Goal: Task Accomplishment & Management: Manage account settings

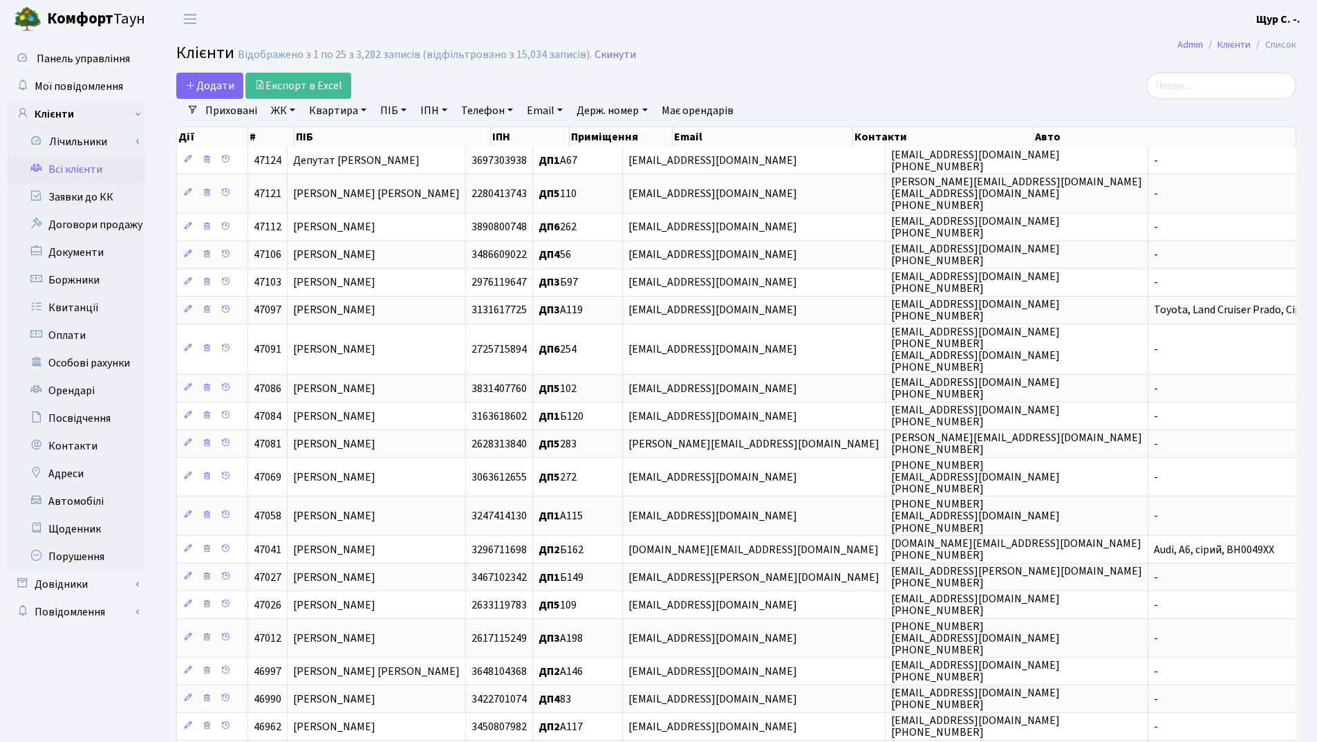
select select "25"
click at [327, 114] on link "Квартира" at bounding box center [338, 111] width 68 height 24
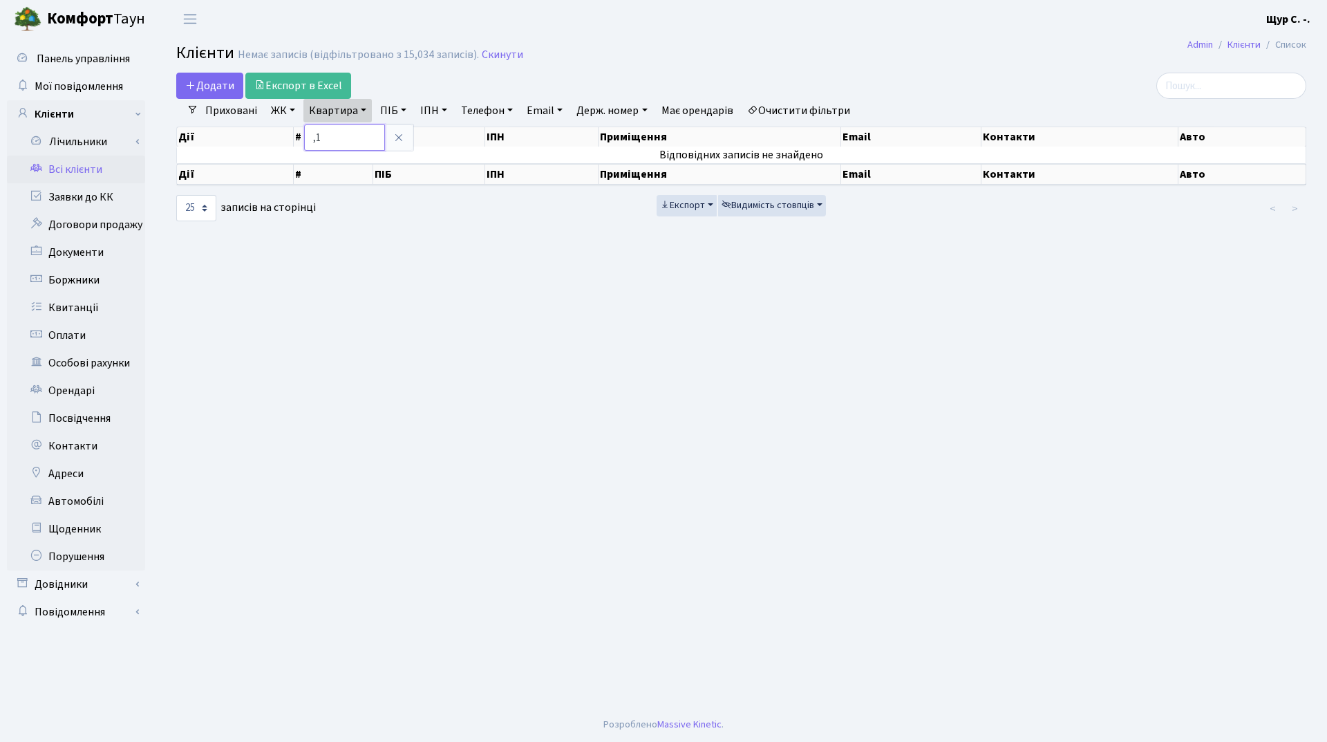
type input ","
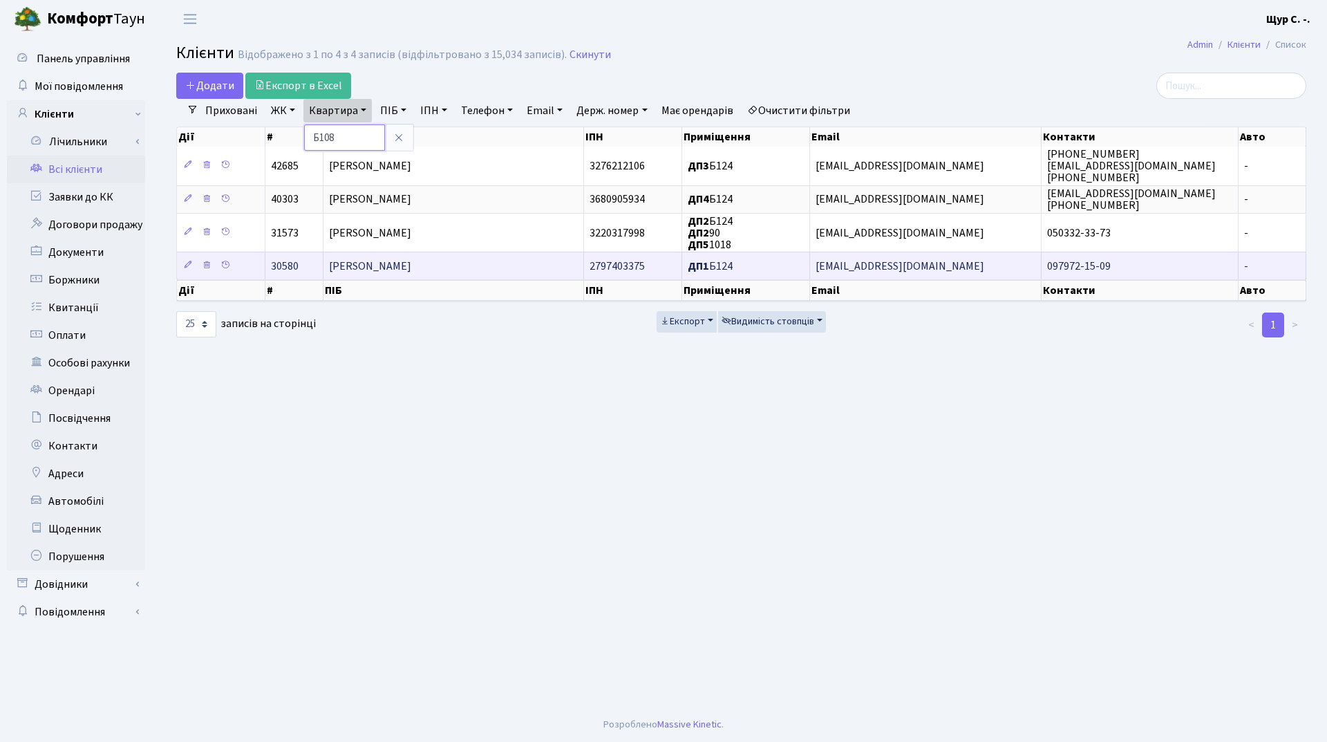
type input "Б108"
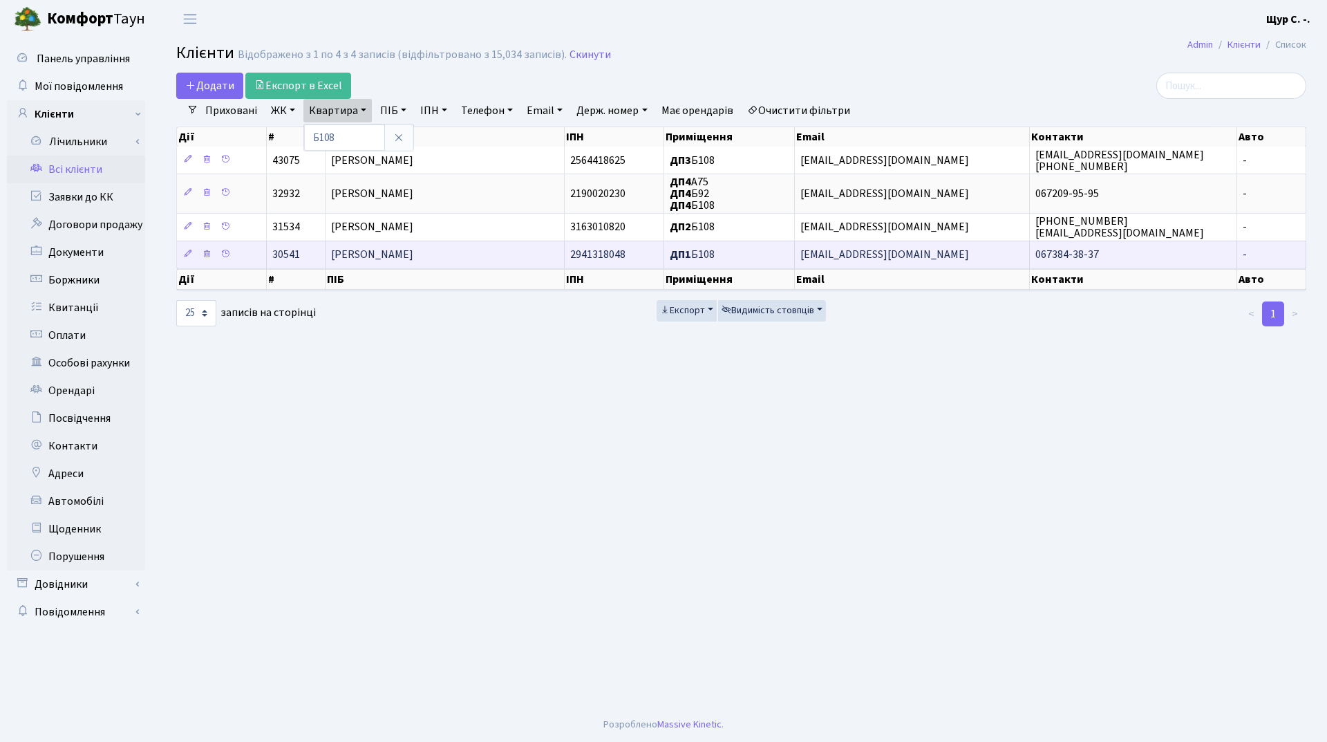
click at [411, 261] on span "Кордиш Марія Олександрівна" at bounding box center [372, 255] width 82 height 15
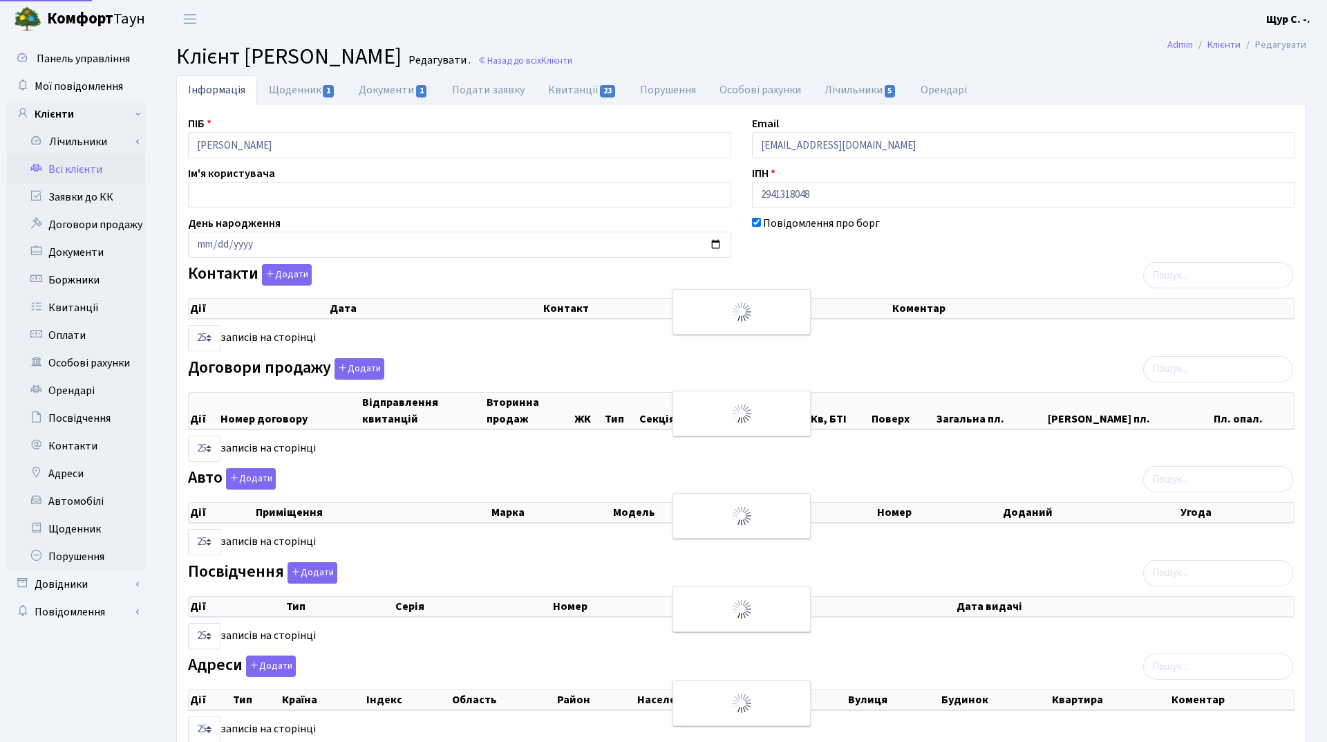
select select "25"
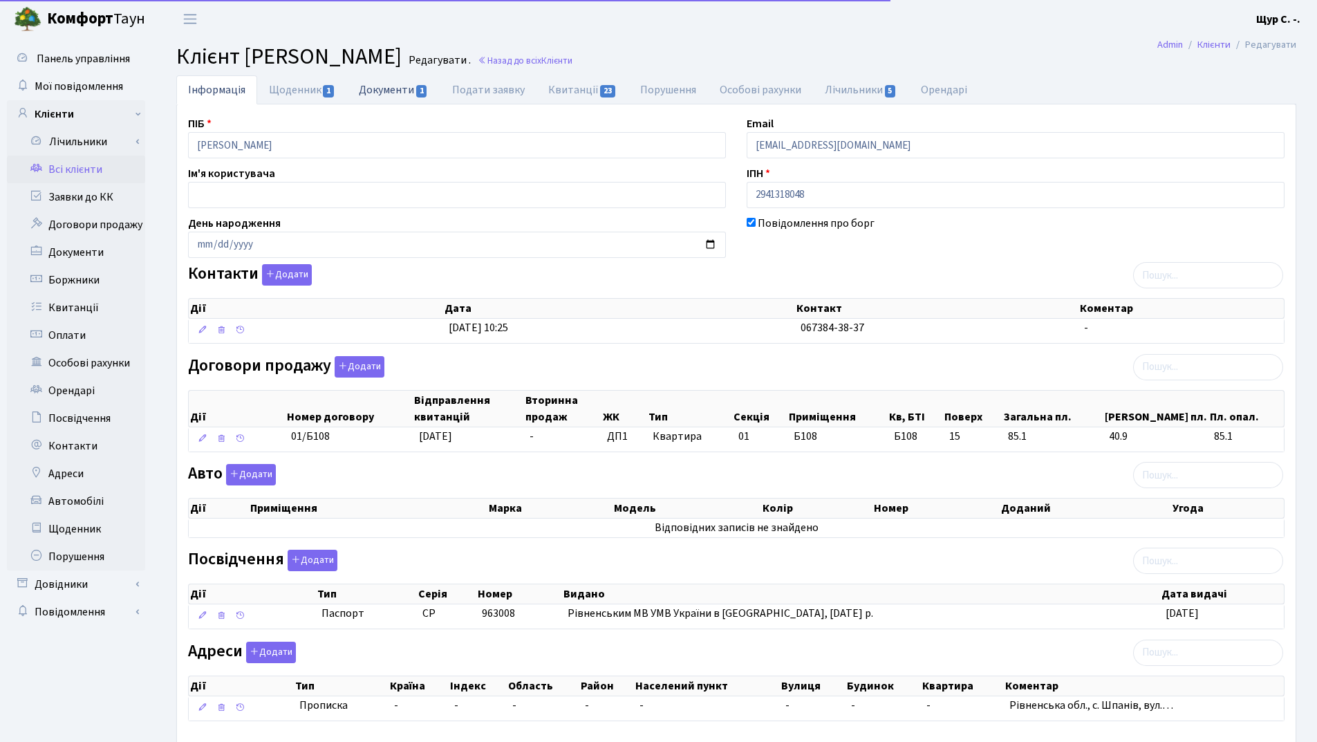
click at [381, 86] on link "Документи 1" at bounding box center [393, 89] width 93 height 28
select select "25"
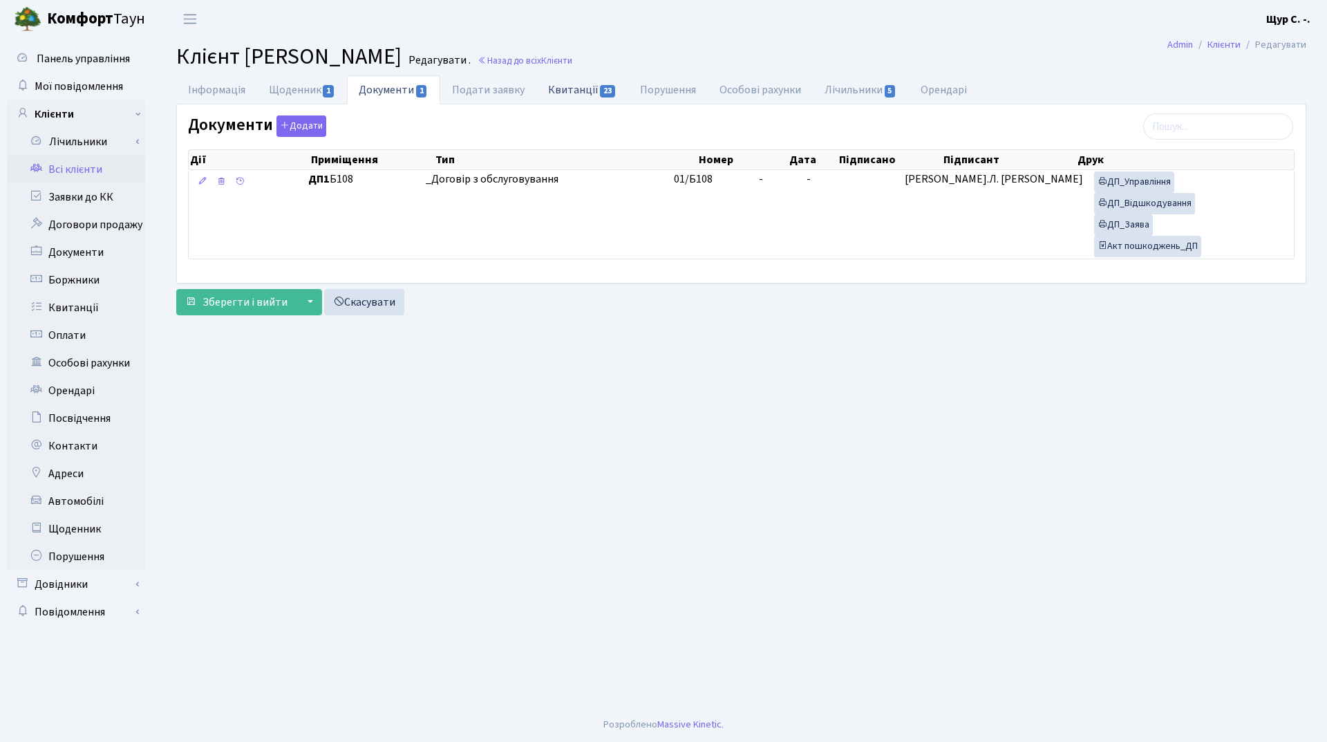
click at [579, 89] on link "Квитанції 23" at bounding box center [583, 89] width 92 height 28
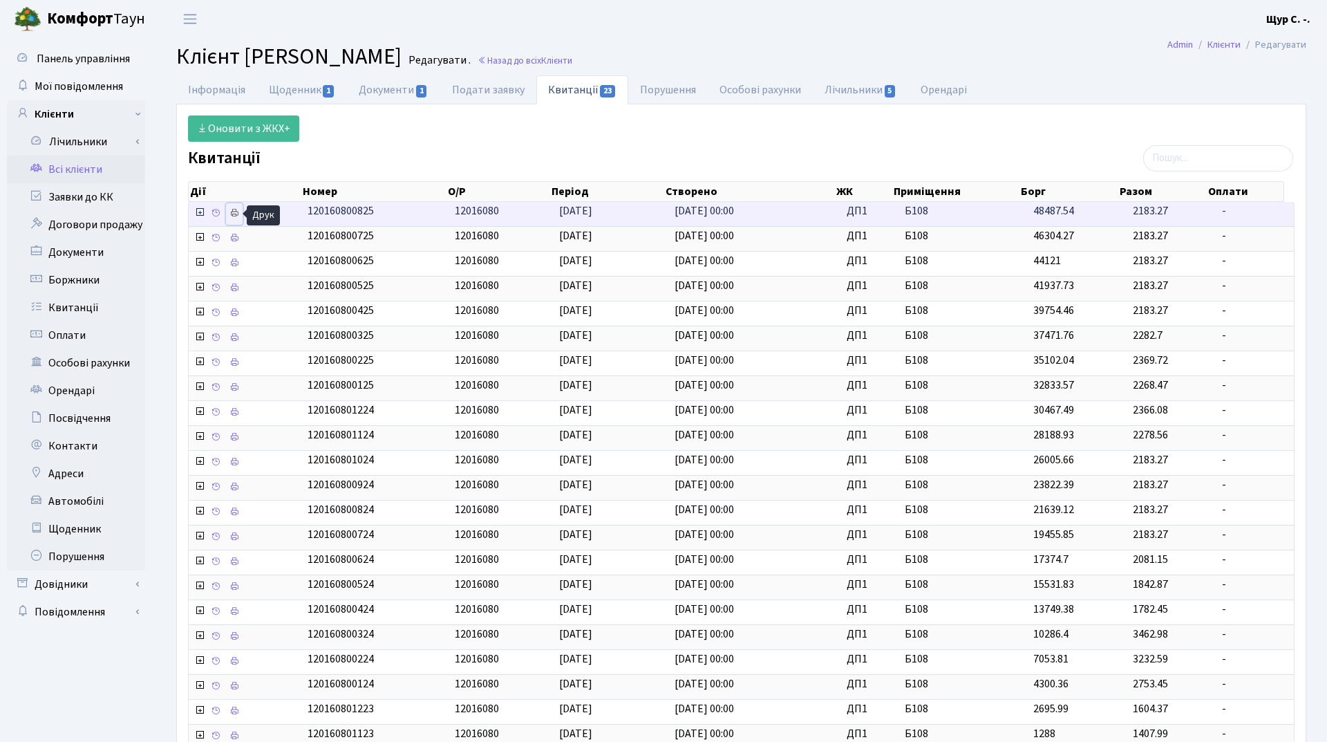
click at [239, 212] on icon at bounding box center [235, 213] width 10 height 10
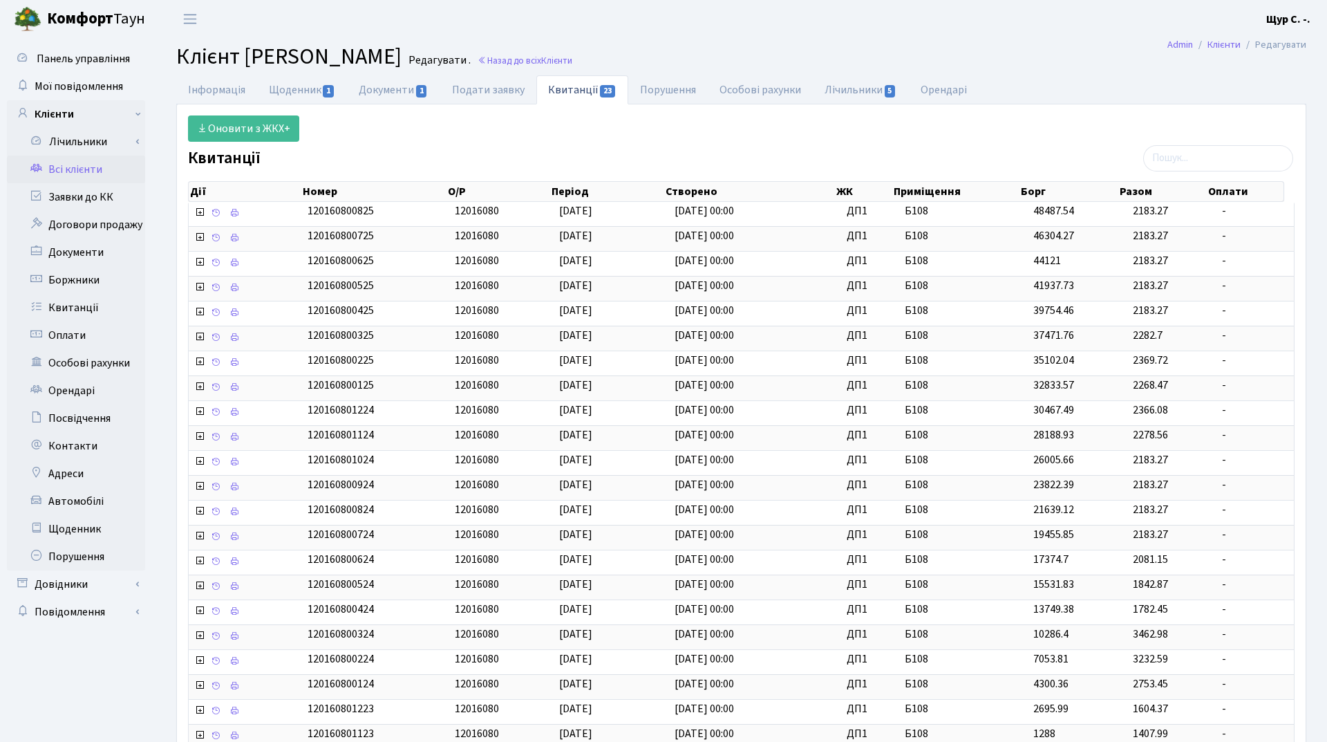
click at [109, 168] on link "Всі клієнти" at bounding box center [76, 170] width 138 height 28
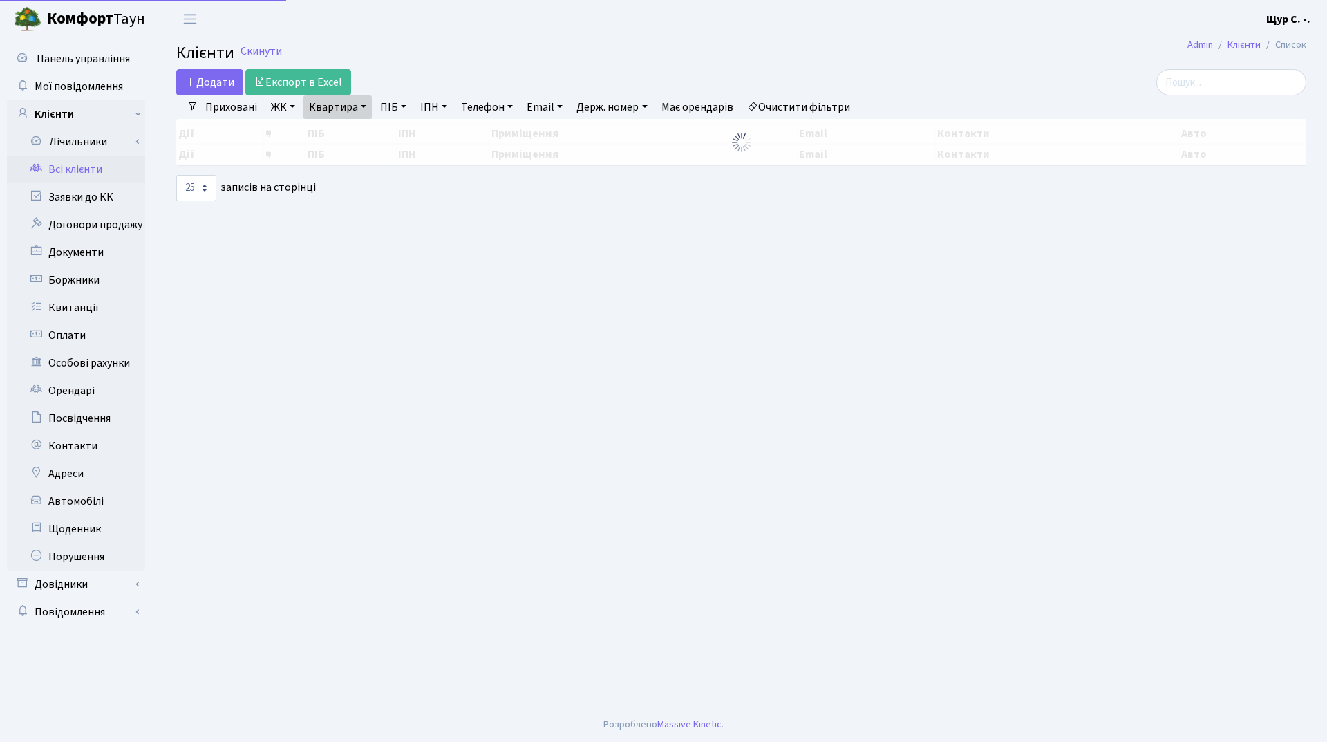
select select "25"
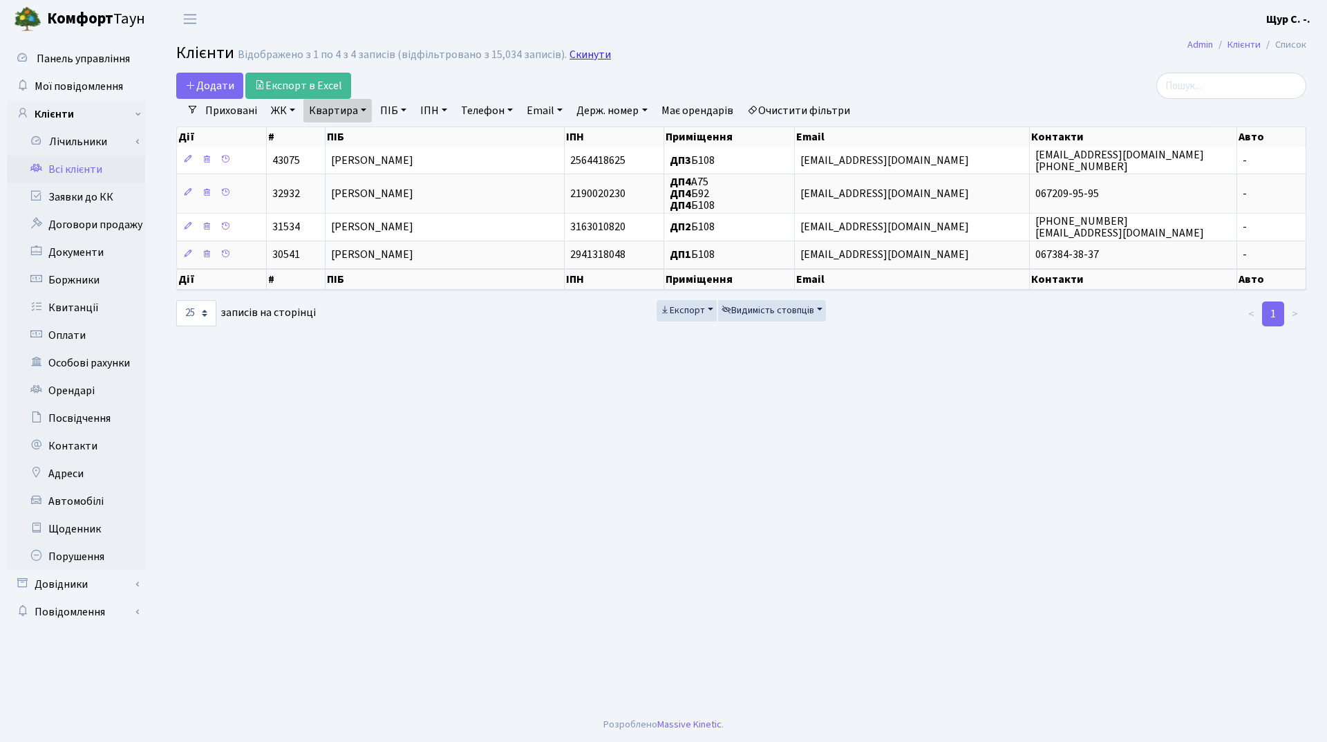
click at [587, 50] on link "Скинути" at bounding box center [590, 54] width 41 height 13
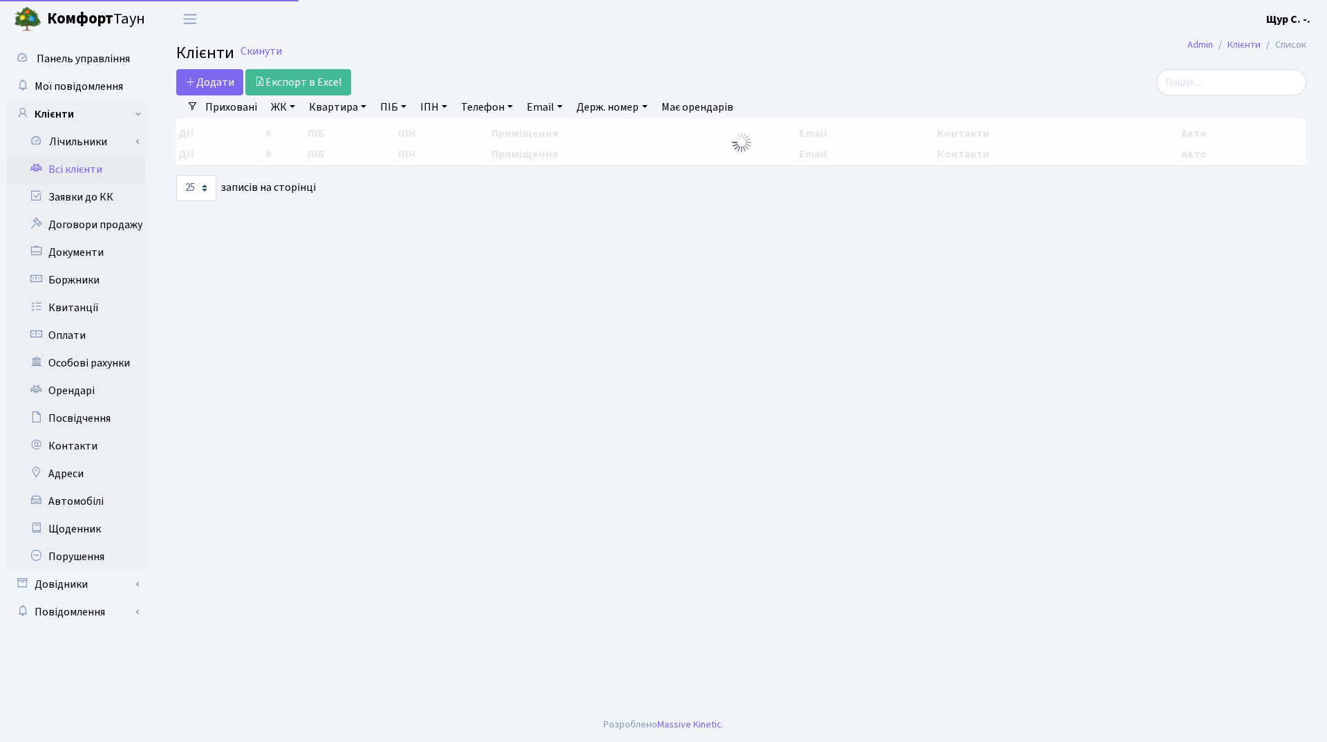
select select "25"
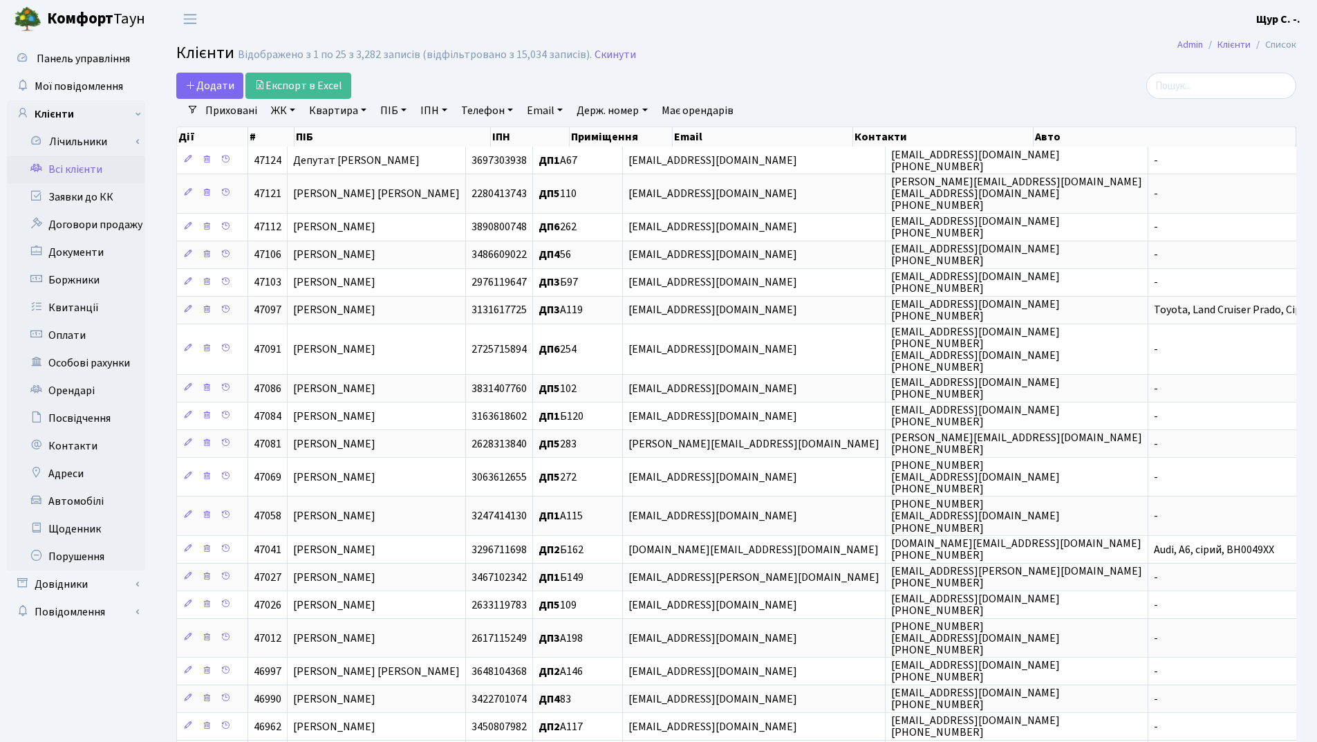
click at [324, 111] on link "Квартира" at bounding box center [338, 111] width 68 height 24
type input "х"
type input "б151"
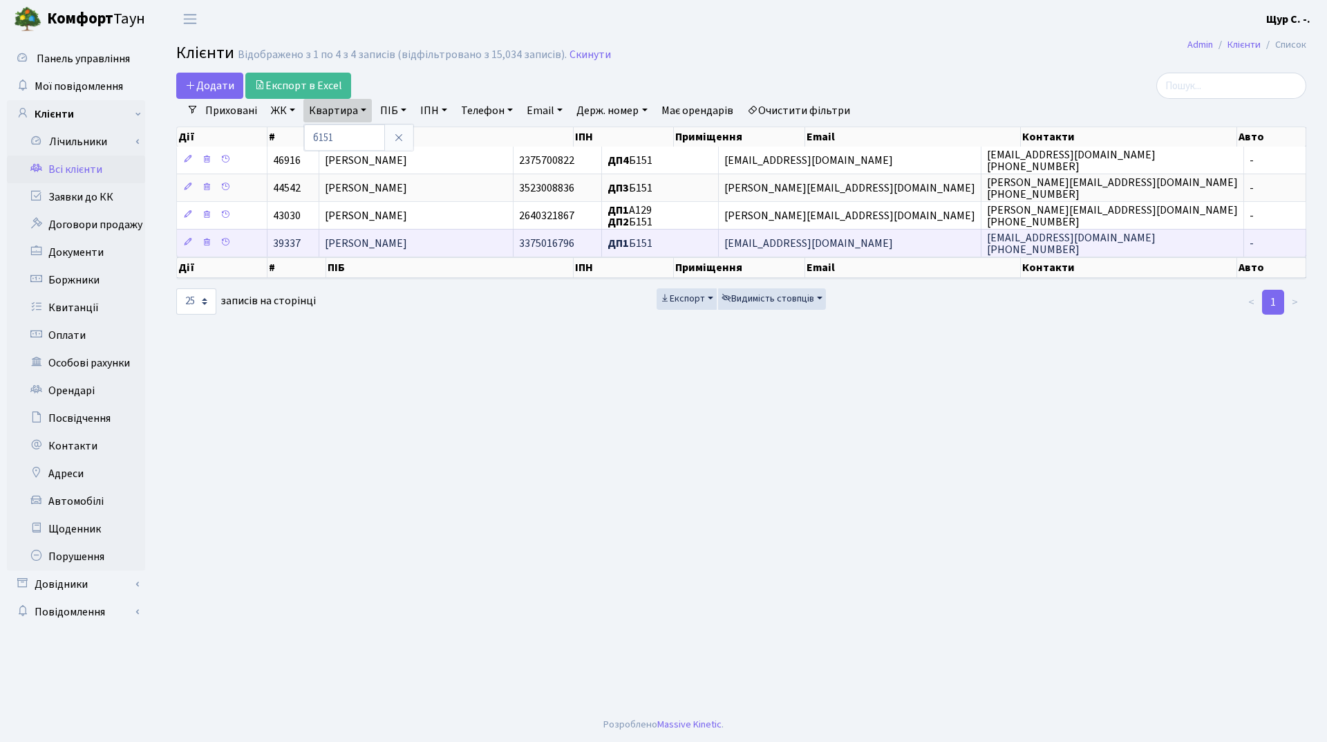
click at [451, 247] on td "[PERSON_NAME]" at bounding box center [416, 243] width 194 height 28
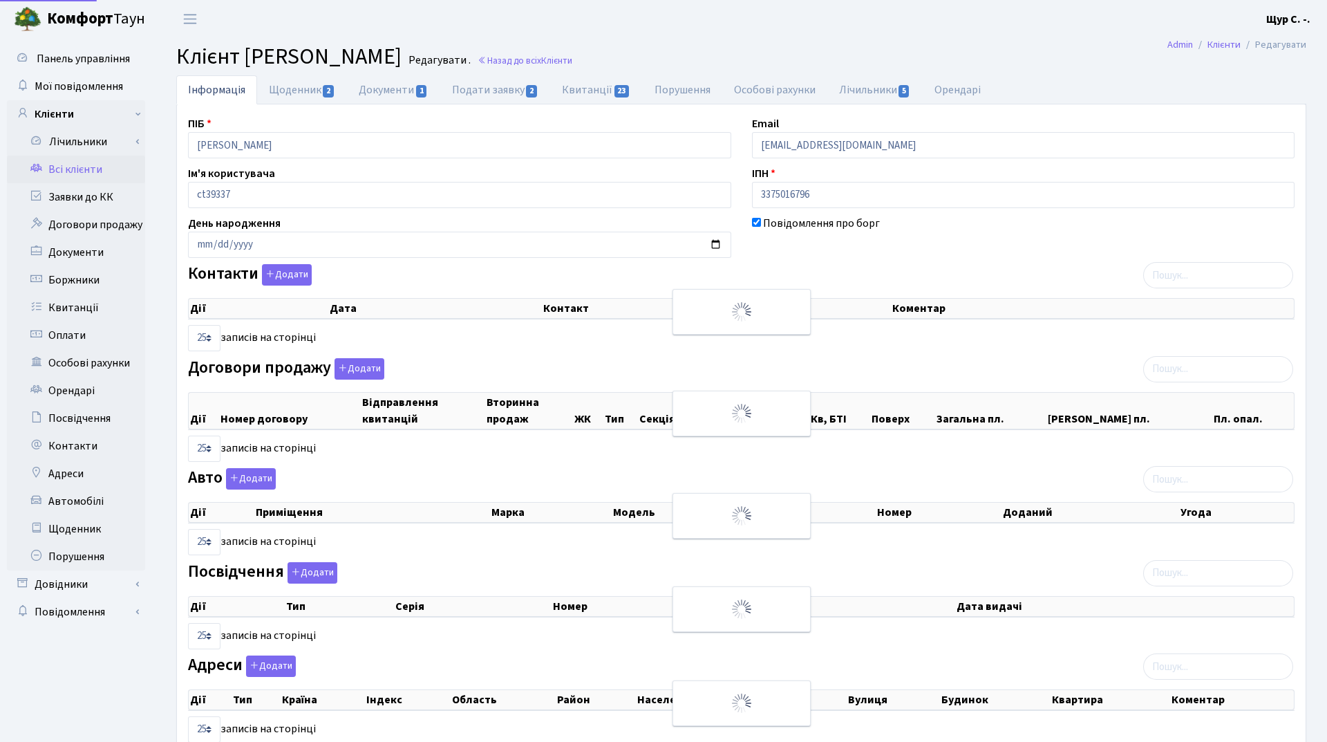
select select "25"
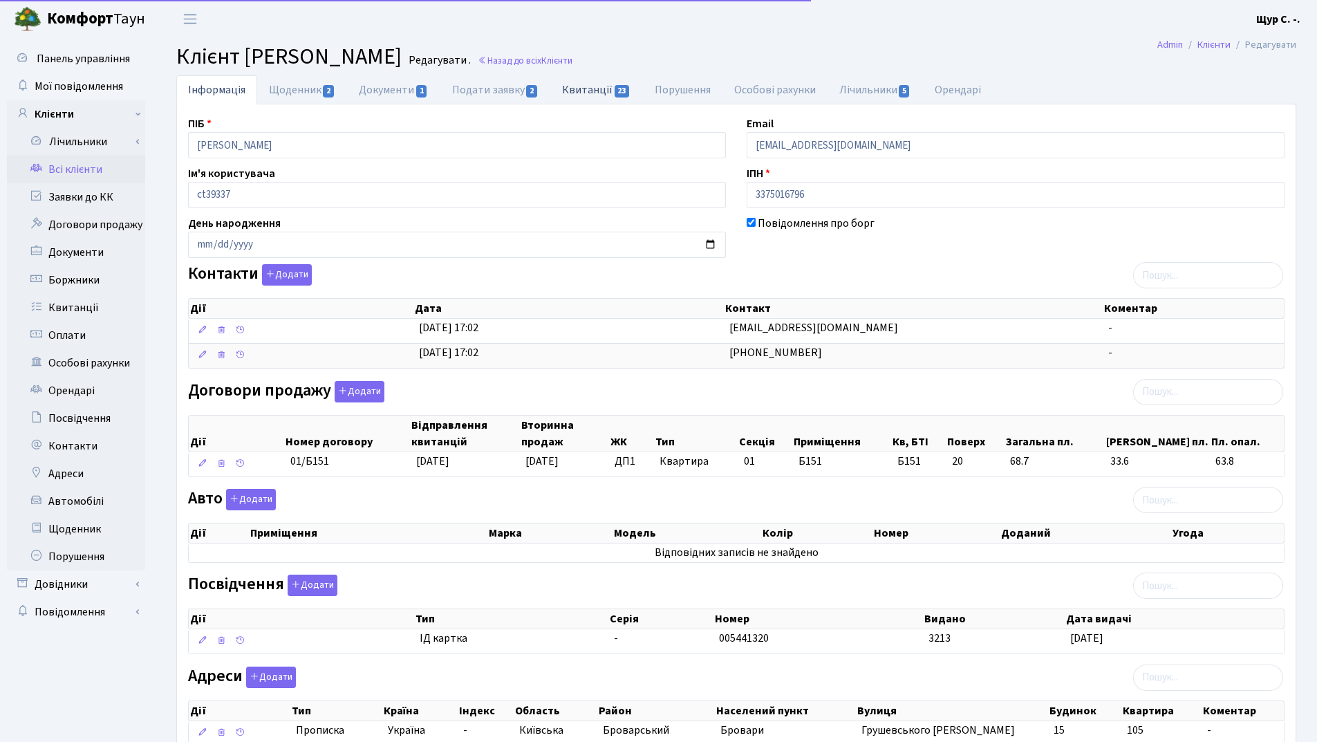
click at [610, 82] on link "Квитанції 23" at bounding box center [596, 89] width 92 height 28
select select "25"
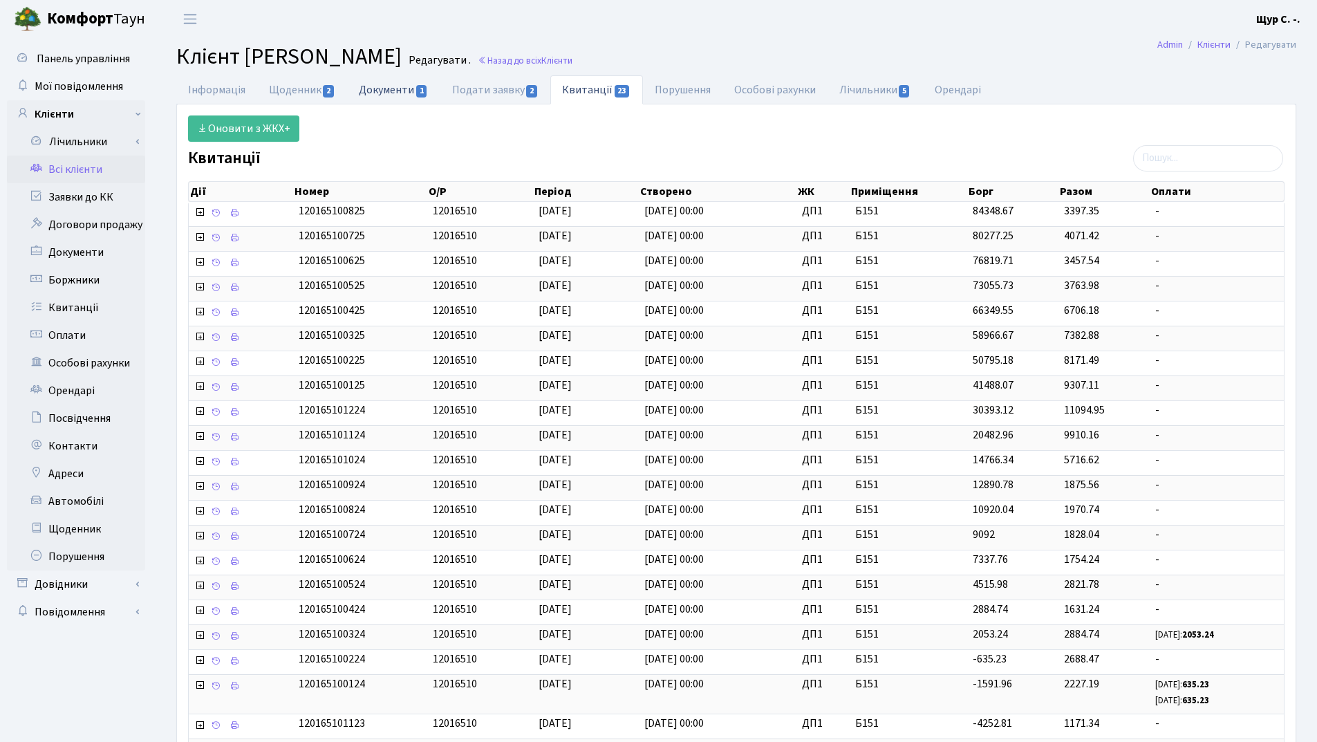
click at [388, 82] on link "Документи 1" at bounding box center [393, 89] width 93 height 28
select select "25"
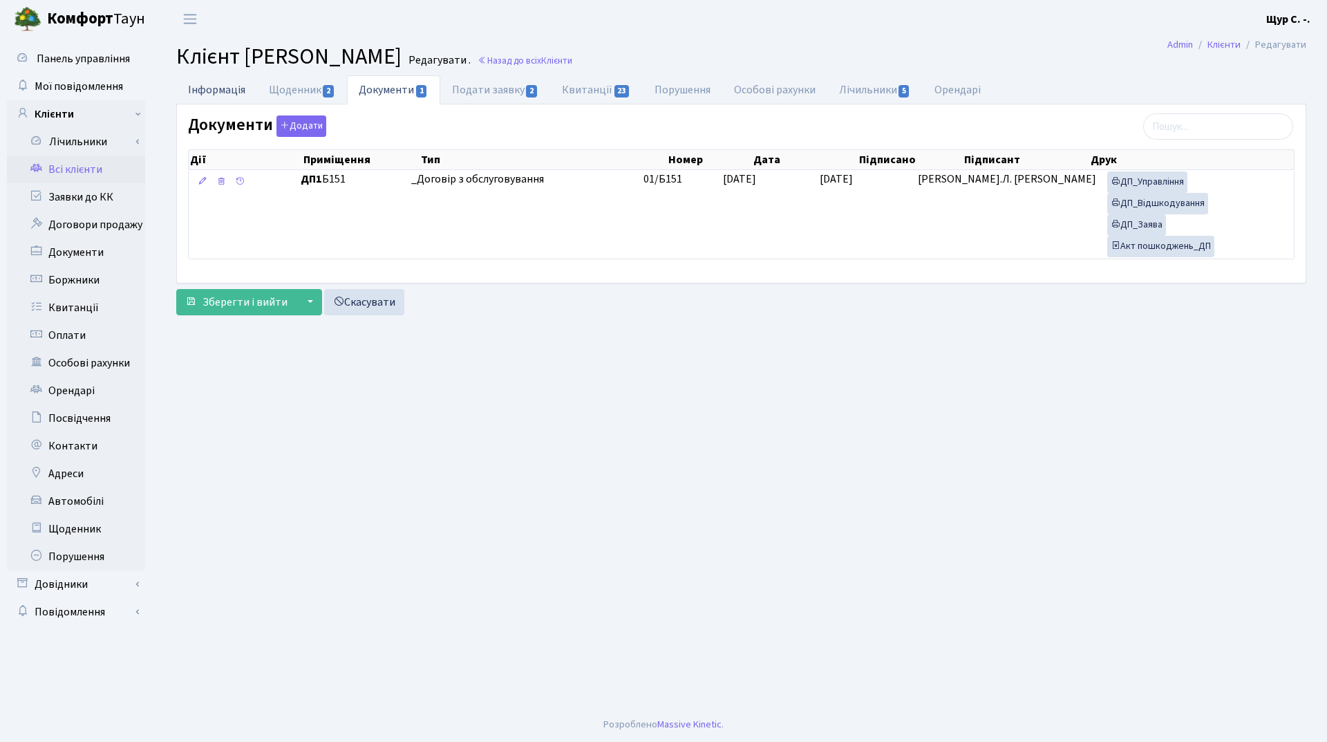
click at [210, 91] on link "Інформація" at bounding box center [216, 89] width 81 height 28
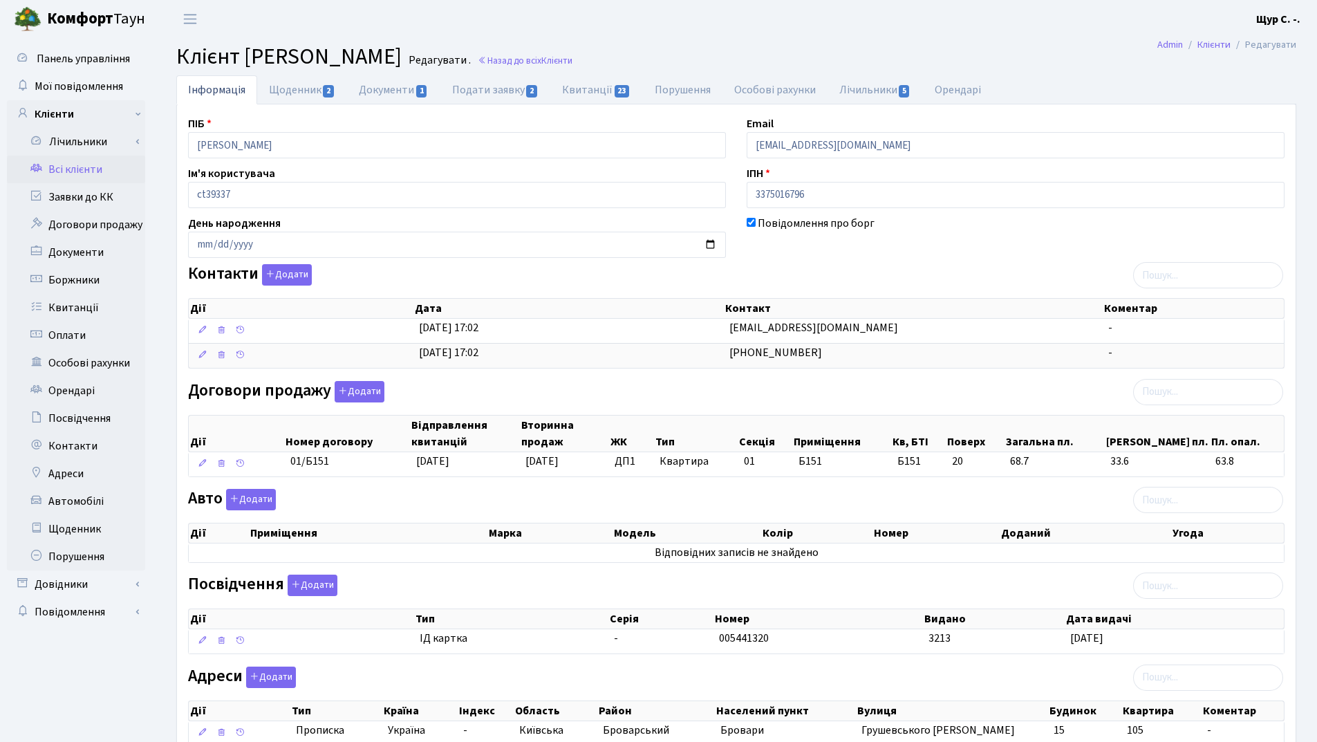
click at [80, 165] on link "Всі клієнти" at bounding box center [76, 170] width 138 height 28
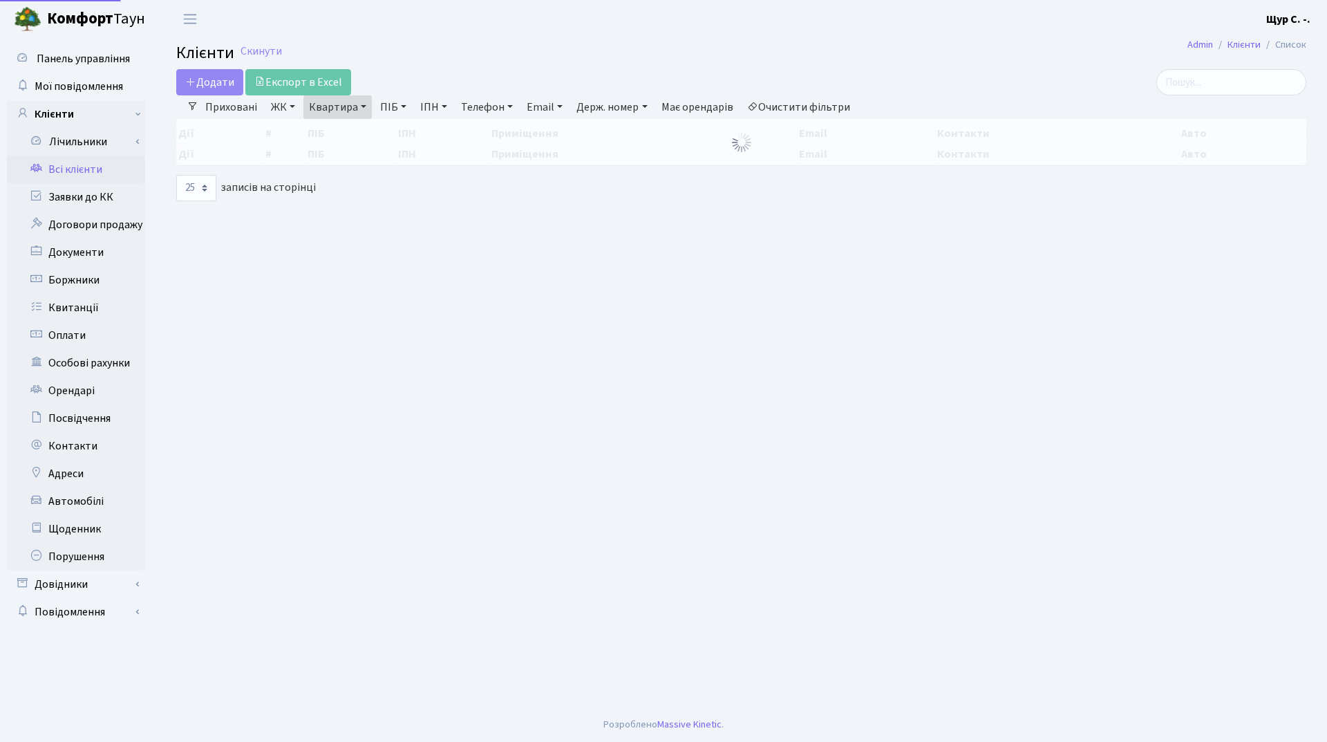
select select "25"
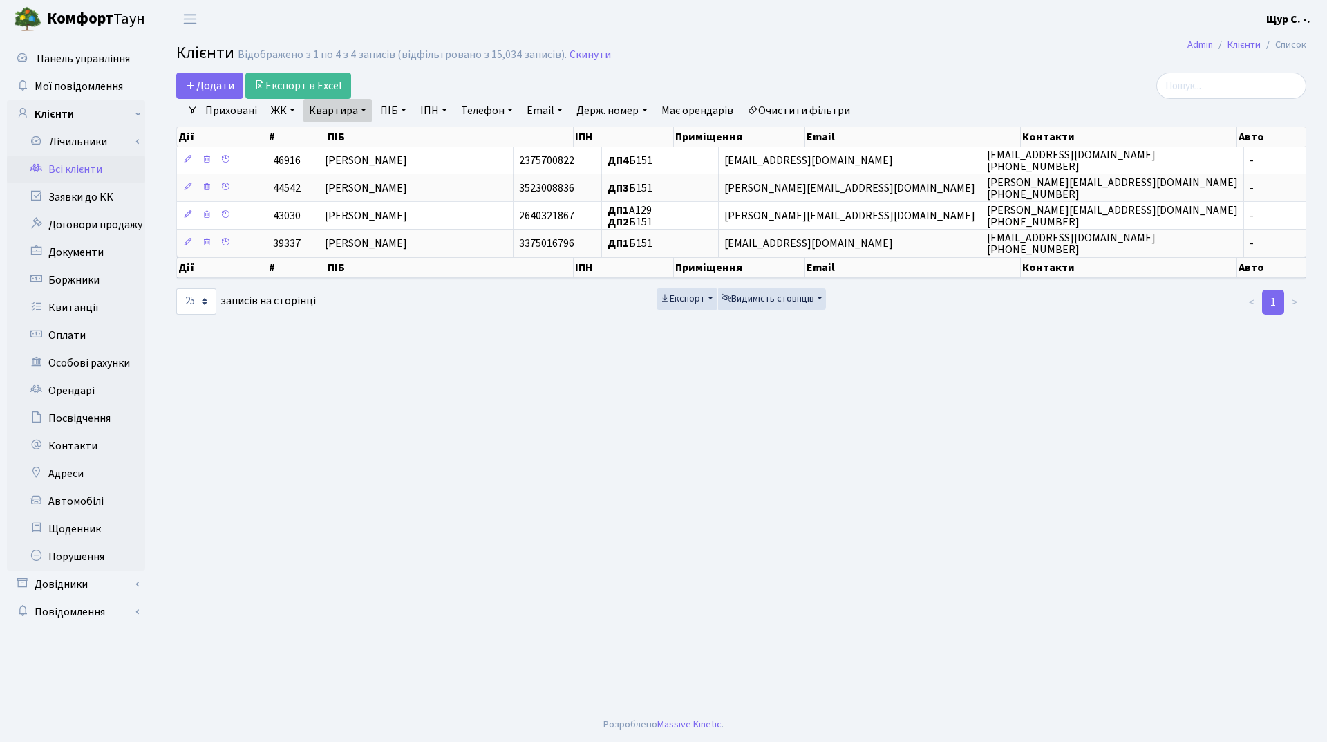
click at [366, 109] on link "Квартира" at bounding box center [338, 111] width 68 height 24
click at [358, 143] on input "б151" at bounding box center [344, 137] width 81 height 26
type input "б"
type input "234"
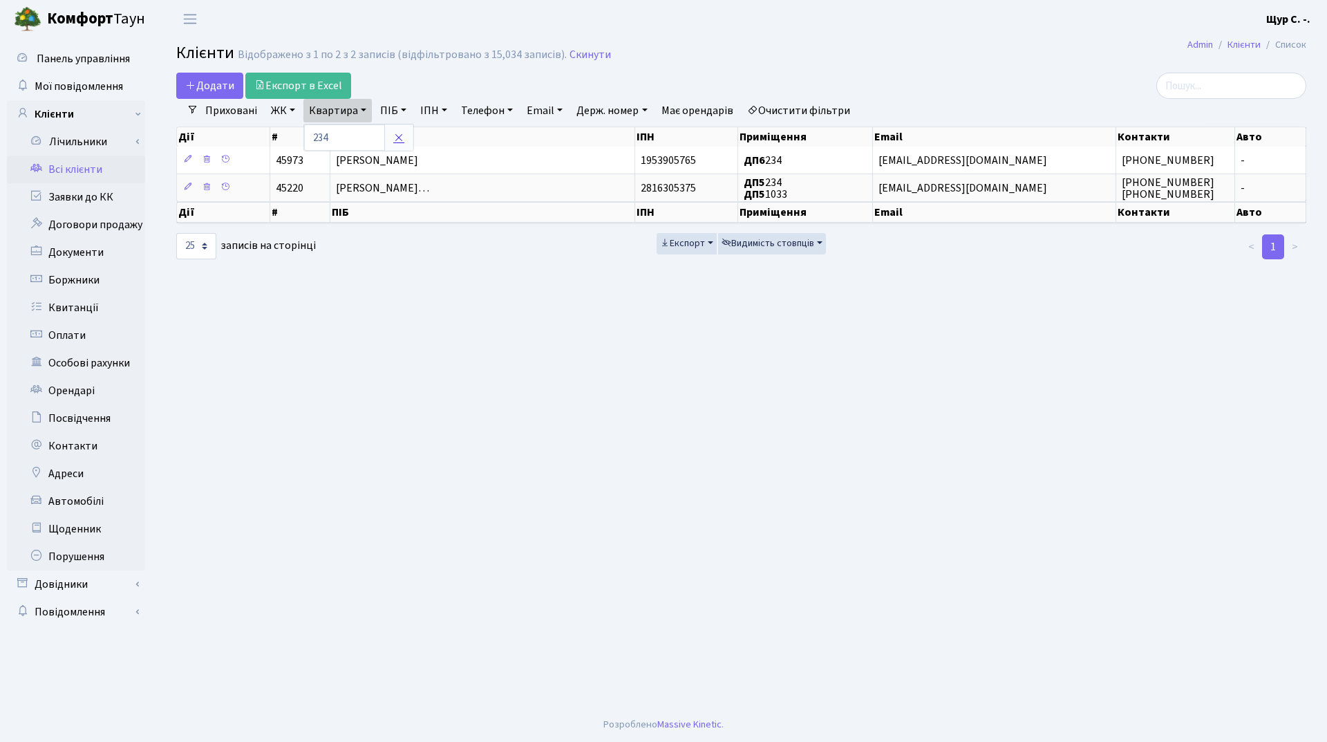
click at [397, 140] on icon at bounding box center [398, 137] width 11 height 11
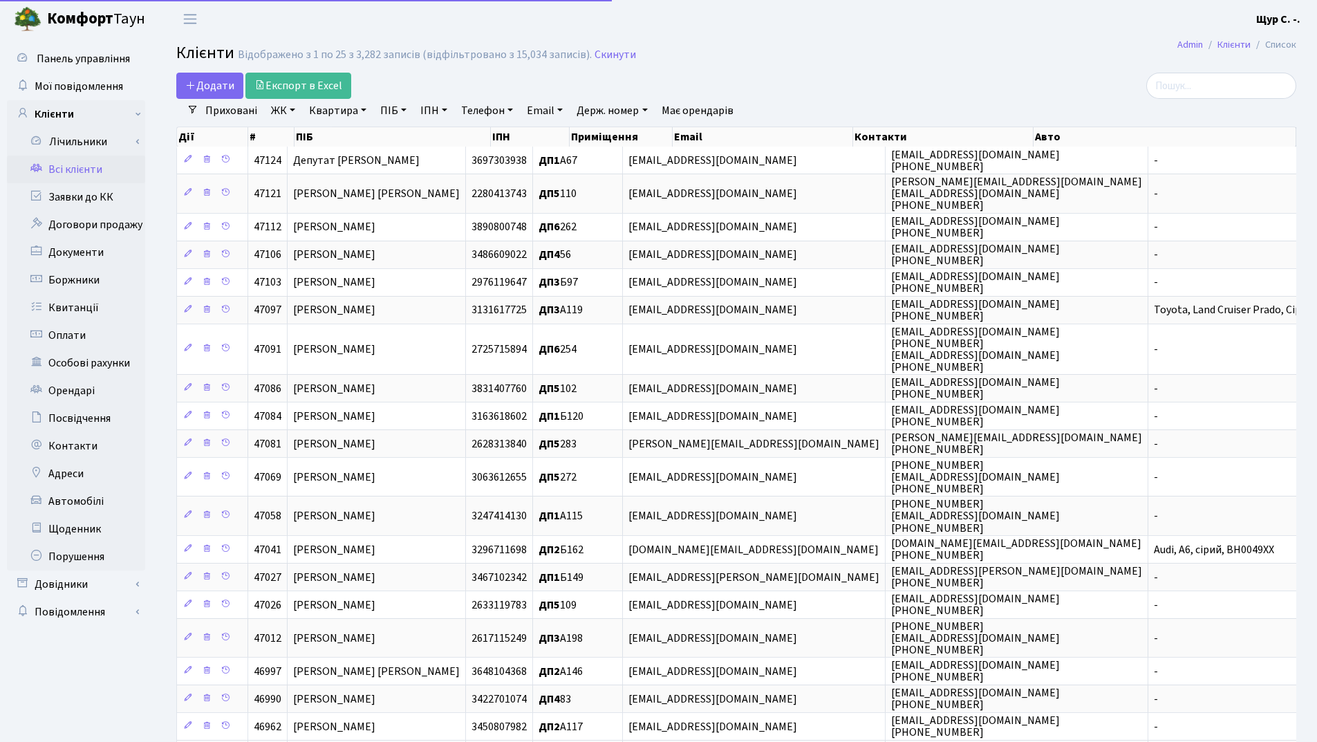
click at [396, 110] on link "ПІБ" at bounding box center [393, 111] width 37 height 24
type input "корнат"
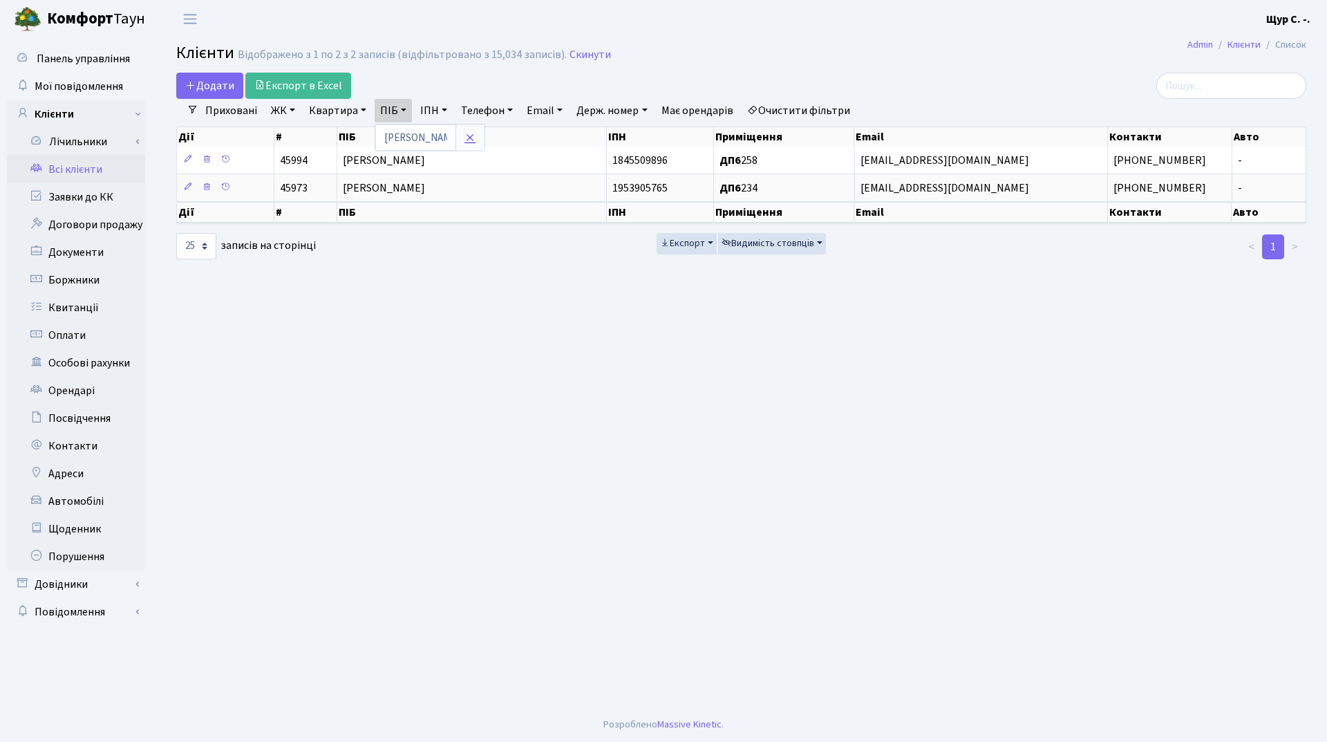
click at [472, 133] on icon at bounding box center [470, 137] width 11 height 11
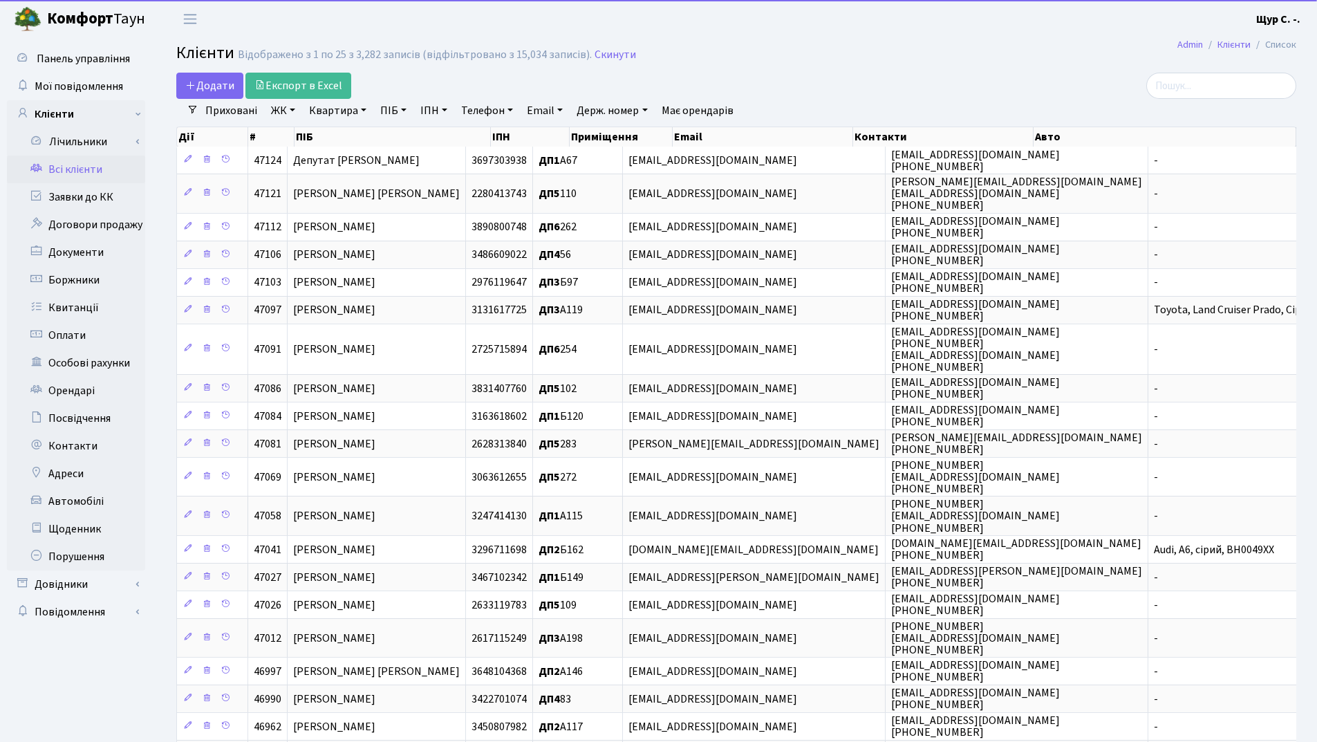
click at [342, 108] on link "Квартира" at bounding box center [338, 111] width 68 height 24
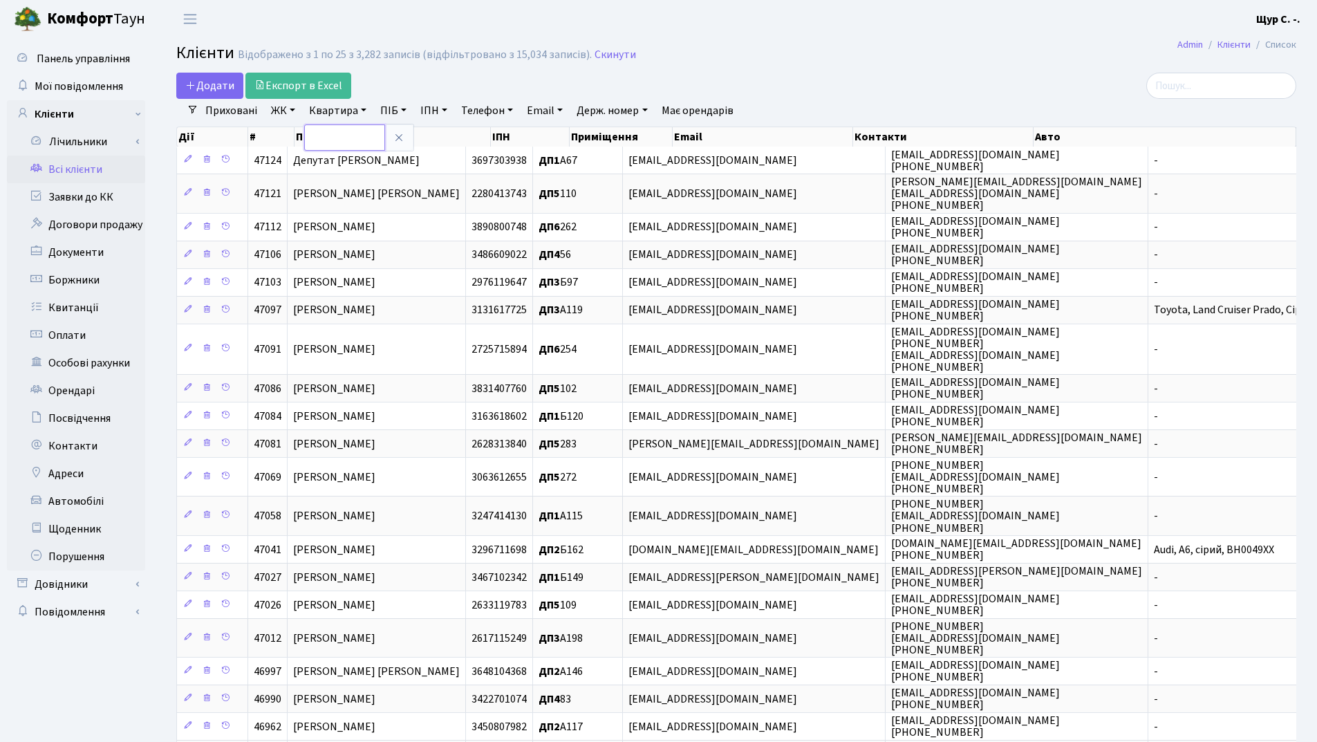
click at [315, 138] on input "text" at bounding box center [344, 137] width 81 height 26
type input "а213"
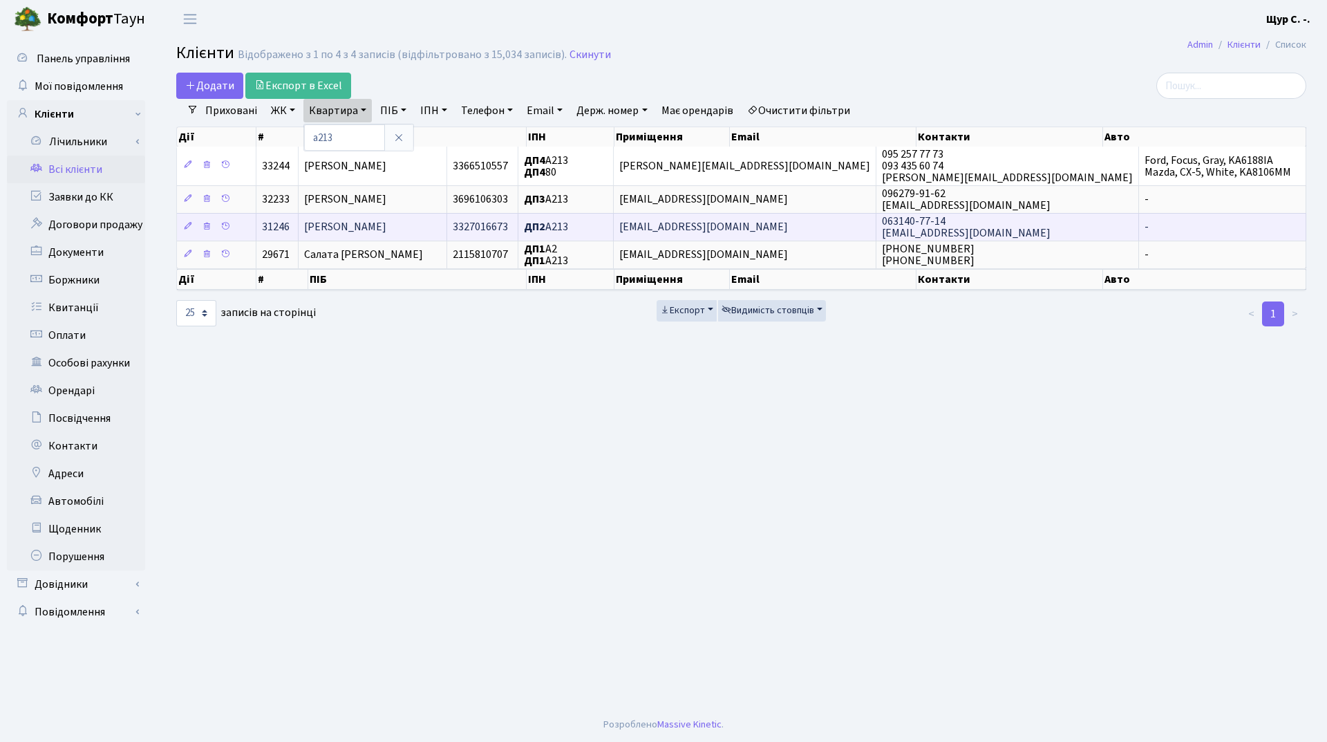
click at [395, 214] on td "[PERSON_NAME] [PERSON_NAME]" at bounding box center [373, 227] width 149 height 28
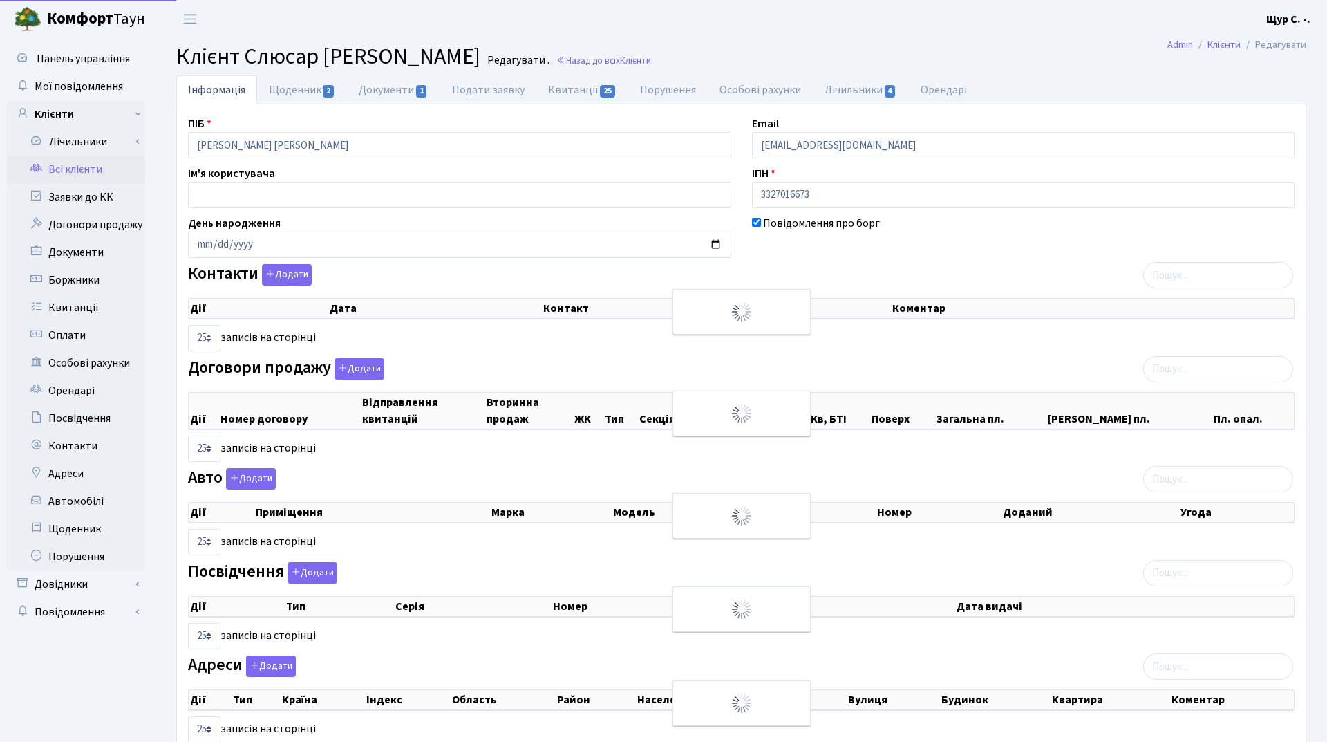
select select "25"
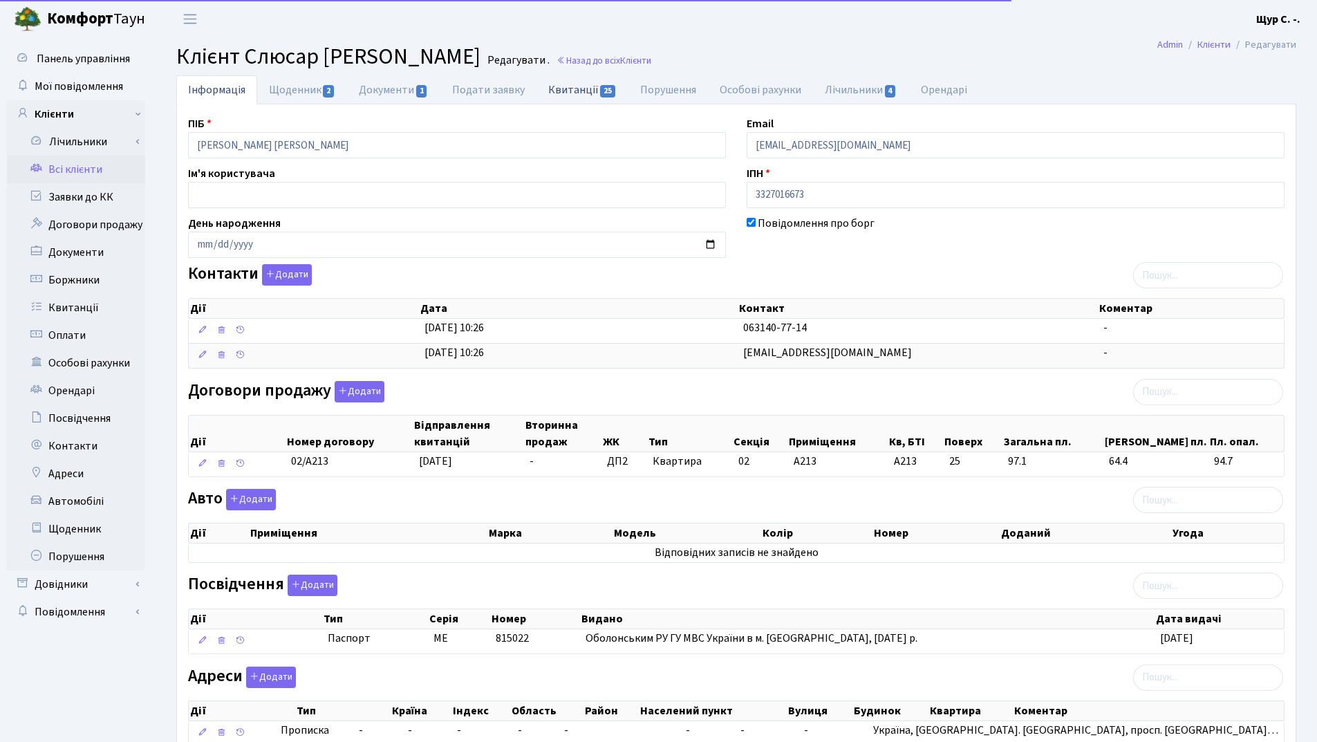
click at [573, 87] on link "Квитанції 25" at bounding box center [583, 89] width 92 height 28
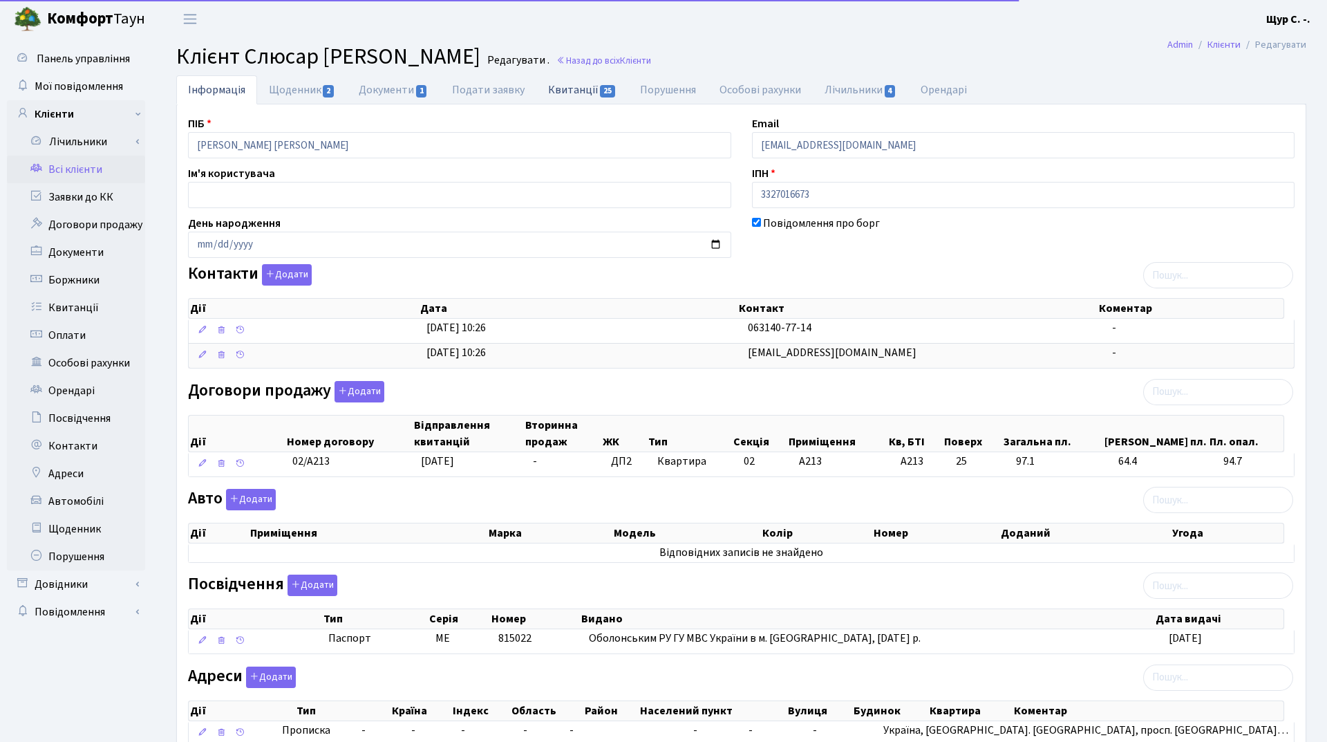
select select "25"
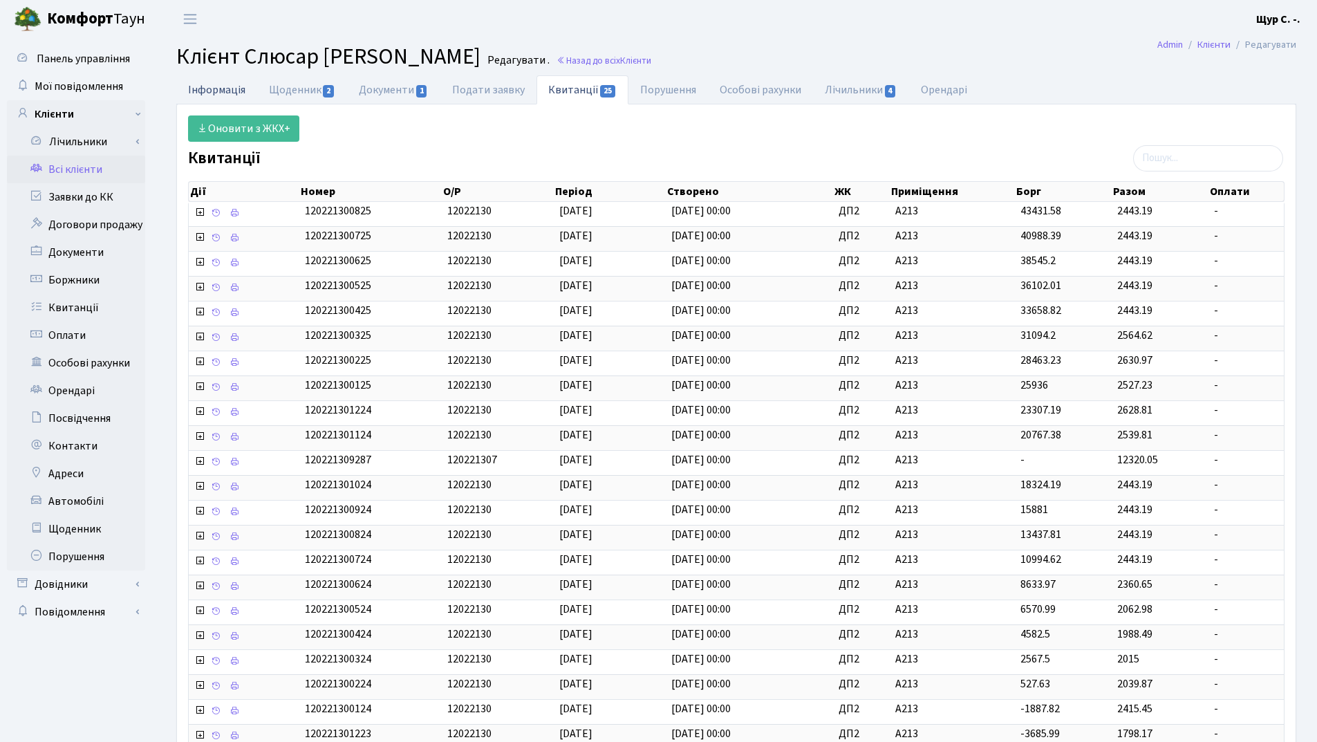
click at [219, 88] on link "Інформація" at bounding box center [216, 89] width 81 height 28
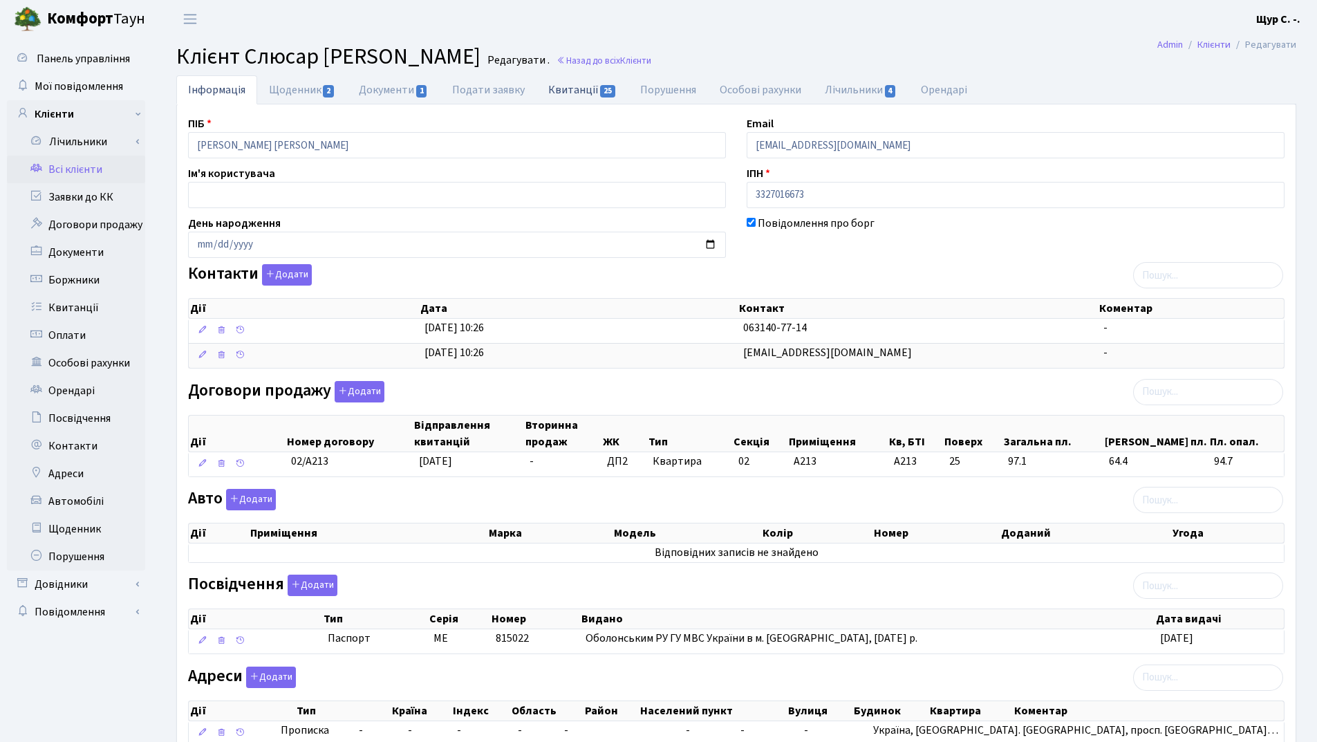
click at [579, 87] on link "Квитанції 25" at bounding box center [583, 89] width 92 height 28
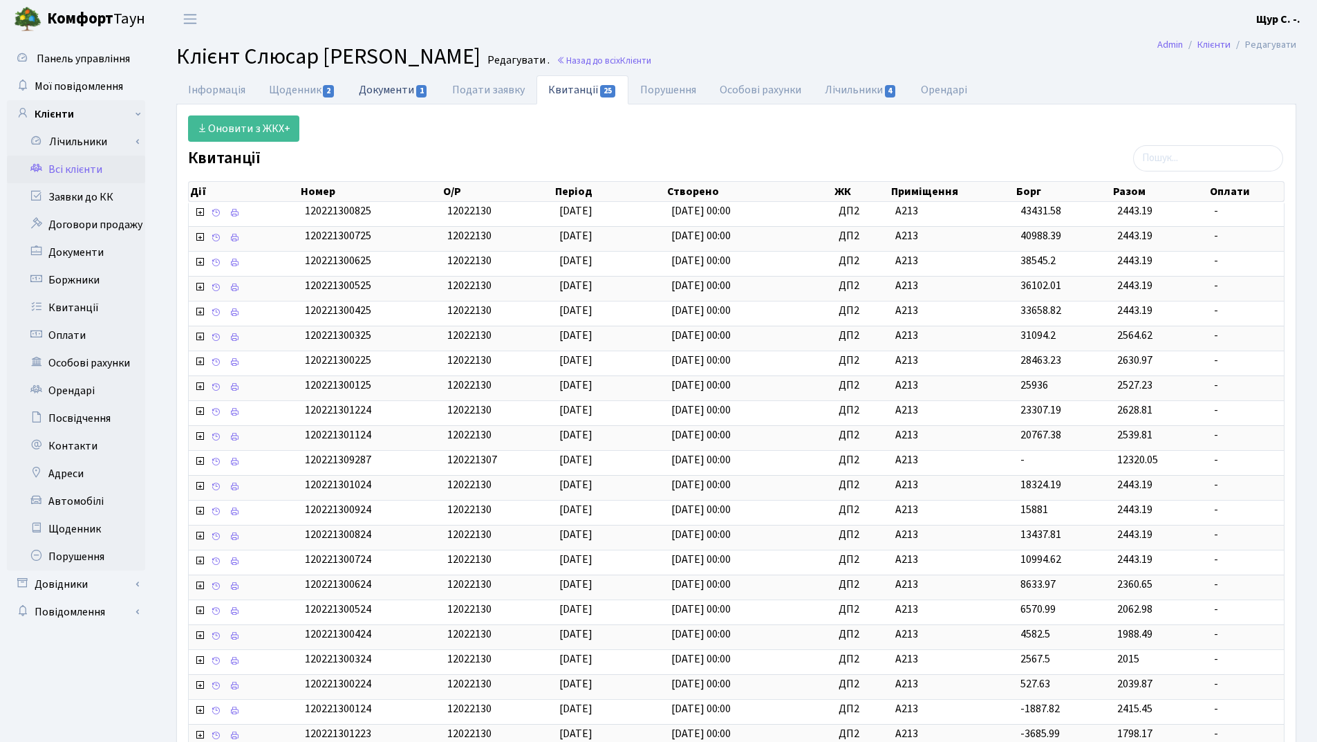
click at [389, 95] on link "Документи 1" at bounding box center [393, 89] width 93 height 28
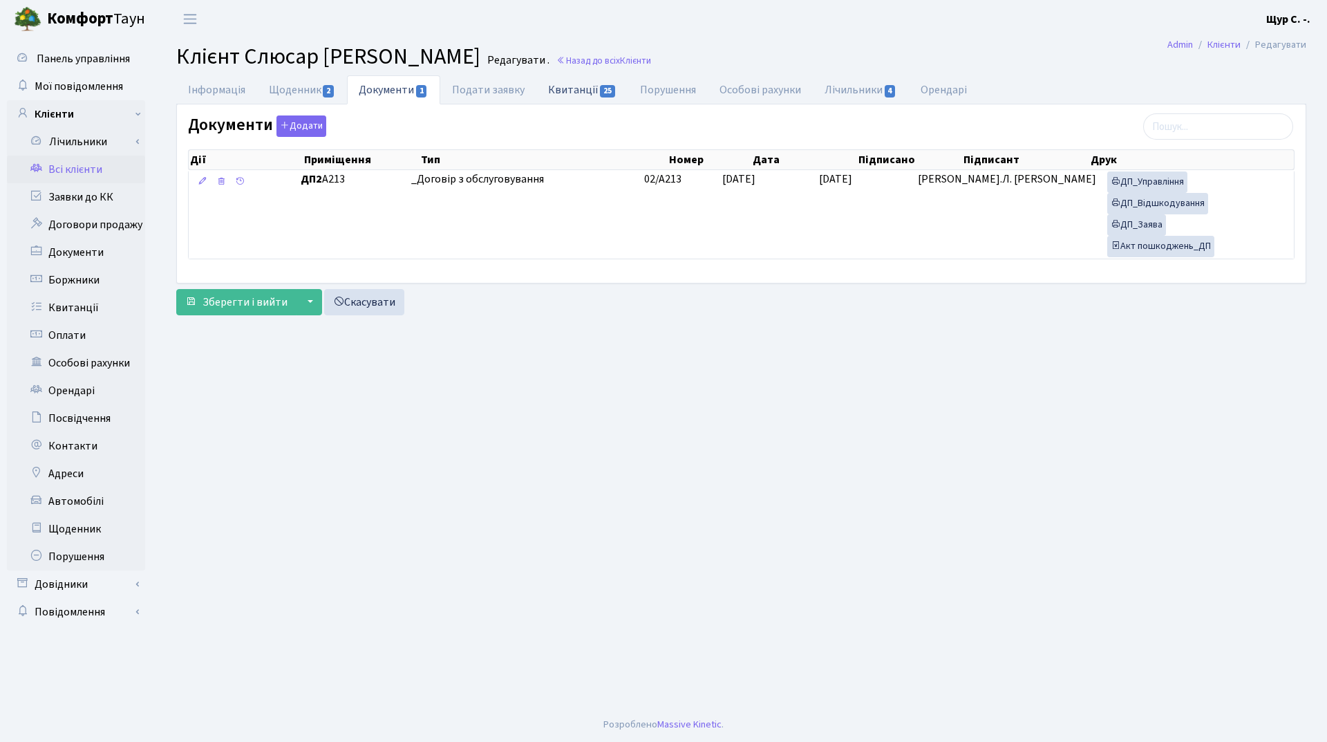
click at [572, 95] on link "Квитанції 25" at bounding box center [583, 89] width 92 height 28
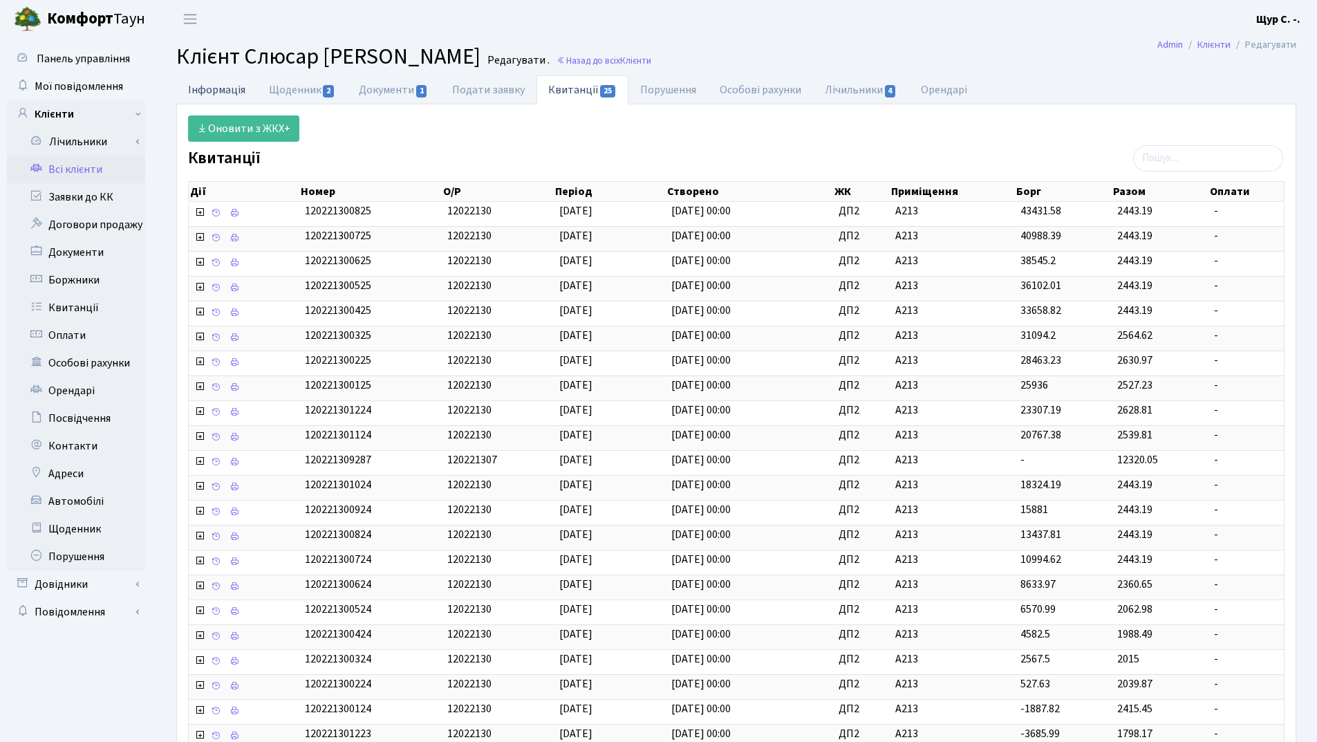
click at [236, 84] on link "Інформація" at bounding box center [216, 89] width 81 height 28
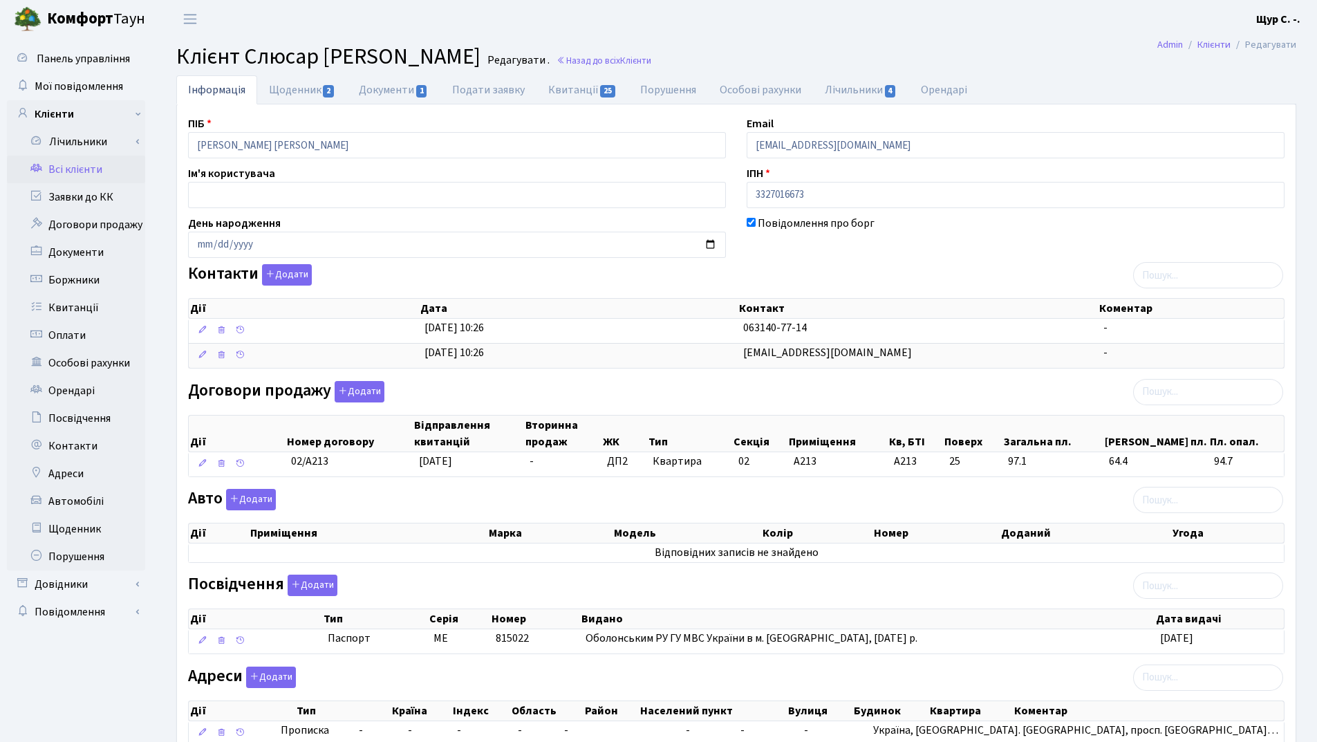
click at [77, 174] on link "Всі клієнти" at bounding box center [76, 170] width 138 height 28
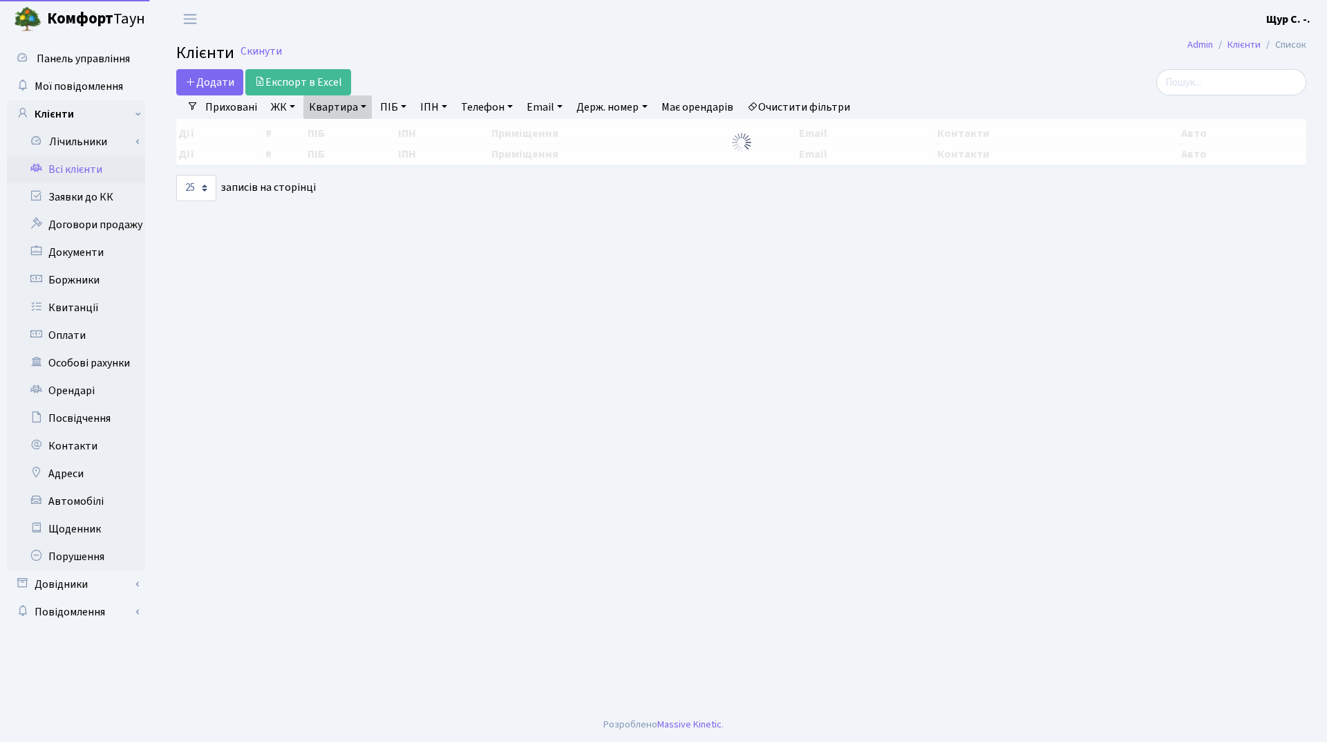
select select "25"
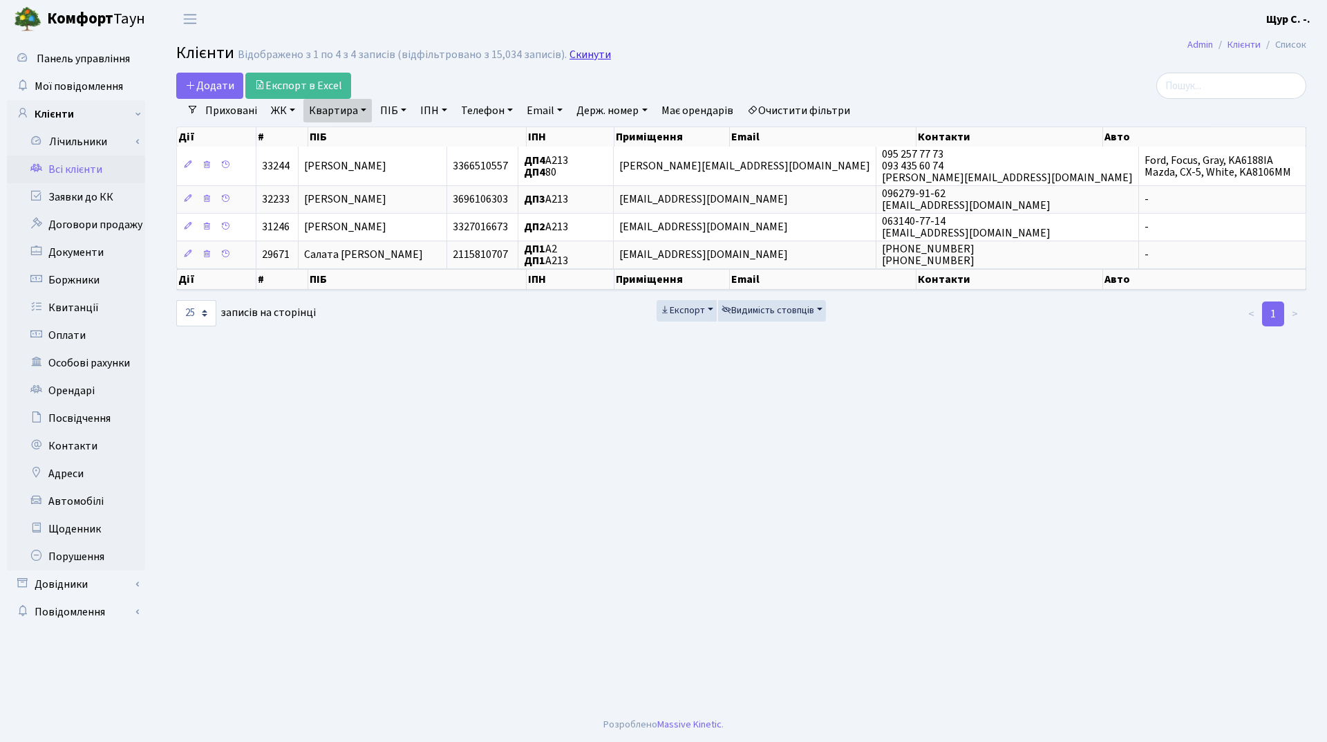
click at [575, 57] on link "Скинути" at bounding box center [590, 54] width 41 height 13
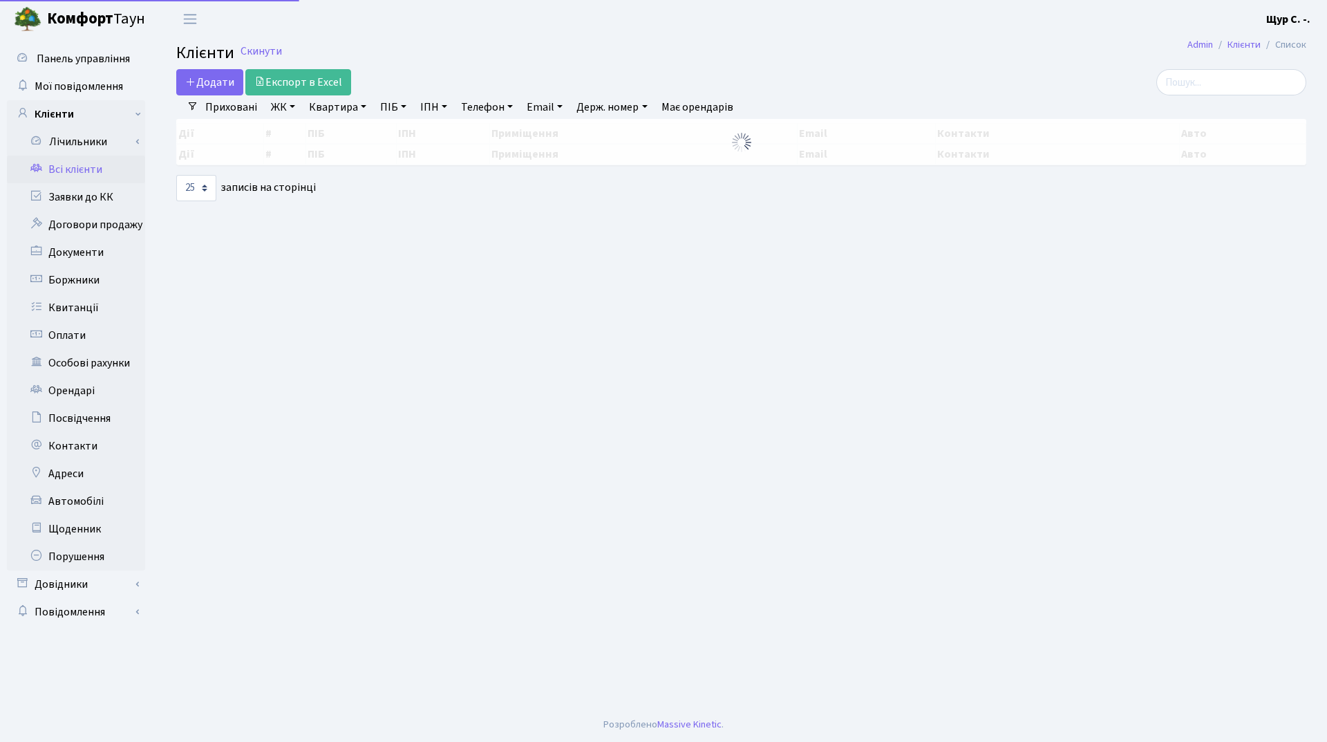
select select "25"
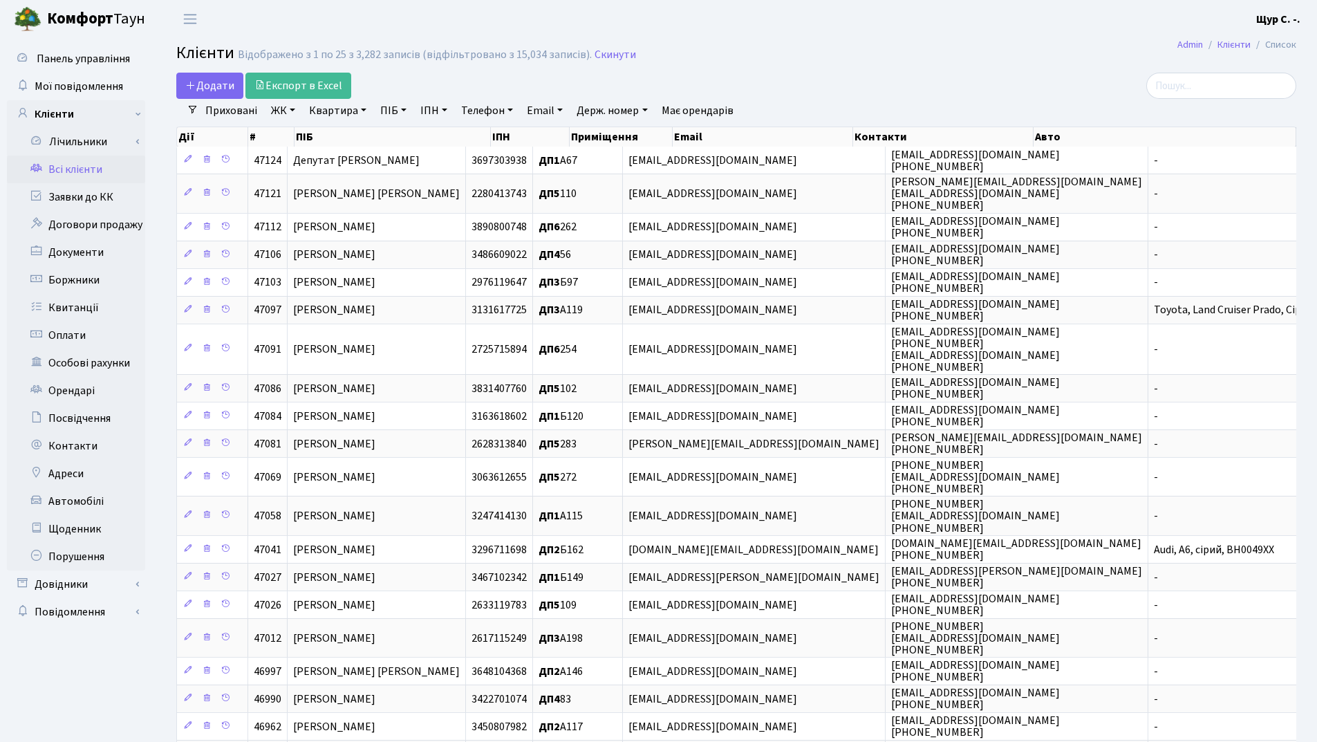
click at [338, 108] on link "Квартира" at bounding box center [338, 111] width 68 height 24
type input "а213"
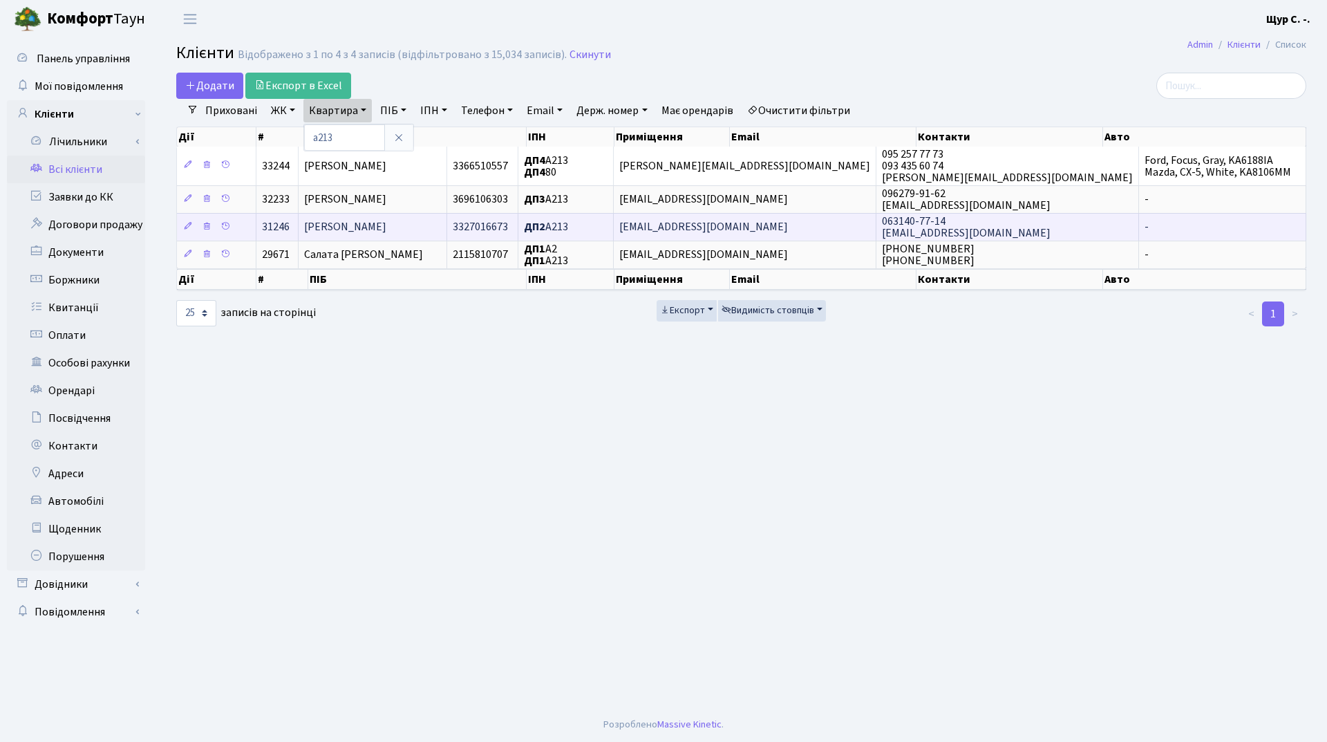
click at [386, 225] on span "[PERSON_NAME]" at bounding box center [345, 227] width 82 height 15
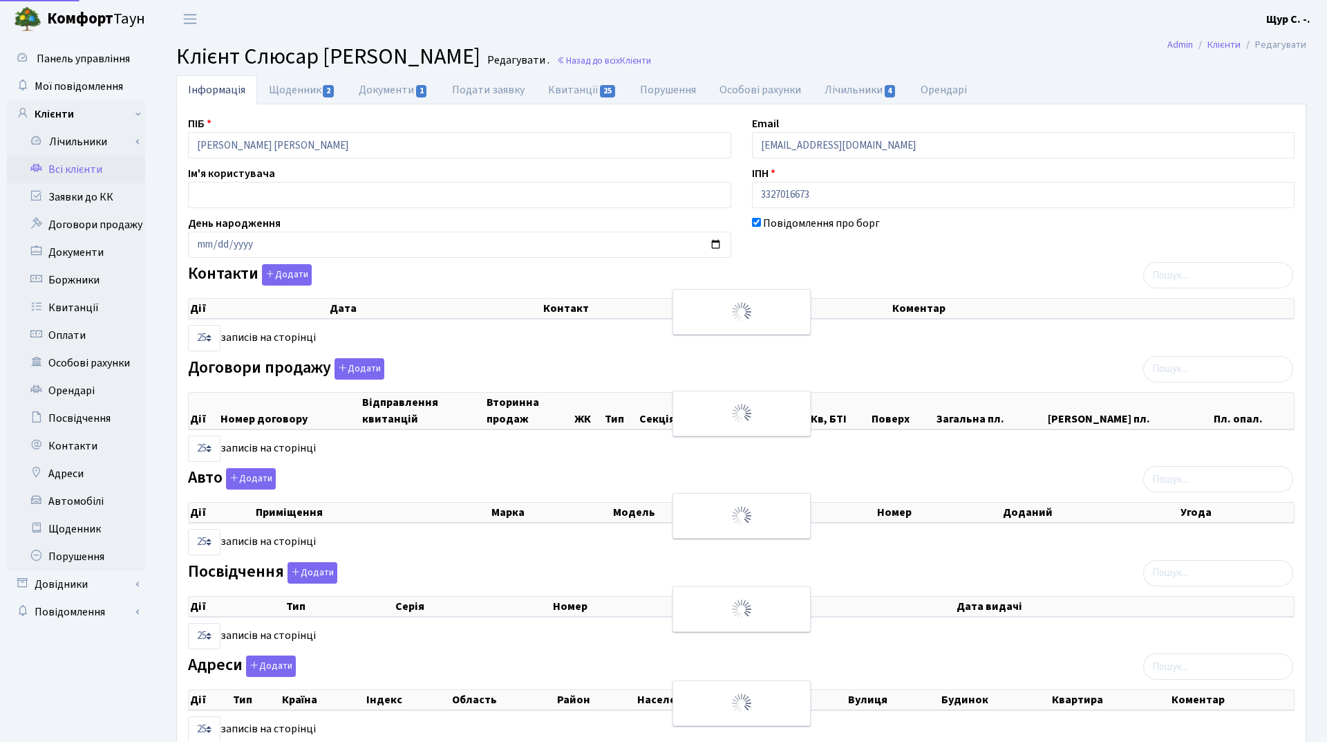
select select "25"
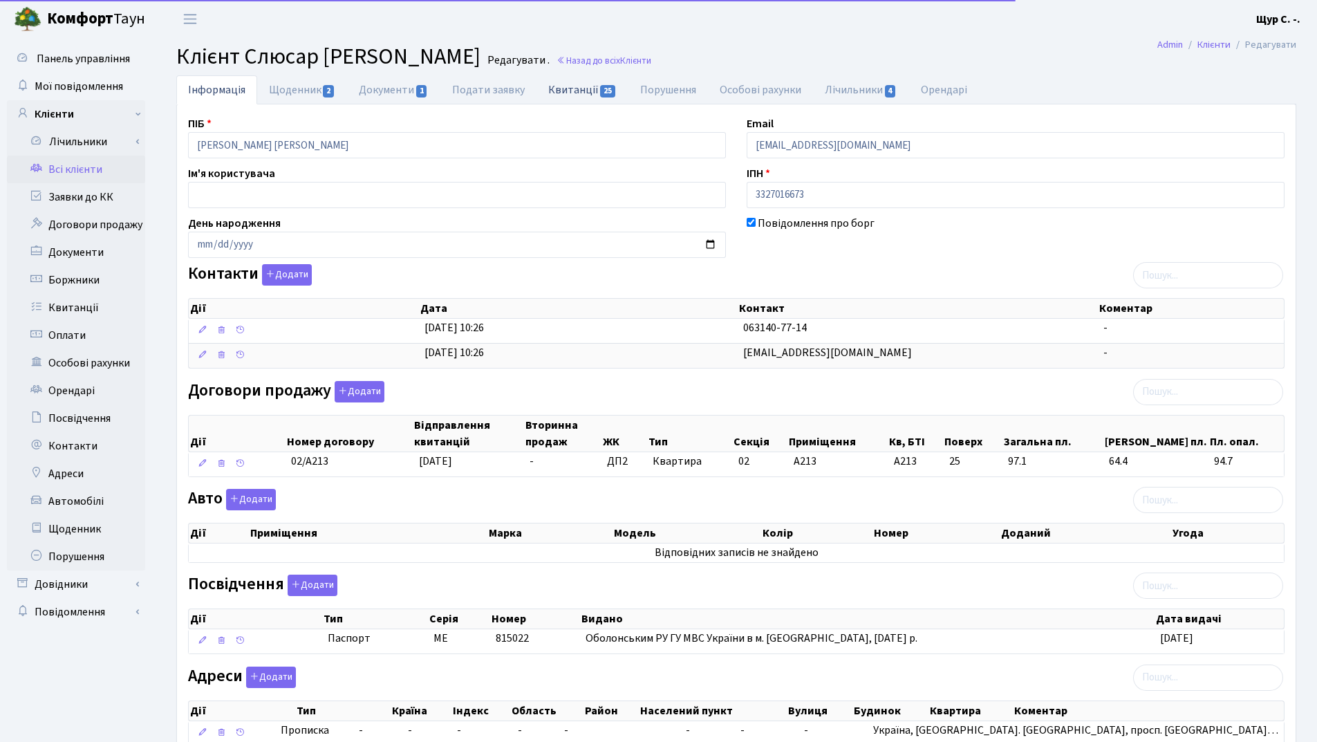
click at [585, 87] on link "Квитанції 25" at bounding box center [583, 89] width 92 height 28
select select "25"
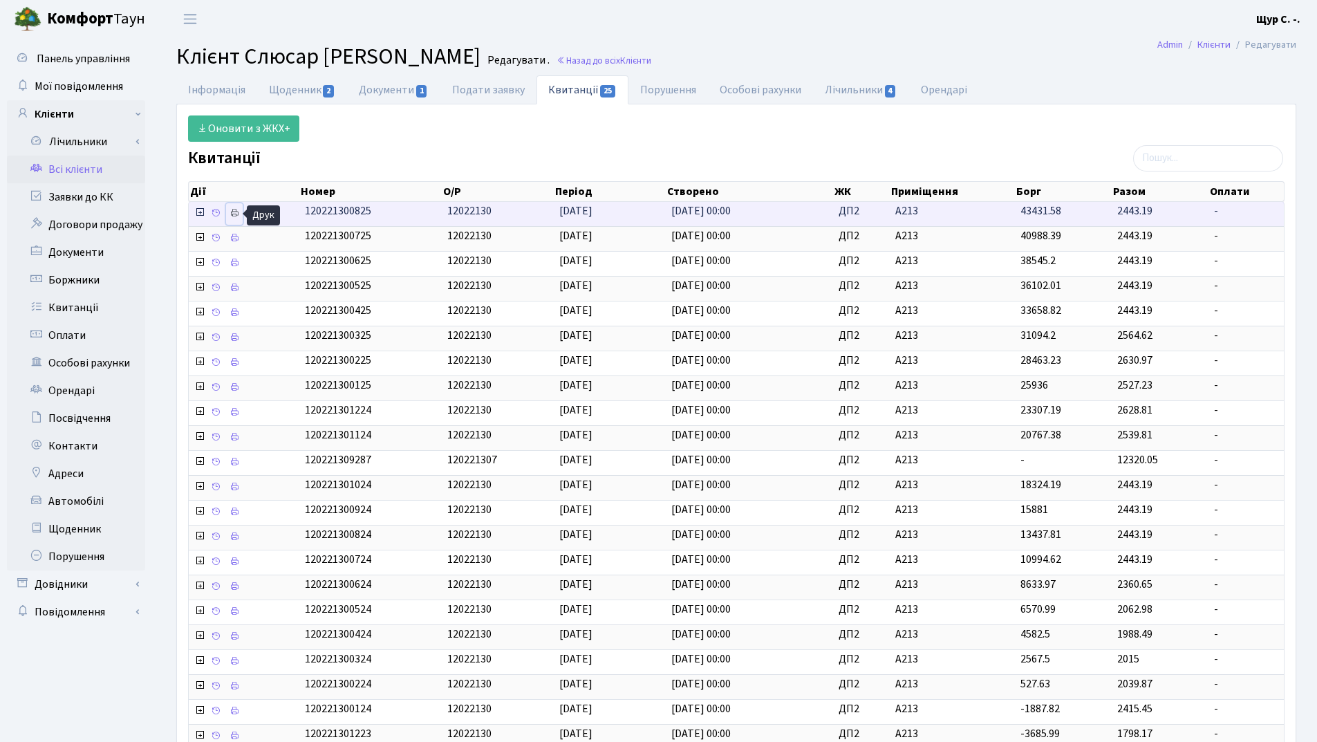
click at [232, 214] on icon at bounding box center [235, 213] width 10 height 10
click at [104, 171] on link "Всі клієнти" at bounding box center [76, 170] width 138 height 28
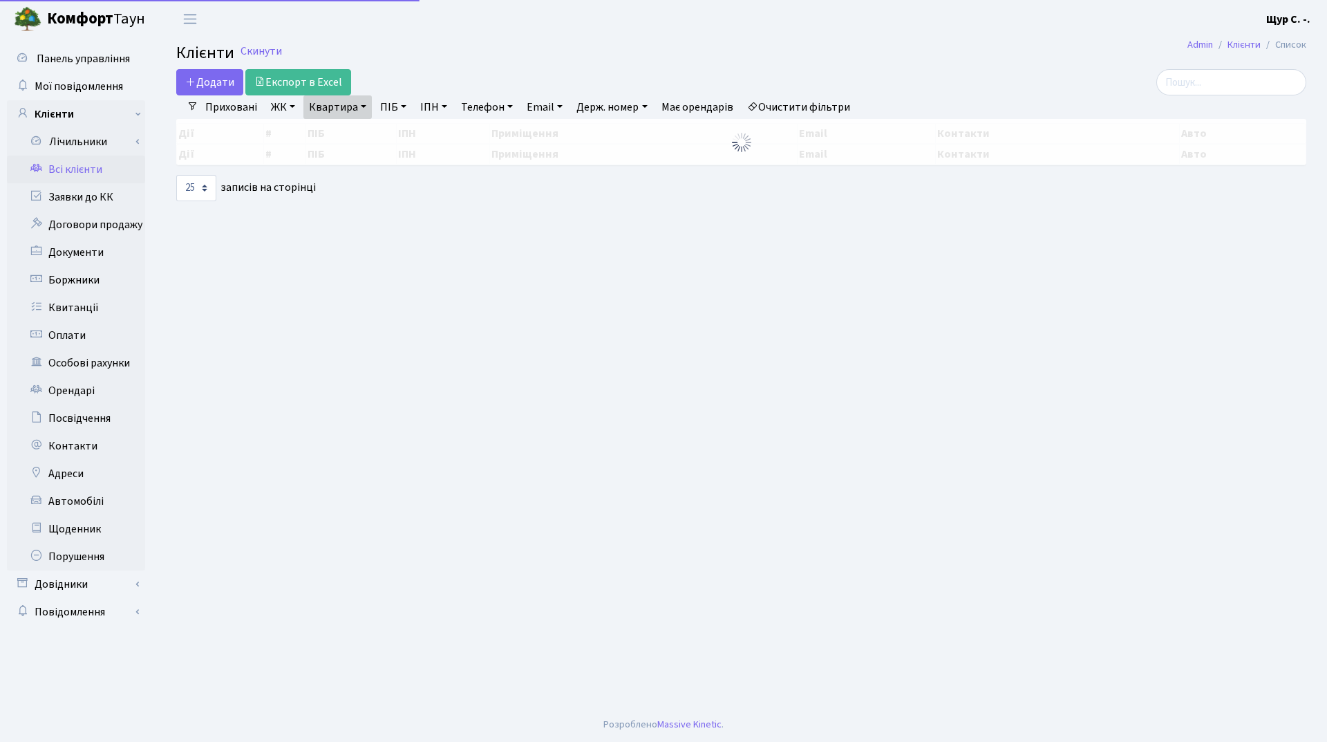
select select "25"
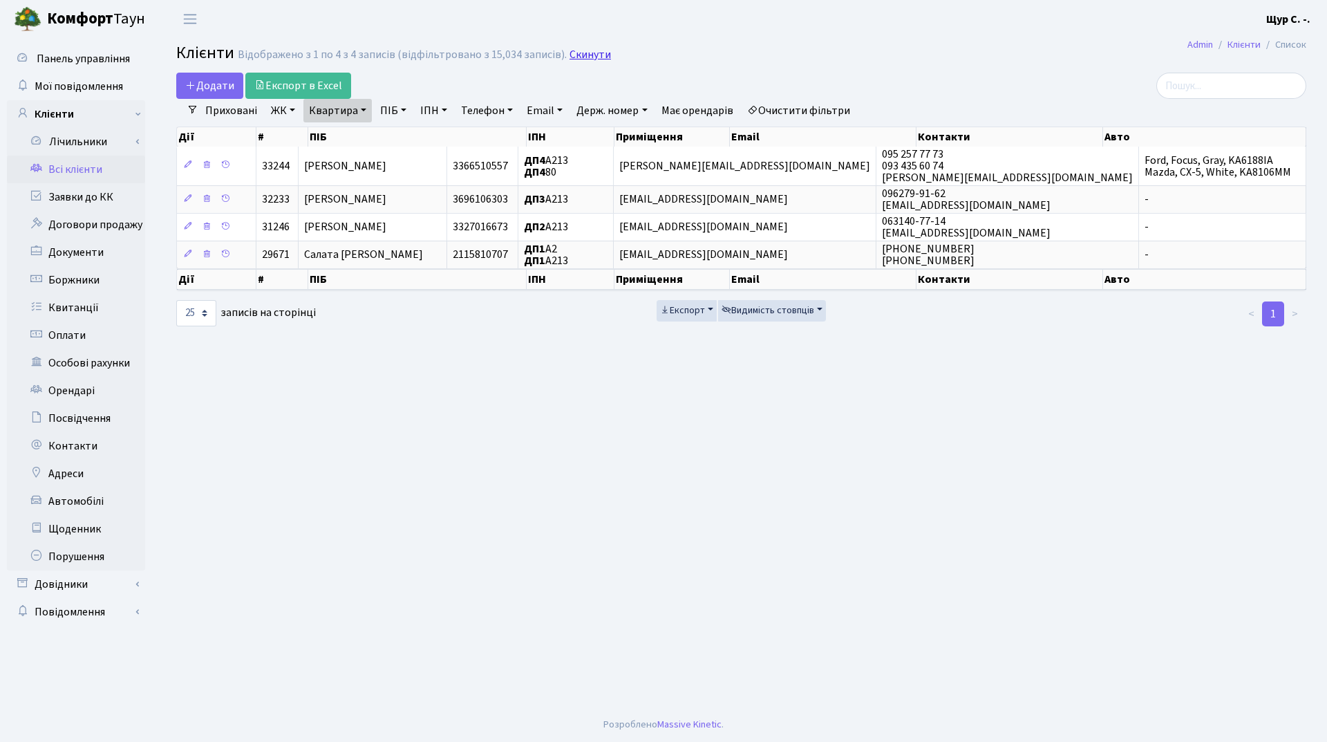
click at [596, 51] on link "Скинути" at bounding box center [590, 54] width 41 height 13
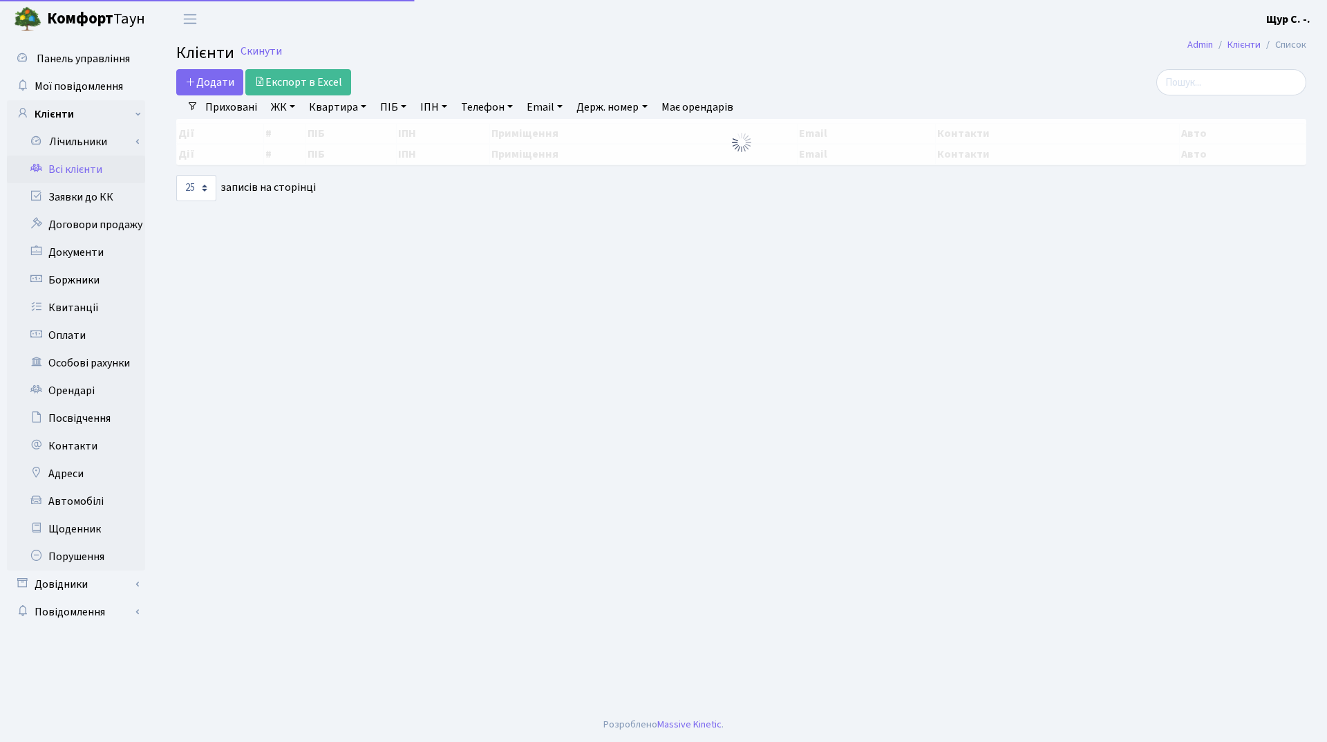
select select "25"
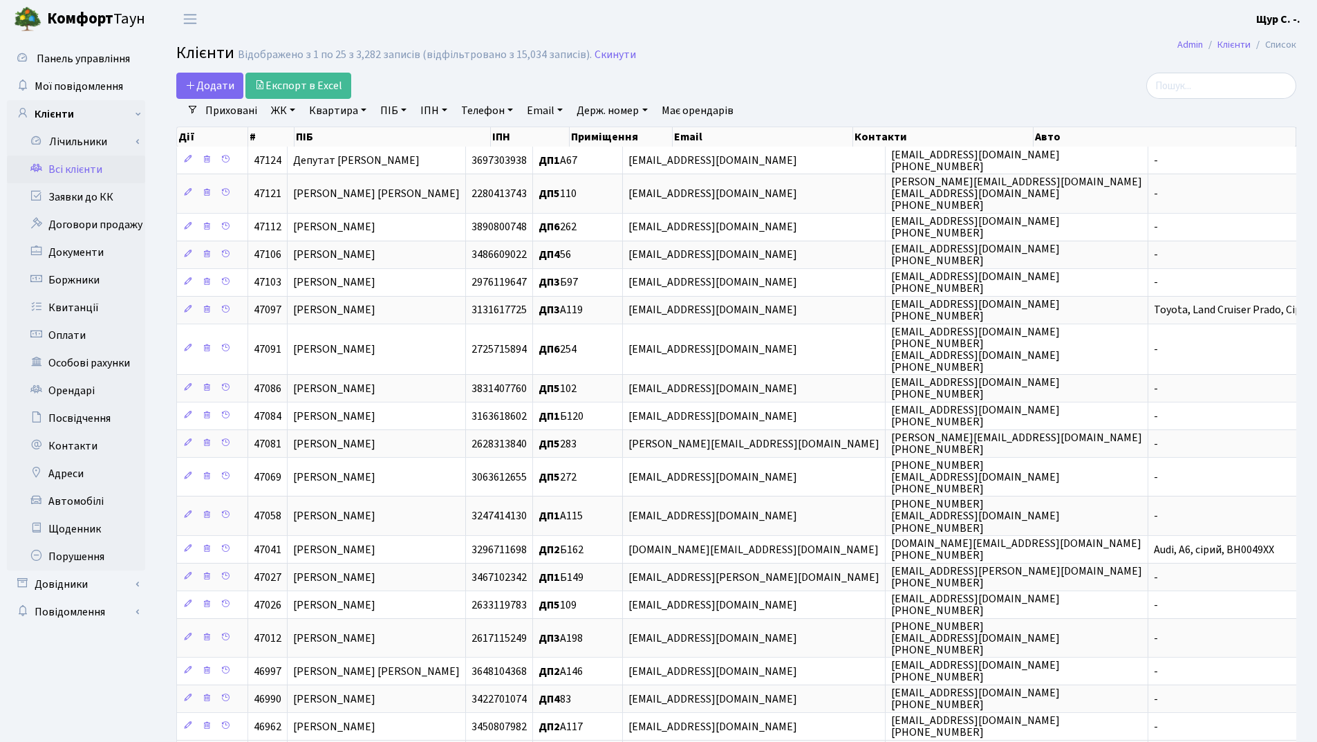
click at [391, 103] on link "ПІБ" at bounding box center [393, 111] width 37 height 24
type input "бакуменко"
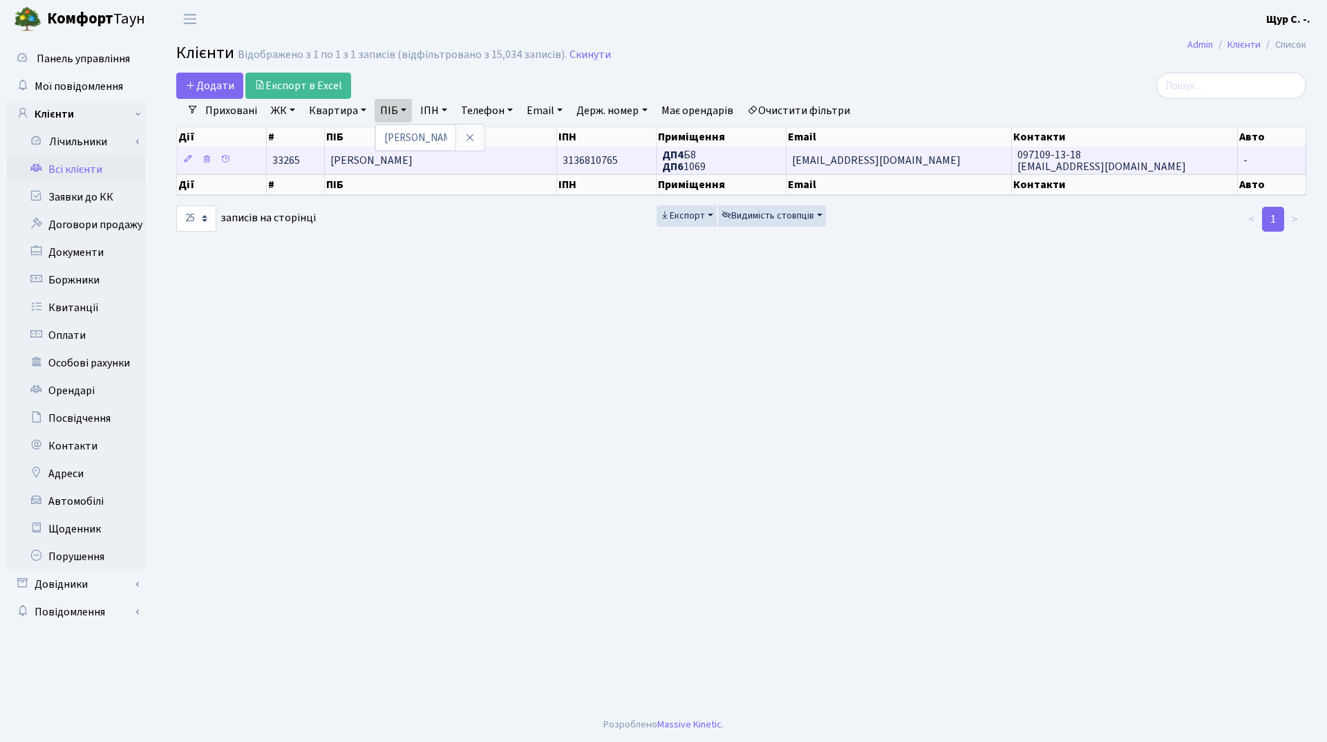
click at [413, 163] on span "[PERSON_NAME]" at bounding box center [371, 160] width 82 height 15
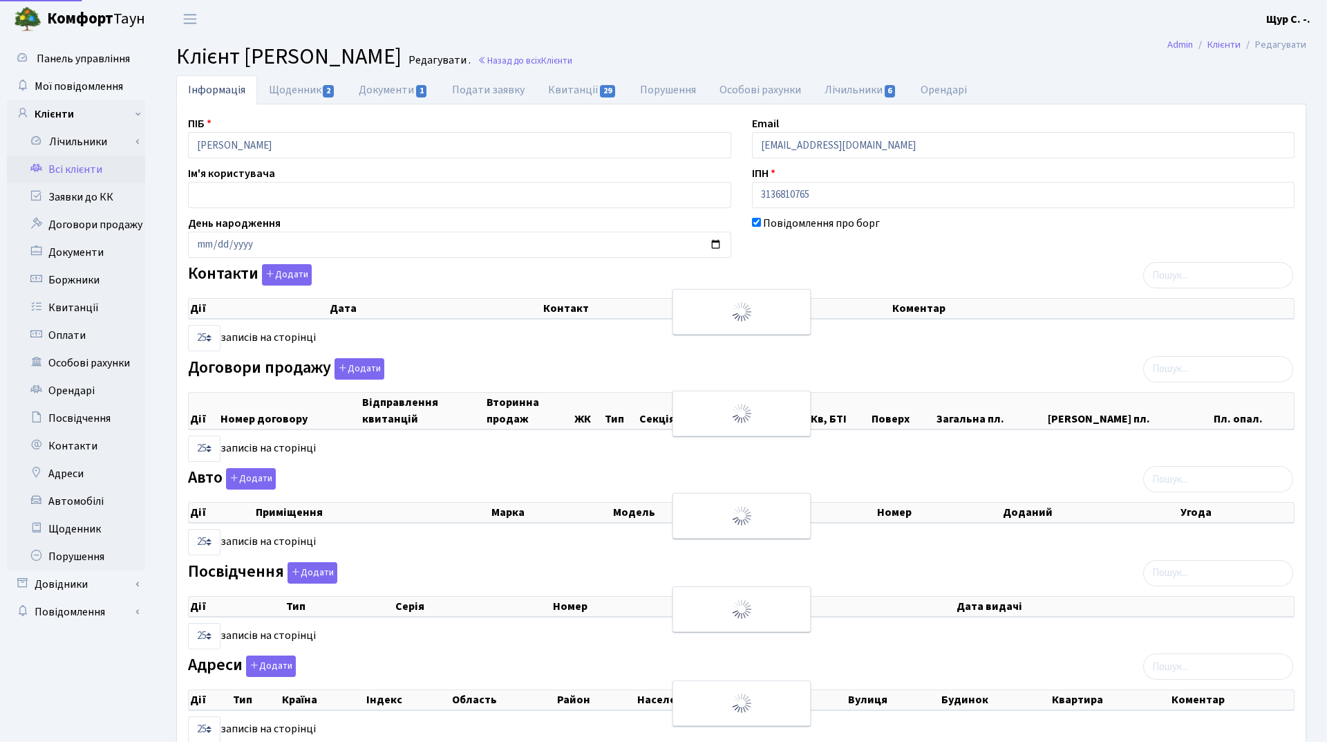
select select "25"
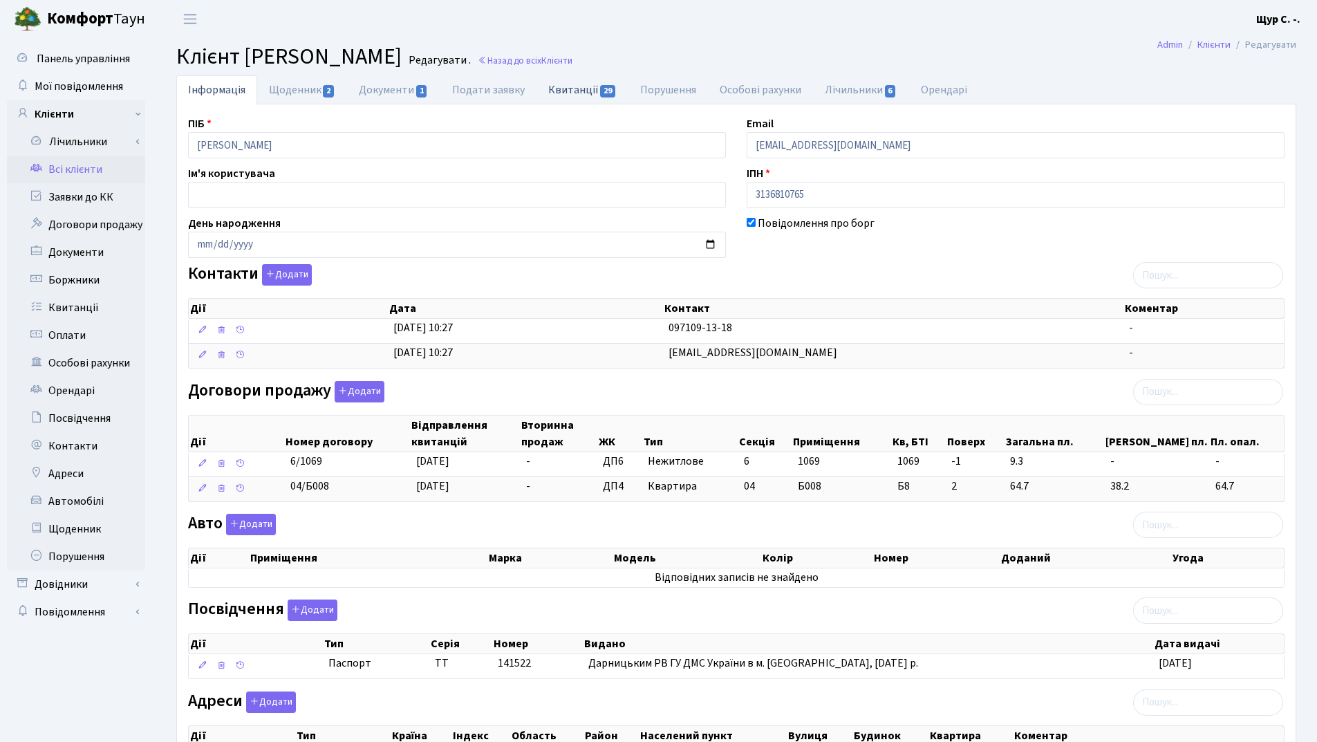
click at [585, 91] on link "Квитанції 29" at bounding box center [583, 89] width 92 height 28
select select "25"
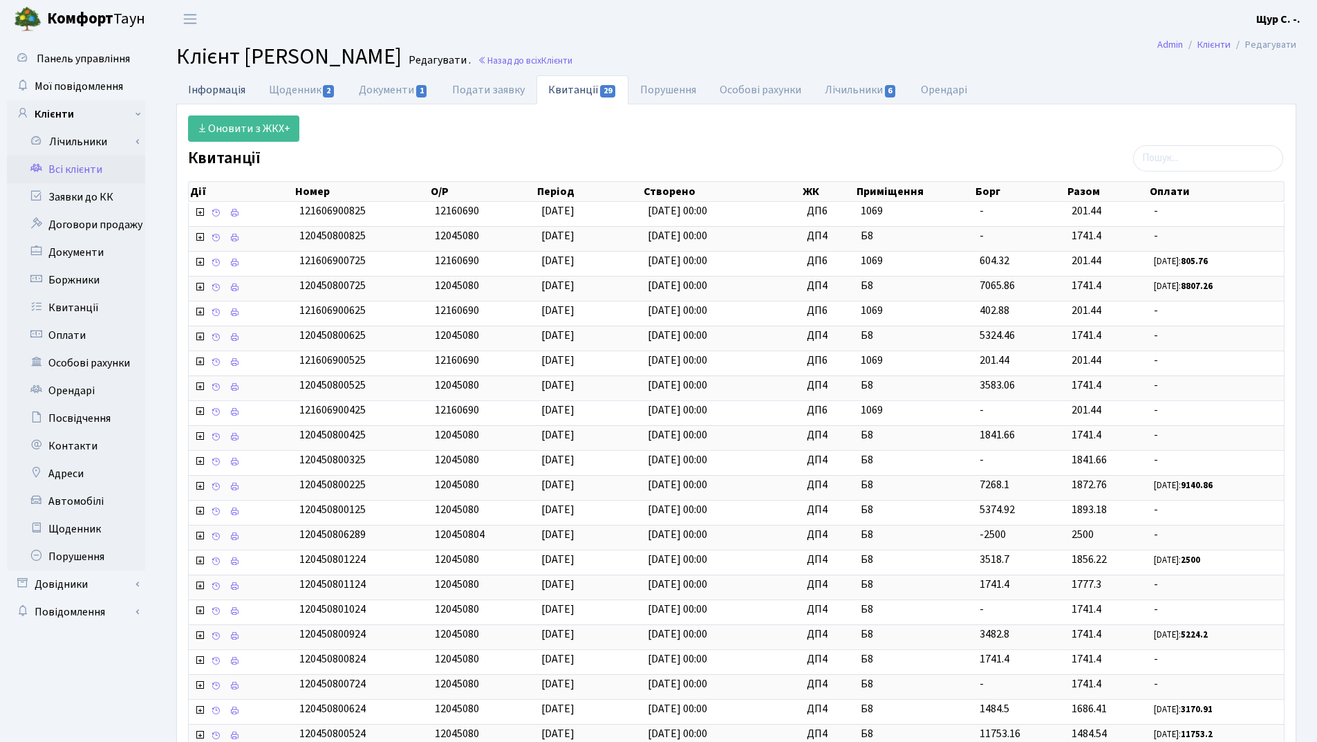
click at [211, 84] on link "Інформація" at bounding box center [216, 89] width 81 height 28
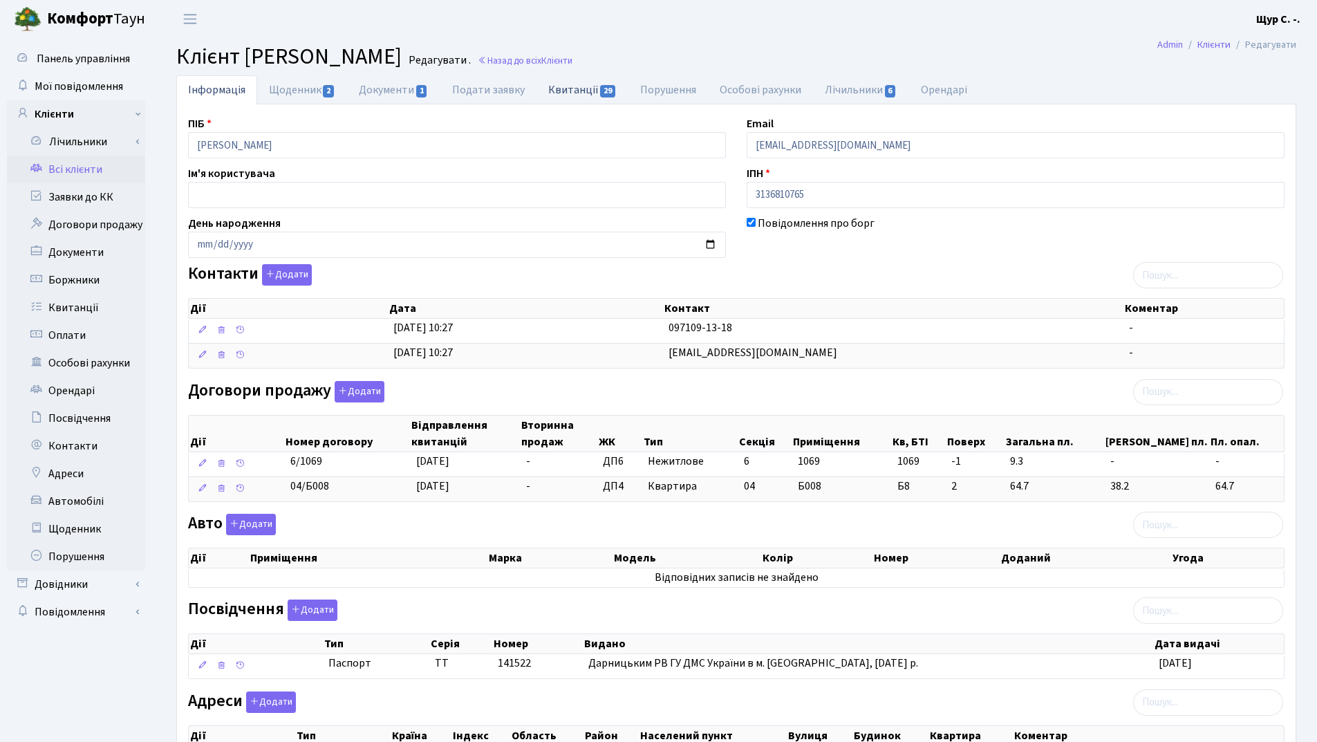
click at [584, 88] on link "Квитанції 29" at bounding box center [583, 89] width 92 height 28
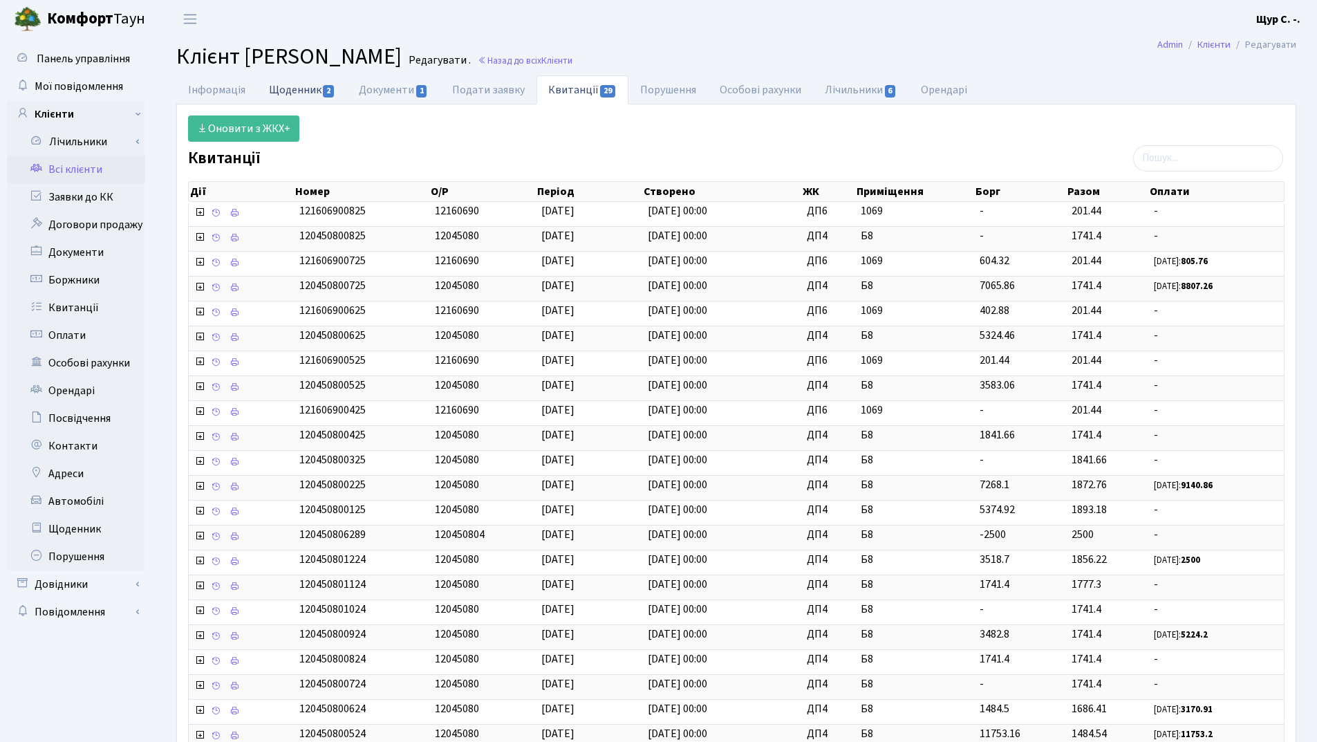
click at [304, 88] on link "Щоденник 2" at bounding box center [302, 89] width 90 height 28
select select "25"
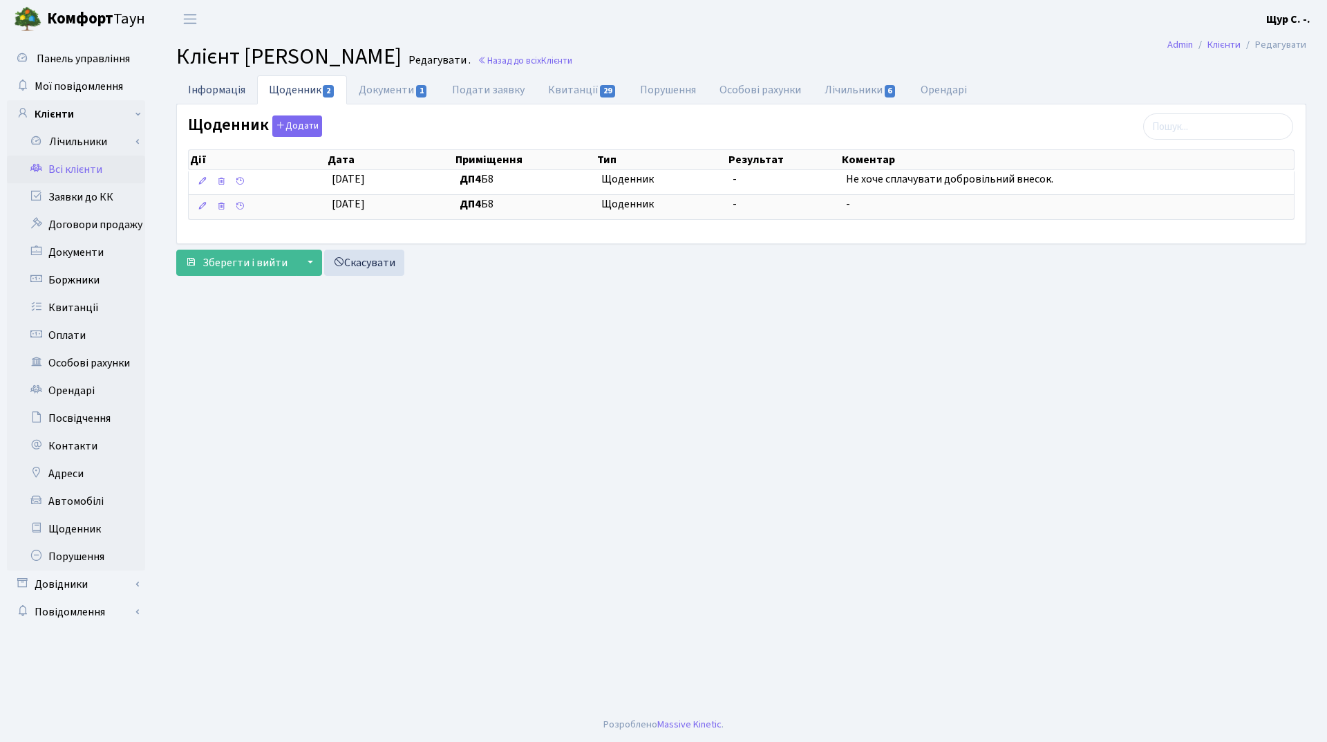
click at [226, 87] on link "Інформація" at bounding box center [216, 89] width 81 height 28
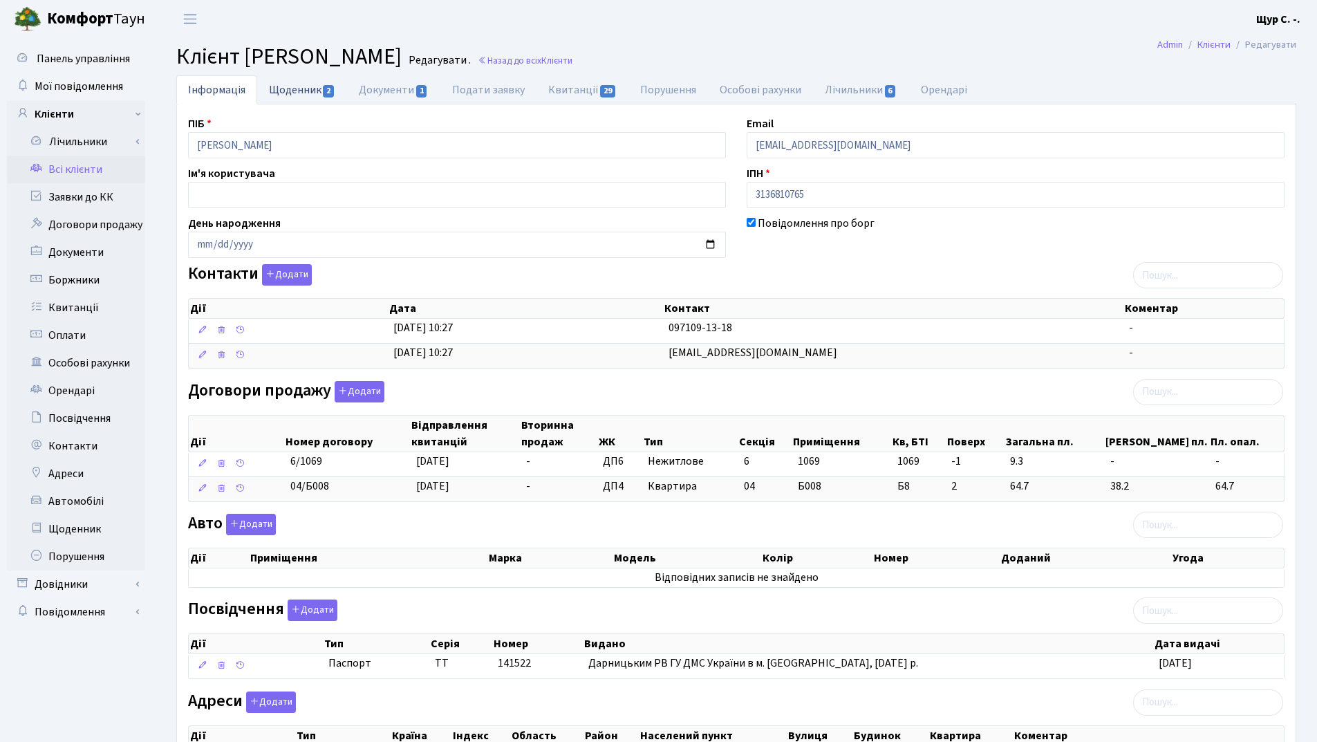
click at [298, 89] on link "Щоденник 2" at bounding box center [302, 89] width 90 height 28
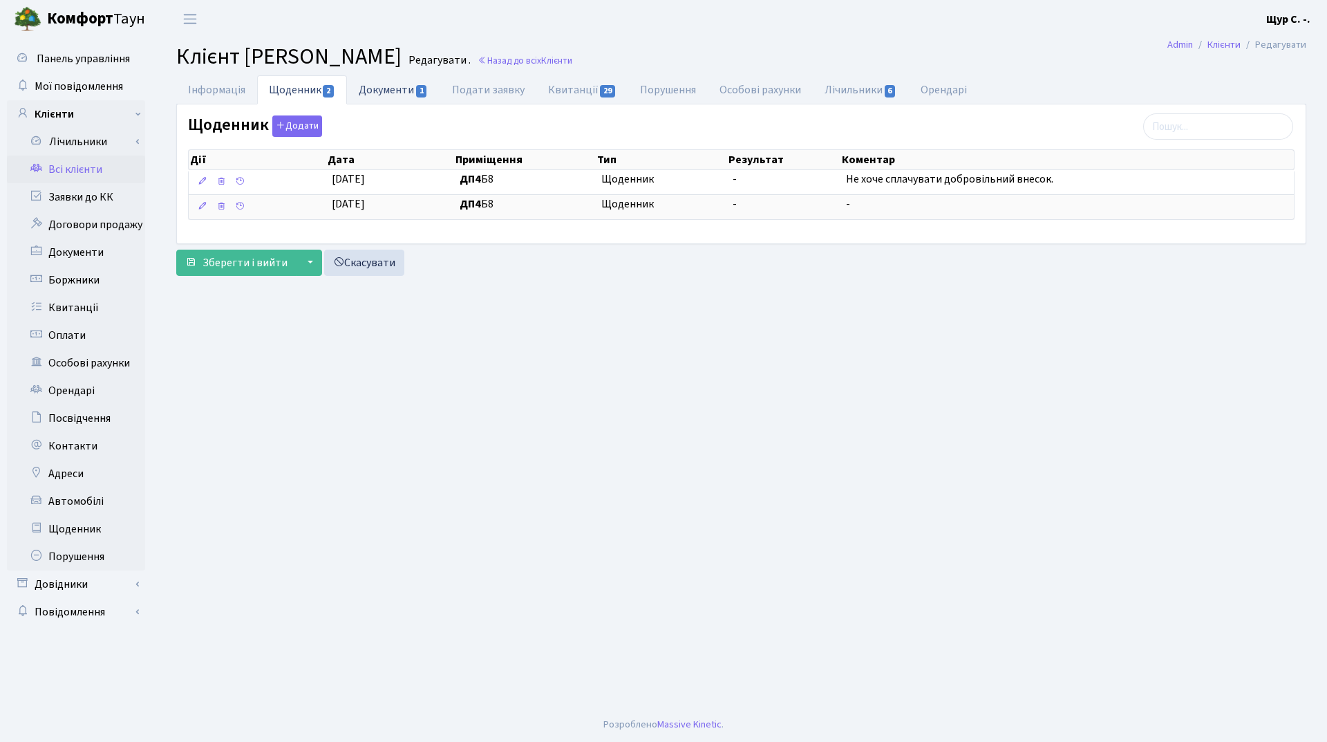
click at [375, 86] on link "Документи 1" at bounding box center [393, 89] width 93 height 28
select select "25"
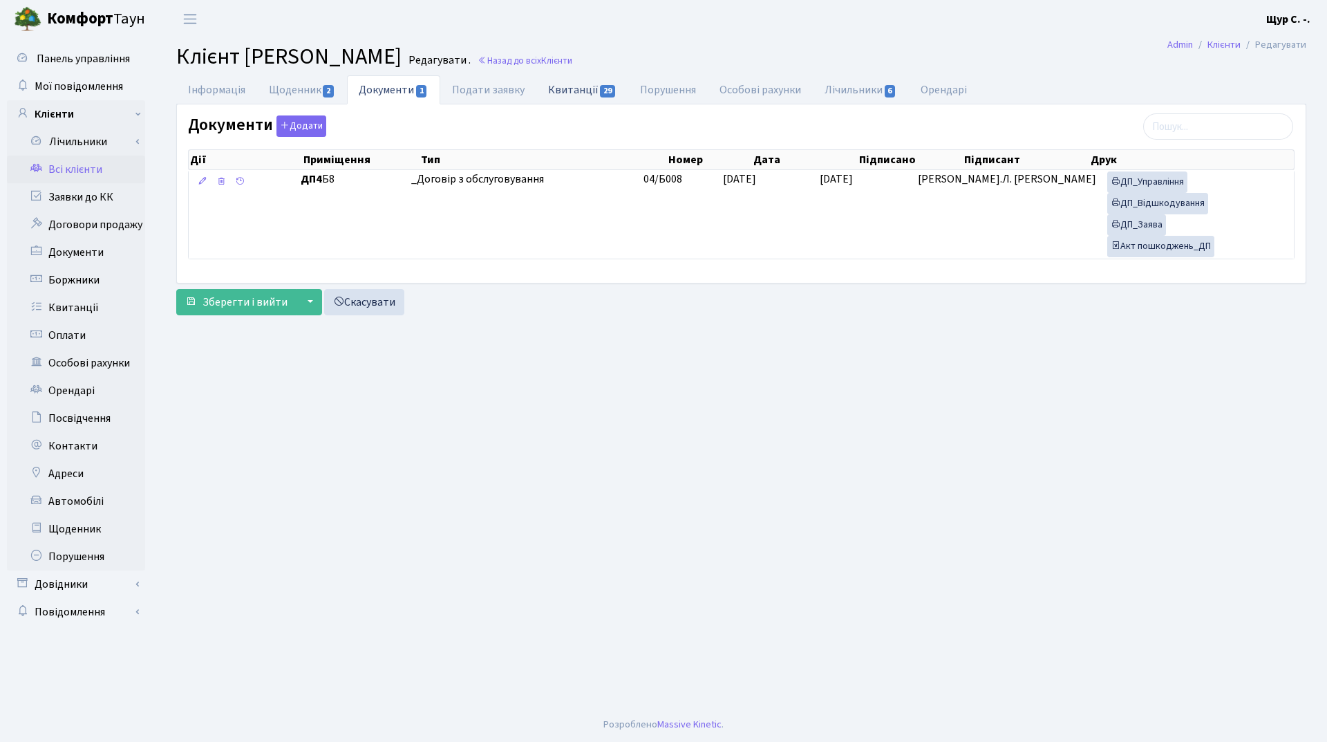
click at [568, 91] on link "Квитанції 29" at bounding box center [583, 89] width 92 height 28
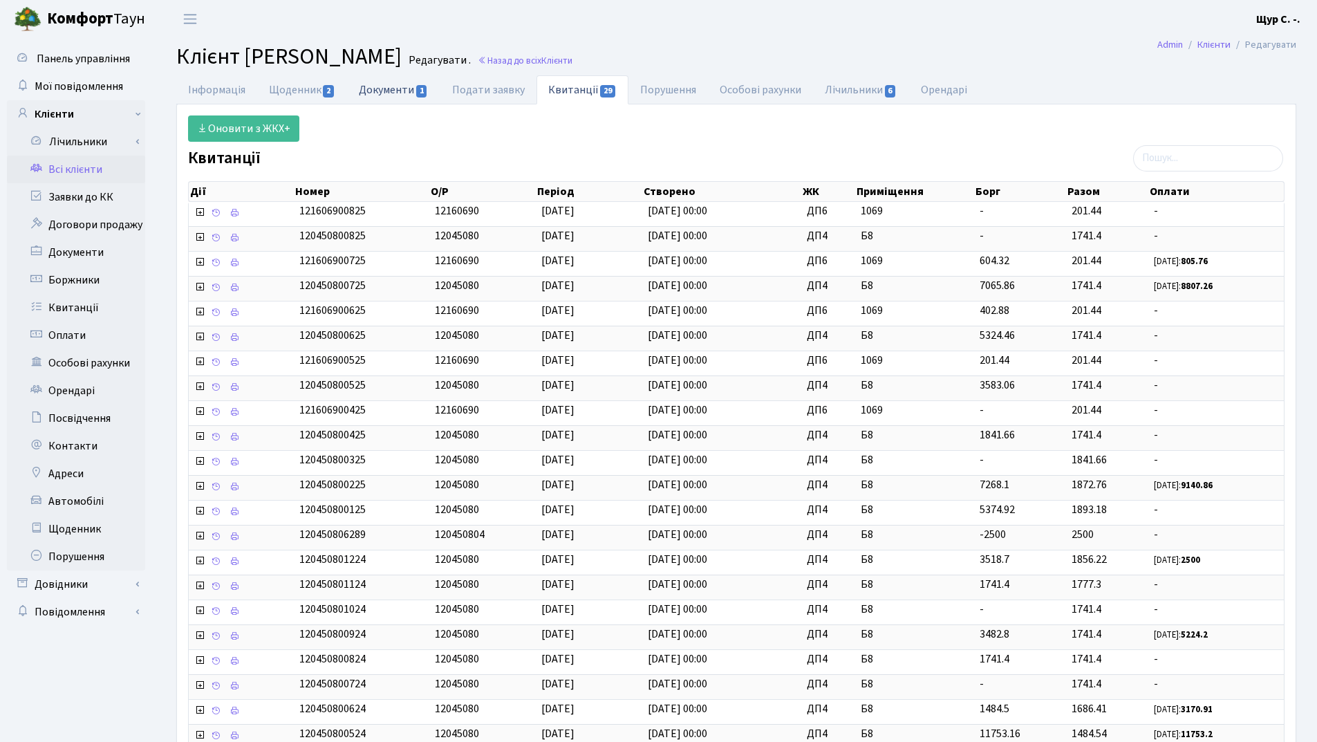
click at [389, 88] on link "Документи 1" at bounding box center [393, 89] width 93 height 28
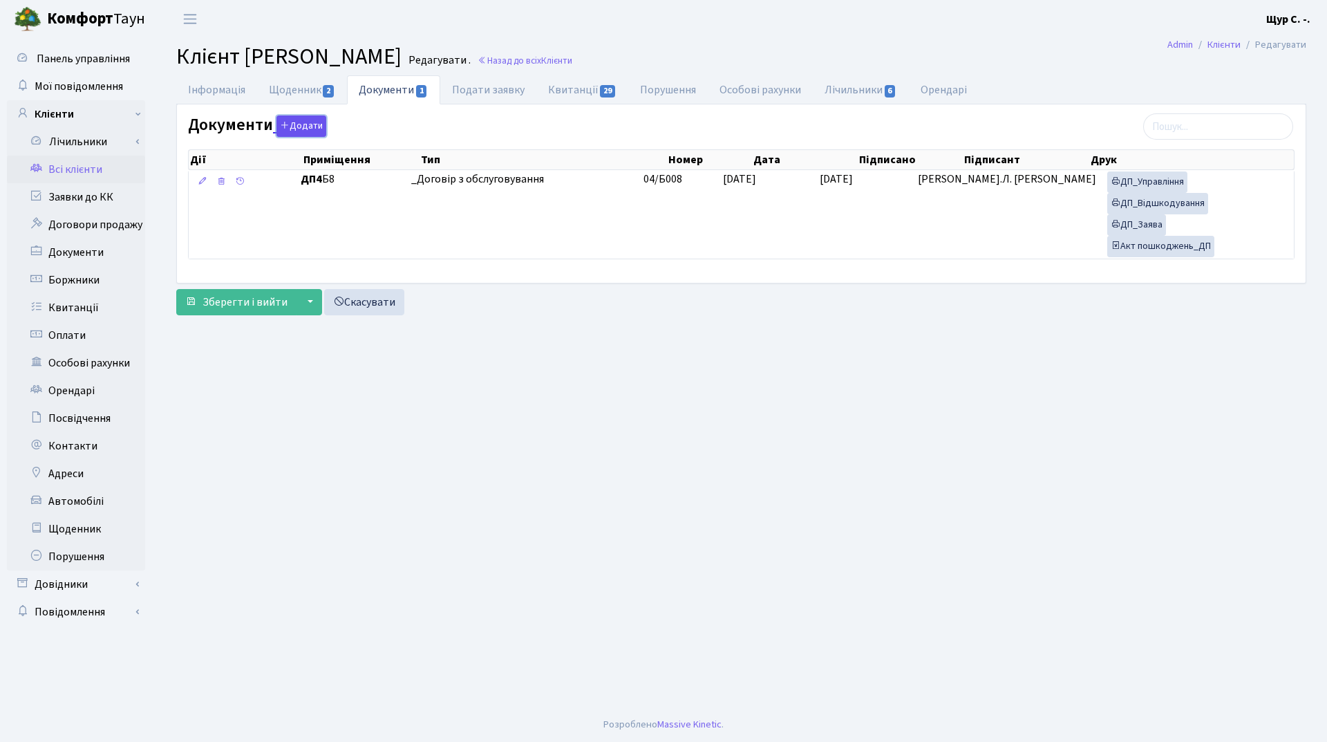
click at [296, 127] on button "Додати" at bounding box center [302, 125] width 50 height 21
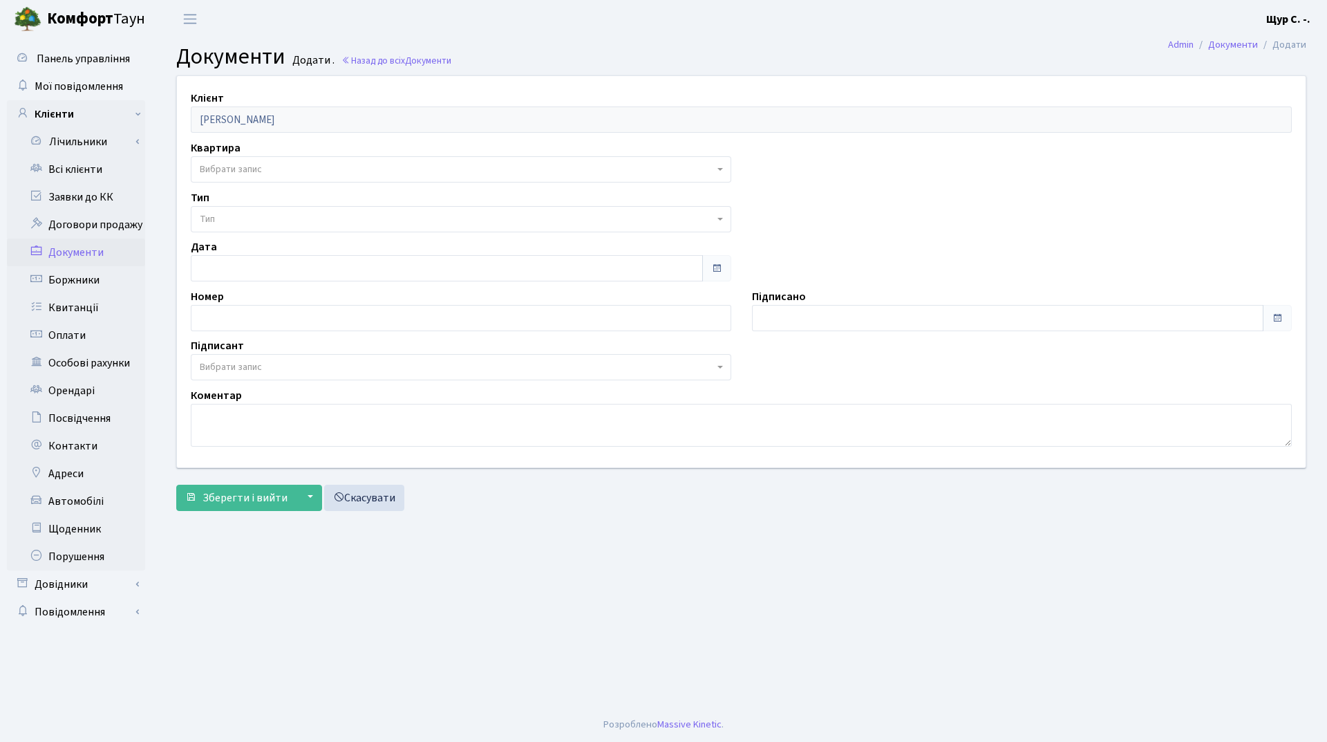
click at [288, 172] on span "Вибрати запис" at bounding box center [457, 169] width 514 height 14
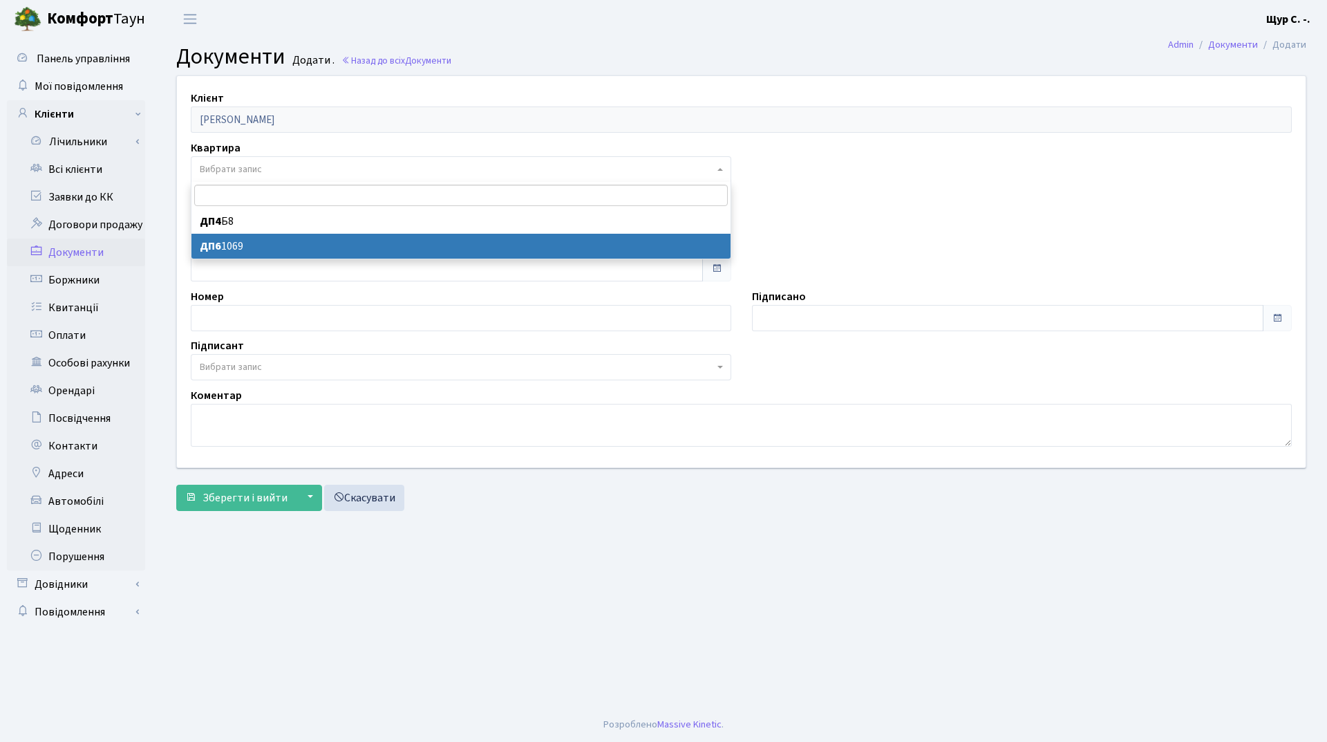
select select "177217"
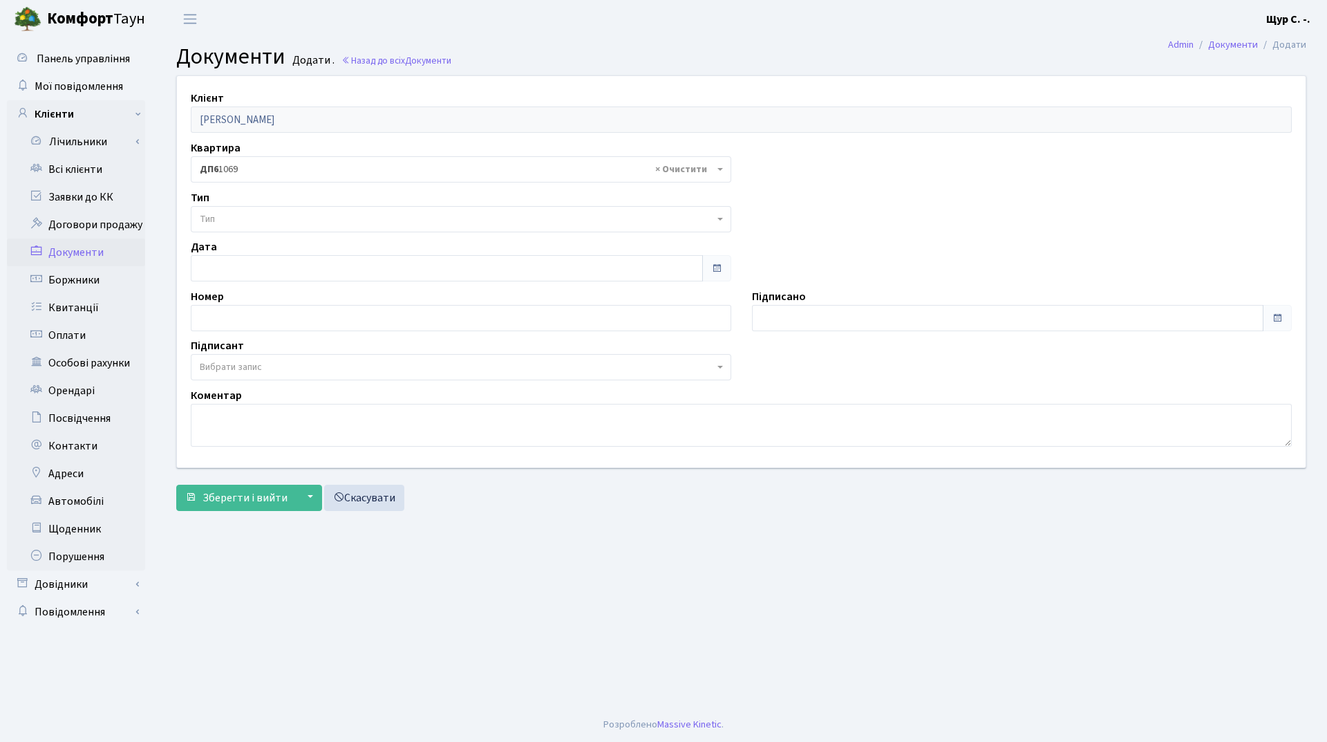
click at [290, 224] on span "Тип" at bounding box center [457, 219] width 514 height 14
select select "289"
click at [279, 370] on span "Вибрати запис" at bounding box center [457, 367] width 514 height 14
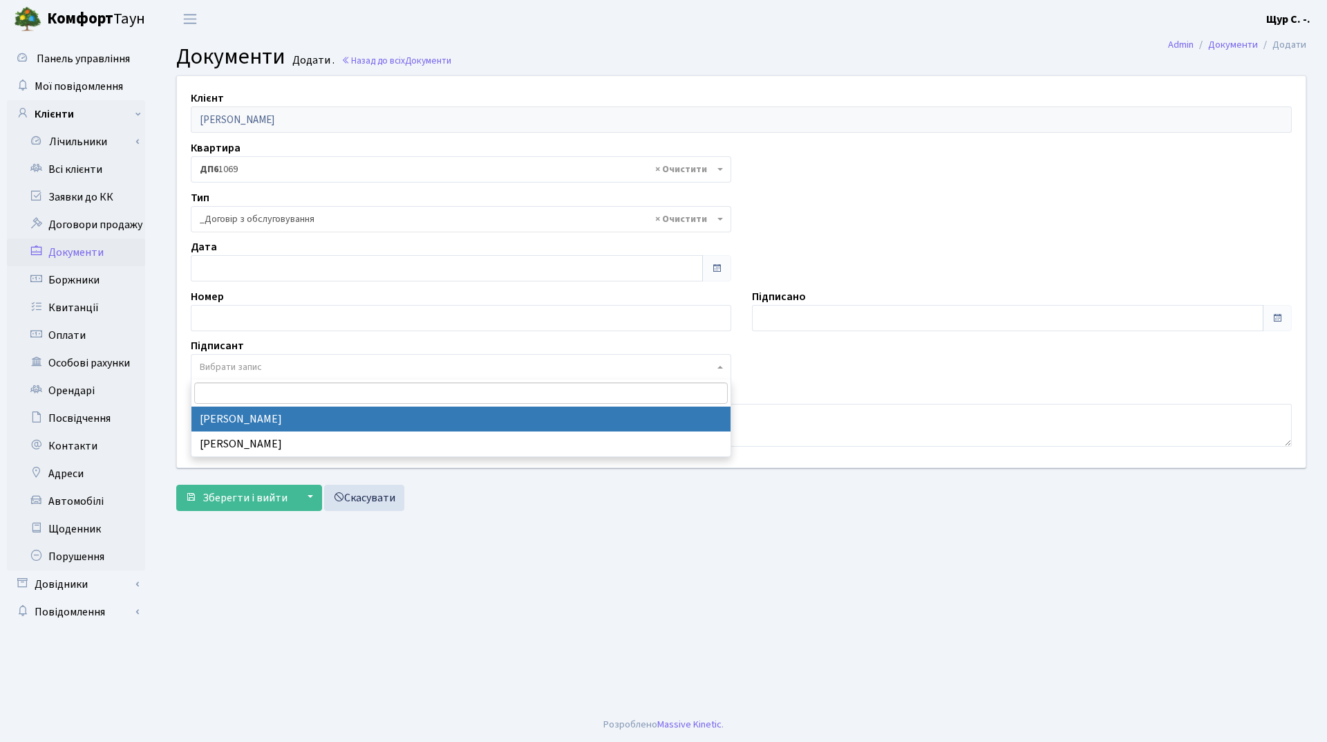
select select "74"
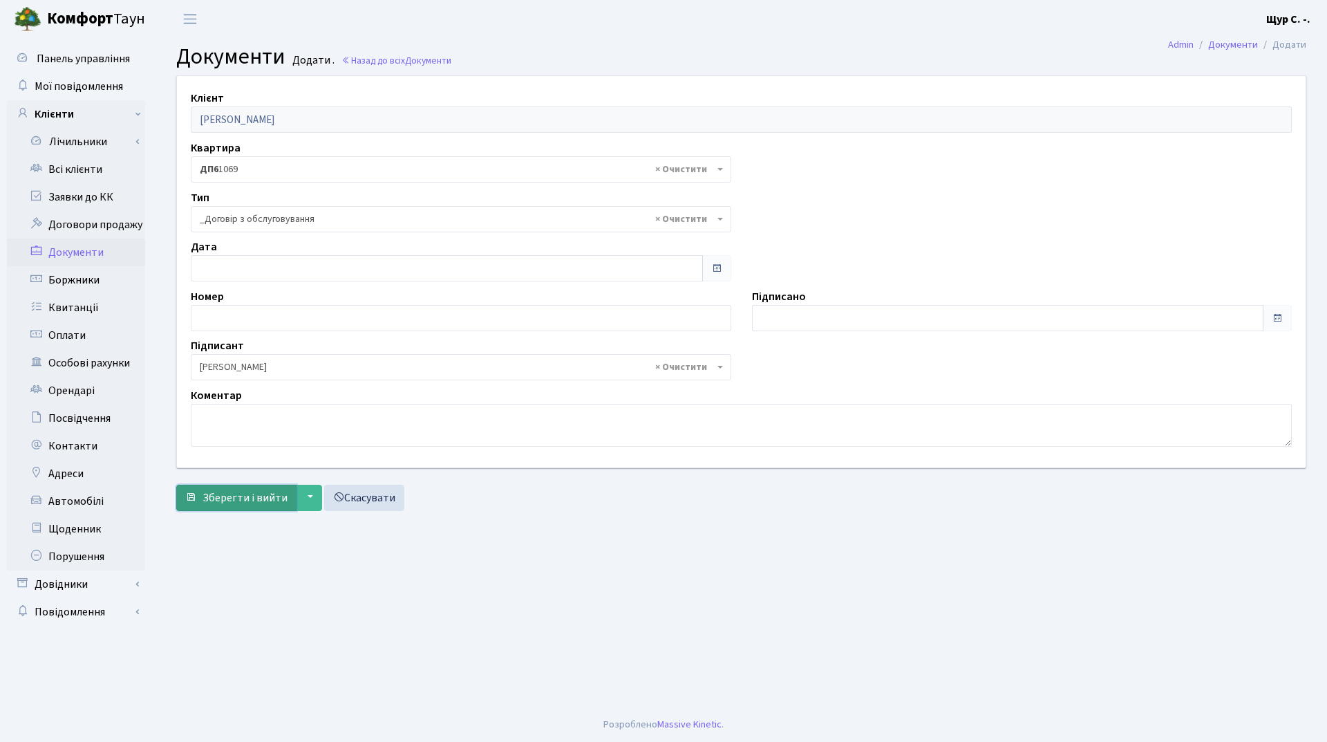
click at [223, 494] on span "Зберегти і вийти" at bounding box center [245, 497] width 85 height 15
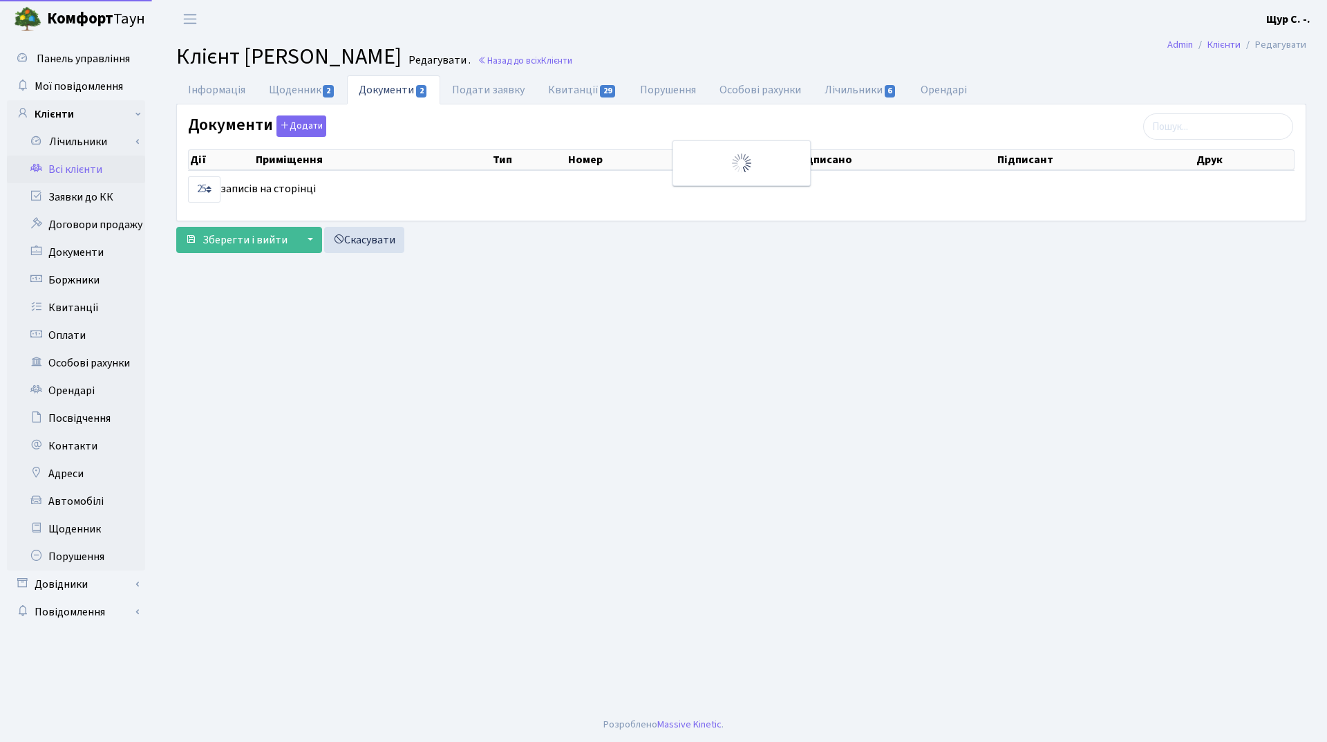
select select "25"
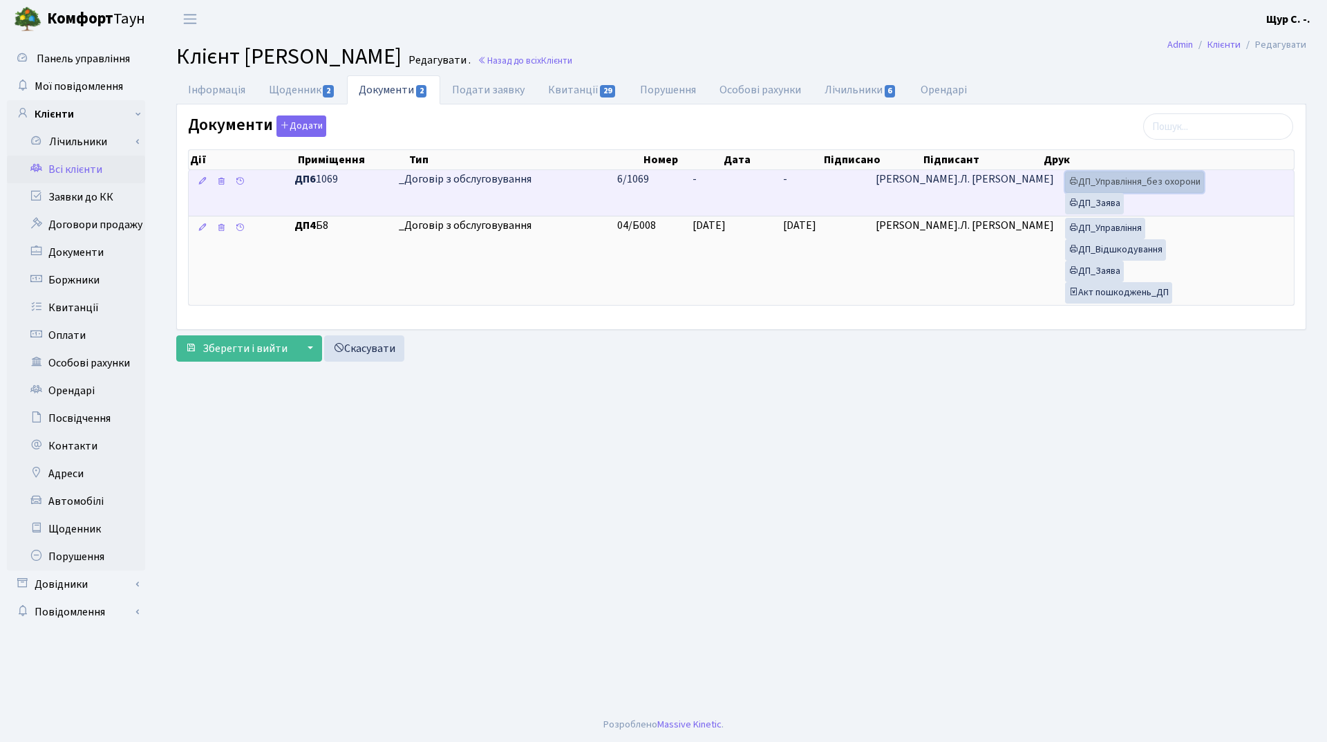
click at [1099, 179] on link "ДП_Управління_без охорони" at bounding box center [1134, 181] width 139 height 21
click at [1099, 205] on link "ДП_Заява" at bounding box center [1094, 203] width 59 height 21
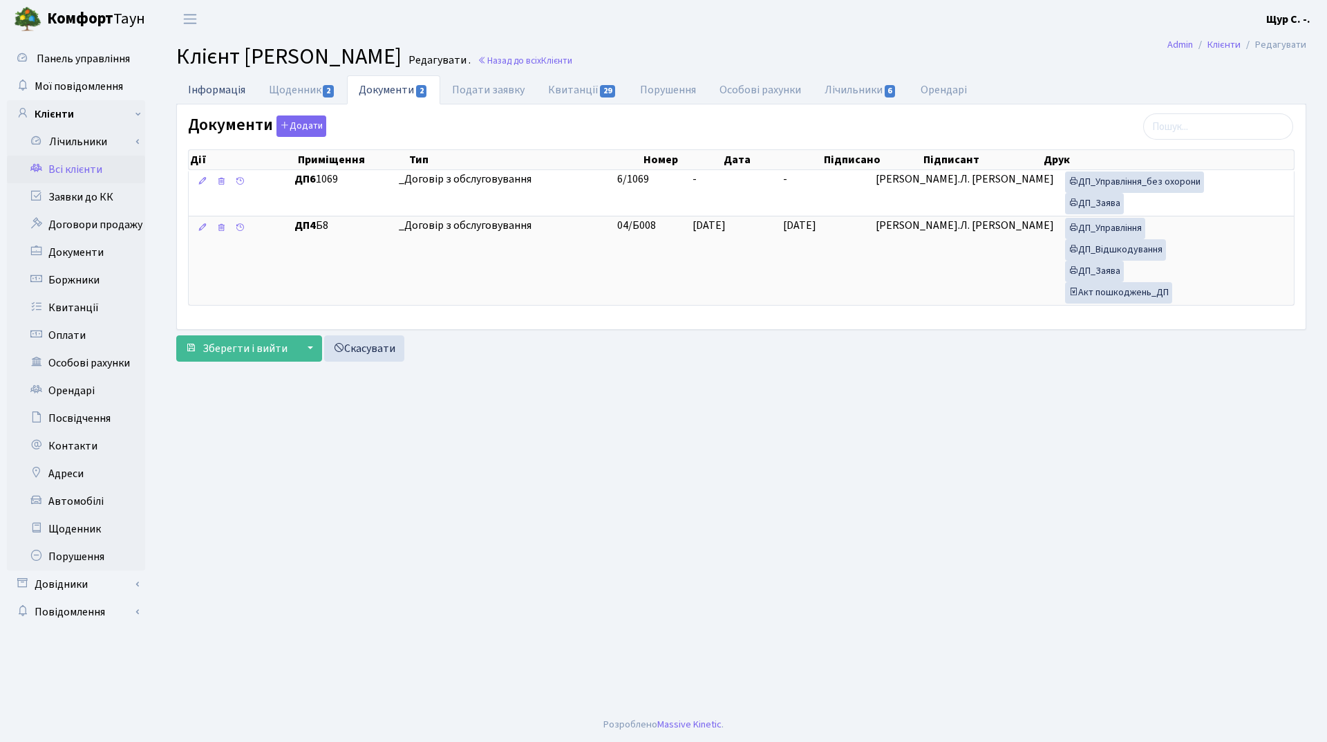
click at [229, 88] on link "Інформація" at bounding box center [216, 89] width 81 height 28
select select "25"
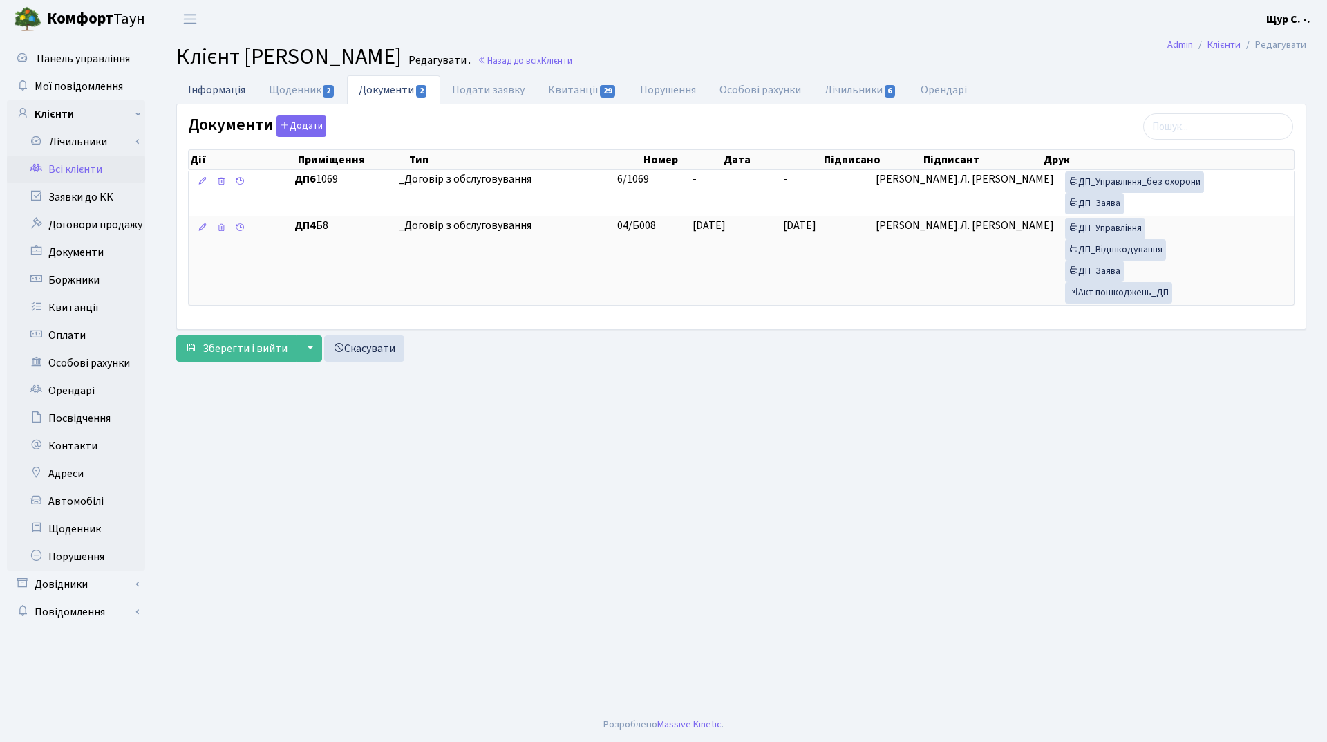
select select "25"
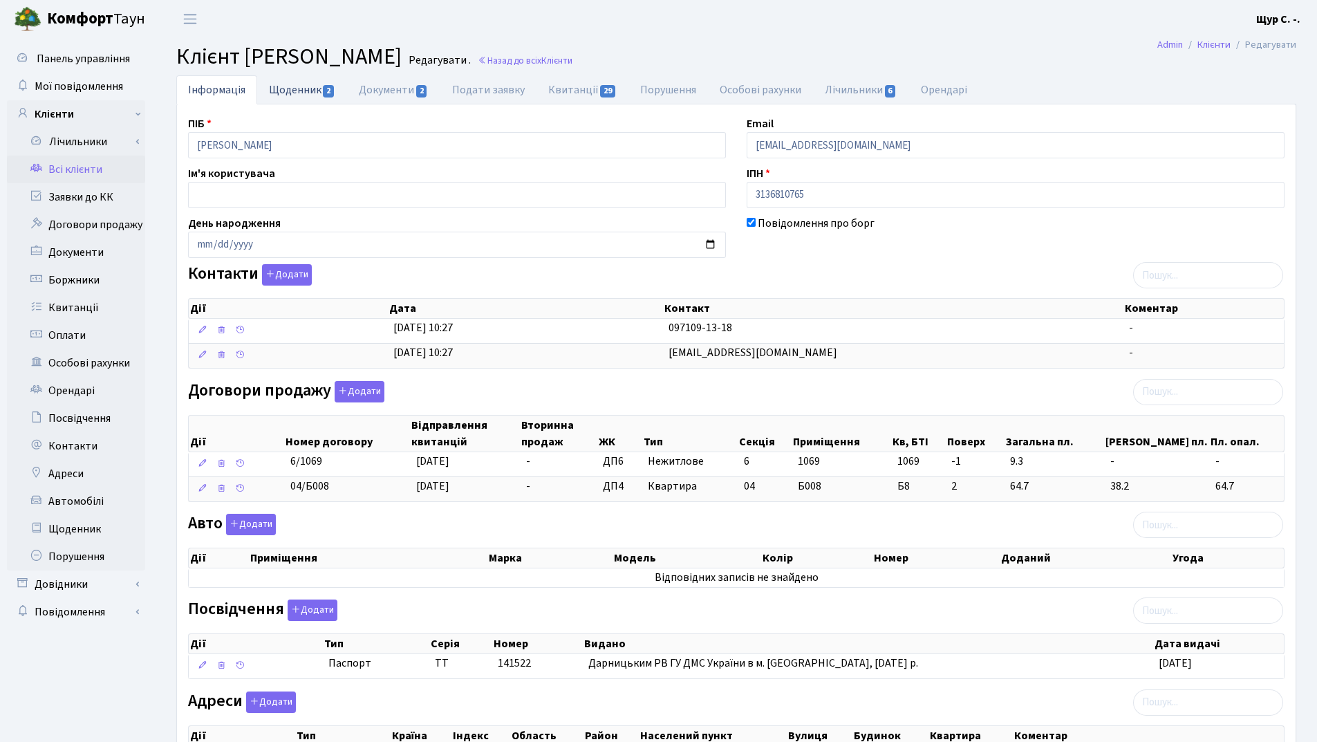
click at [315, 96] on link "Щоденник 2" at bounding box center [302, 89] width 90 height 28
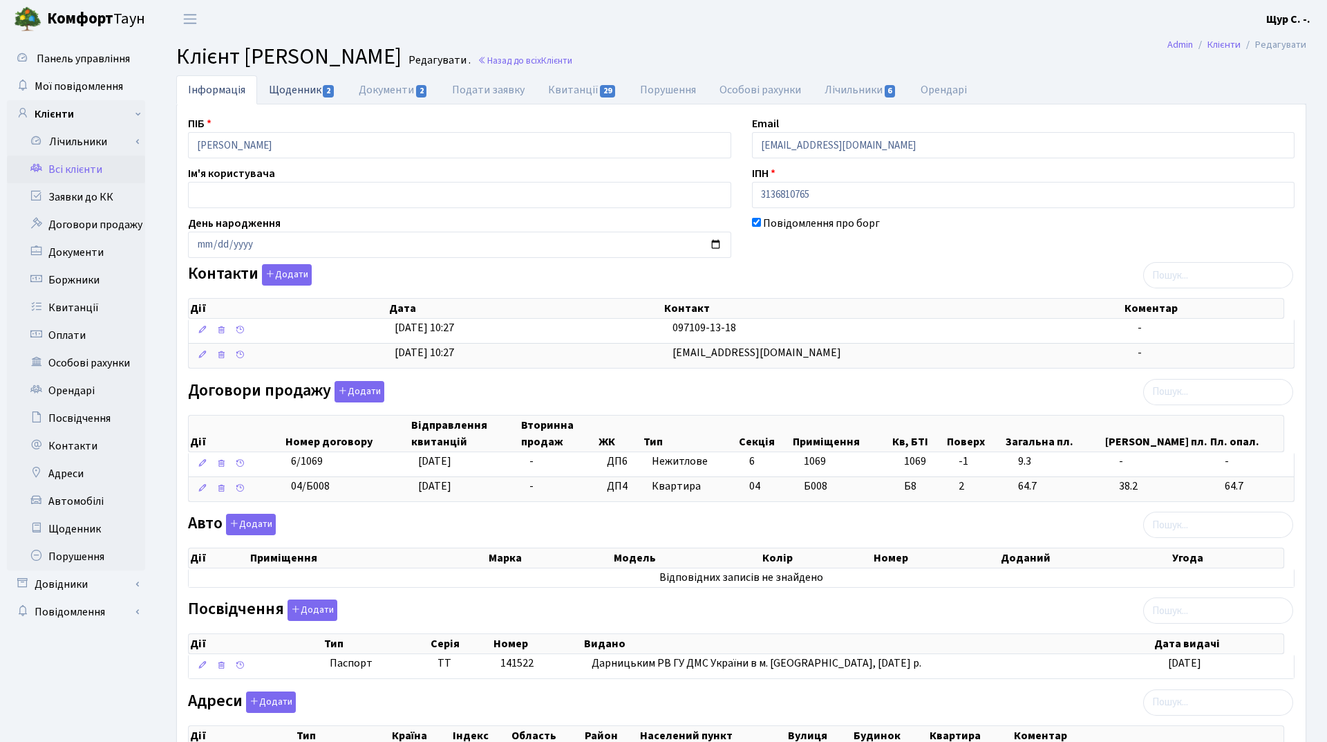
select select "25"
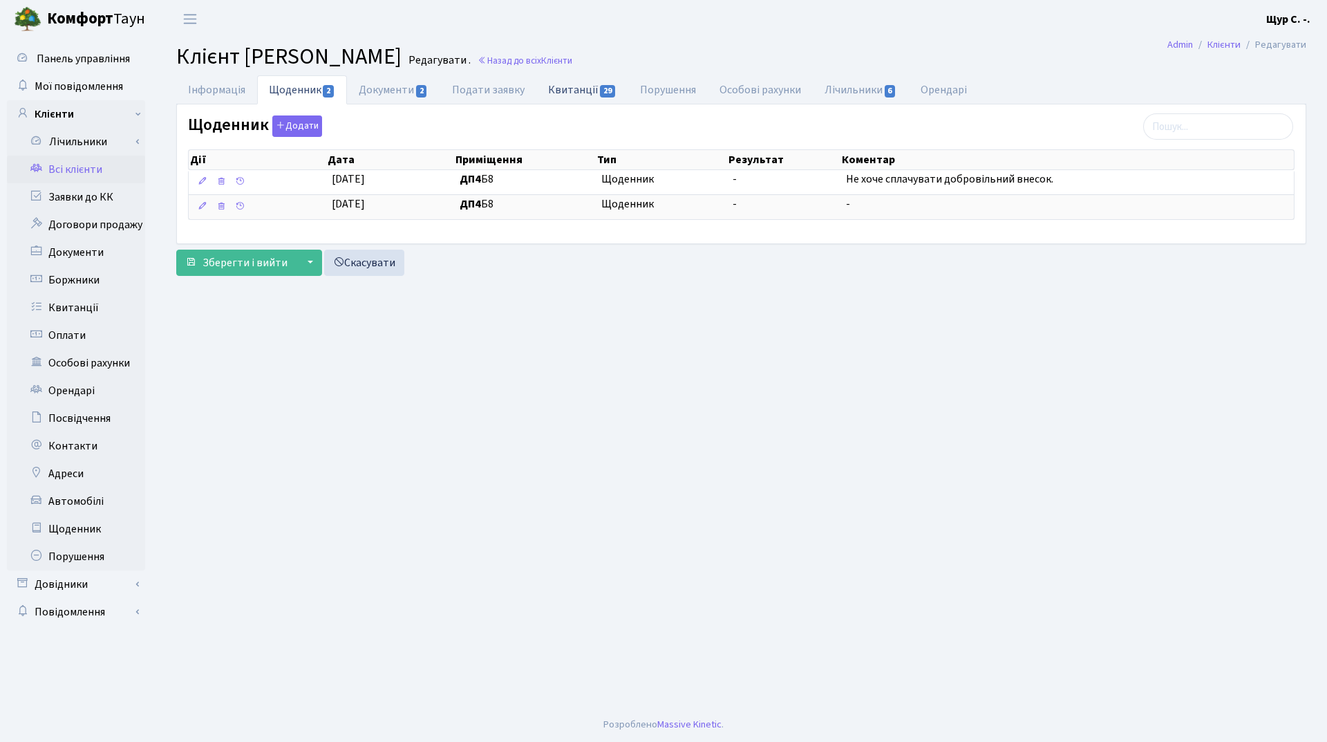
click at [577, 91] on link "Квитанції 29" at bounding box center [583, 89] width 92 height 28
select select "25"
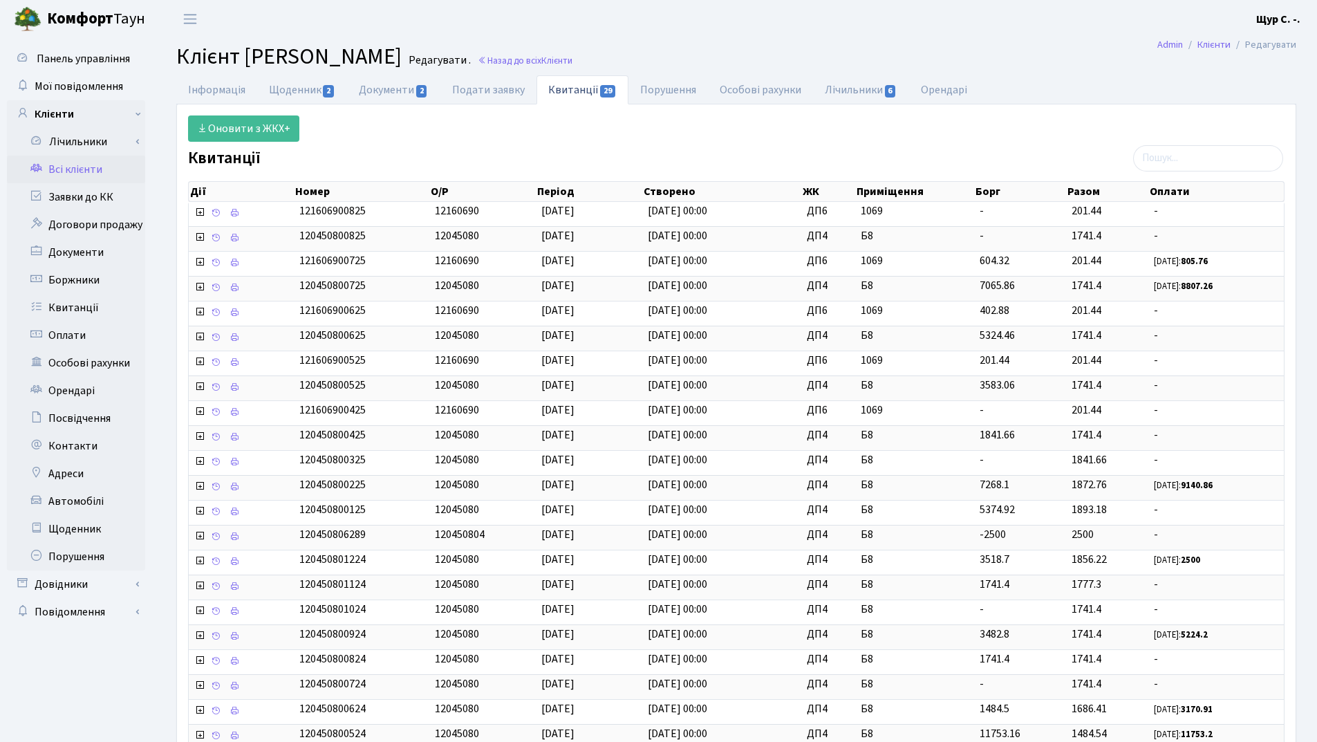
click at [91, 169] on link "Всі клієнти" at bounding box center [76, 170] width 138 height 28
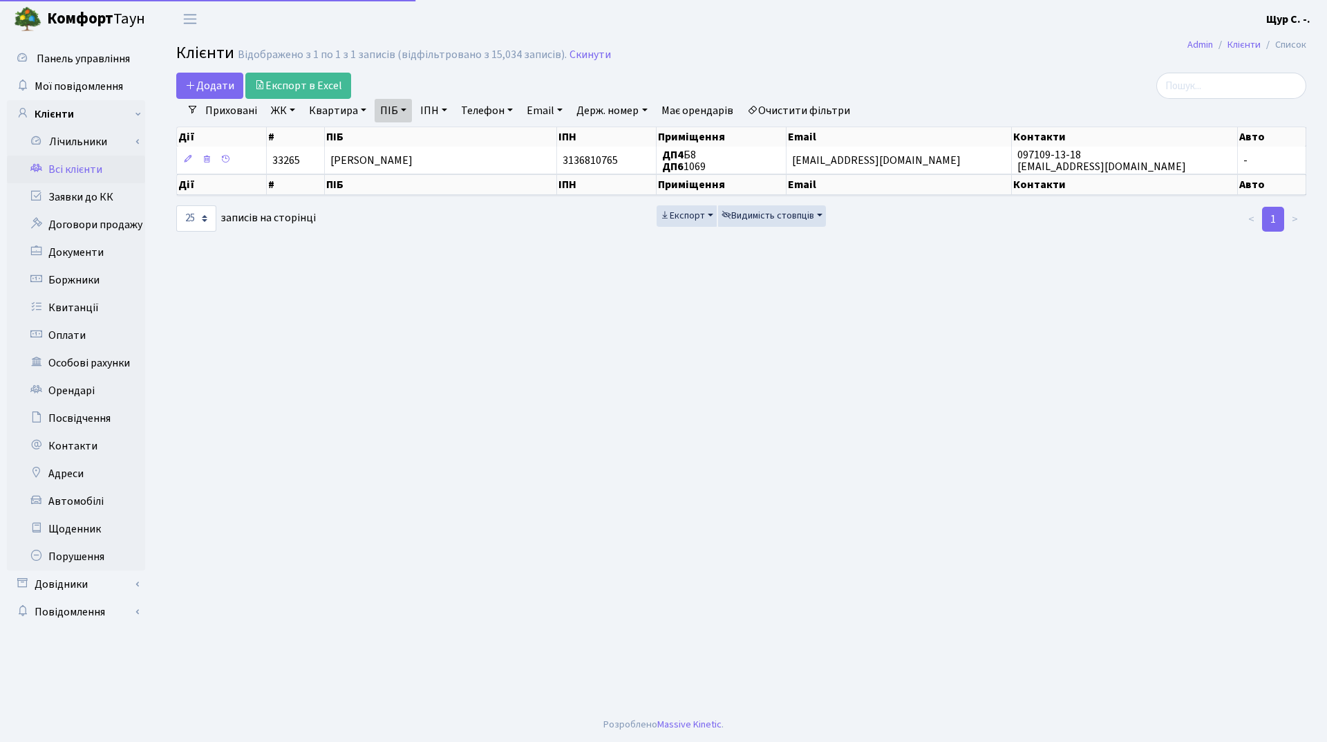
select select "25"
click at [582, 48] on link "Скинути" at bounding box center [590, 54] width 41 height 13
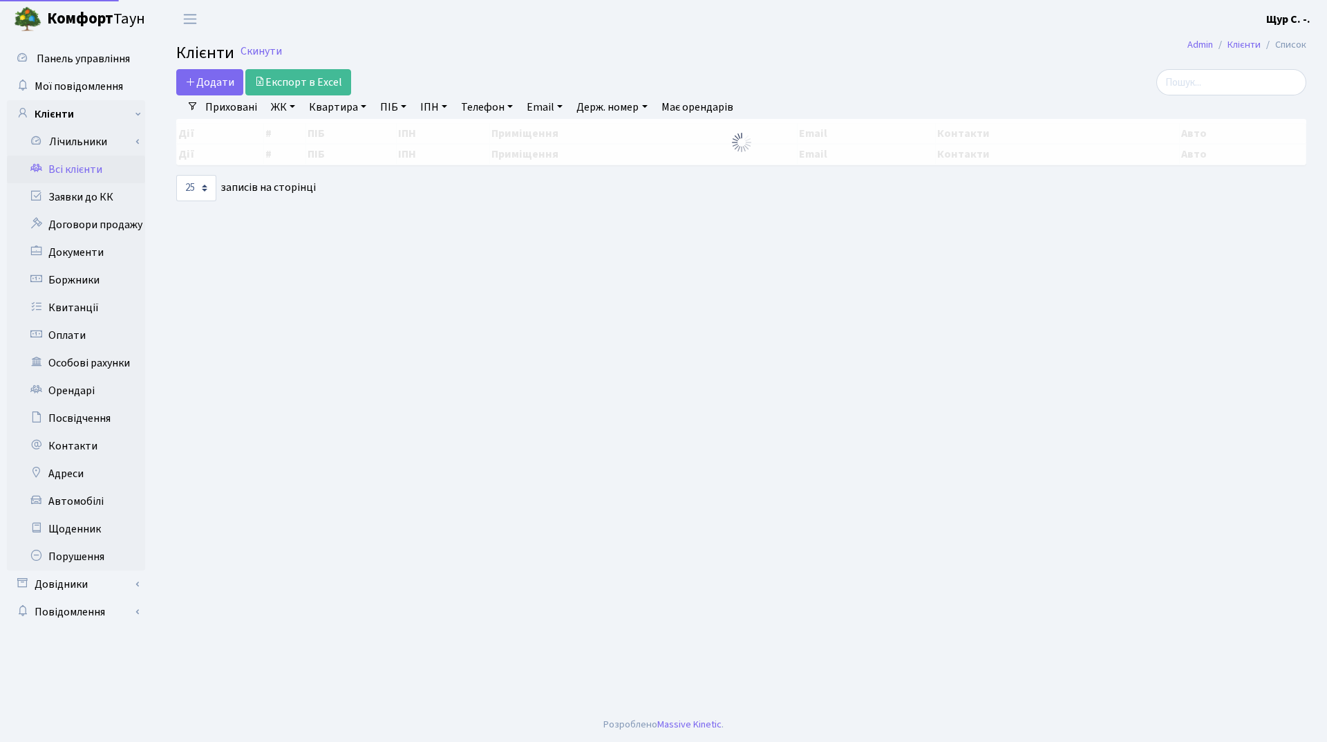
select select "25"
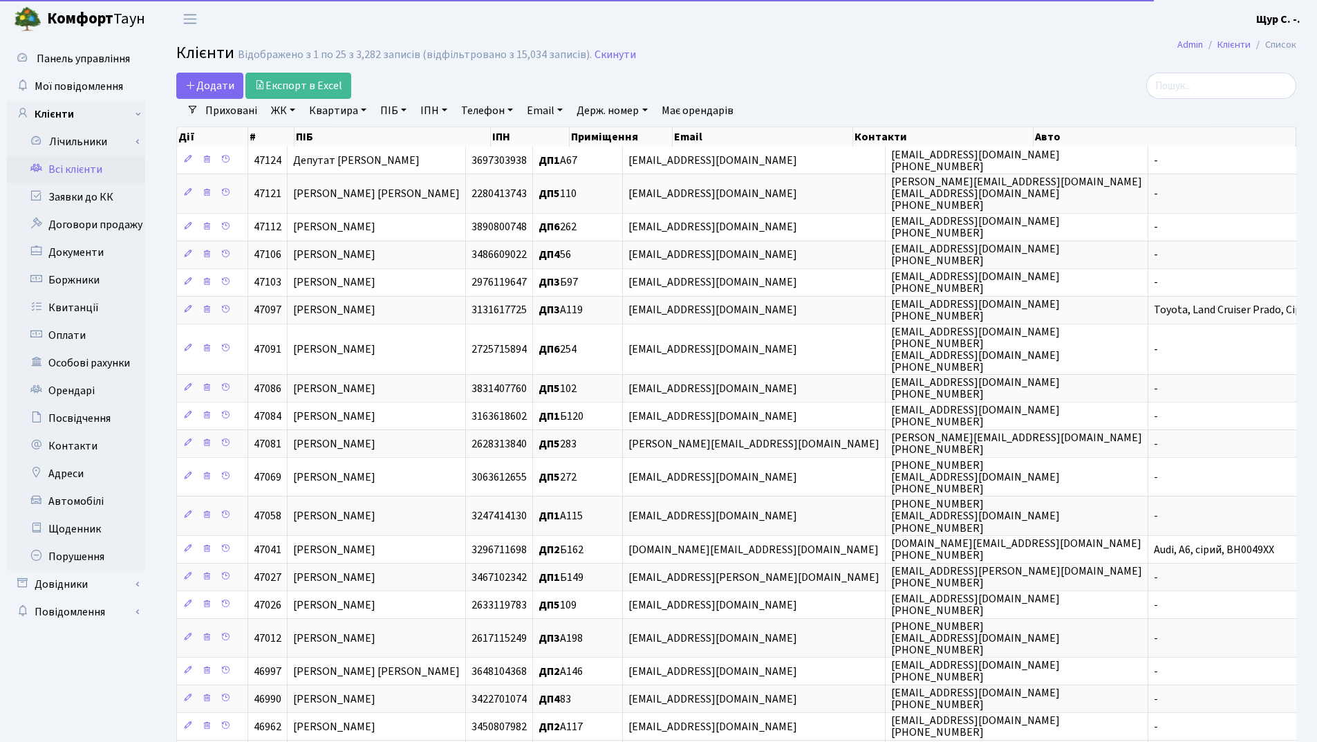
click at [325, 113] on link "Квартира" at bounding box center [338, 111] width 68 height 24
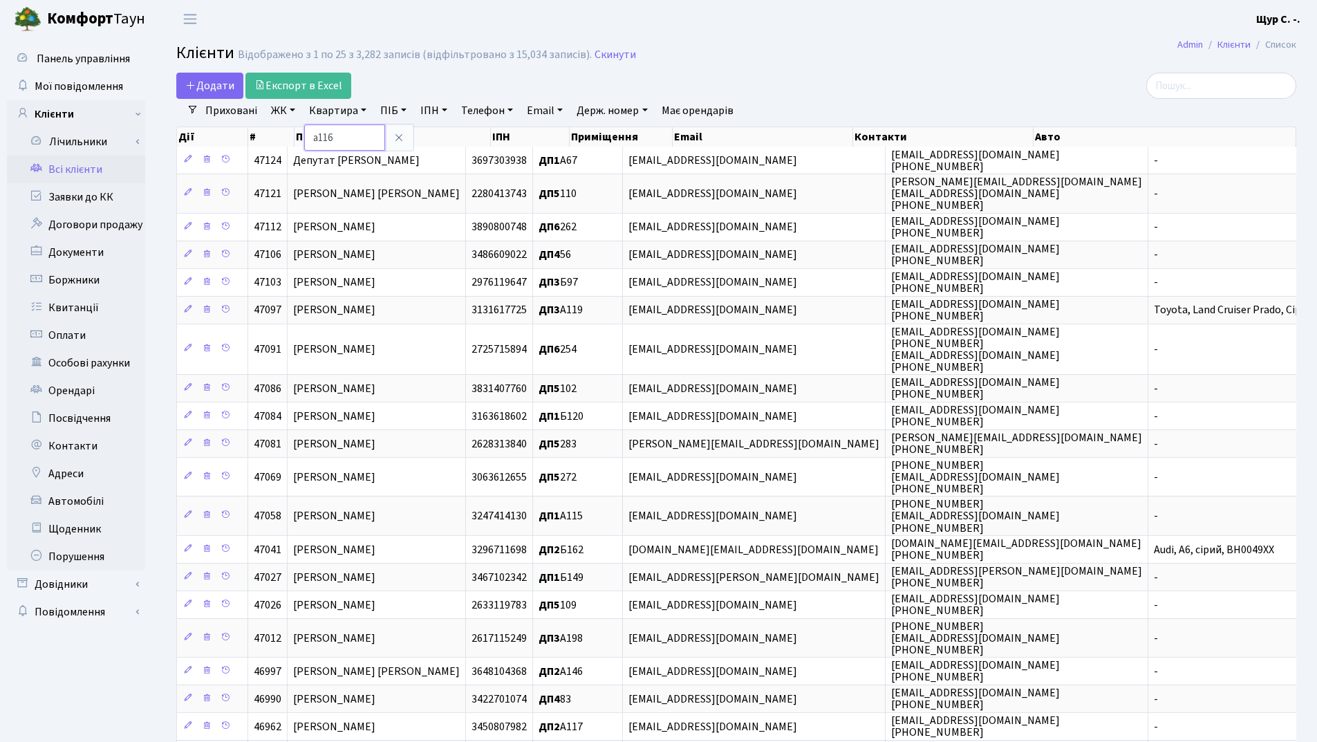
type input "а116"
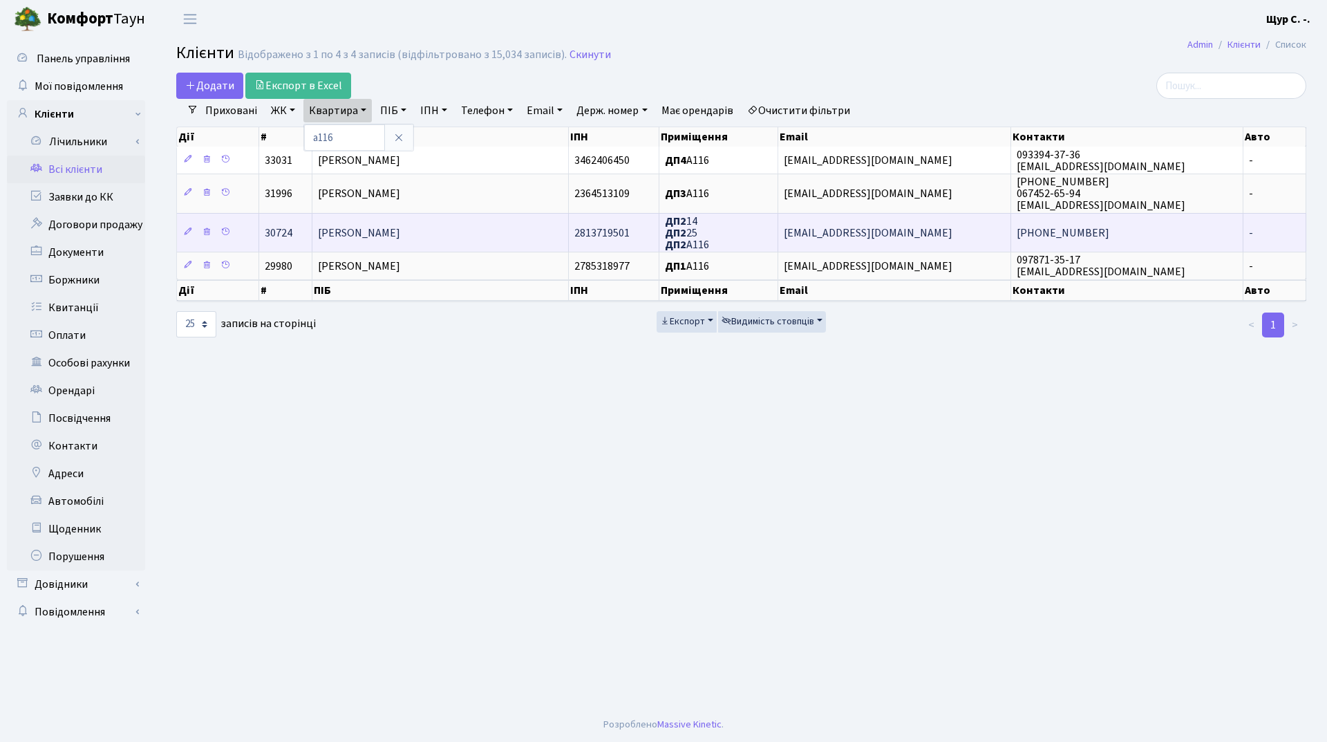
click at [400, 231] on span "[PERSON_NAME]" at bounding box center [359, 232] width 82 height 15
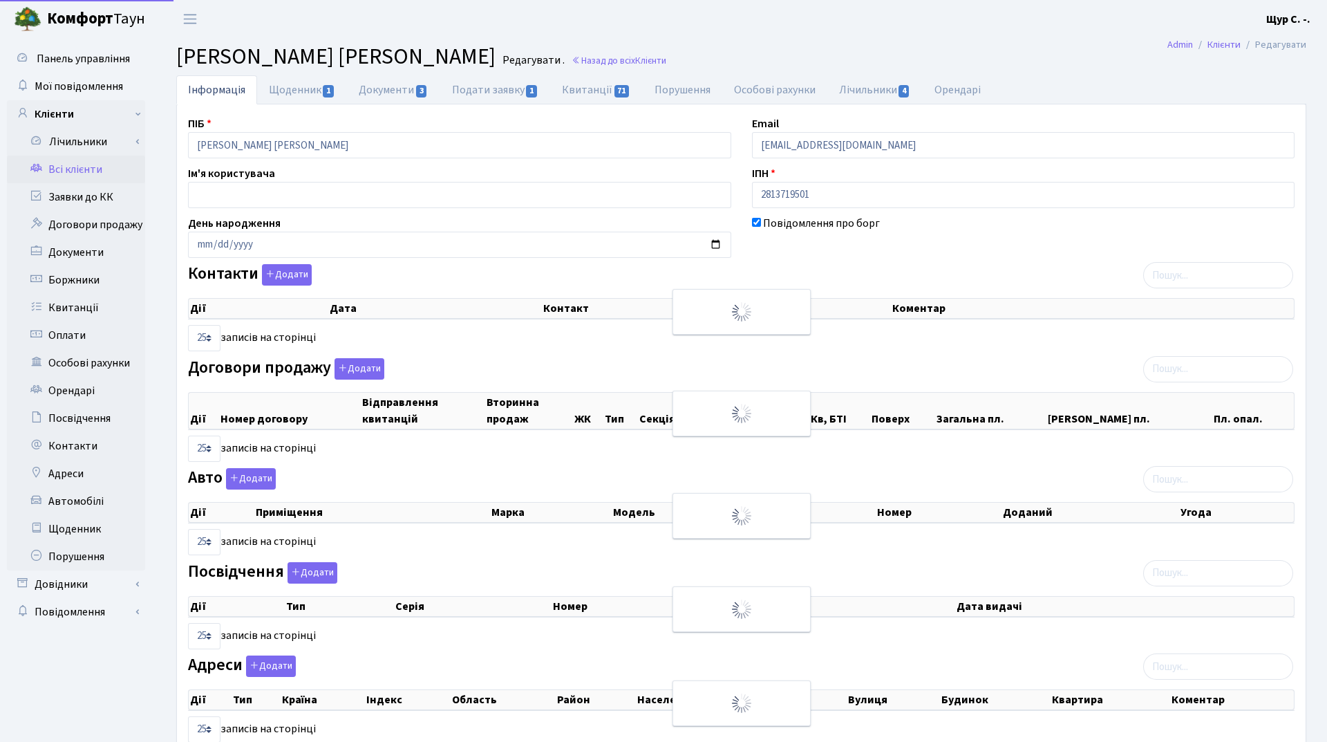
select select "25"
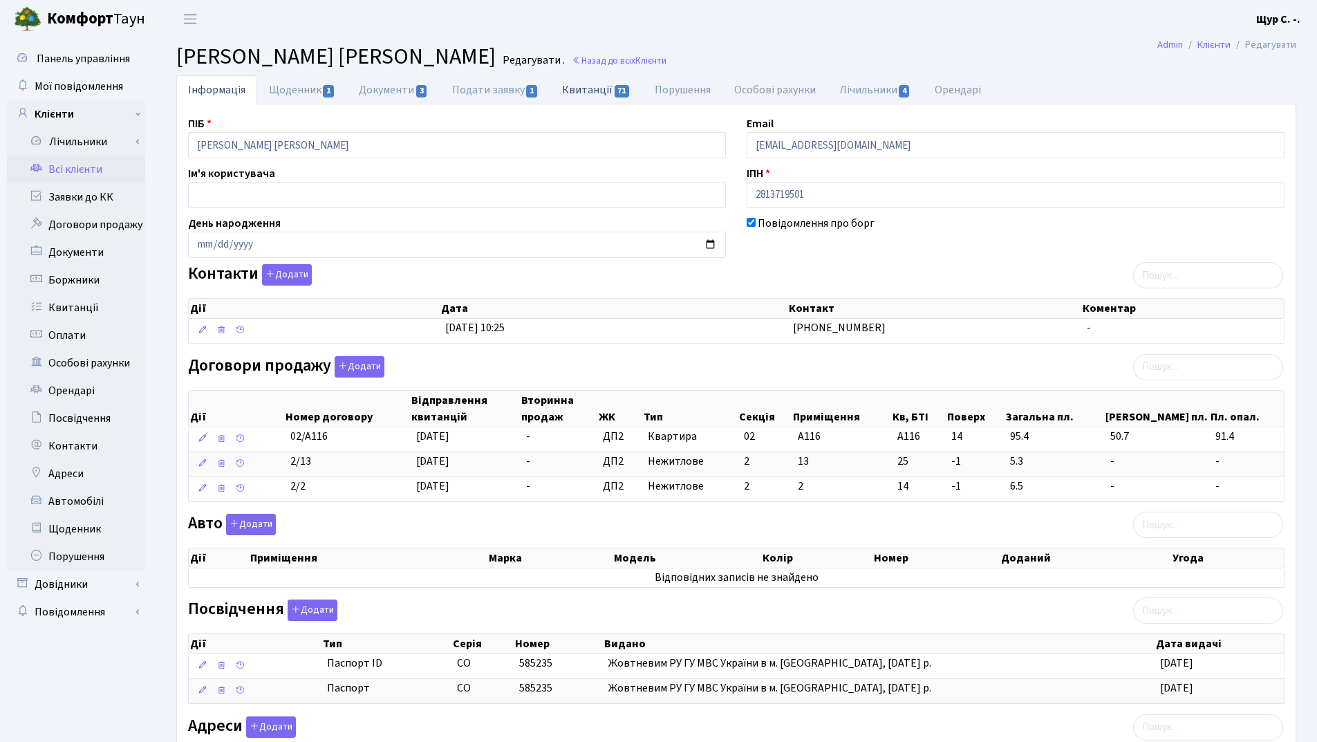
click at [583, 91] on link "Квитанції 71" at bounding box center [596, 89] width 92 height 28
select select "25"
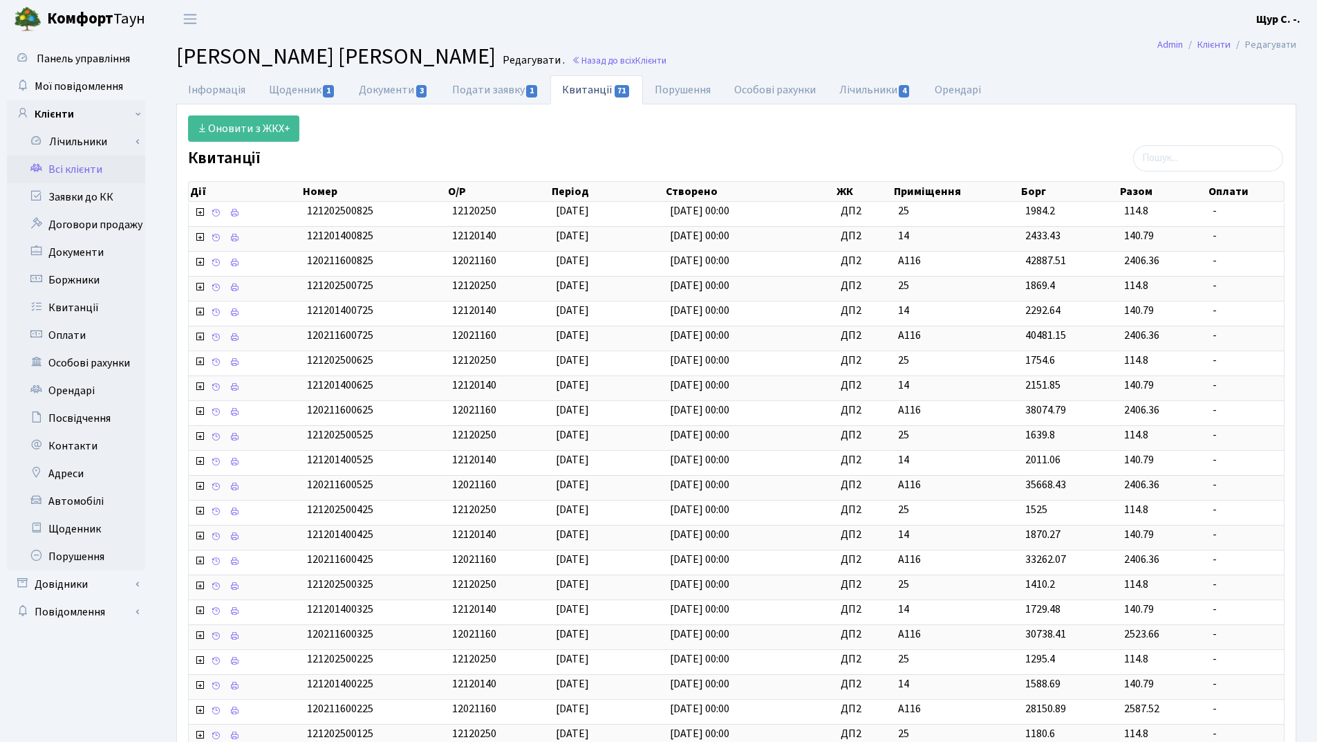
click at [84, 172] on link "Всі клієнти" at bounding box center [76, 170] width 138 height 28
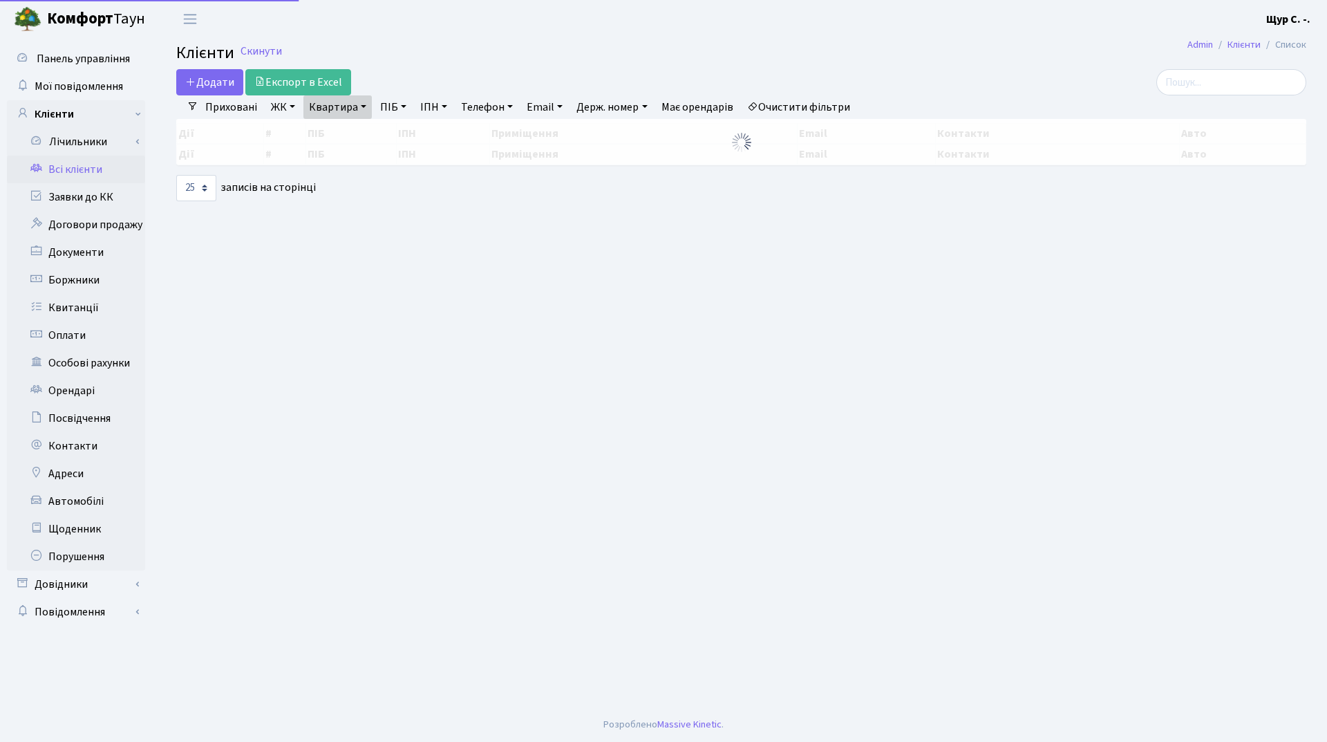
select select "25"
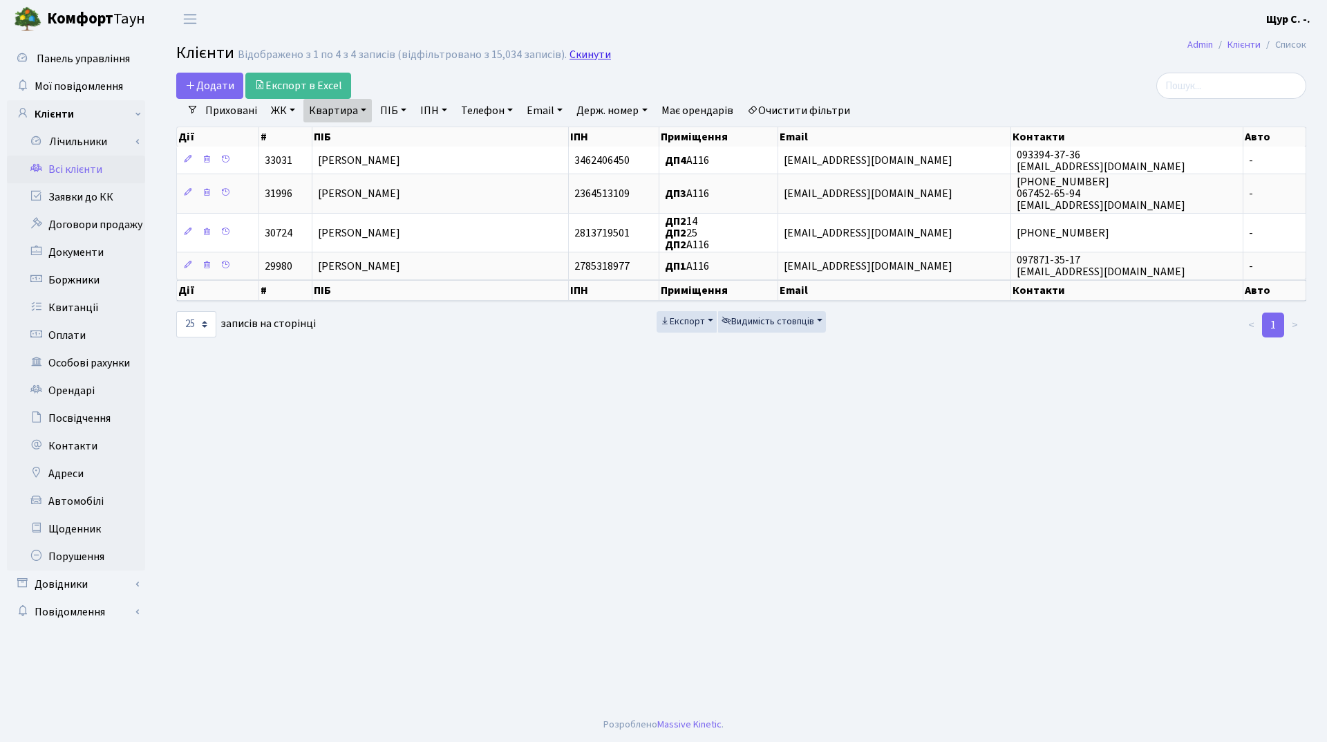
click at [579, 50] on link "Скинути" at bounding box center [590, 54] width 41 height 13
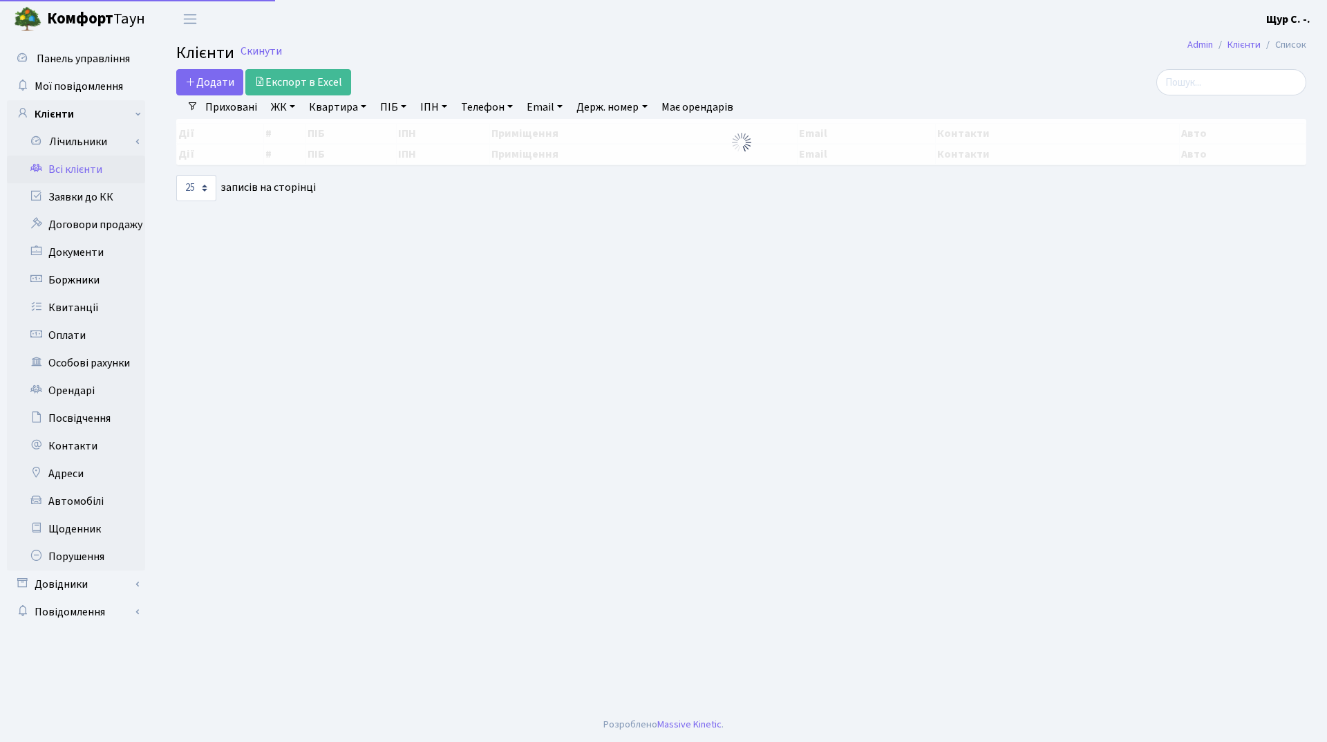
select select "25"
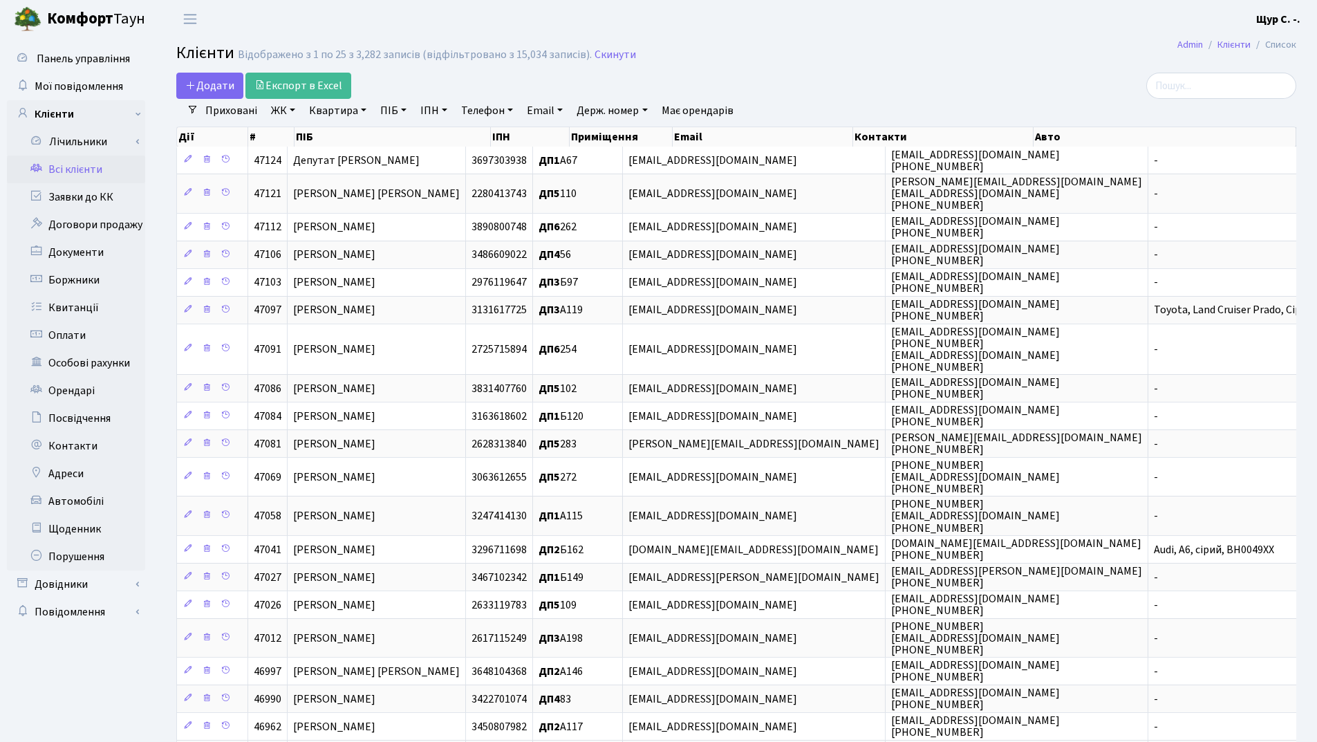
click at [325, 111] on link "Квартира" at bounding box center [338, 111] width 68 height 24
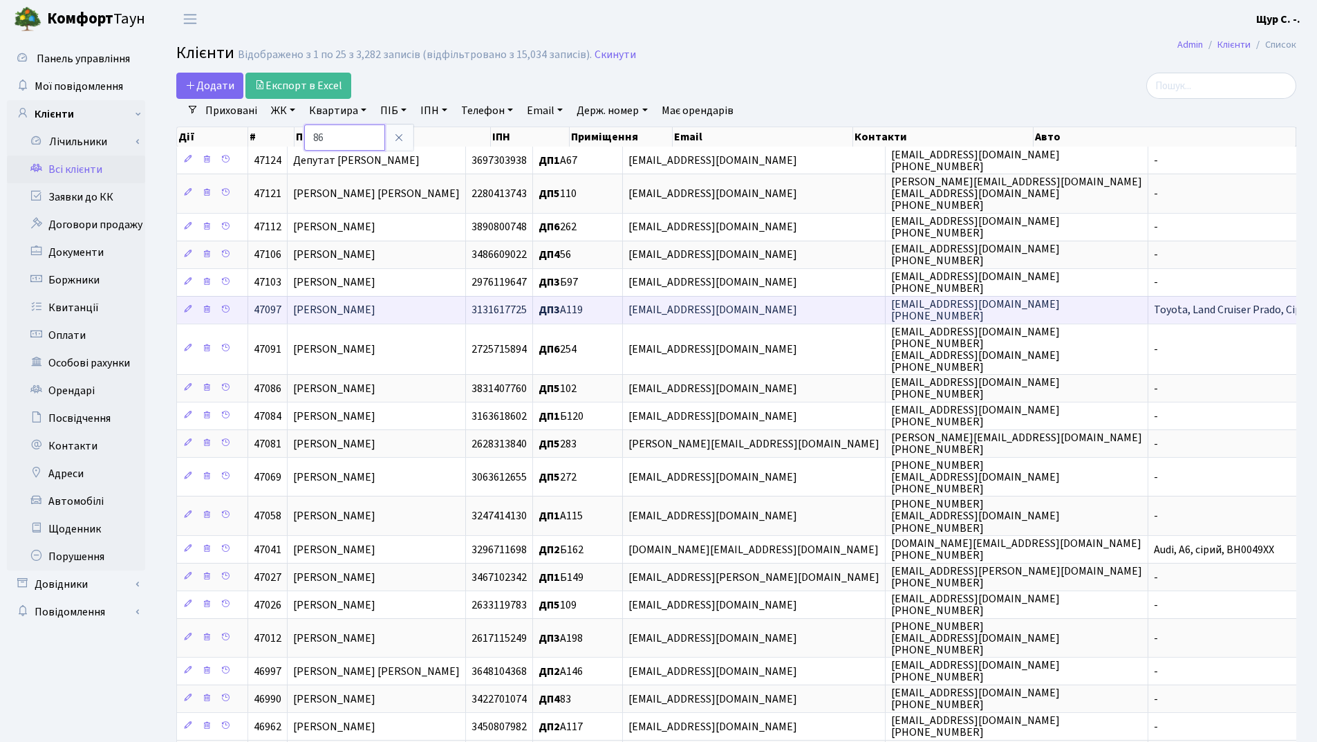
type input "86"
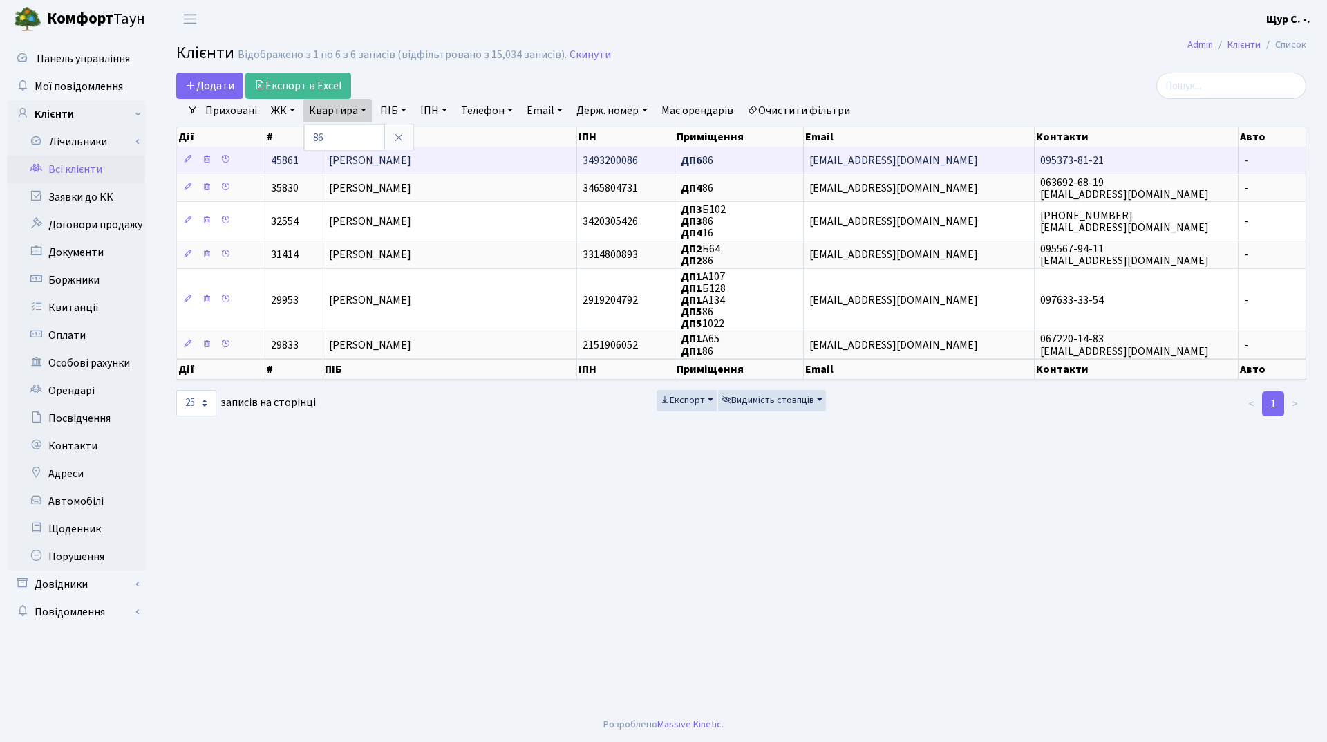
click at [411, 160] on span "[PERSON_NAME]" at bounding box center [370, 160] width 82 height 15
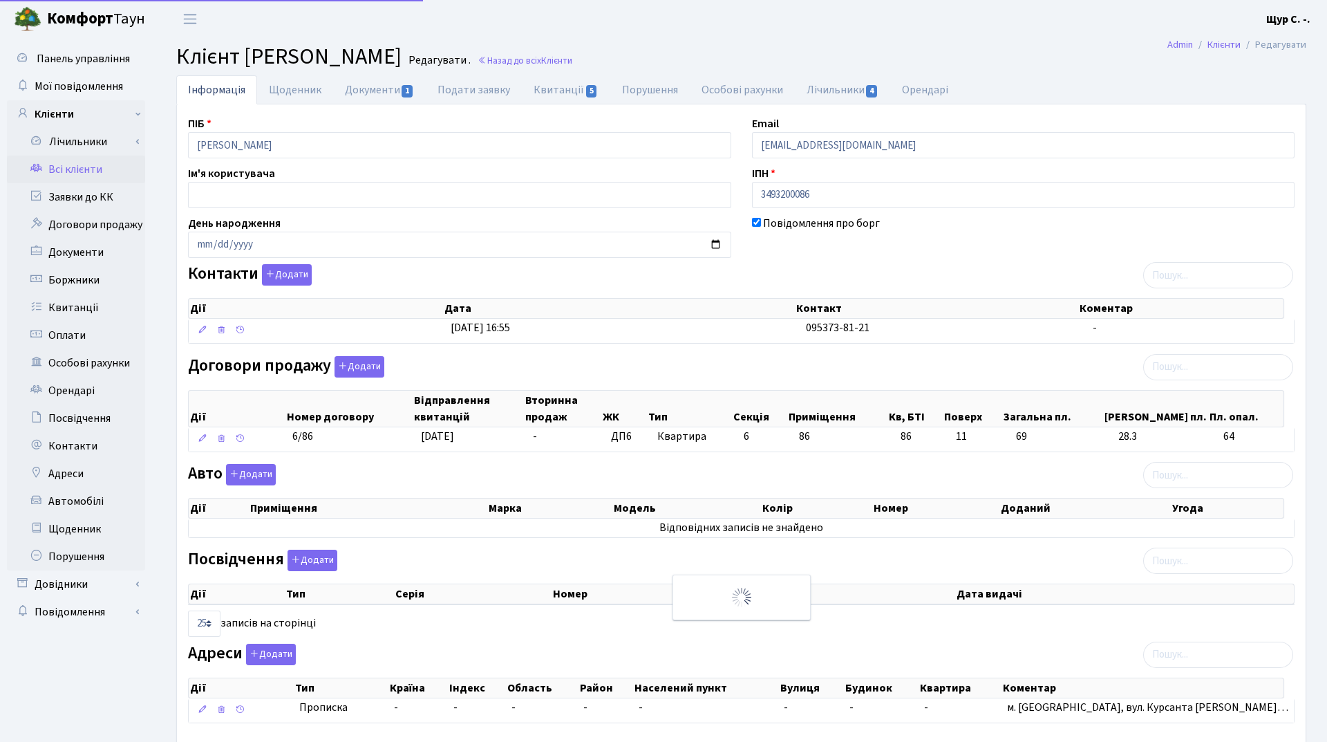
select select "25"
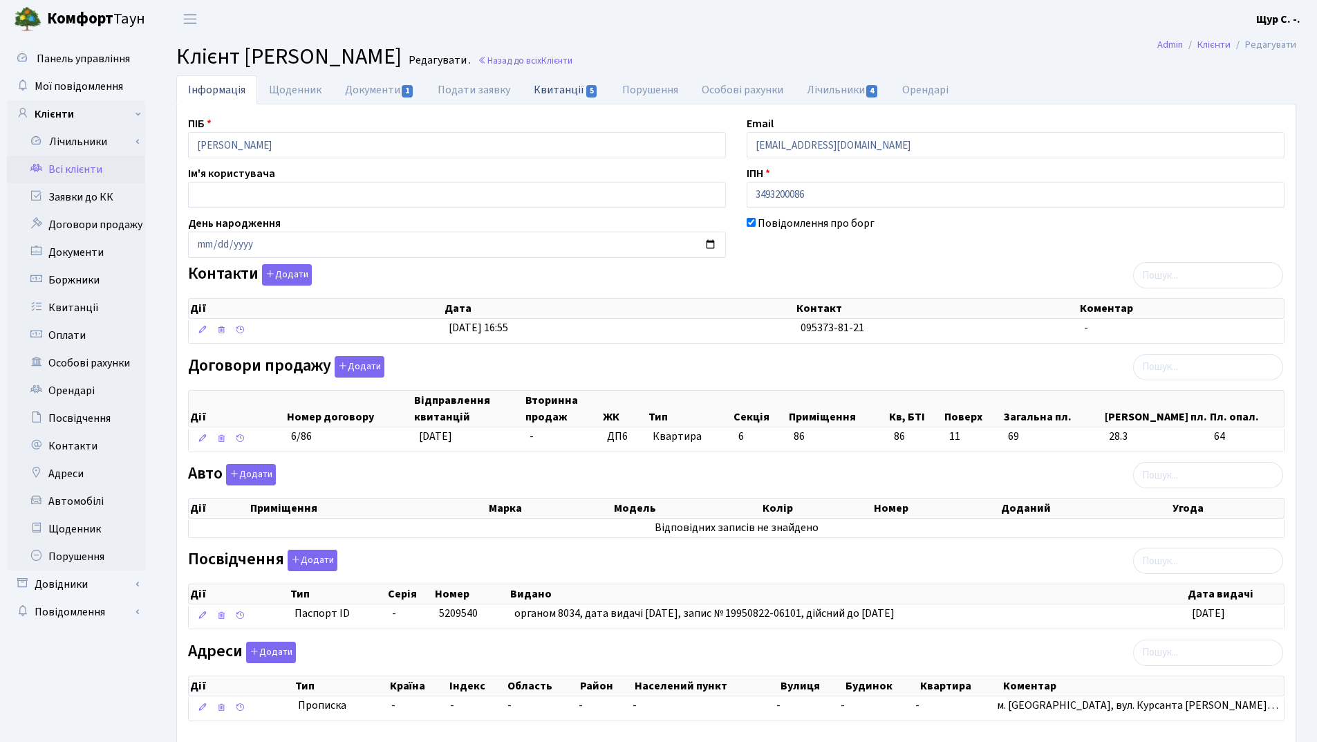
click at [552, 91] on link "Квитанції 5" at bounding box center [566, 89] width 88 height 28
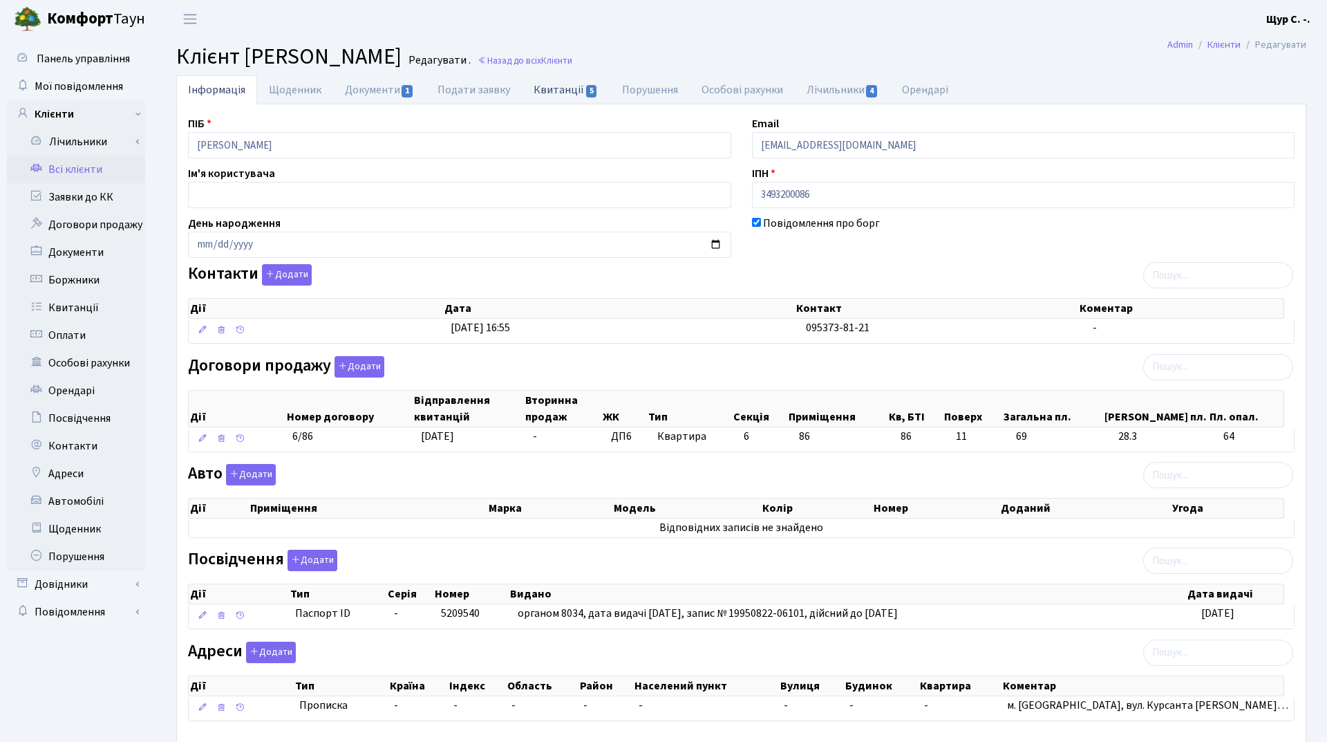
select select "25"
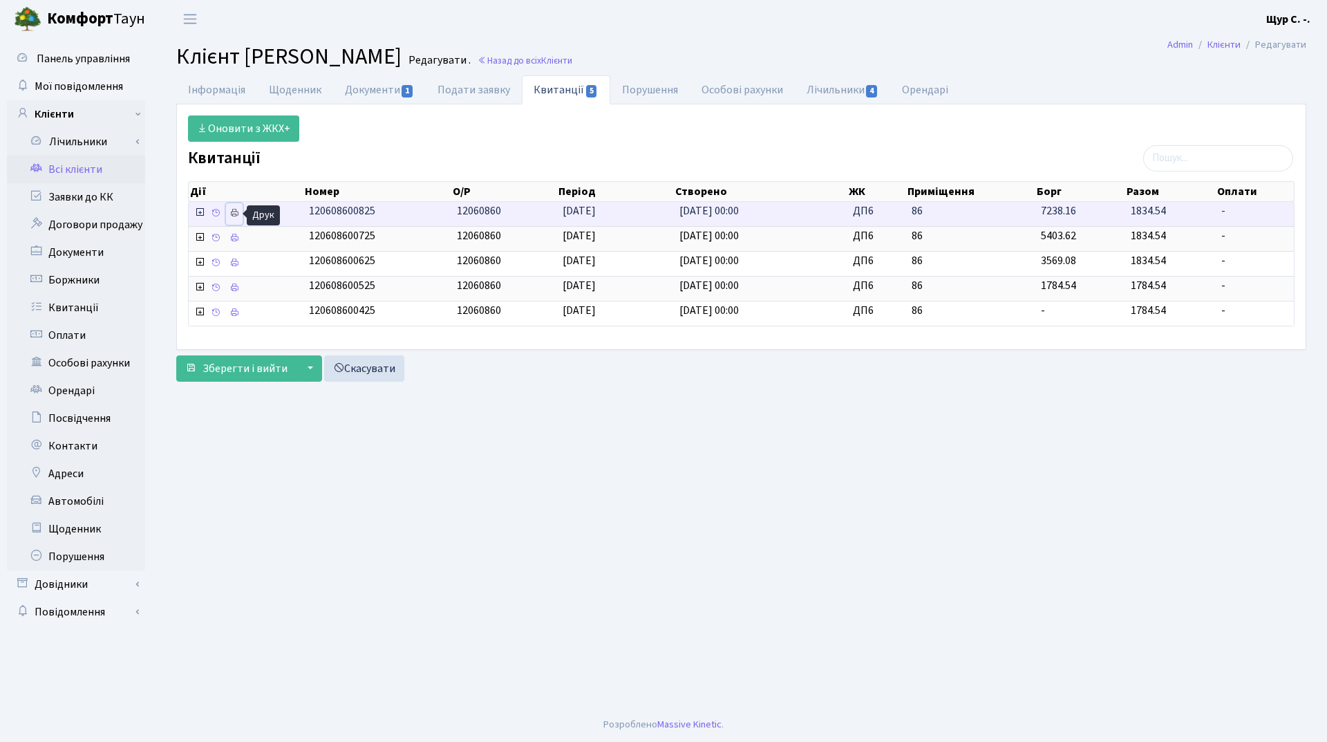
click at [230, 213] on icon at bounding box center [235, 213] width 10 height 10
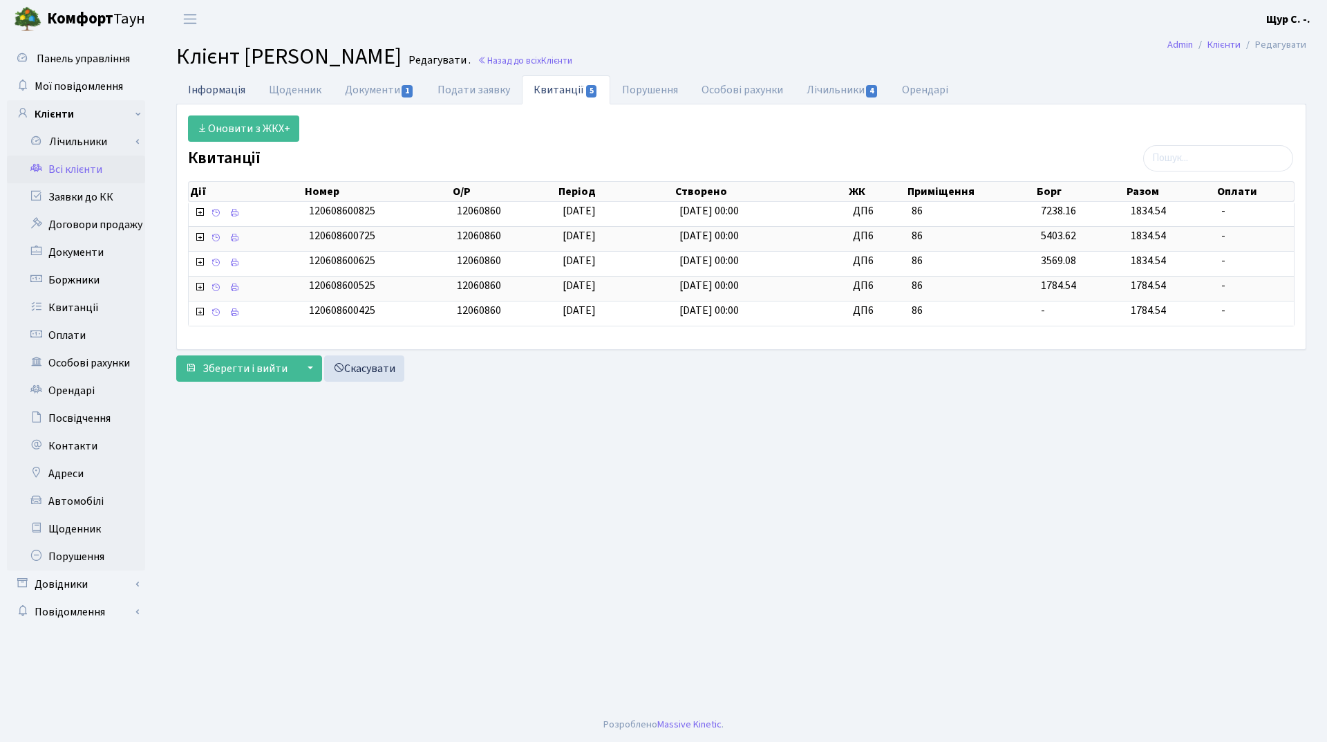
click at [233, 91] on link "Інформація" at bounding box center [216, 89] width 81 height 28
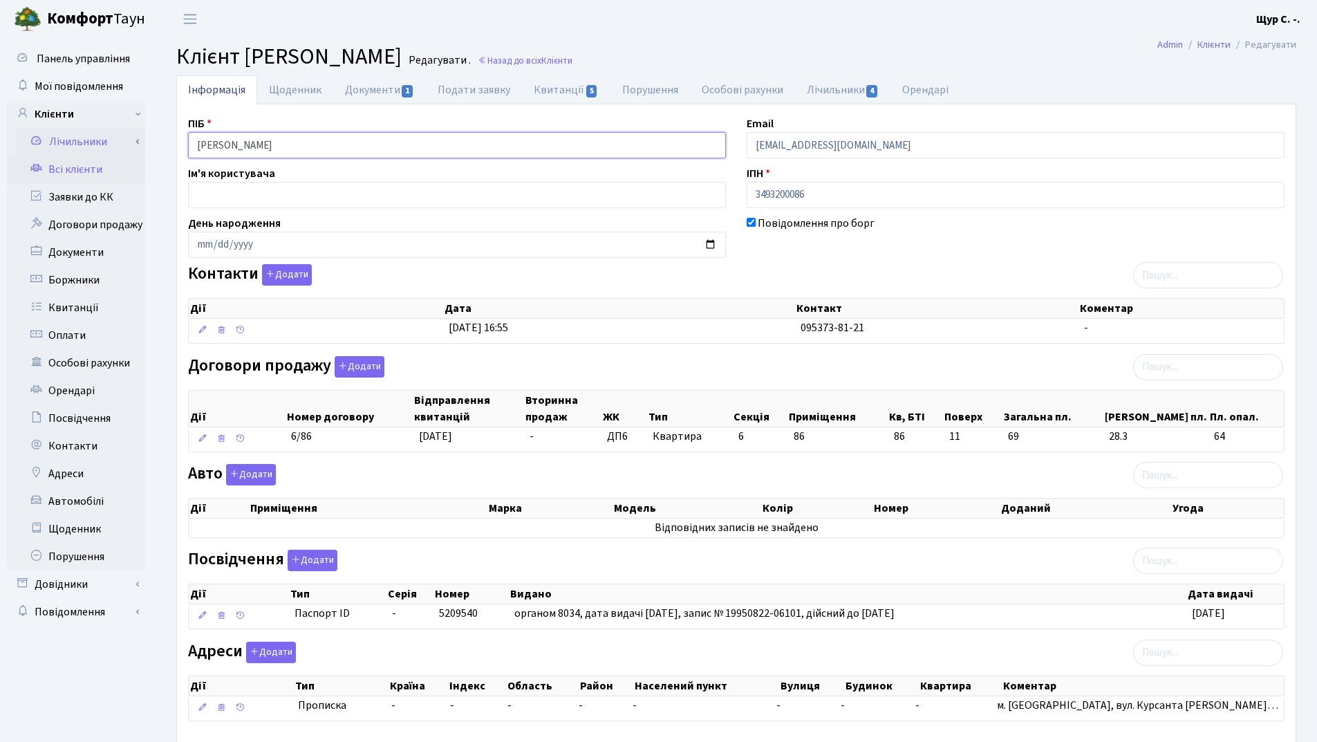
drag, startPoint x: 366, startPoint y: 147, endPoint x: 67, endPoint y: 130, distance: 299.9
click at [67, 130] on div "Панель управління Мої повідомлення Клієнти Лічильники Повірки" at bounding box center [658, 410] width 1317 height 745
click at [974, 245] on div "Повідомлення про борг" at bounding box center [1015, 236] width 559 height 43
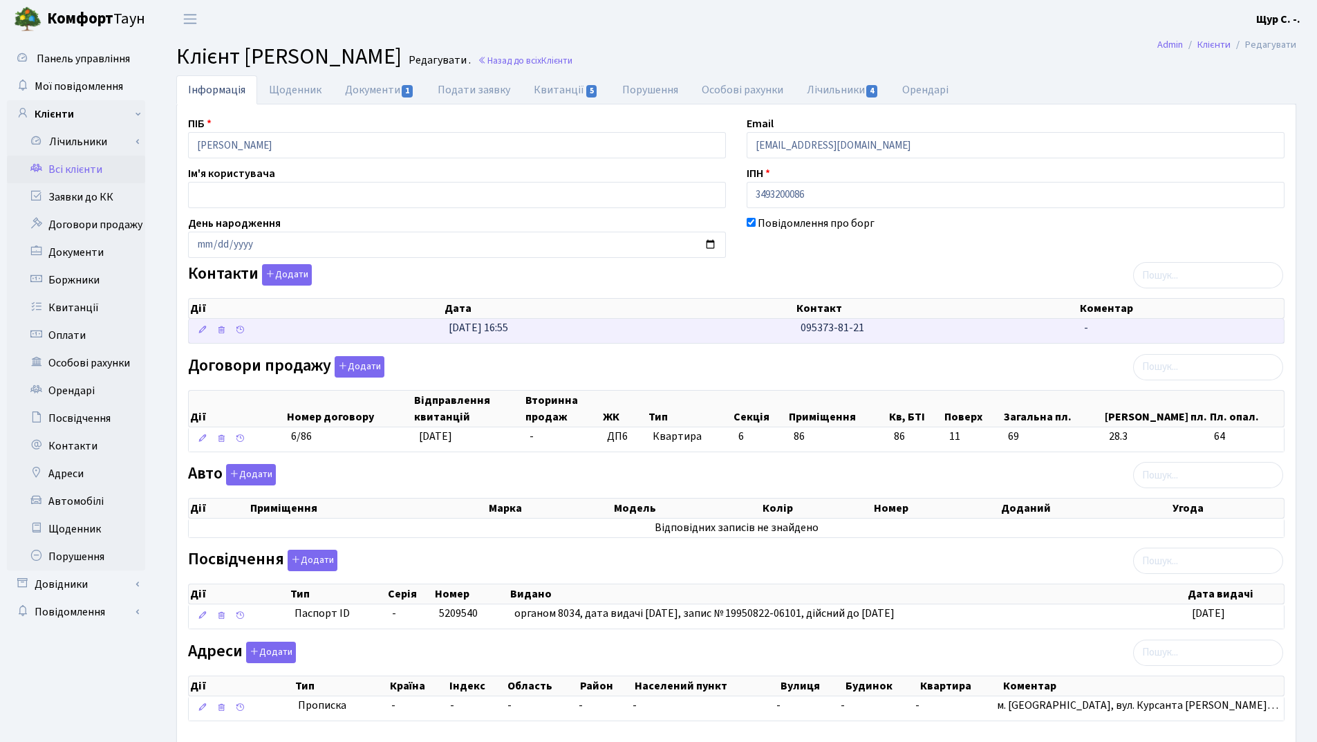
click at [786, 329] on td "31.03.2025, 16:55" at bounding box center [619, 331] width 352 height 24
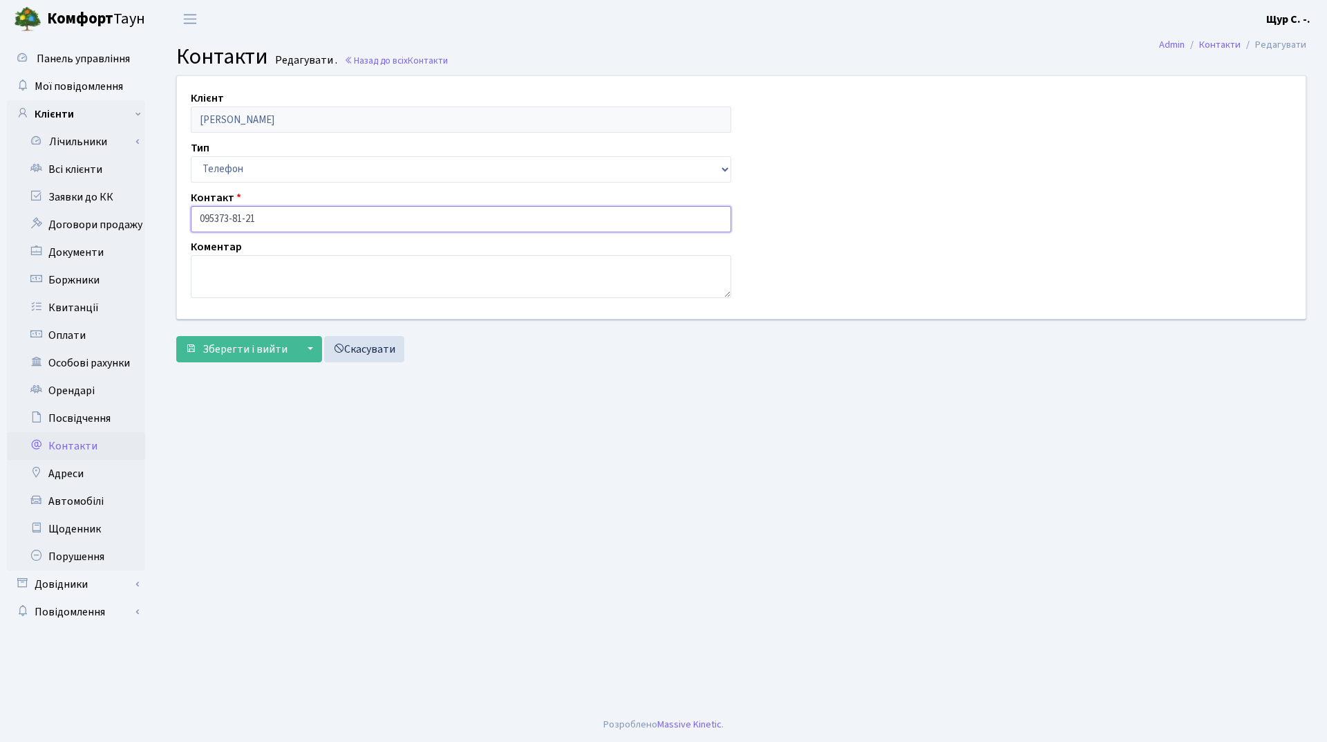
click at [214, 220] on input "095373-81-21" at bounding box center [461, 219] width 541 height 26
type input "[PHONE_NUMBER]"
click at [234, 348] on span "Зберегти і вийти" at bounding box center [245, 349] width 85 height 15
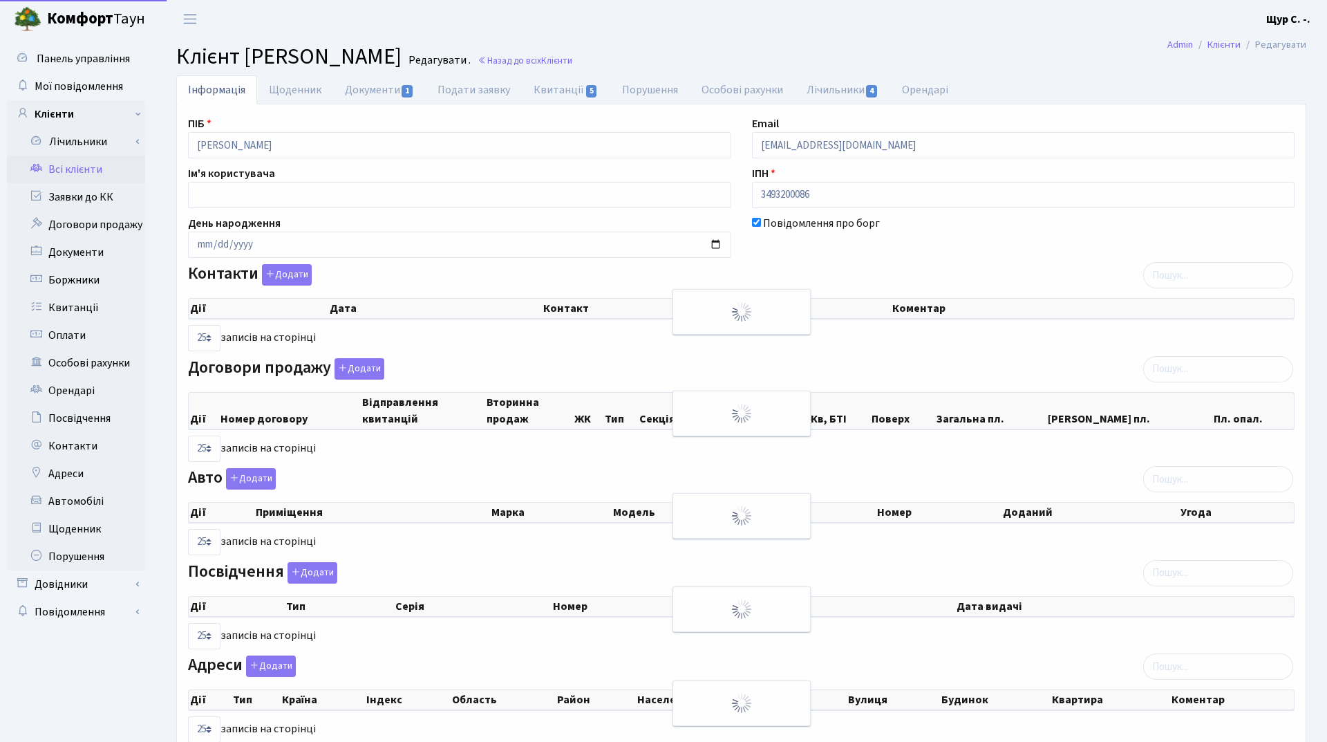
select select "25"
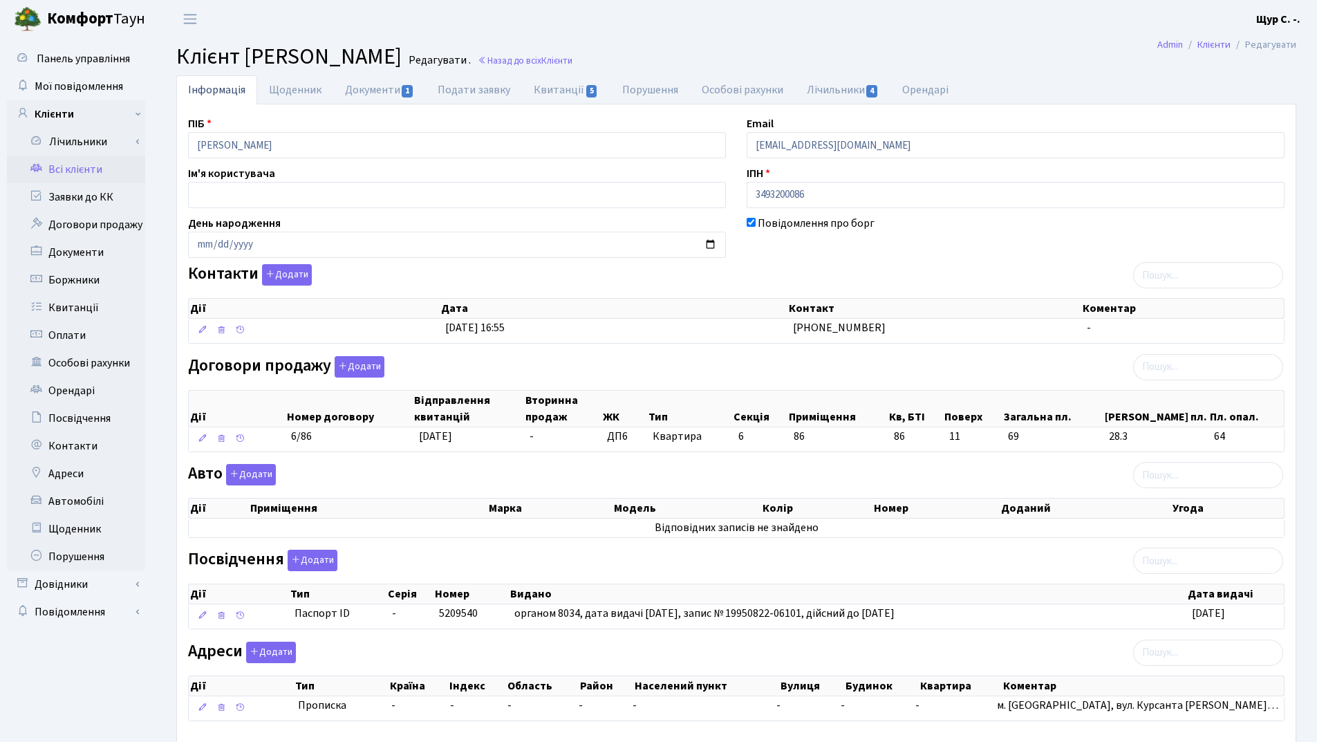
scroll to position [76, 0]
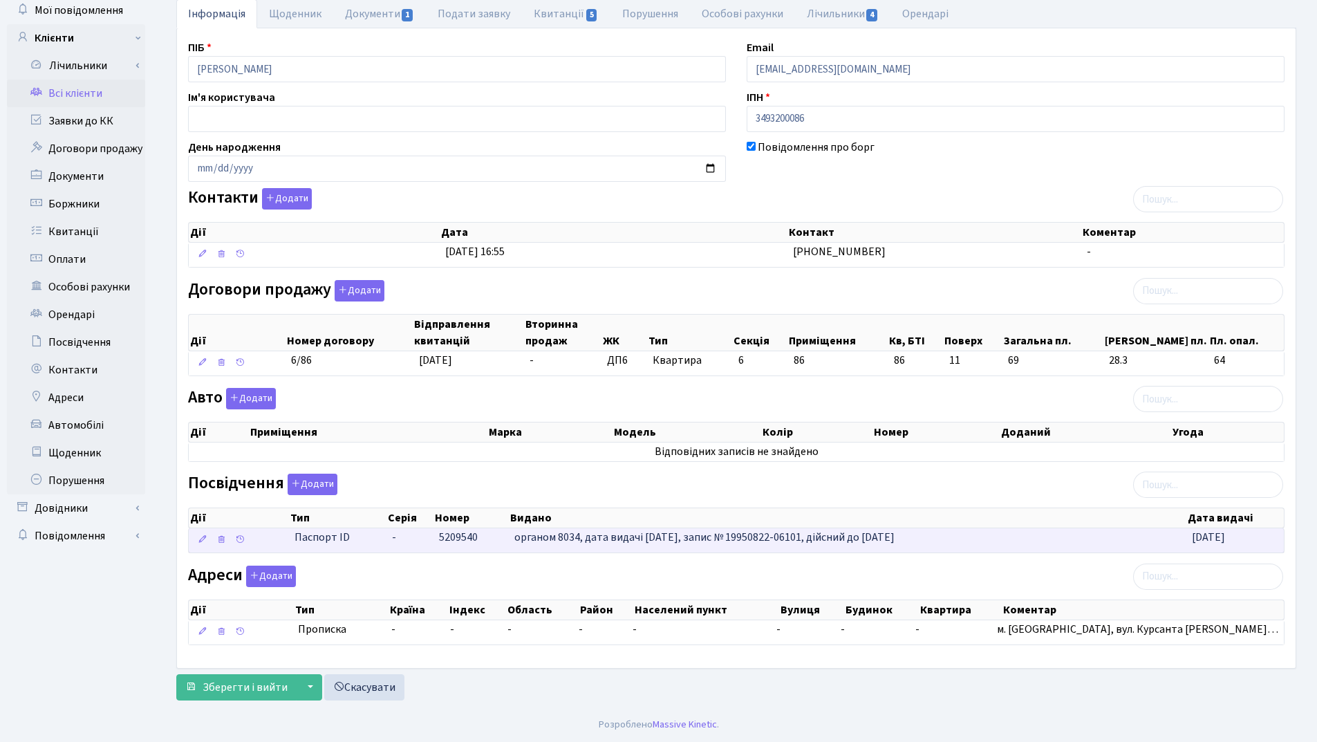
click at [434, 543] on td "5209540" at bounding box center [472, 540] width 76 height 24
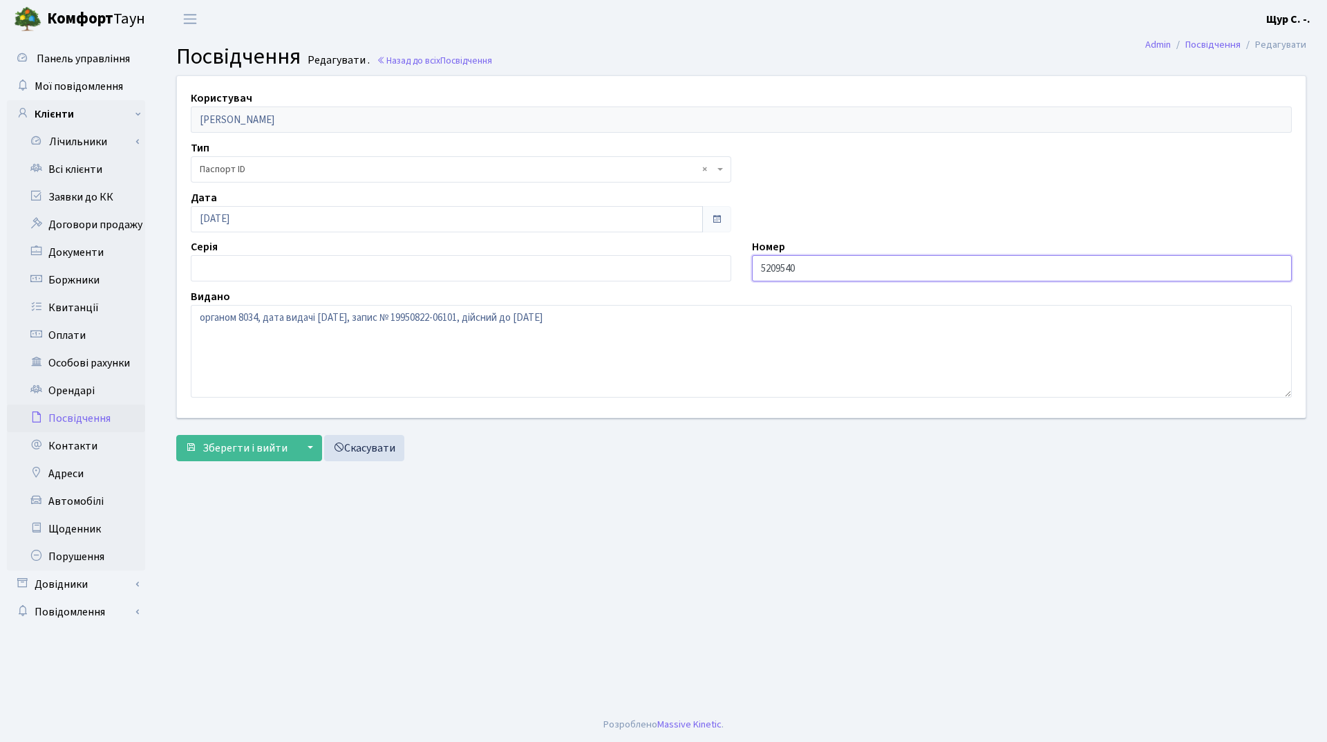
click at [761, 265] on input "5209540" at bounding box center [1022, 268] width 541 height 26
type input "005209540"
click at [246, 439] on button "Зберегти і вийти" at bounding box center [236, 448] width 120 height 26
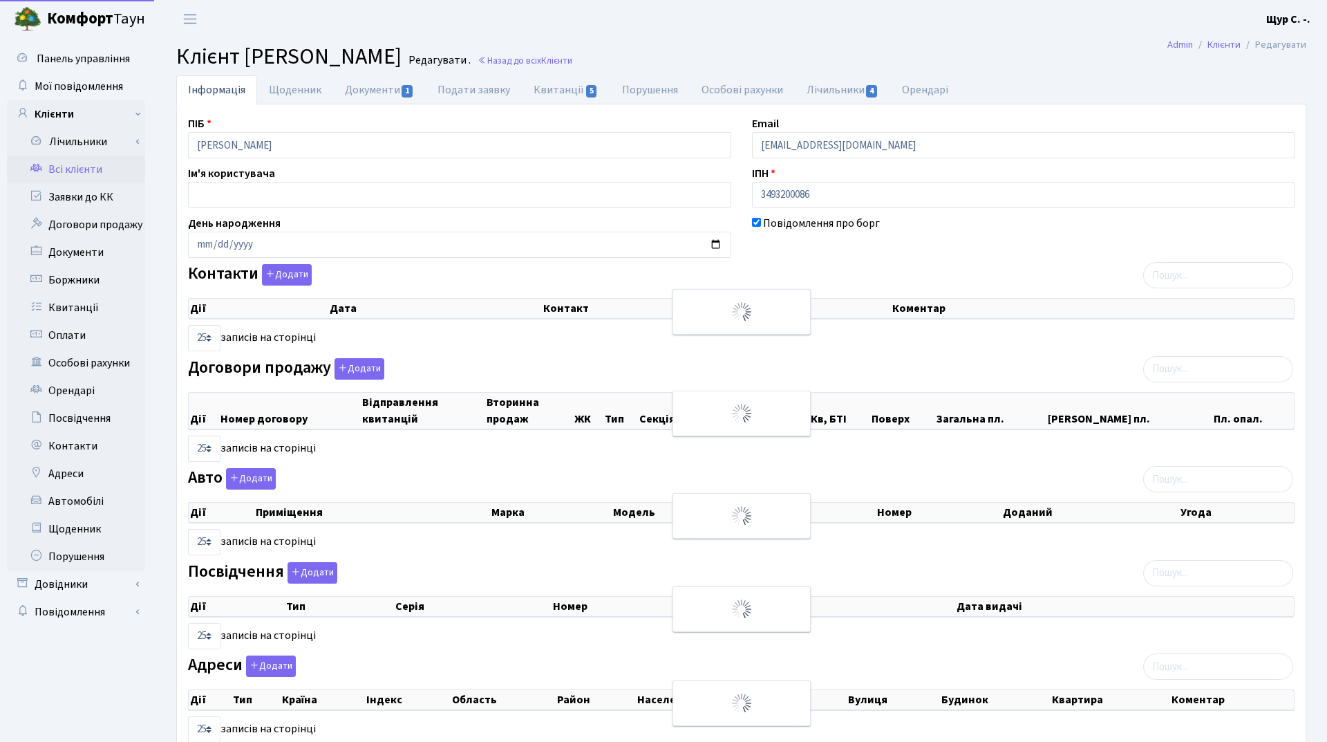
select select "25"
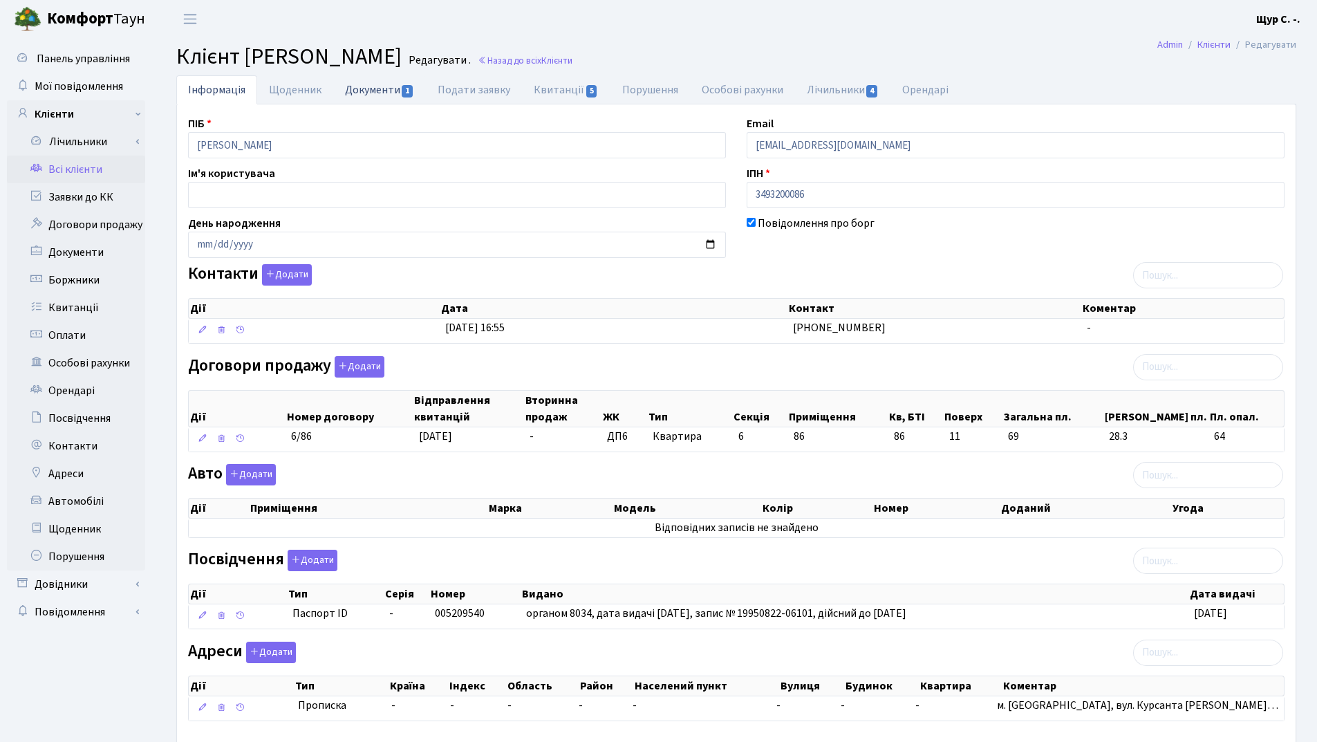
click at [361, 86] on link "Документи 1" at bounding box center [379, 89] width 93 height 28
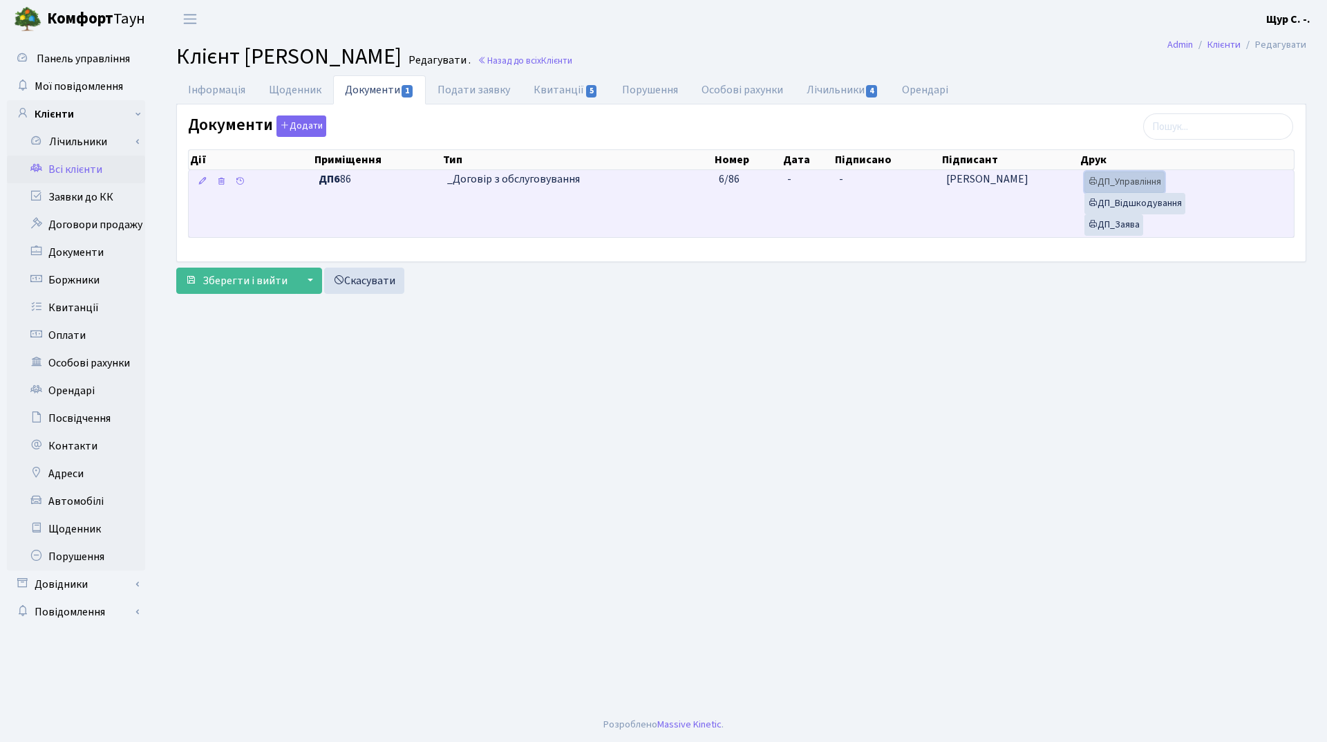
click at [1135, 181] on link "ДП_Управління" at bounding box center [1125, 181] width 80 height 21
click at [1172, 206] on link "ДП_Відшкодування" at bounding box center [1135, 203] width 101 height 21
click at [1118, 221] on link "ДП_Заява" at bounding box center [1114, 224] width 59 height 21
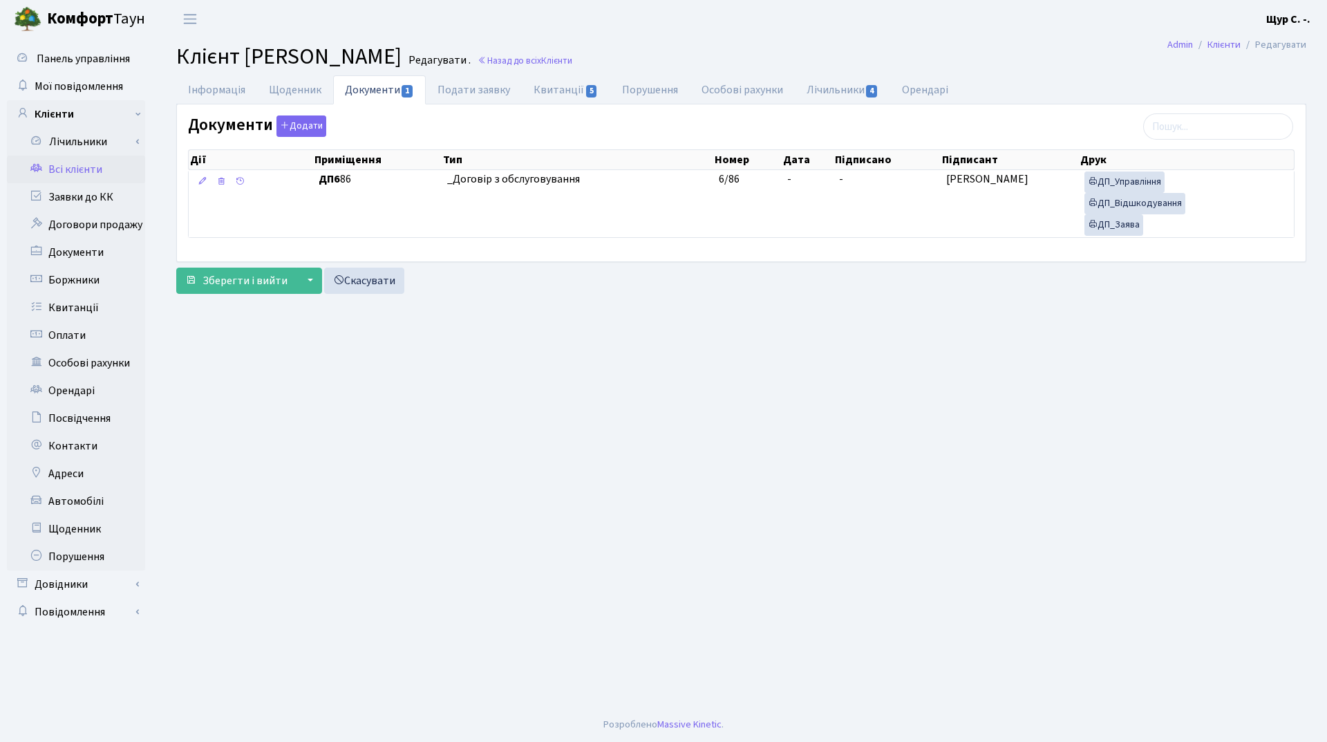
click at [93, 167] on link "Всі клієнти" at bounding box center [76, 170] width 138 height 28
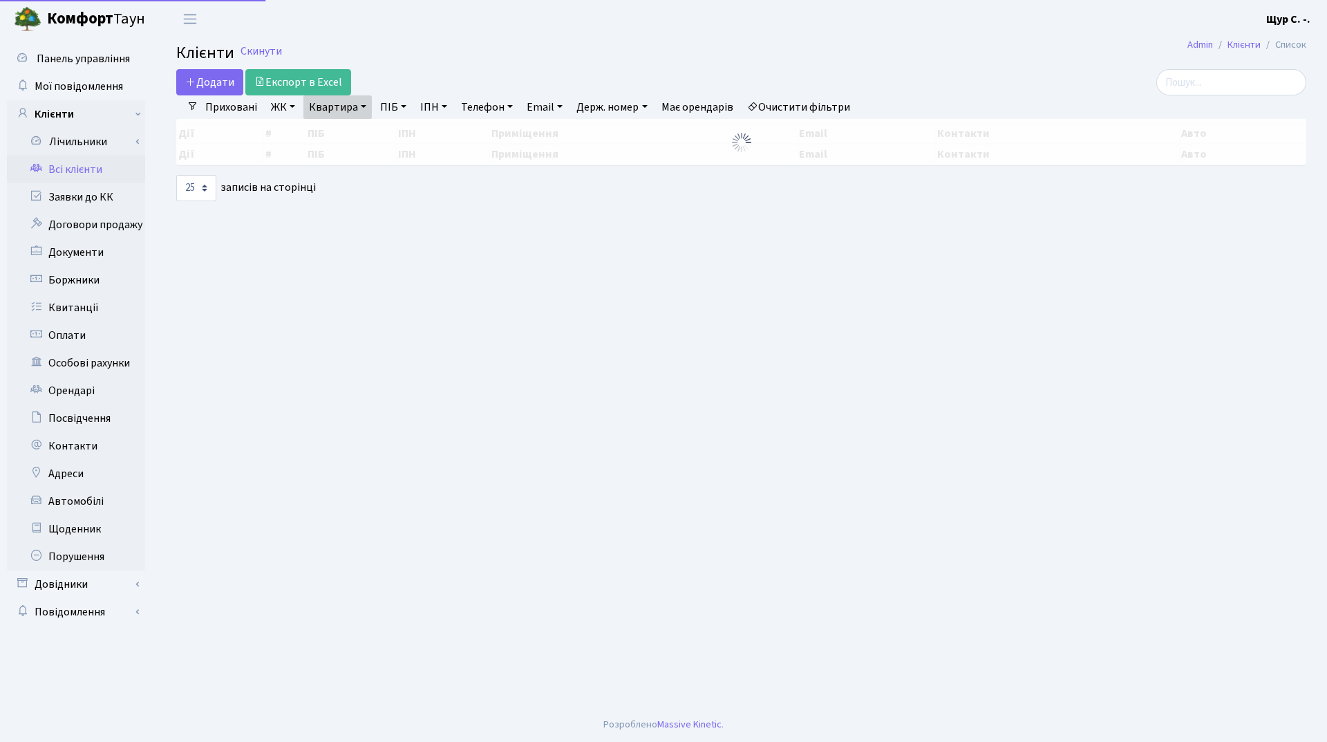
select select "25"
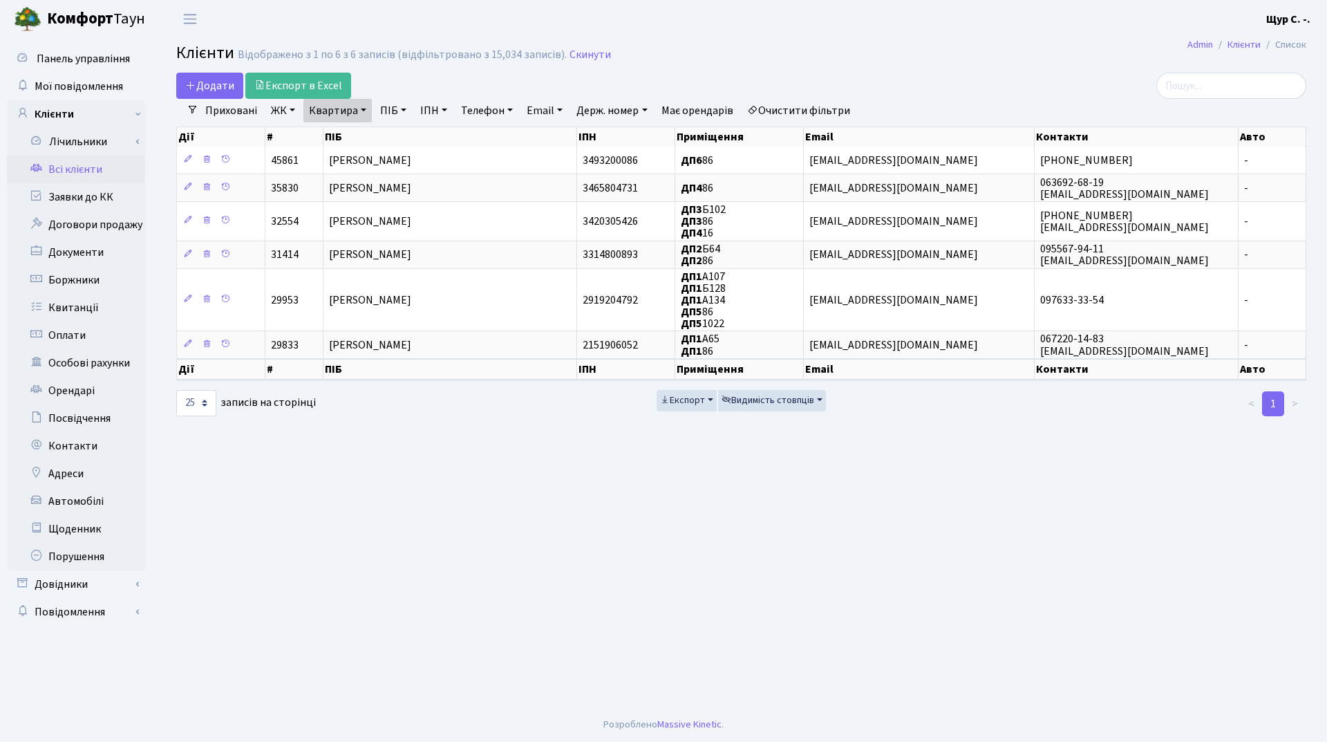
click at [364, 111] on link "Квартира" at bounding box center [338, 111] width 68 height 24
click at [364, 135] on input "86" at bounding box center [344, 137] width 81 height 26
type input "8"
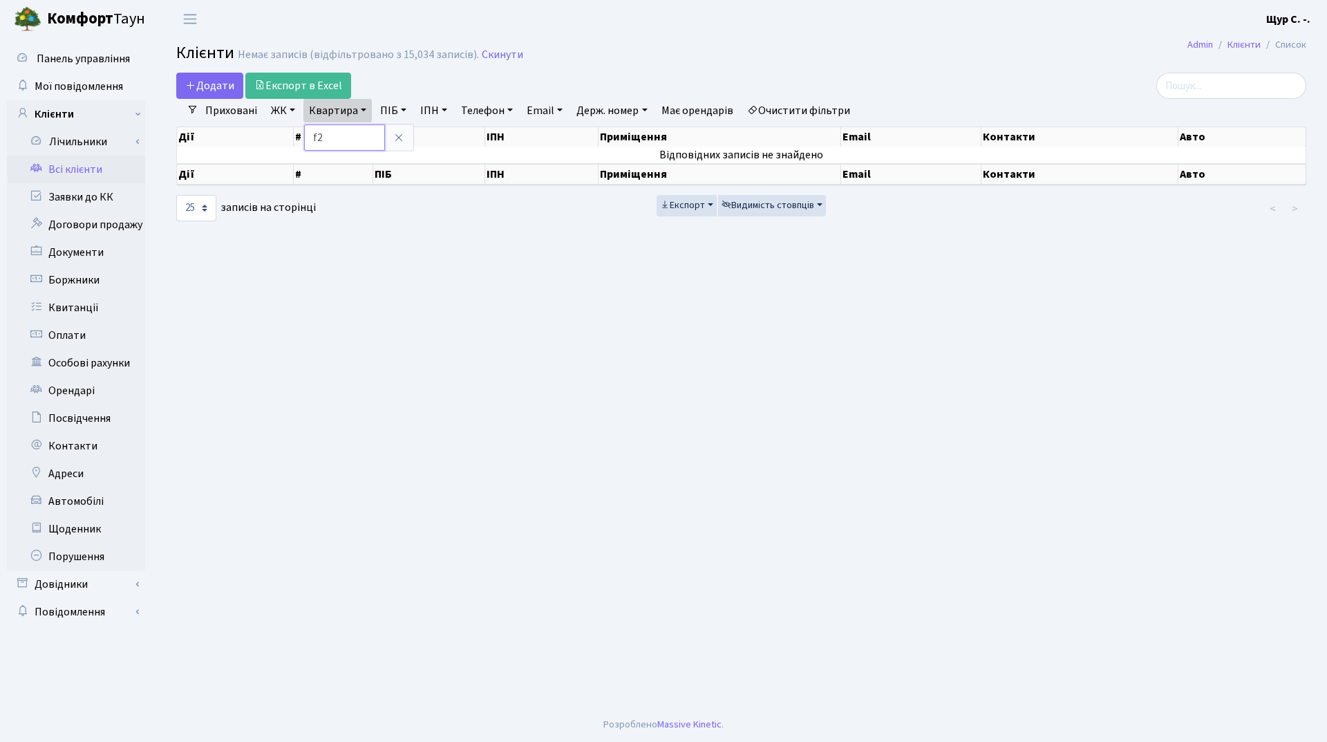
type input "f"
type input "а210"
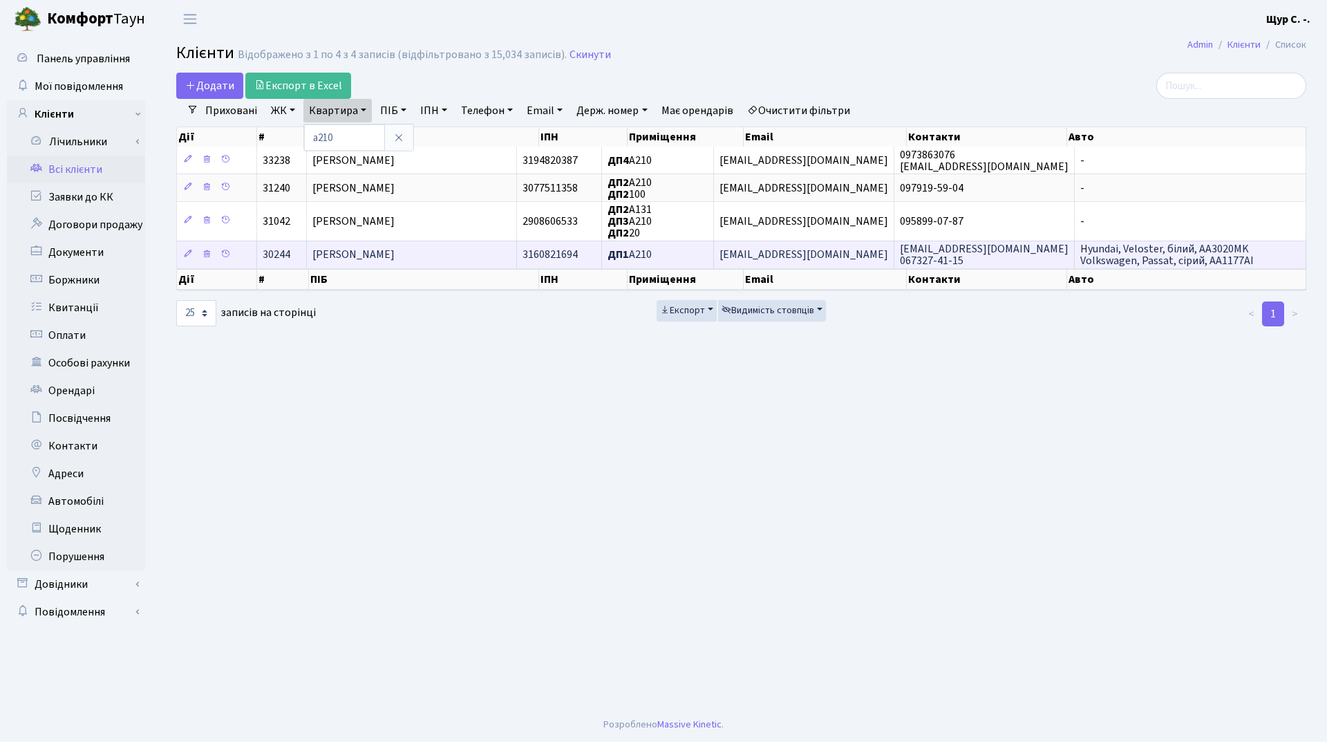
click at [395, 256] on span "[PERSON_NAME]" at bounding box center [354, 255] width 82 height 15
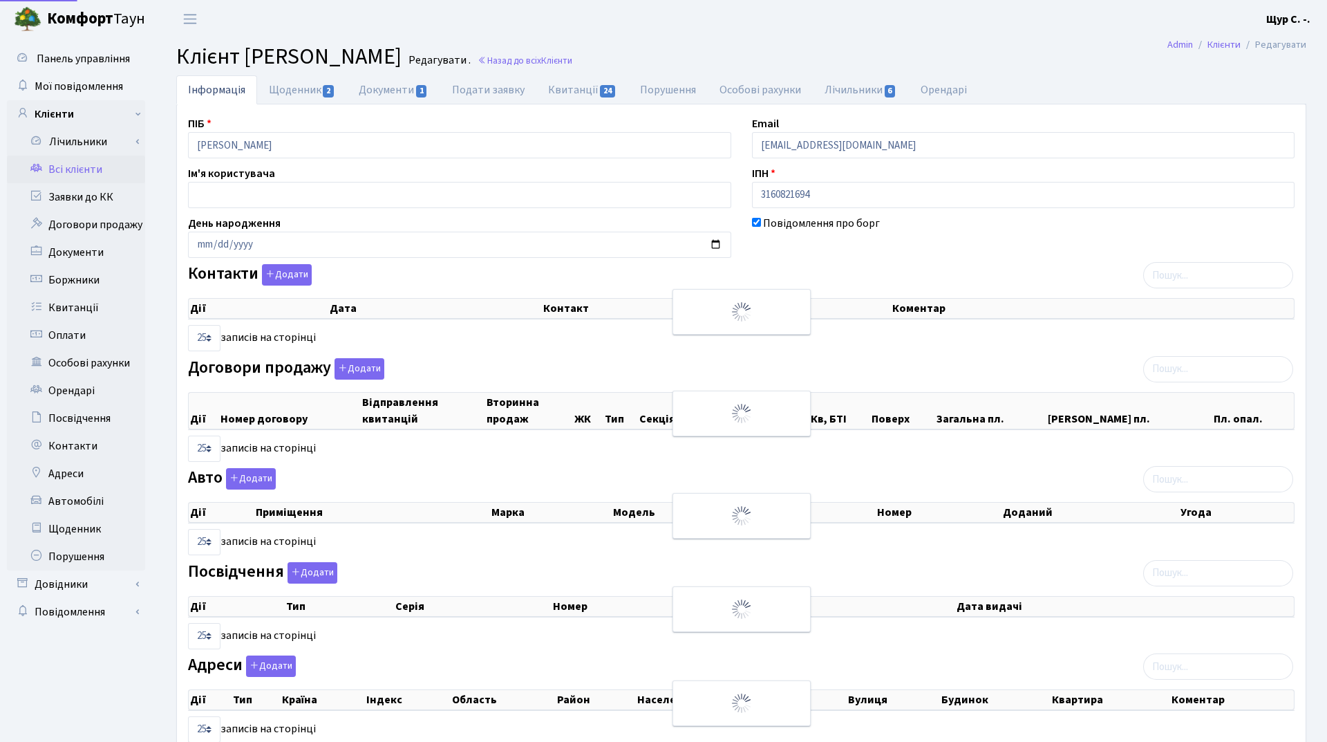
select select "25"
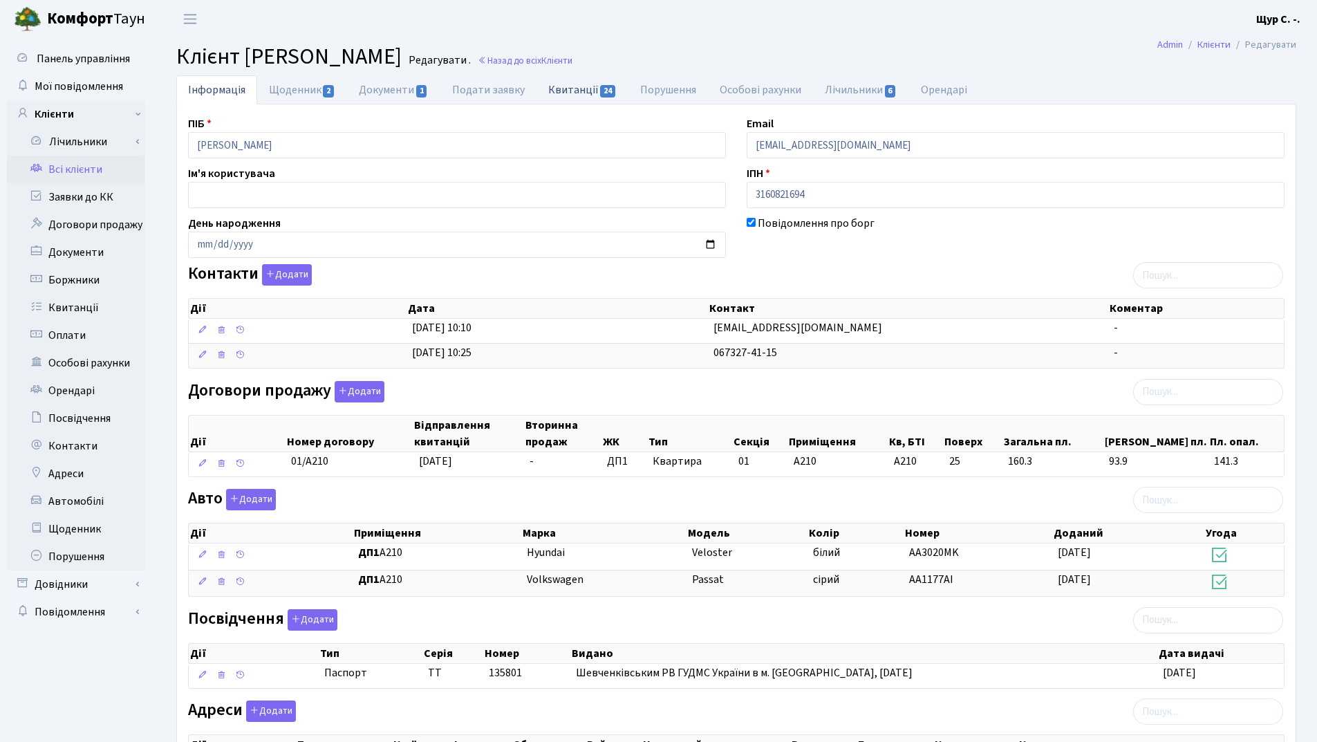
click at [569, 90] on link "Квитанції 24" at bounding box center [583, 89] width 92 height 28
select select "25"
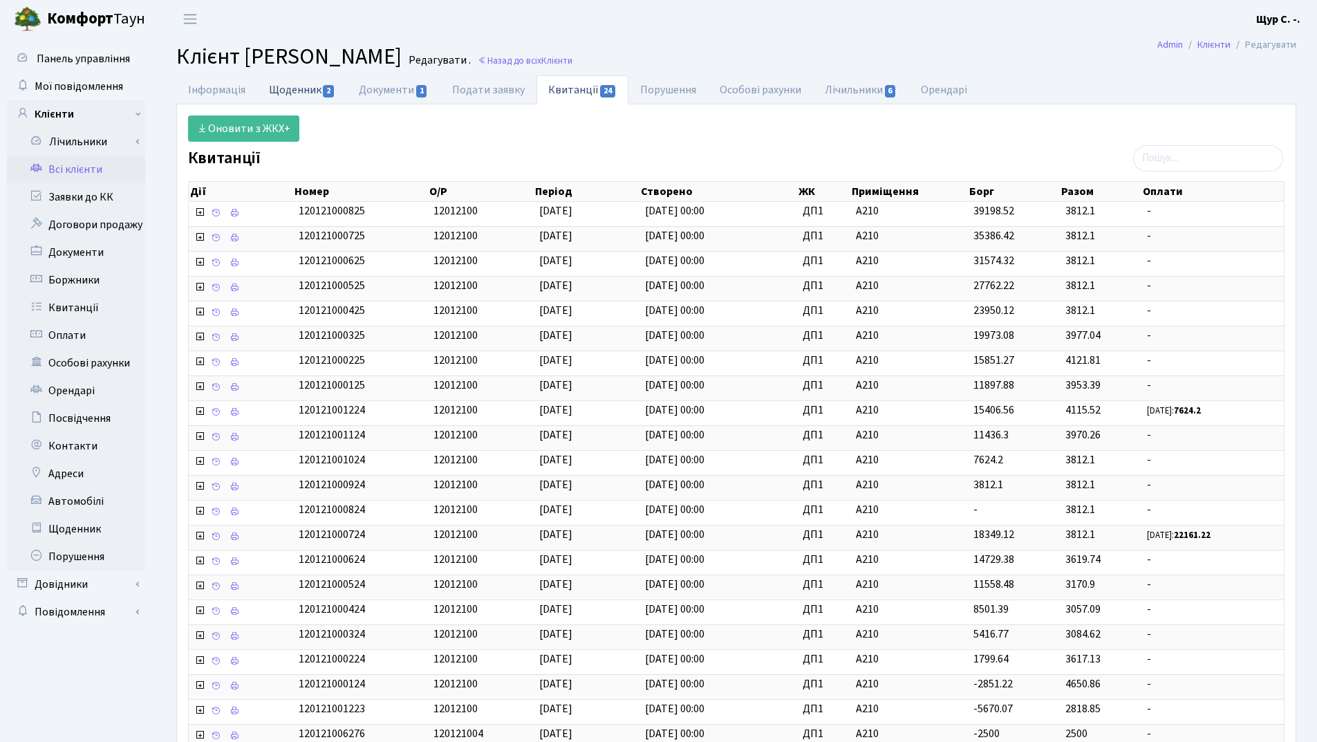
click at [304, 84] on link "Щоденник 2" at bounding box center [302, 89] width 90 height 28
select select "25"
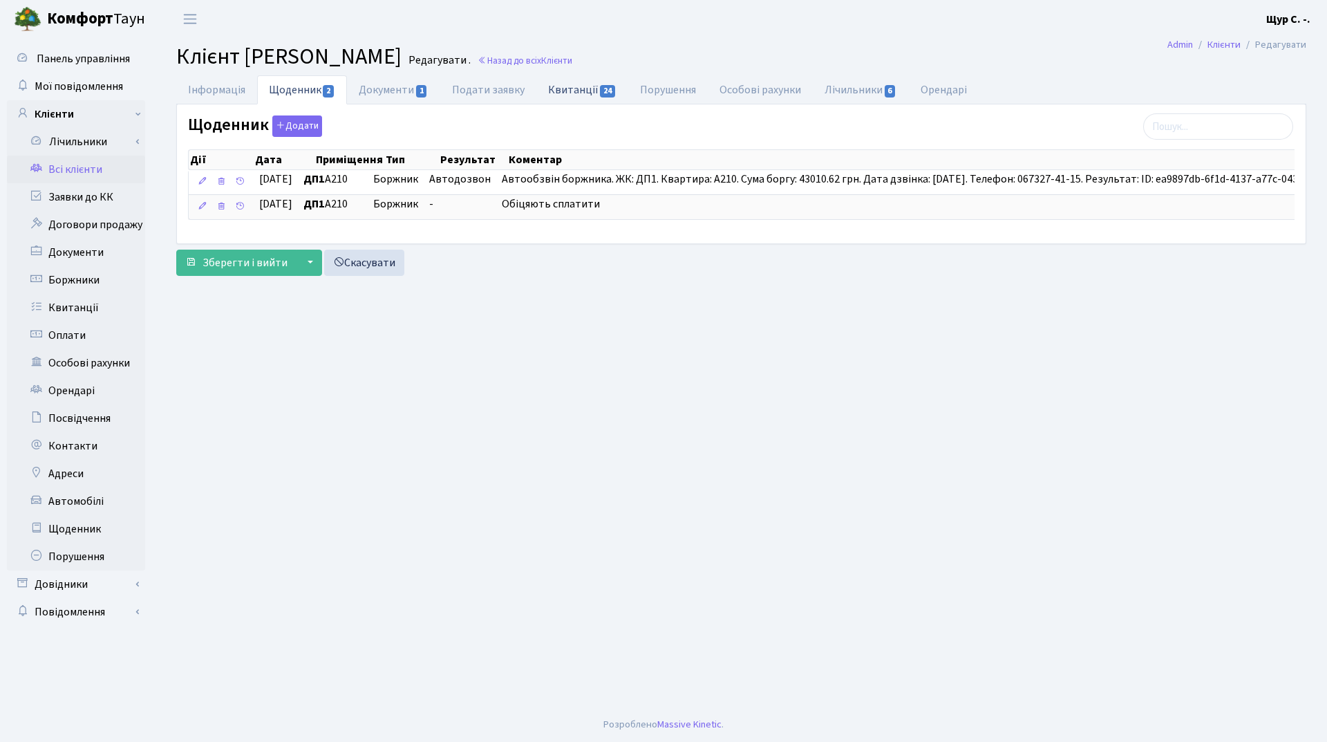
click at [570, 91] on link "Квитанції 24" at bounding box center [583, 89] width 92 height 28
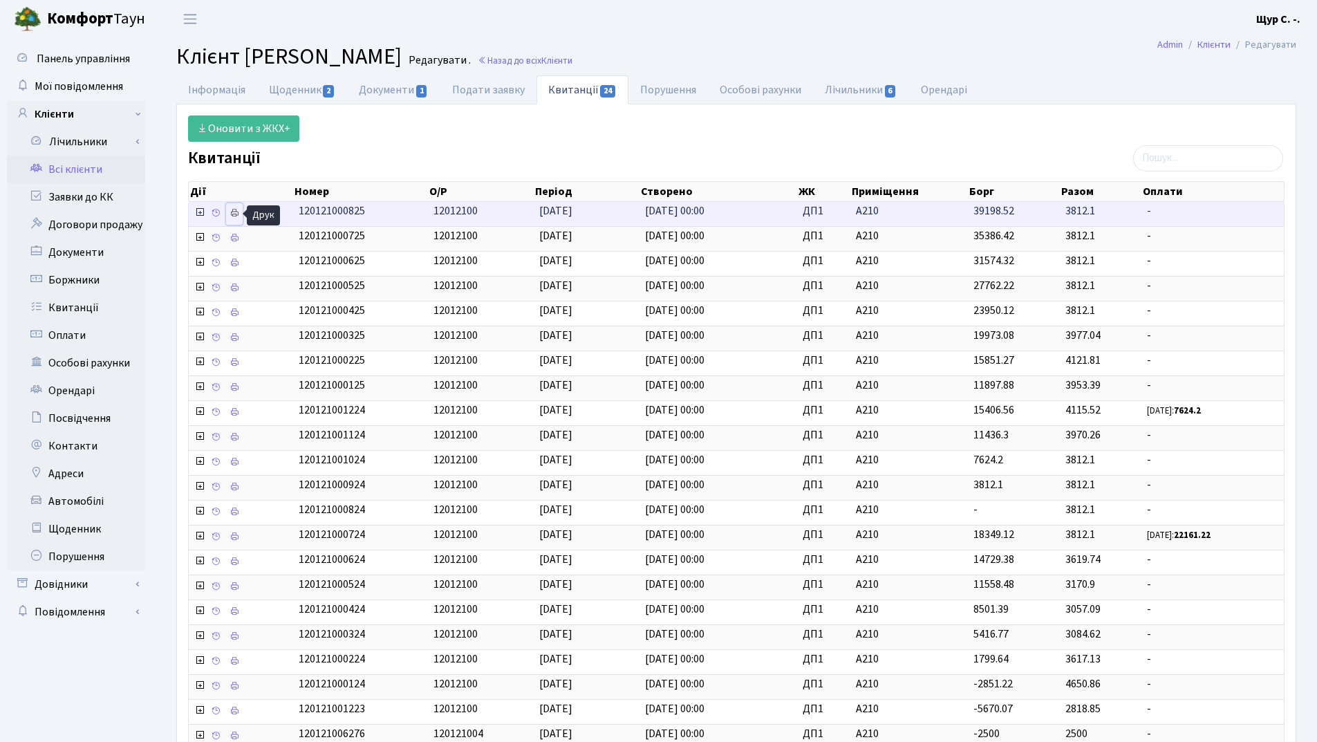
click at [237, 212] on icon at bounding box center [235, 213] width 10 height 10
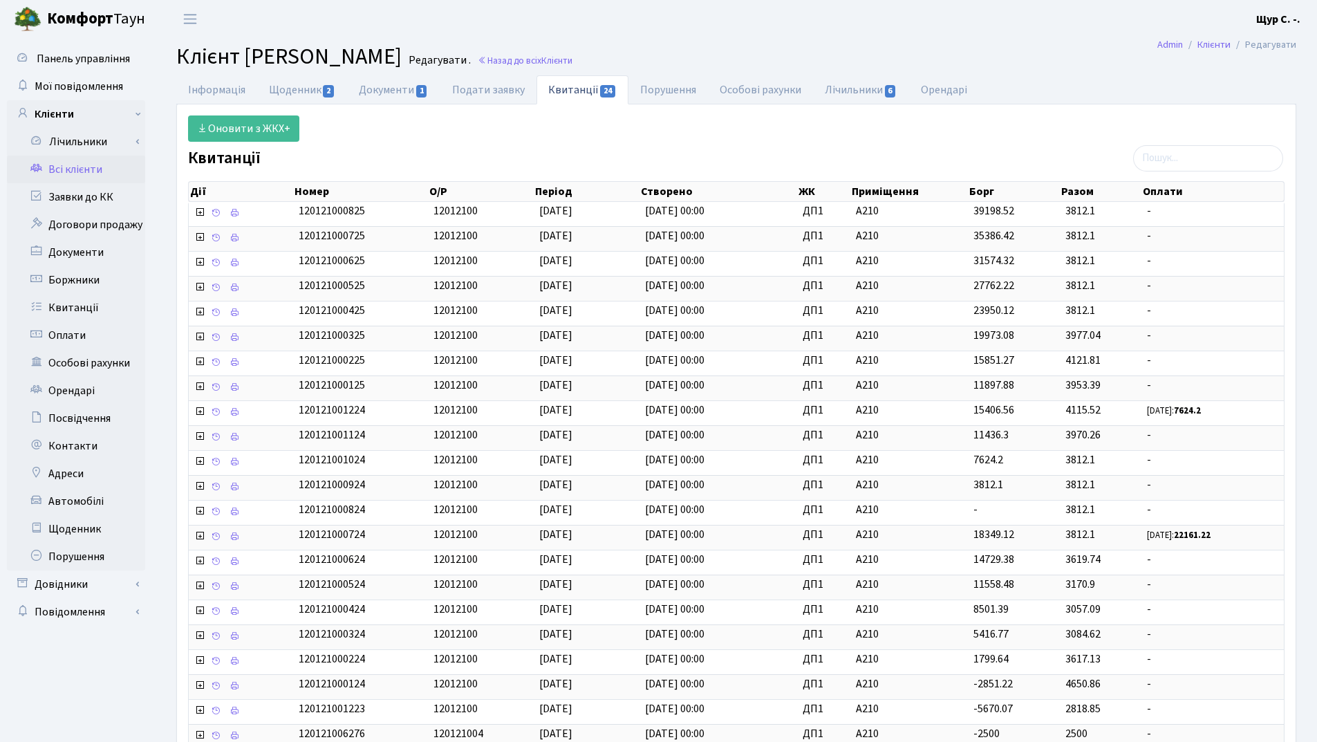
click at [100, 166] on link "Всі клієнти" at bounding box center [76, 170] width 138 height 28
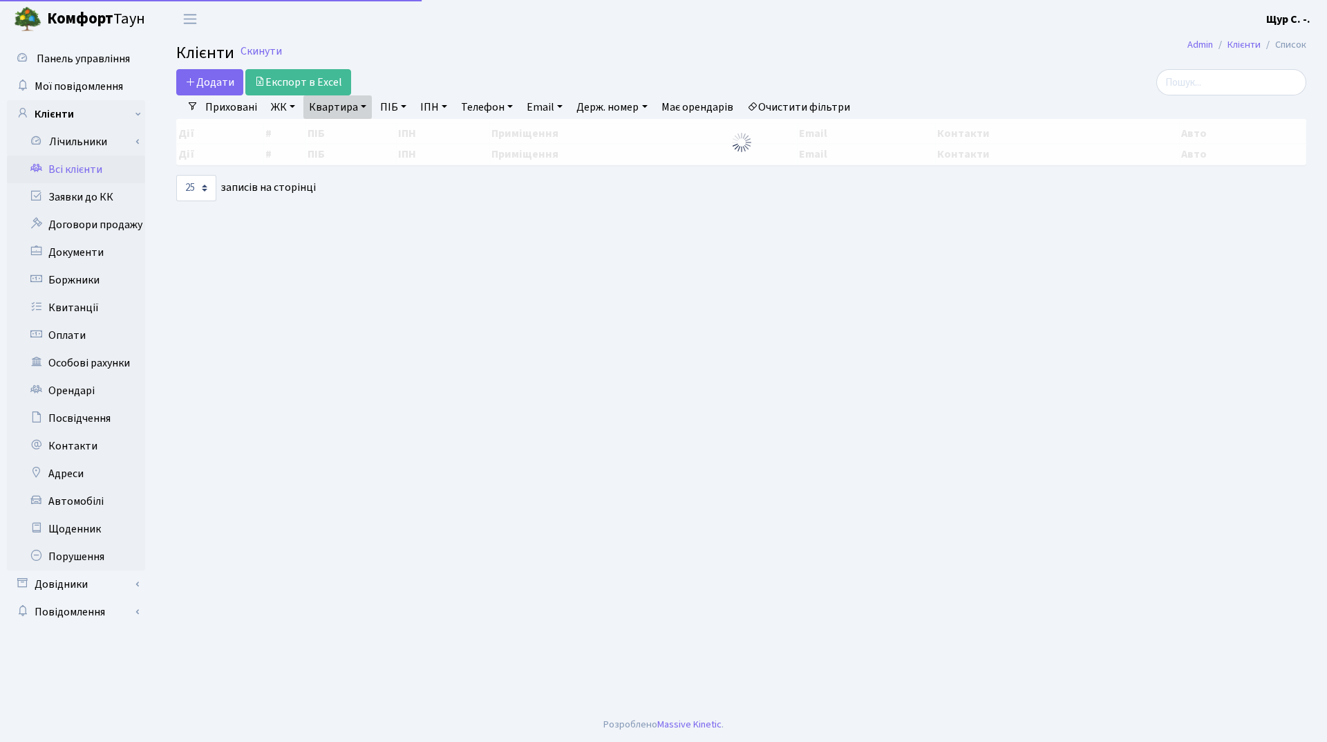
select select "25"
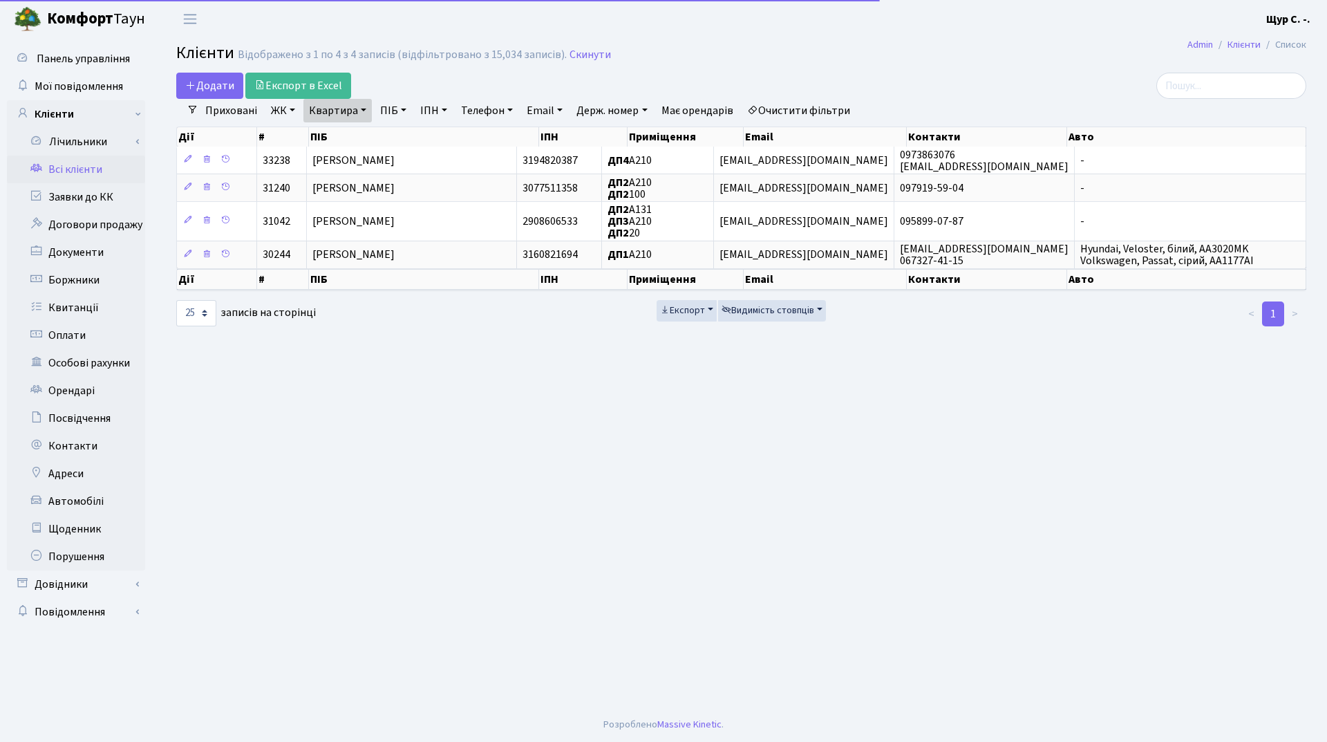
click at [362, 108] on link "Квартира" at bounding box center [338, 111] width 68 height 24
click at [358, 143] on input "а210" at bounding box center [344, 137] width 81 height 26
type input "[PERSON_NAME]"
type input "86"
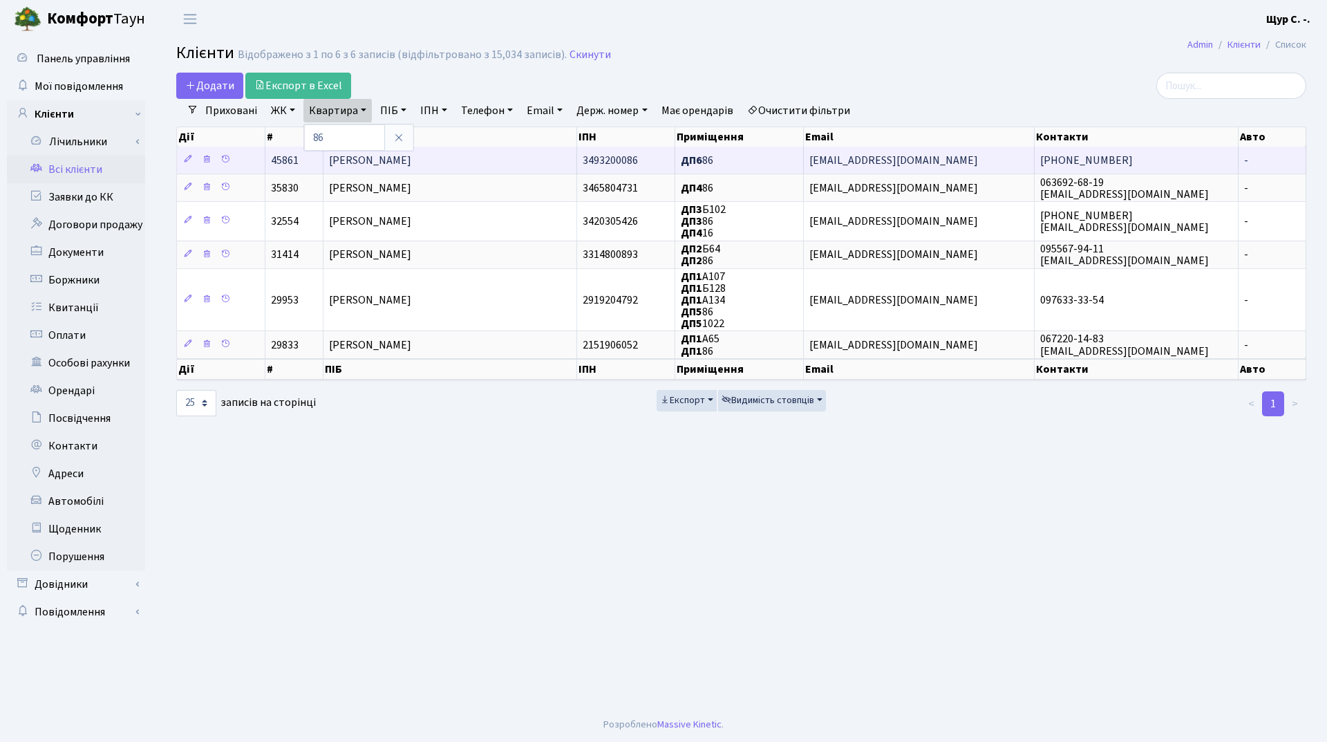
click at [411, 160] on span "[PERSON_NAME]" at bounding box center [370, 160] width 82 height 15
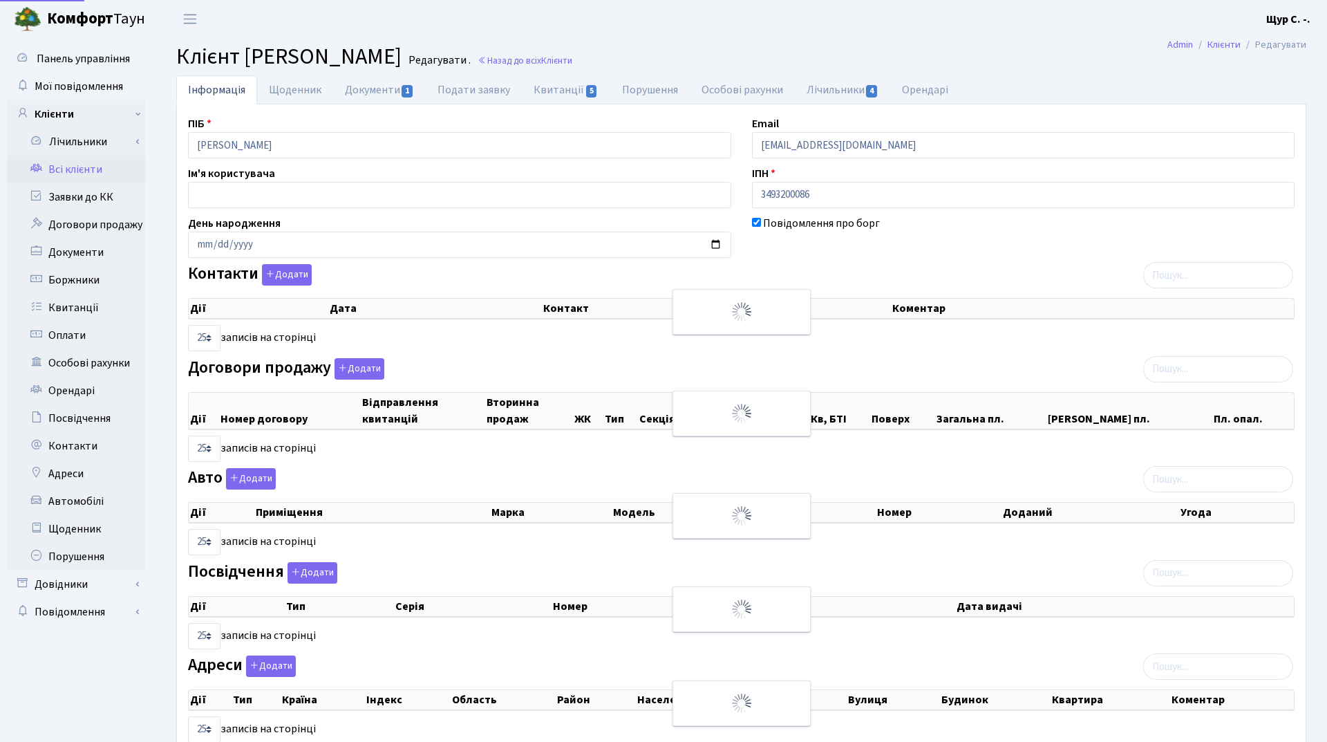
select select "25"
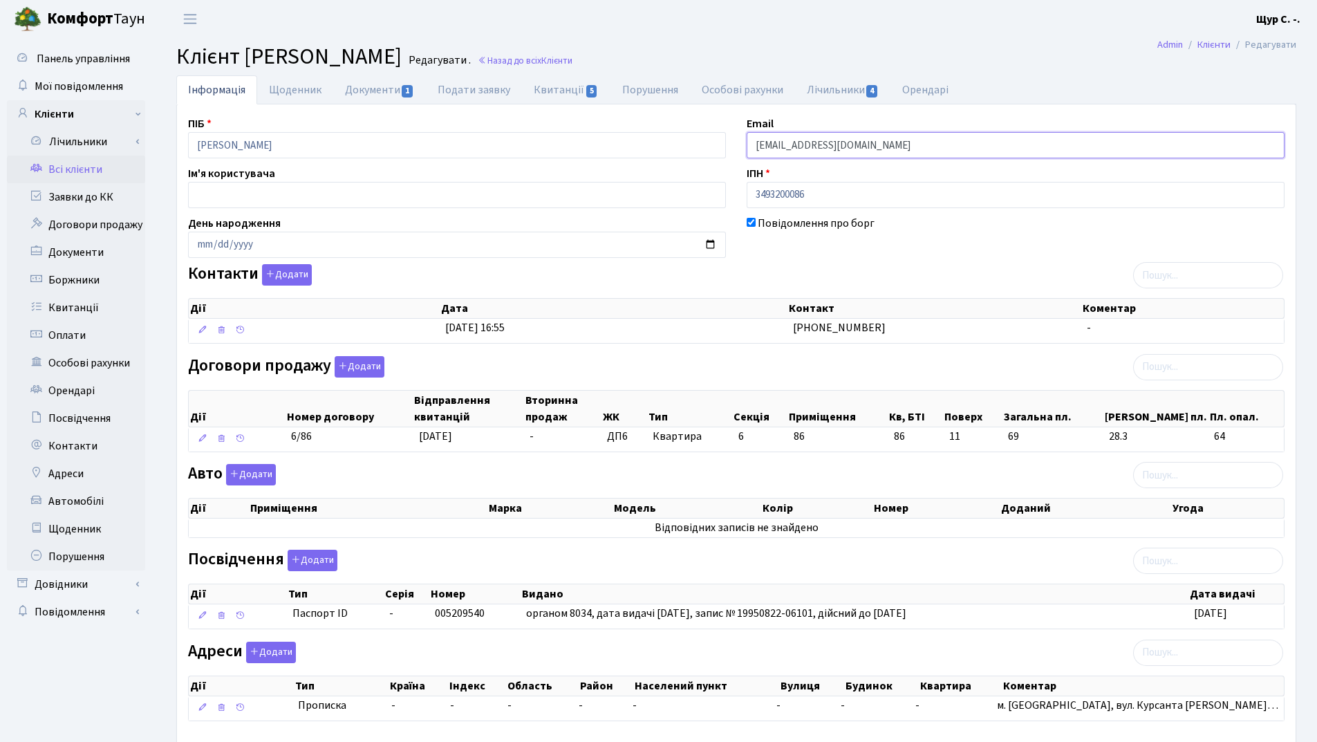
drag, startPoint x: 894, startPoint y: 149, endPoint x: 710, endPoint y: 165, distance: 184.7
click at [710, 165] on div "ПІБ Трегубова Діана Володимирівна Email kt45861@comfort-town.com.ua Ім'я корист…" at bounding box center [736, 423] width 1117 height 617
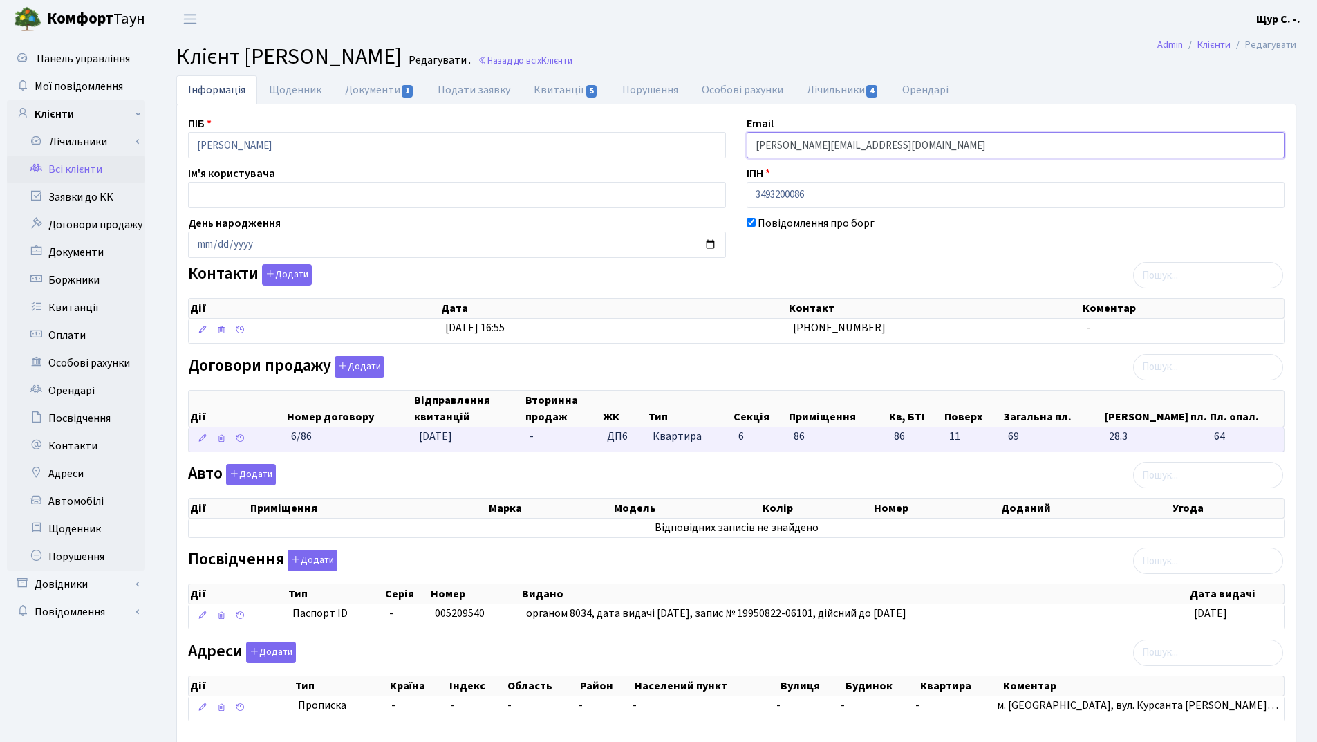
scroll to position [76, 0]
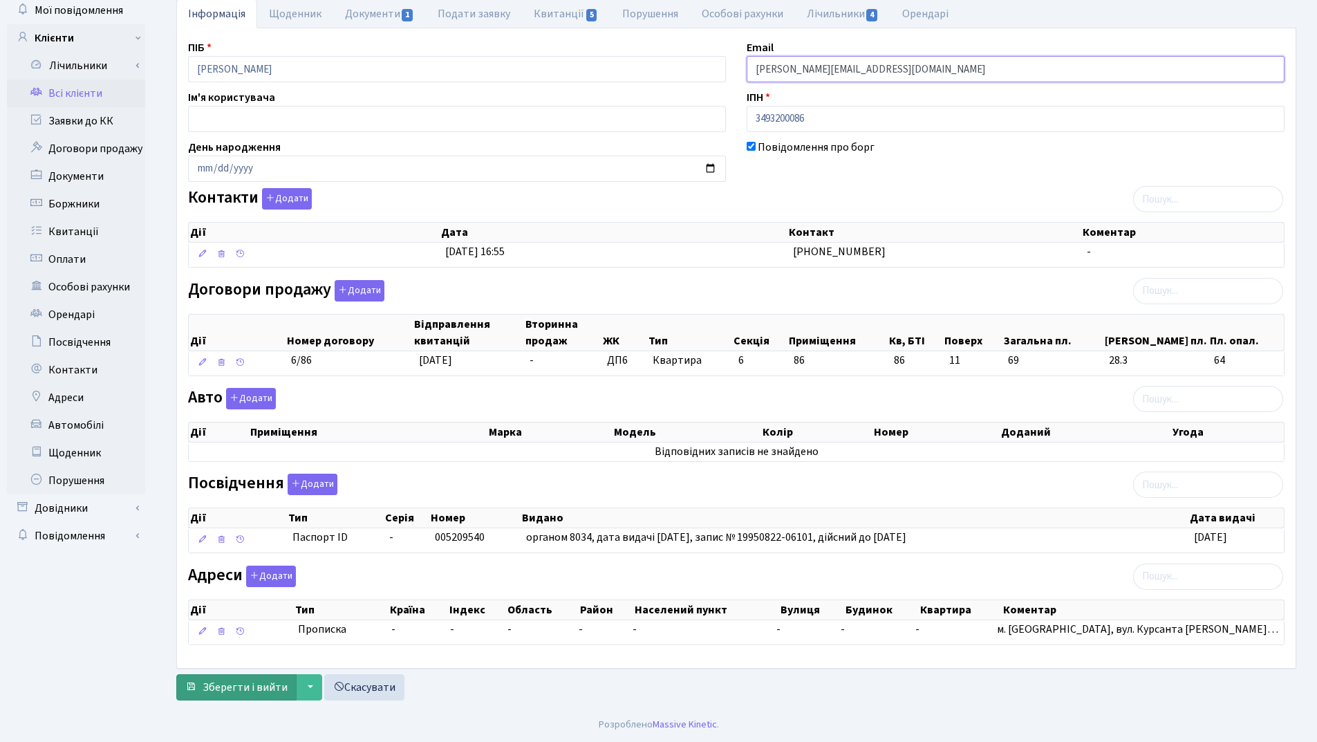
type input "[PERSON_NAME][EMAIL_ADDRESS][DOMAIN_NAME]"
click at [272, 676] on button "Зберегти і вийти" at bounding box center [236, 687] width 120 height 26
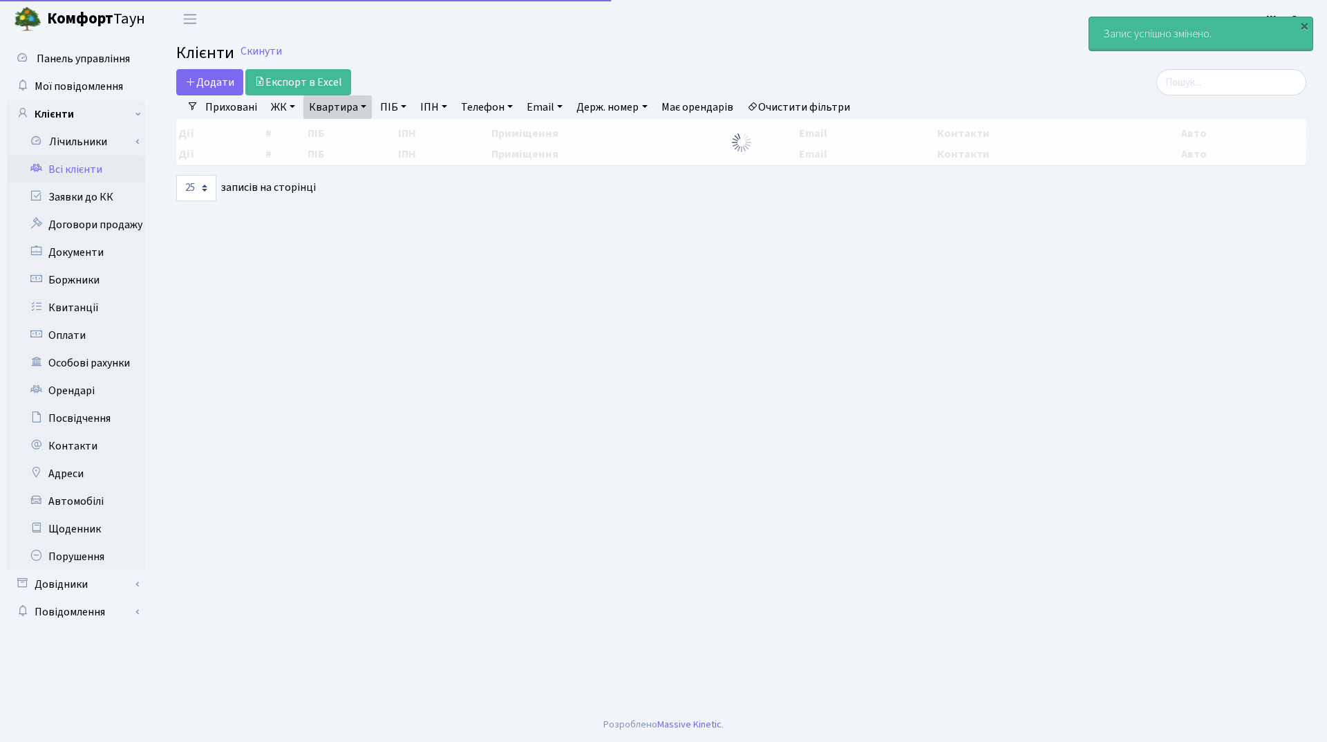
select select "25"
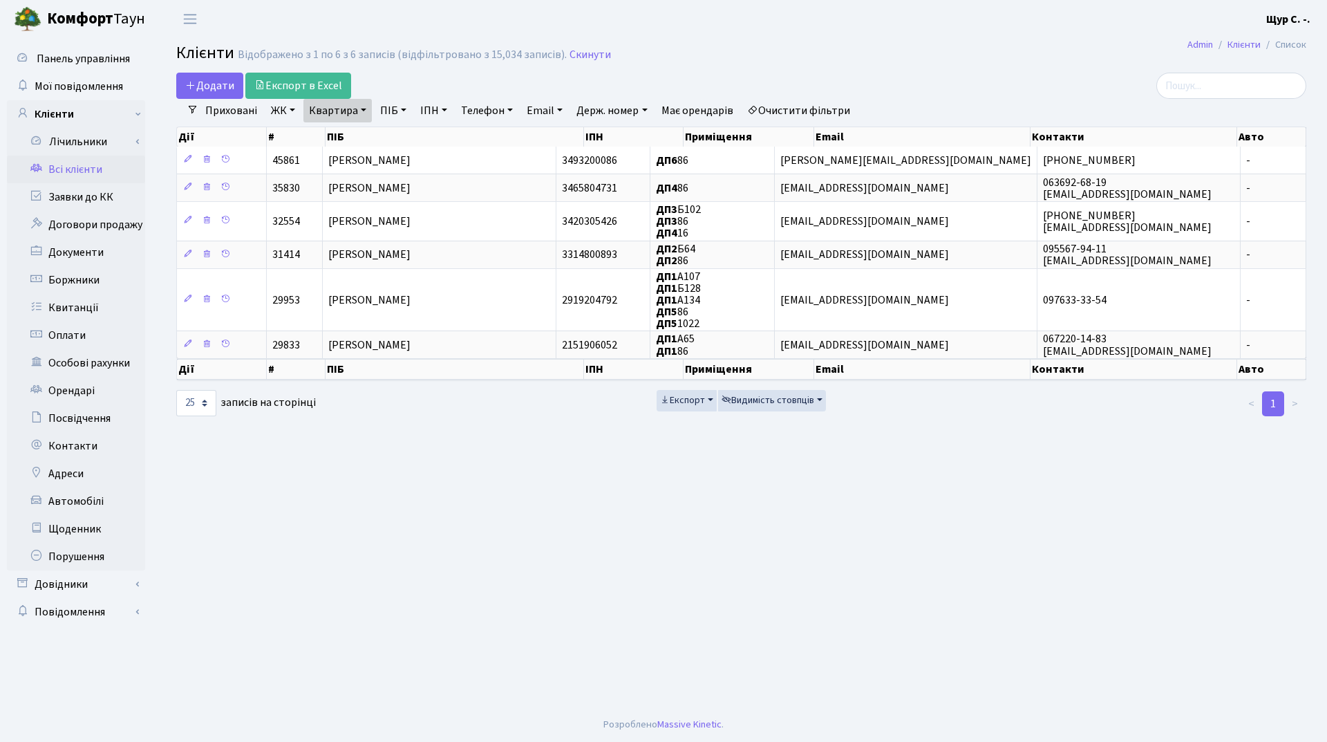
click at [832, 110] on link "Очистити фільтри" at bounding box center [799, 111] width 114 height 24
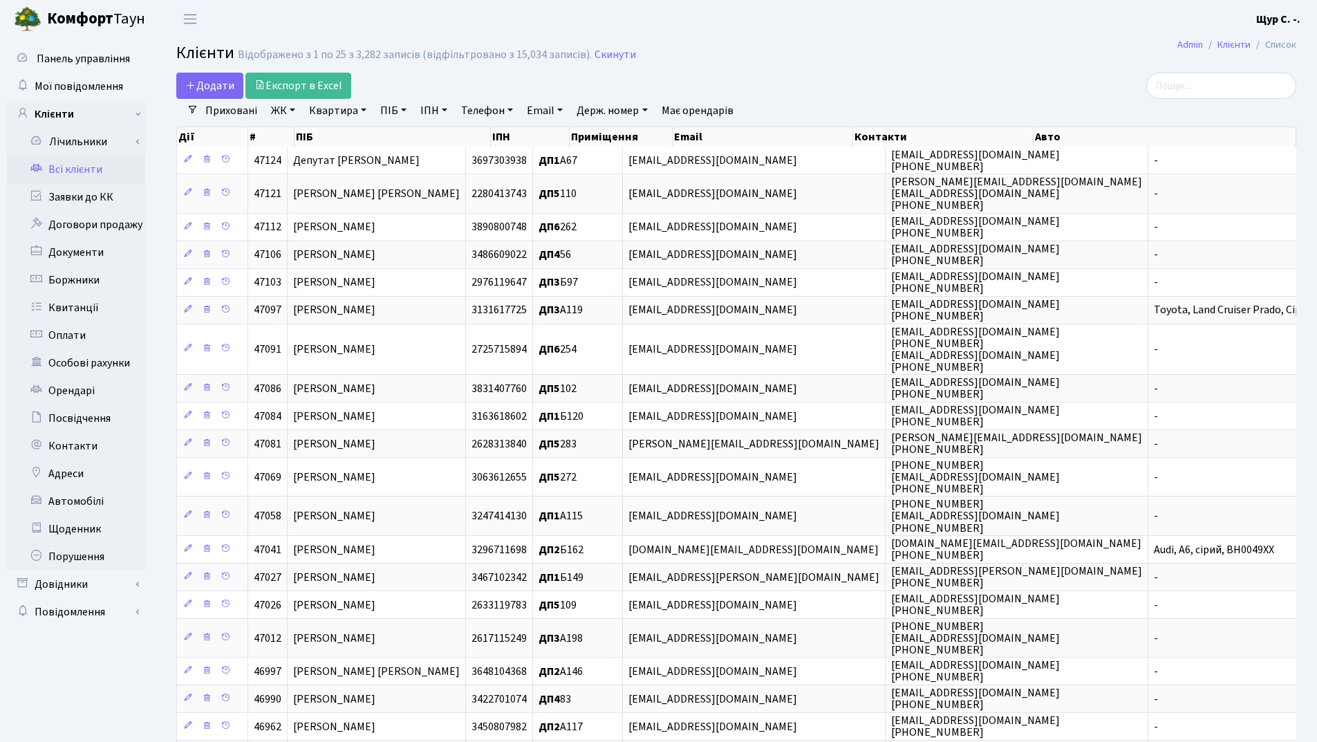
click at [322, 111] on link "Квартира" at bounding box center [338, 111] width 68 height 24
type input "169"
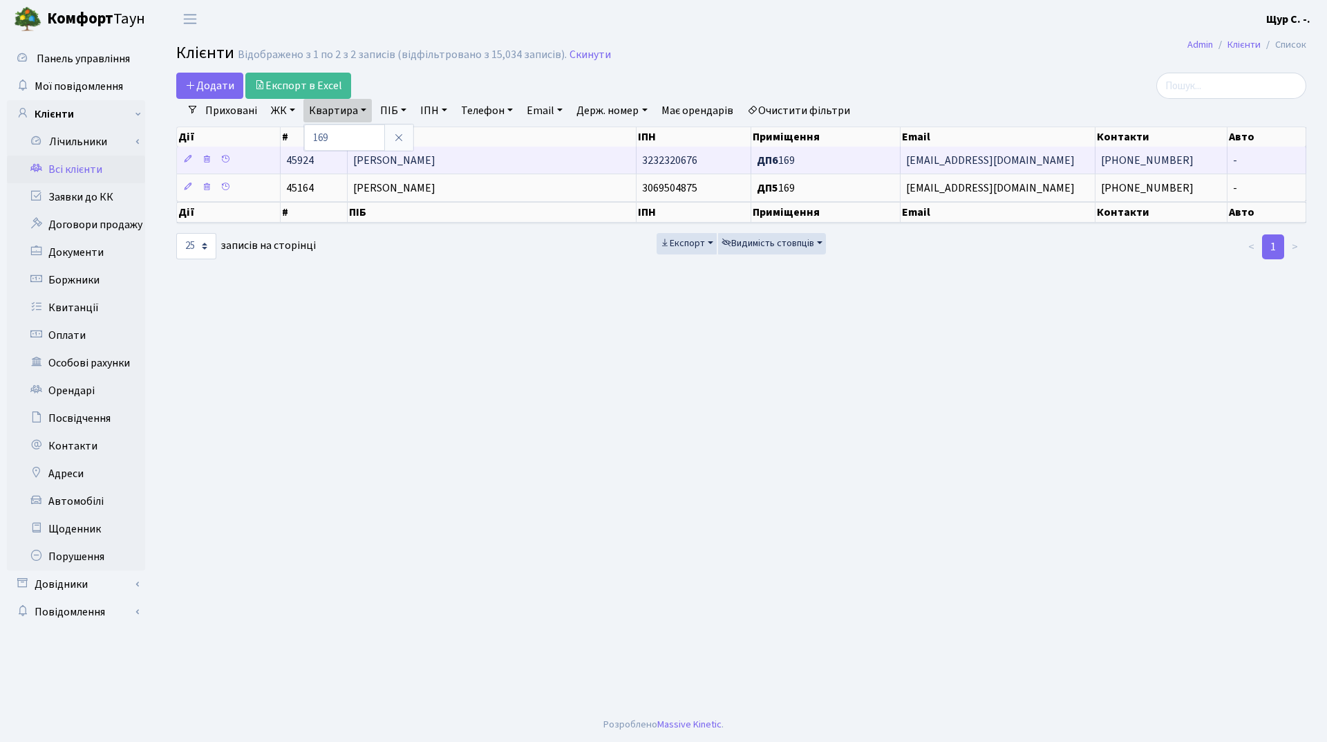
click at [436, 163] on span "[PERSON_NAME]" at bounding box center [394, 160] width 82 height 15
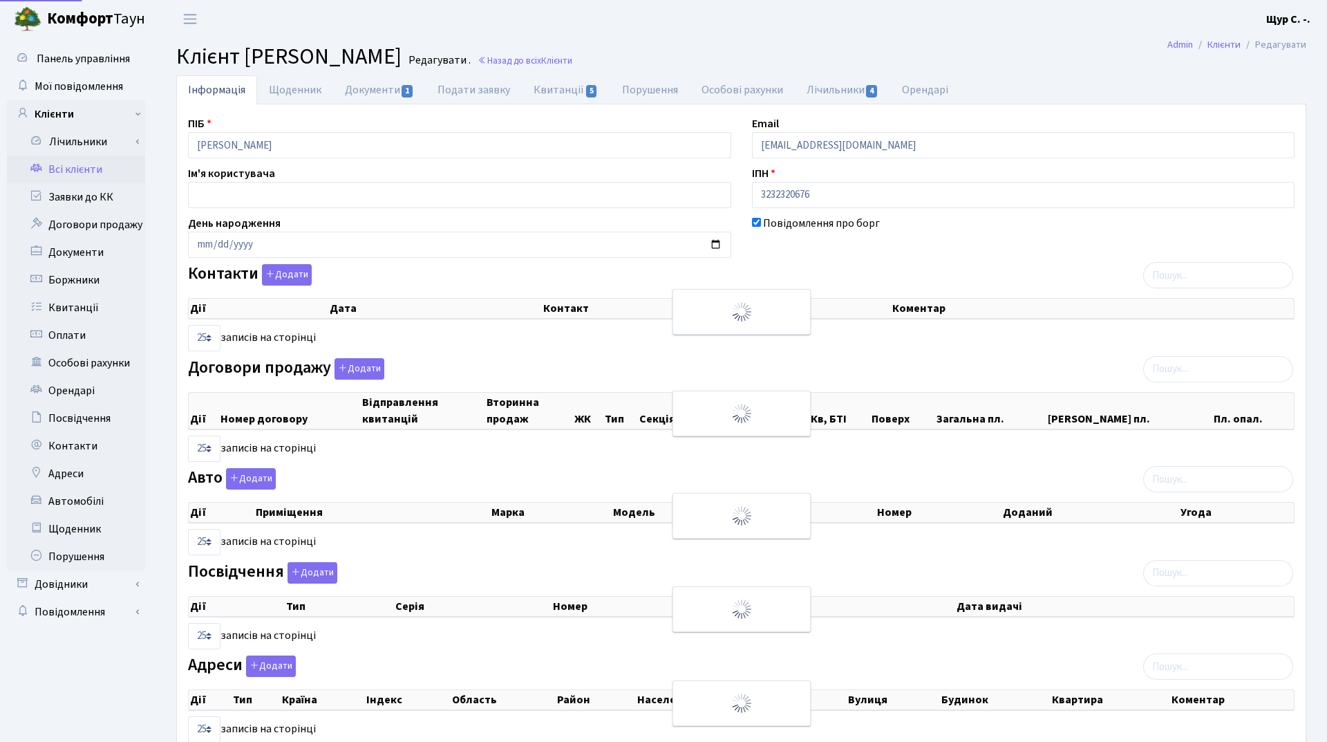
select select "25"
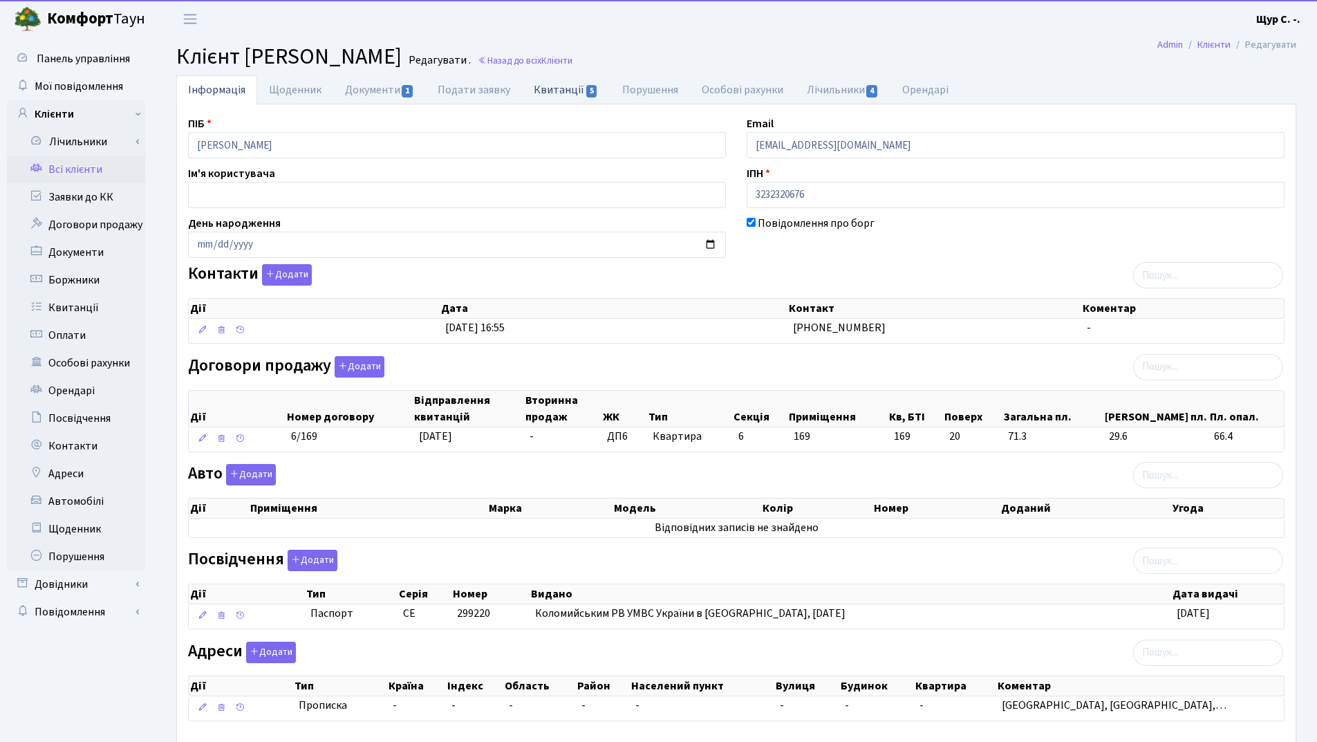
click at [553, 86] on link "Квитанції 5" at bounding box center [566, 89] width 88 height 28
select select "25"
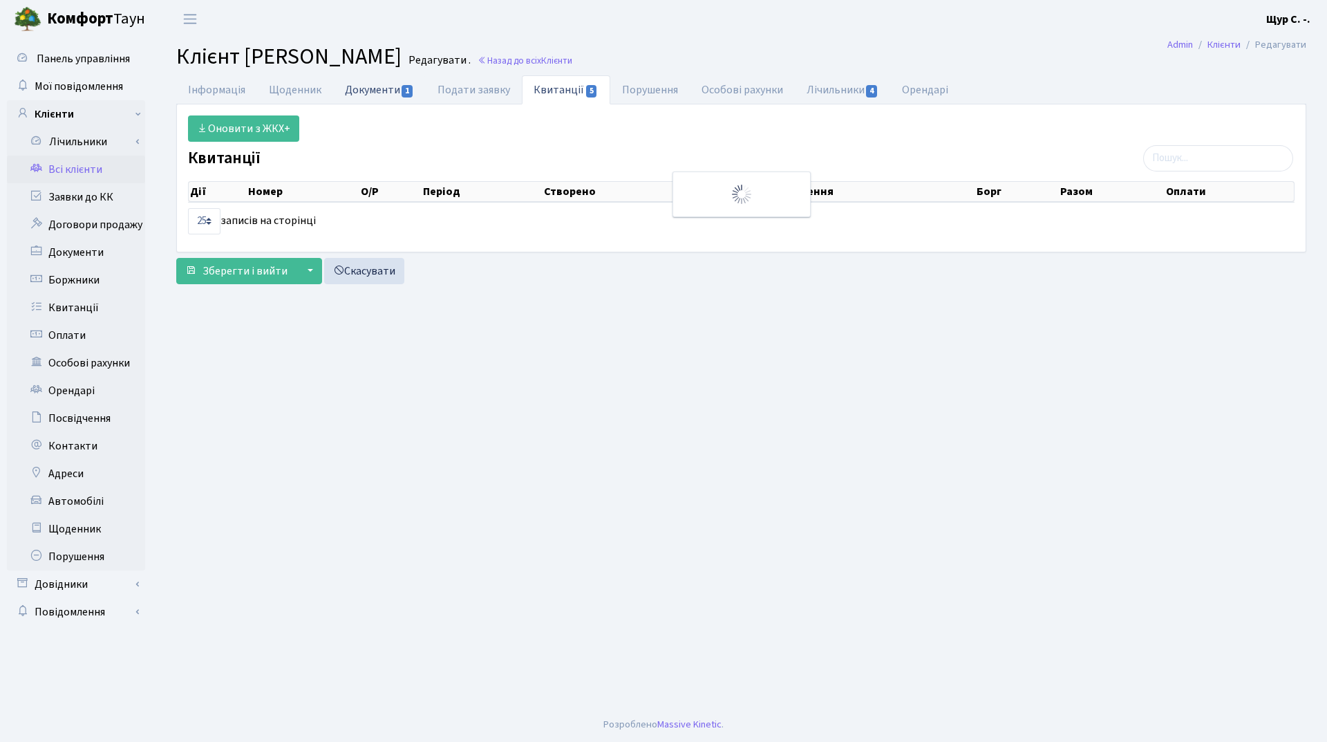
click at [397, 93] on link "Документи 1" at bounding box center [379, 89] width 93 height 28
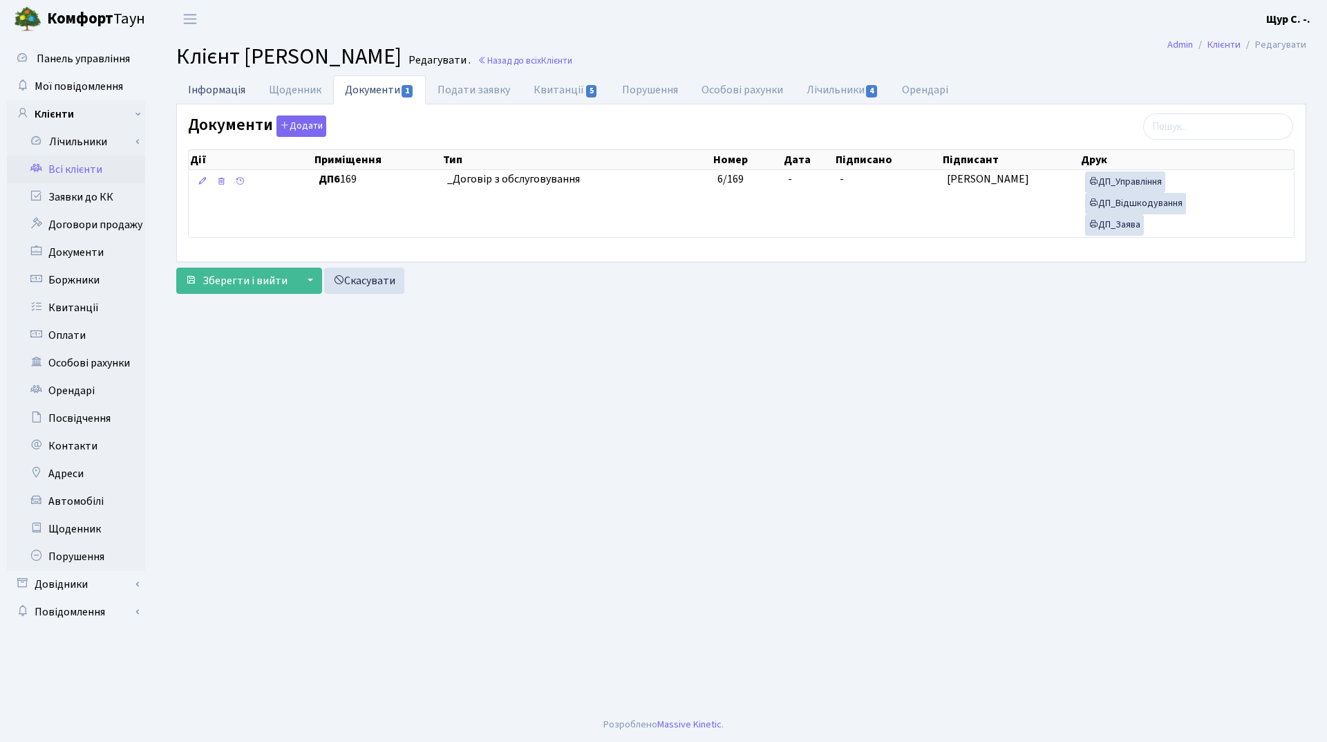
click at [220, 95] on link "Інформація" at bounding box center [216, 89] width 81 height 28
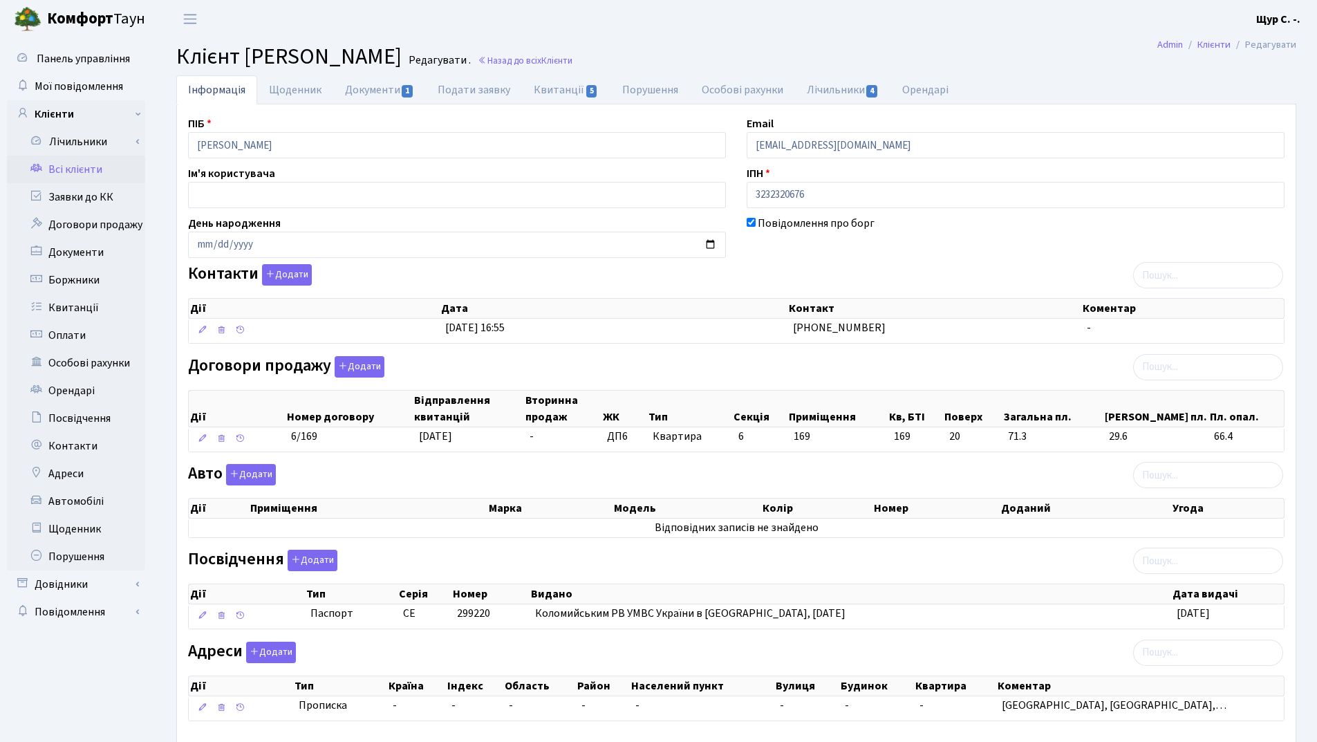
click at [86, 174] on link "Всі клієнти" at bounding box center [76, 170] width 138 height 28
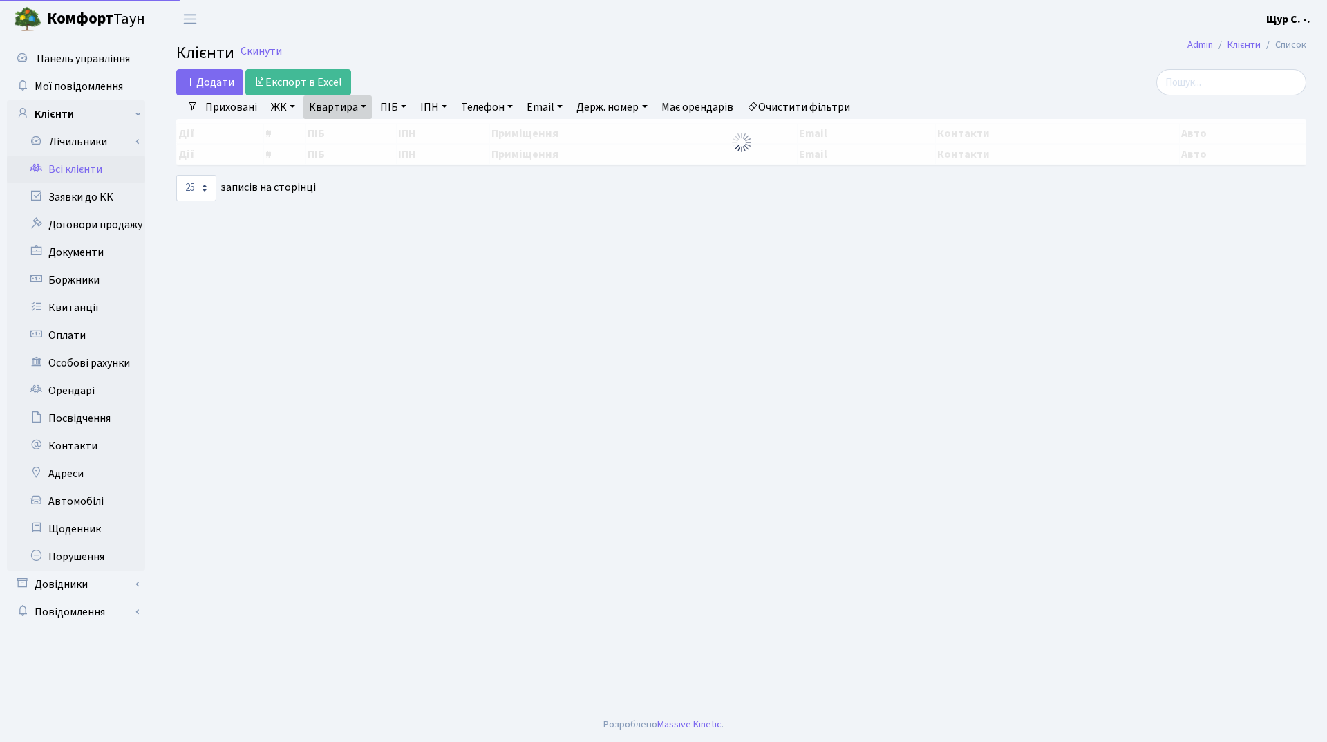
select select "25"
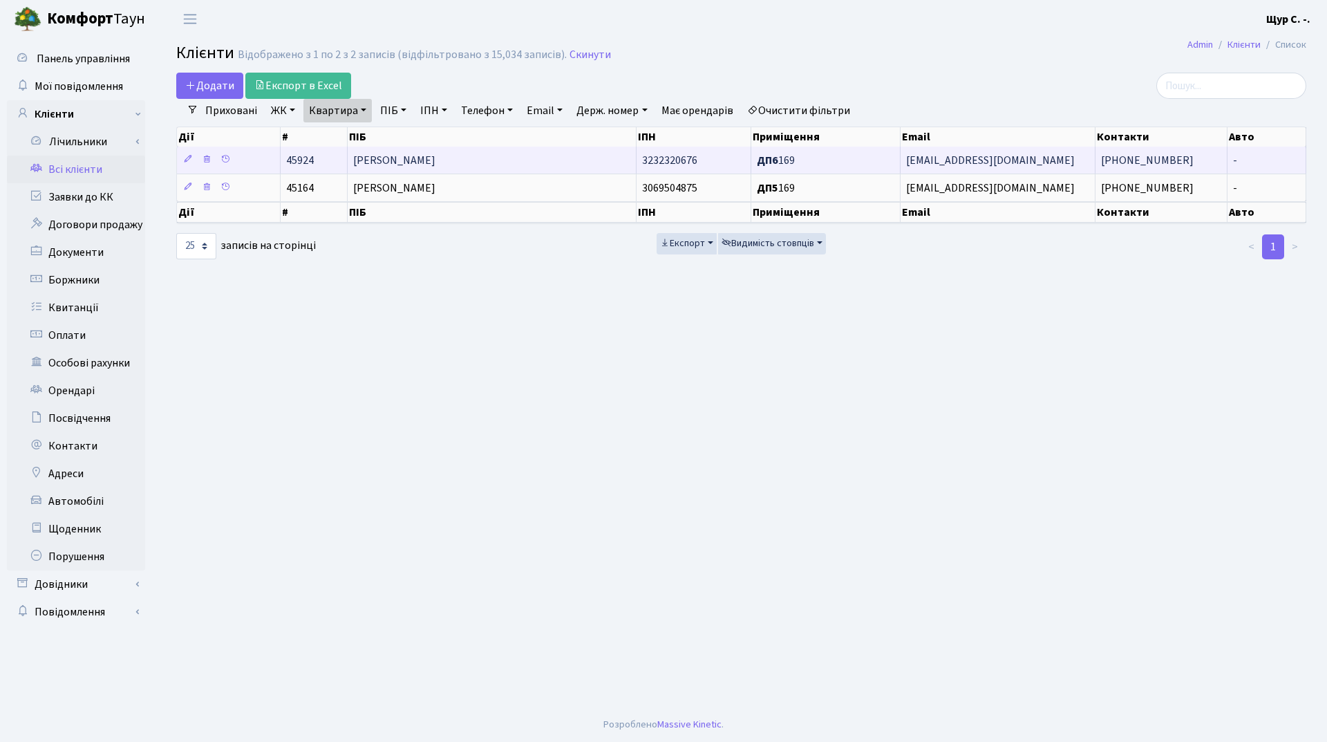
click at [436, 159] on span "[PERSON_NAME]" at bounding box center [394, 160] width 82 height 15
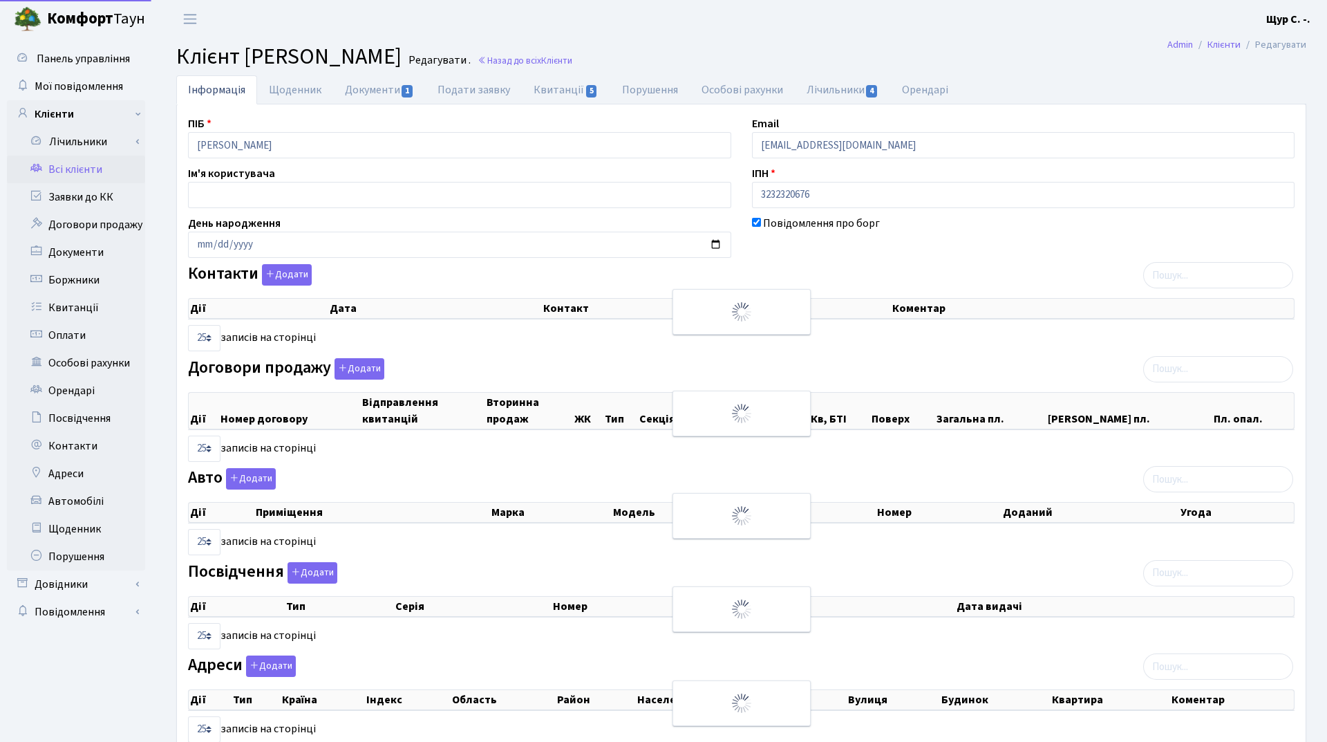
select select "25"
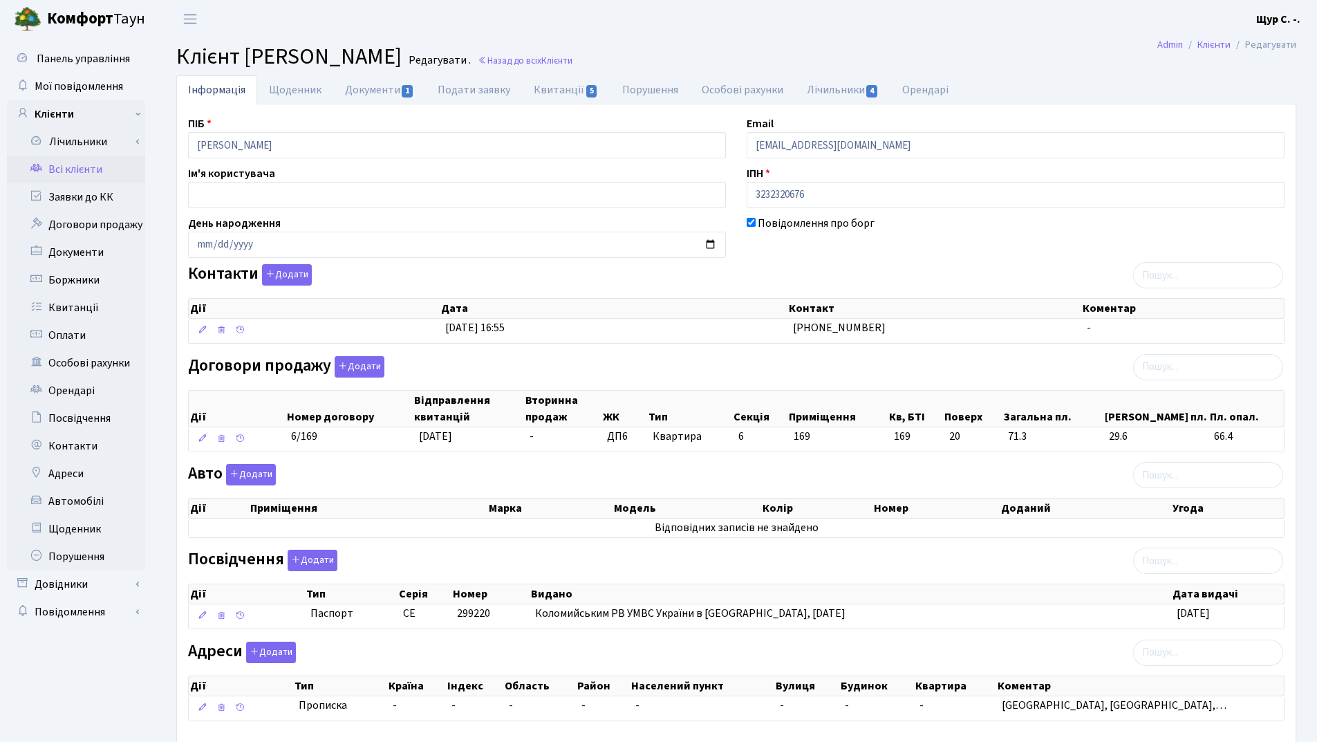
click at [76, 167] on link "Всі клієнти" at bounding box center [76, 170] width 138 height 28
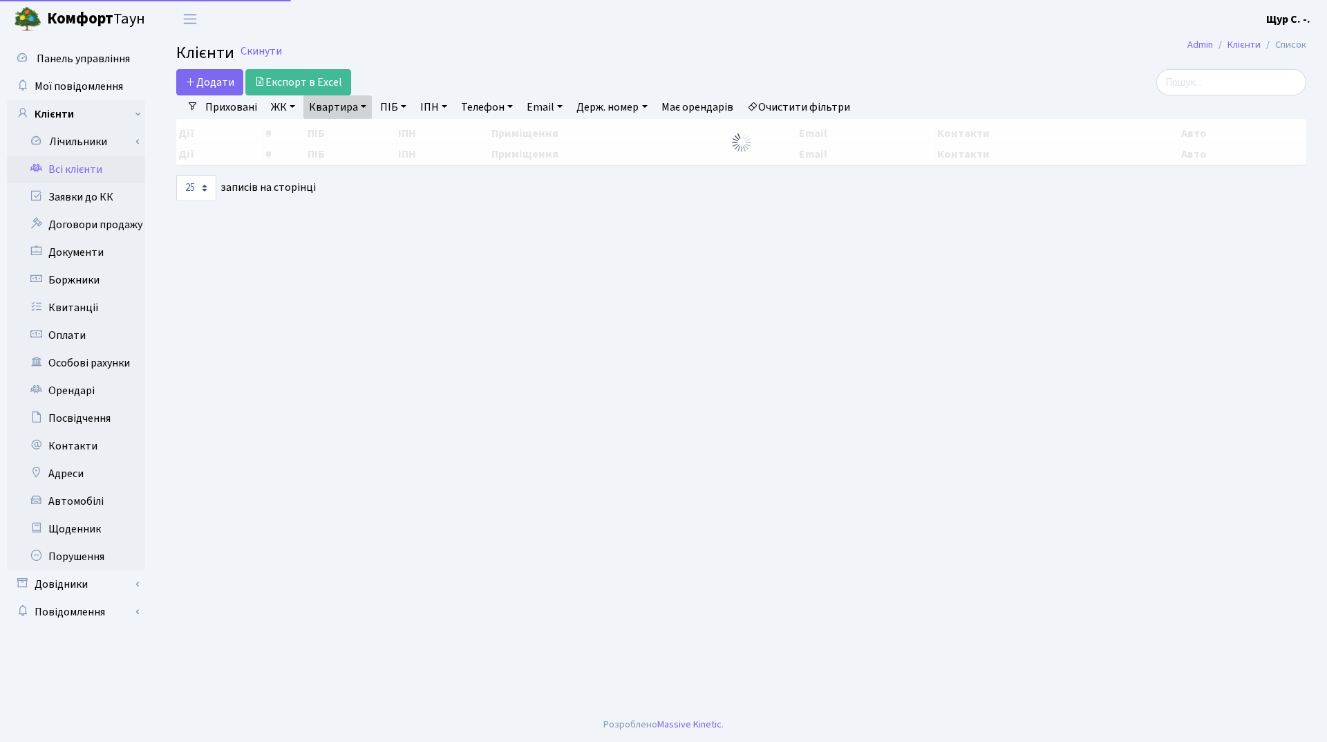
select select "25"
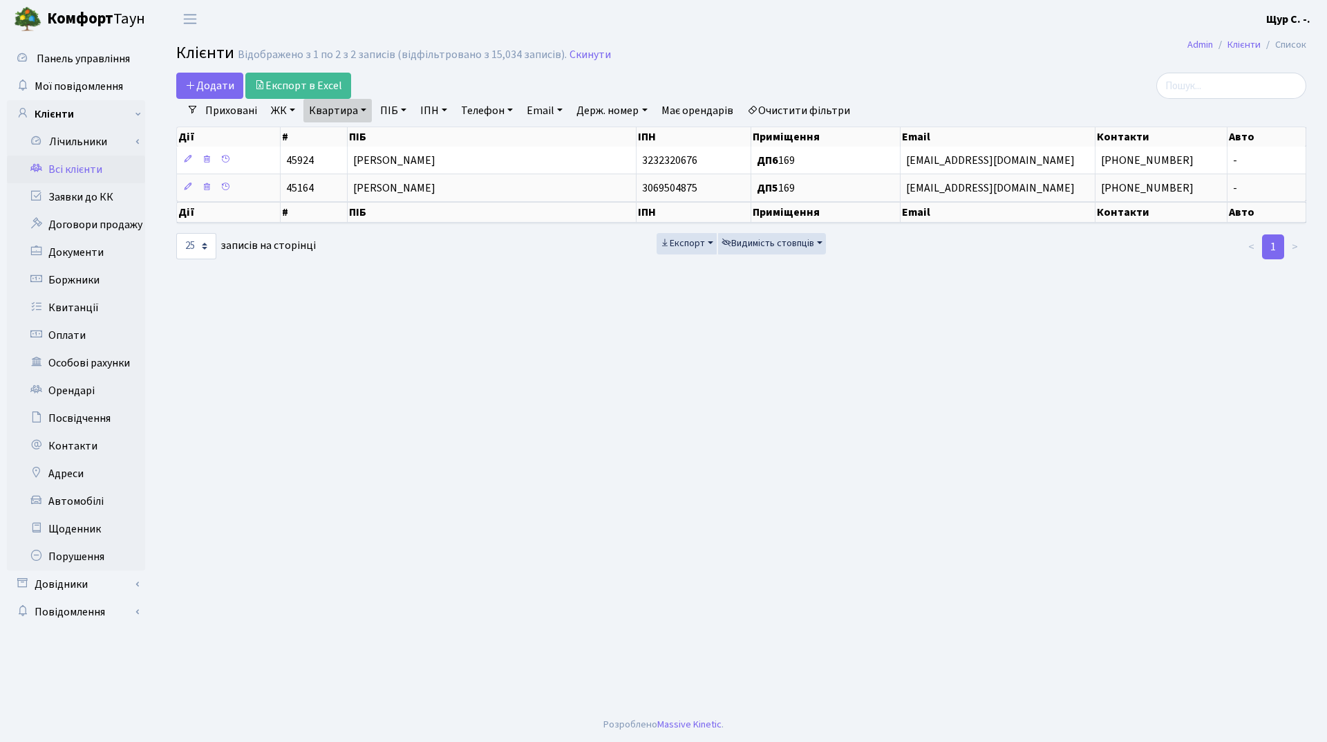
click at [355, 109] on link "Квартира" at bounding box center [338, 111] width 68 height 24
click at [366, 135] on input "169" at bounding box center [344, 137] width 81 height 26
type input "1"
type input "86"
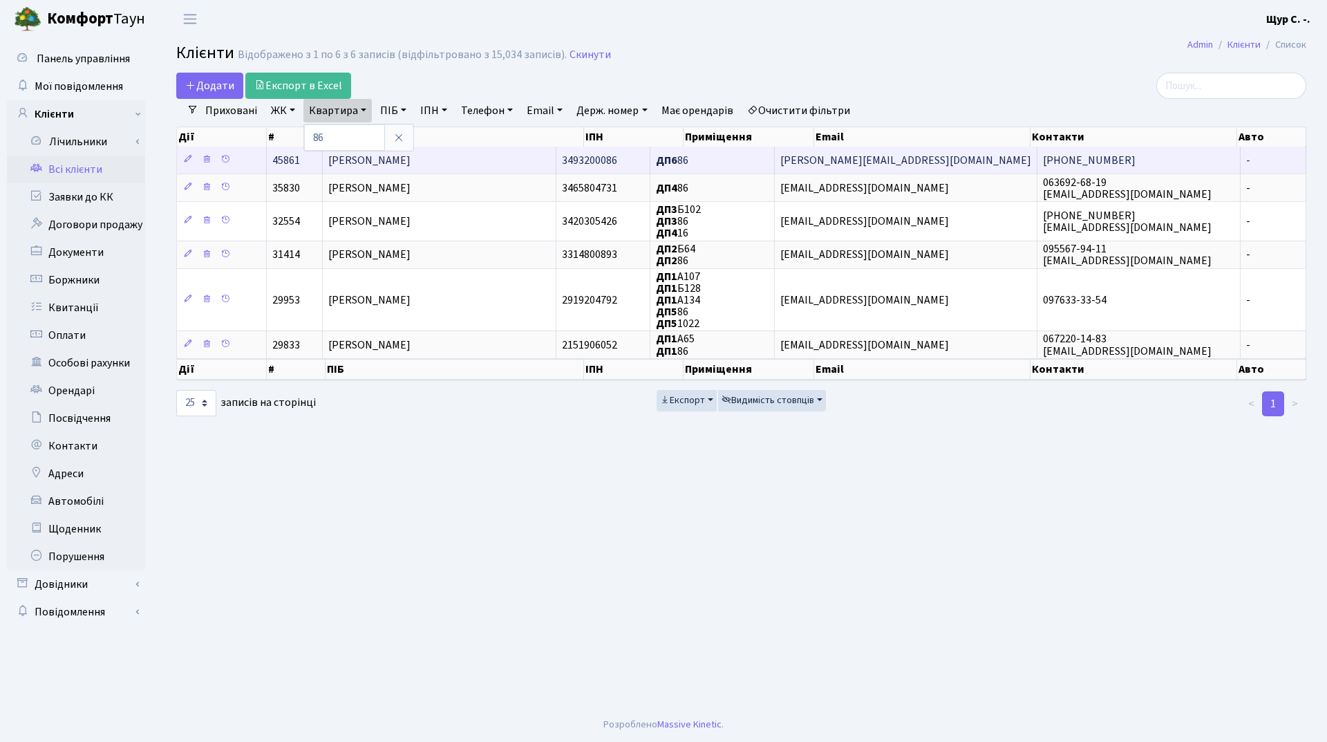
click at [411, 156] on span "[PERSON_NAME]" at bounding box center [369, 160] width 82 height 15
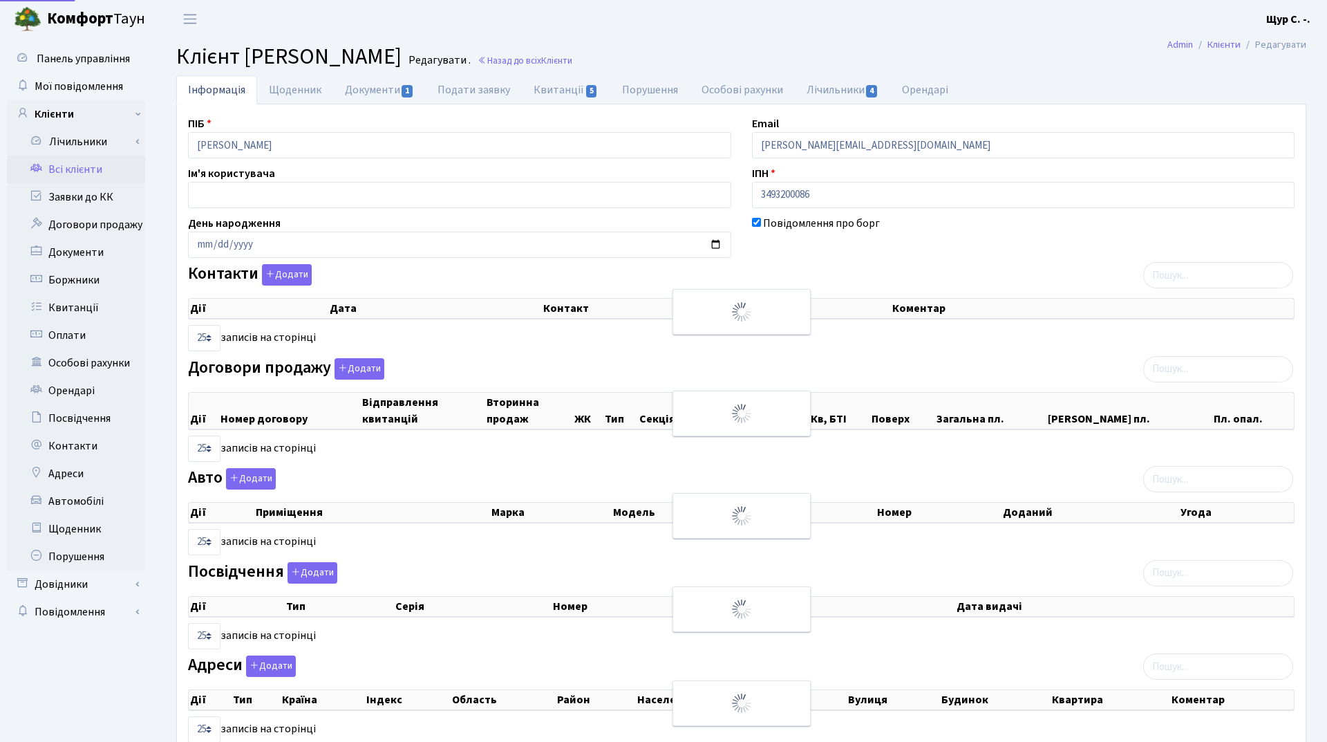
select select "25"
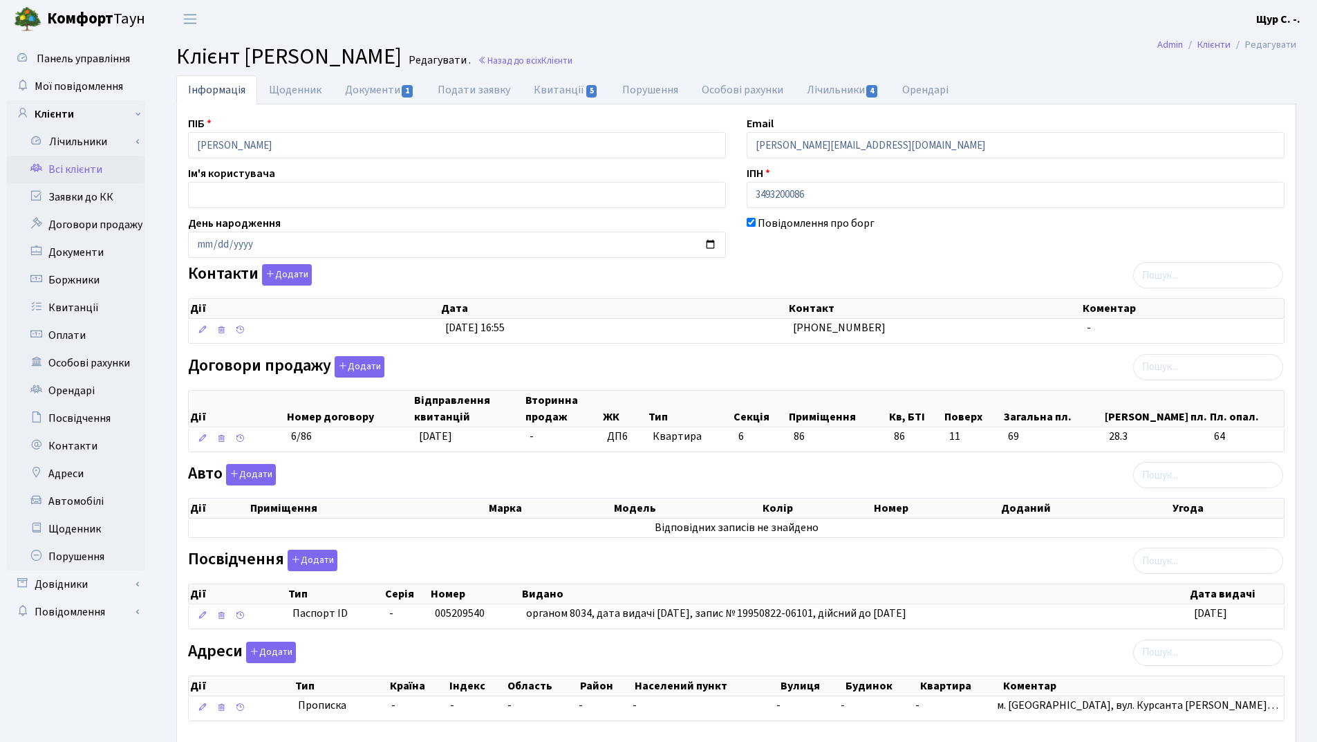
click at [91, 171] on link "Всі клієнти" at bounding box center [76, 170] width 138 height 28
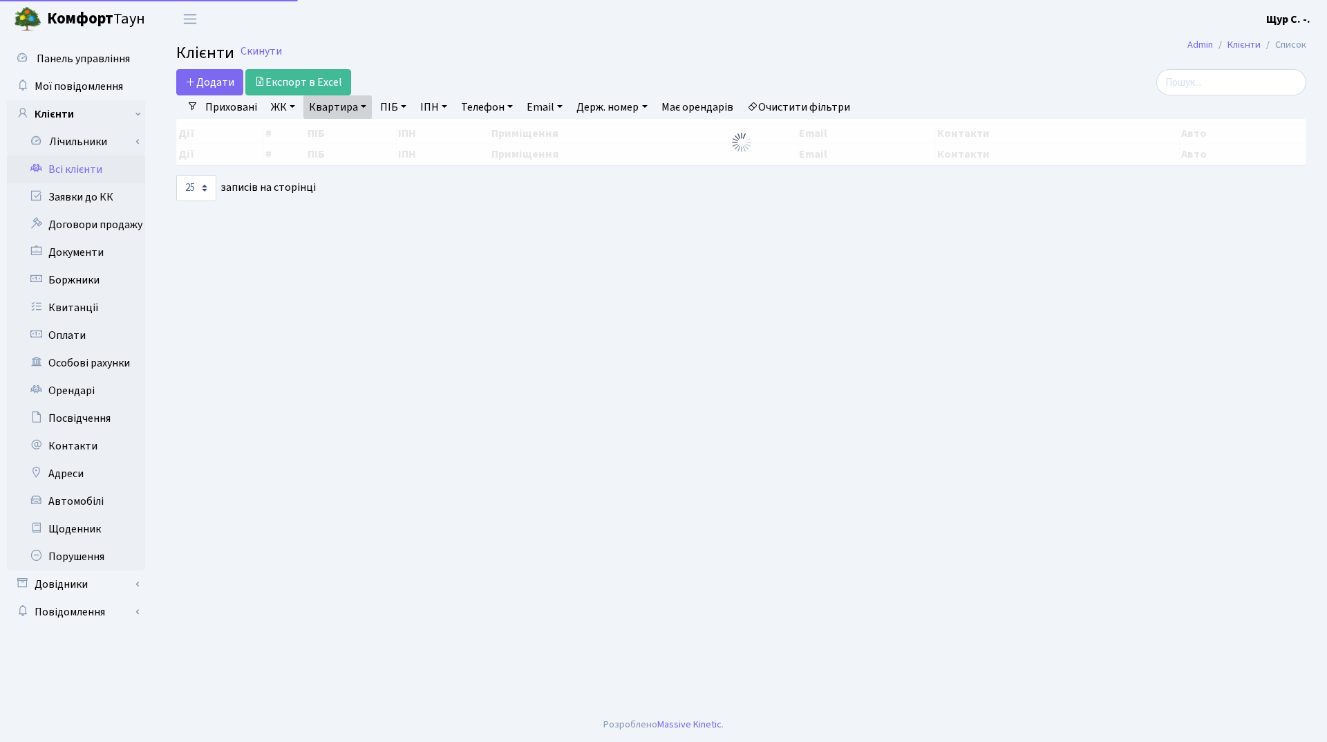
select select "25"
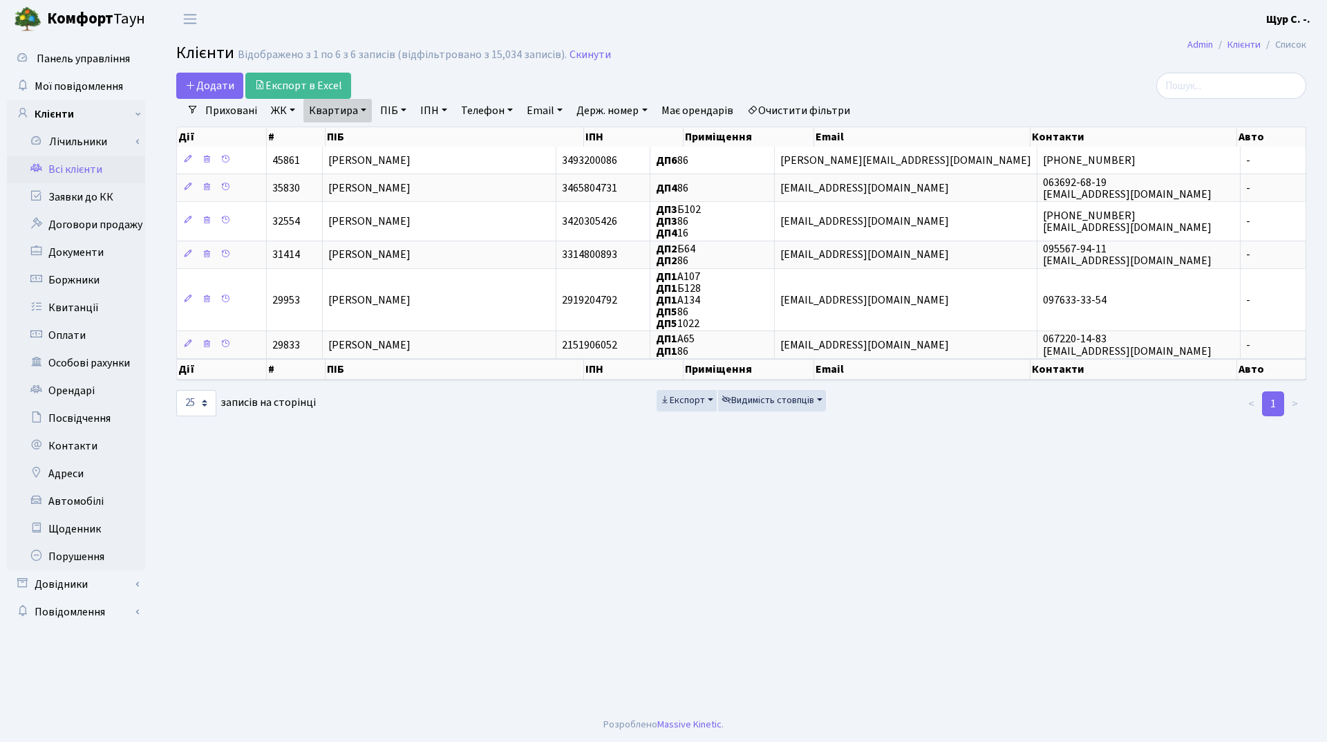
click at [362, 108] on link "Квартира" at bounding box center [338, 111] width 68 height 24
click at [359, 138] on input "86" at bounding box center [344, 137] width 81 height 26
type input "8"
type input "а210"
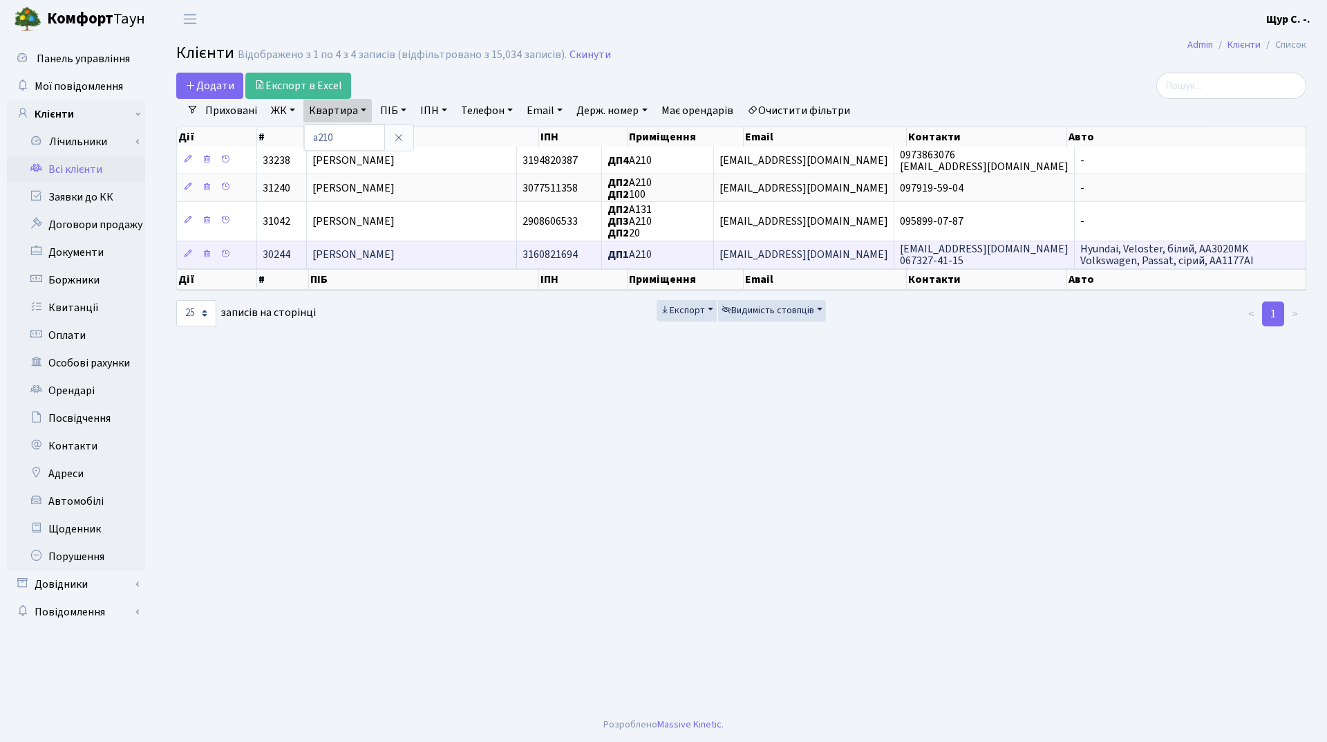
click at [387, 254] on span "[PERSON_NAME]" at bounding box center [354, 255] width 82 height 15
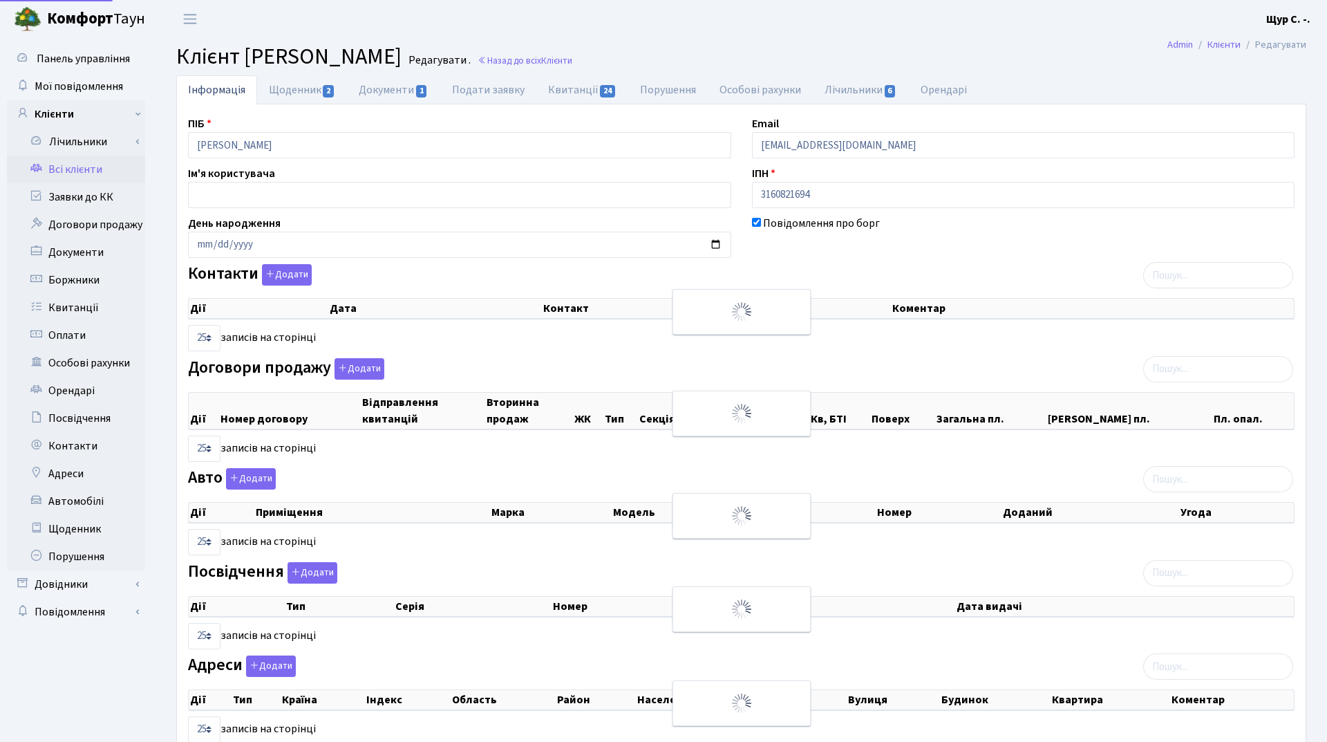
select select "25"
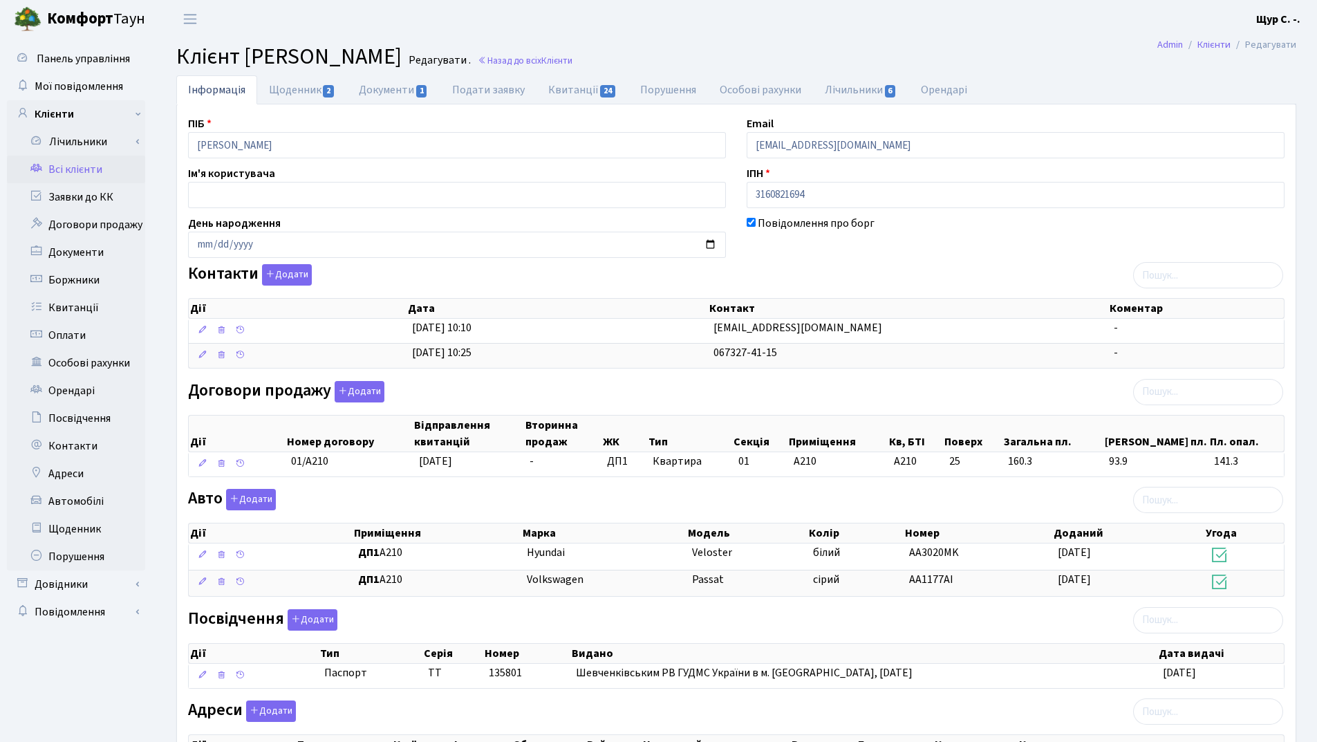
click at [94, 162] on link "Всі клієнти" at bounding box center [76, 170] width 138 height 28
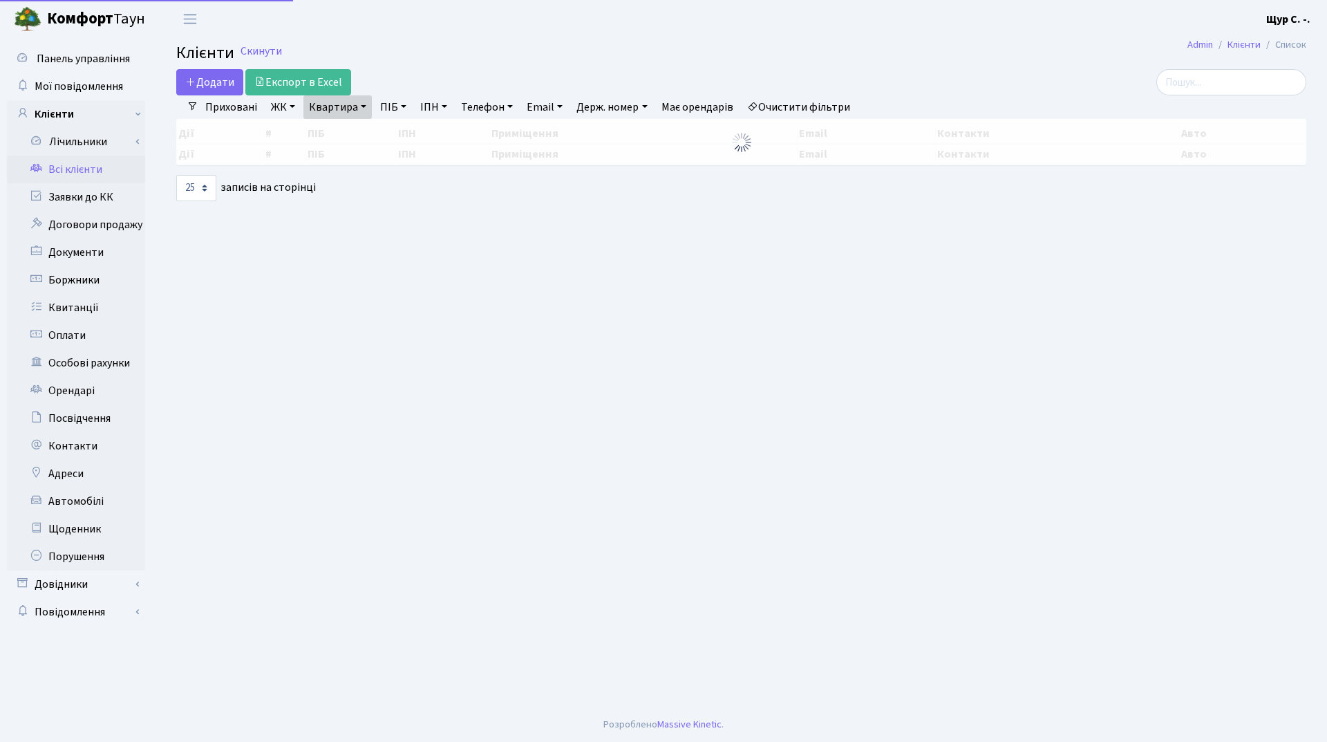
select select "25"
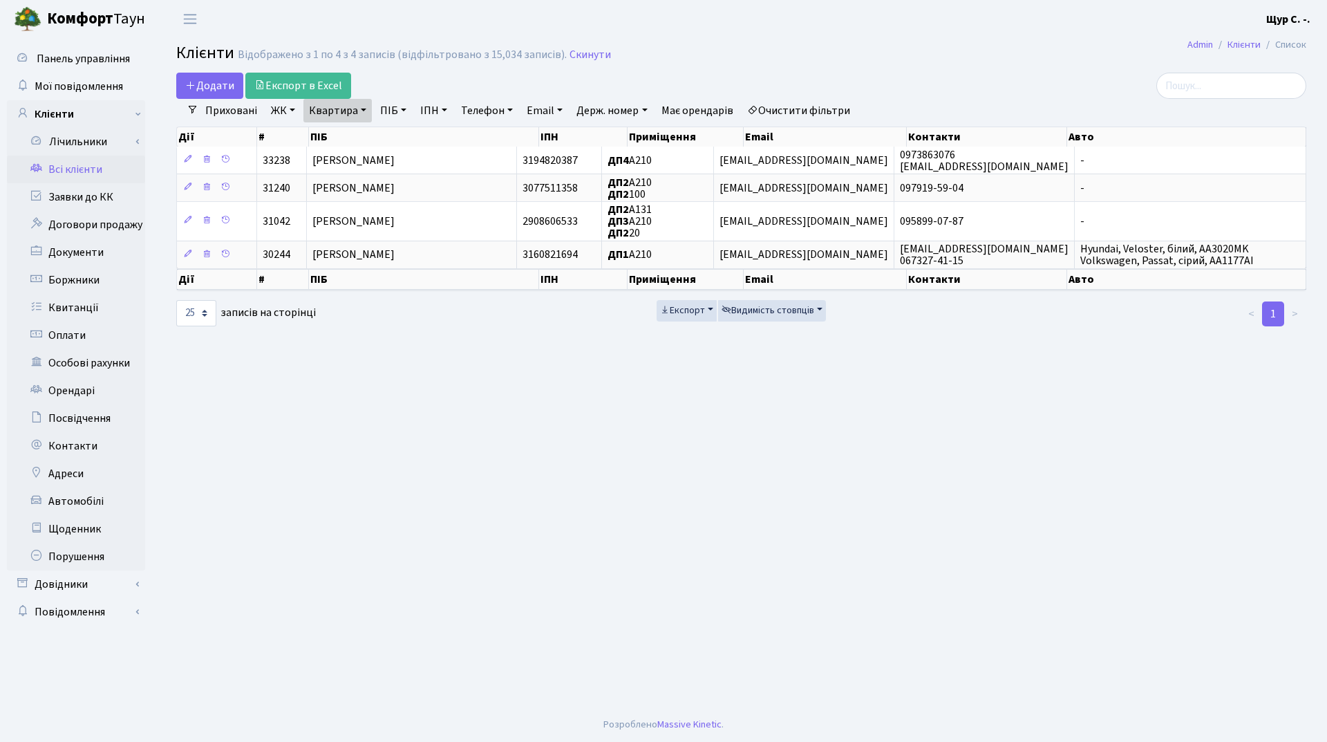
click at [360, 109] on link "Квартира" at bounding box center [338, 111] width 68 height 24
click at [360, 133] on input "а210" at bounding box center [344, 137] width 81 height 26
type input "[PERSON_NAME]"
type input "86"
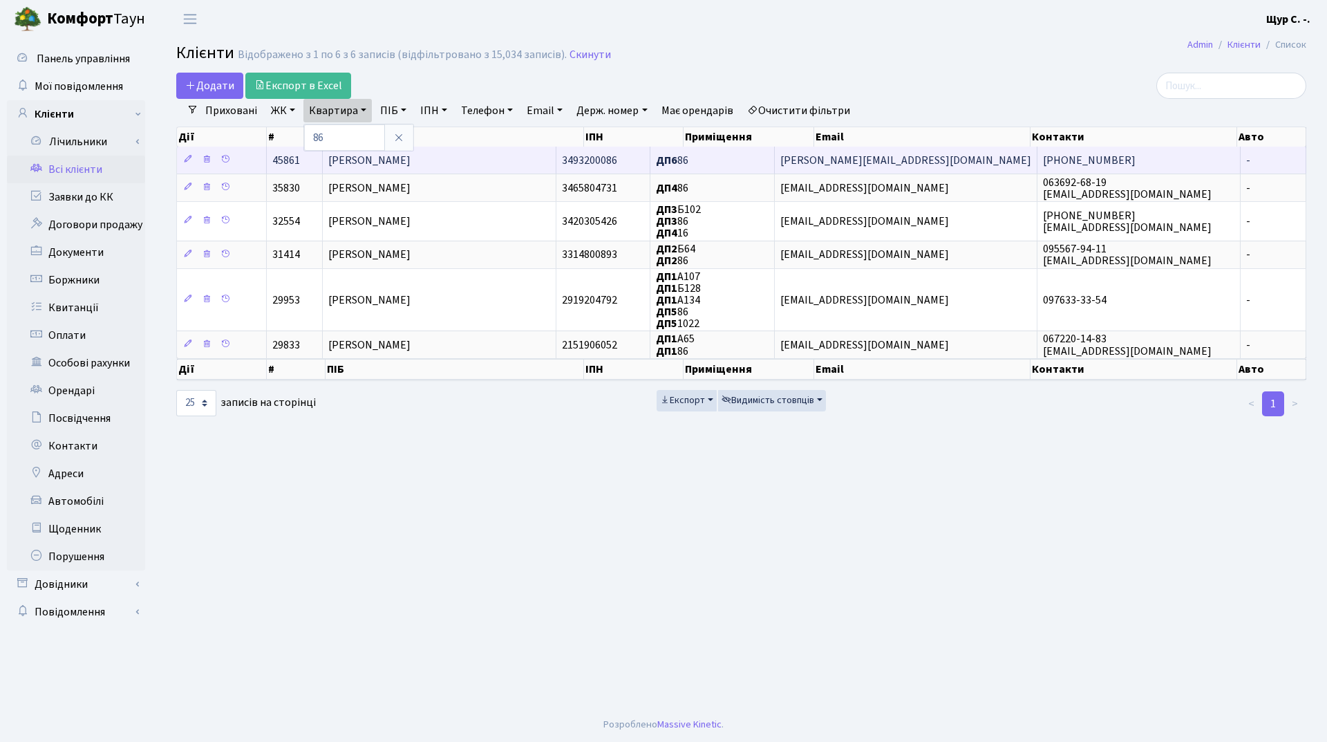
click at [411, 153] on span "[PERSON_NAME]" at bounding box center [369, 160] width 82 height 15
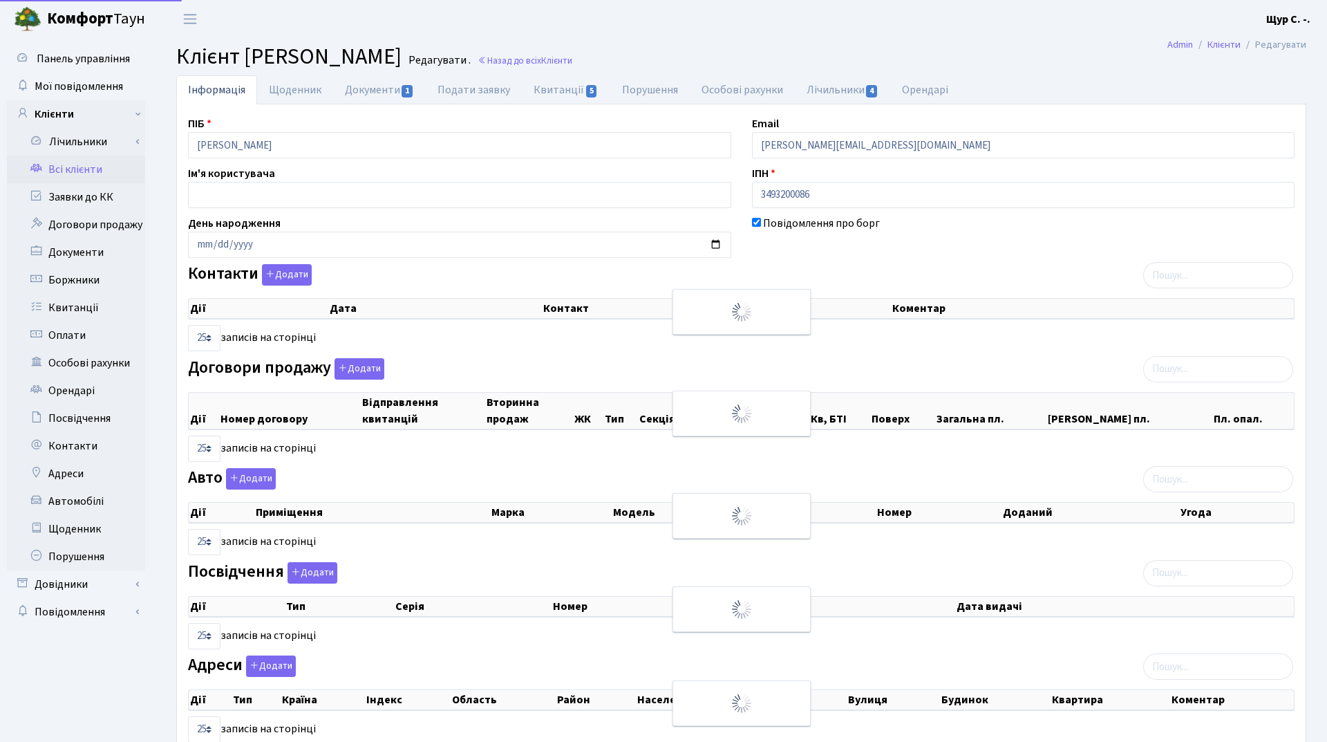
select select "25"
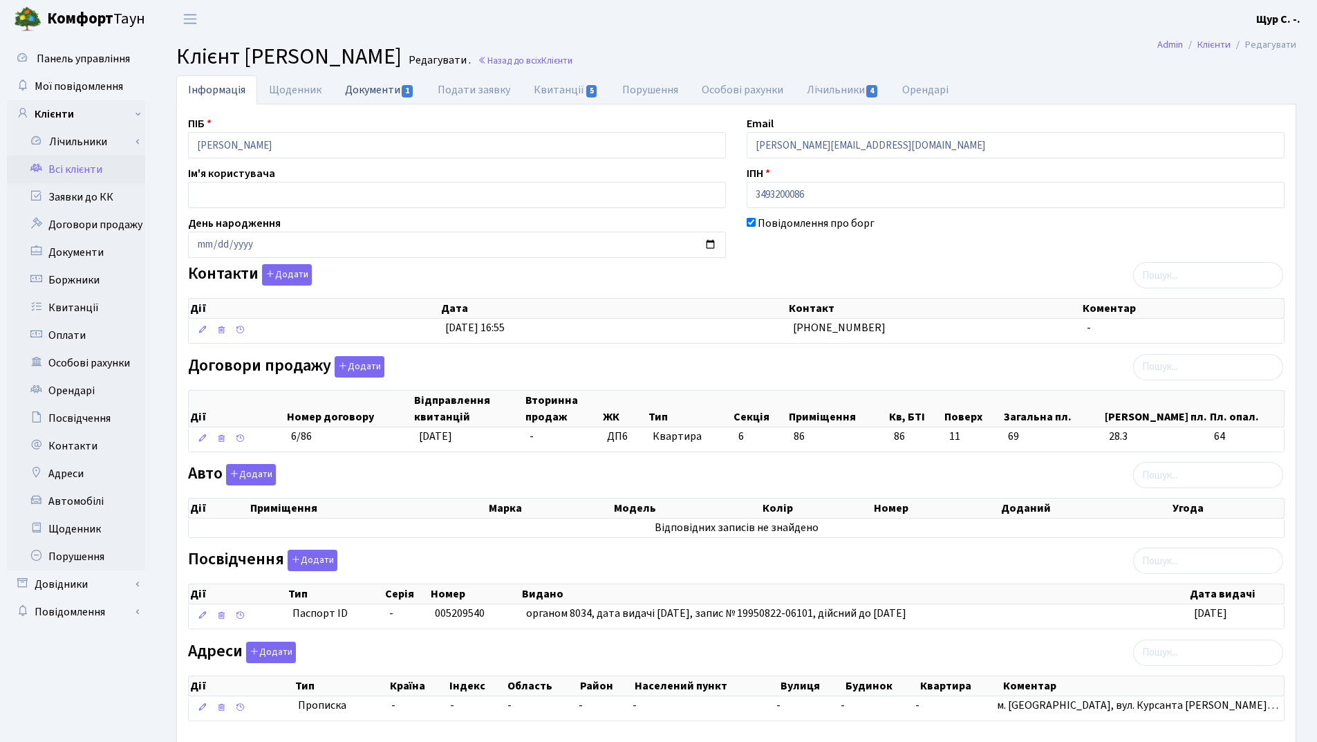
click at [366, 93] on link "Документи 1" at bounding box center [379, 89] width 93 height 28
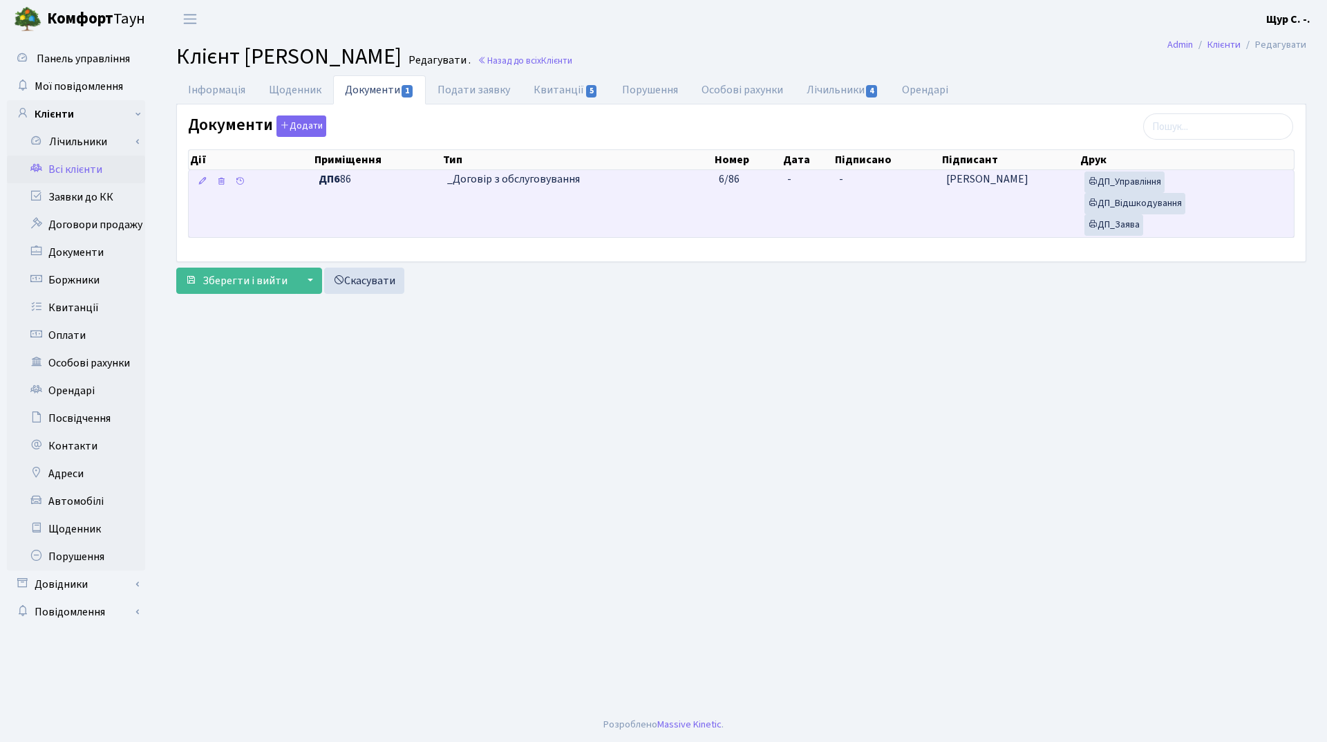
click at [482, 218] on td "_Договір з обслуговування" at bounding box center [577, 203] width 271 height 67
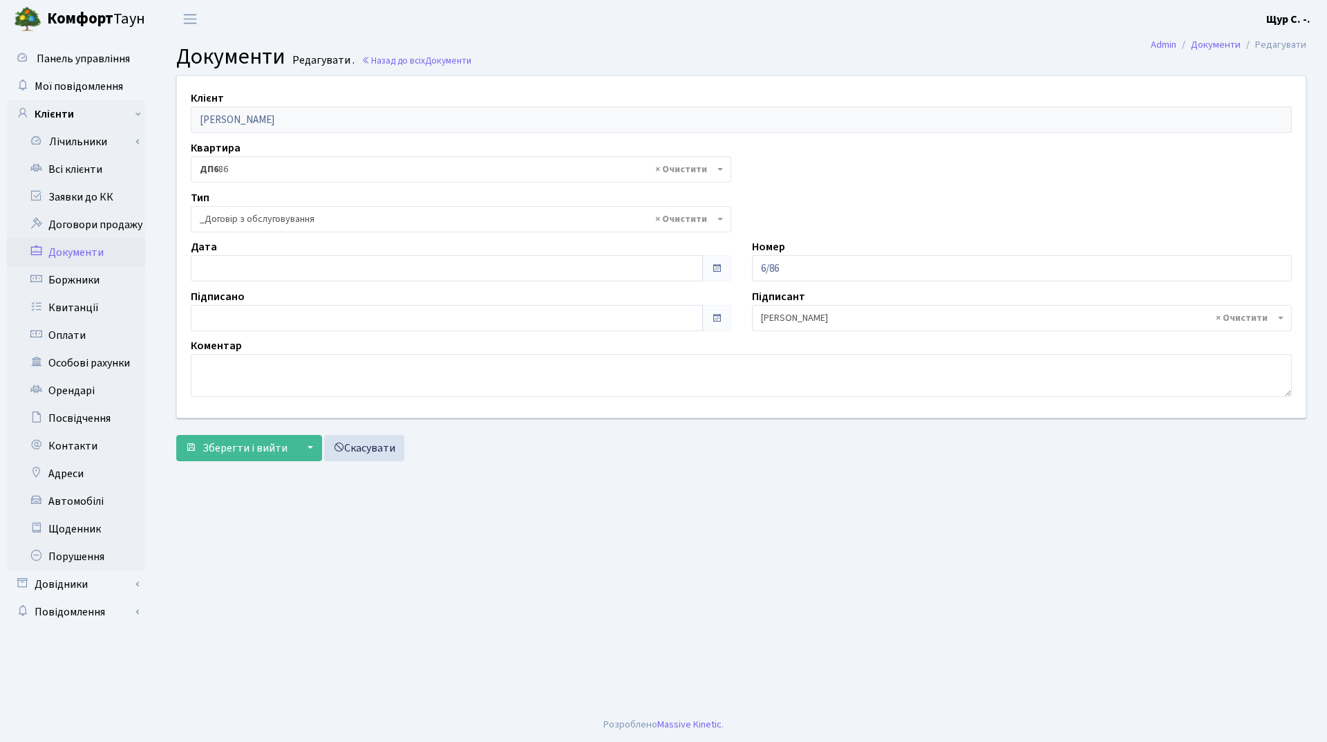
select select "289"
type input "07.10.2025"
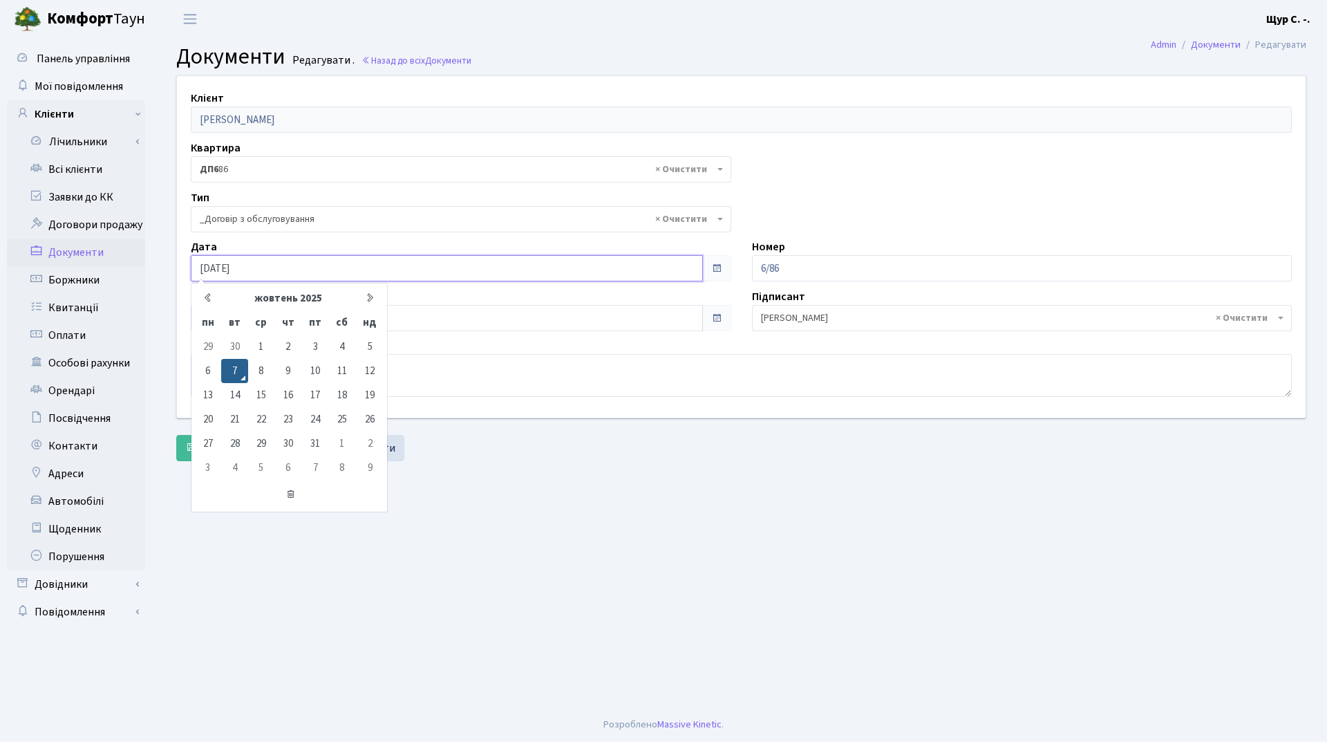
click at [388, 259] on input "07.10.2025" at bounding box center [447, 268] width 512 height 26
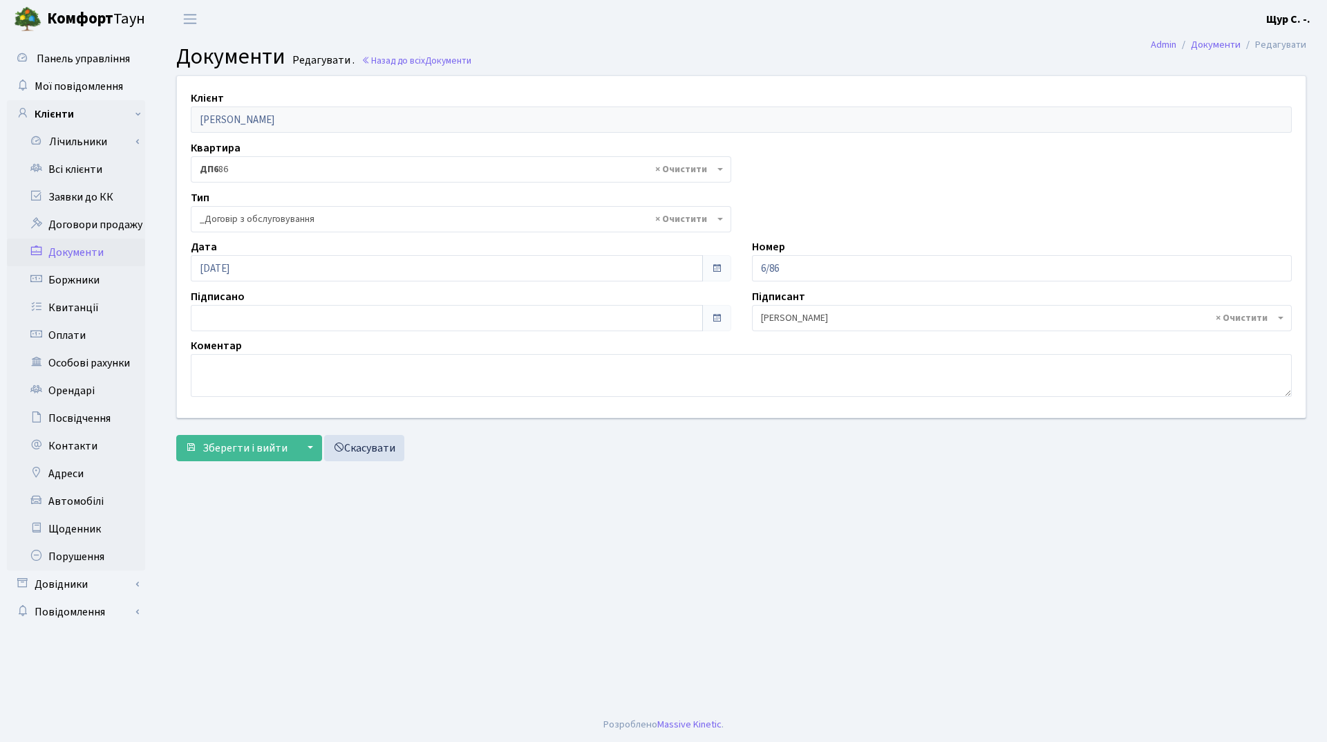
click at [565, 470] on main "Admin Документи Редагувати Документи Редагувати . Назад до всіх Документи Клієн…" at bounding box center [742, 372] width 1172 height 669
type input "[DATE]"
drag, startPoint x: 328, startPoint y: 322, endPoint x: 337, endPoint y: 330, distance: 11.7
click at [333, 323] on input "[DATE]" at bounding box center [447, 318] width 512 height 26
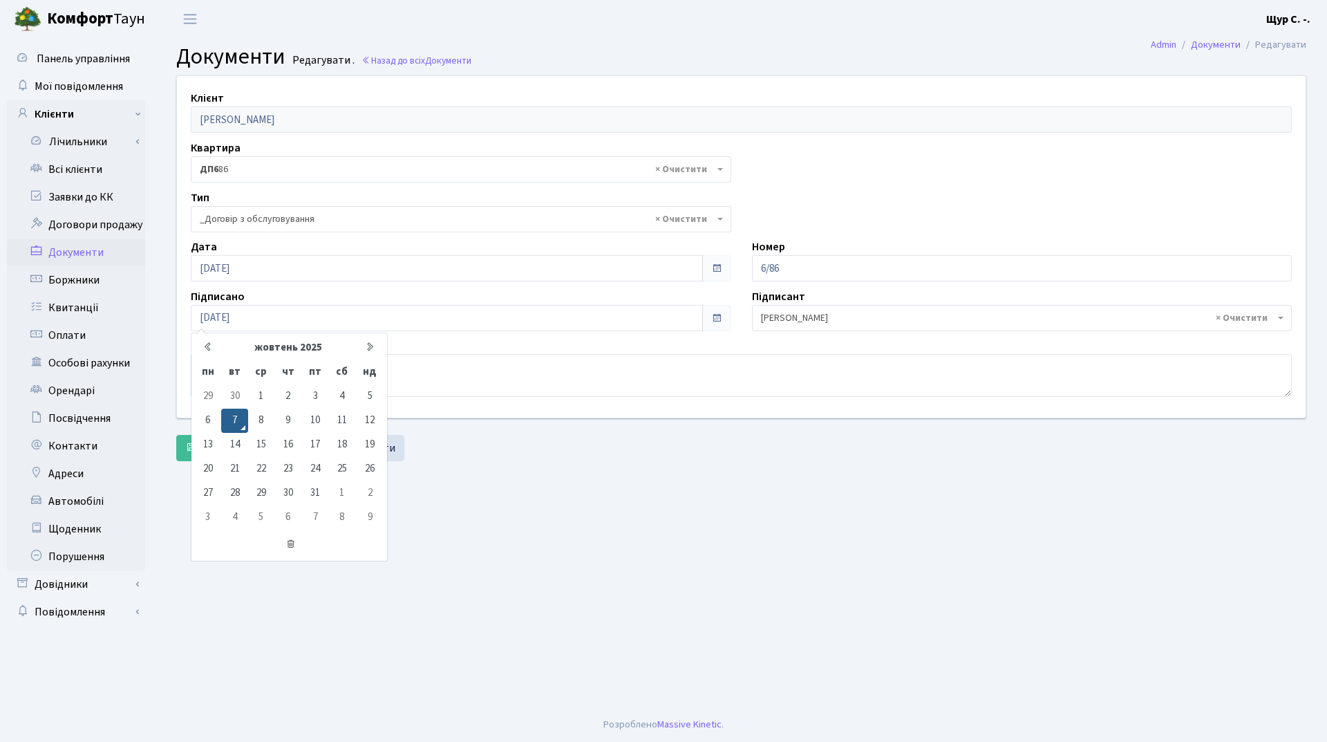
click at [442, 472] on main "Admin Документи Редагувати Документи Редагувати . Назад до всіх Документи Клієн…" at bounding box center [742, 372] width 1172 height 669
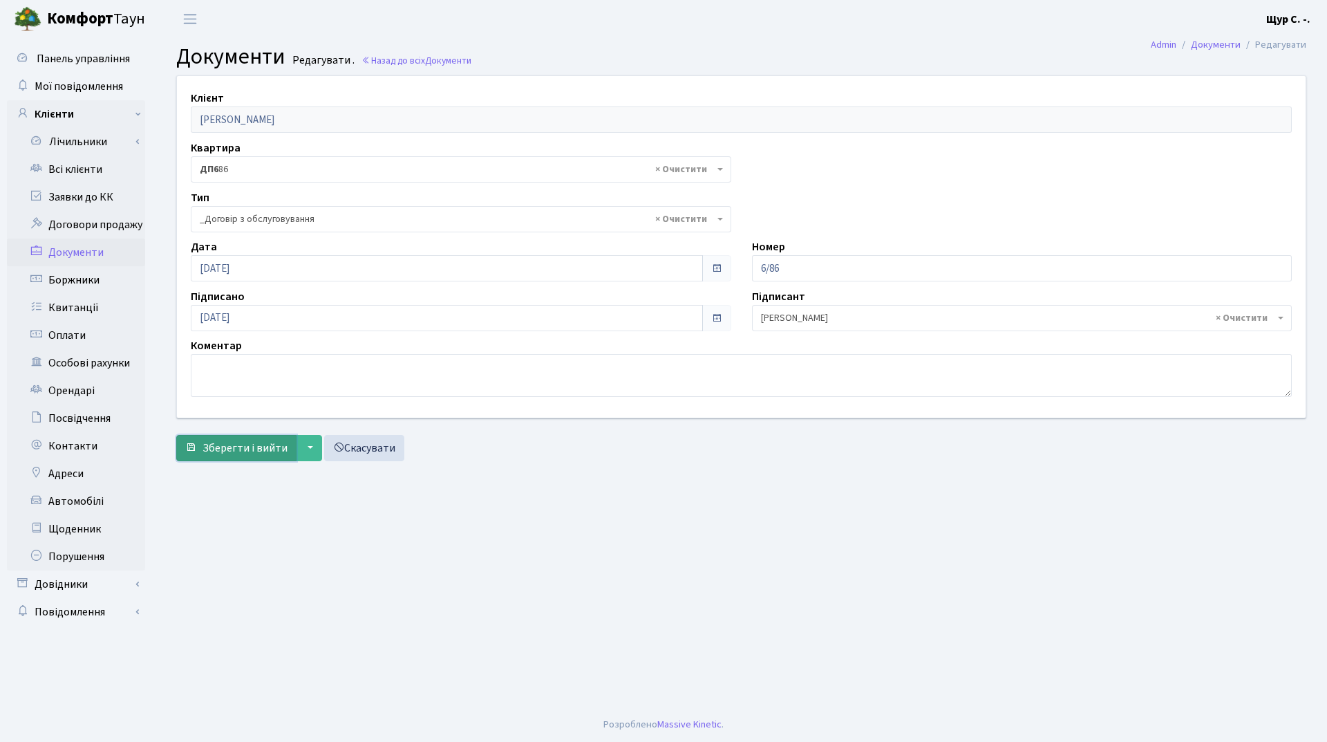
click at [228, 442] on span "Зберегти і вийти" at bounding box center [245, 447] width 85 height 15
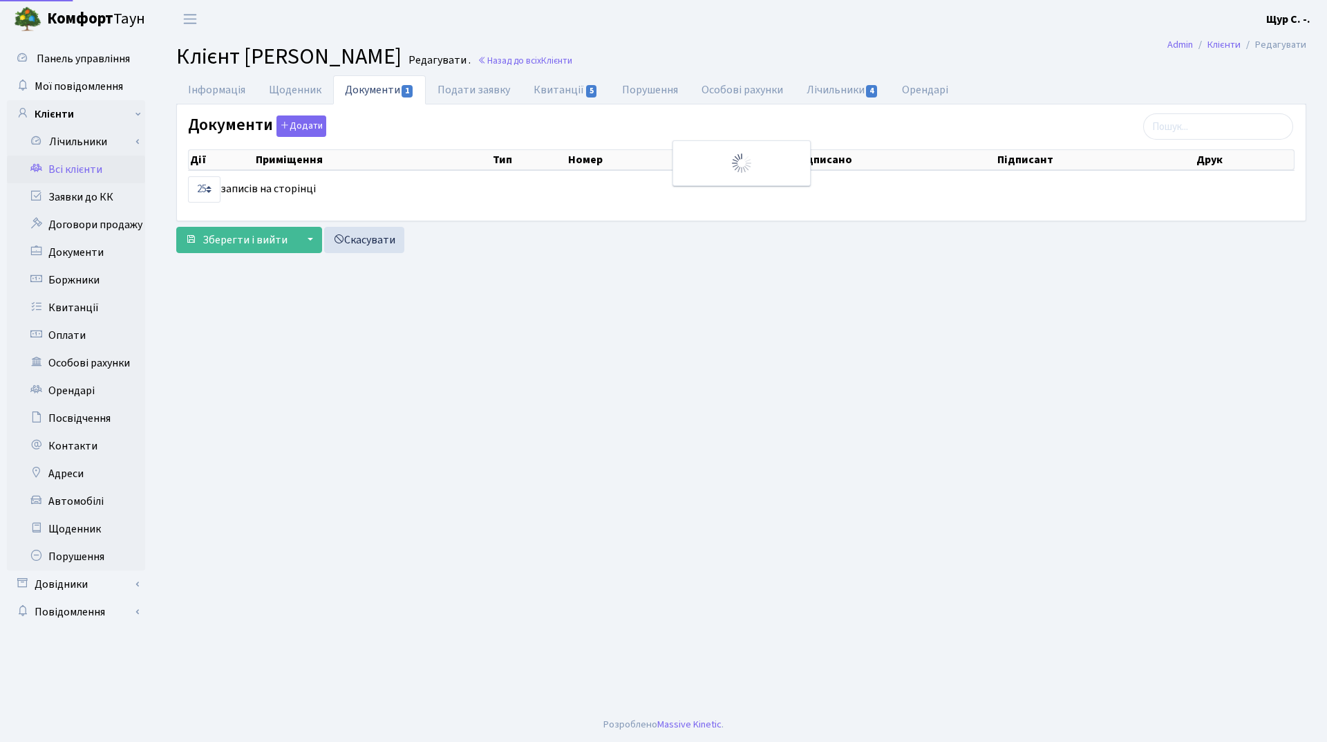
select select "25"
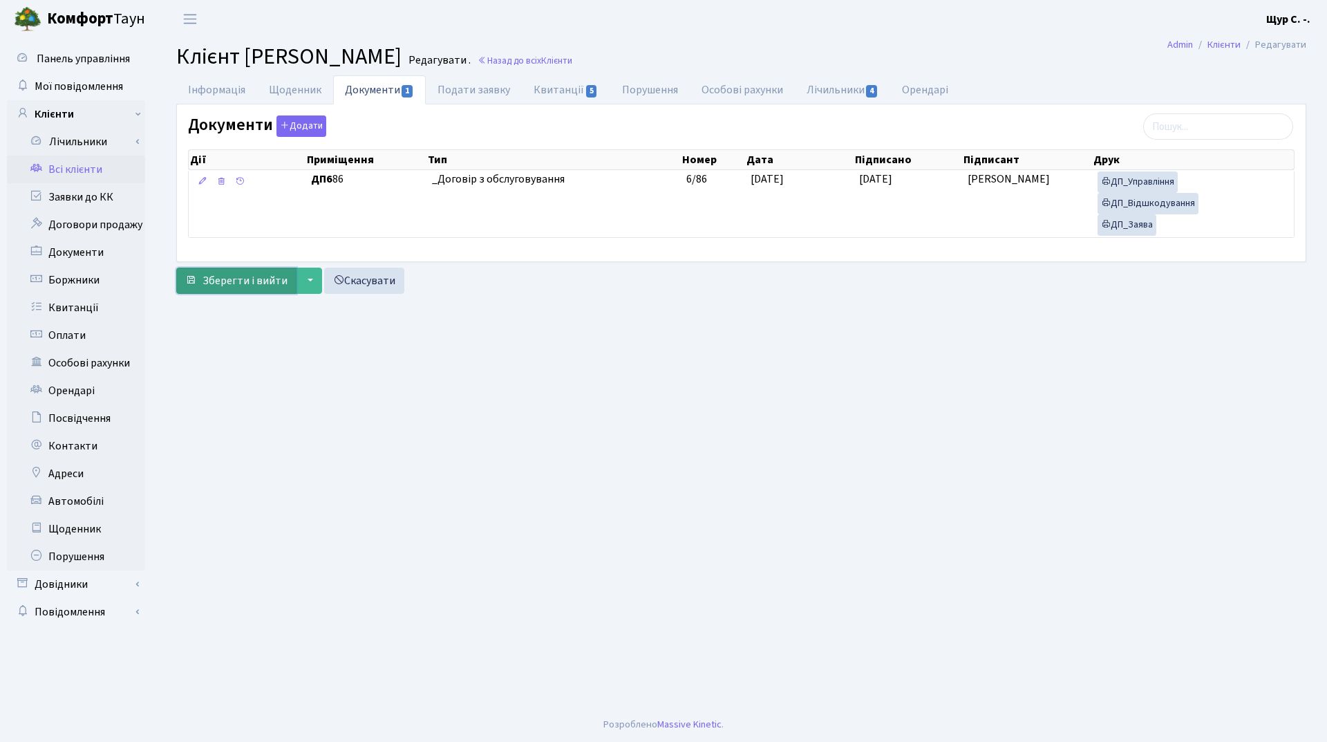
click at [245, 286] on span "Зберегти і вийти" at bounding box center [245, 280] width 85 height 15
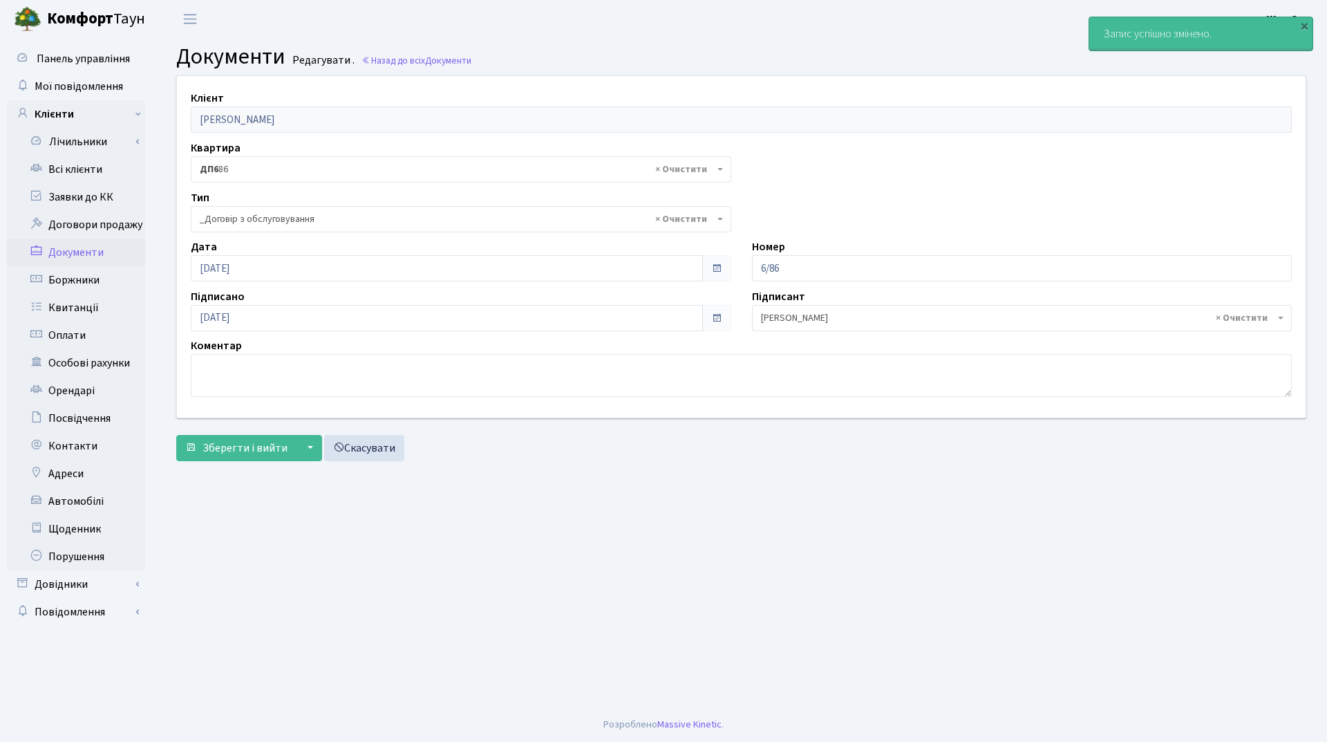
select select "289"
click at [100, 169] on link "Всі клієнти" at bounding box center [76, 170] width 138 height 28
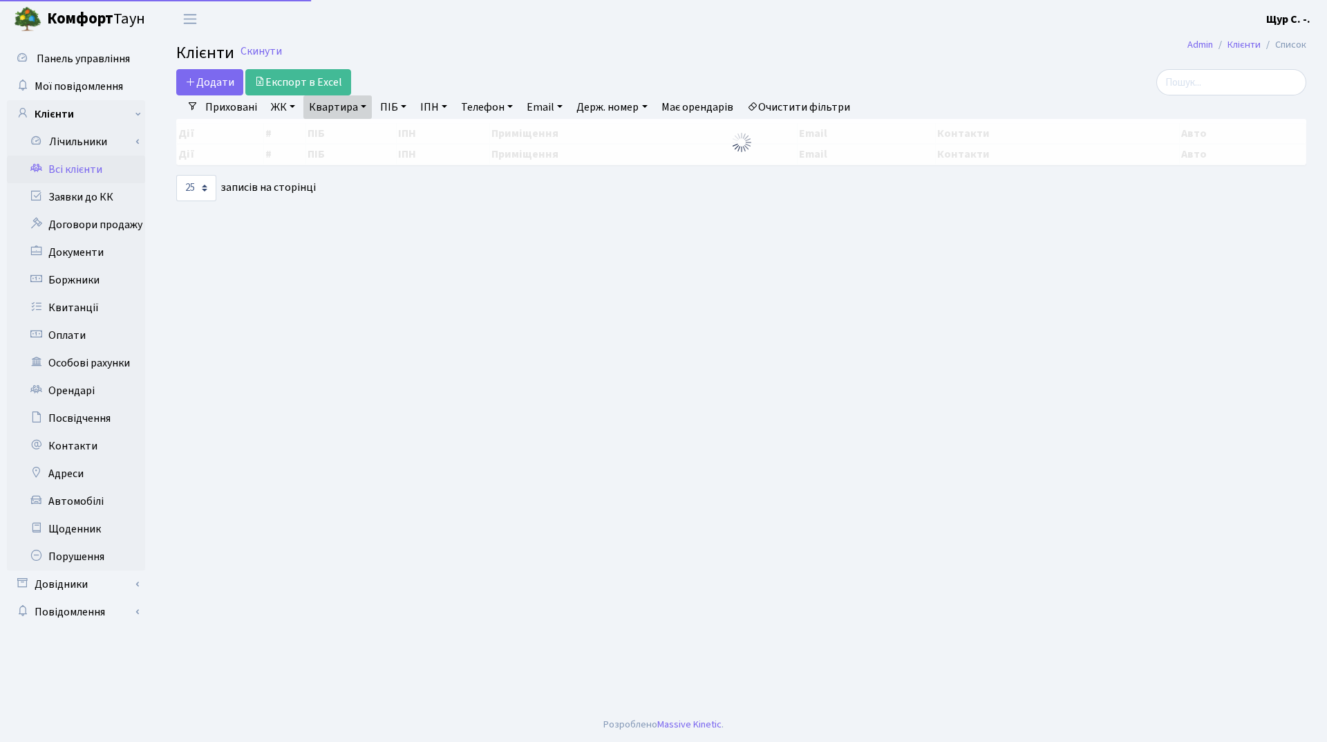
select select "25"
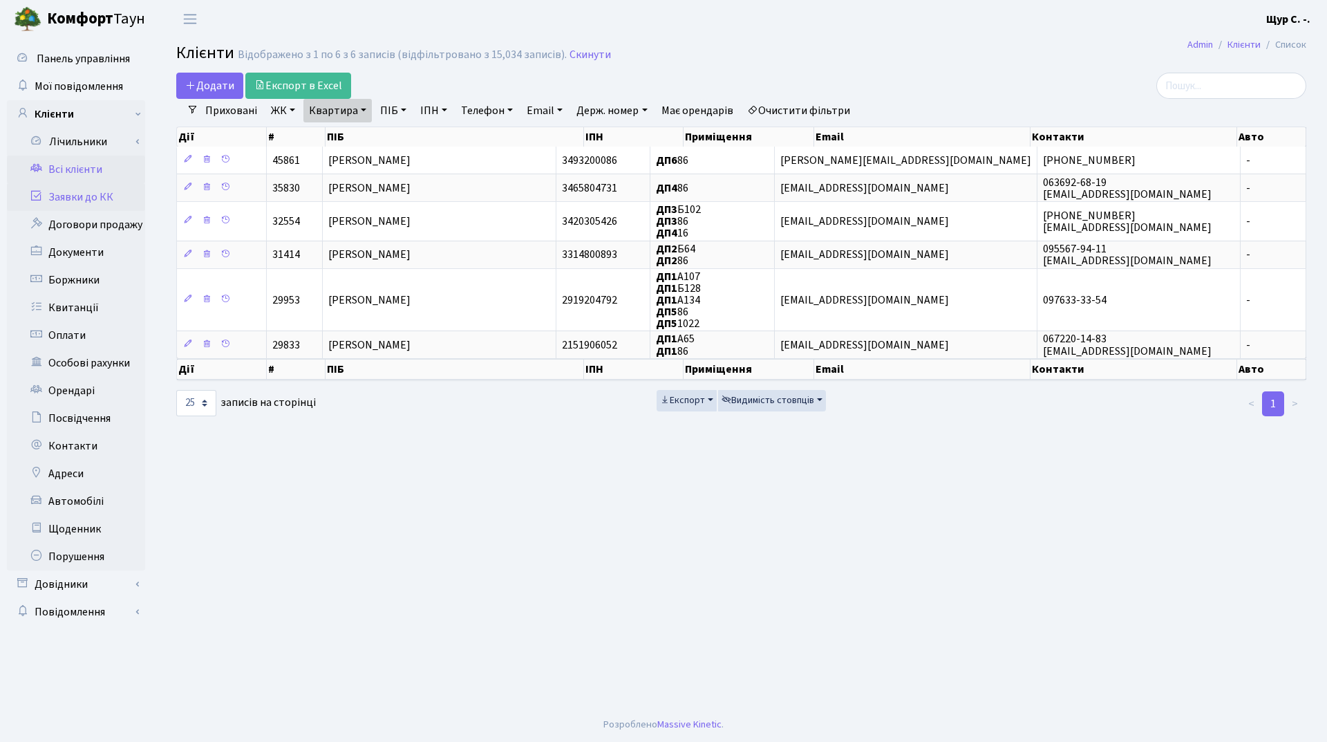
click at [66, 194] on link "Заявки до КК" at bounding box center [76, 197] width 138 height 28
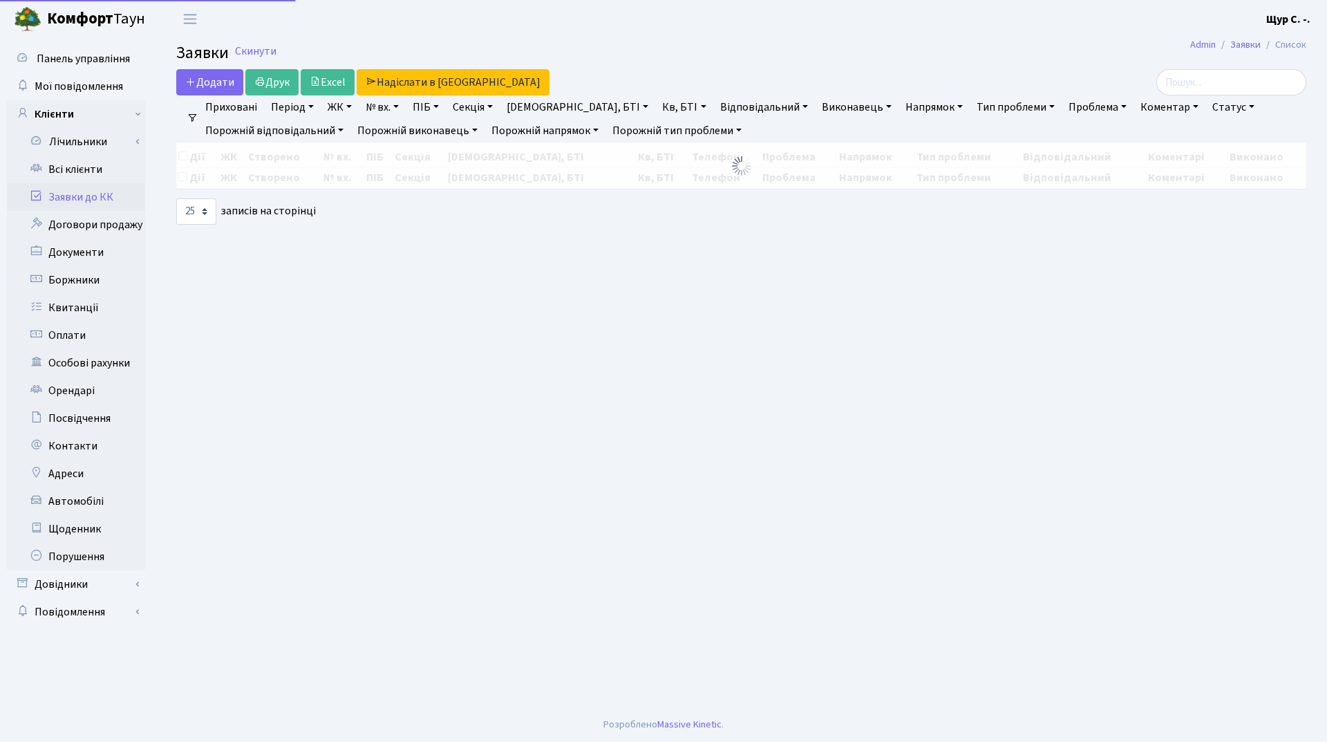
select select "25"
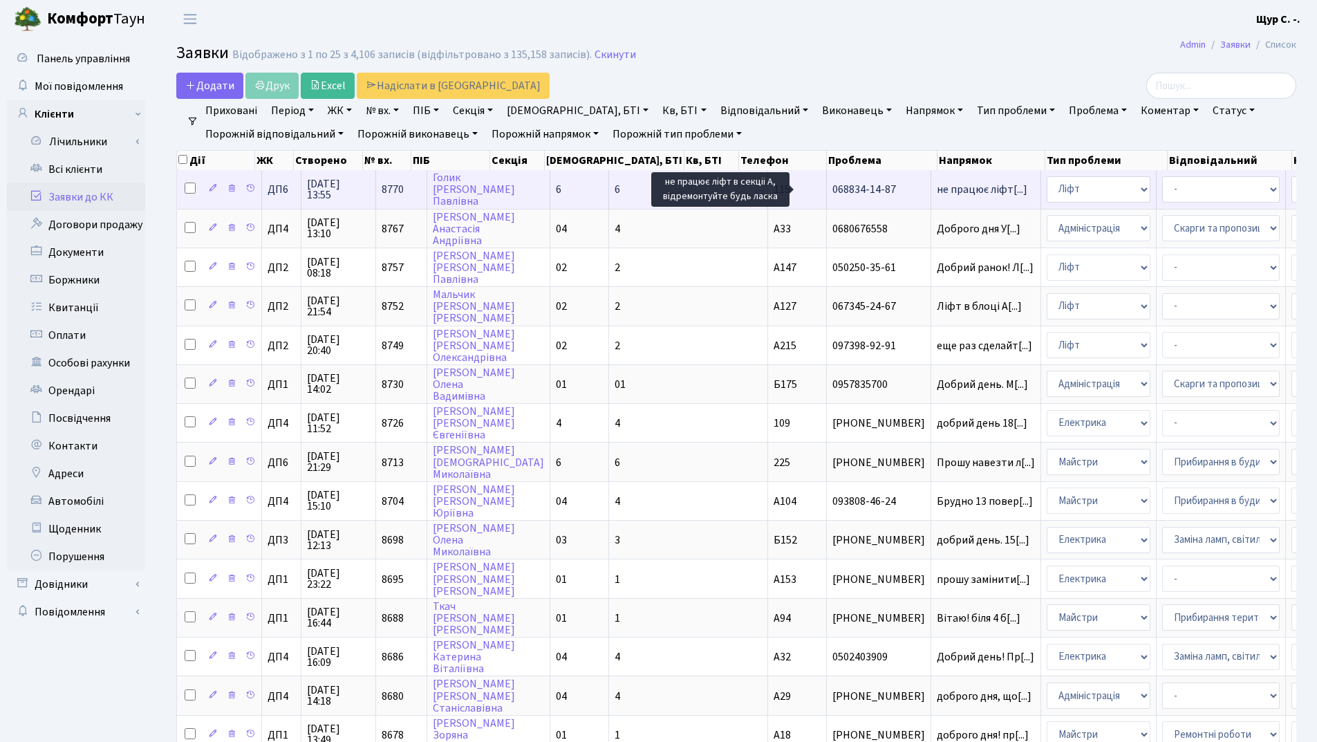
click at [937, 192] on span "не працює ліфт[...]" at bounding box center [982, 189] width 91 height 15
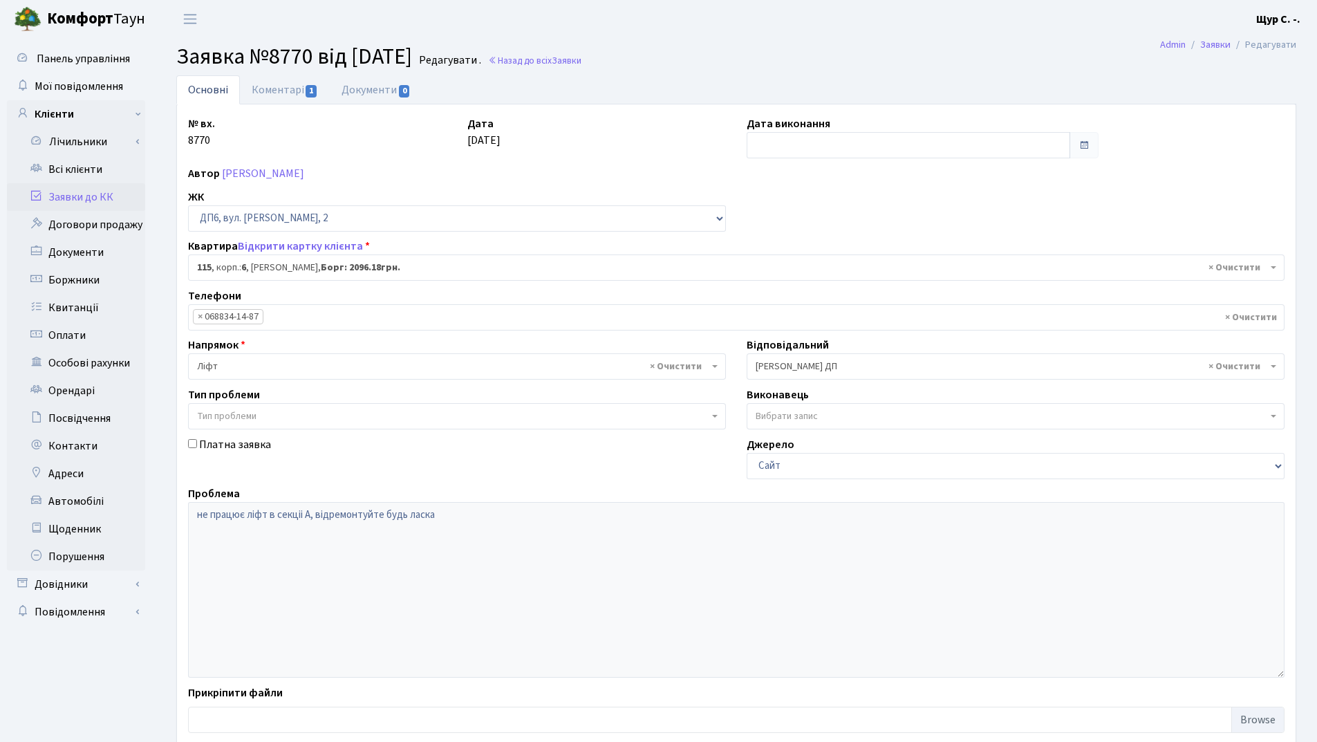
select select "46610"
click at [286, 89] on link "Коментарі 1" at bounding box center [285, 89] width 90 height 28
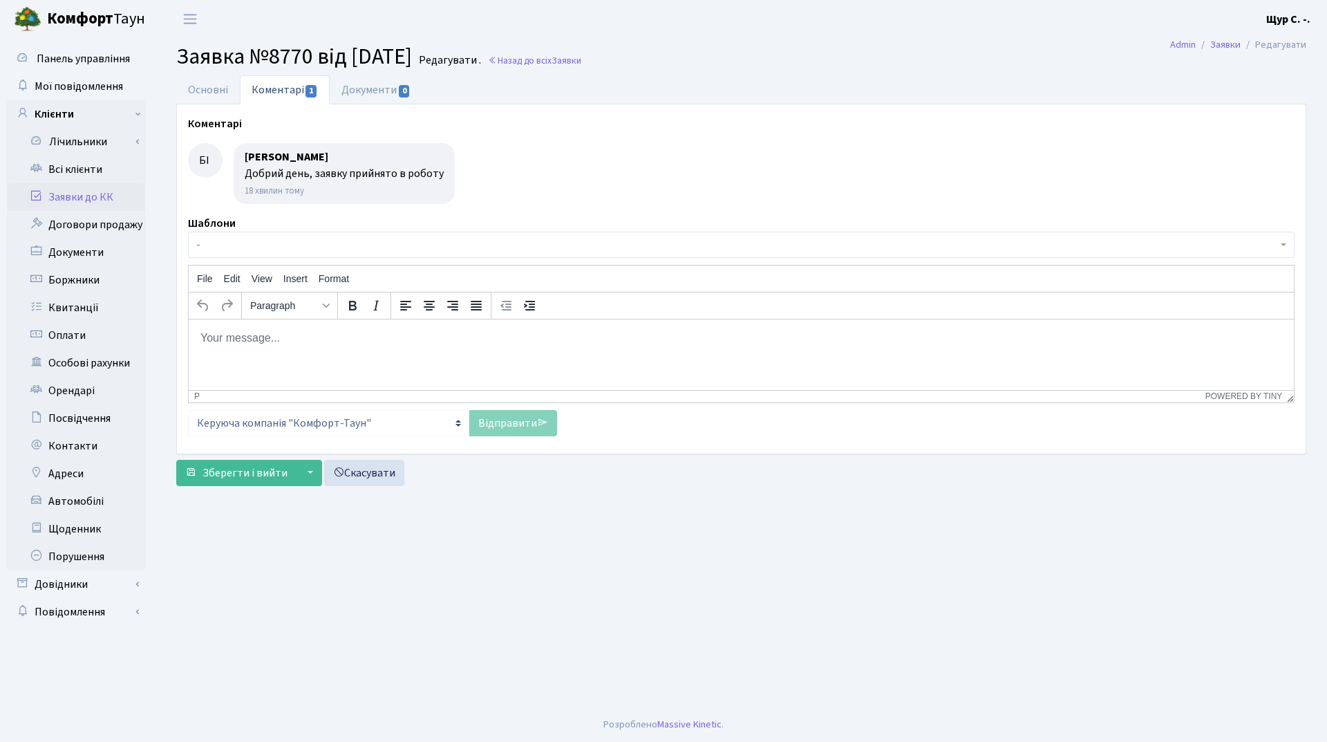
click at [73, 202] on link "Заявки до КК" at bounding box center [76, 197] width 138 height 28
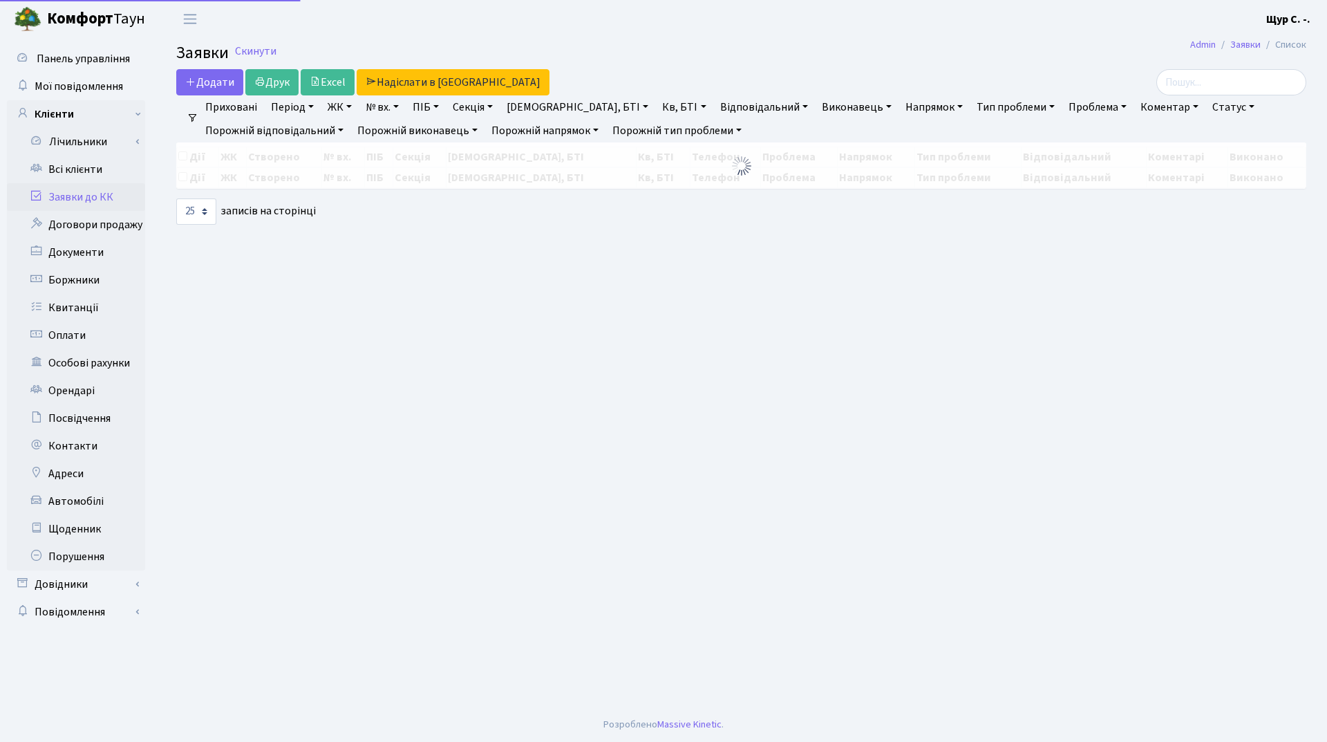
select select "25"
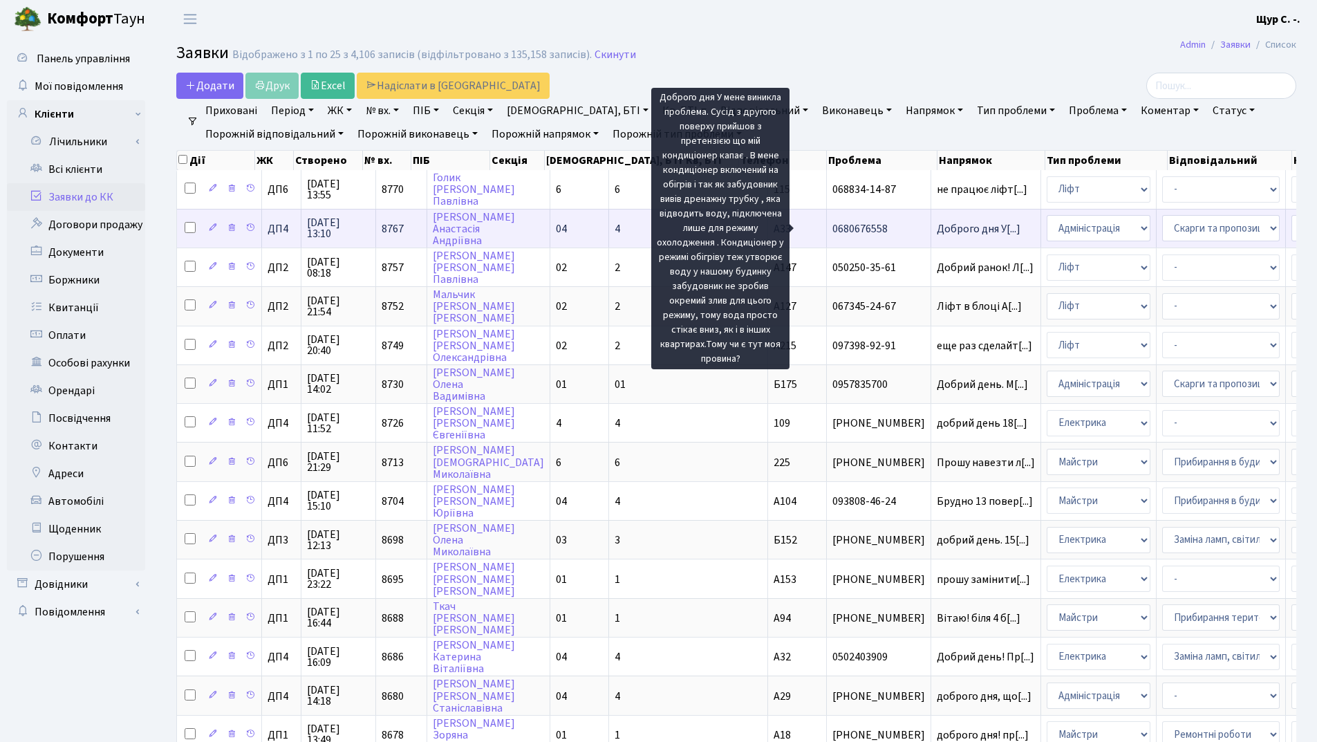
click at [937, 232] on span "Доброго дня У[...]" at bounding box center [979, 228] width 84 height 15
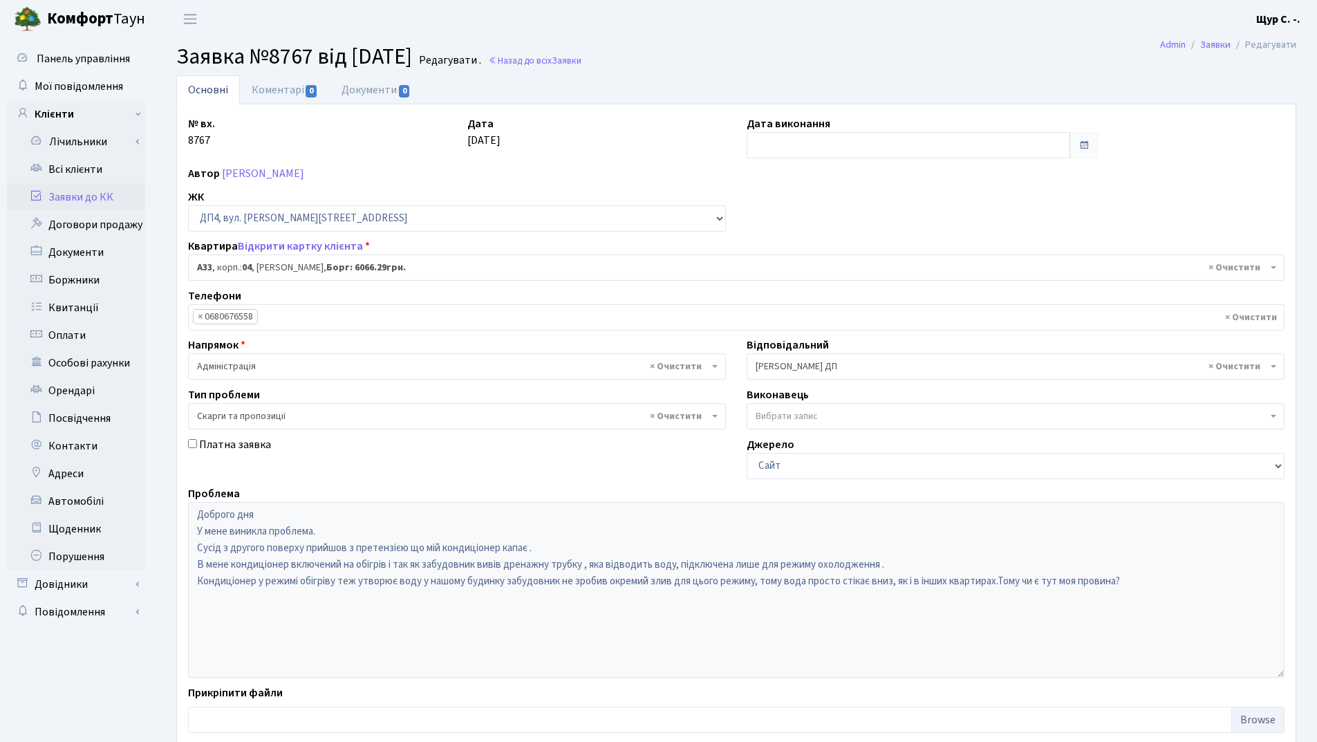
select select "32986"
select select "55"
click at [97, 171] on link "Всі клієнти" at bounding box center [76, 170] width 138 height 28
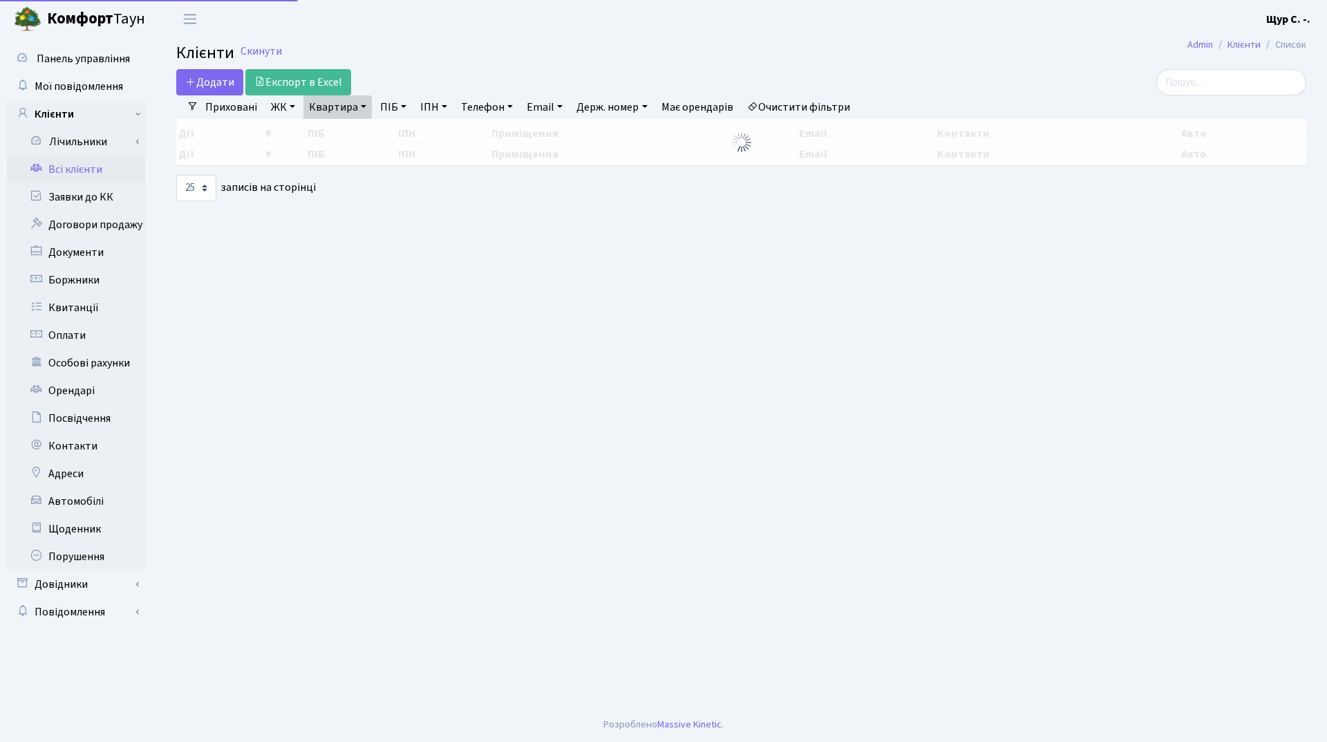
select select "25"
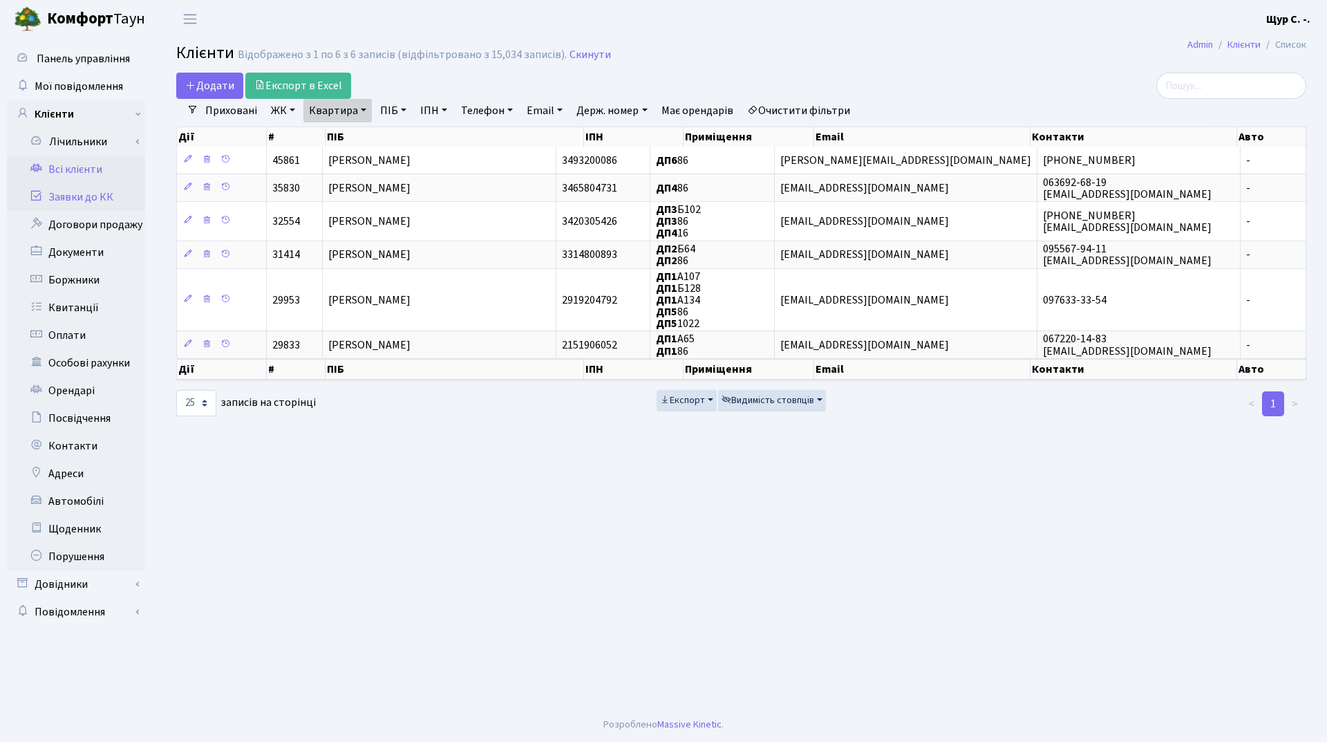
click at [95, 197] on link "Заявки до КК" at bounding box center [76, 197] width 138 height 28
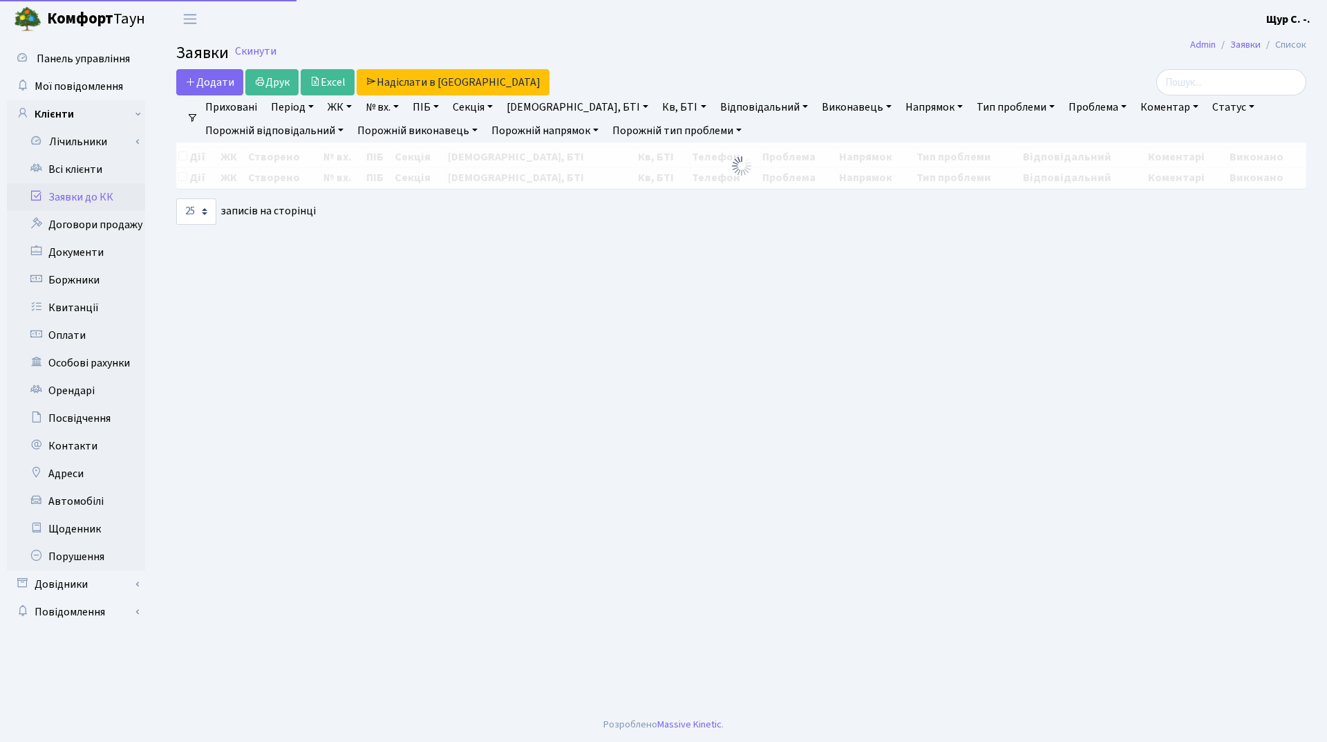
select select "25"
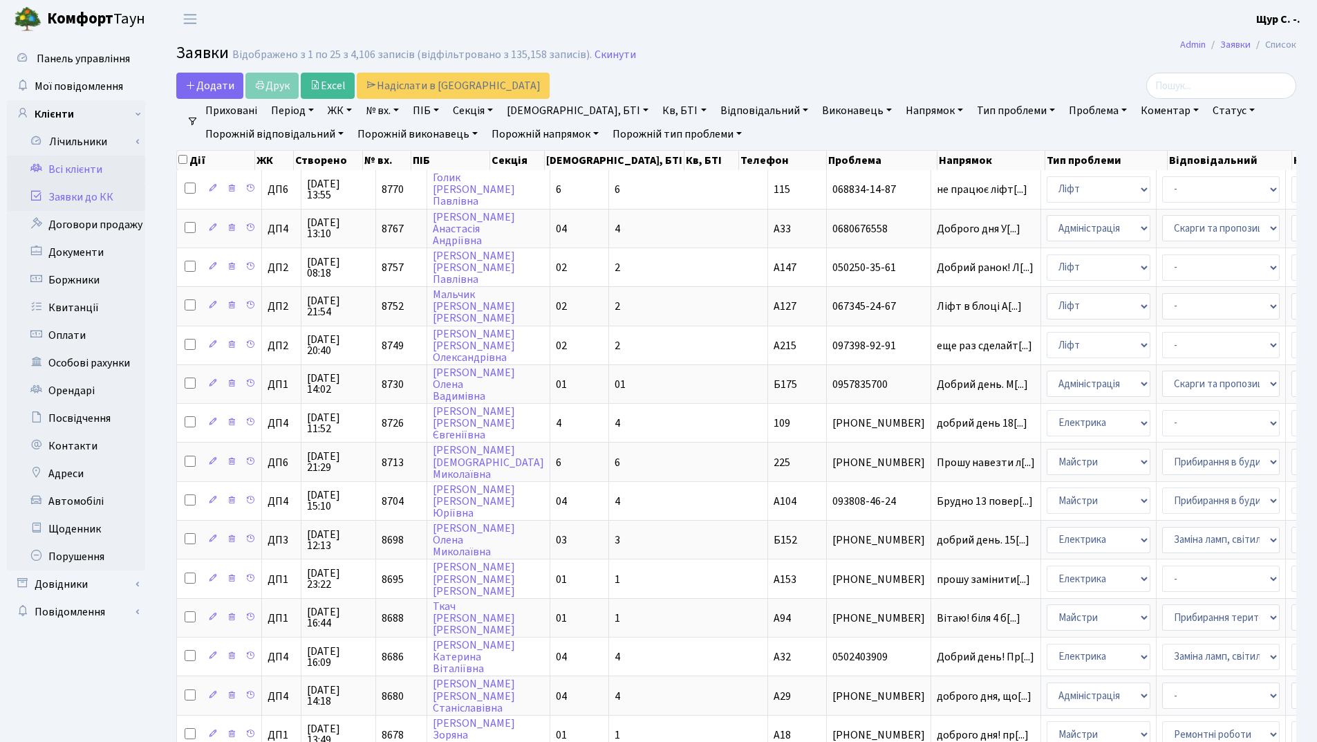
click at [57, 173] on link "Всі клієнти" at bounding box center [76, 170] width 138 height 28
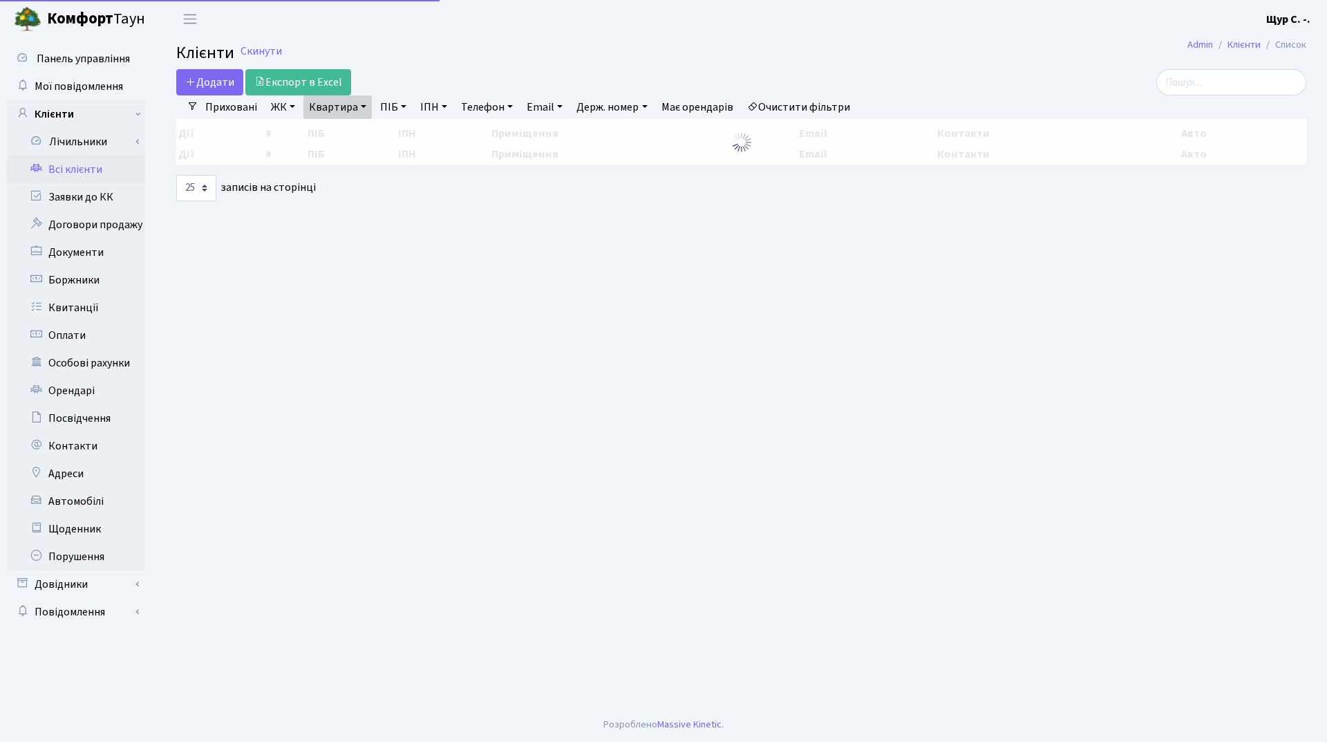
select select "25"
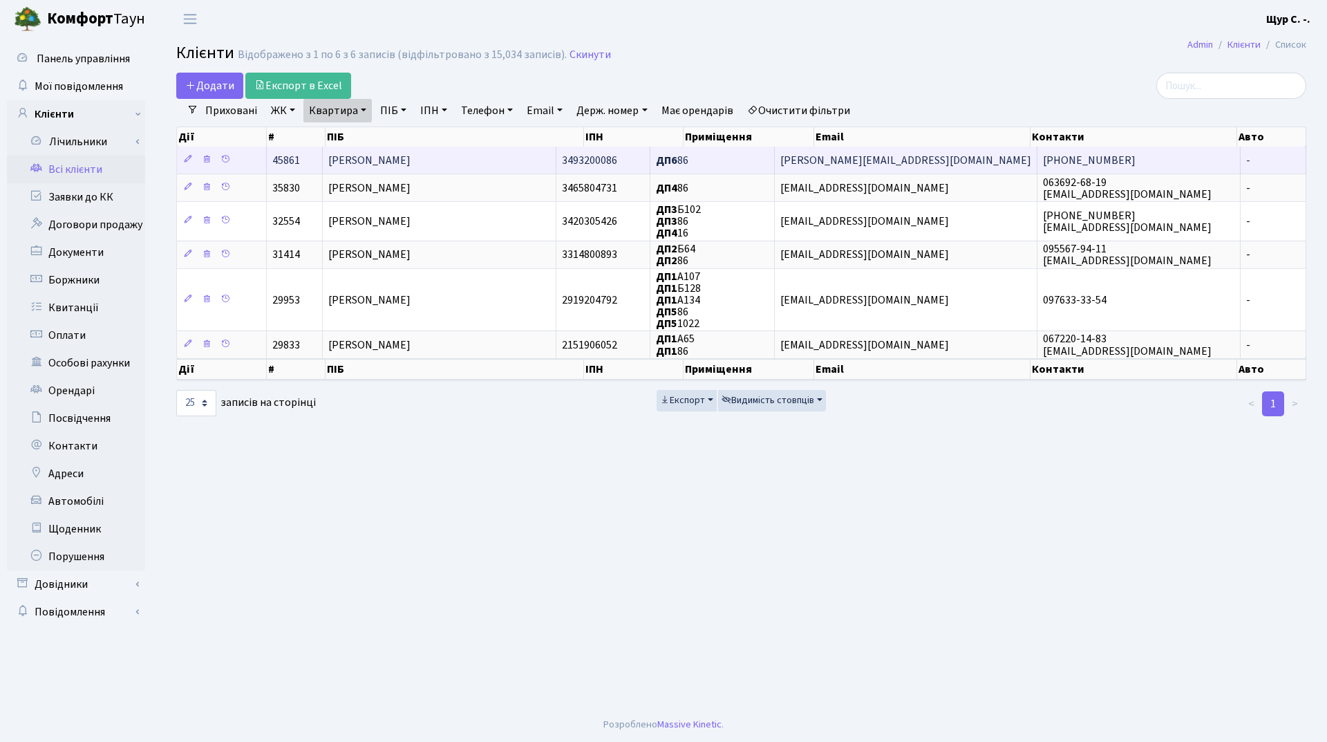
click at [377, 160] on span "Трегубова Діана Володимирівна" at bounding box center [369, 160] width 82 height 15
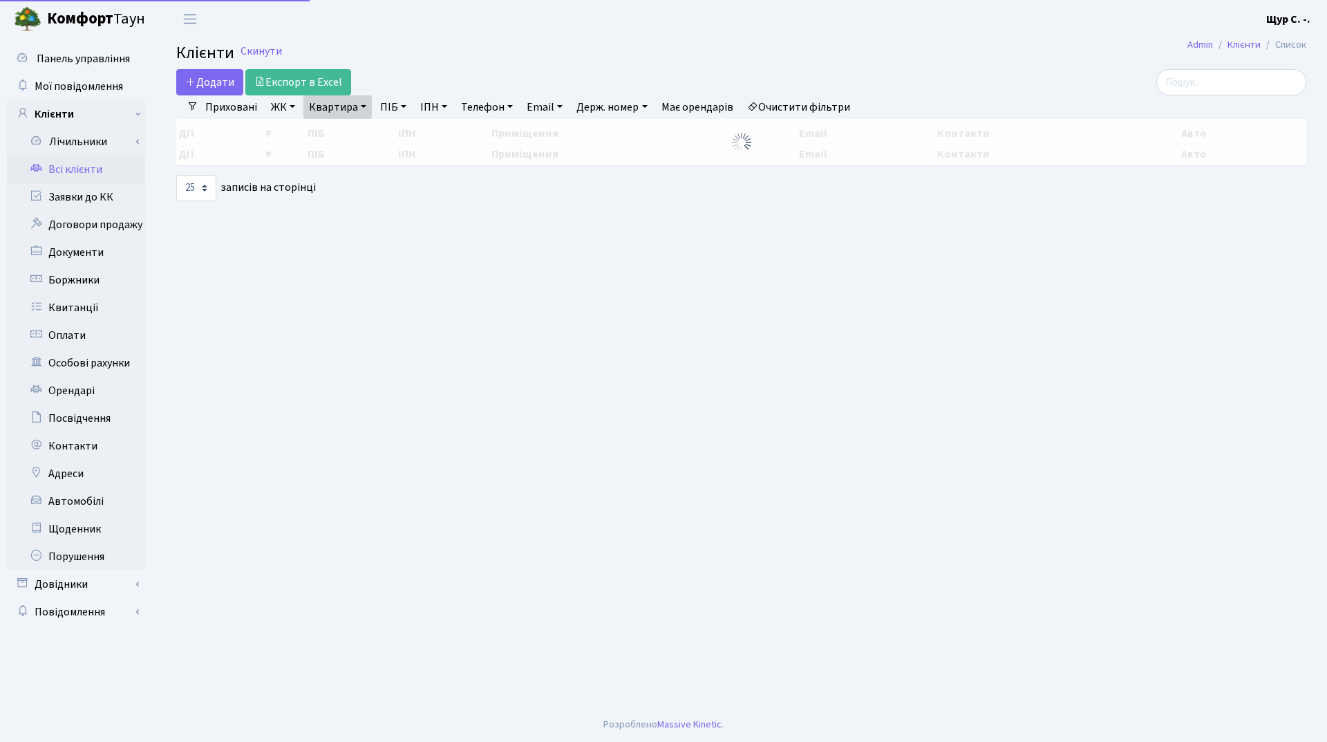
select select "25"
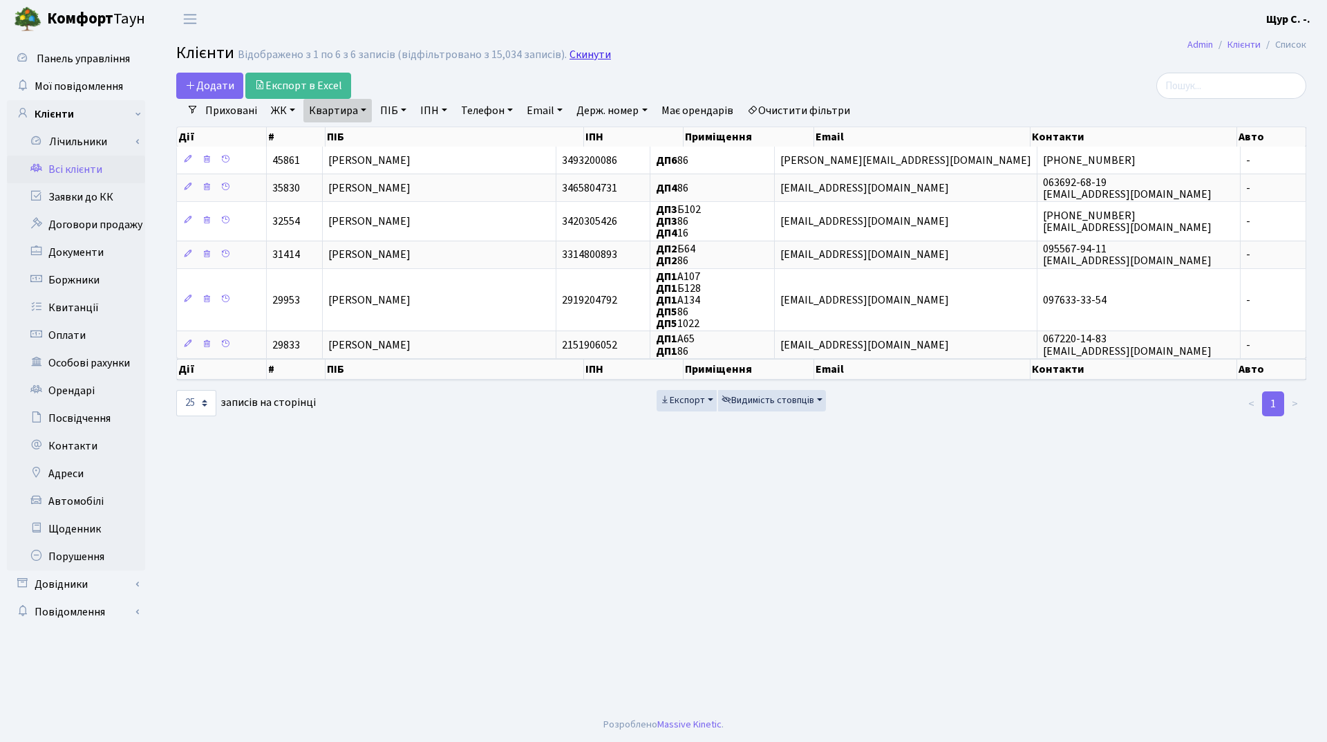
click at [583, 55] on link "Скинути" at bounding box center [590, 54] width 41 height 13
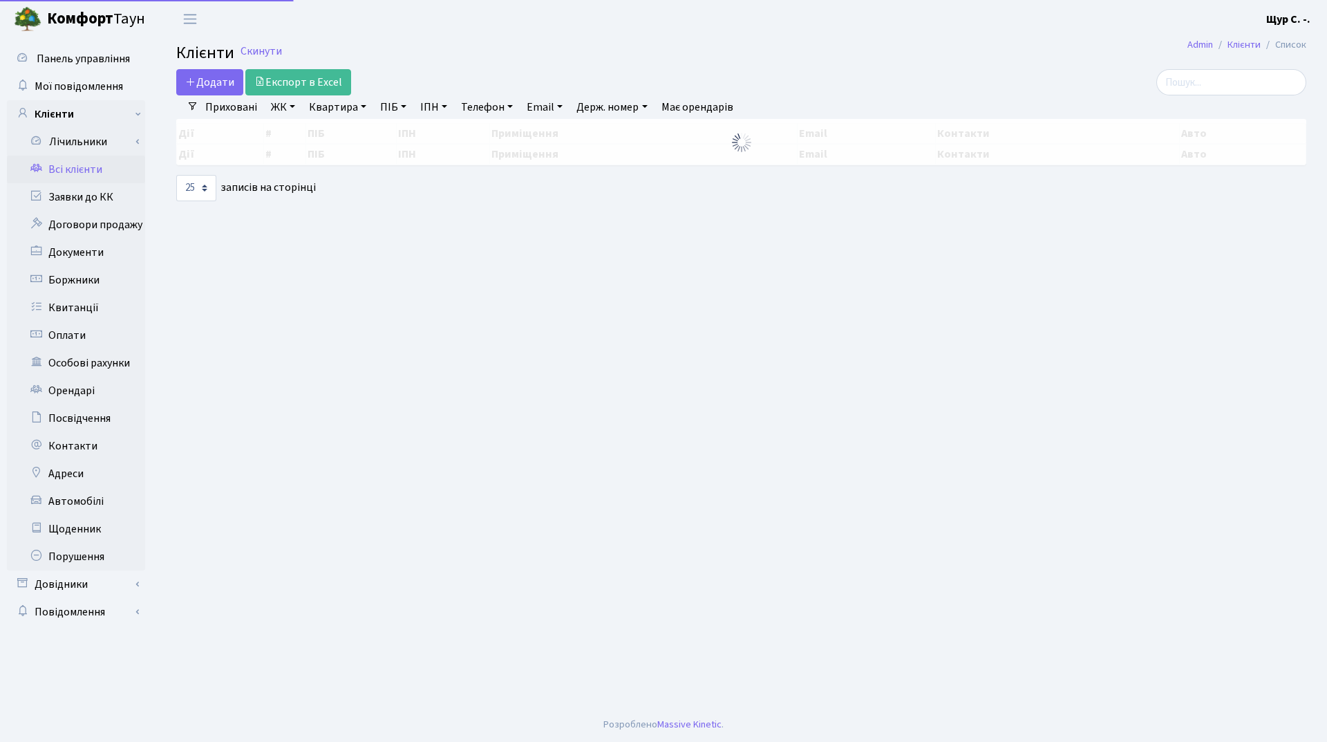
select select "25"
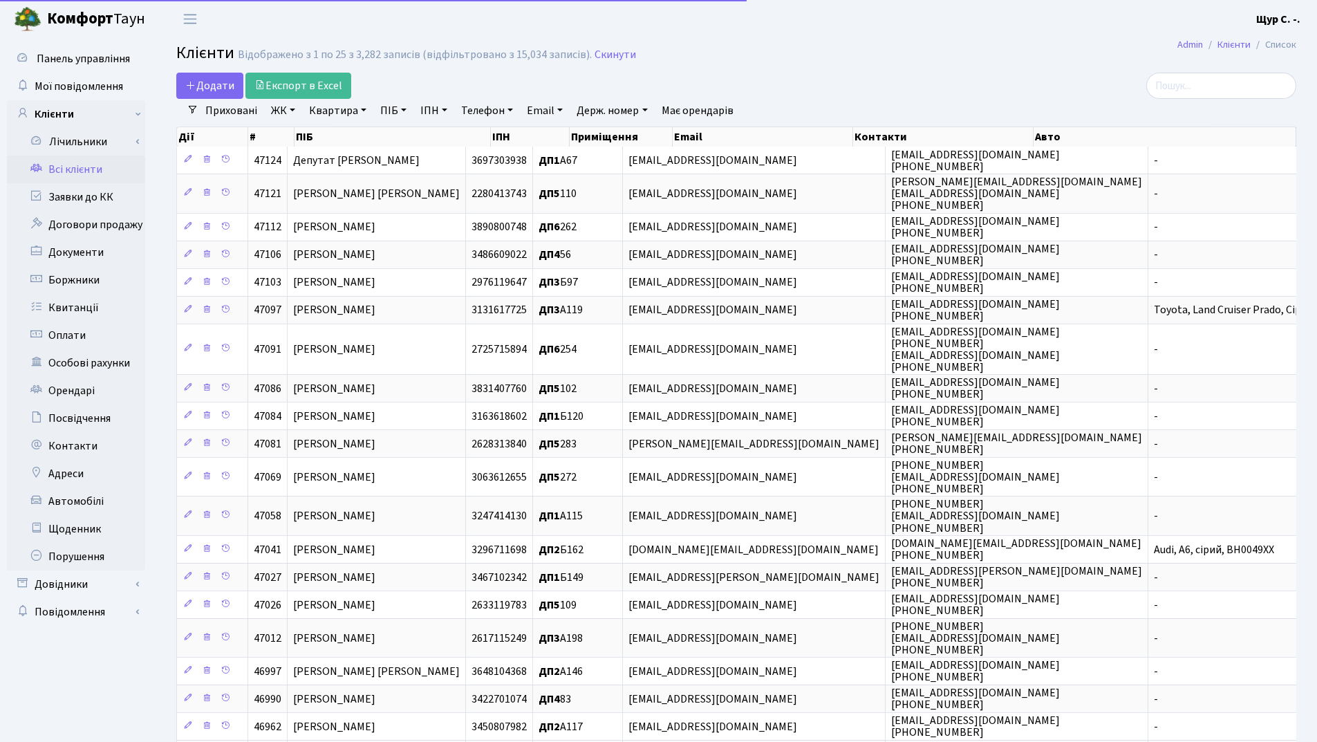
click at [395, 108] on link "ПІБ" at bounding box center [393, 111] width 37 height 24
type input "попова"
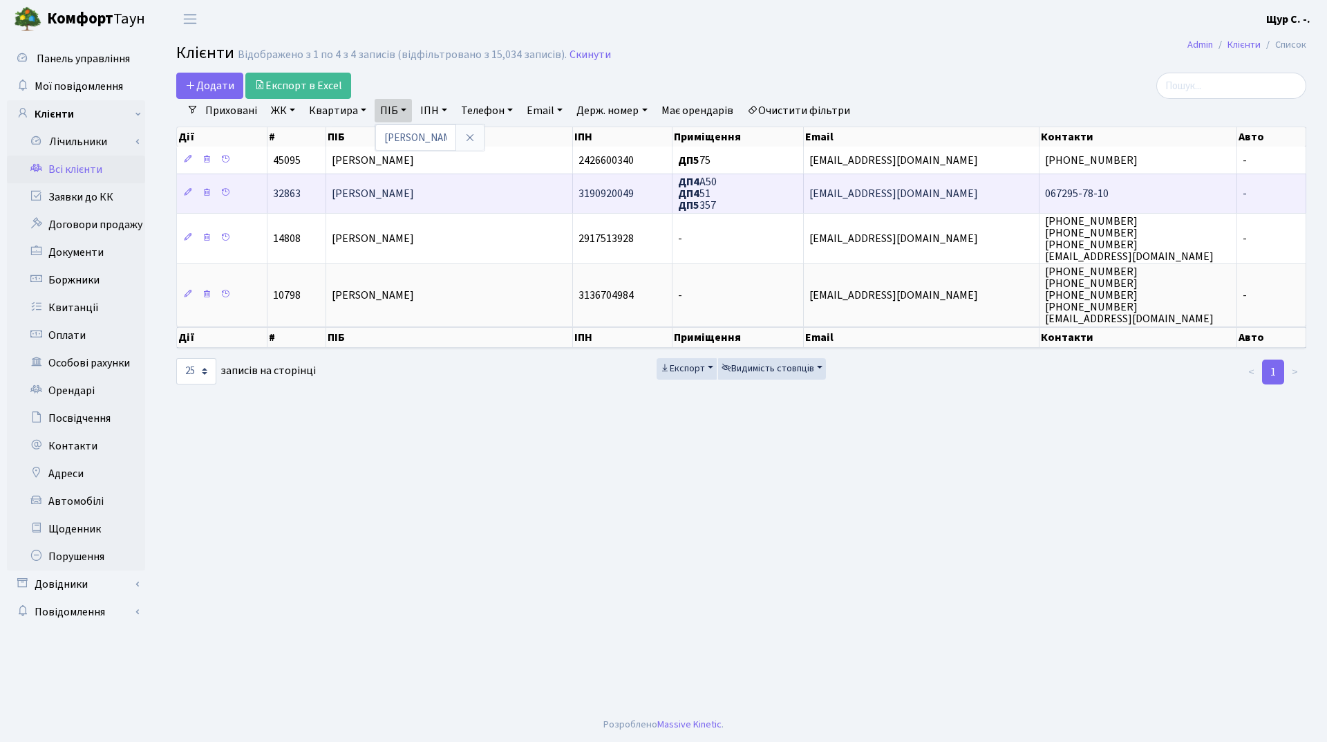
click at [389, 198] on span "[PERSON_NAME]" at bounding box center [373, 193] width 82 height 15
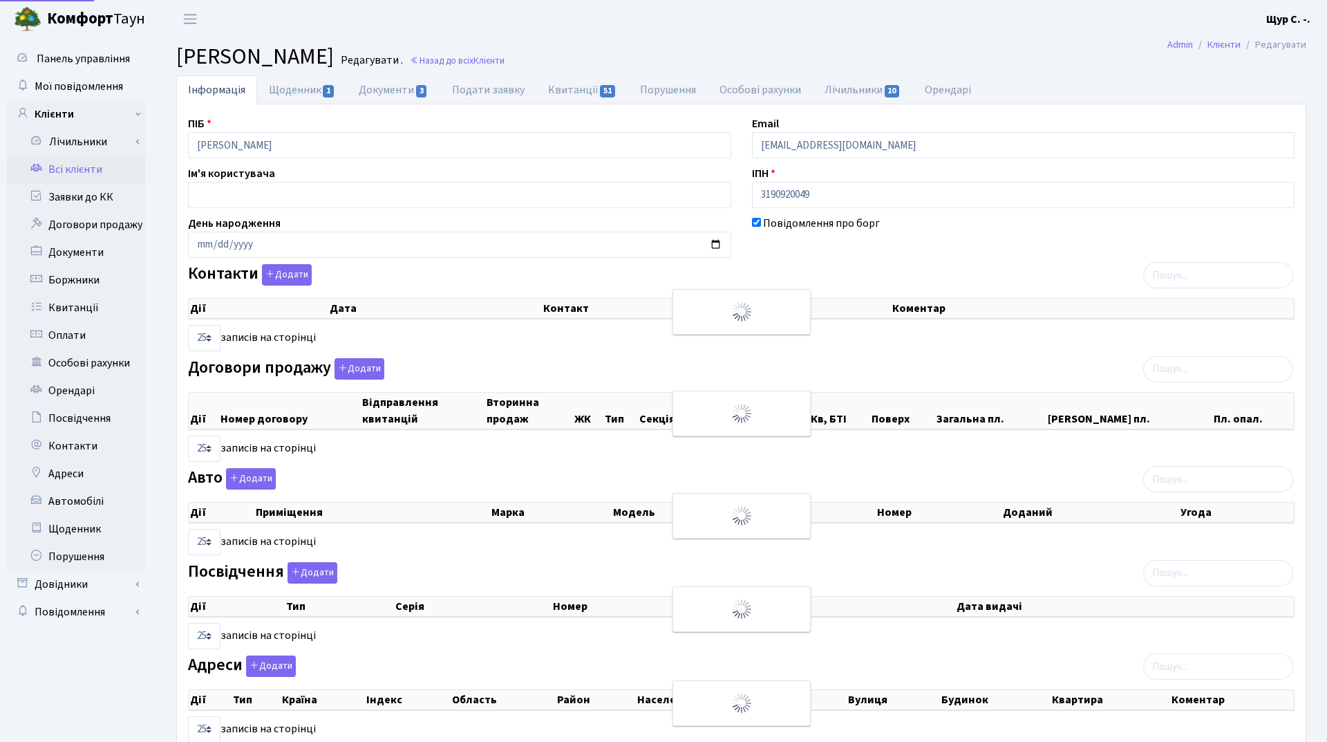
select select "25"
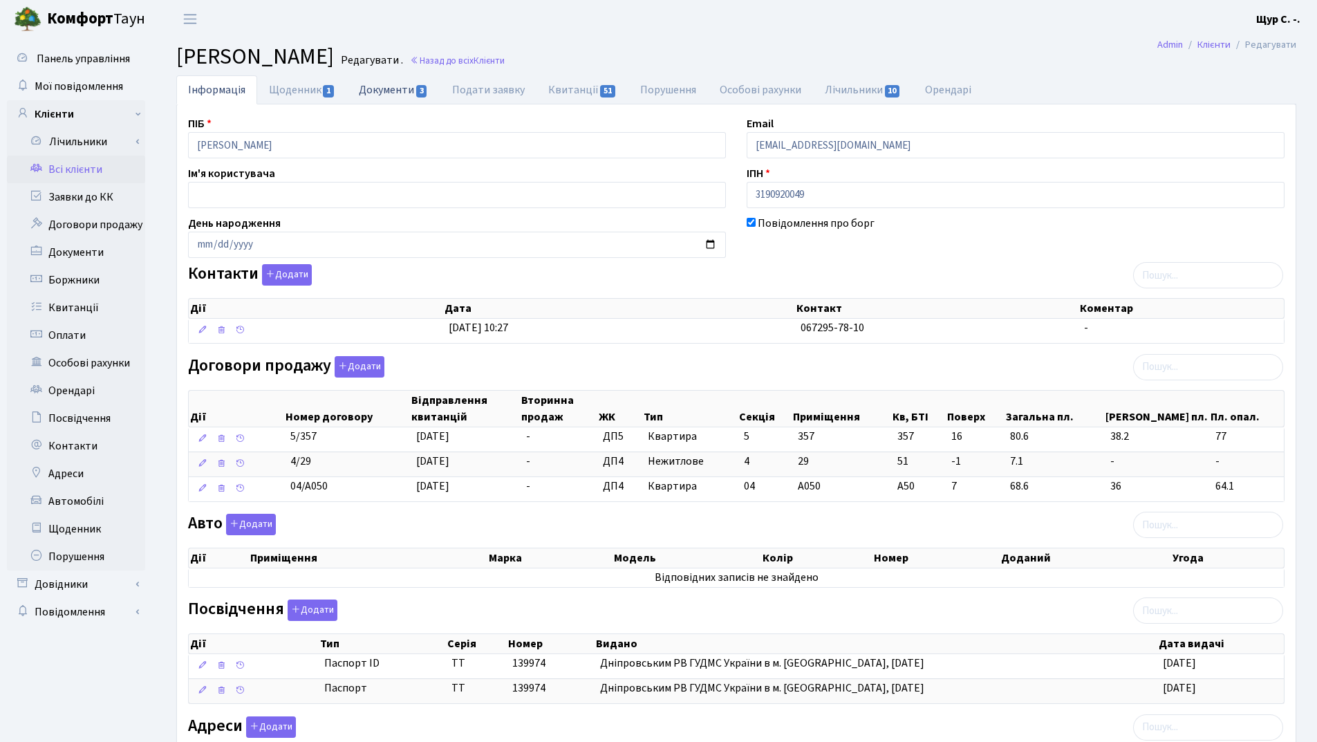
click at [405, 91] on link "Документи 3" at bounding box center [393, 89] width 93 height 28
select select "25"
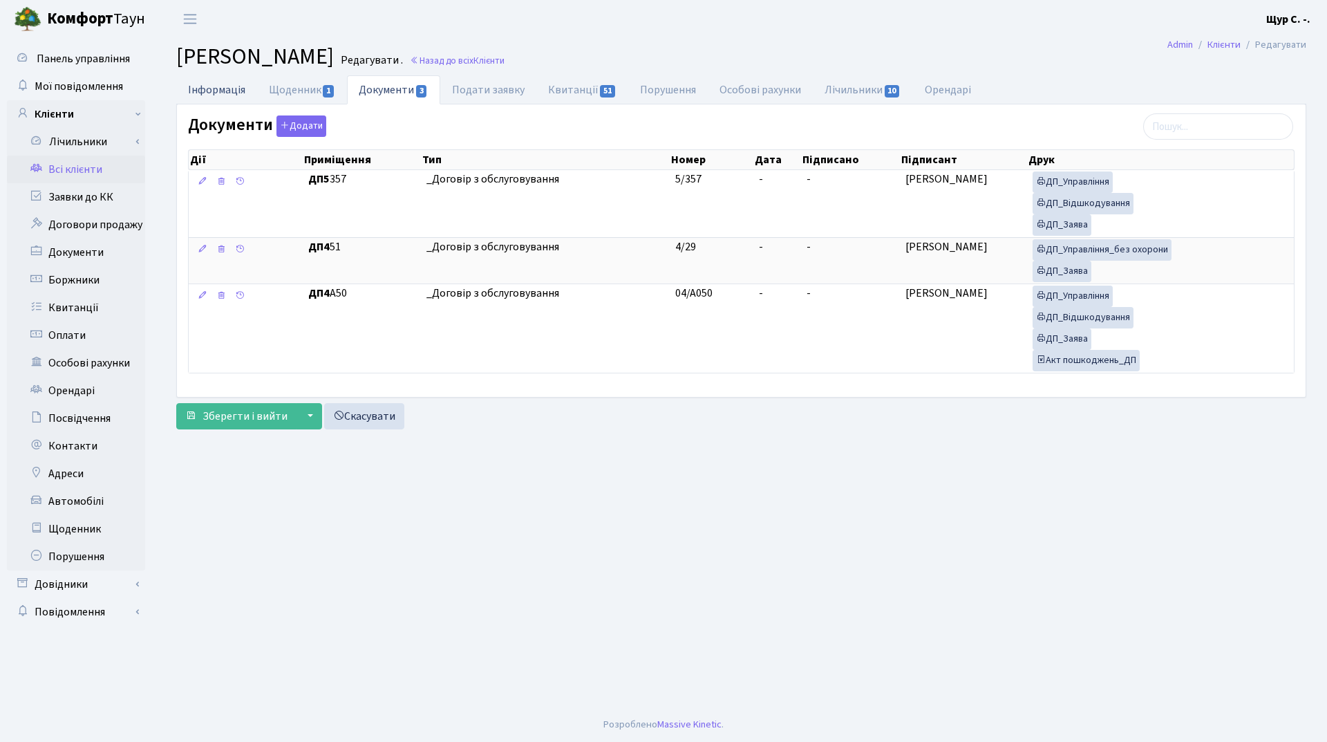
click at [214, 84] on link "Інформація" at bounding box center [216, 89] width 81 height 28
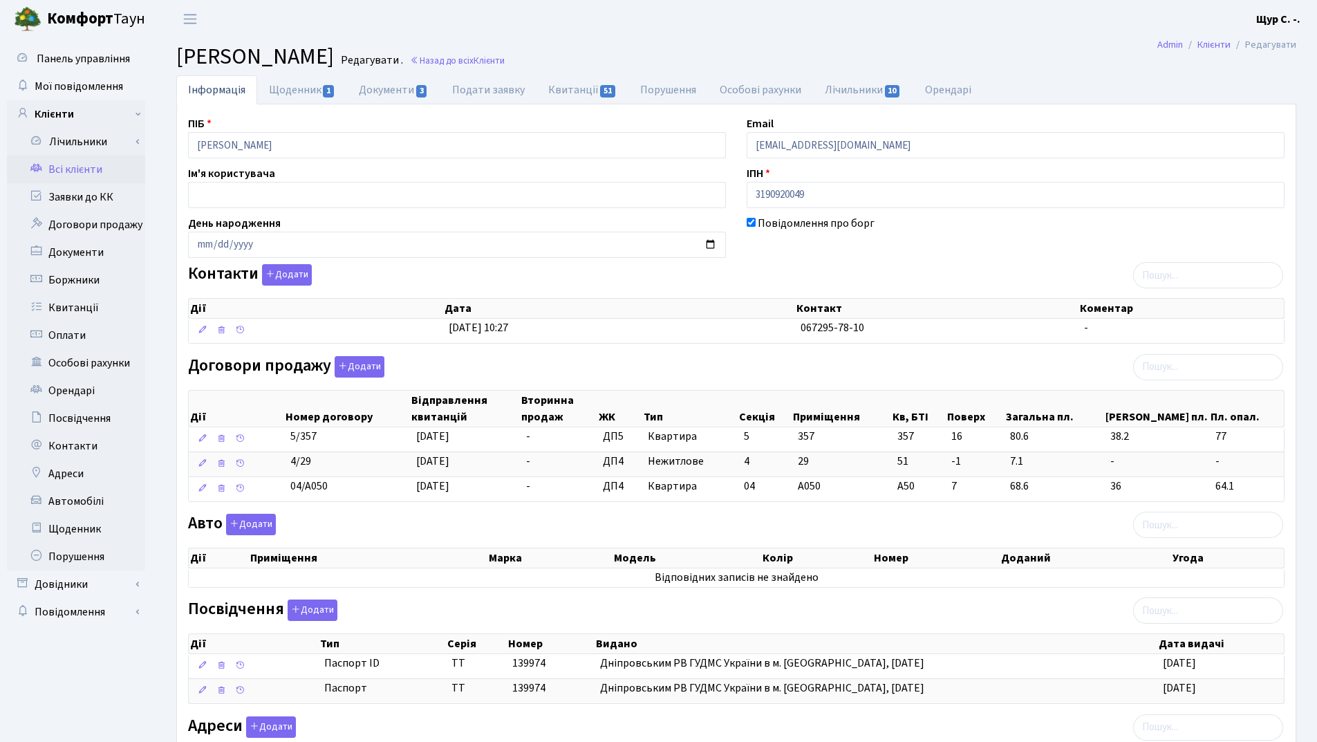
click at [71, 169] on link "Всі клієнти" at bounding box center [76, 170] width 138 height 28
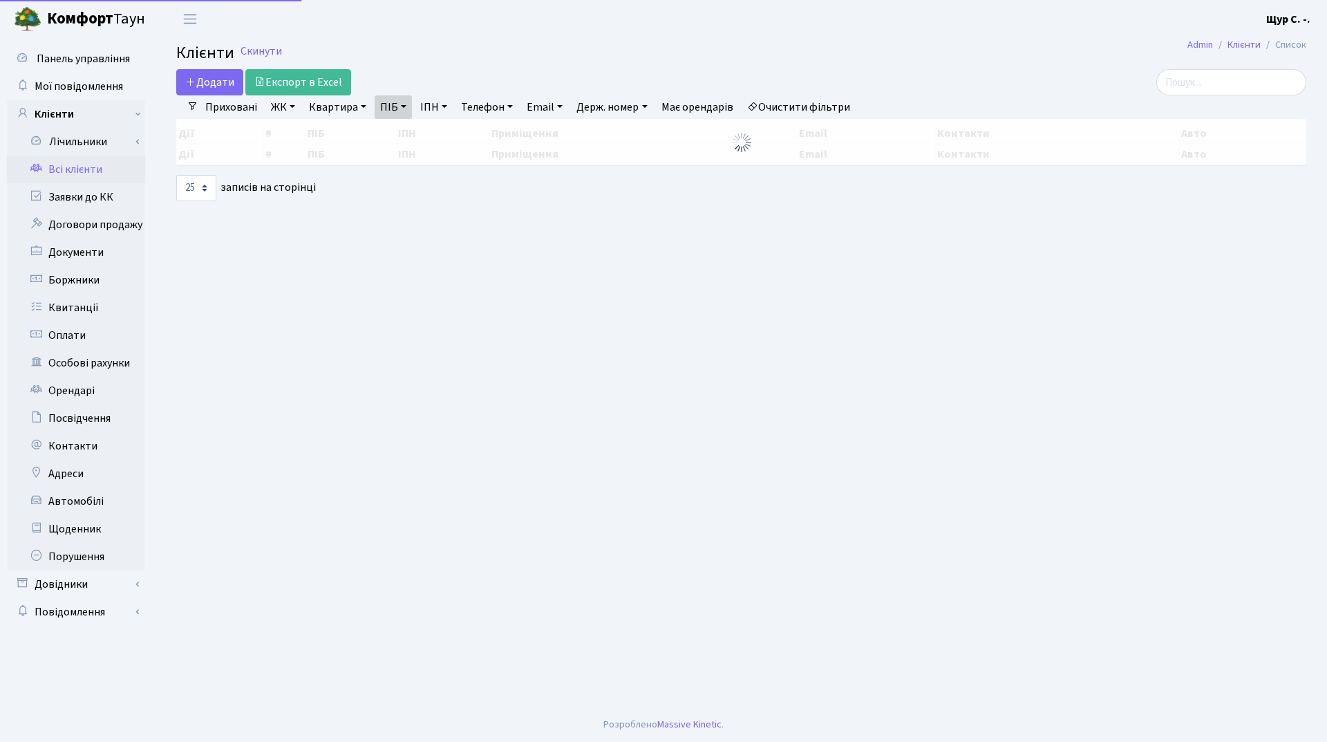
select select "25"
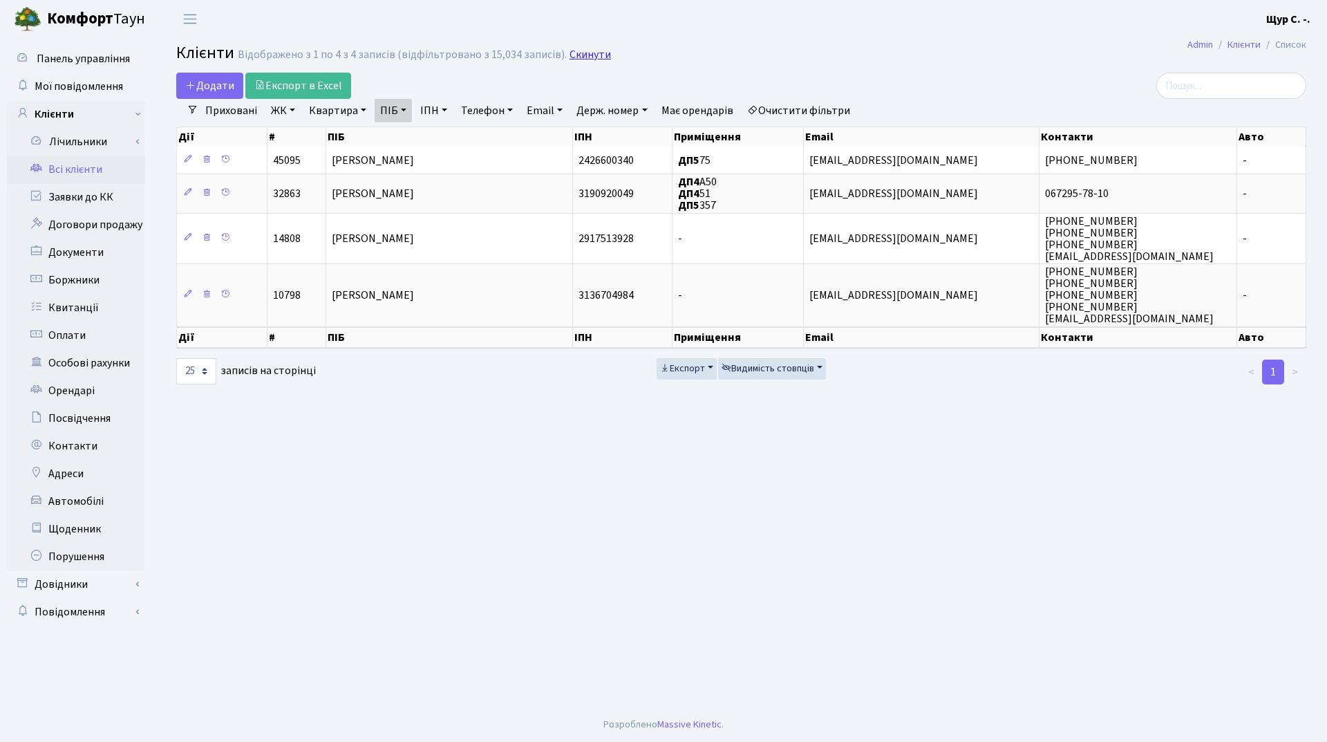
click at [583, 50] on link "Скинути" at bounding box center [590, 54] width 41 height 13
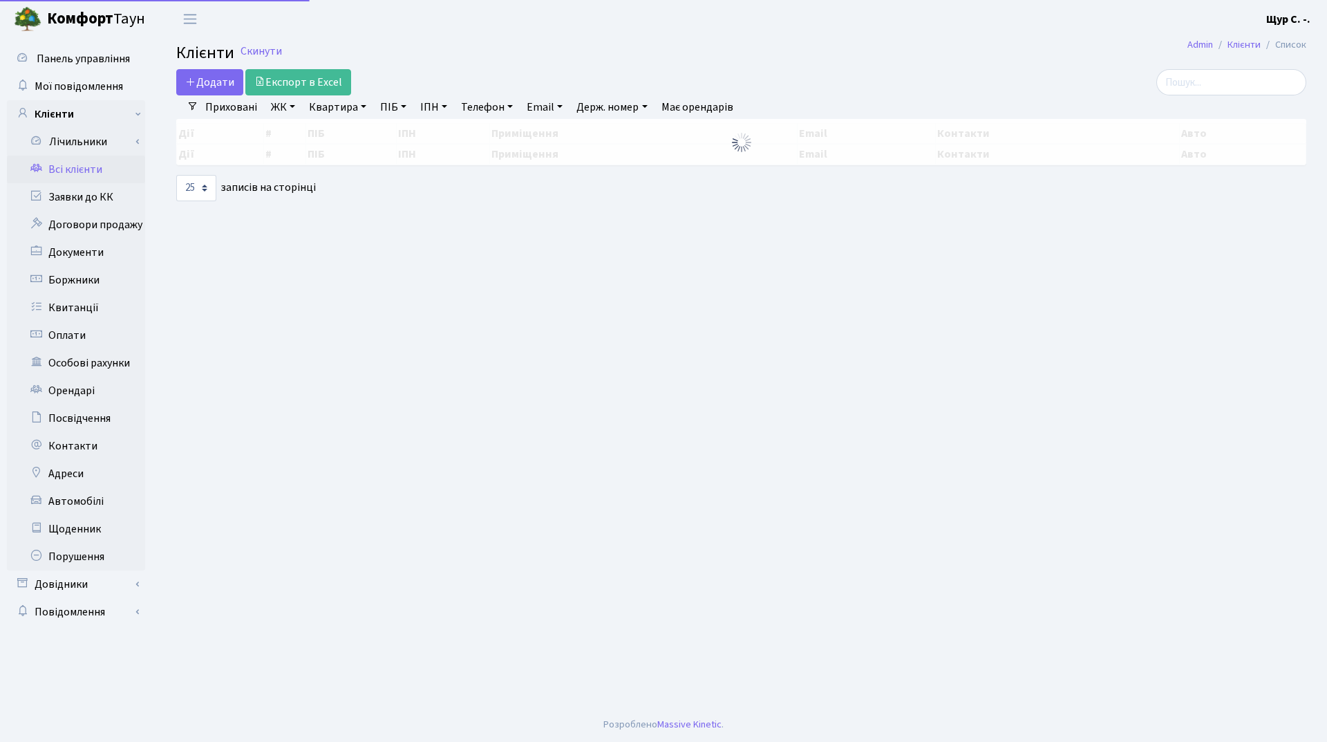
select select "25"
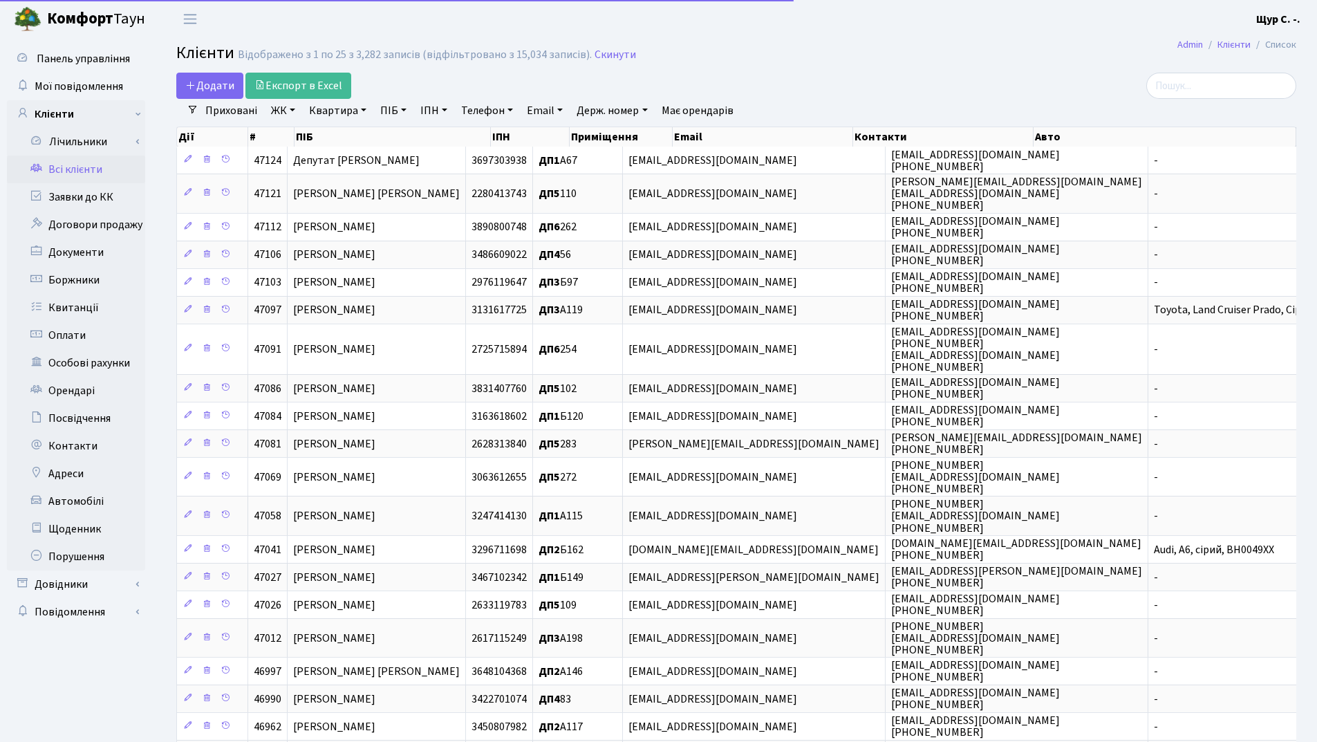
click at [485, 111] on link "Телефон" at bounding box center [487, 111] width 63 height 24
type input "0994595299"
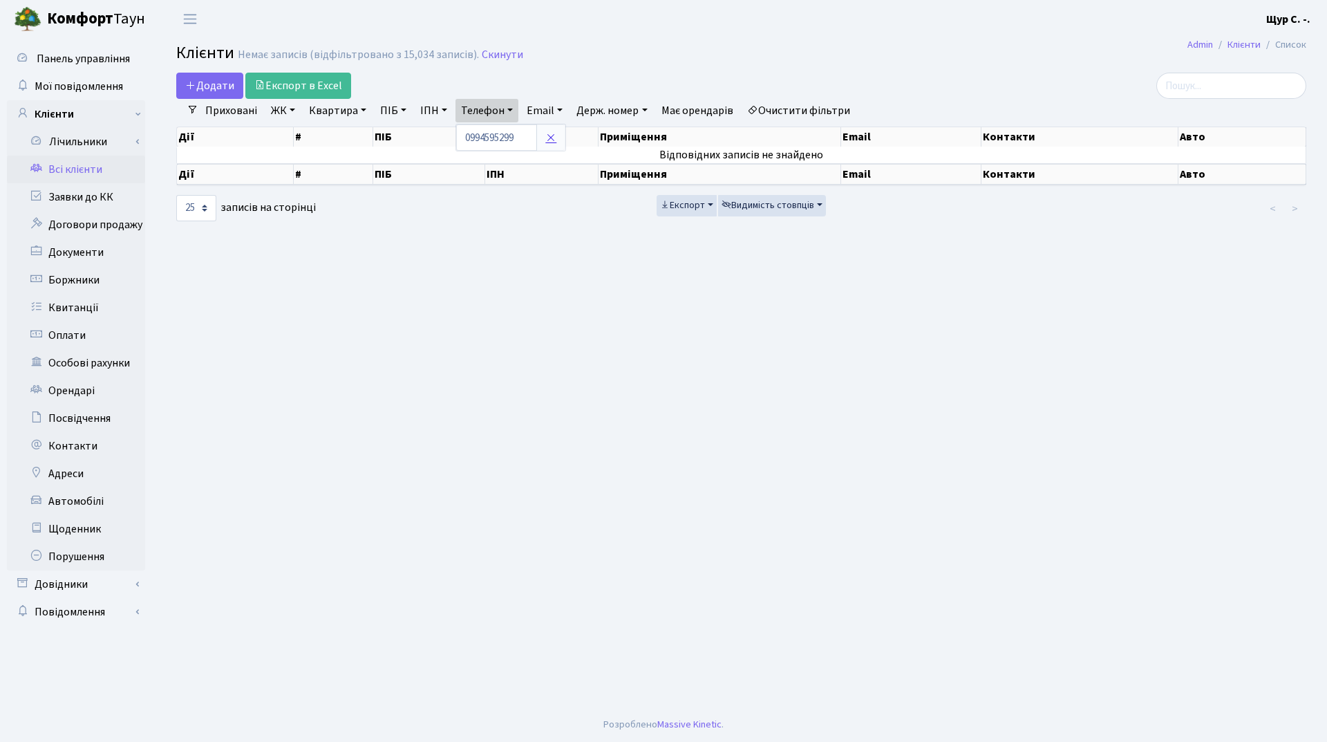
click at [549, 140] on icon at bounding box center [551, 137] width 11 height 11
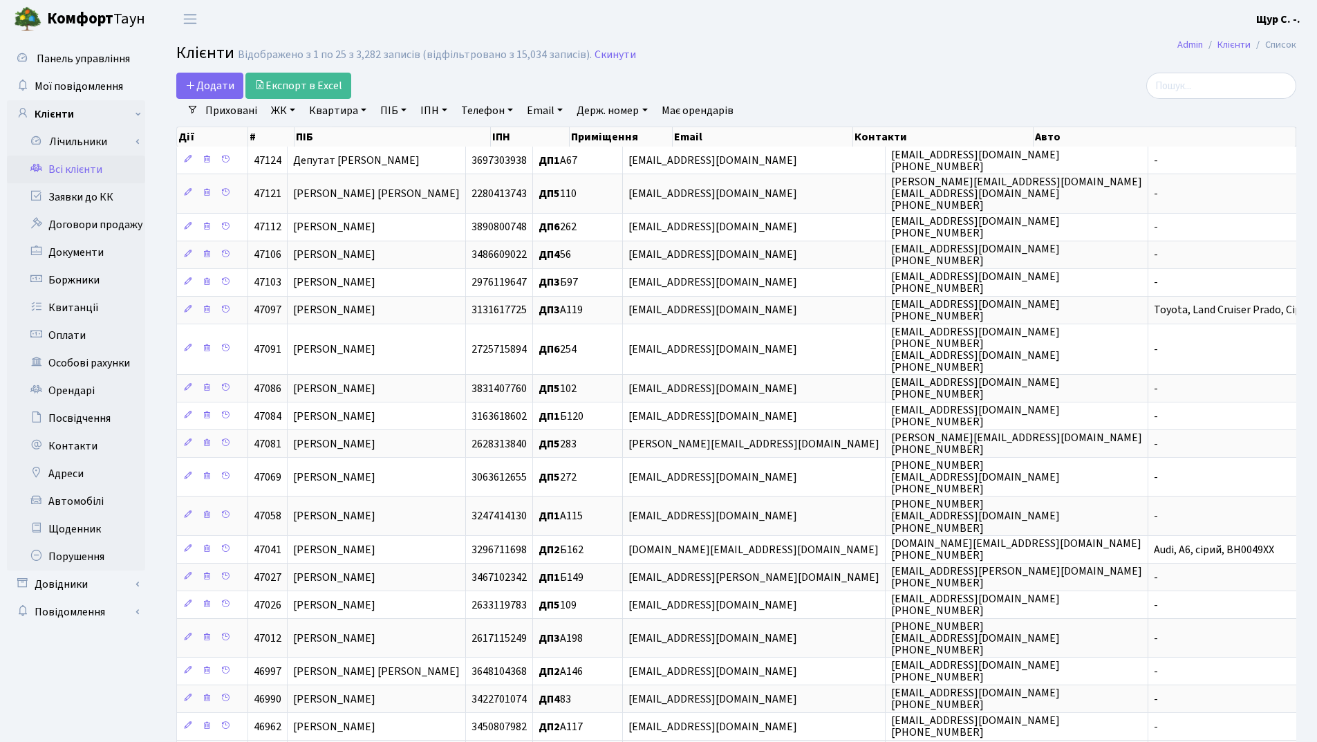
click at [329, 106] on link "Квартира" at bounding box center [338, 111] width 68 height 24
type input "28"
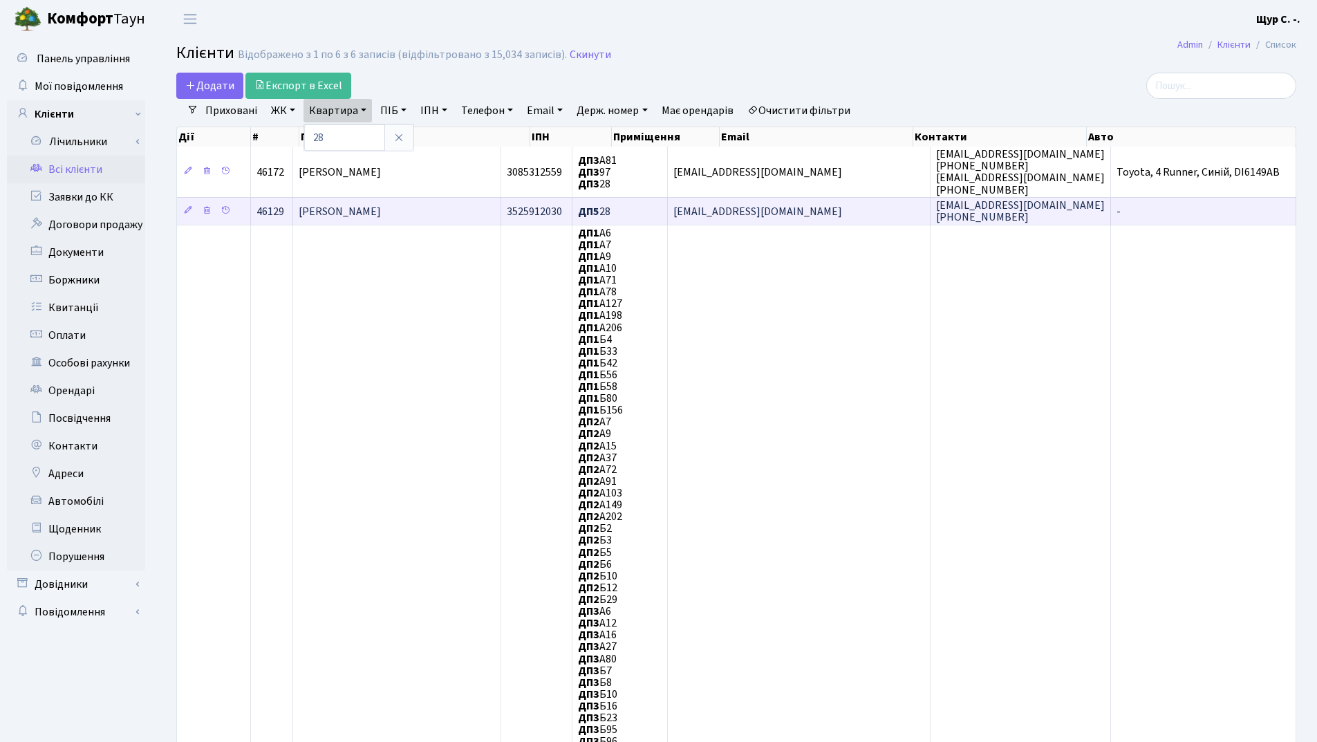
click at [381, 209] on span "[PERSON_NAME]" at bounding box center [340, 211] width 82 height 15
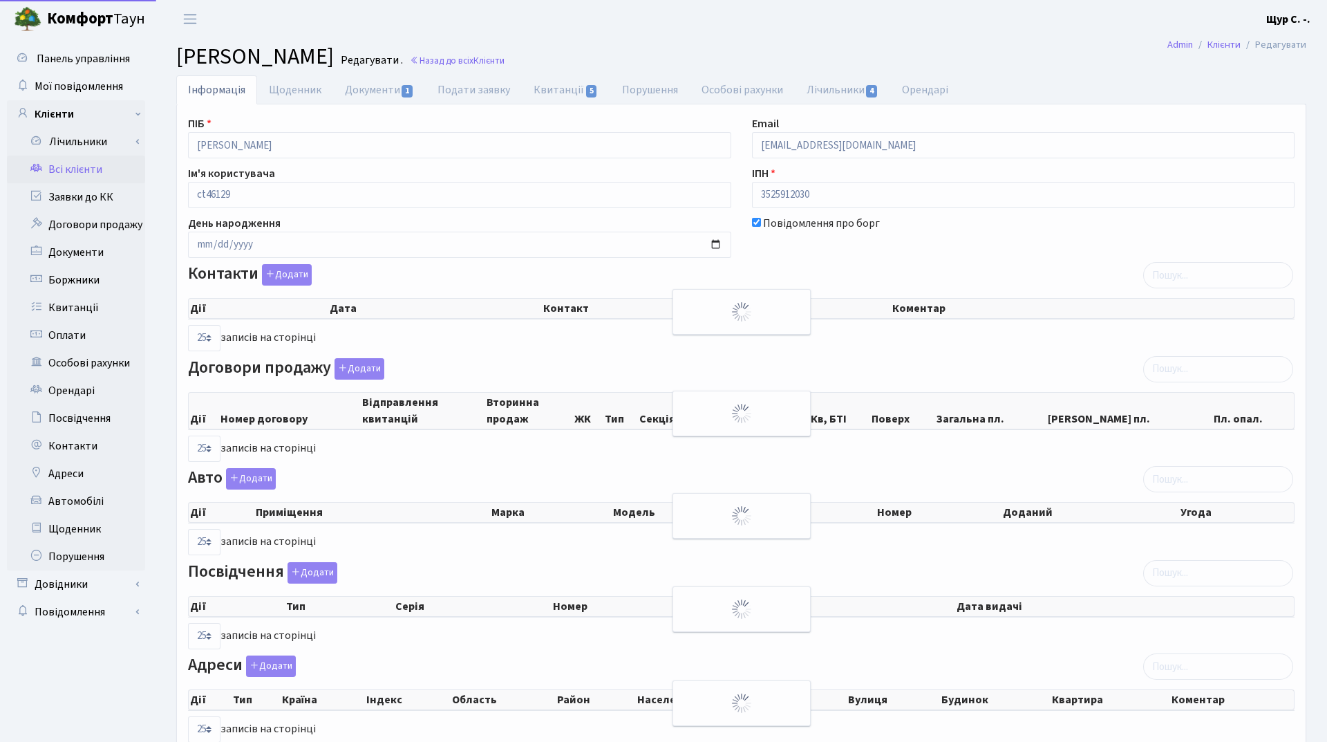
select select "25"
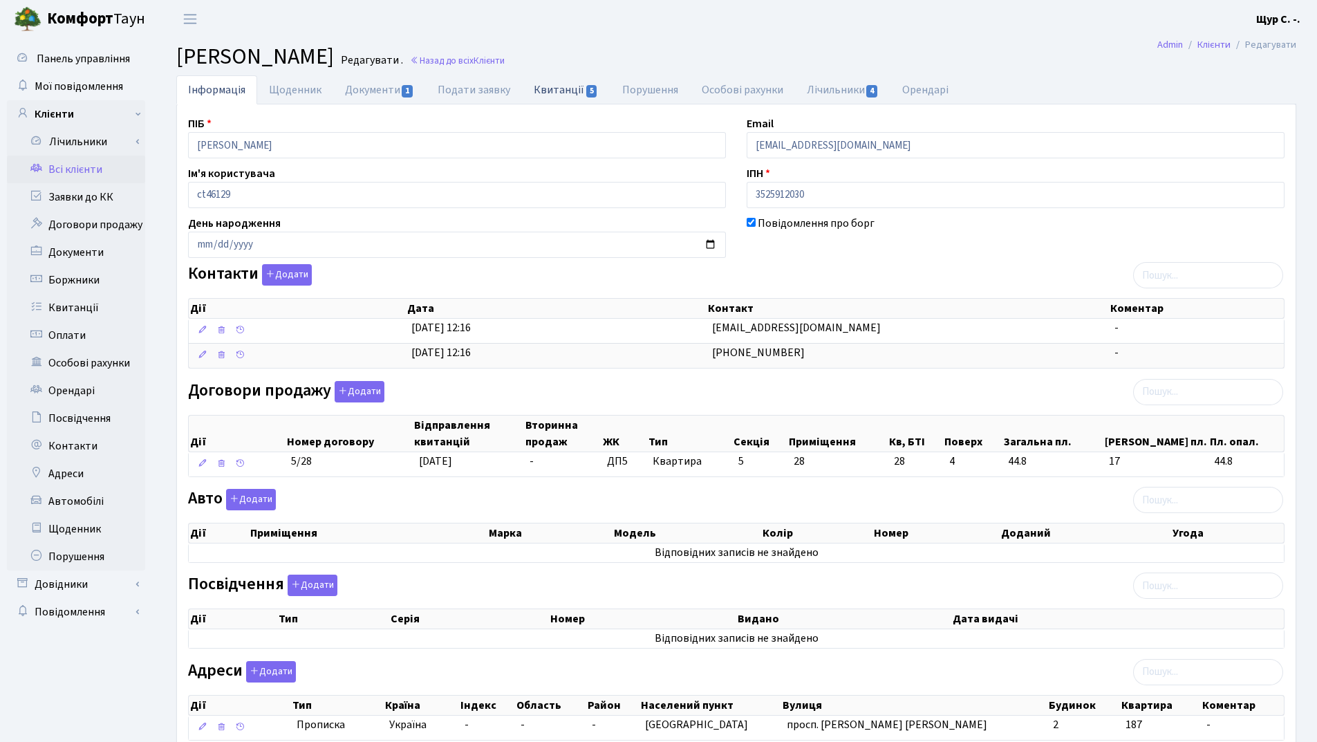
click at [572, 84] on link "Квитанції 5" at bounding box center [566, 89] width 88 height 28
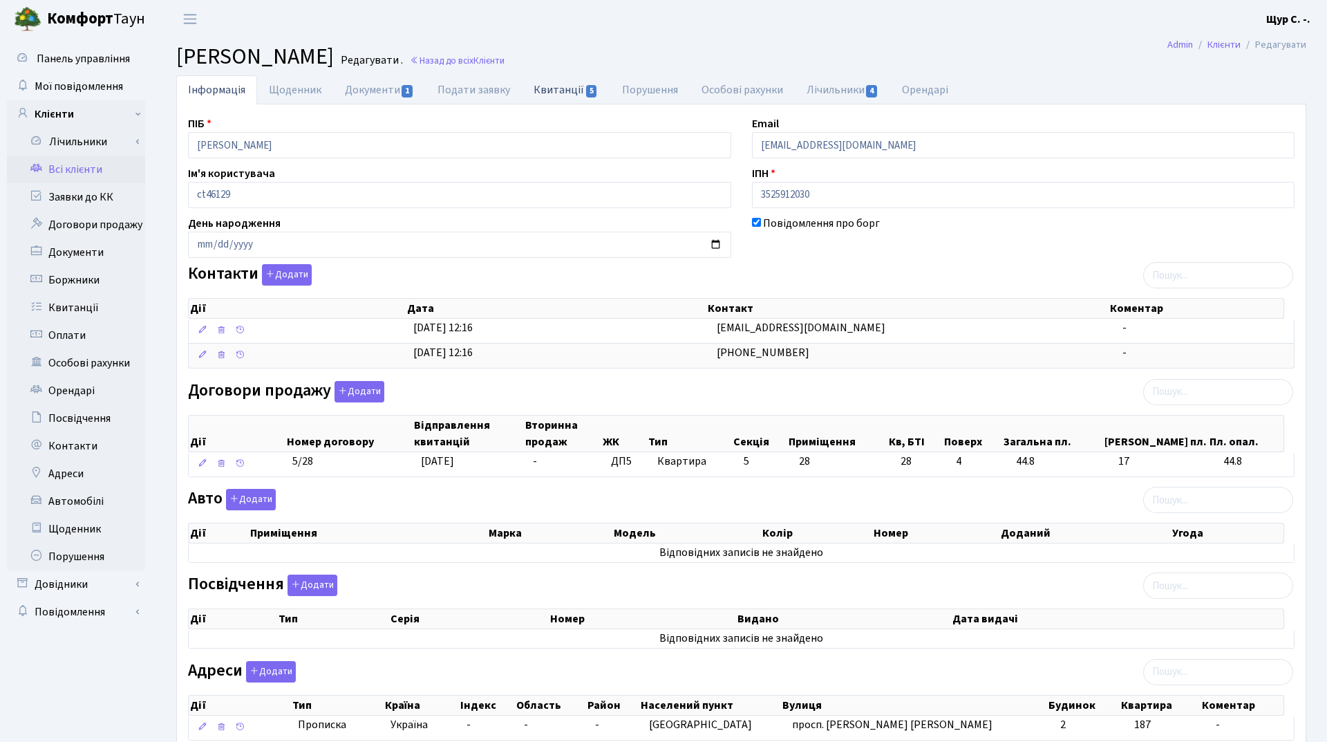
select select "25"
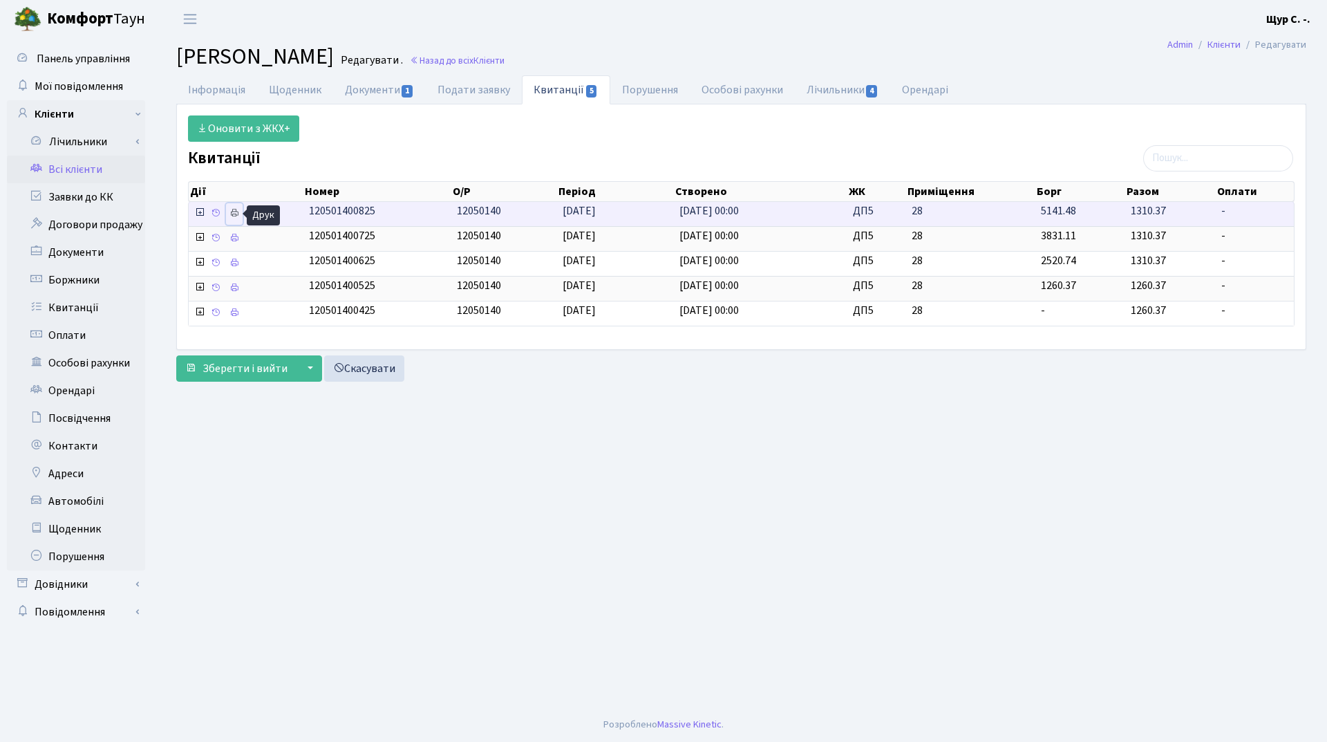
click at [231, 212] on icon at bounding box center [235, 213] width 10 height 10
click at [82, 175] on link "Всі клієнти" at bounding box center [76, 170] width 138 height 28
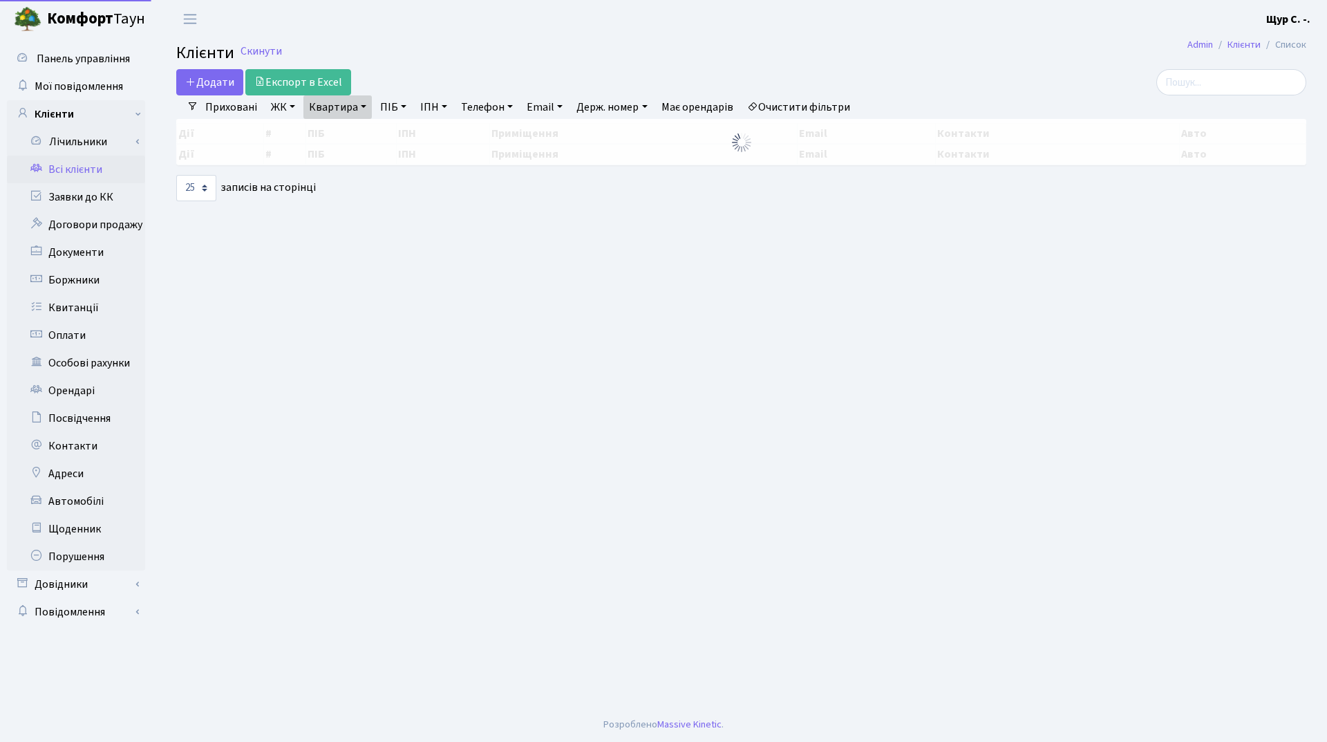
select select "25"
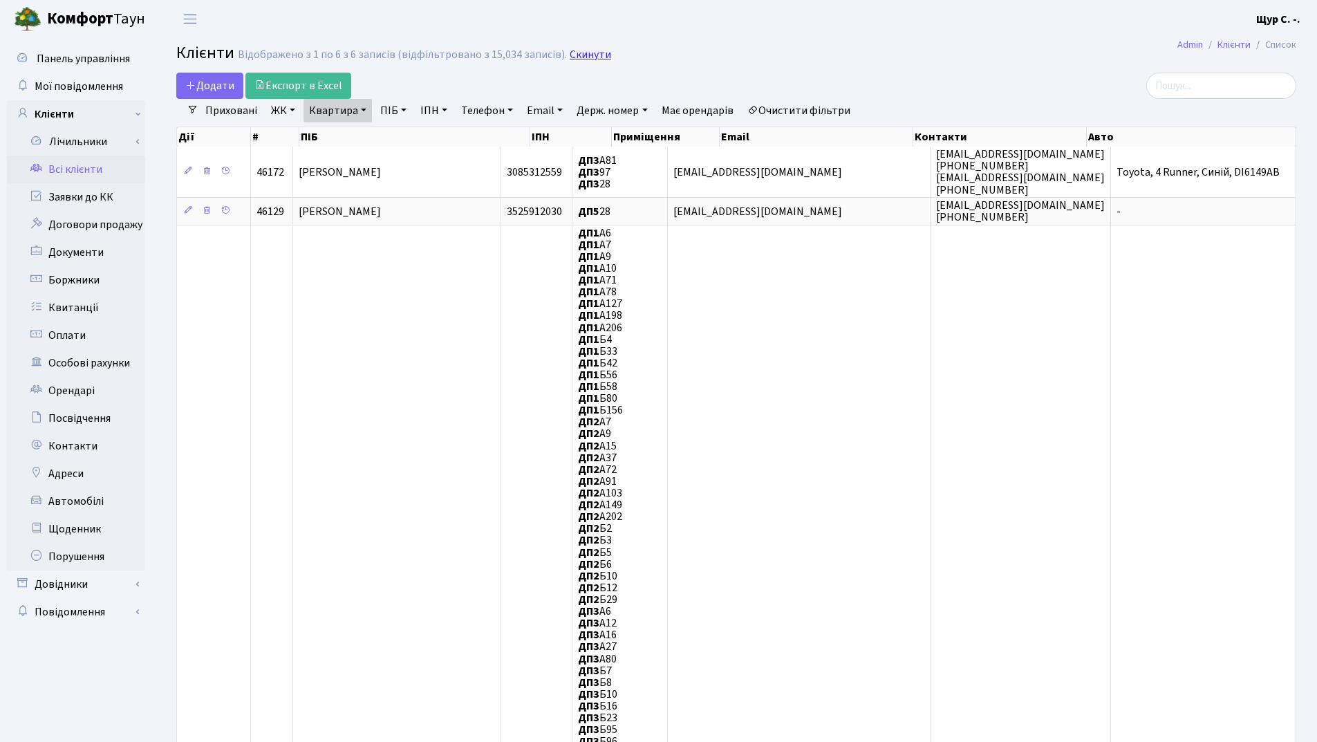
click at [581, 57] on link "Скинути" at bounding box center [590, 54] width 41 height 13
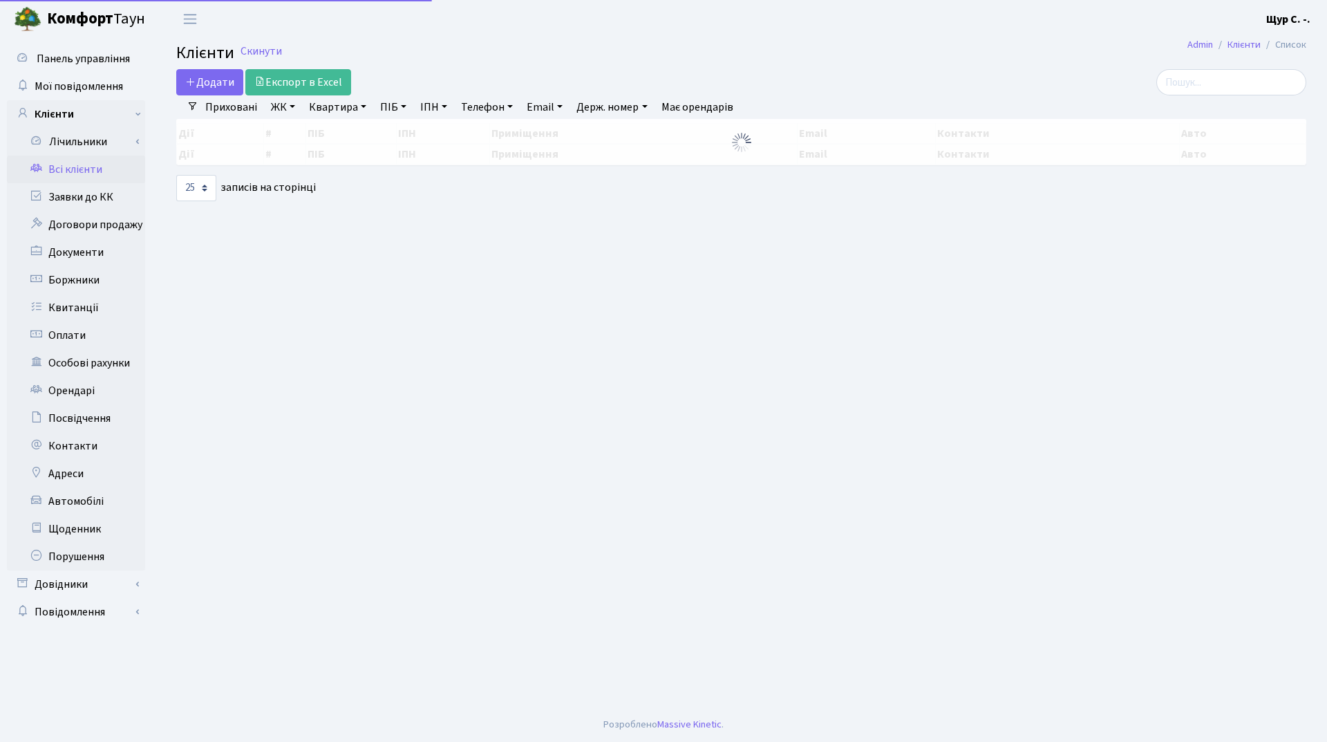
select select "25"
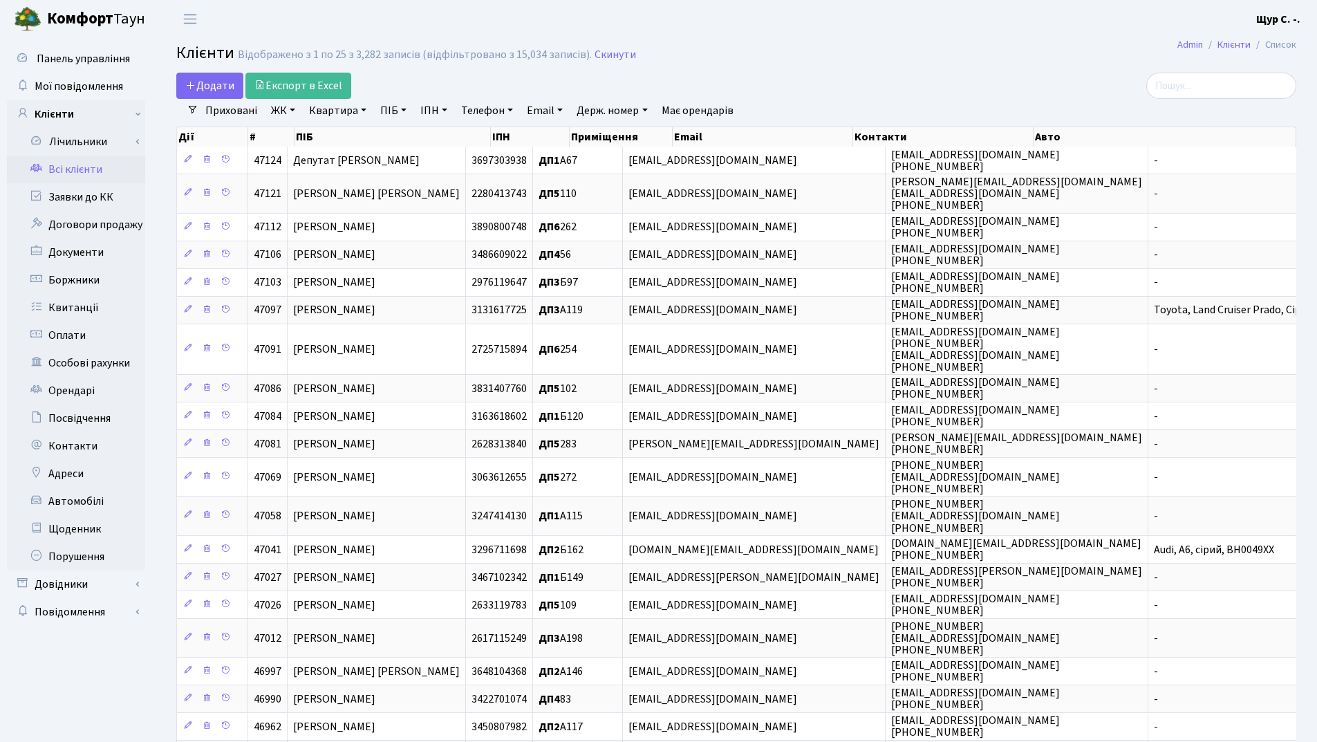
click at [328, 112] on link "Квартира" at bounding box center [338, 111] width 68 height 24
type input "а11"
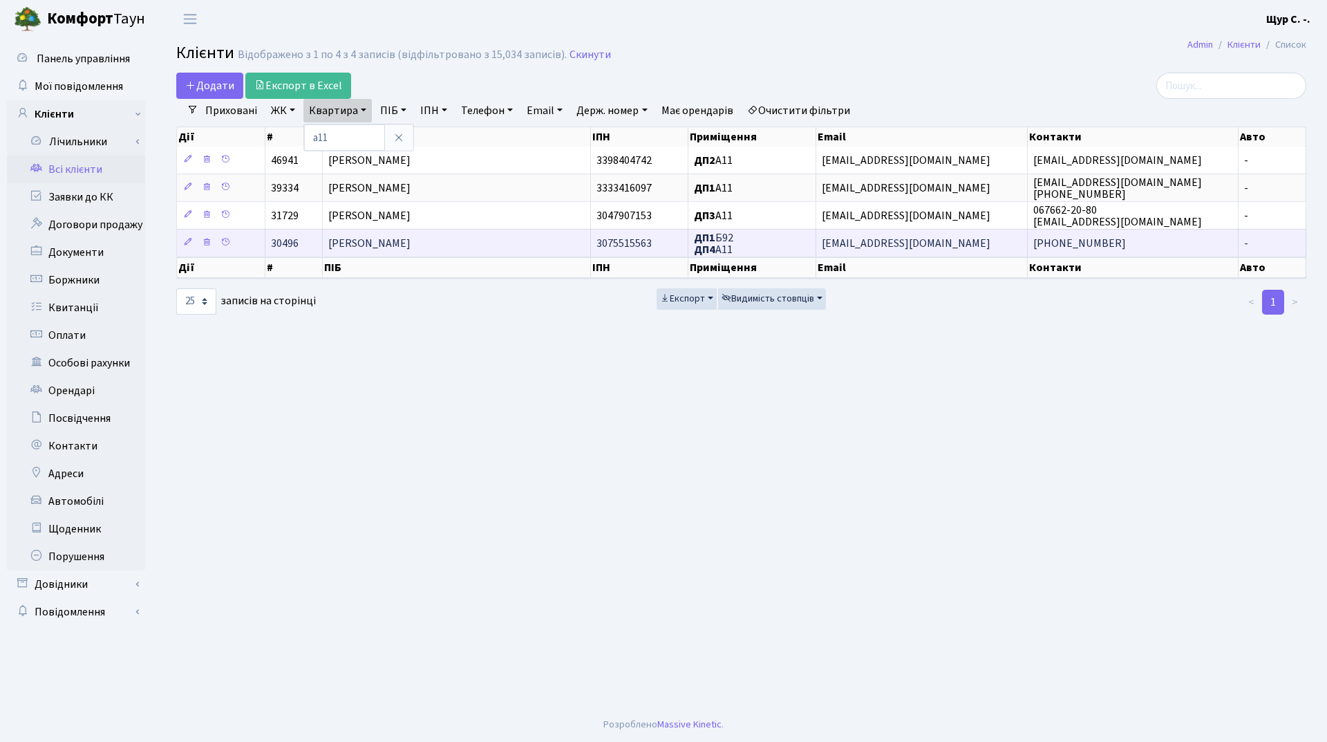
click at [411, 240] on span "Петрова Ірина Юріївна" at bounding box center [369, 243] width 82 height 15
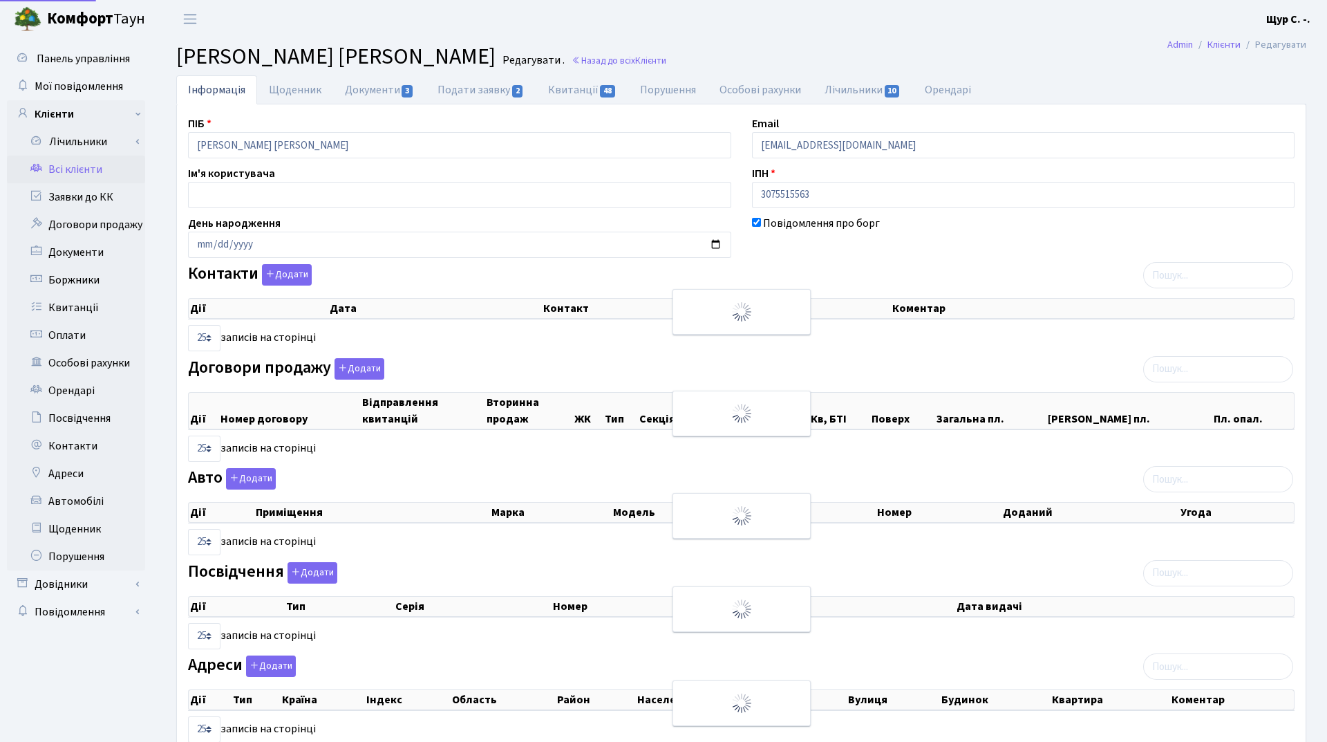
select select "25"
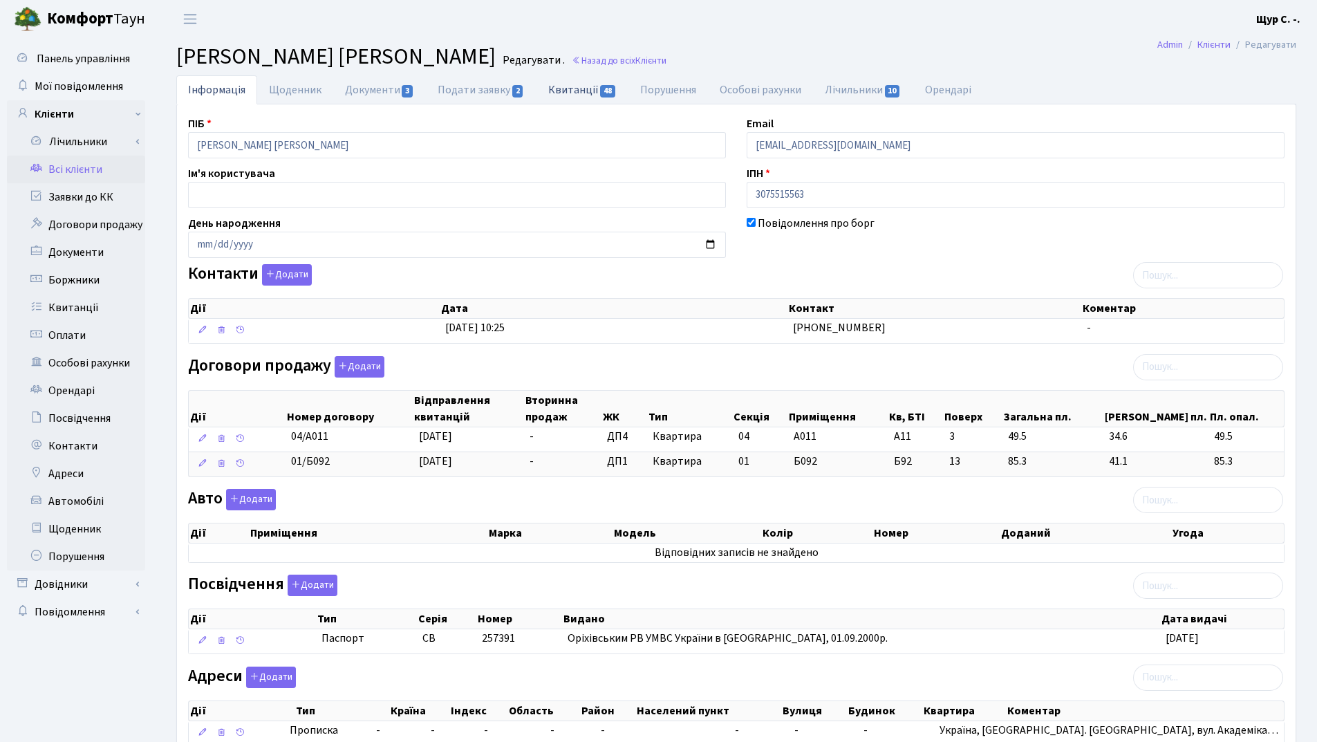
click at [563, 89] on link "Квитанції 48" at bounding box center [583, 89] width 92 height 28
select select "25"
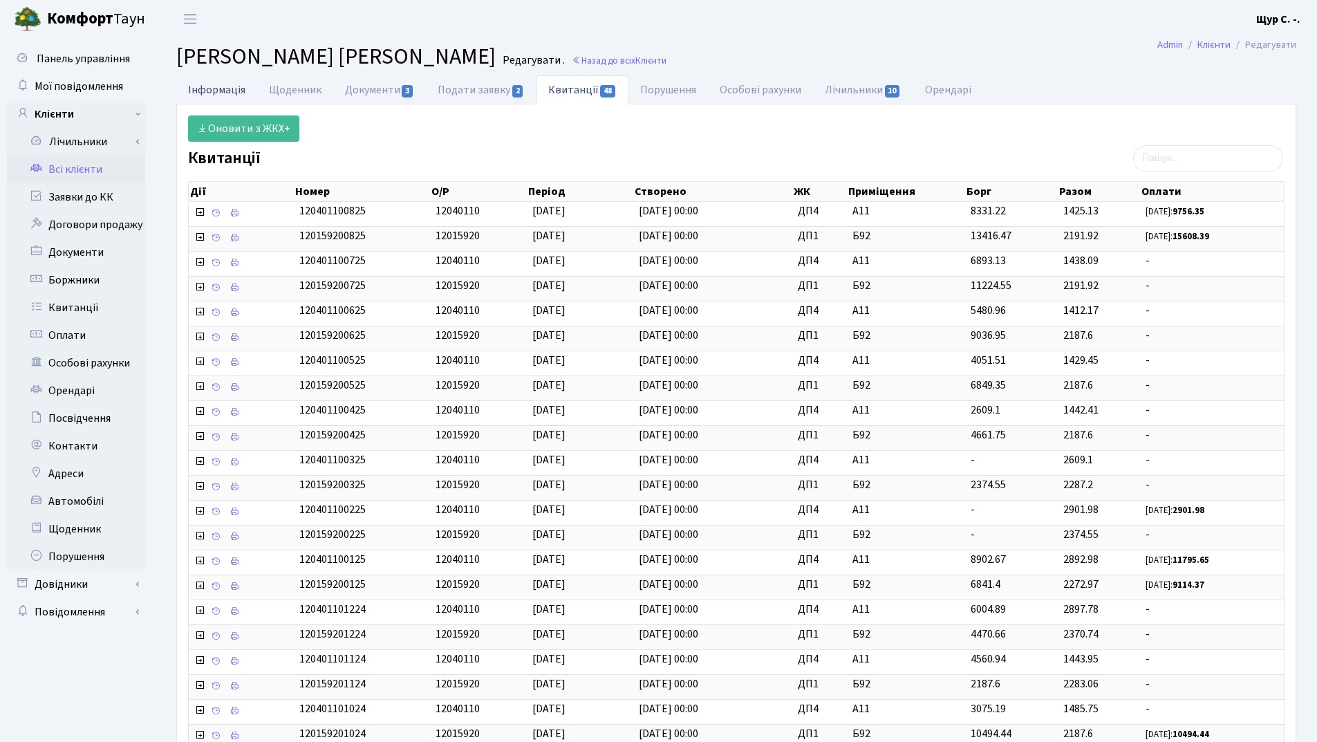
click at [221, 84] on link "Інформація" at bounding box center [216, 89] width 81 height 28
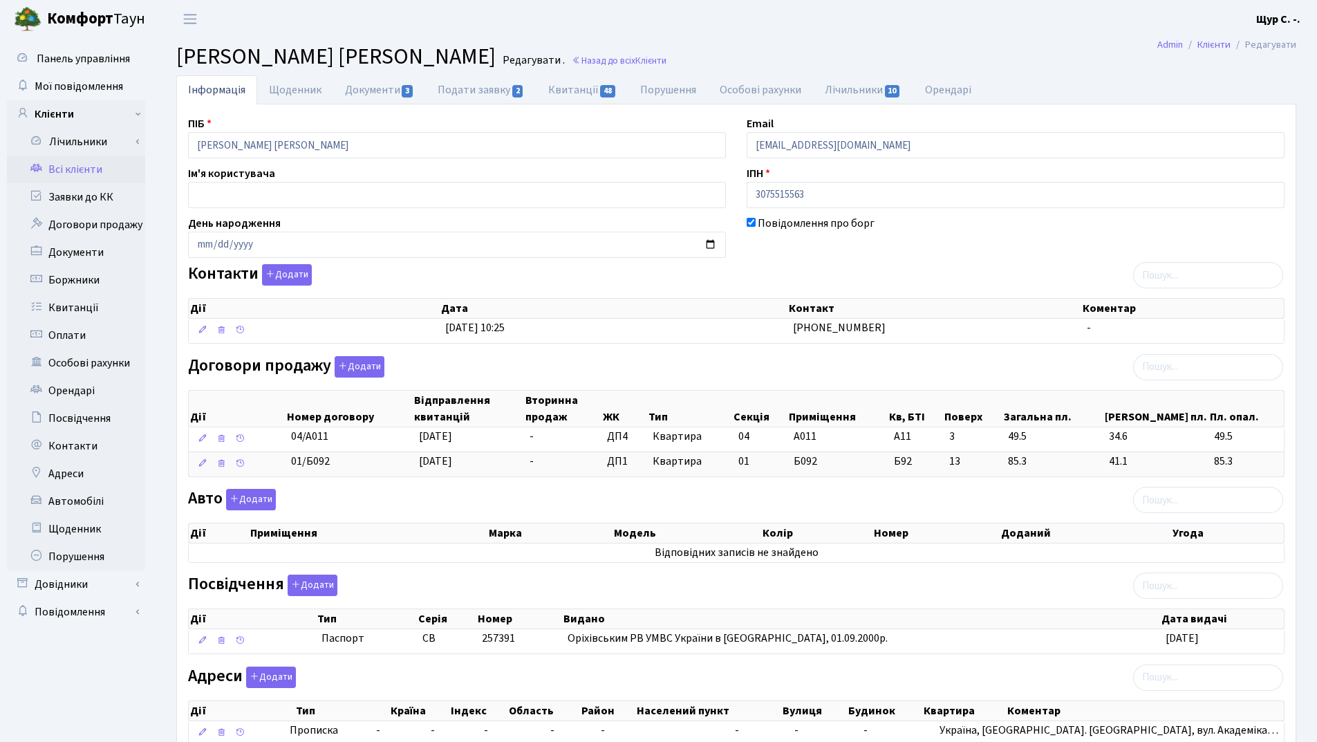
click at [95, 167] on link "Всі клієнти" at bounding box center [76, 170] width 138 height 28
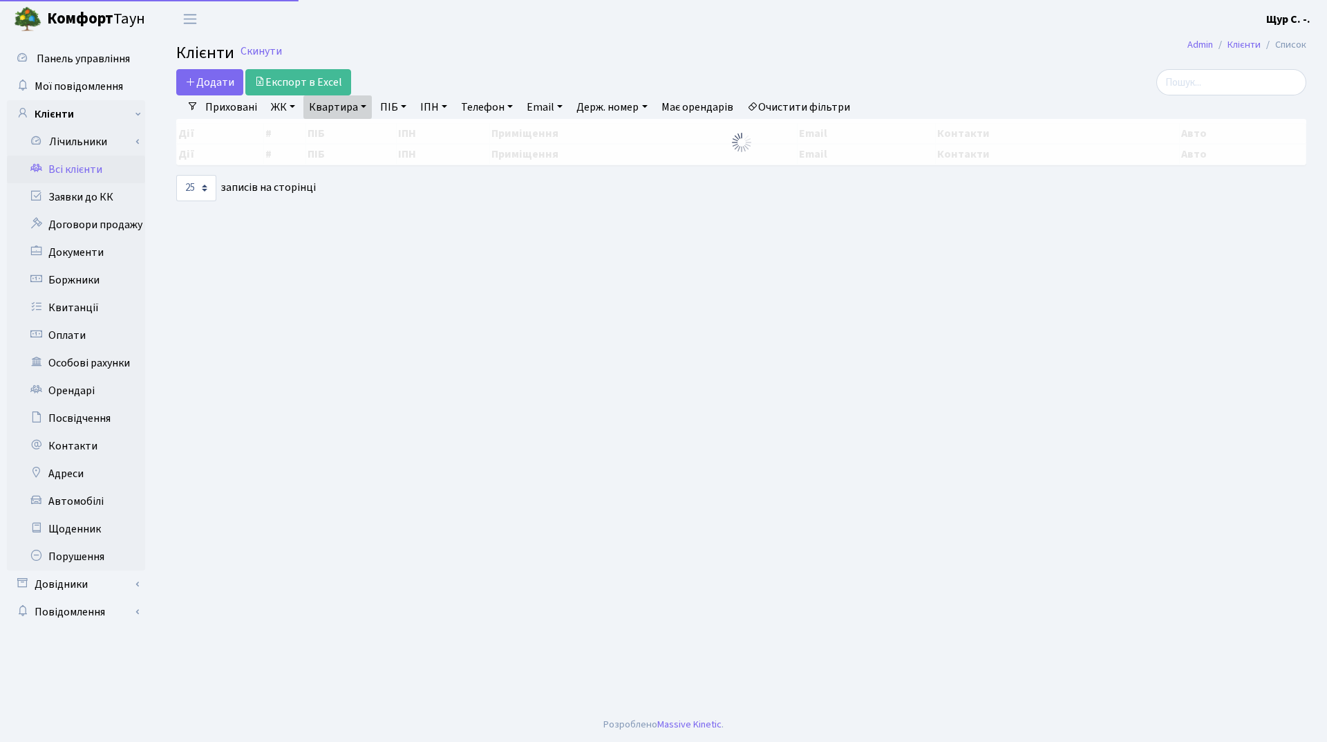
select select "25"
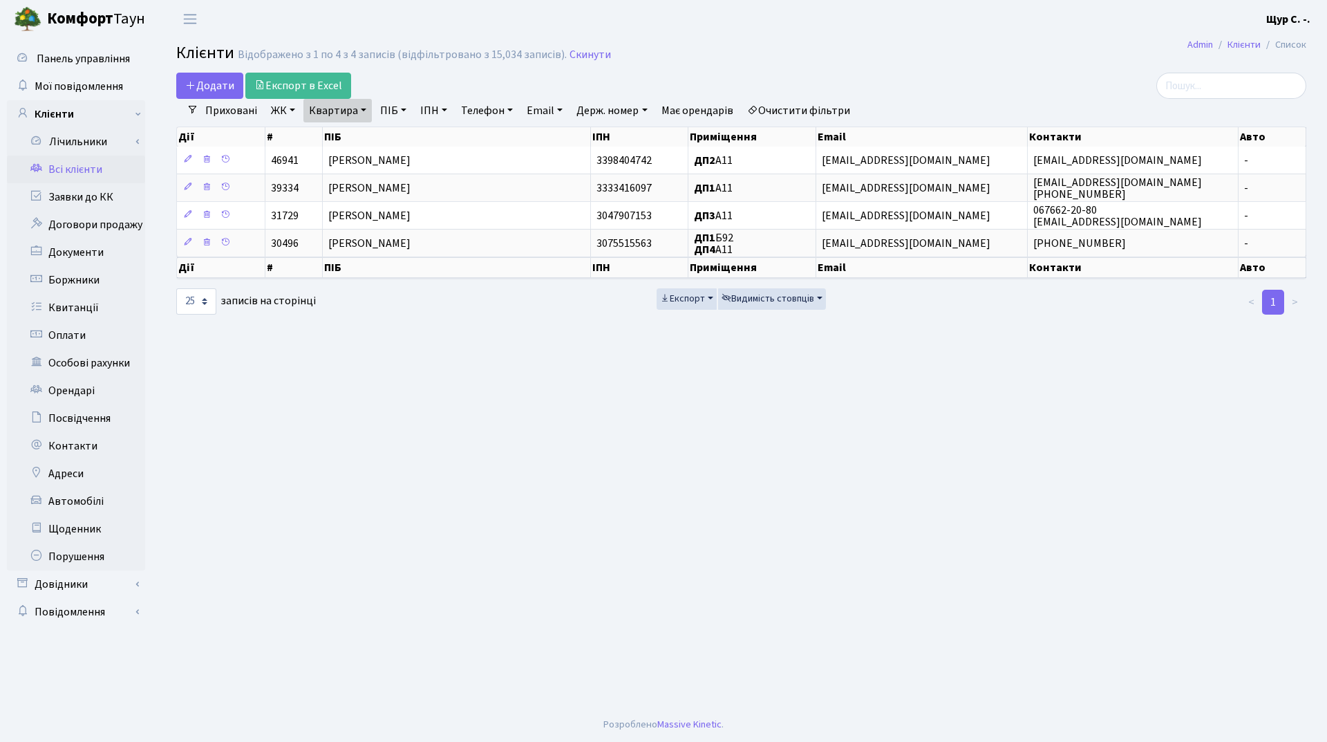
click at [356, 115] on link "Квартира" at bounding box center [338, 111] width 68 height 24
click at [351, 132] on input "а11" at bounding box center [344, 137] width 81 height 26
type input "[PERSON_NAME]"
type input "б9"
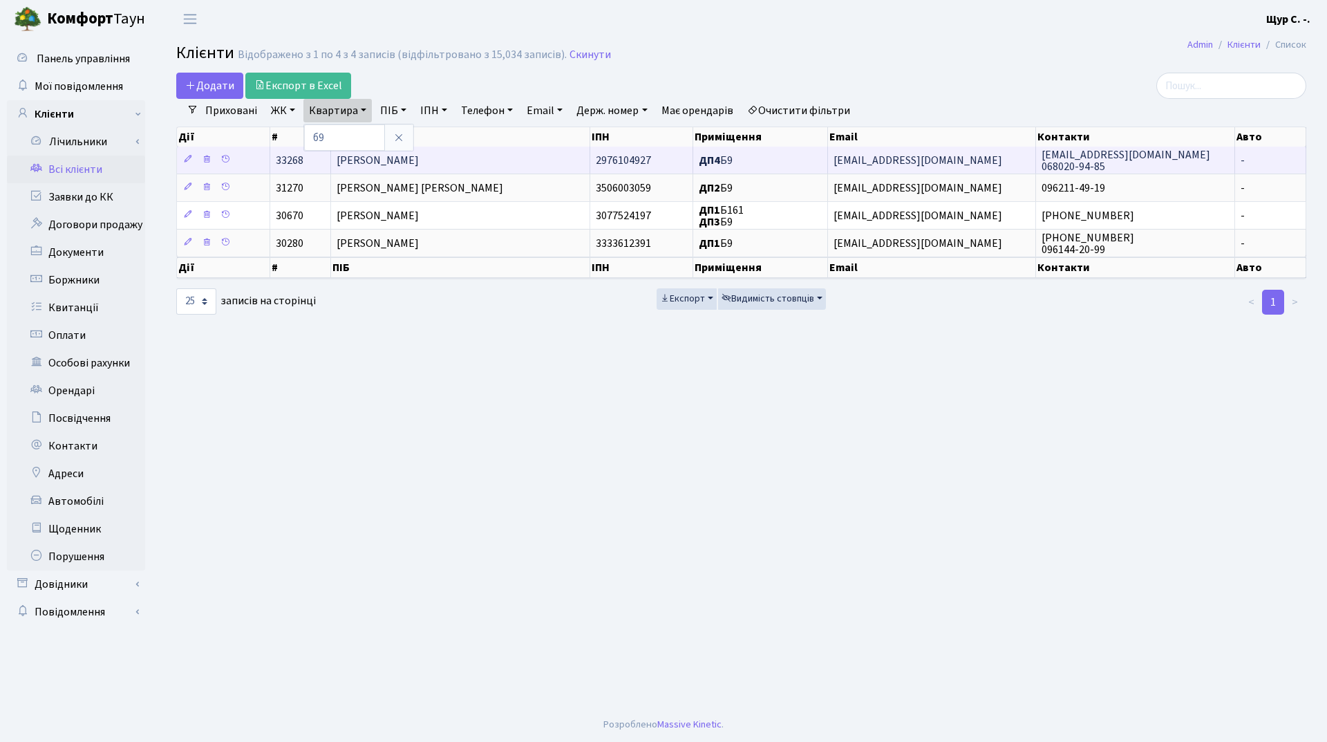
click at [419, 158] on span "Скоренька [PERSON_NAME]" at bounding box center [378, 160] width 82 height 15
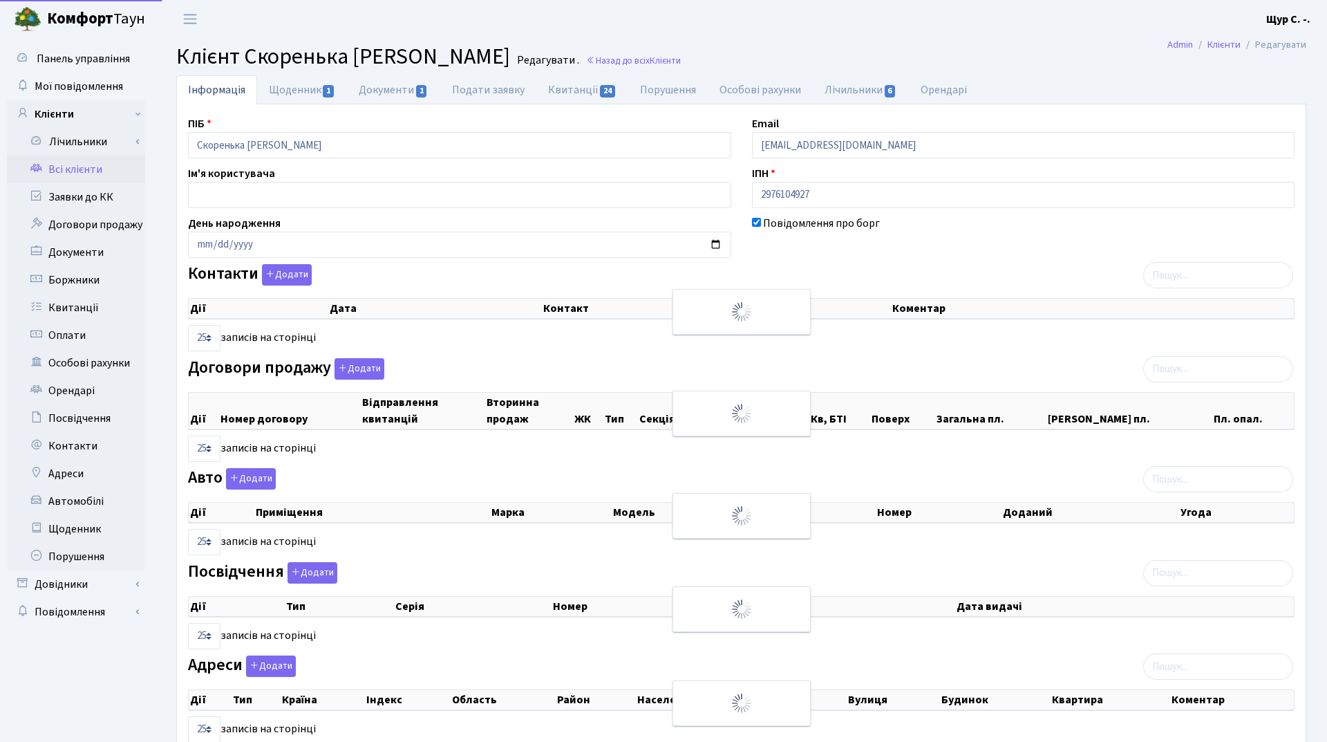
select select "25"
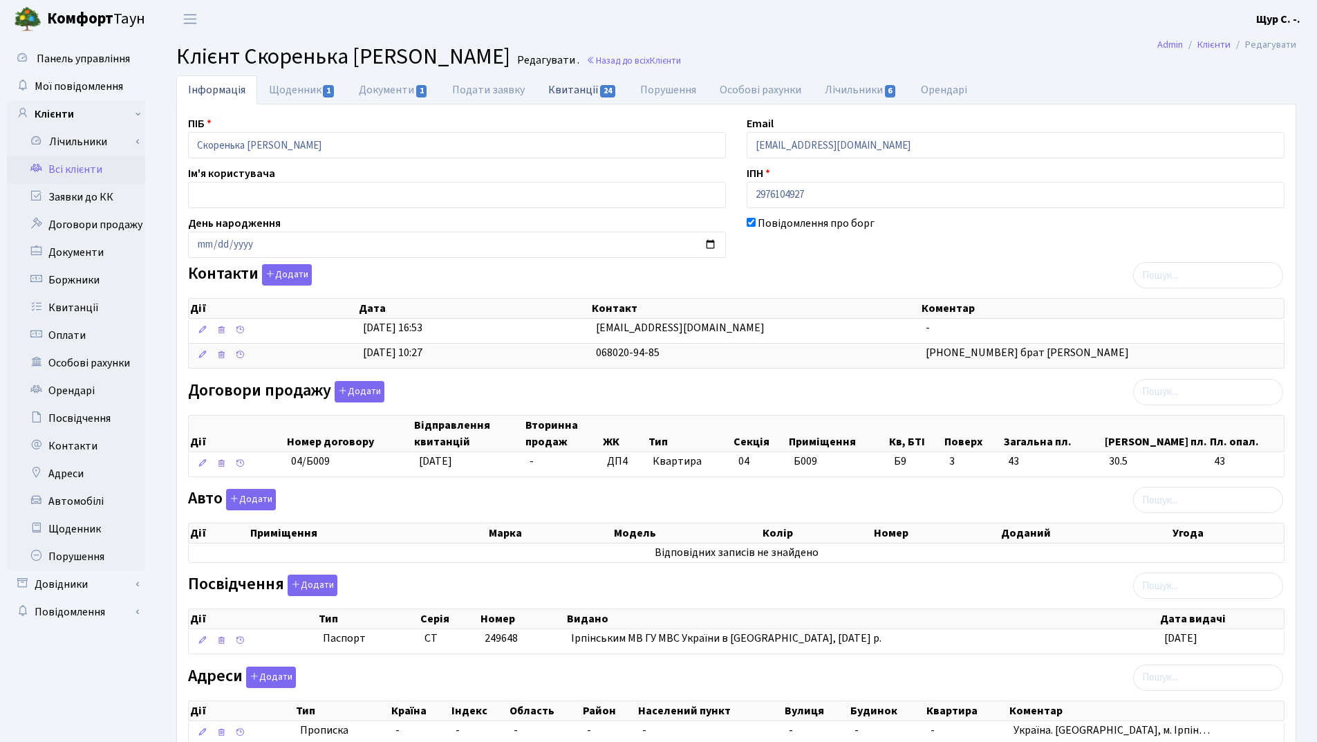
click at [573, 89] on link "Квитанції 24" at bounding box center [583, 89] width 92 height 28
select select "25"
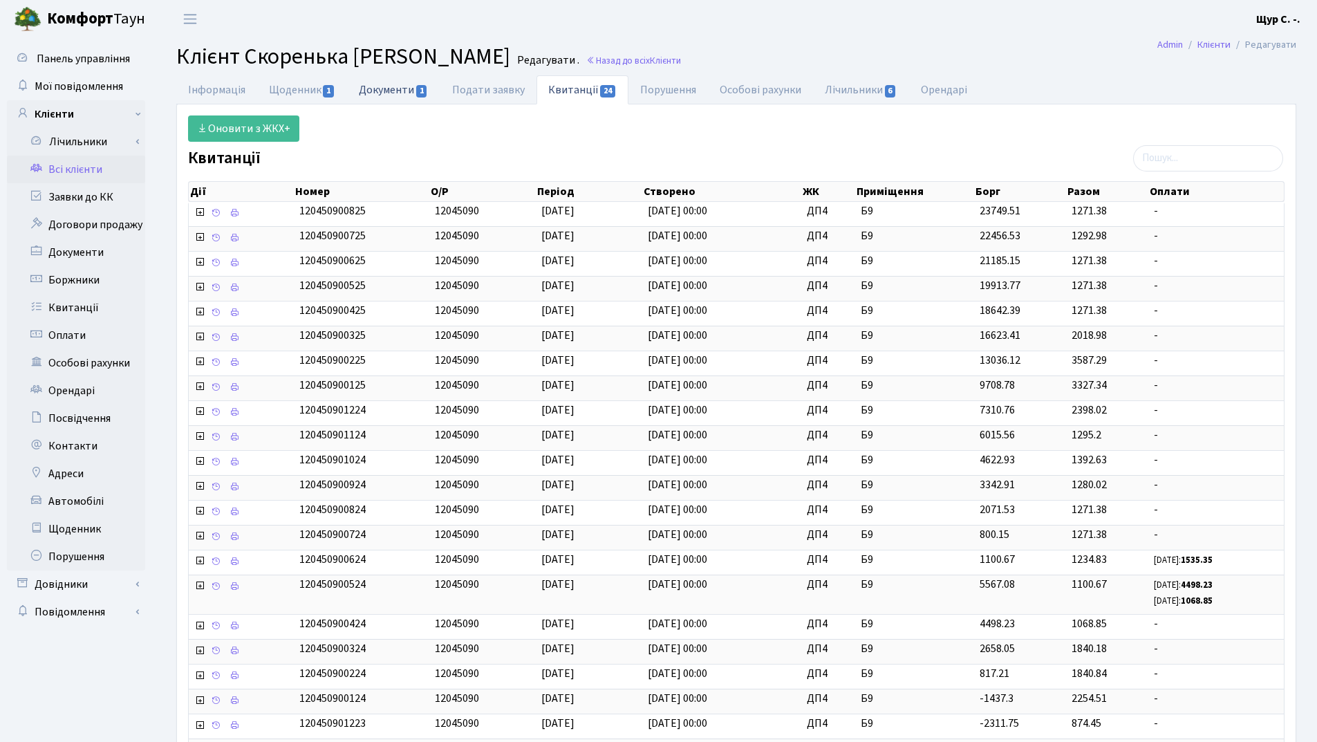
click at [371, 90] on link "Документи 1" at bounding box center [393, 89] width 93 height 28
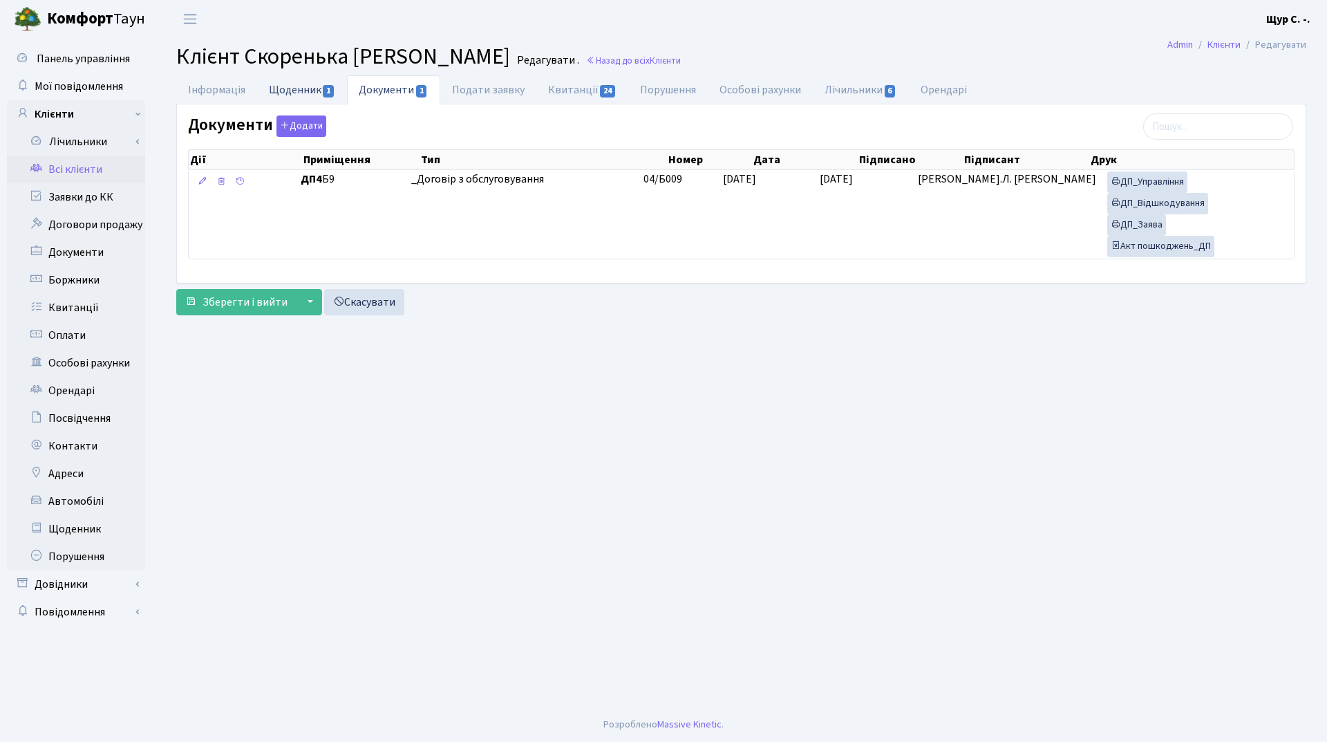
click at [277, 89] on link "Щоденник 1" at bounding box center [302, 89] width 90 height 28
select select "25"
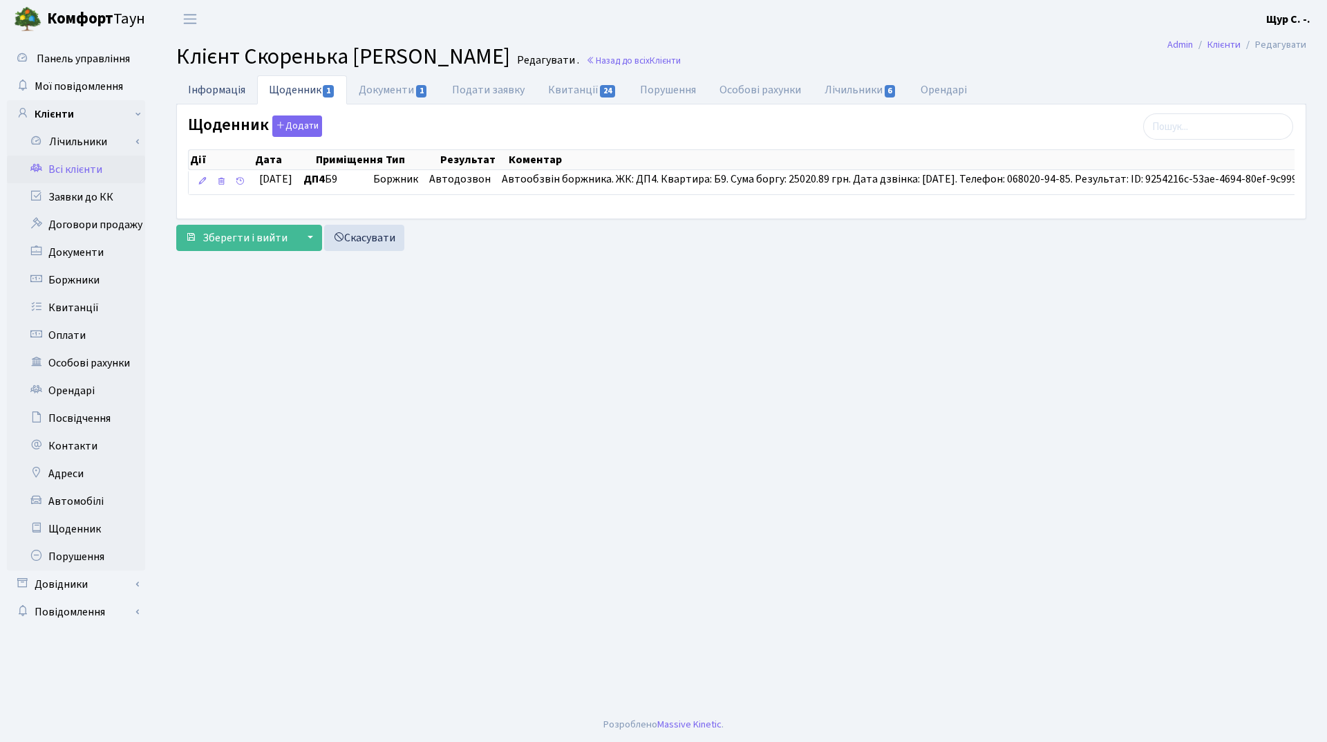
click at [224, 89] on link "Інформація" at bounding box center [216, 89] width 81 height 28
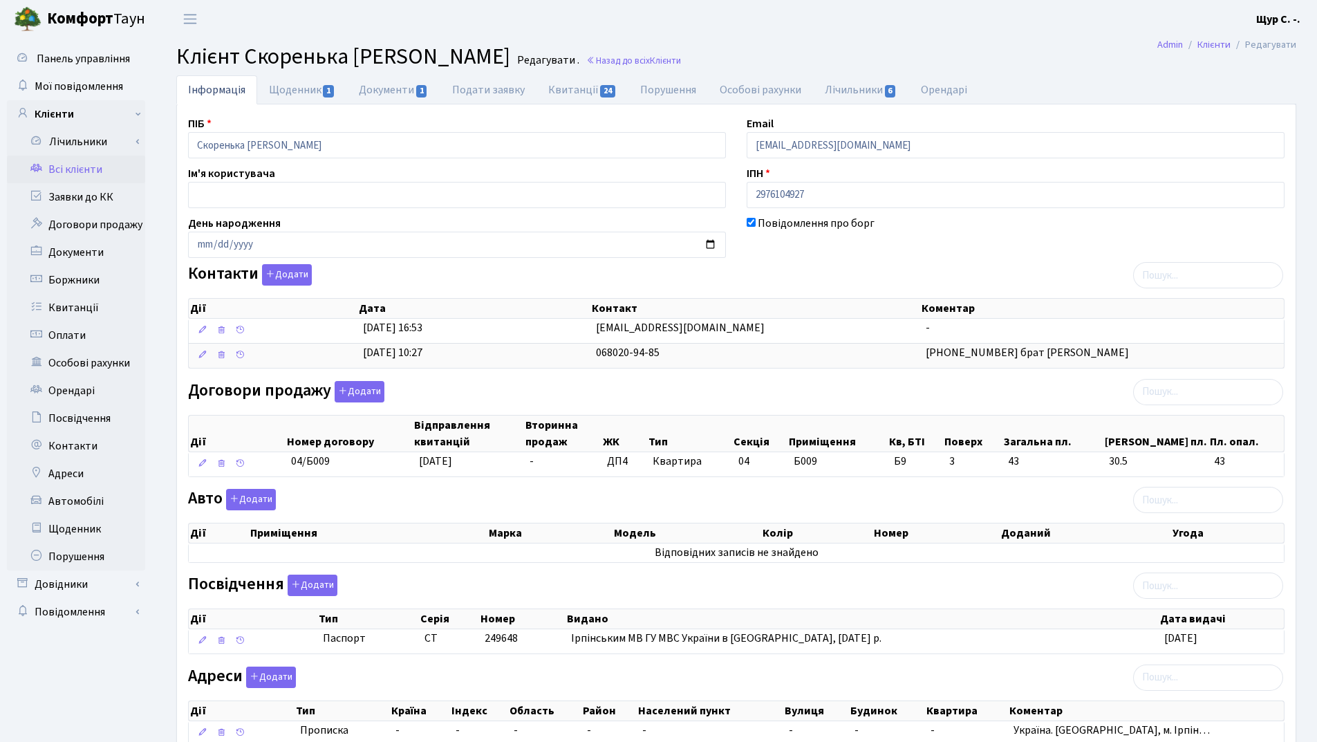
click at [91, 171] on link "Всі клієнти" at bounding box center [76, 170] width 138 height 28
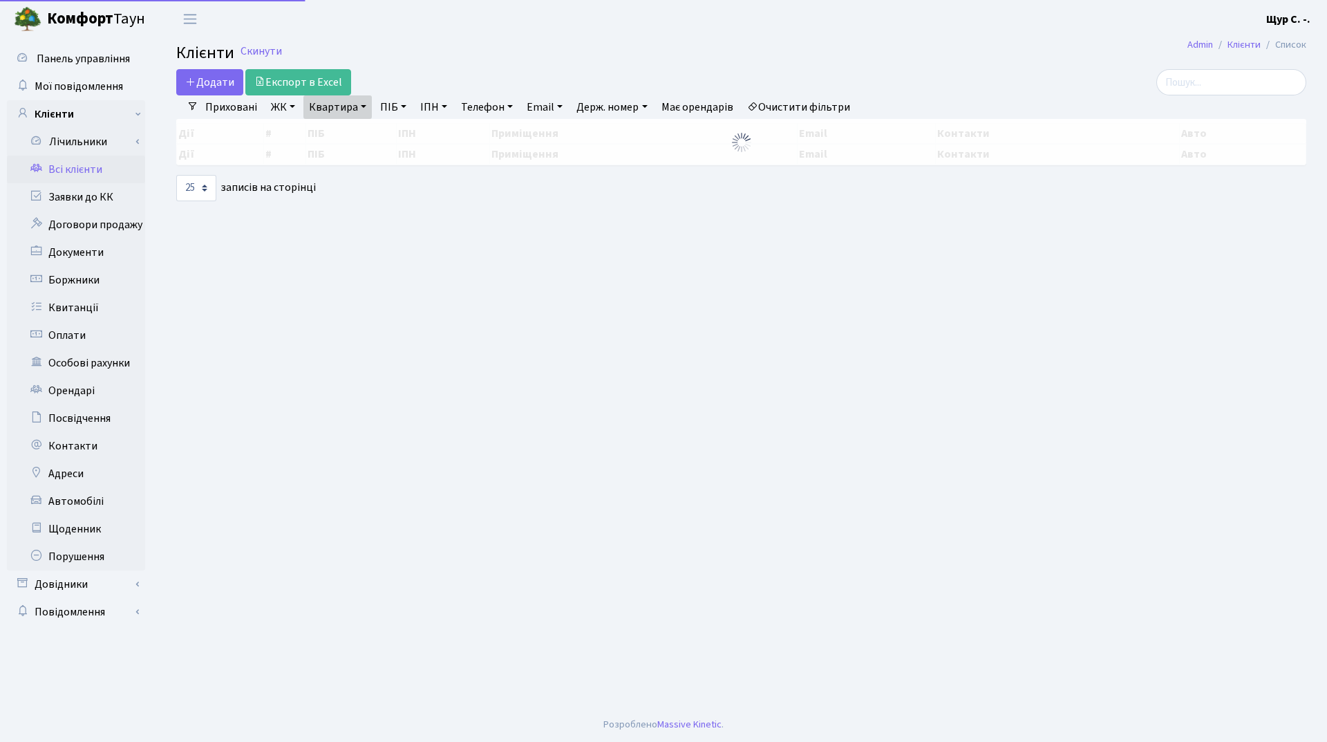
select select "25"
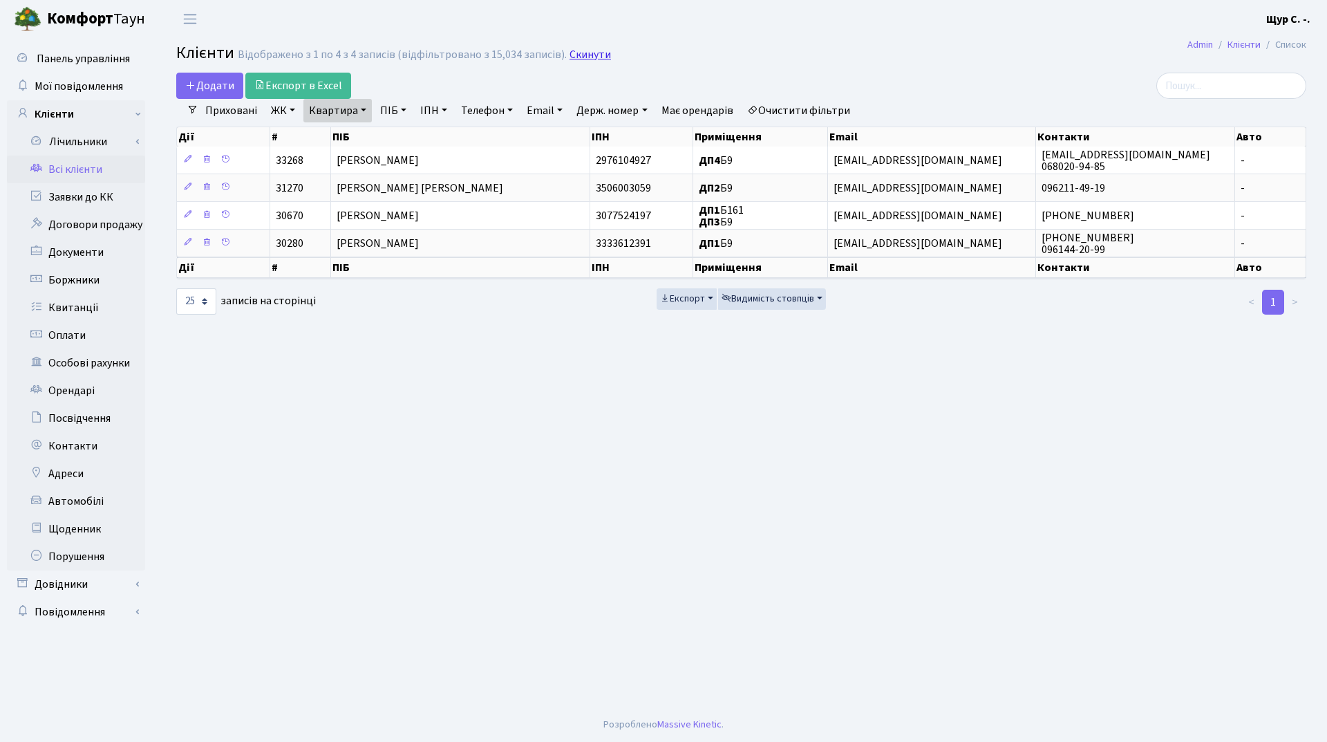
click at [576, 56] on link "Скинути" at bounding box center [590, 54] width 41 height 13
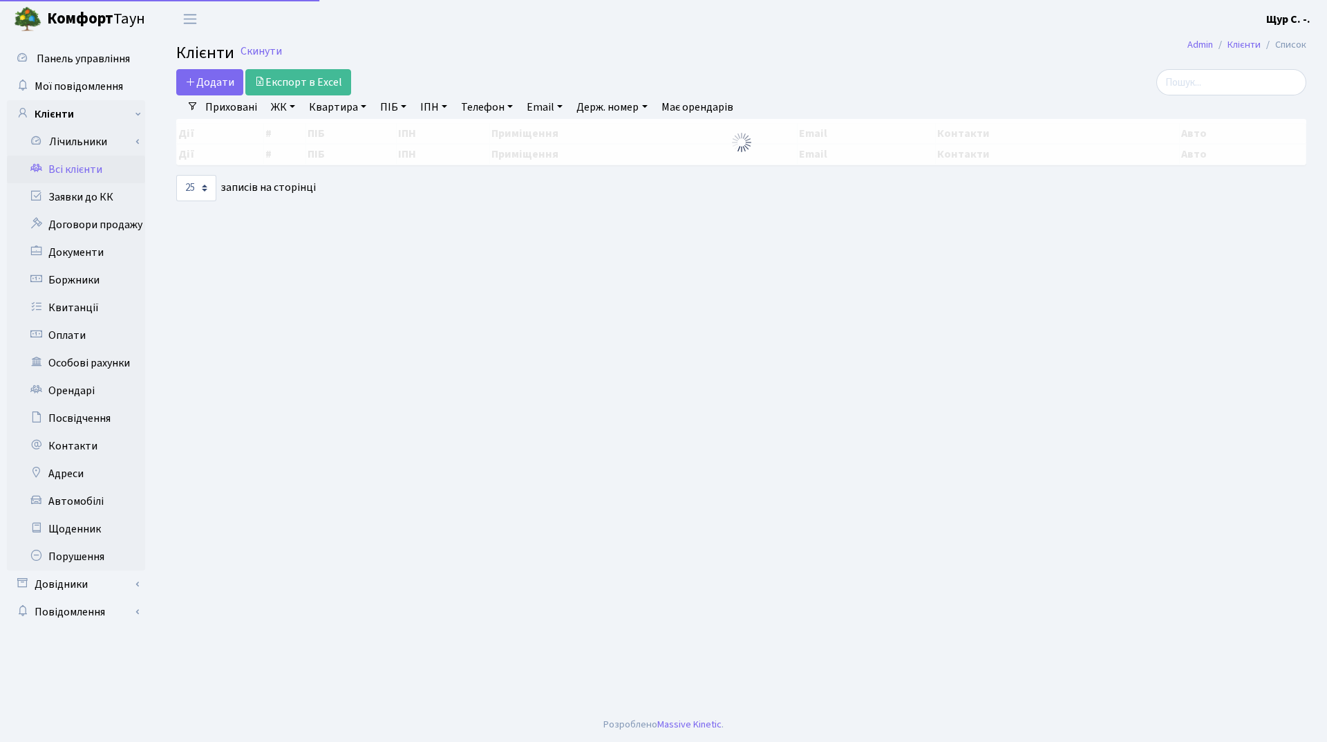
select select "25"
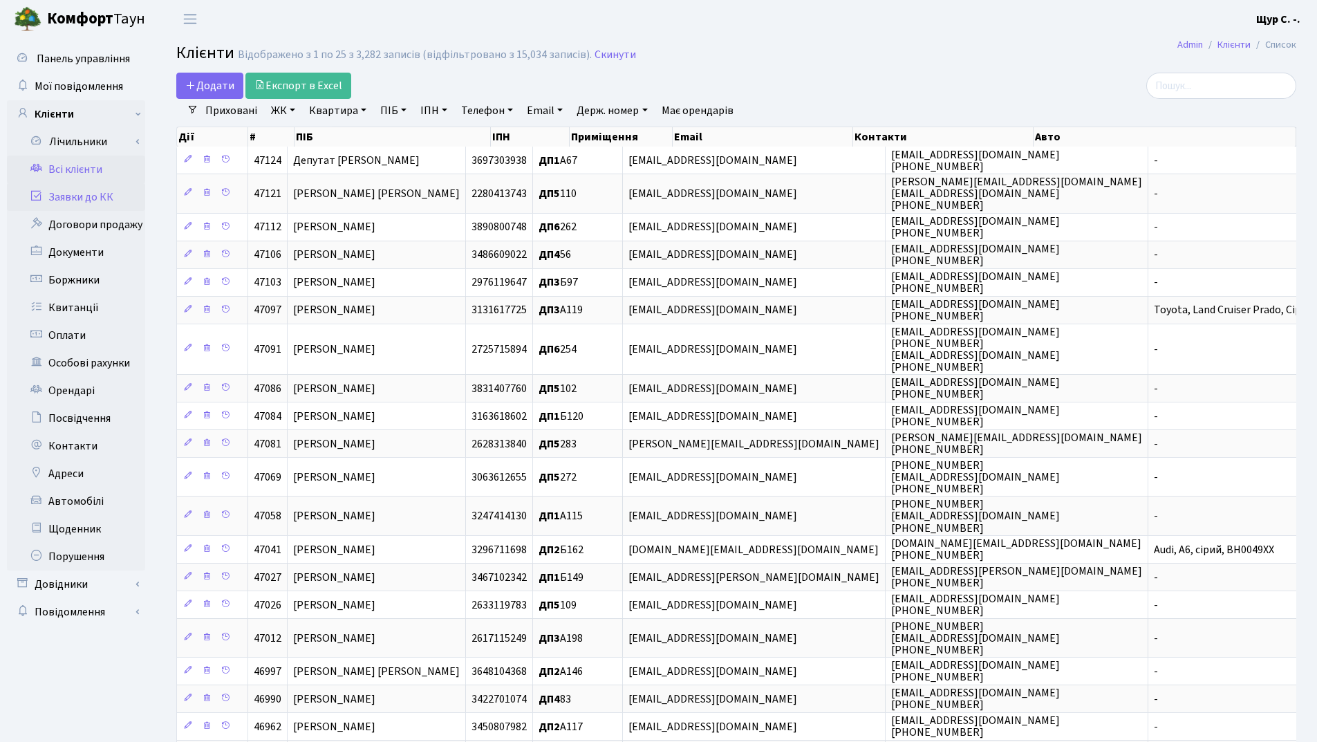
click at [119, 200] on link "Заявки до КК" at bounding box center [76, 197] width 138 height 28
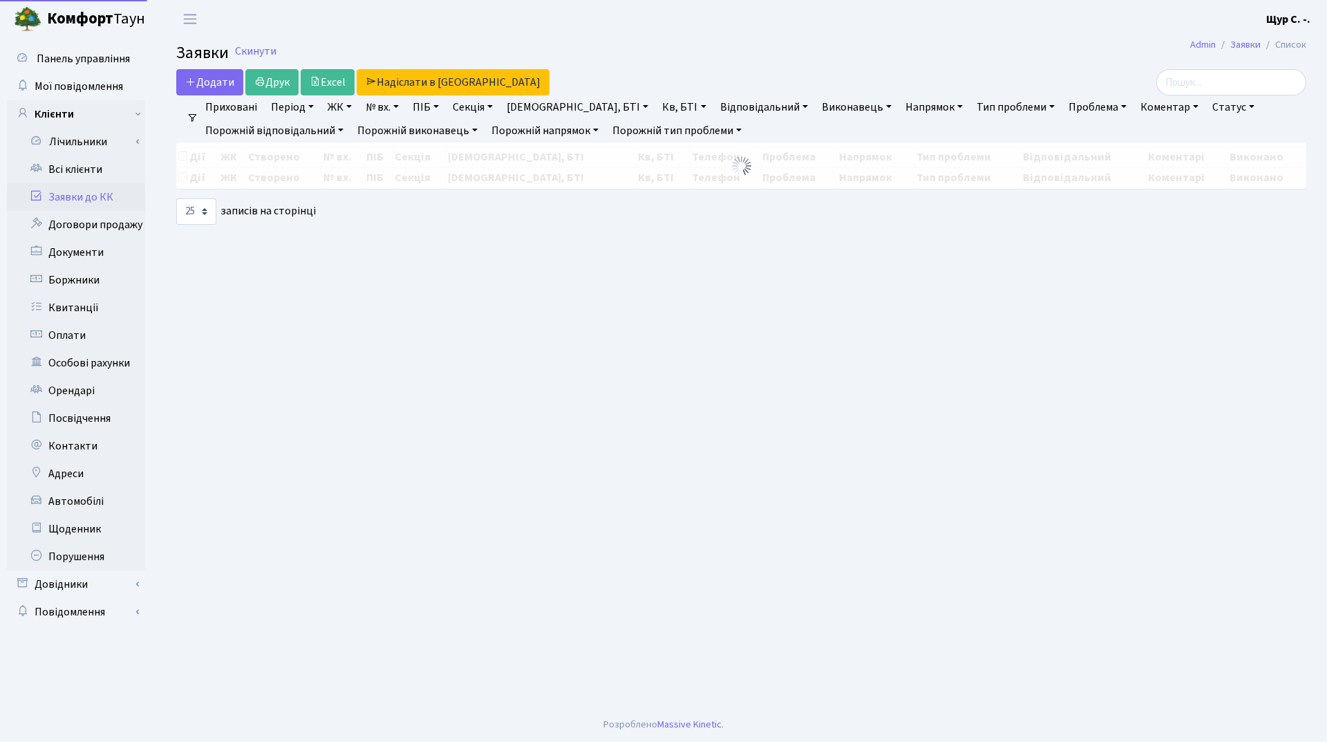
select select "25"
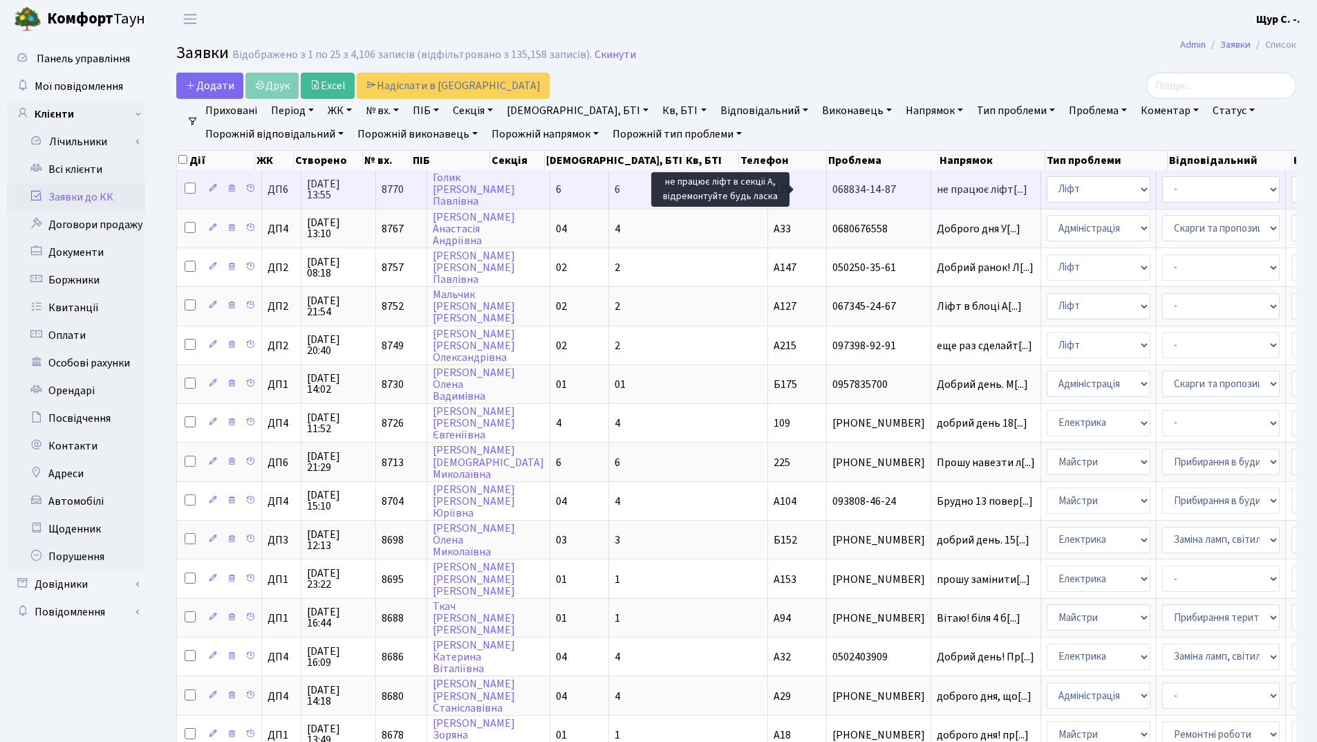
click at [937, 189] on span "не працює ліфт[...]" at bounding box center [982, 189] width 91 height 15
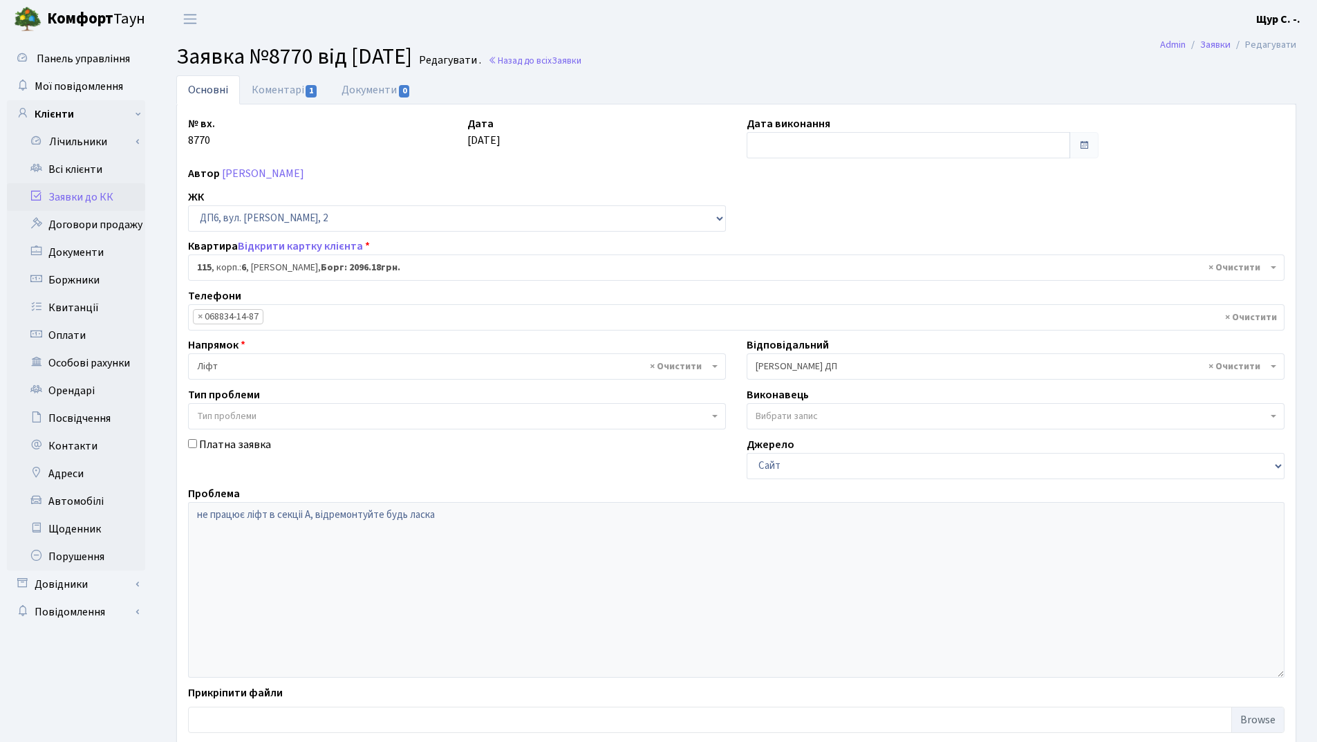
select select "46610"
click at [261, 88] on link "Коментарі 1" at bounding box center [285, 89] width 90 height 28
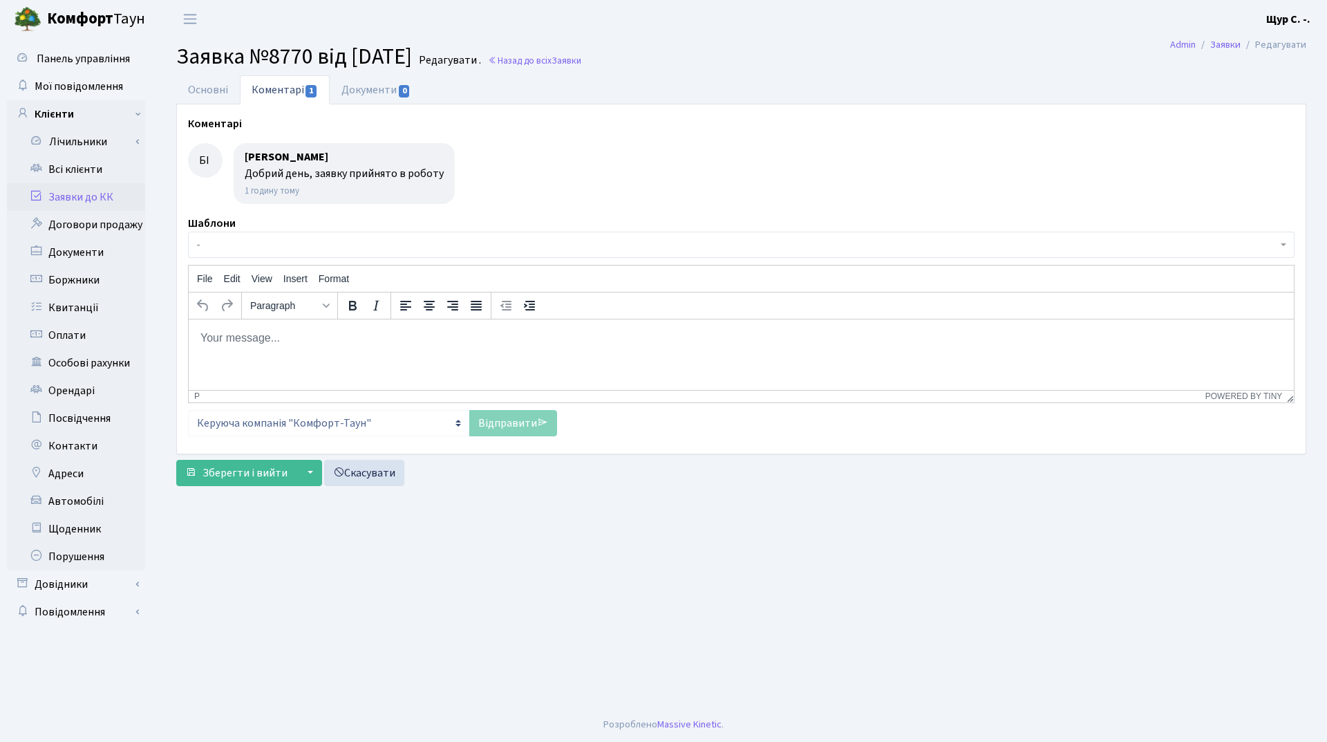
click at [97, 196] on link "Заявки до КК" at bounding box center [76, 197] width 138 height 28
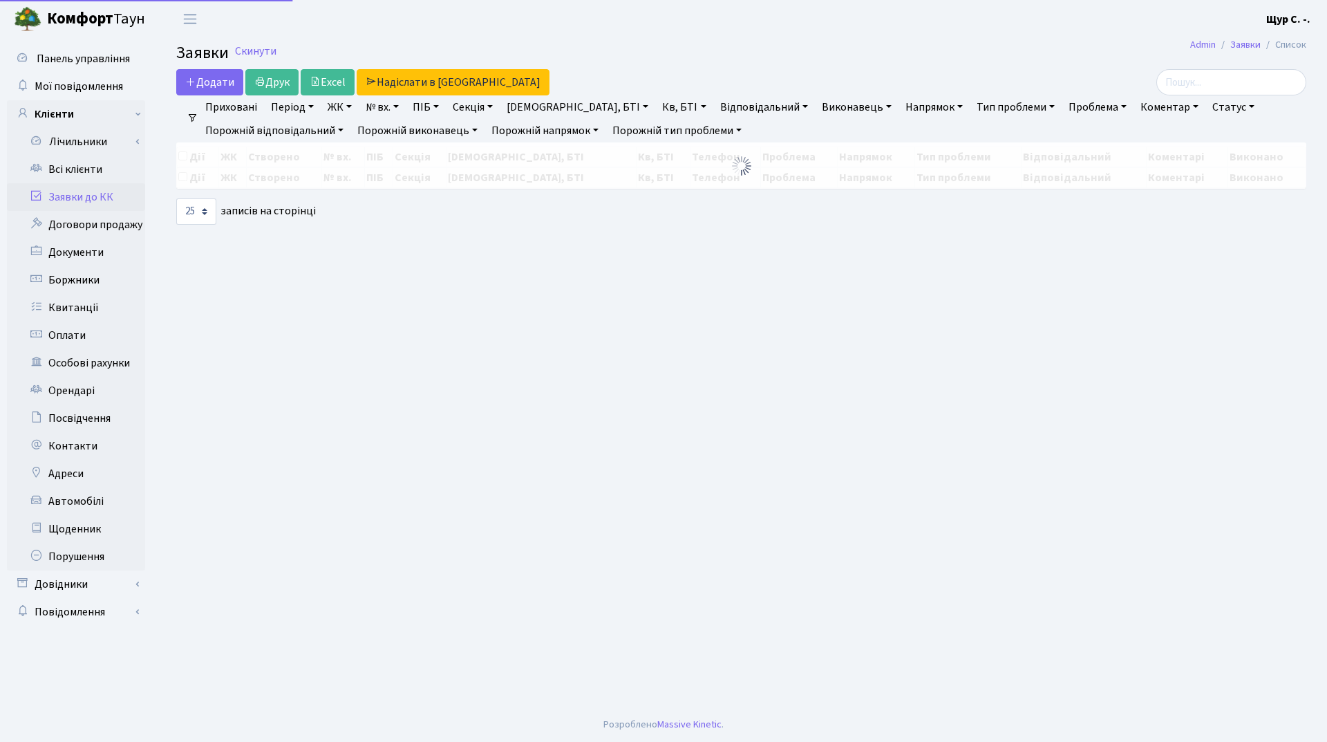
select select "25"
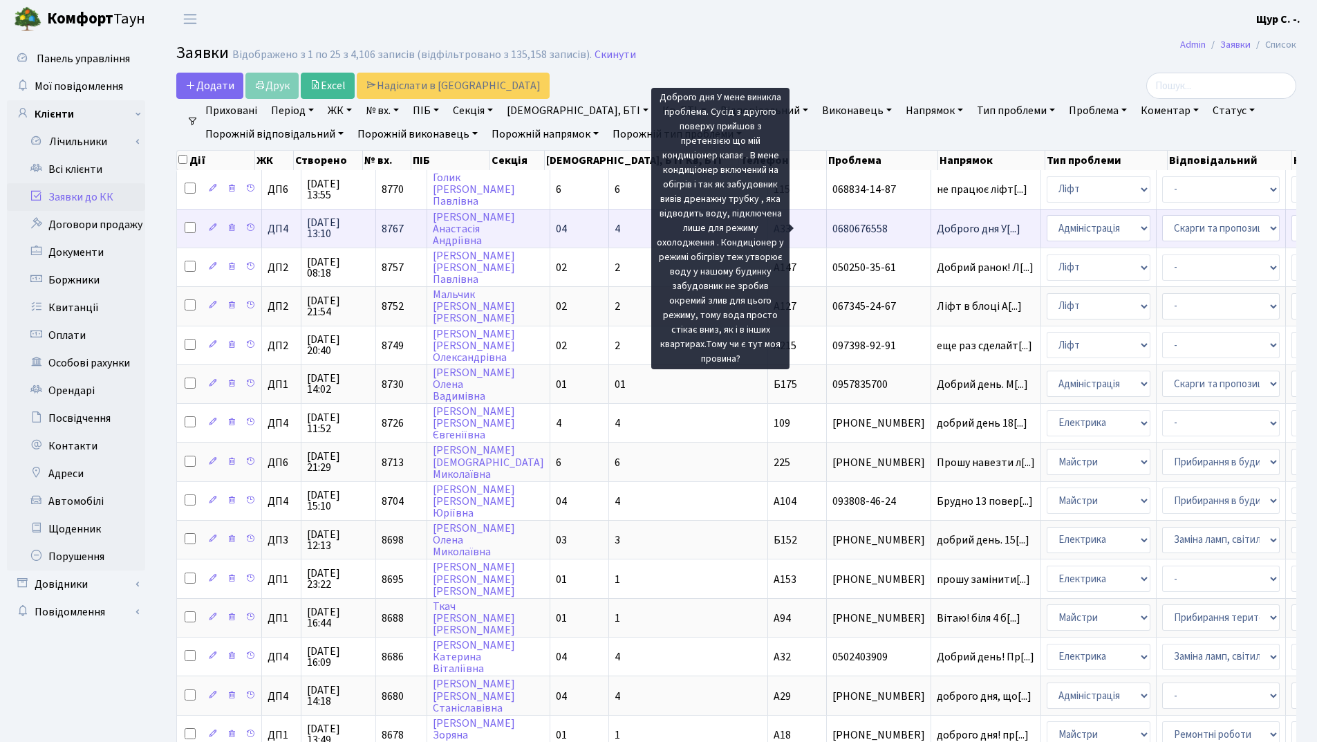
click at [937, 233] on span "Доброго дня У[...]" at bounding box center [979, 228] width 84 height 15
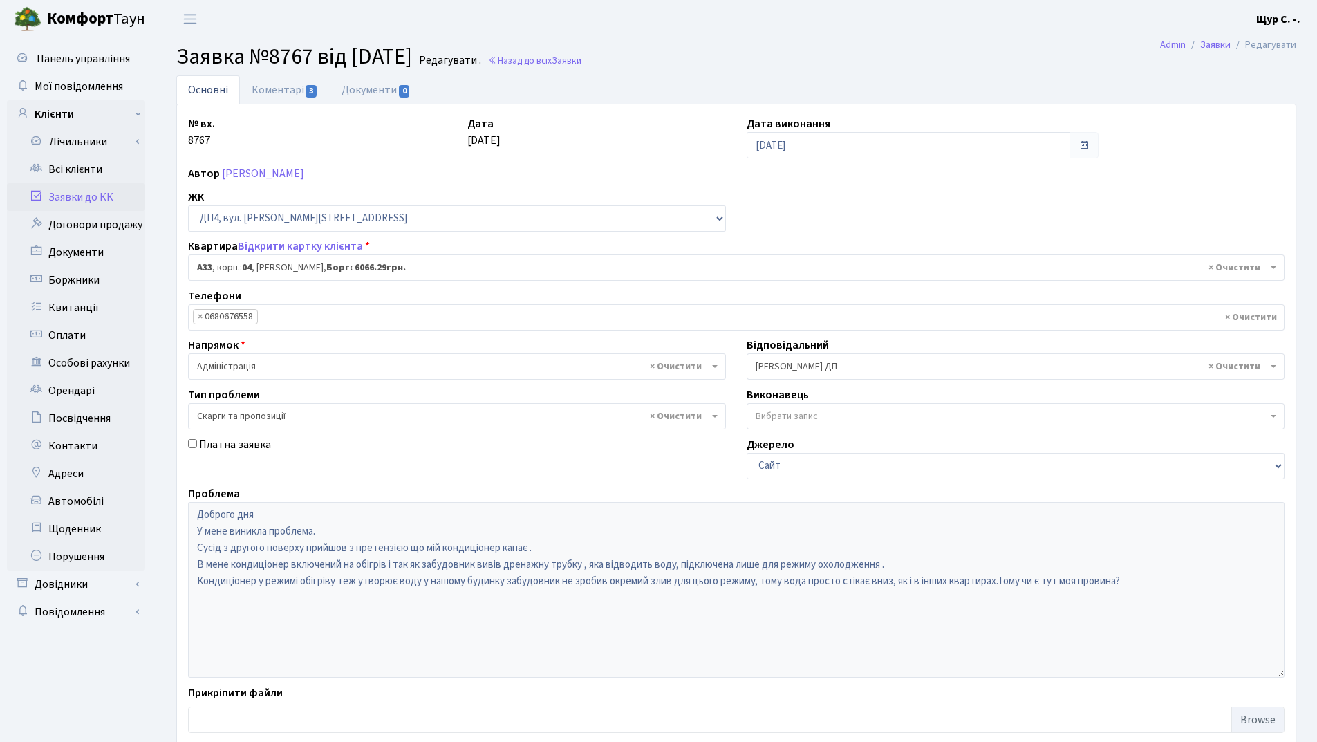
select select "32986"
select select "55"
click at [270, 92] on link "Коментарі 3" at bounding box center [285, 89] width 90 height 28
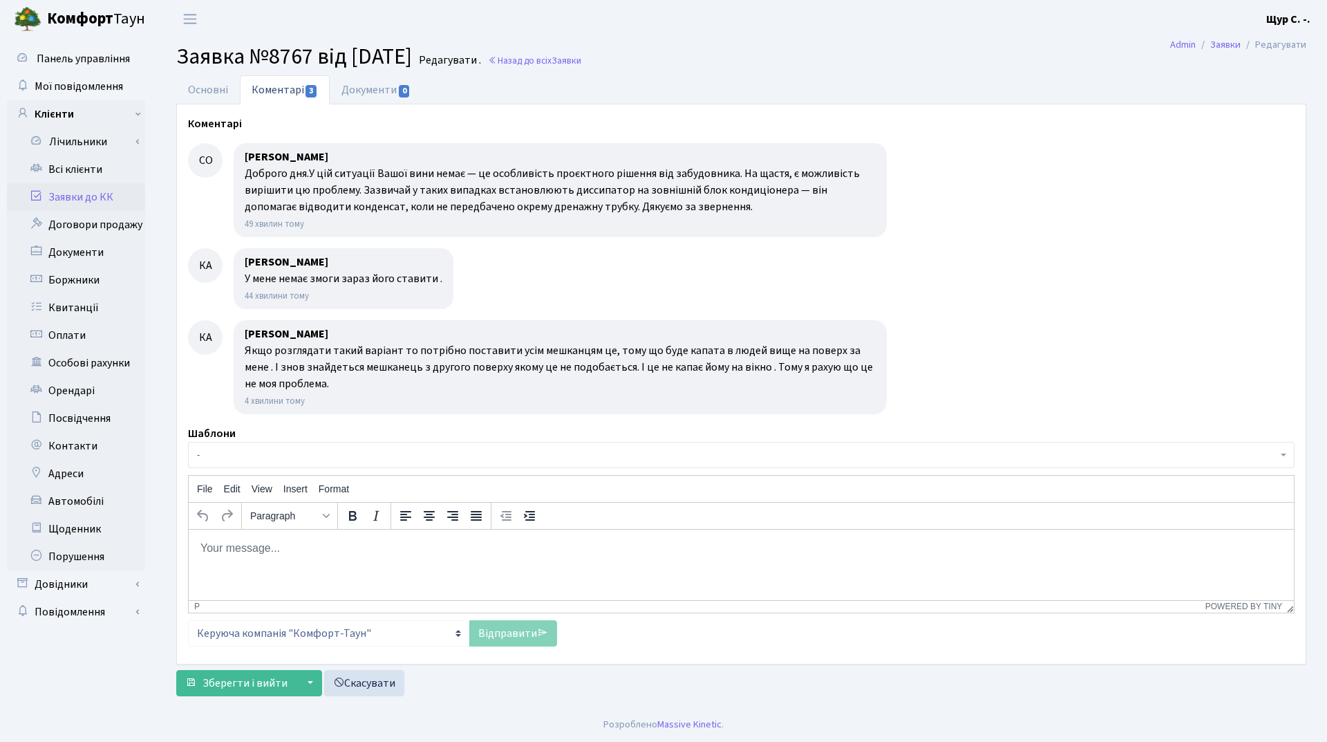
click at [111, 195] on link "Заявки до КК" at bounding box center [76, 197] width 138 height 28
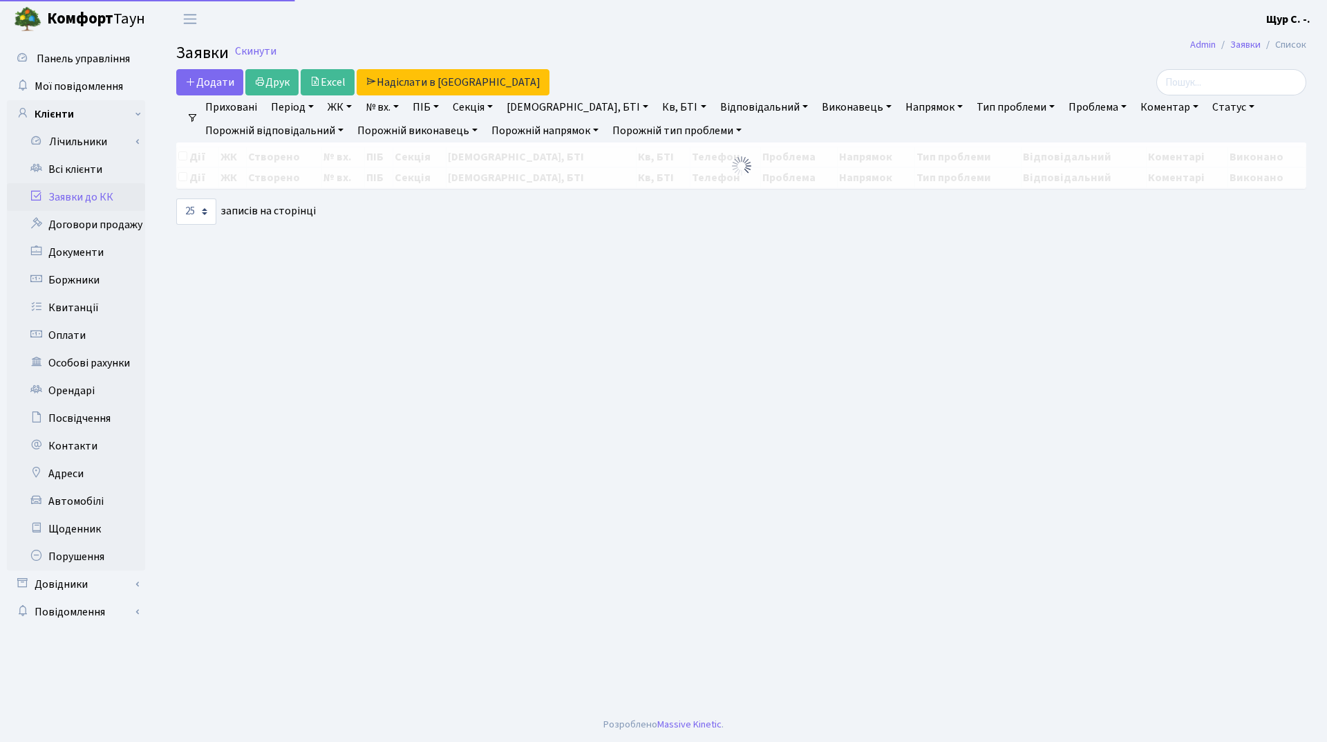
select select "25"
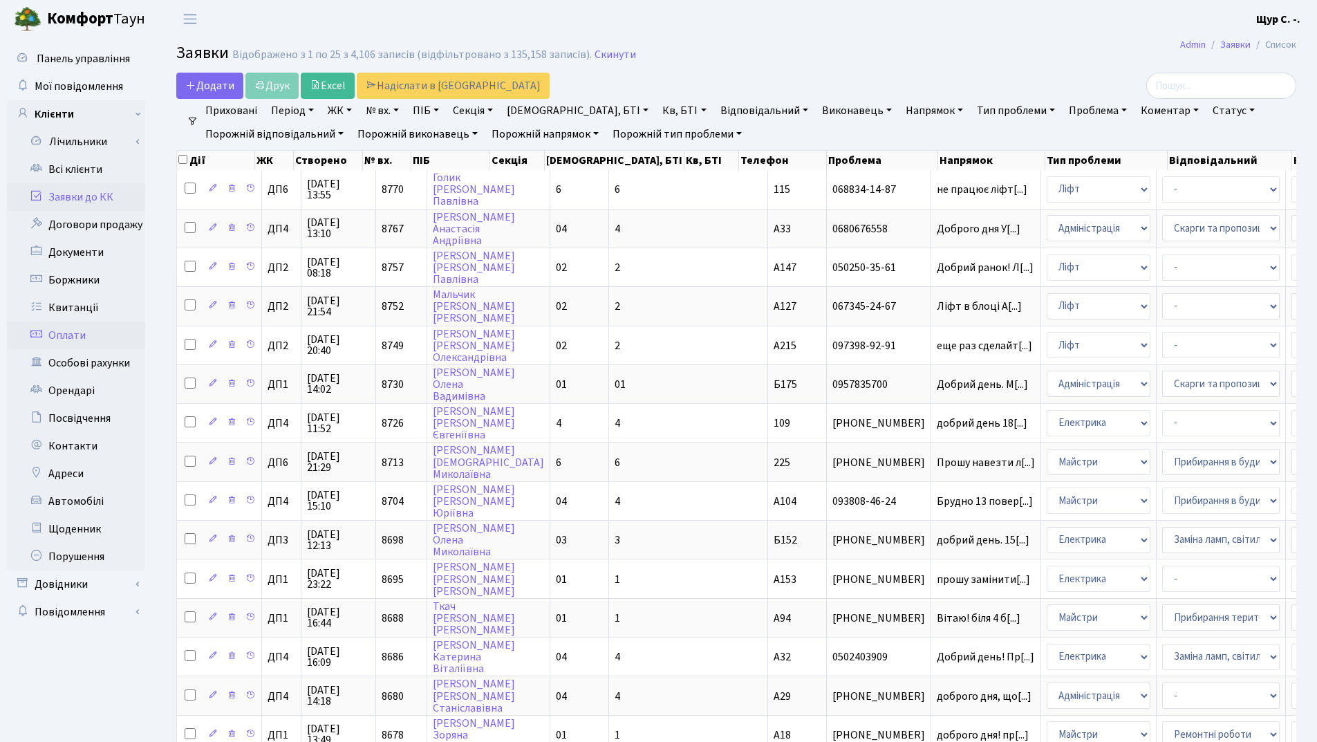
click at [91, 335] on link "Оплати" at bounding box center [76, 336] width 138 height 28
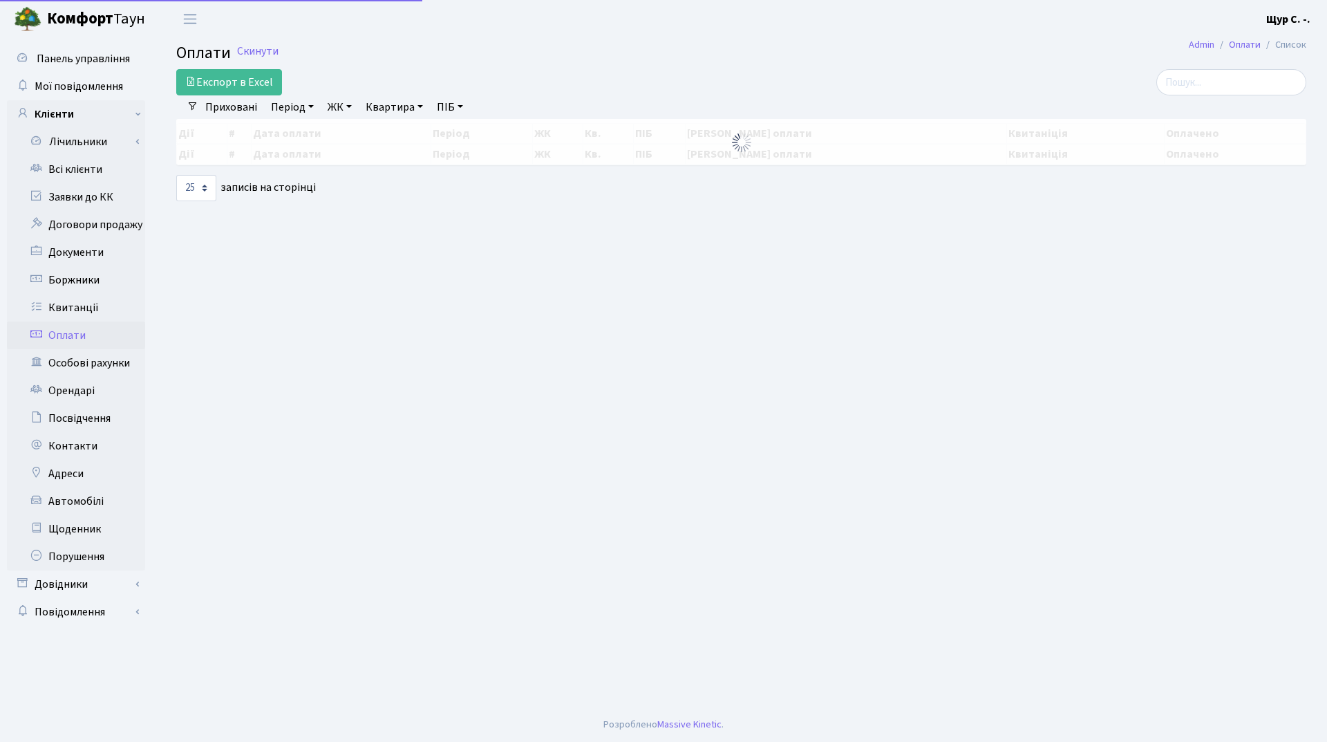
select select "25"
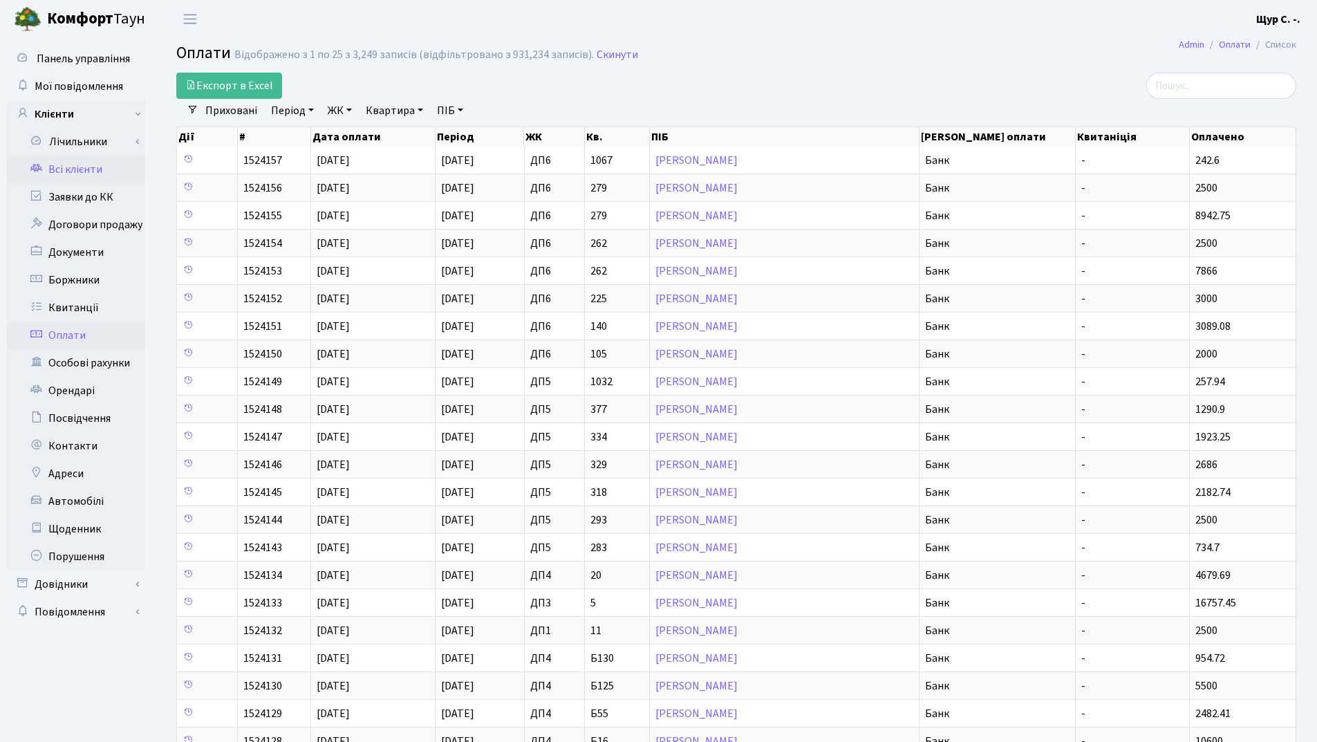
click at [98, 165] on link "Всі клієнти" at bounding box center [76, 170] width 138 height 28
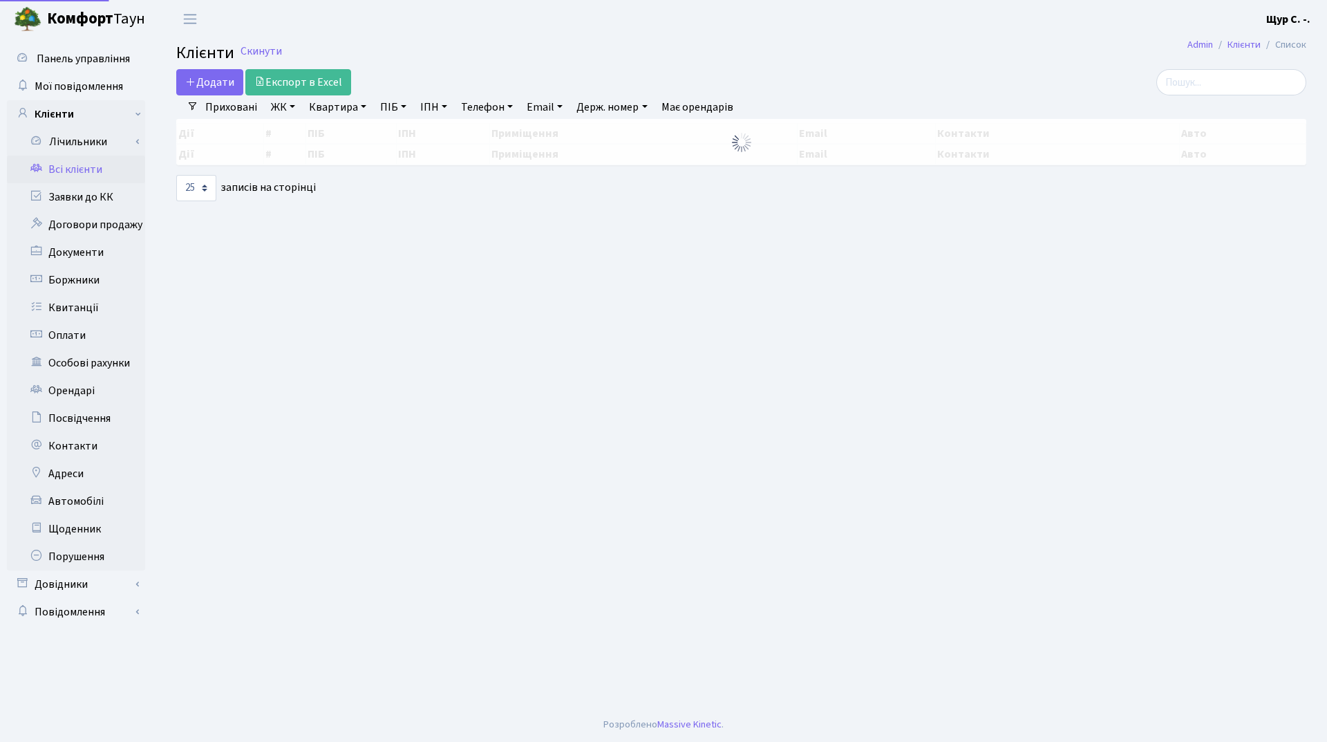
select select "25"
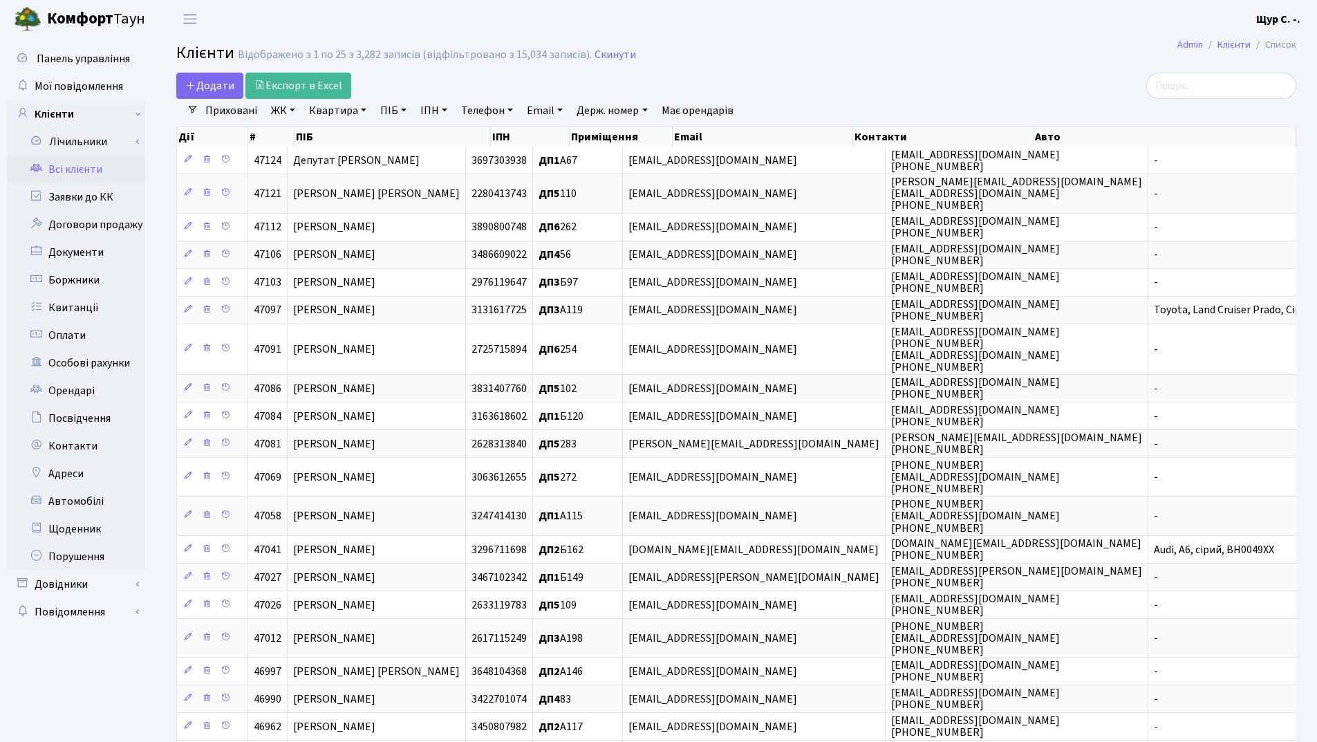
click at [319, 114] on link "Квартира" at bounding box center [338, 111] width 68 height 24
type input "б9"
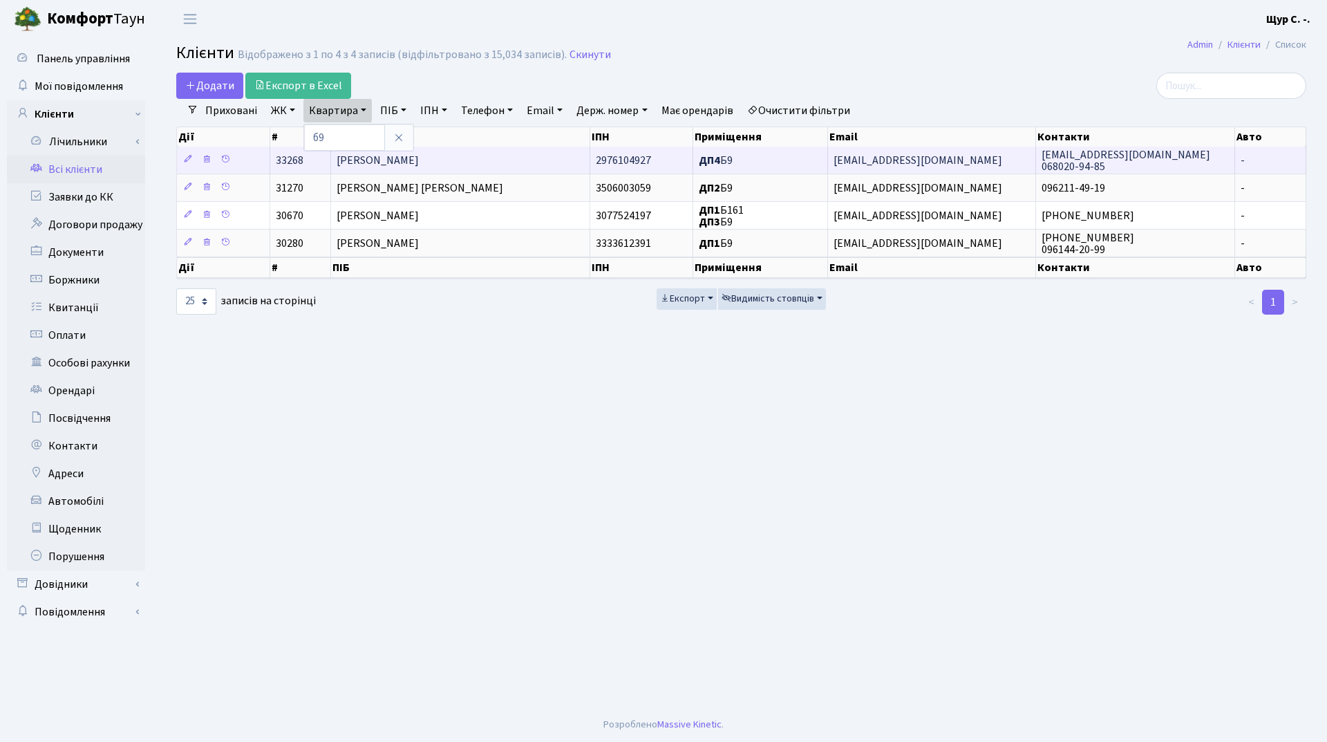
click at [404, 163] on span "[PERSON_NAME]" at bounding box center [378, 160] width 82 height 15
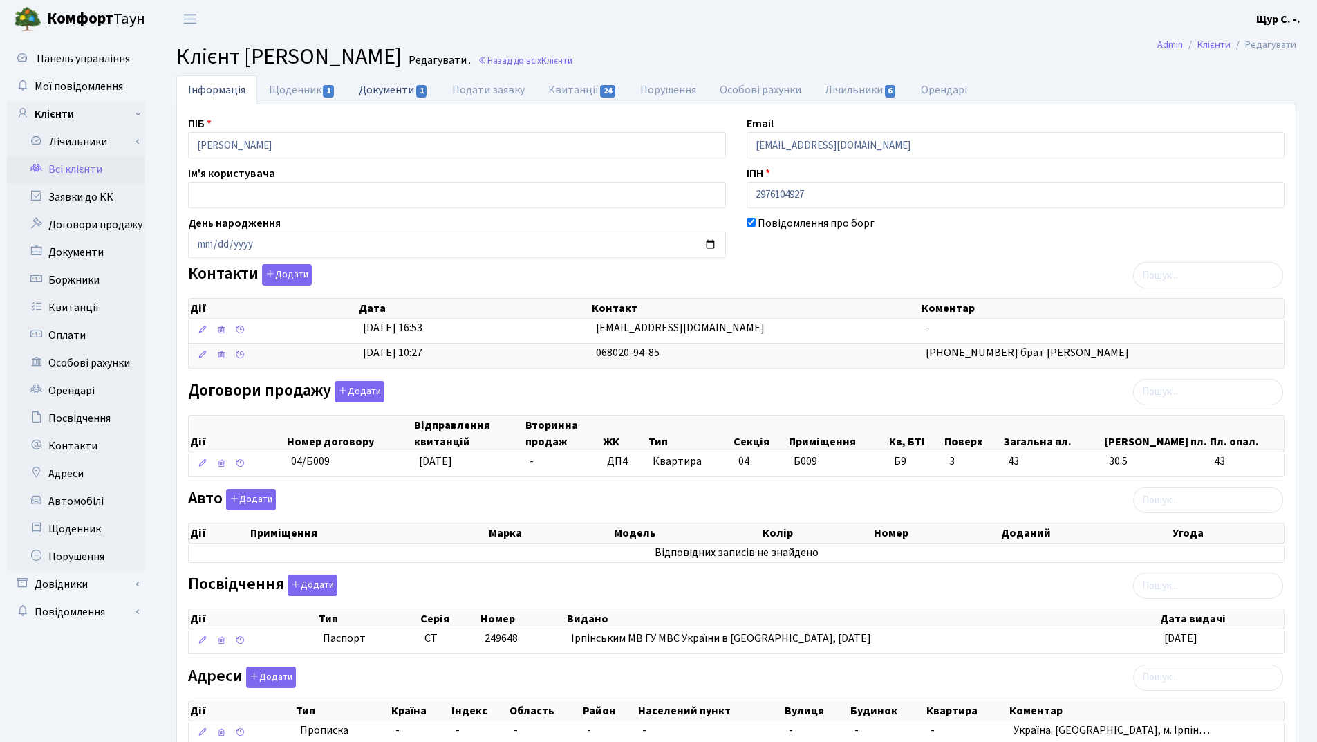
click at [384, 84] on link "Документи 1" at bounding box center [393, 89] width 93 height 28
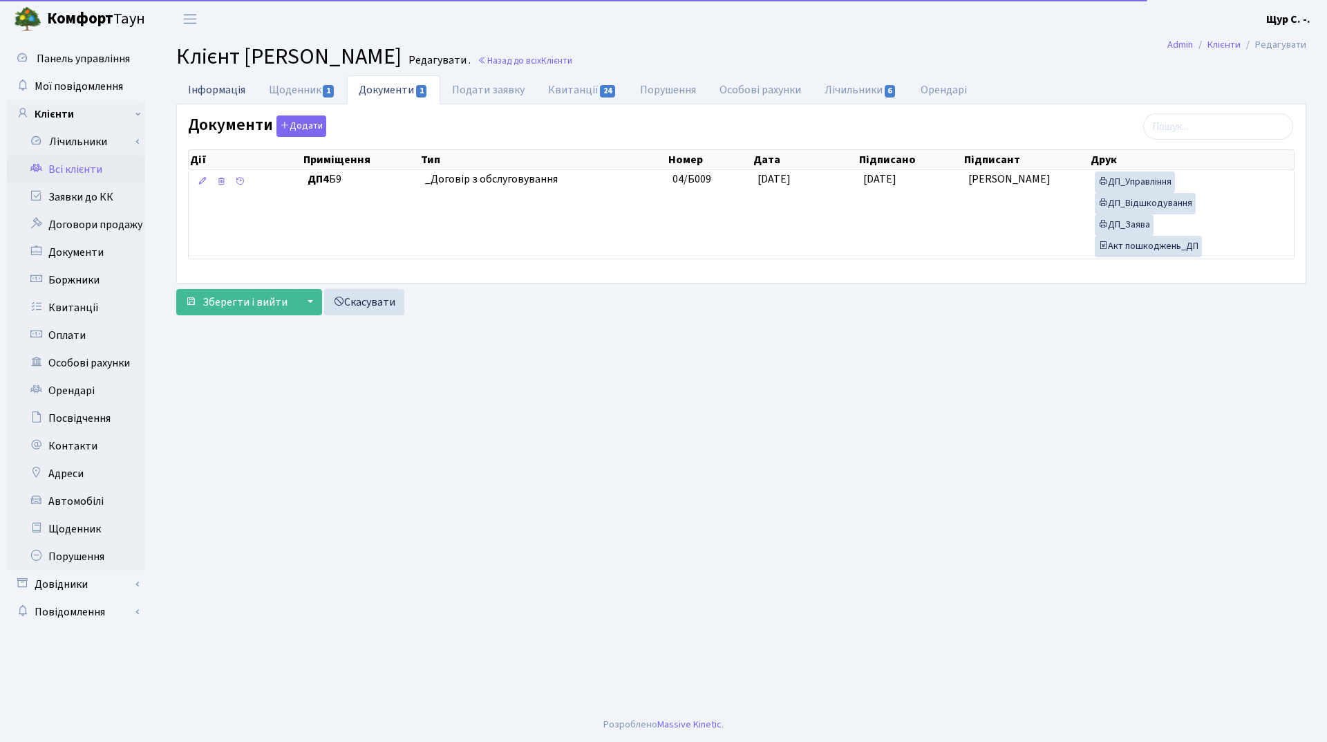
click at [232, 91] on link "Інформація" at bounding box center [216, 89] width 81 height 28
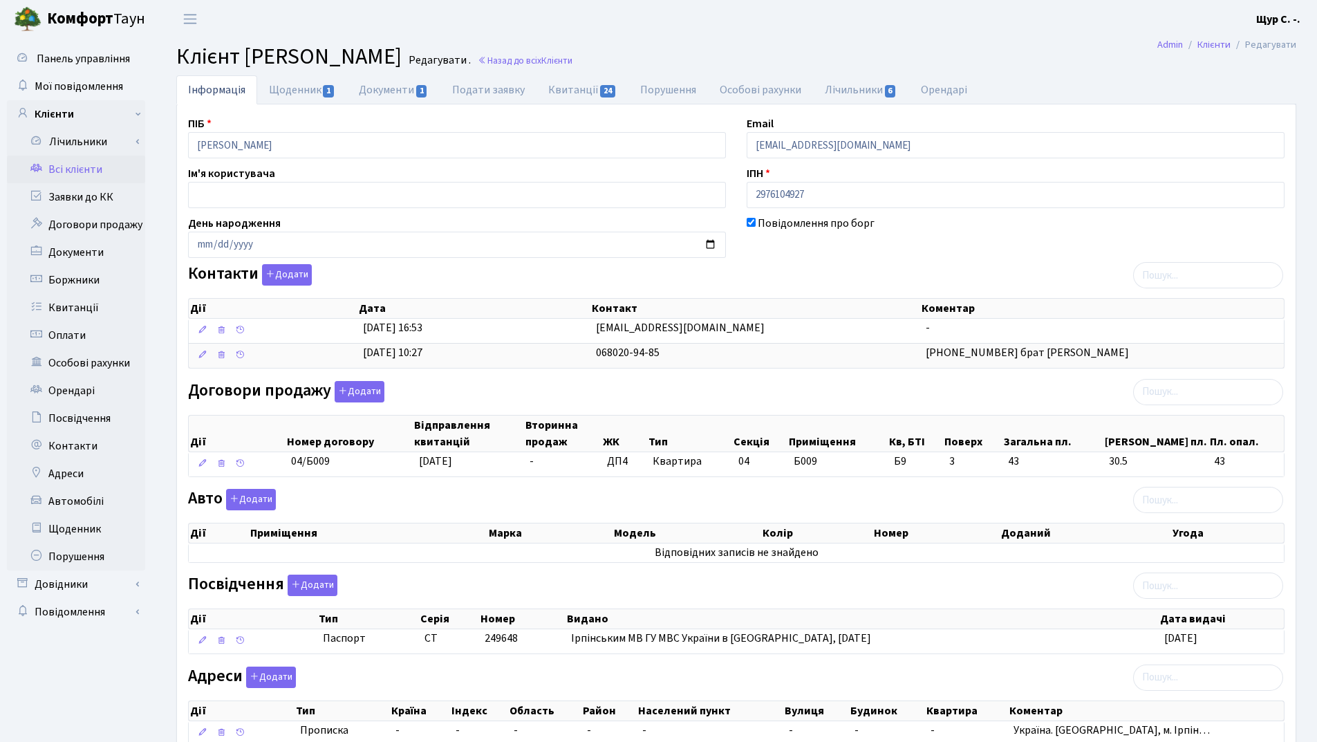
click at [82, 169] on link "Всі клієнти" at bounding box center [76, 170] width 138 height 28
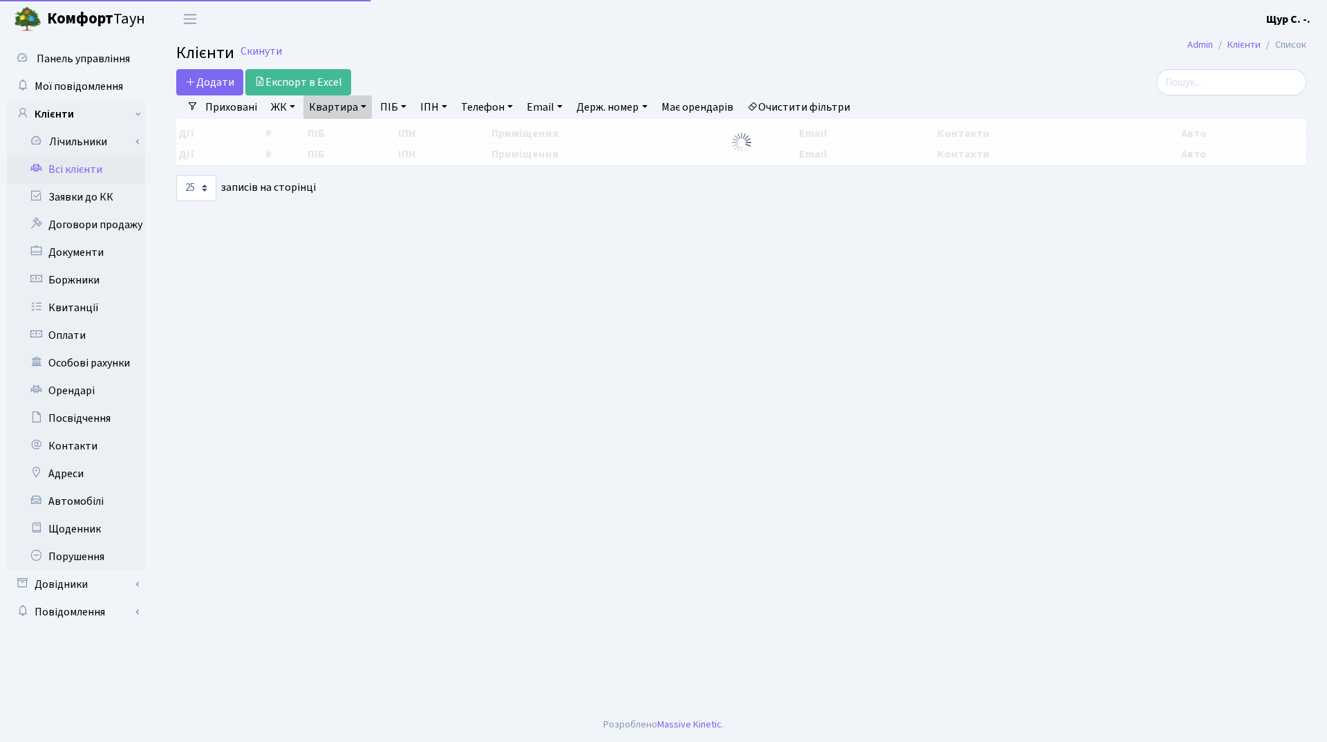
select select "25"
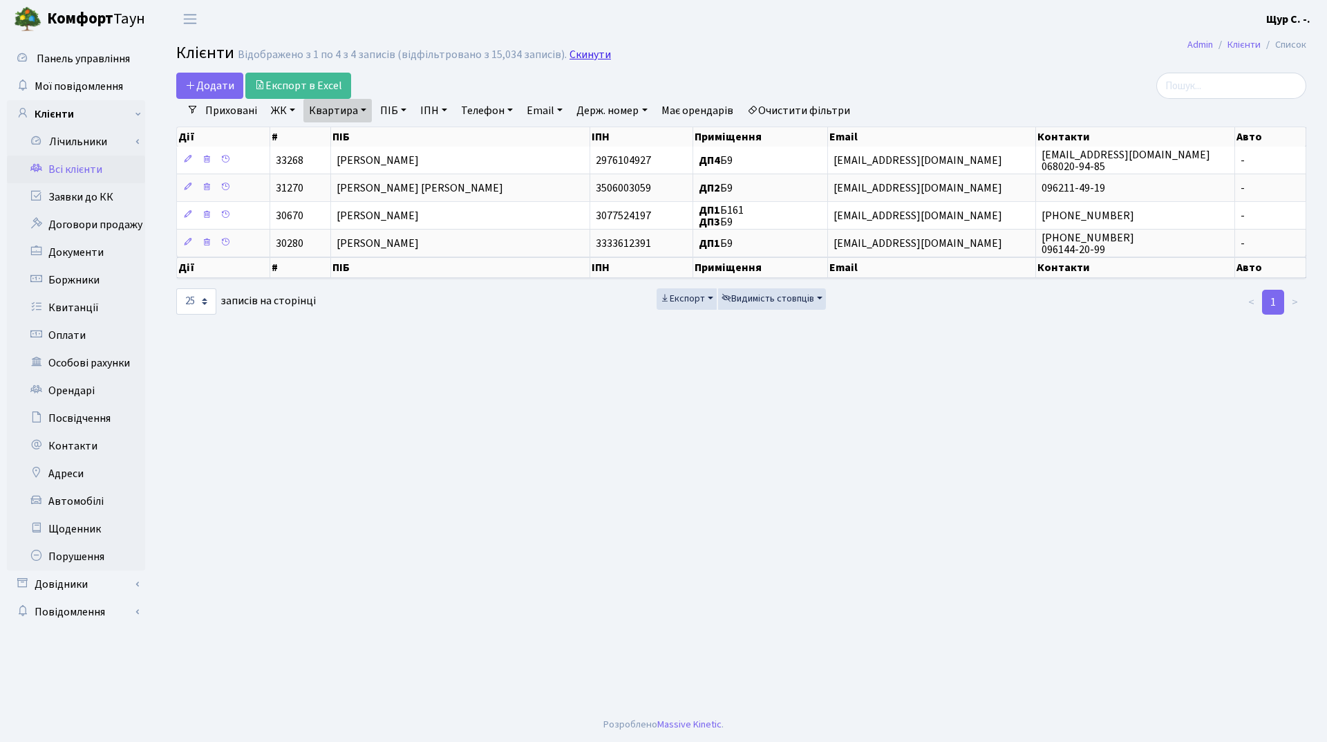
click at [581, 59] on link "Скинути" at bounding box center [590, 54] width 41 height 13
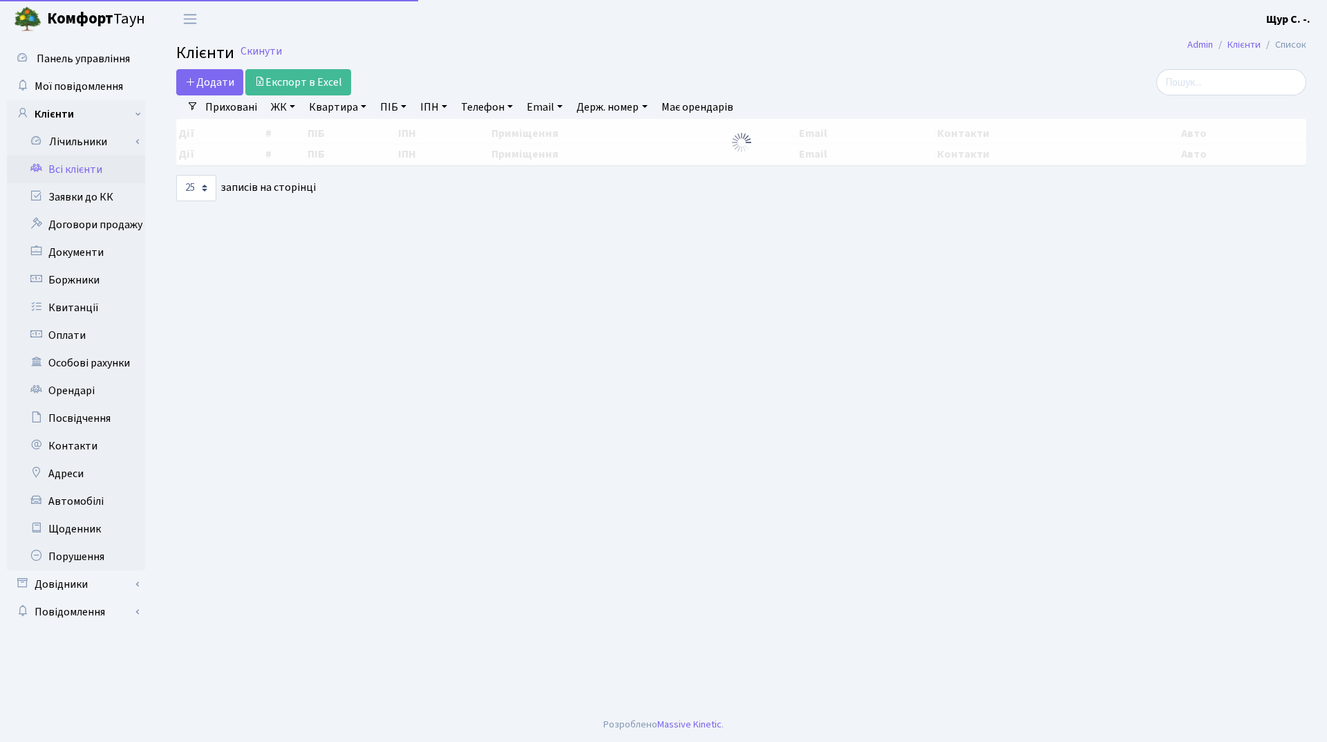
select select "25"
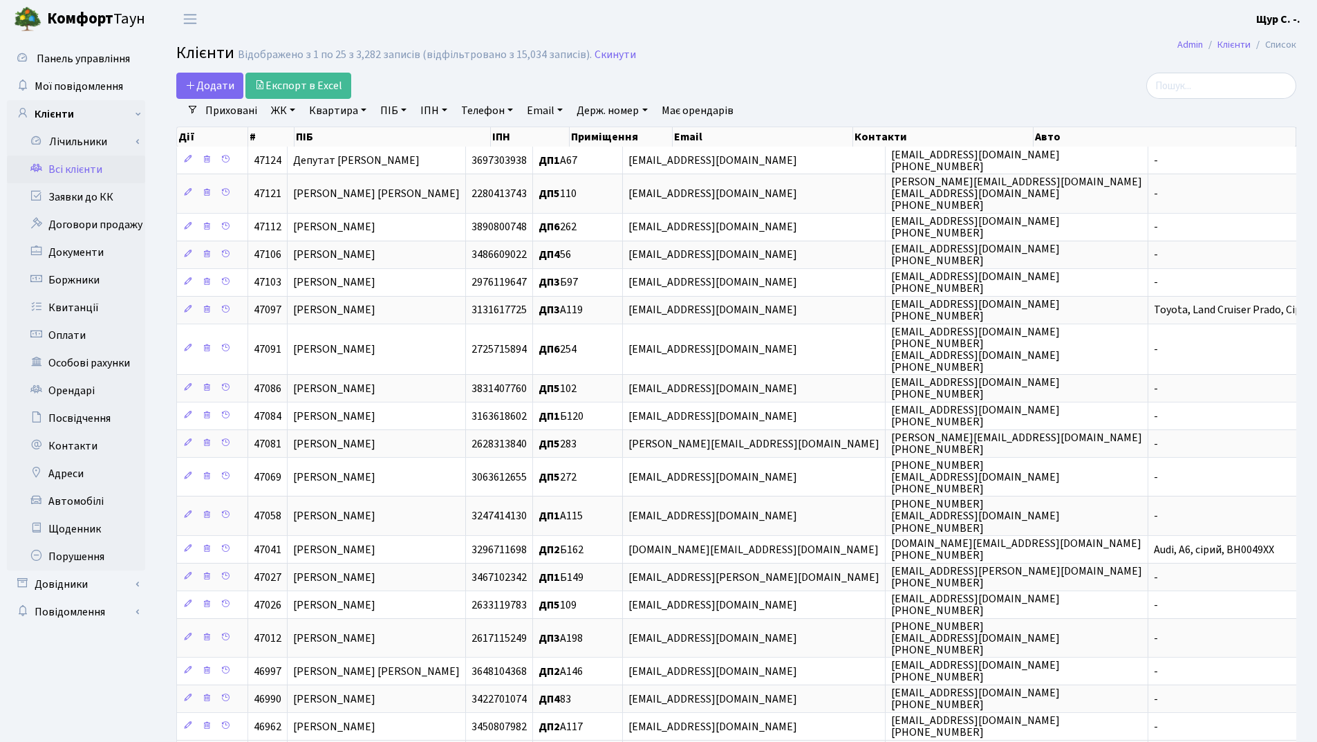
click at [331, 111] on link "Квартира" at bounding box center [338, 111] width 68 height 24
type input "208"
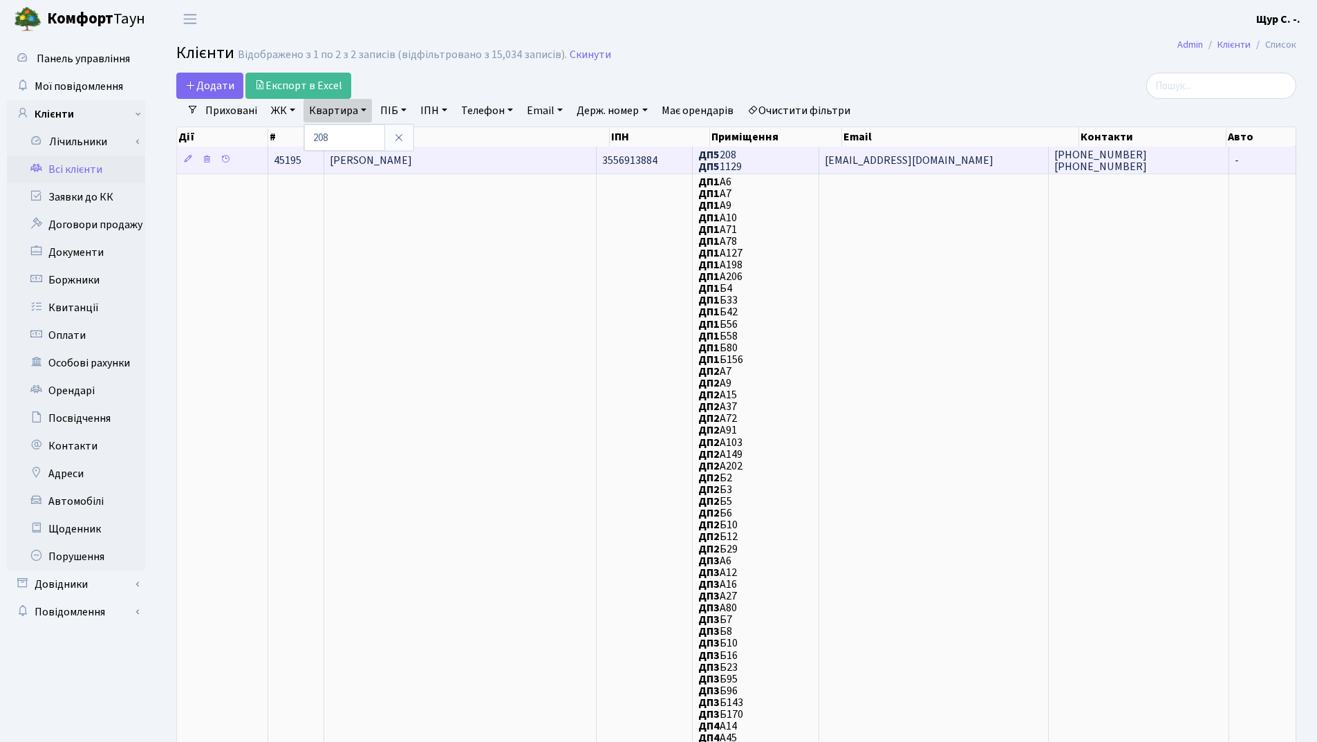
click at [412, 162] on span "[PERSON_NAME]" at bounding box center [371, 160] width 82 height 15
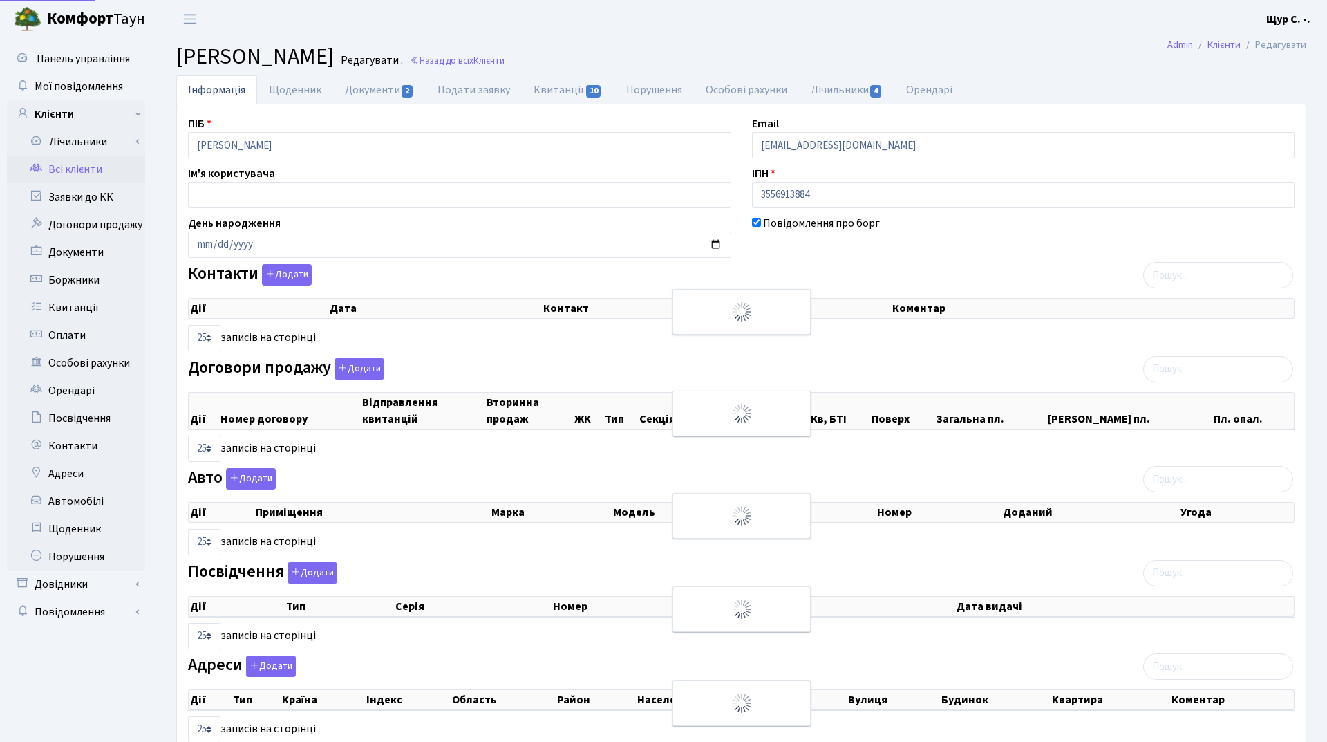
select select "25"
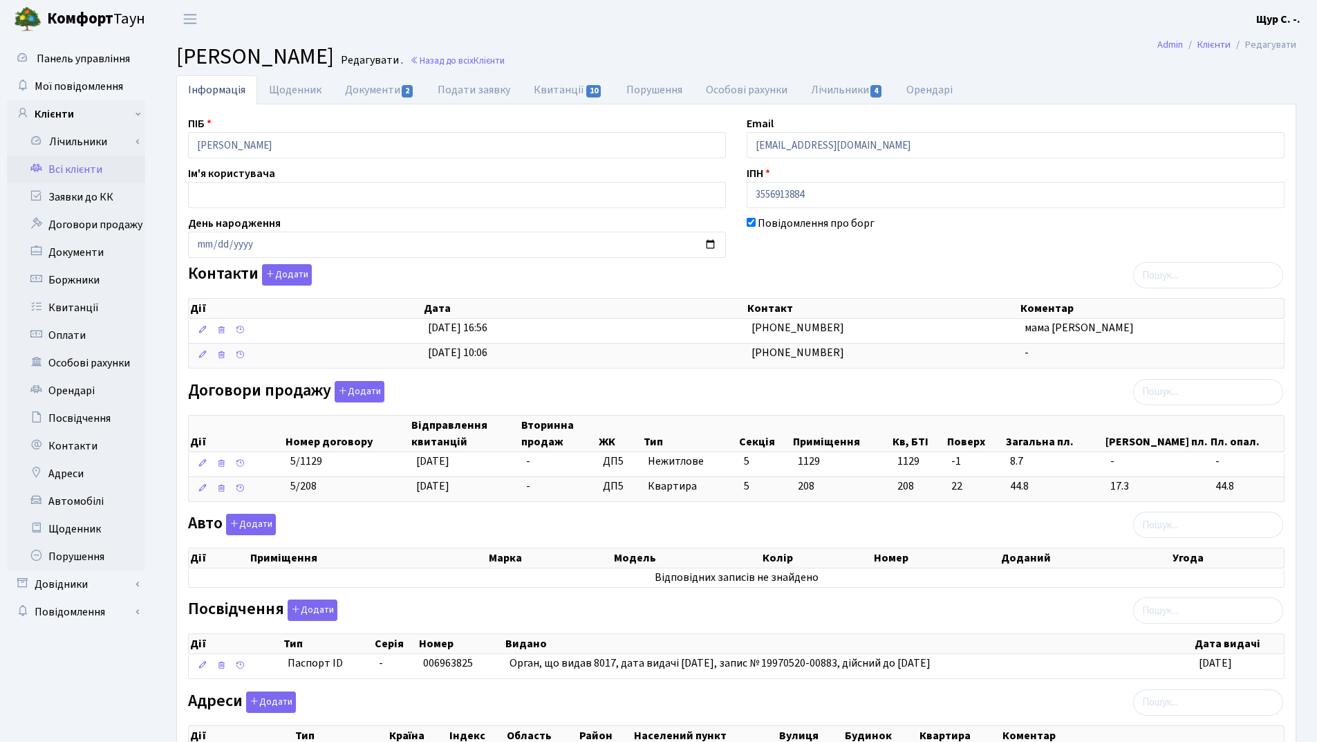
click at [103, 176] on link "Всі клієнти" at bounding box center [76, 170] width 138 height 28
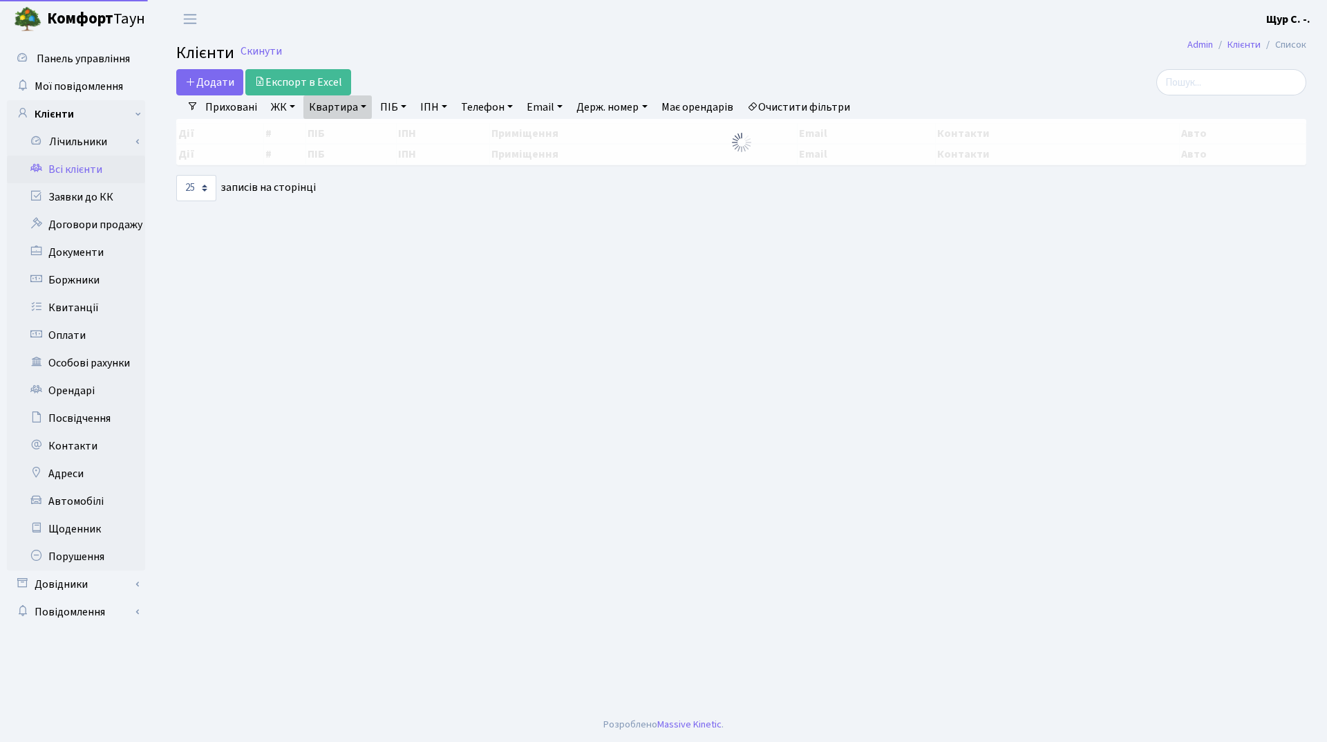
select select "25"
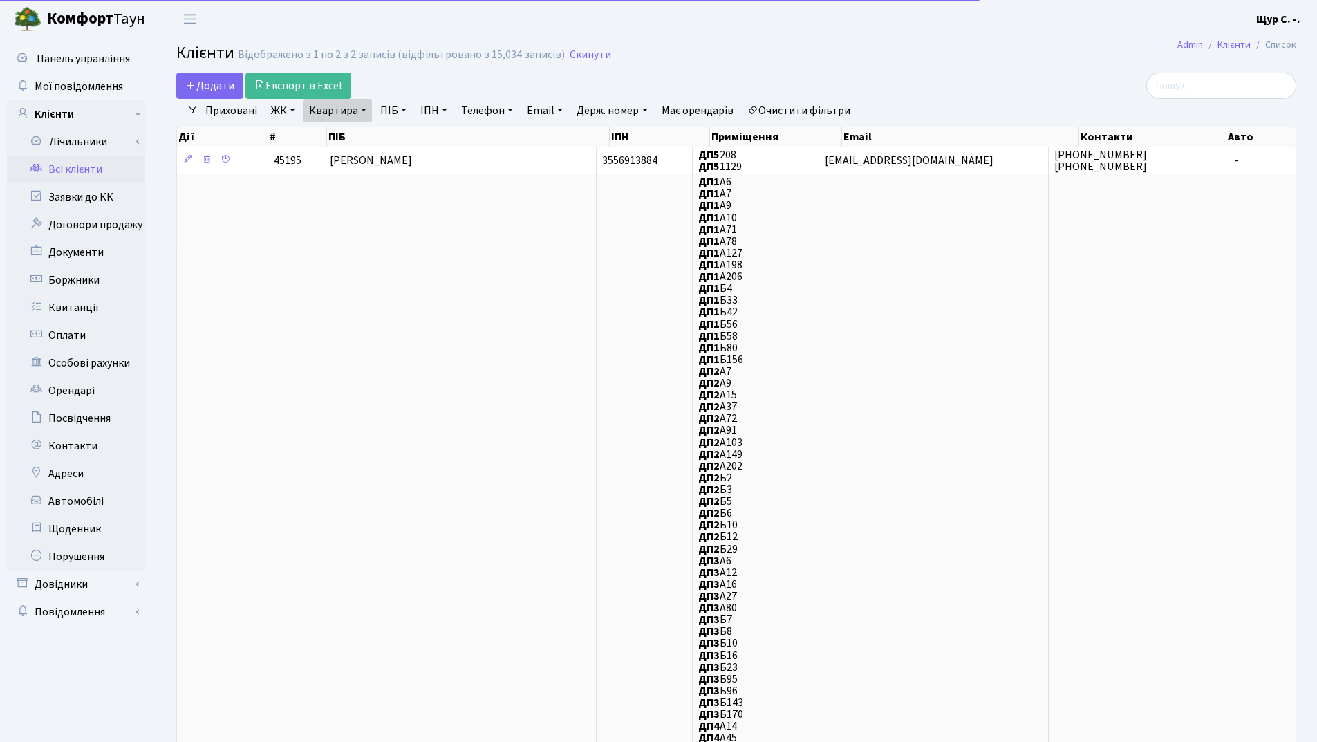
click at [362, 111] on link "Квартира" at bounding box center [338, 111] width 68 height 24
click at [365, 135] on input "208" at bounding box center [344, 137] width 81 height 26
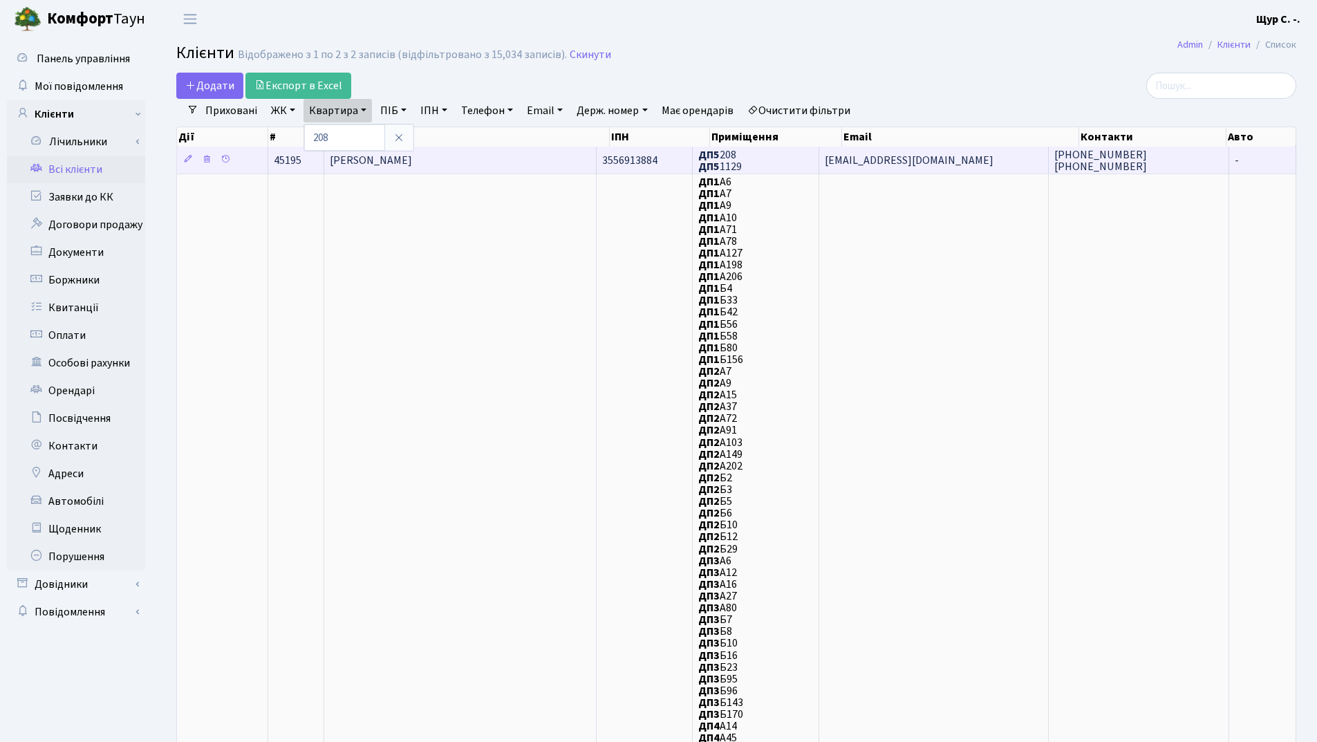
click at [412, 162] on span "[PERSON_NAME]" at bounding box center [371, 160] width 82 height 15
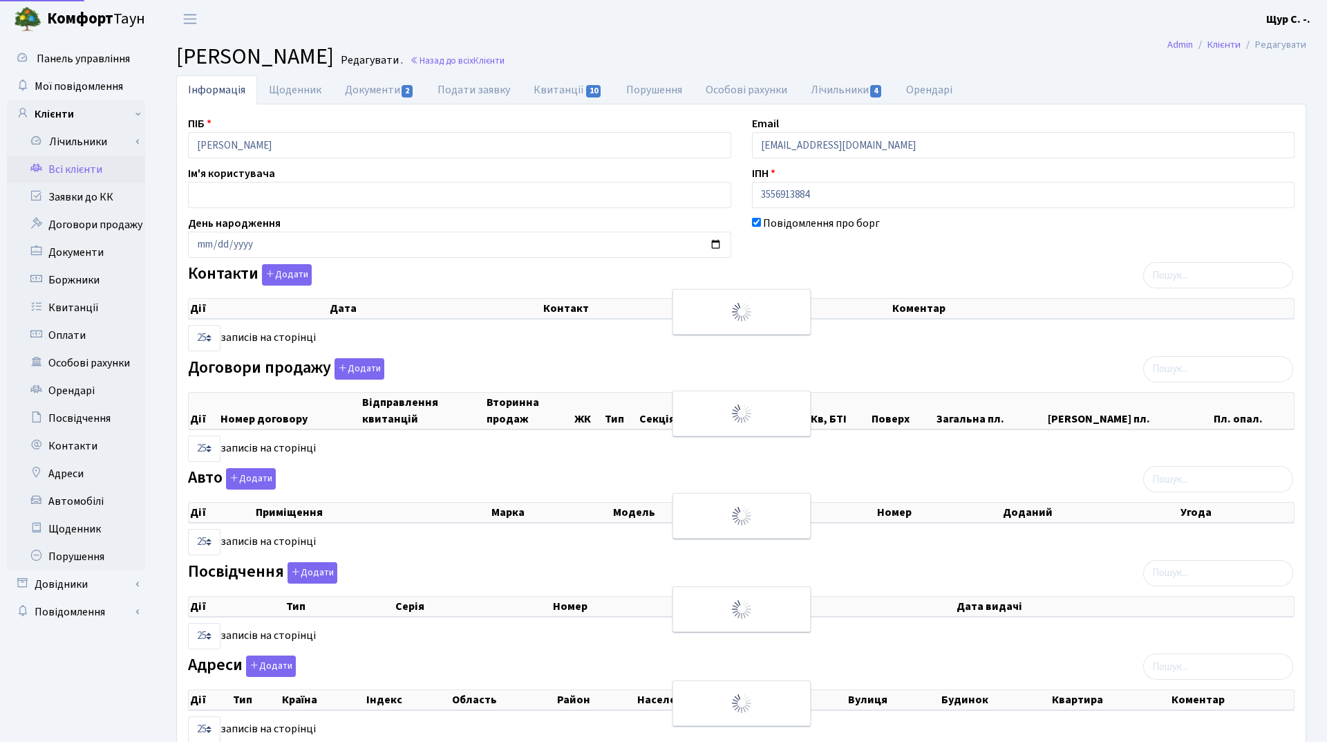
select select "25"
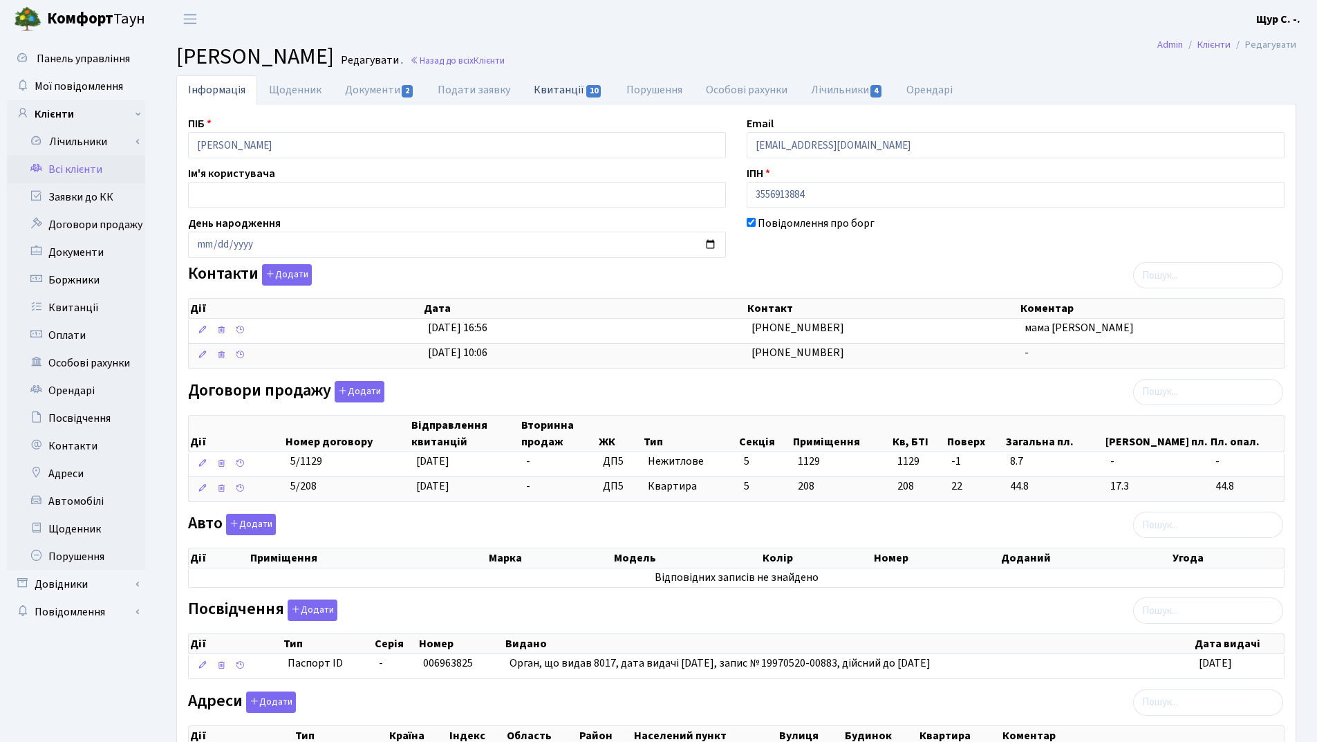
click at [563, 86] on link "Квитанції 10" at bounding box center [568, 89] width 92 height 28
select select "25"
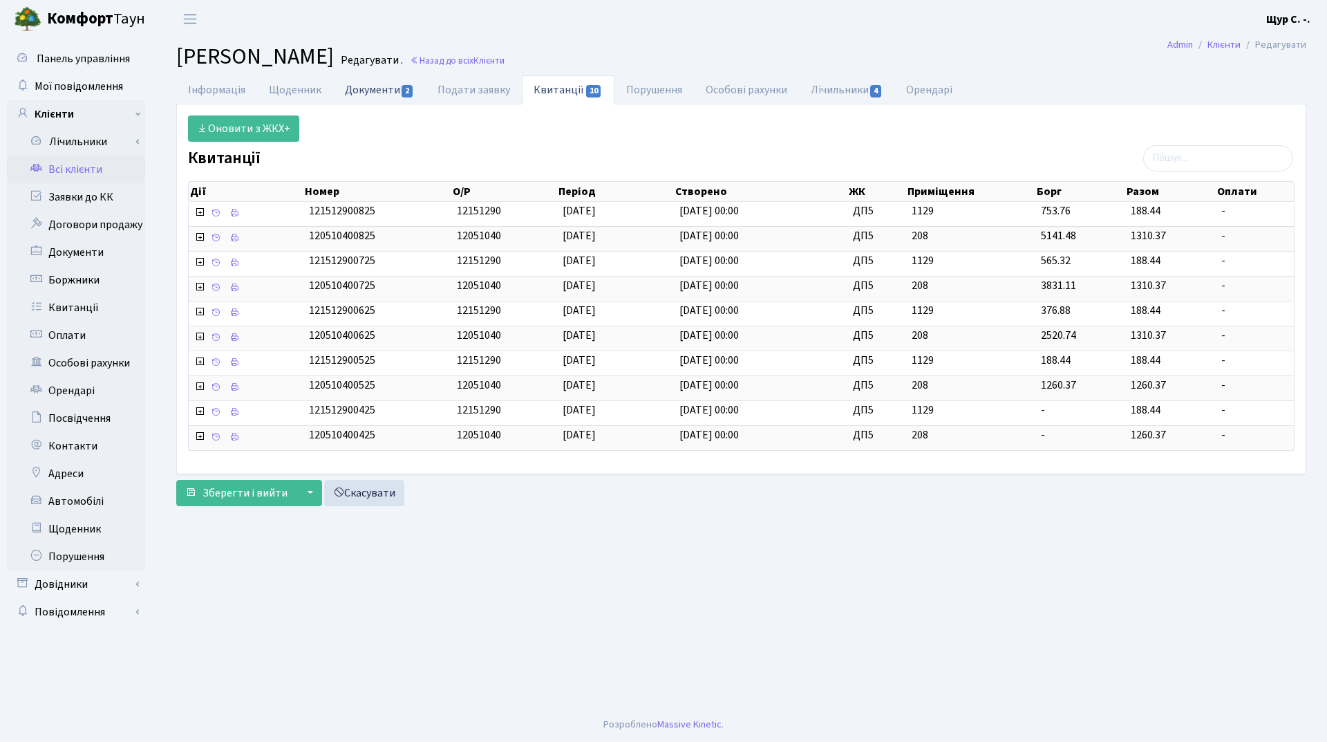
click at [371, 90] on link "Документи 2" at bounding box center [379, 89] width 93 height 28
select select "25"
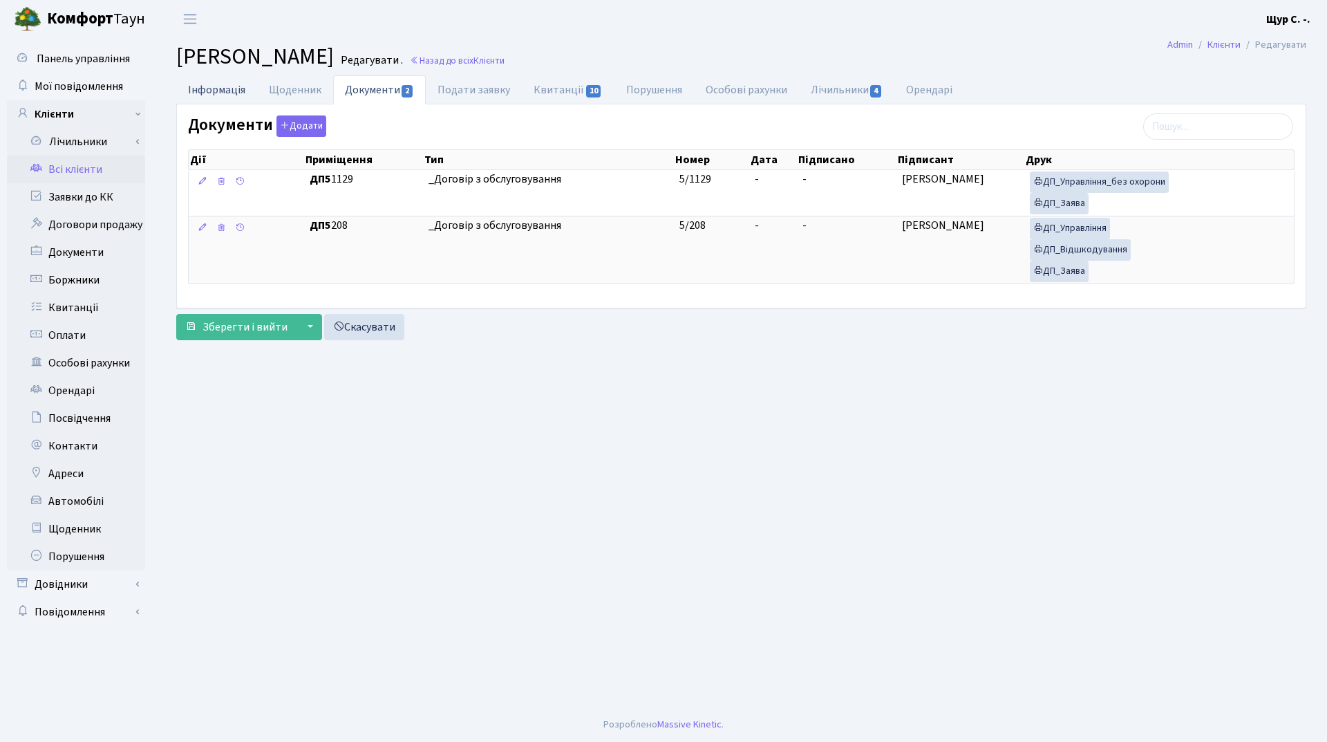
click at [205, 85] on link "Інформація" at bounding box center [216, 89] width 81 height 28
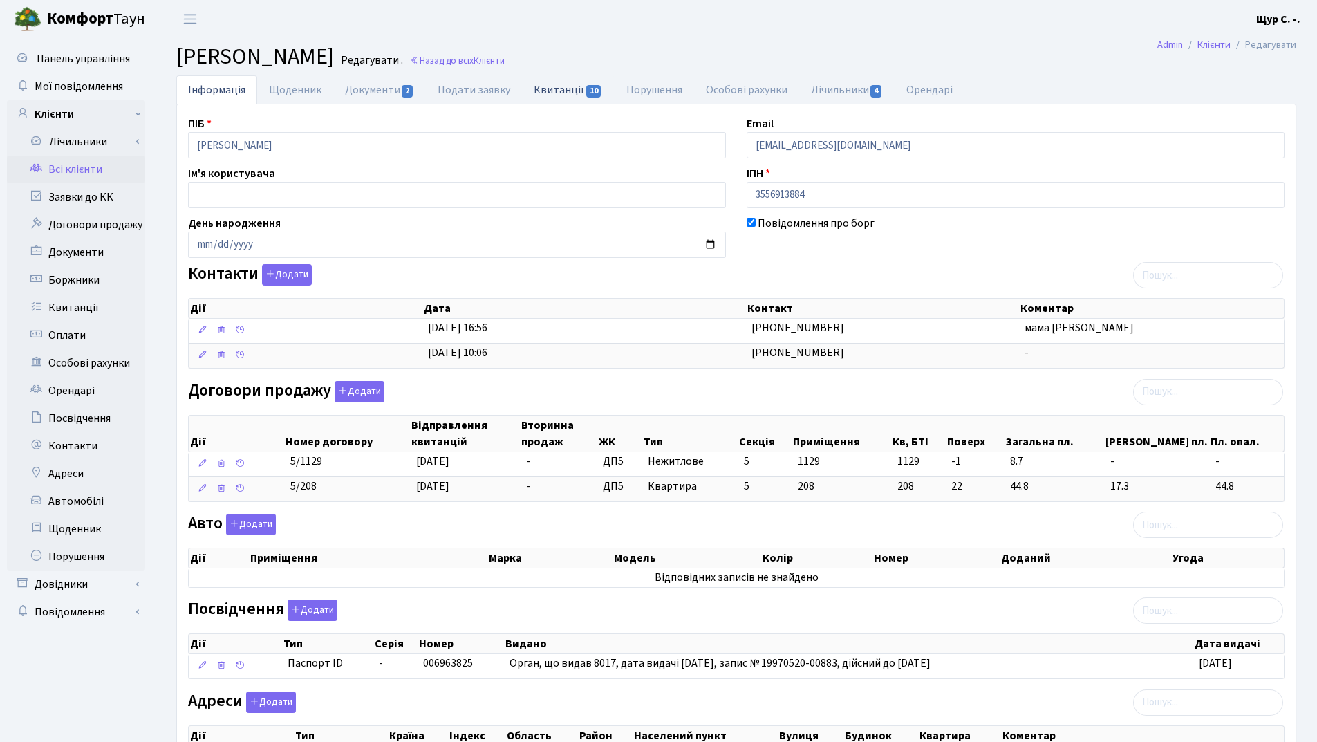
click at [552, 89] on link "Квитанції 10" at bounding box center [568, 89] width 92 height 28
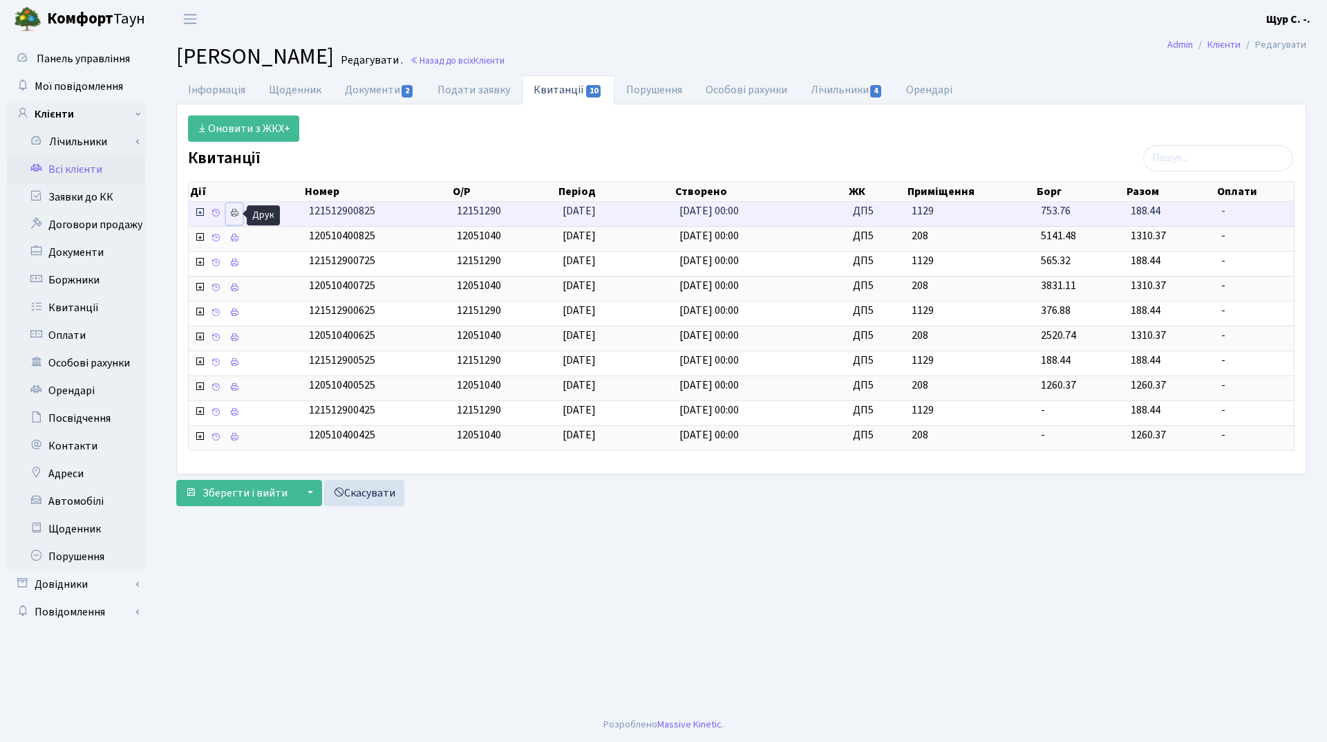
click at [233, 215] on icon at bounding box center [235, 213] width 10 height 10
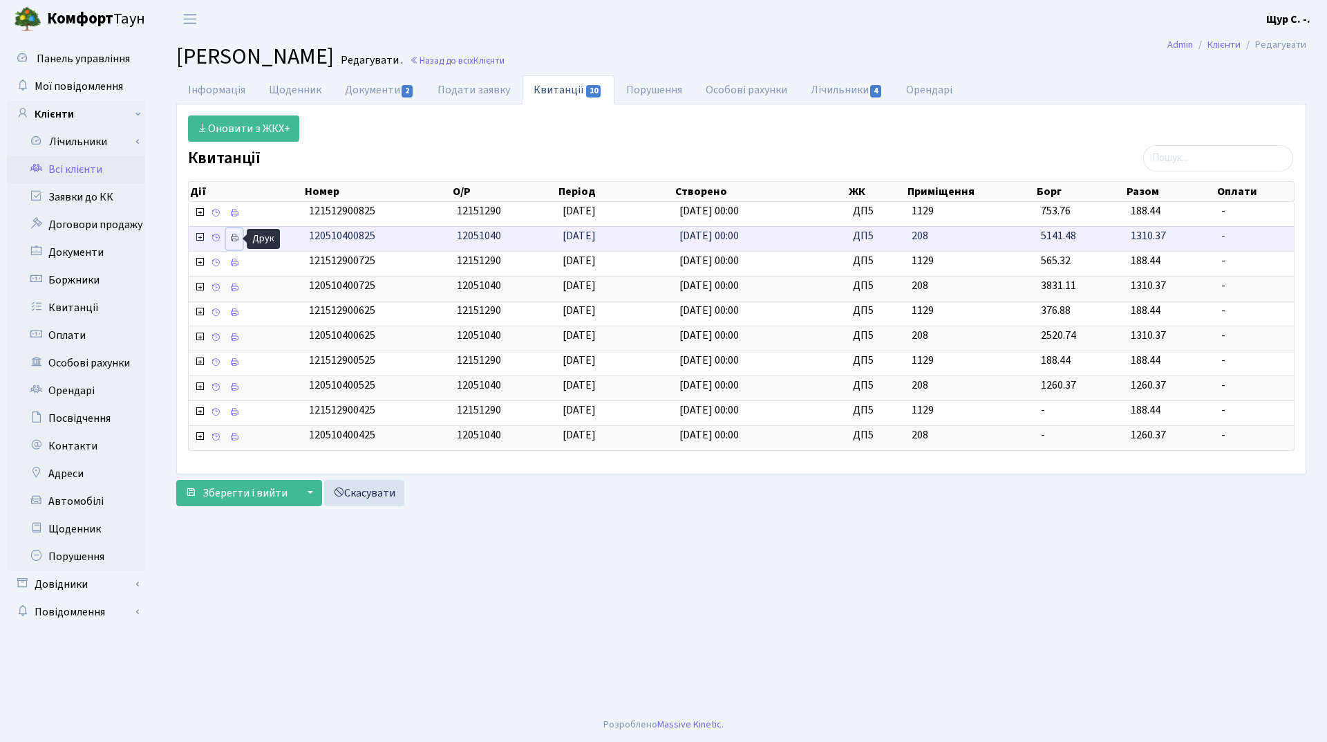
click at [236, 238] on icon at bounding box center [235, 238] width 10 height 10
click at [230, 91] on link "Інформація" at bounding box center [216, 89] width 81 height 28
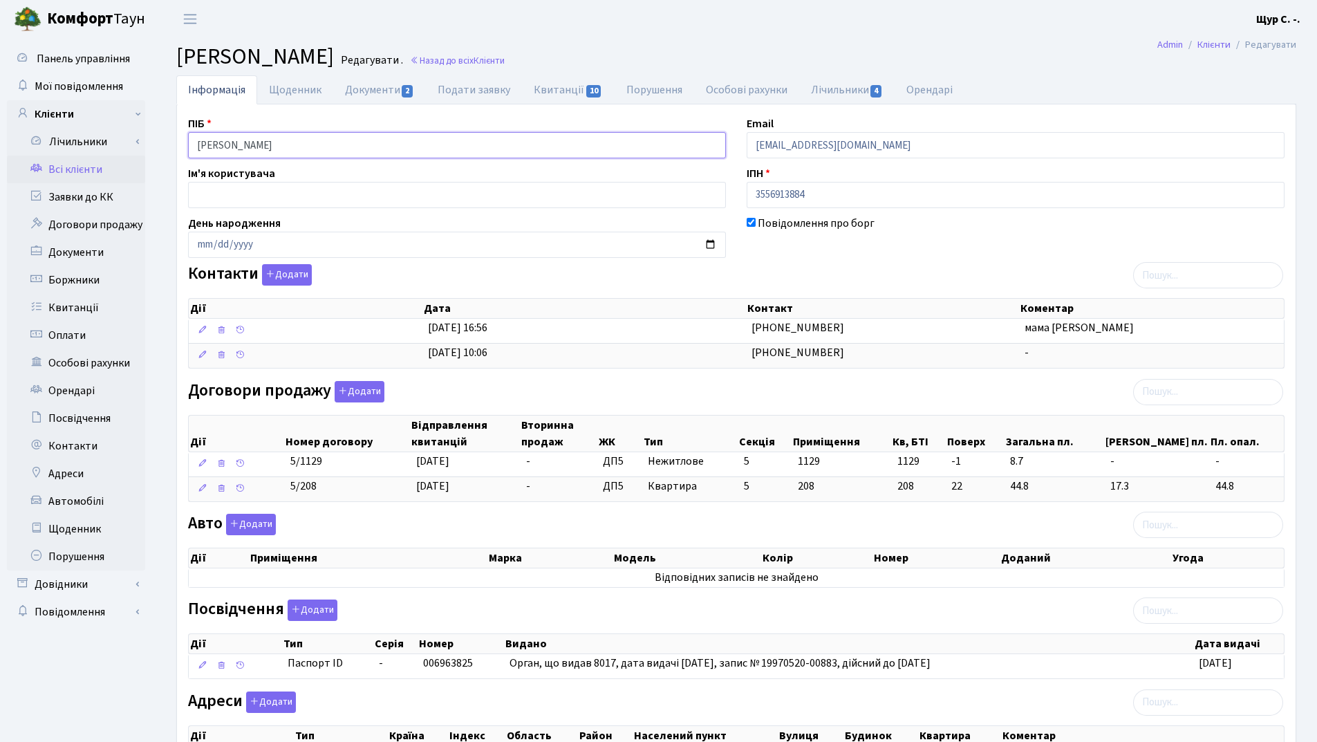
drag, startPoint x: 375, startPoint y: 146, endPoint x: 175, endPoint y: 151, distance: 199.9
click at [175, 151] on div "Інформація Щоденник Документи 2 Подати заявку Квитанції 10 Порушення Особові ра…" at bounding box center [736, 454] width 1141 height 758
click at [305, 15] on header "Комфорт Таун Щур С. -. Мій обліковий запис Вийти" at bounding box center [658, 19] width 1317 height 38
click at [71, 165] on link "Всі клієнти" at bounding box center [76, 170] width 138 height 28
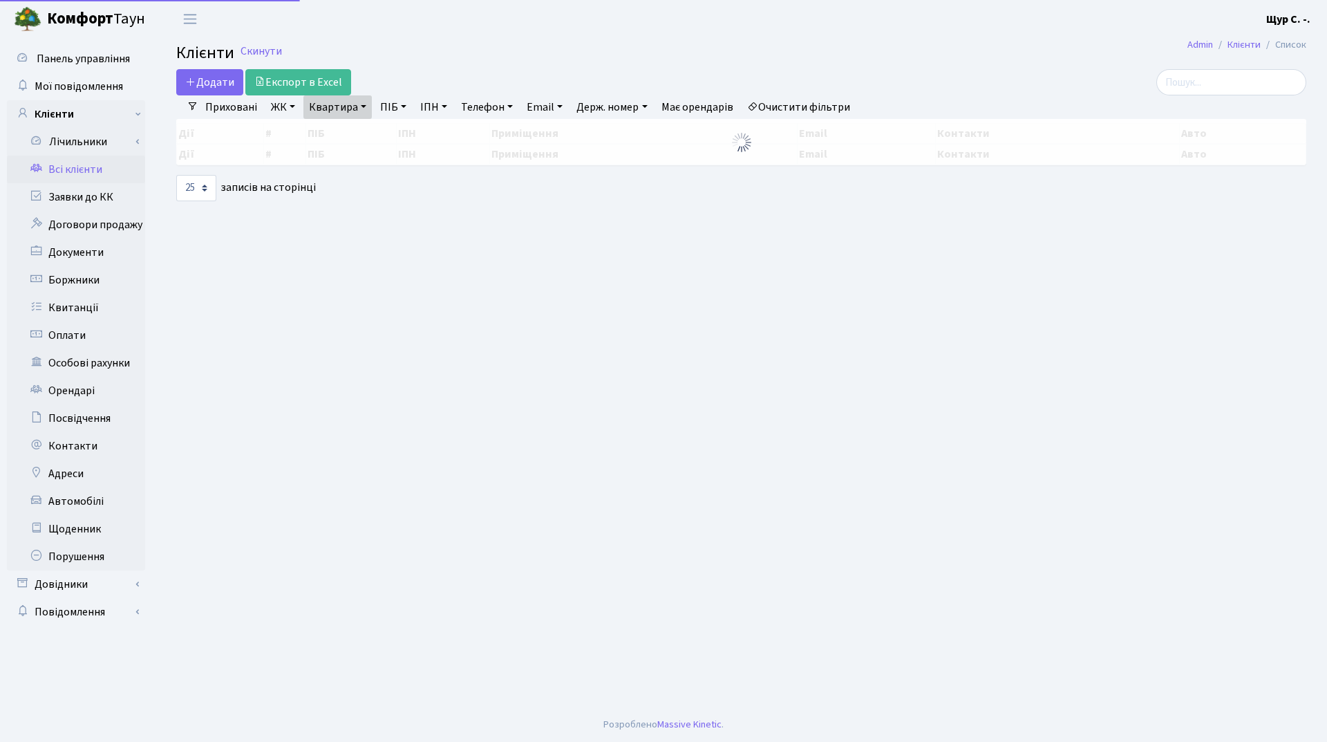
select select "25"
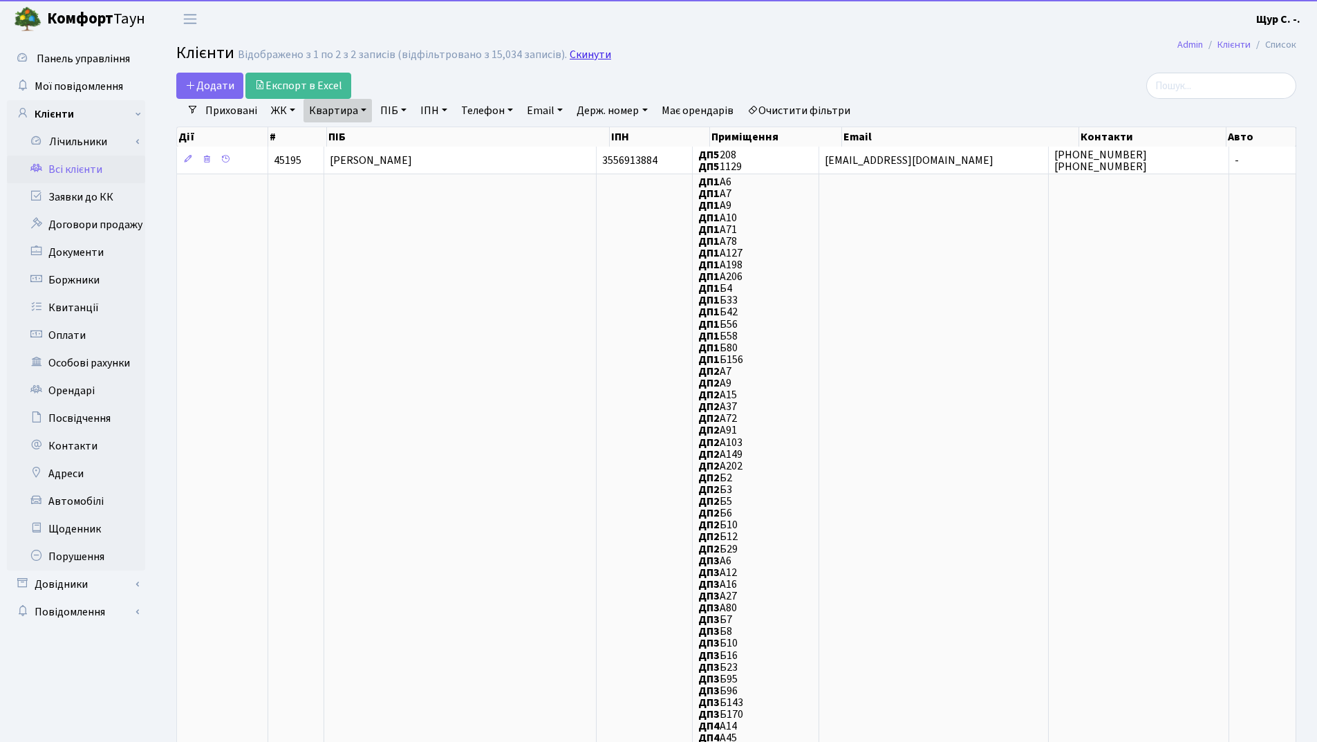
click at [577, 56] on link "Скинути" at bounding box center [590, 54] width 41 height 13
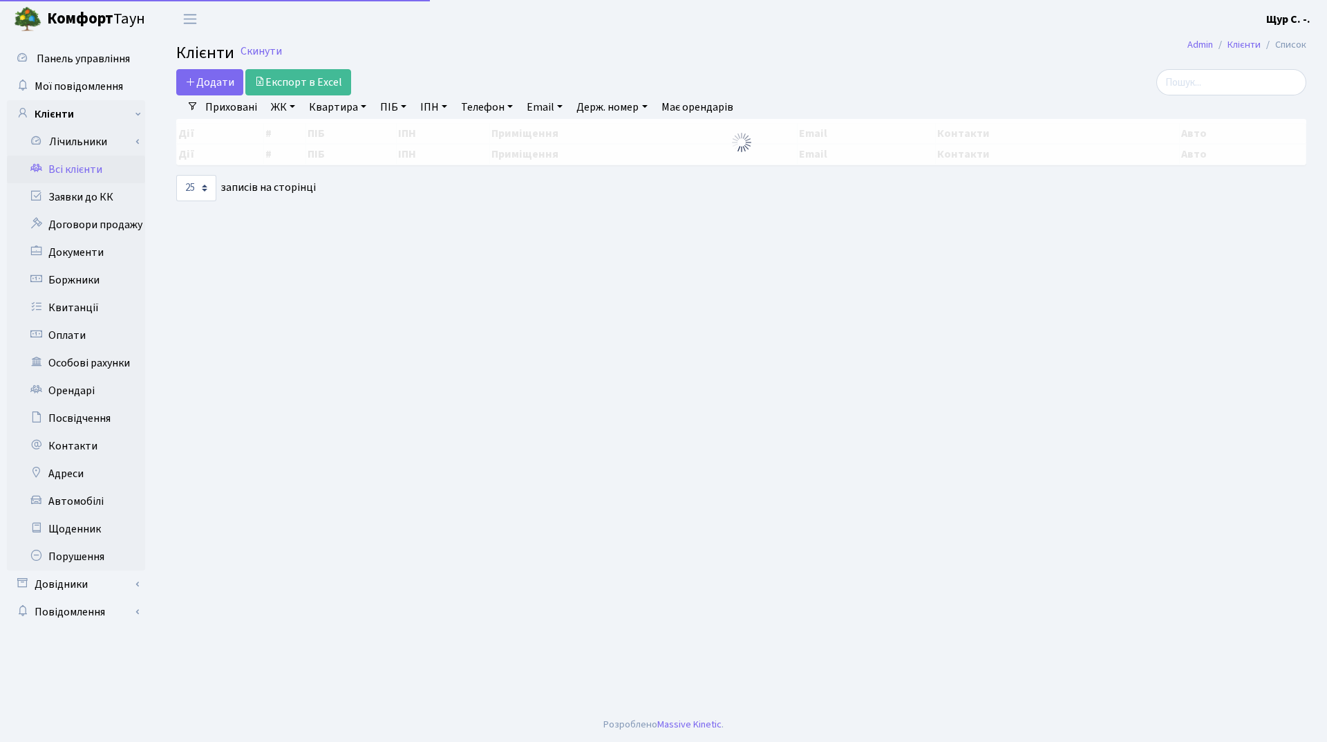
select select "25"
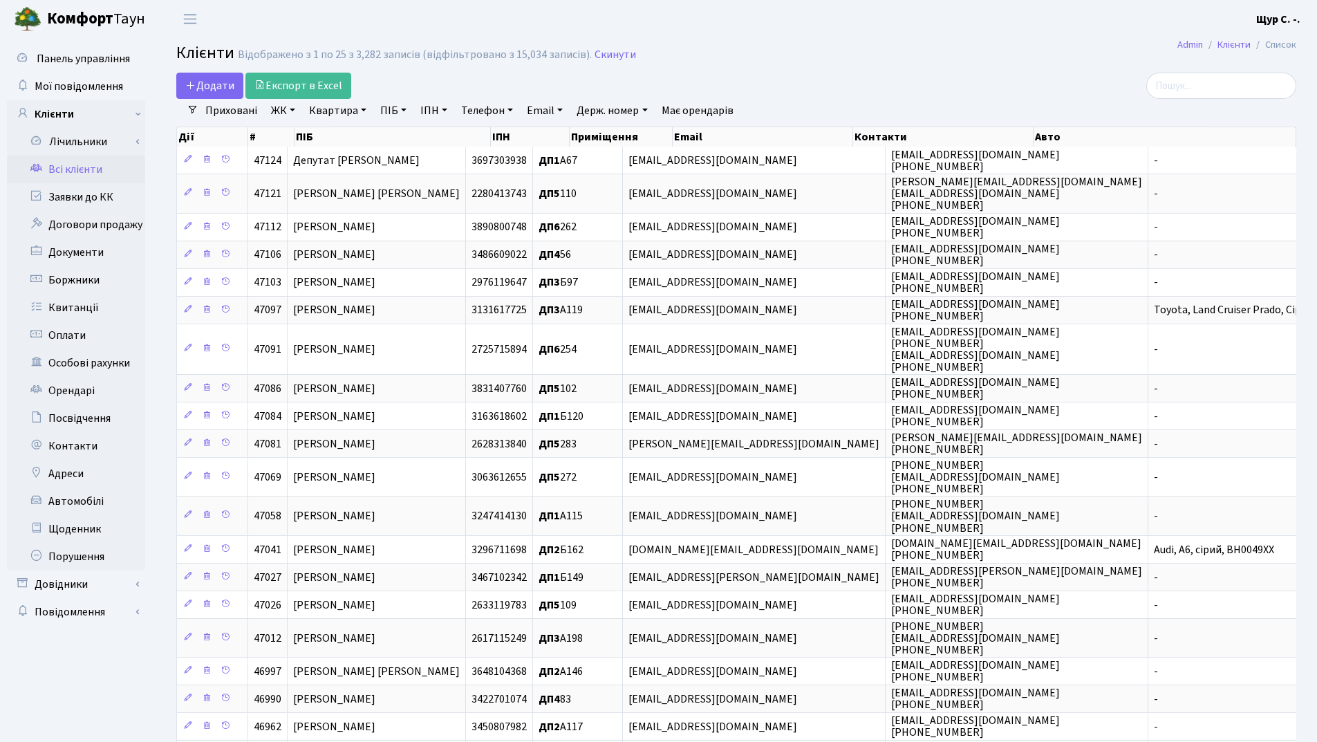
click at [490, 113] on link "Телефон" at bounding box center [487, 111] width 63 height 24
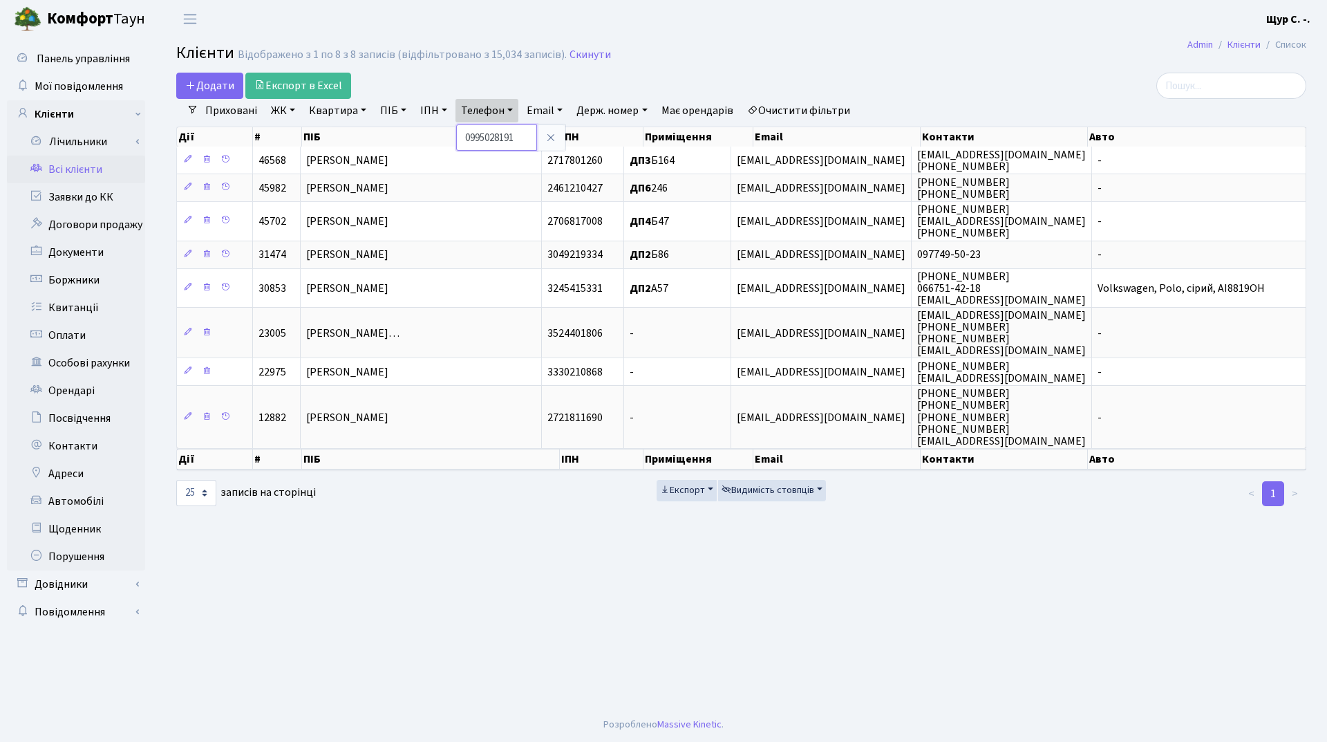
type input "0995028191"
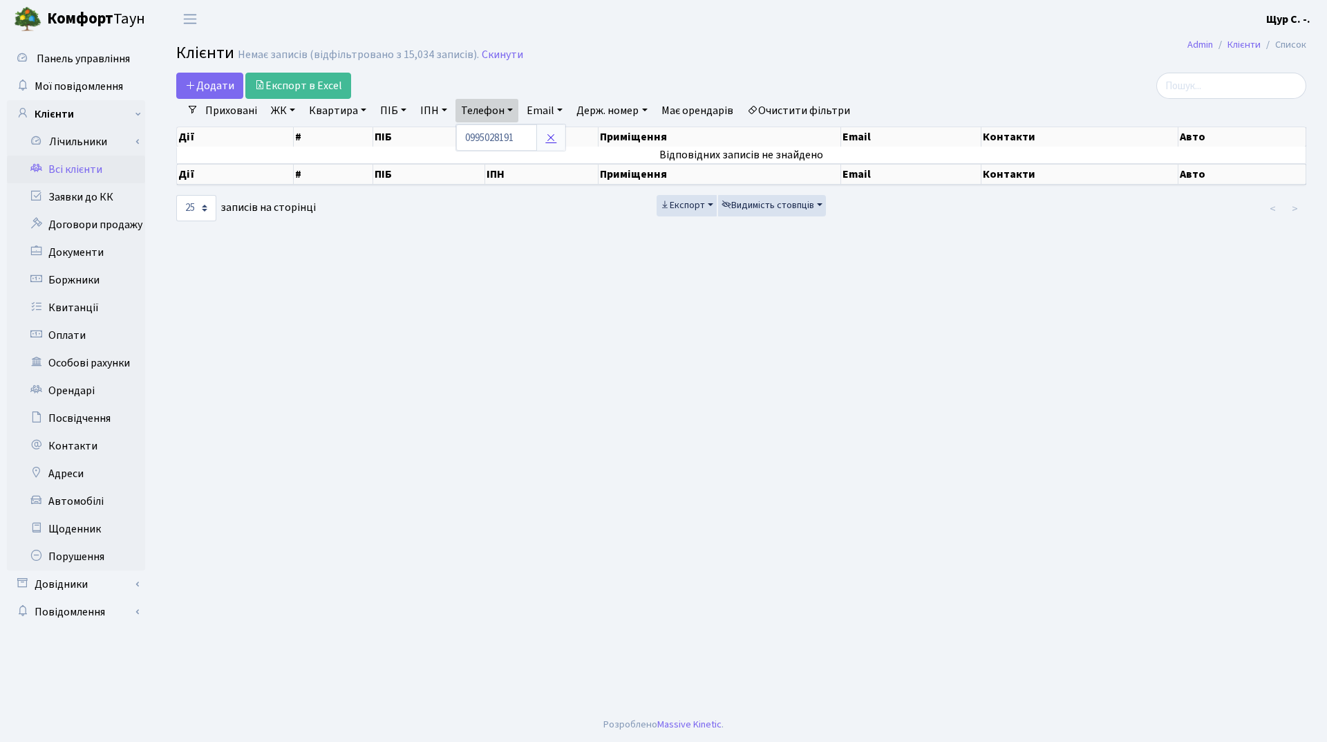
click at [554, 135] on icon at bounding box center [551, 137] width 11 height 11
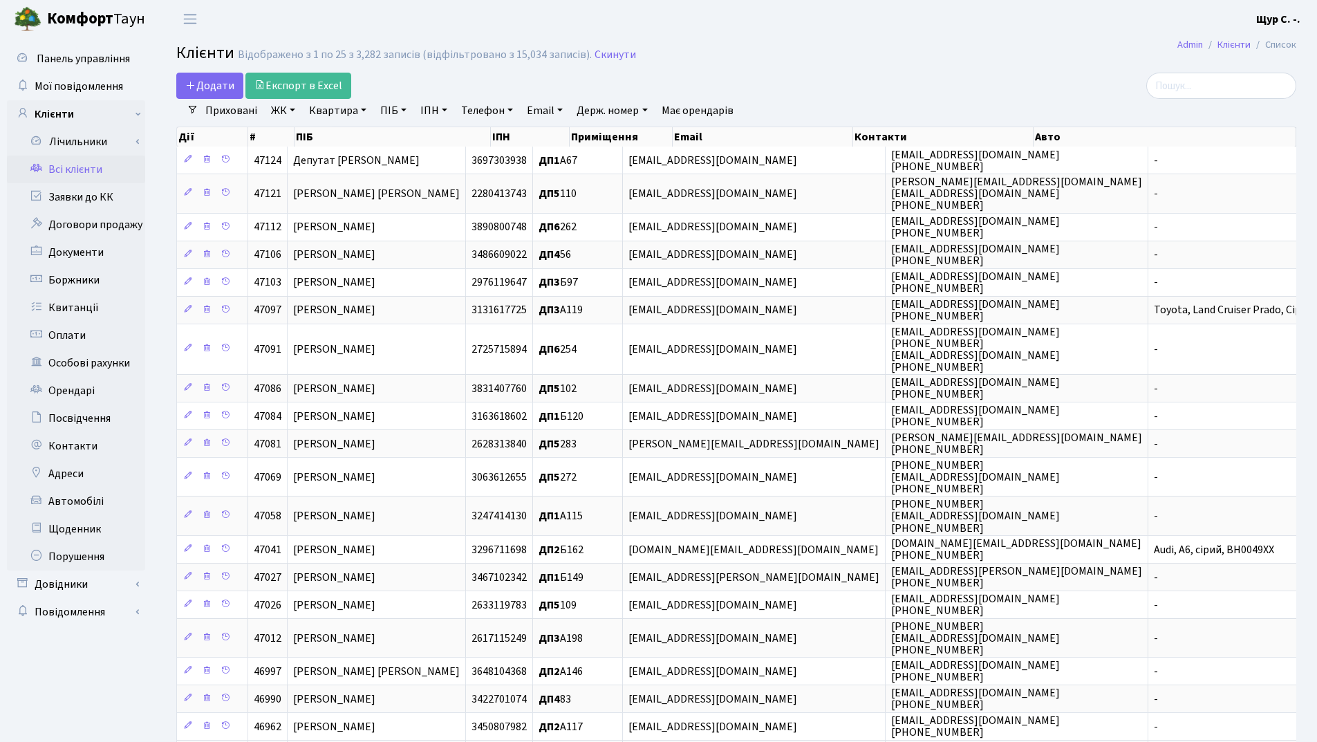
click at [335, 115] on link "Квартира" at bounding box center [338, 111] width 68 height 24
click at [395, 138] on icon at bounding box center [398, 137] width 11 height 11
click at [332, 113] on link "Квартира" at bounding box center [338, 111] width 68 height 24
click at [332, 129] on input "text" at bounding box center [344, 137] width 81 height 26
click at [403, 138] on icon at bounding box center [398, 137] width 11 height 11
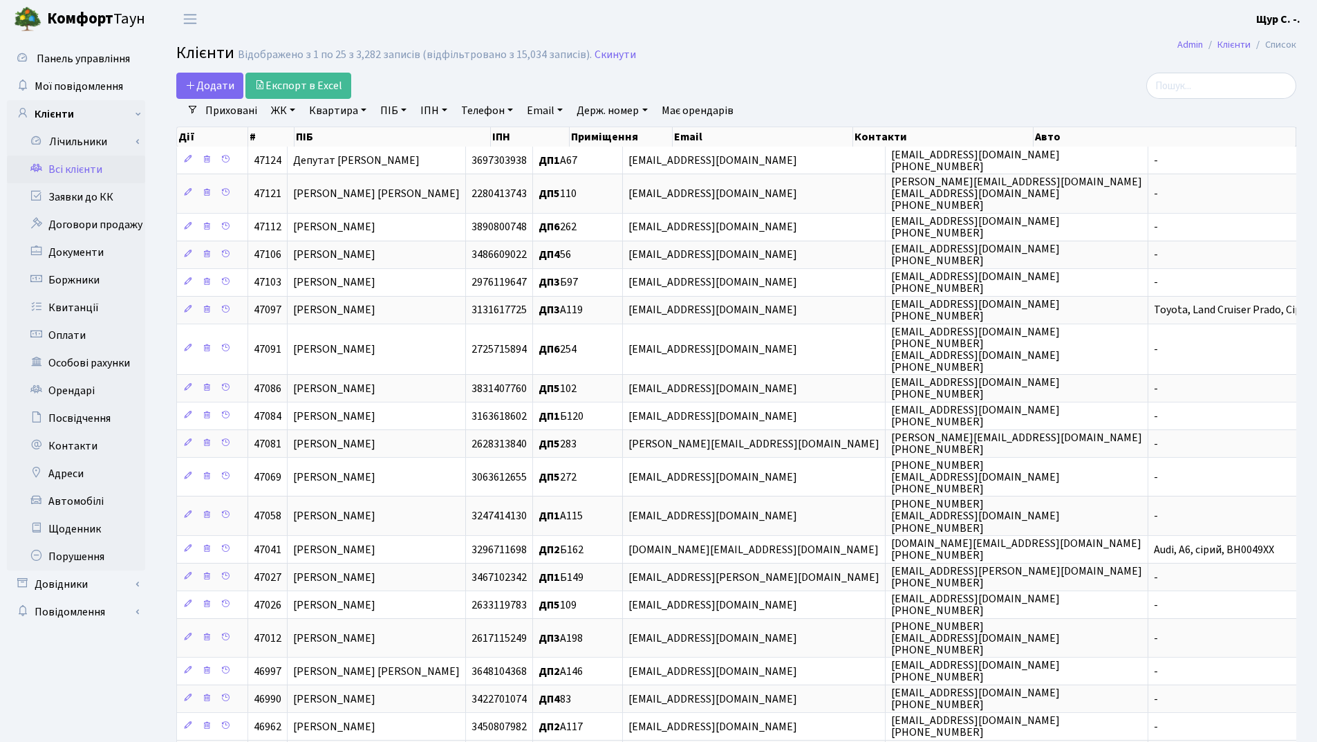
click at [330, 114] on link "Квартира" at bounding box center [338, 111] width 68 height 24
click at [335, 136] on input "text" at bounding box center [344, 137] width 81 height 26
type input "208"
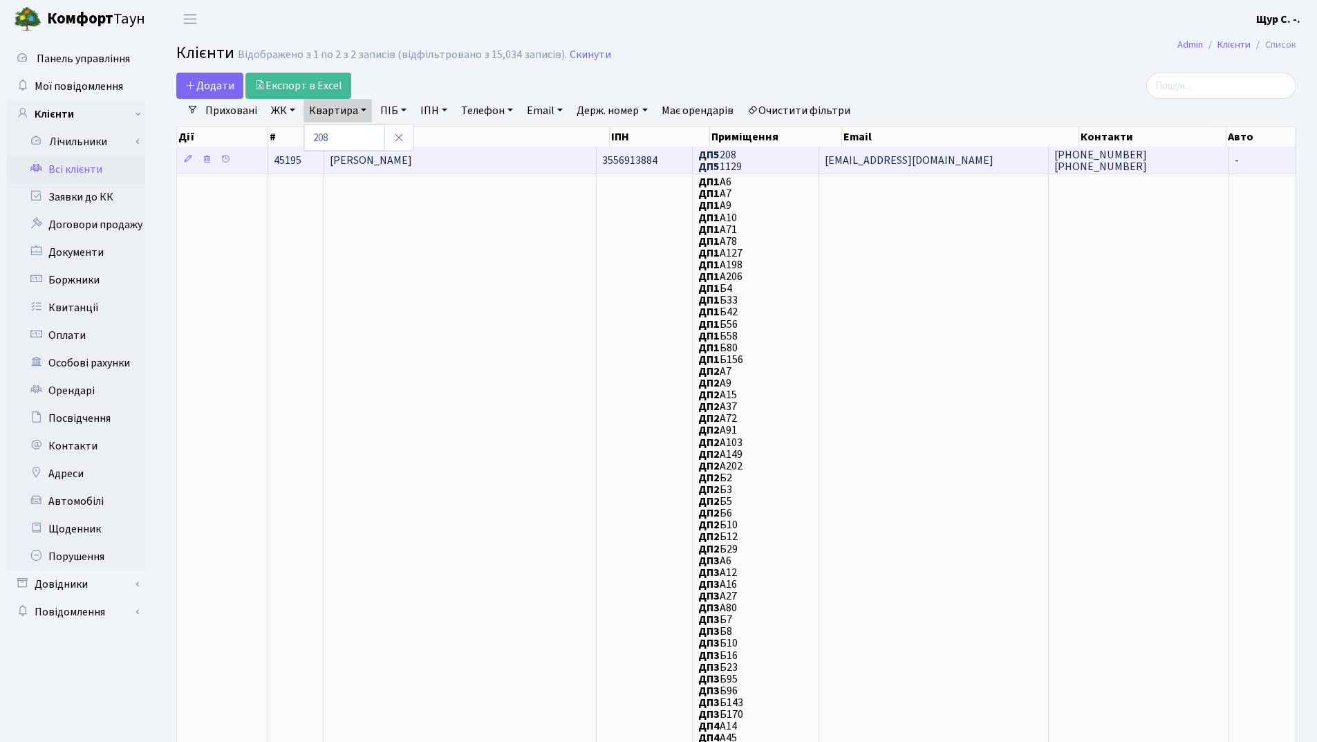
click at [412, 155] on span "Мартінович Ангеліна Романівна" at bounding box center [371, 160] width 82 height 15
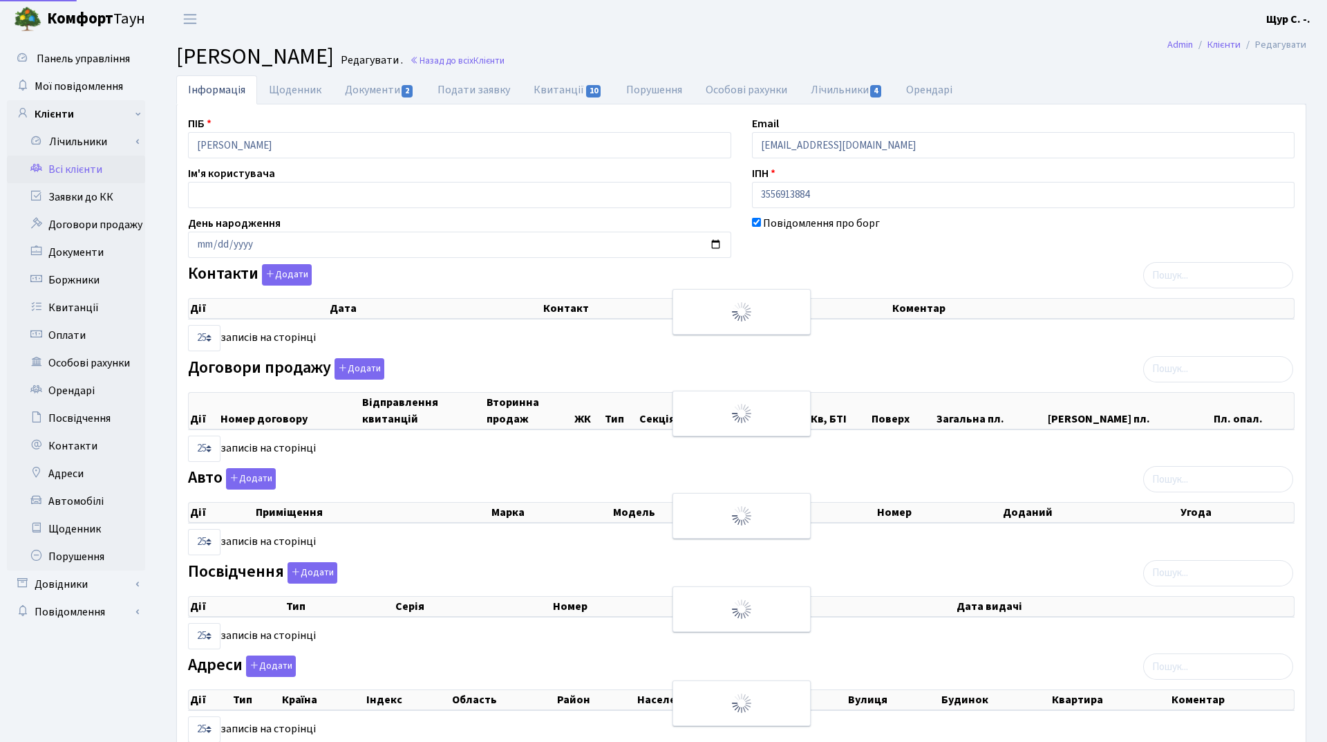
select select "25"
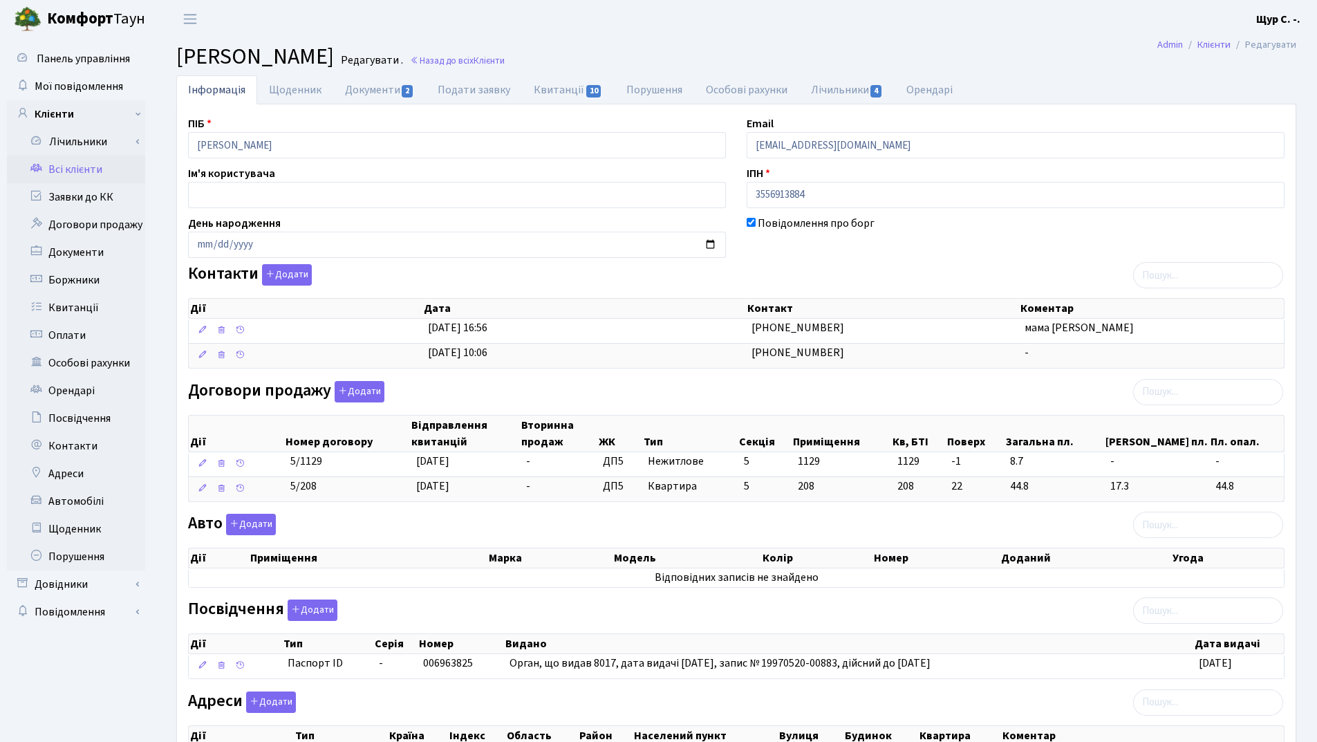
click at [111, 178] on link "Всі клієнти" at bounding box center [76, 170] width 138 height 28
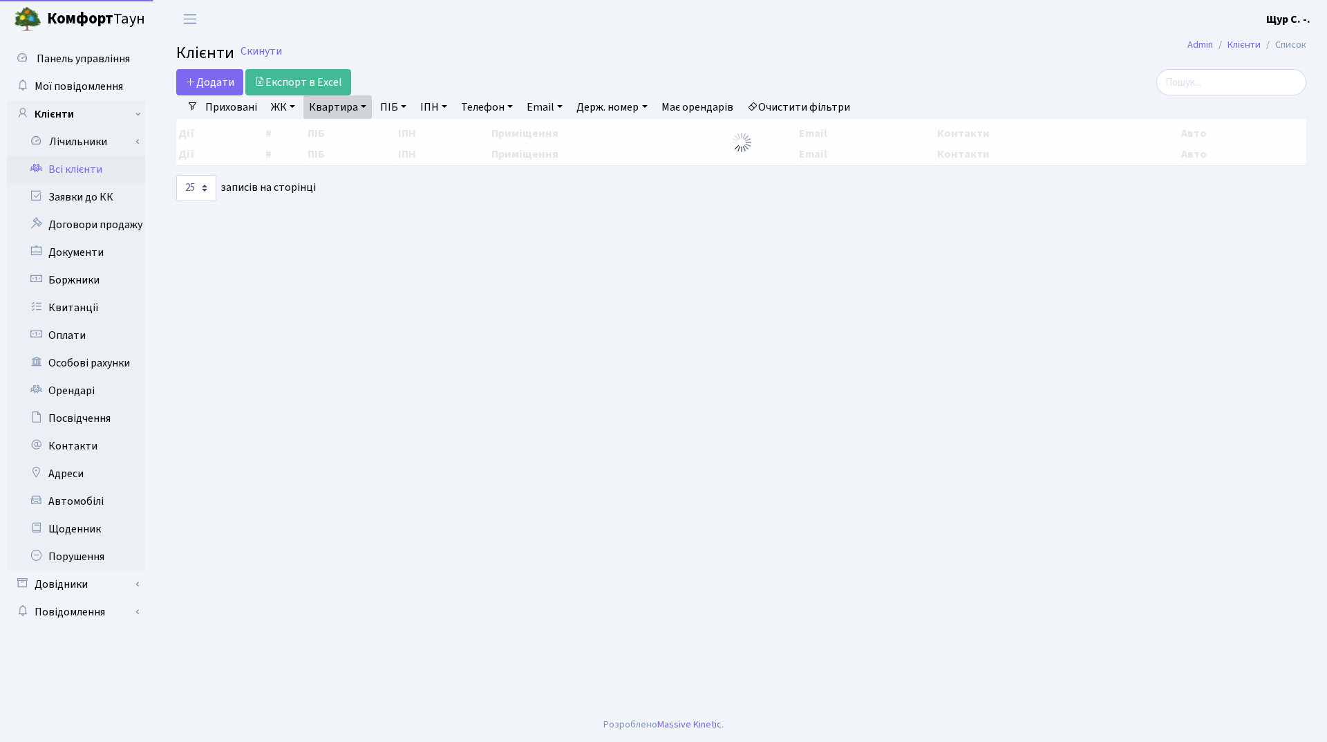
select select "25"
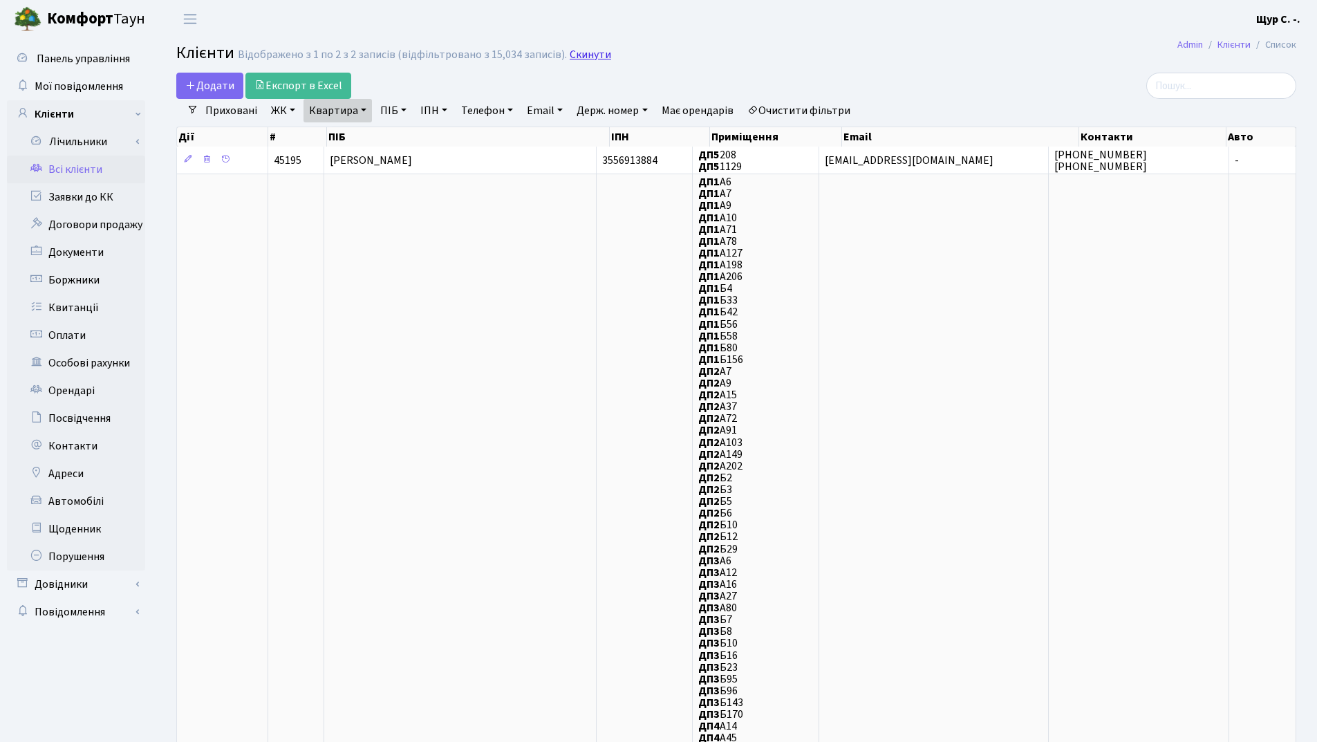
click at [593, 52] on link "Скинути" at bounding box center [590, 54] width 41 height 13
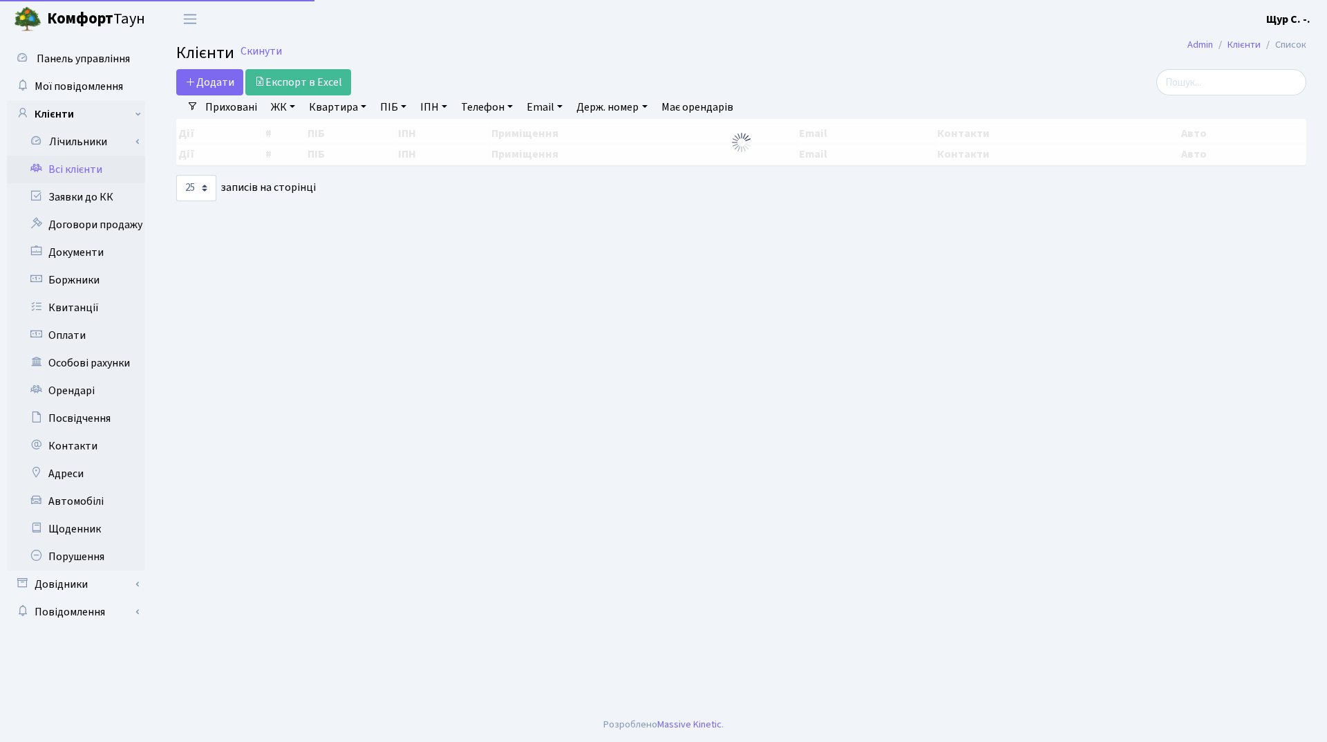
select select "25"
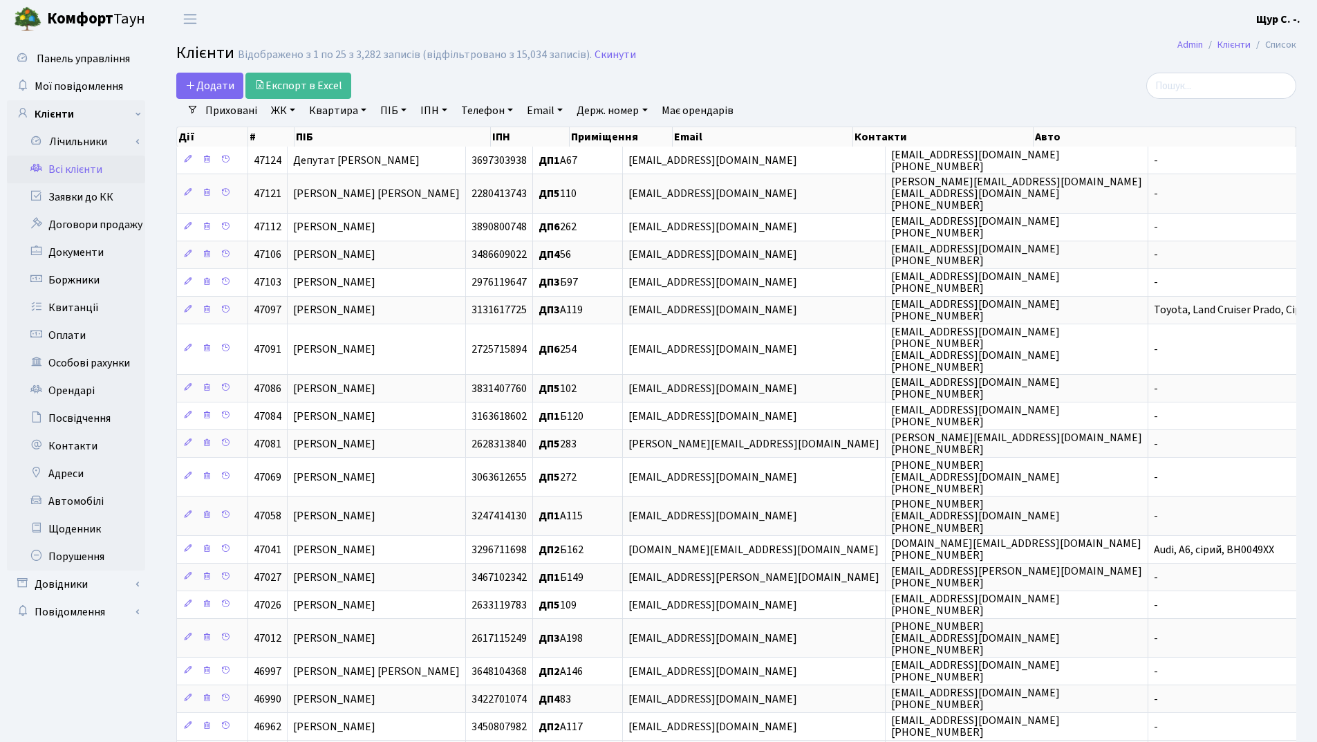
click at [342, 104] on link "Квартира" at bounding box center [338, 111] width 68 height 24
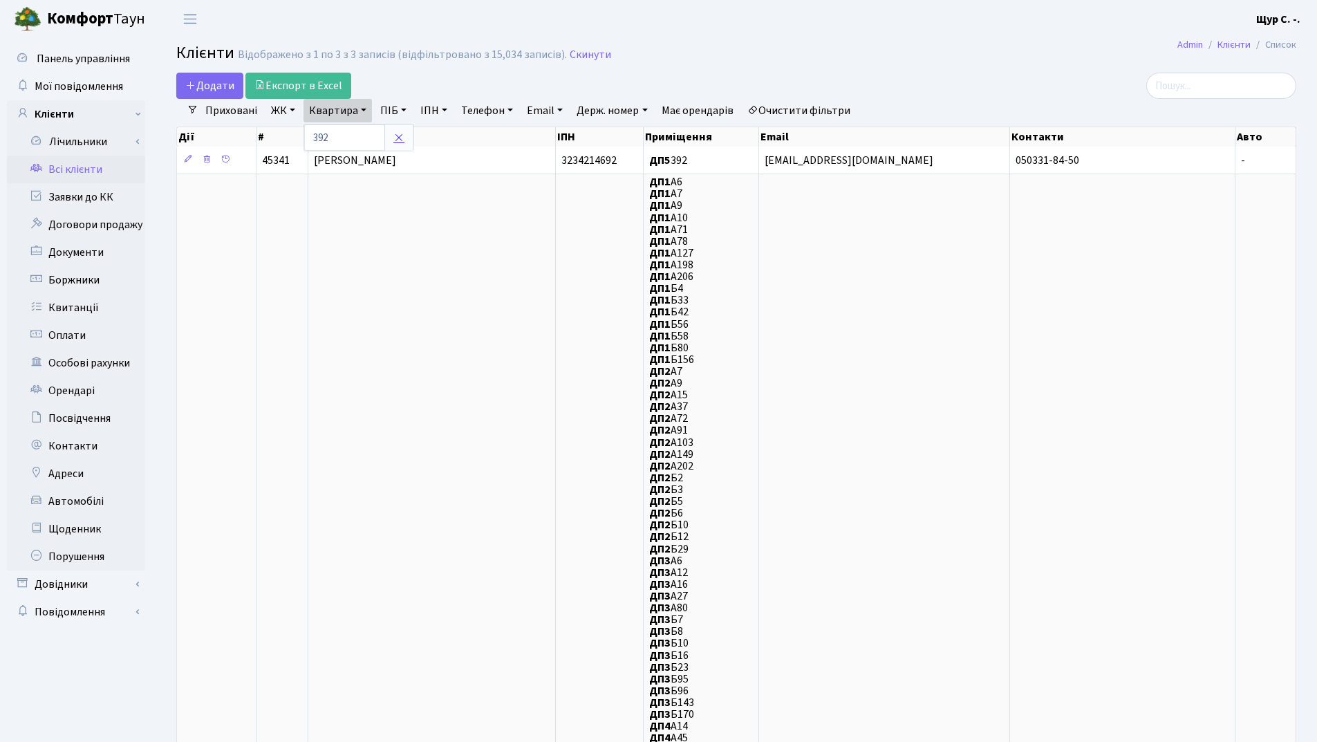
click at [404, 134] on icon at bounding box center [398, 137] width 11 height 11
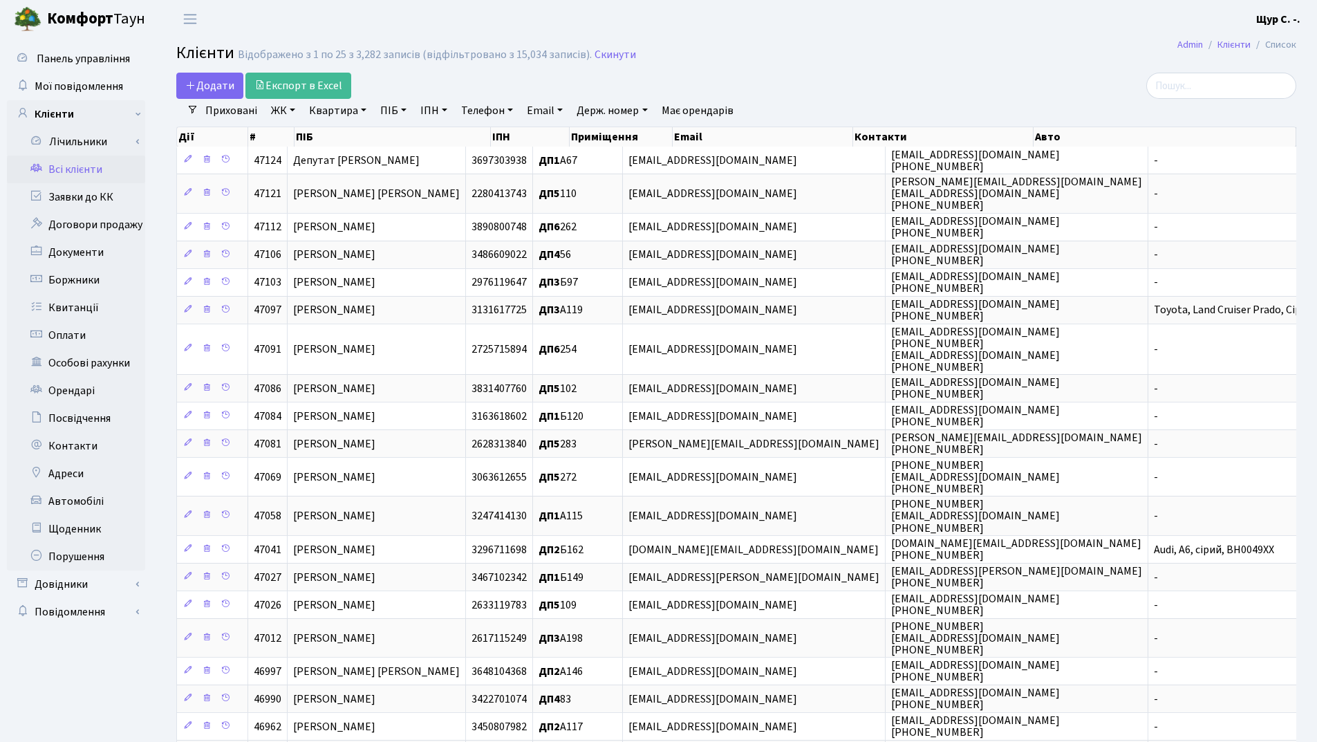
click at [328, 106] on link "Квартира" at bounding box center [338, 111] width 68 height 24
click at [333, 129] on input "text" at bounding box center [344, 137] width 81 height 26
type input "394"
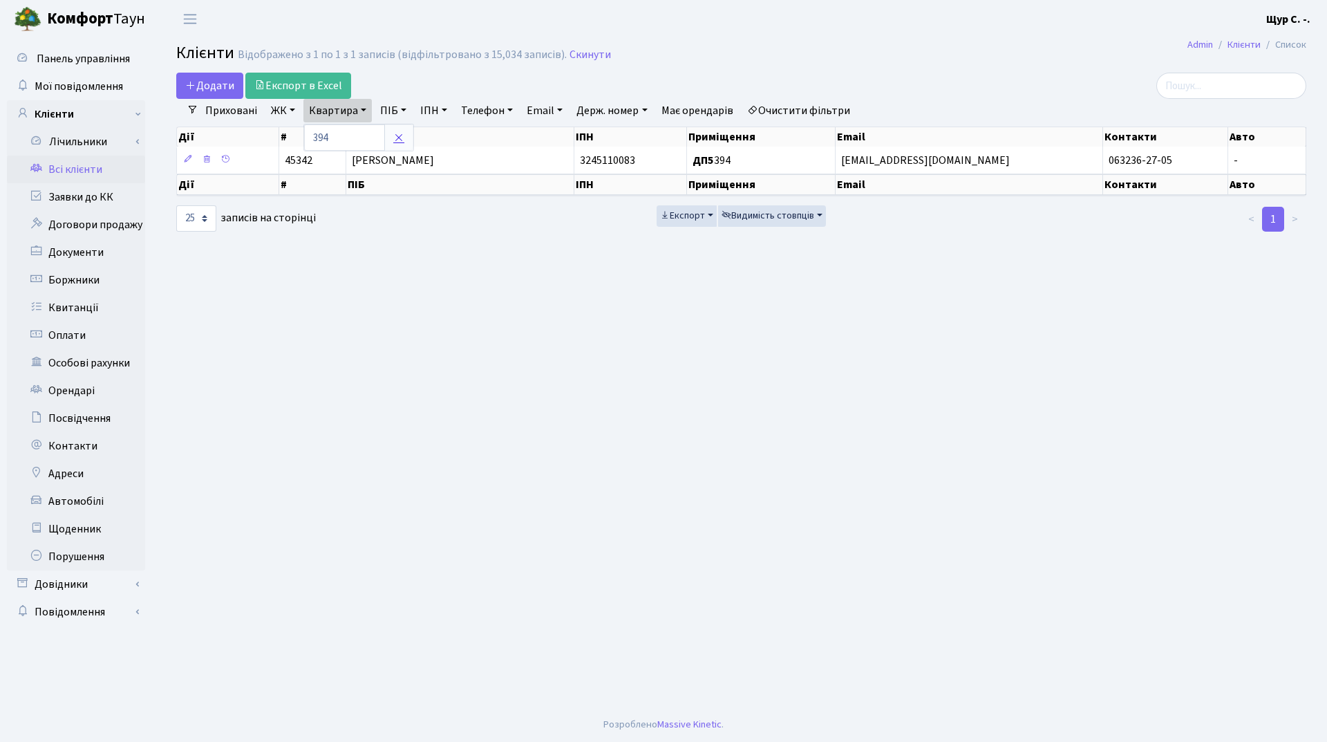
click at [393, 138] on icon at bounding box center [398, 137] width 11 height 11
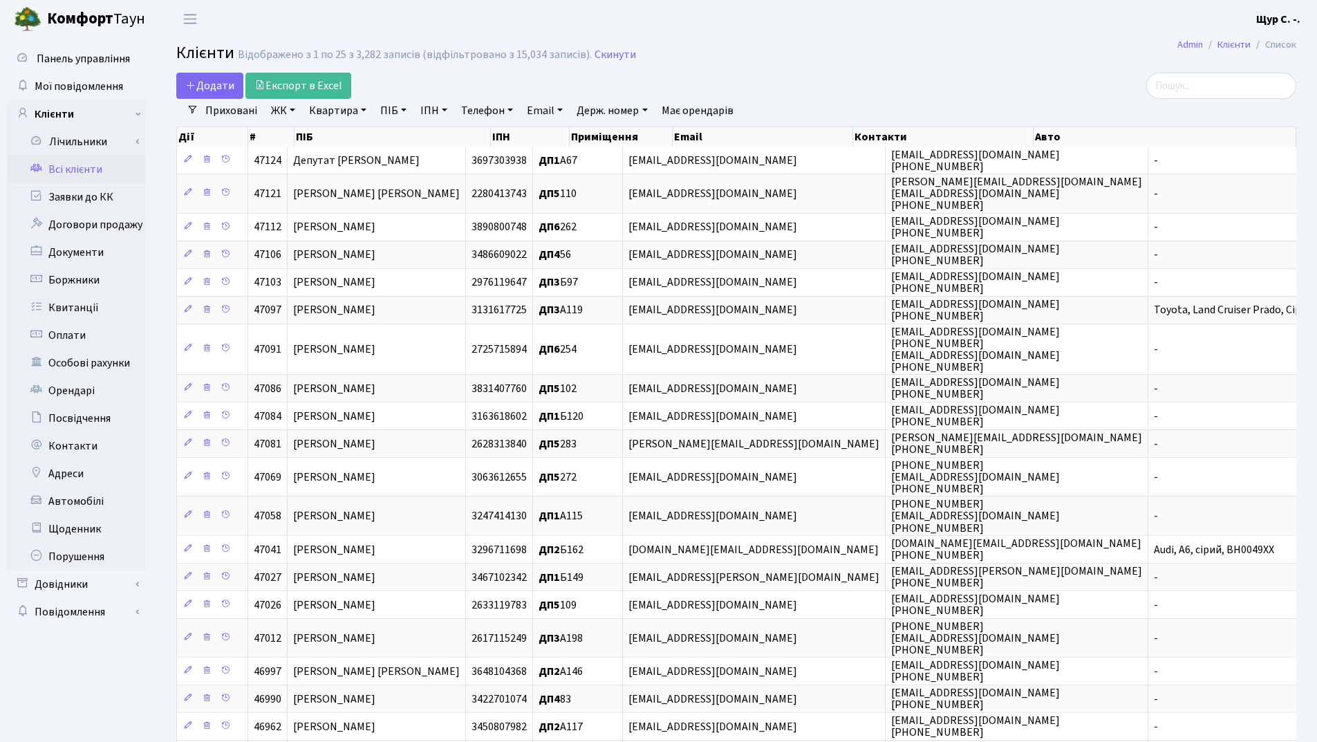
click at [493, 113] on link "Телефон" at bounding box center [487, 111] width 63 height 24
type input "0675500124"
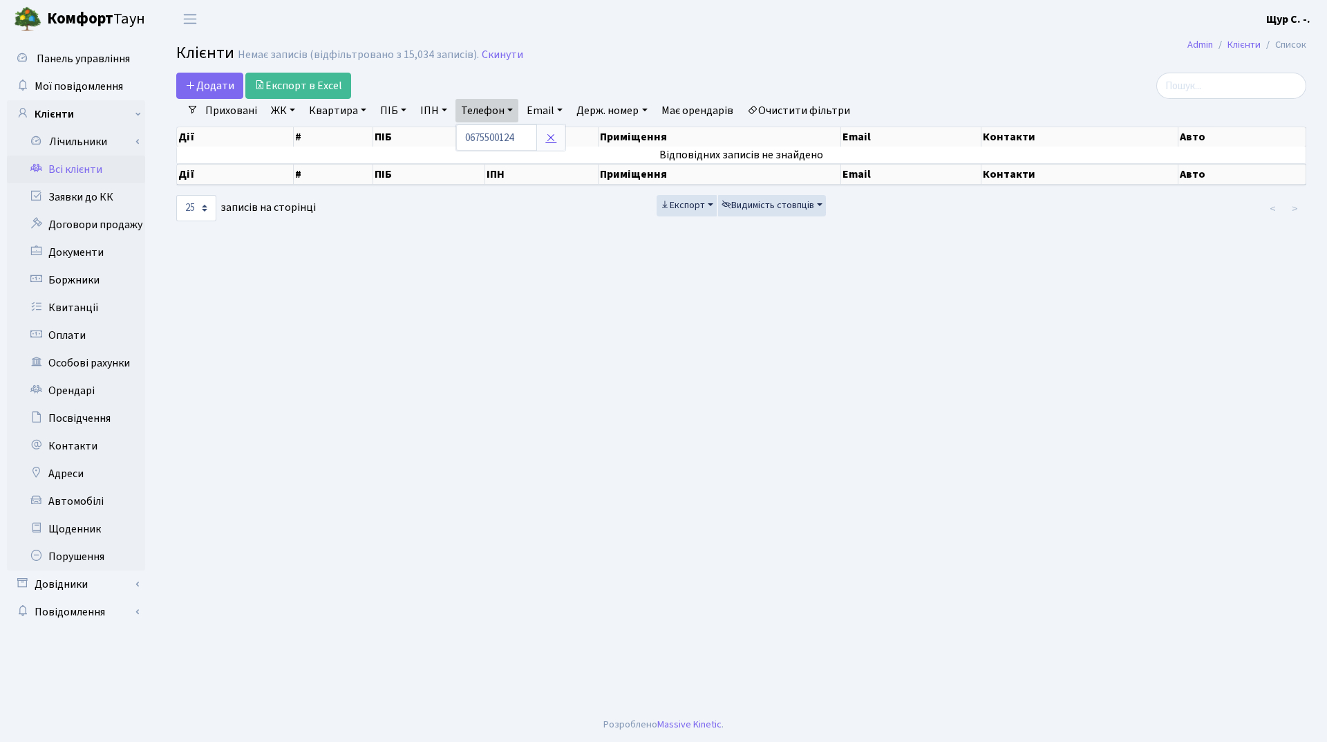
click at [556, 142] on icon at bounding box center [551, 137] width 11 height 11
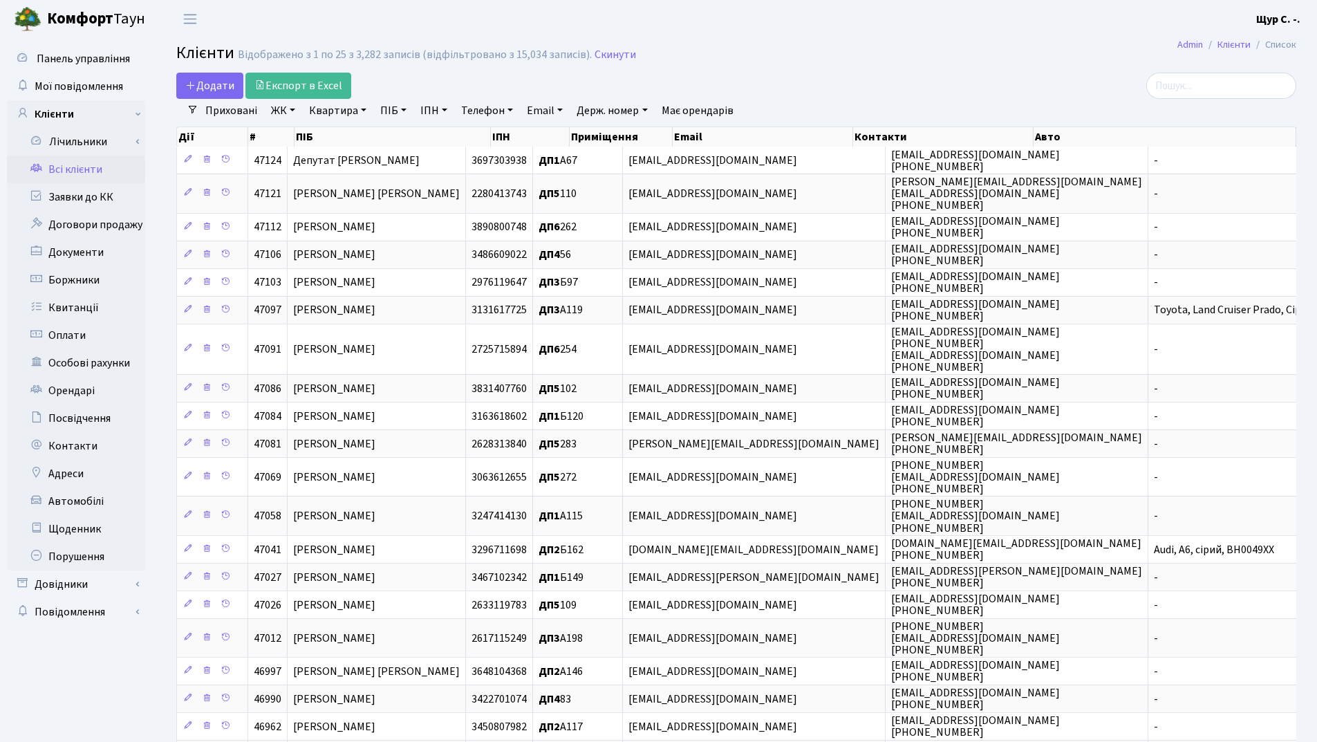
click at [348, 111] on link "Квартира" at bounding box center [338, 111] width 68 height 24
click at [349, 133] on input "text" at bounding box center [344, 137] width 81 height 26
type input "411"
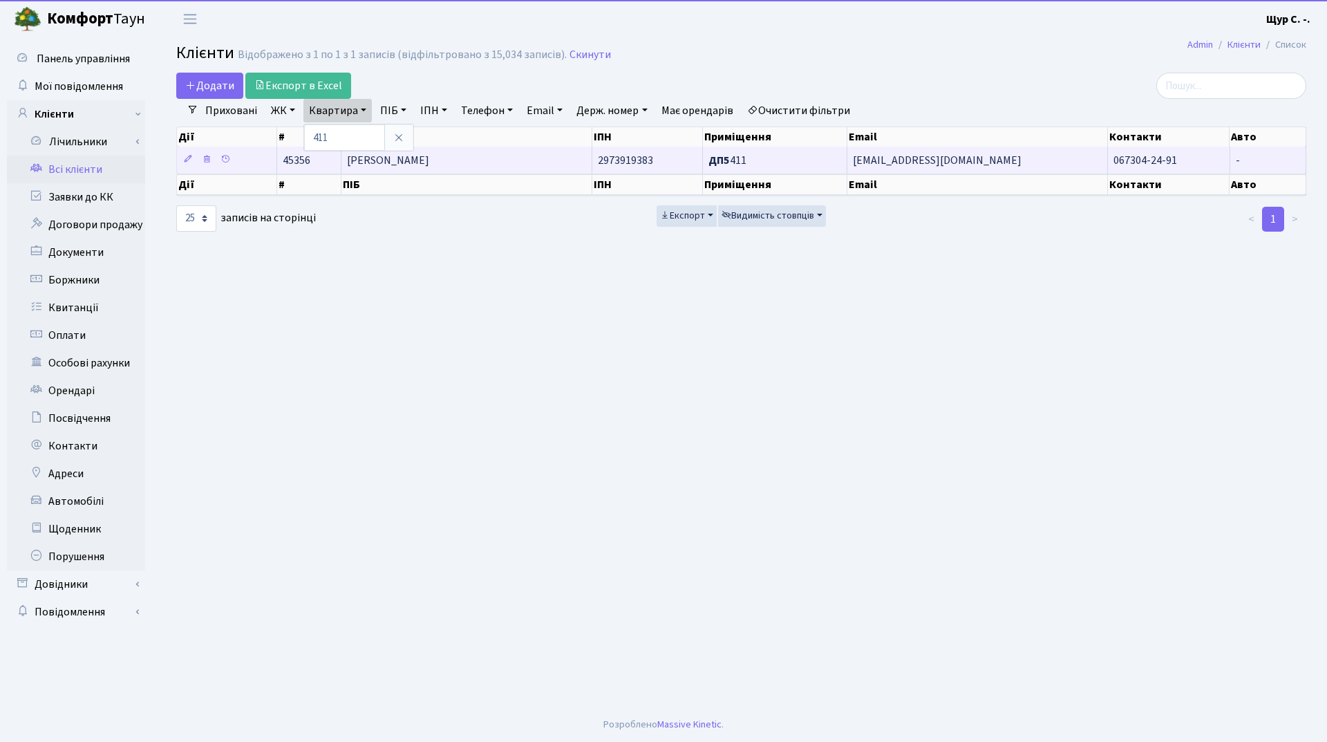
click at [429, 162] on span "Носенко Наталія Миколаївна" at bounding box center [388, 160] width 82 height 15
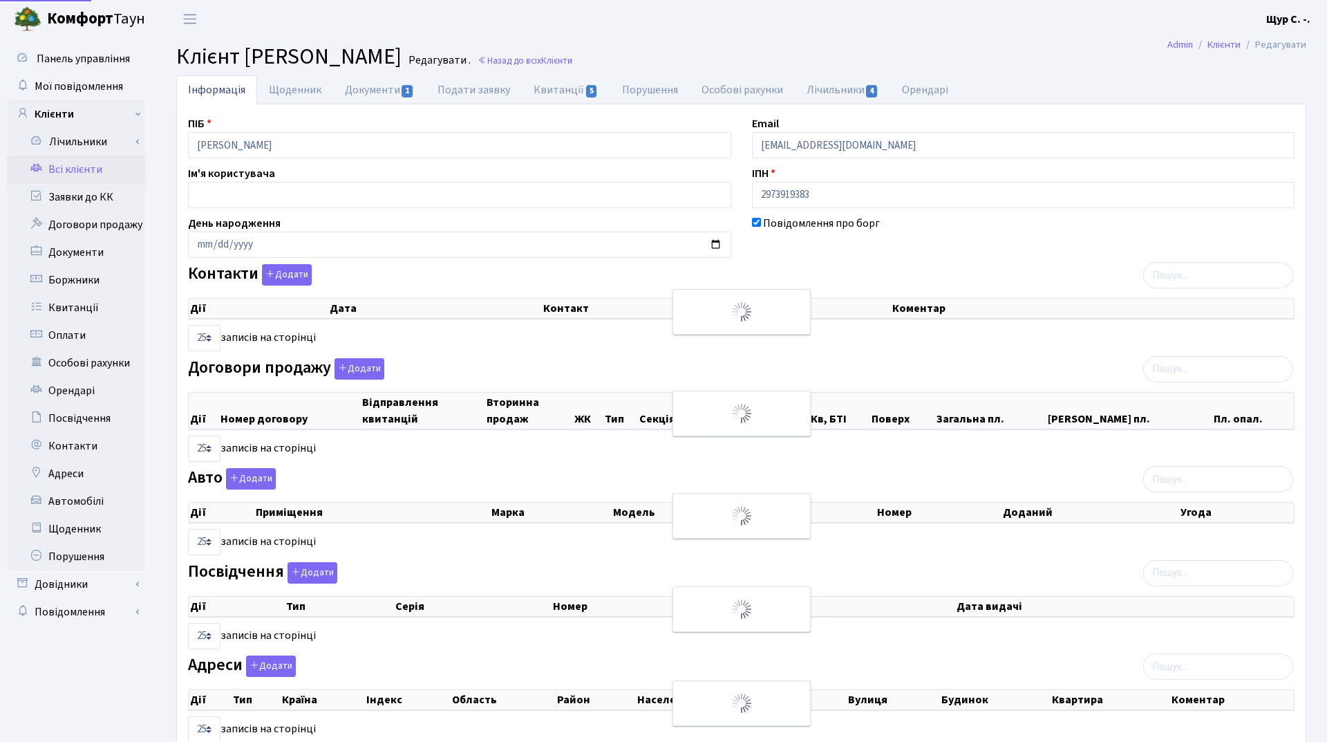
select select "25"
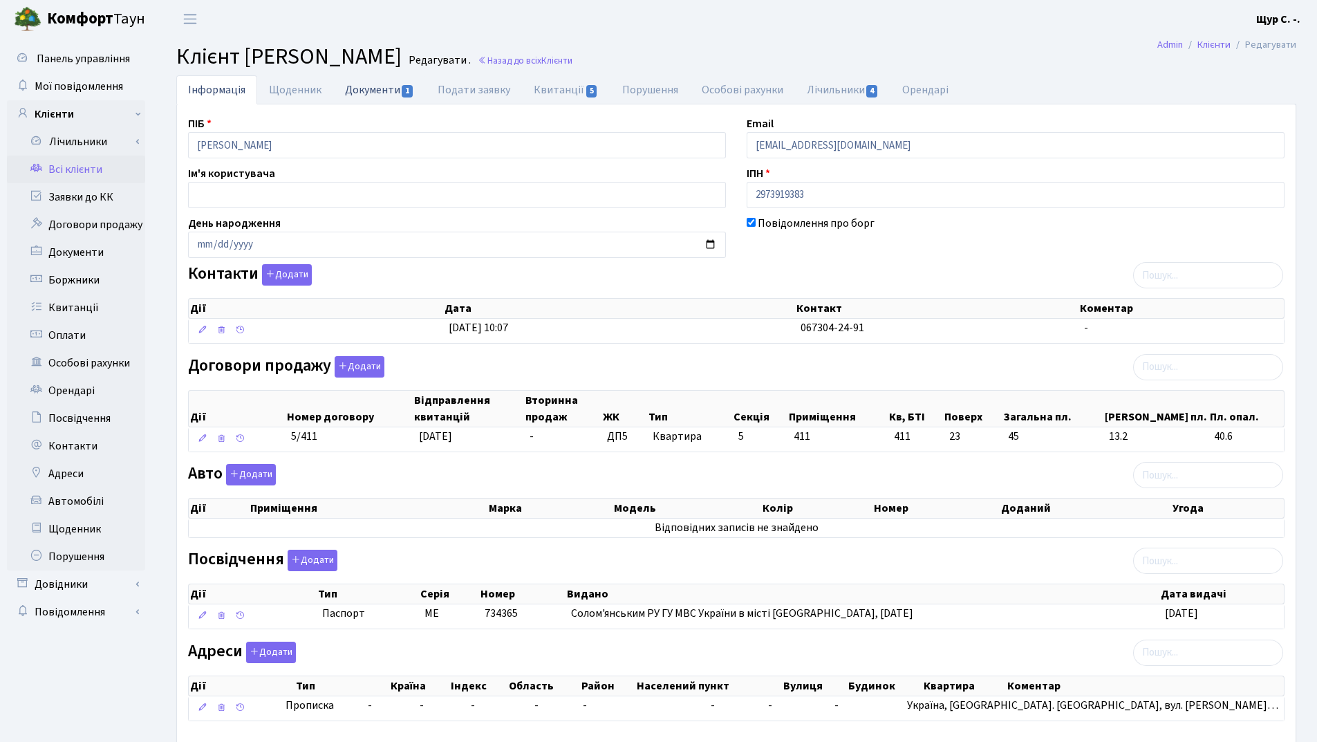
click at [376, 84] on link "Документи 1" at bounding box center [379, 89] width 93 height 28
select select "25"
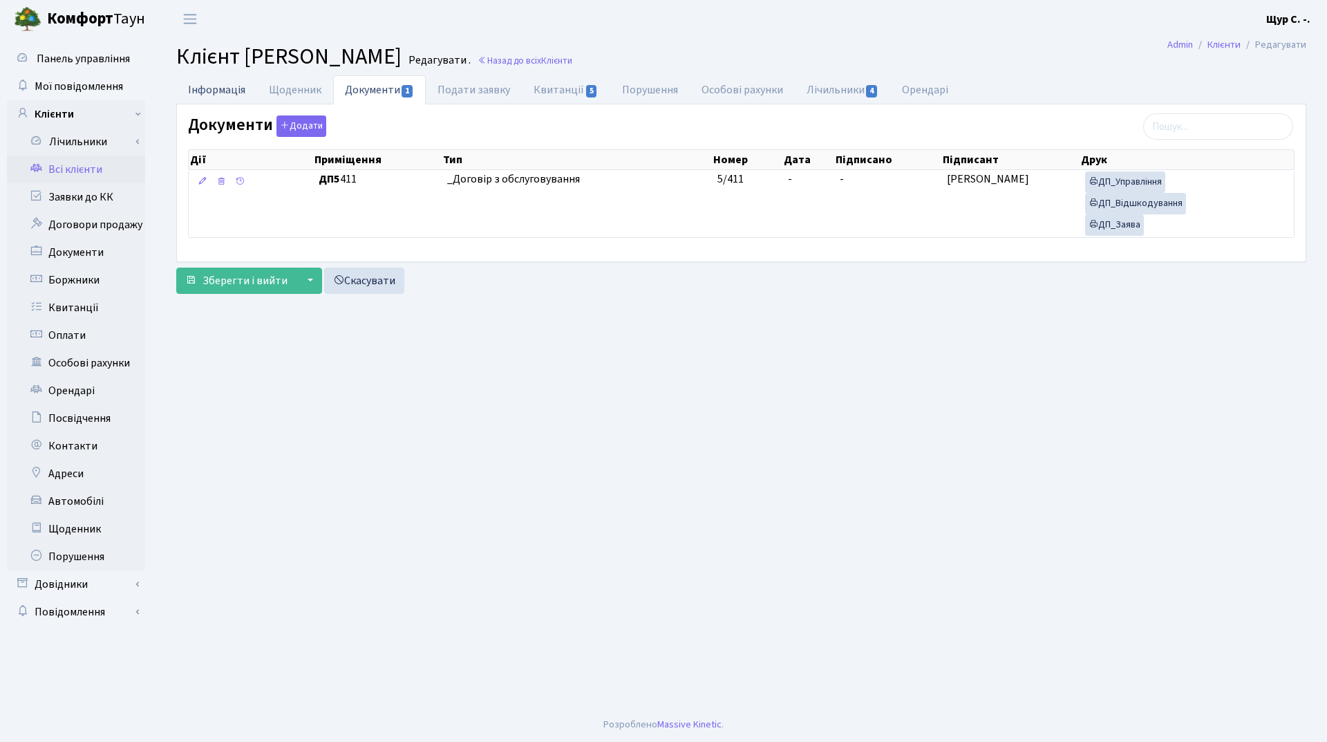
click at [203, 92] on link "Інформація" at bounding box center [216, 89] width 81 height 28
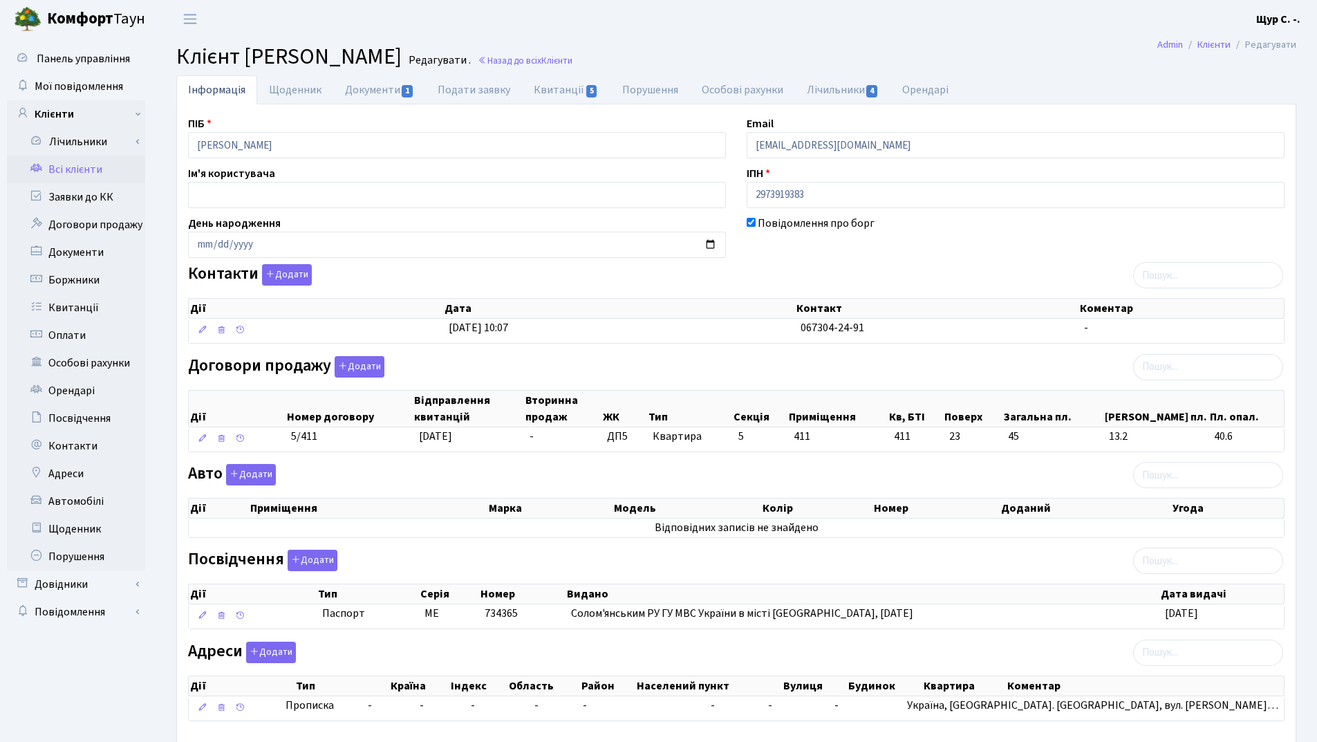
click at [88, 166] on link "Всі клієнти" at bounding box center [76, 170] width 138 height 28
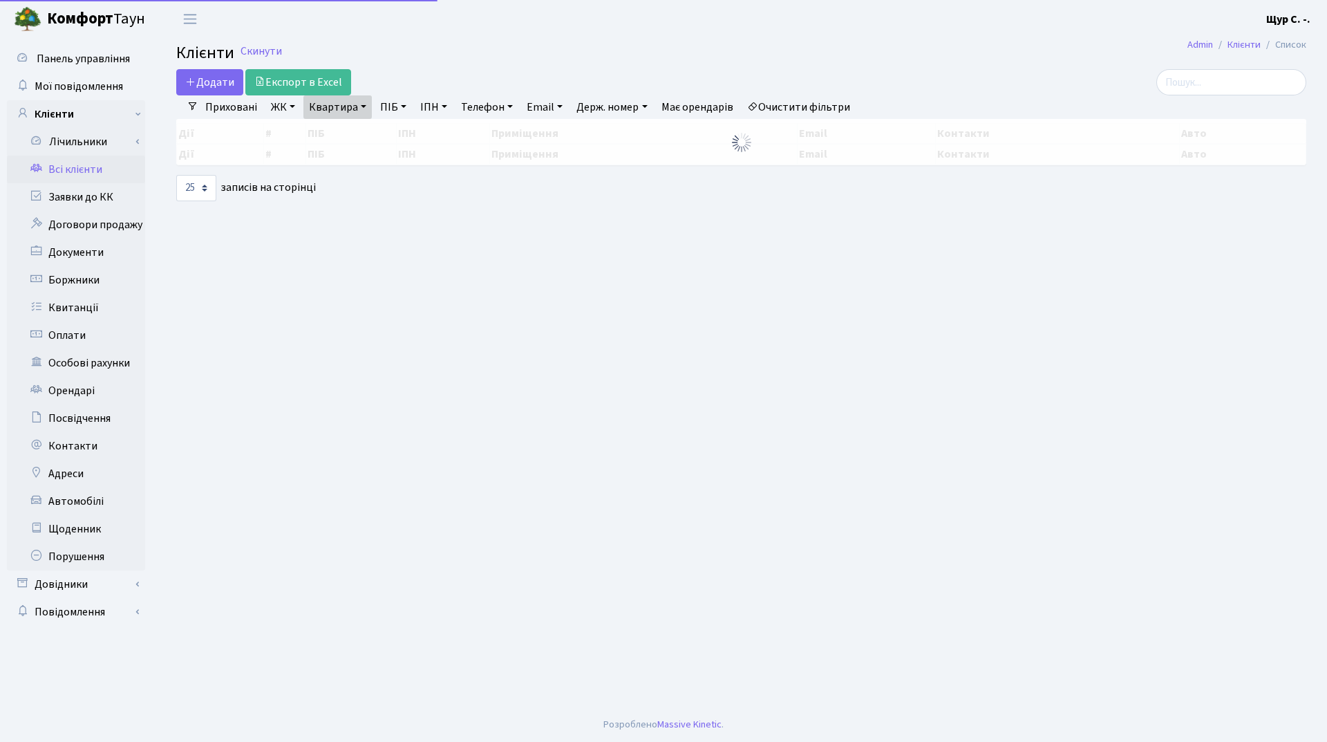
select select "25"
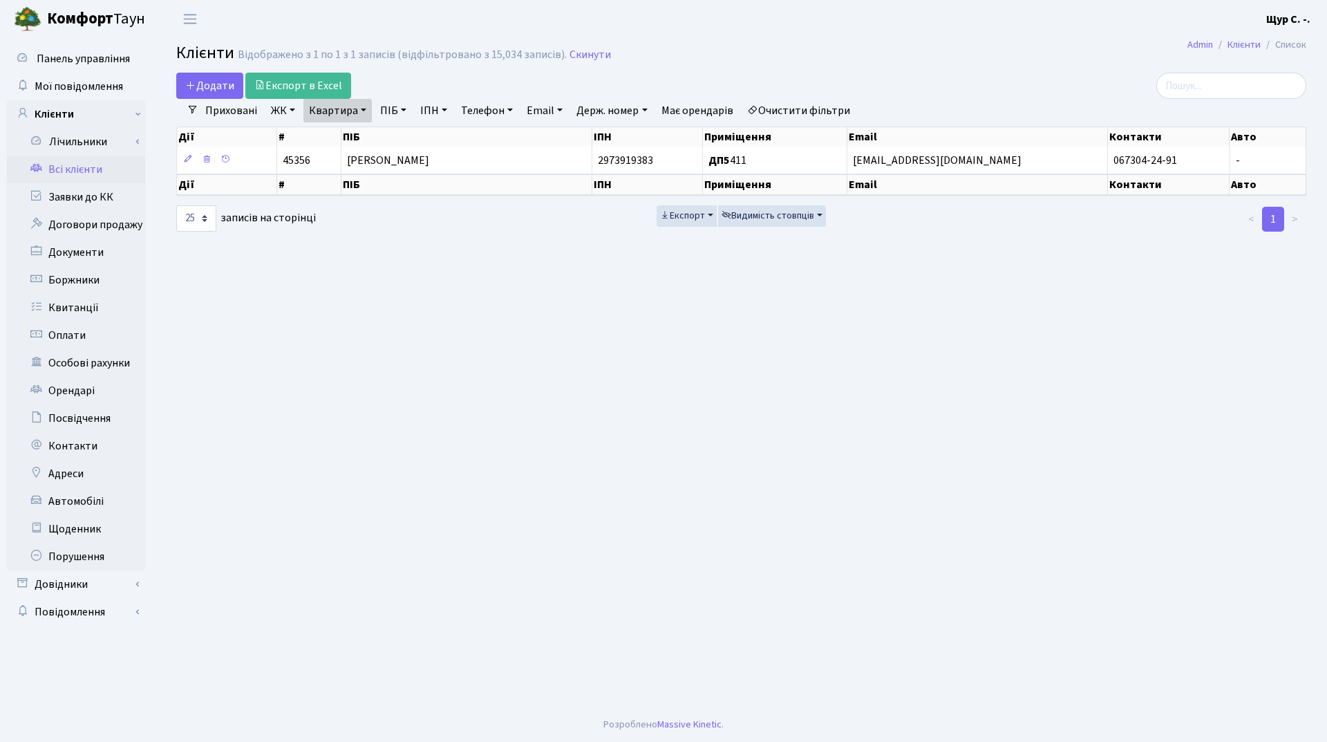
click at [358, 113] on link "Квартира" at bounding box center [338, 111] width 68 height 24
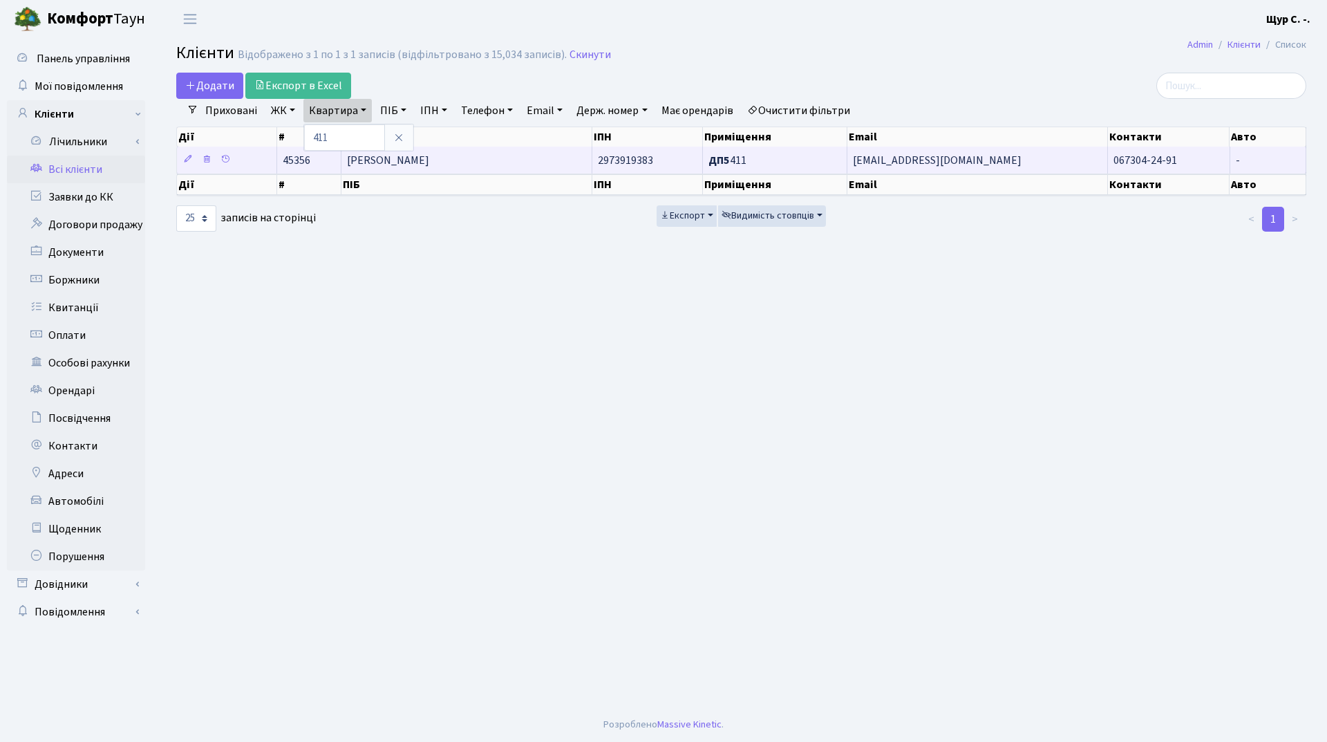
click at [429, 160] on span "[PERSON_NAME]" at bounding box center [388, 160] width 82 height 15
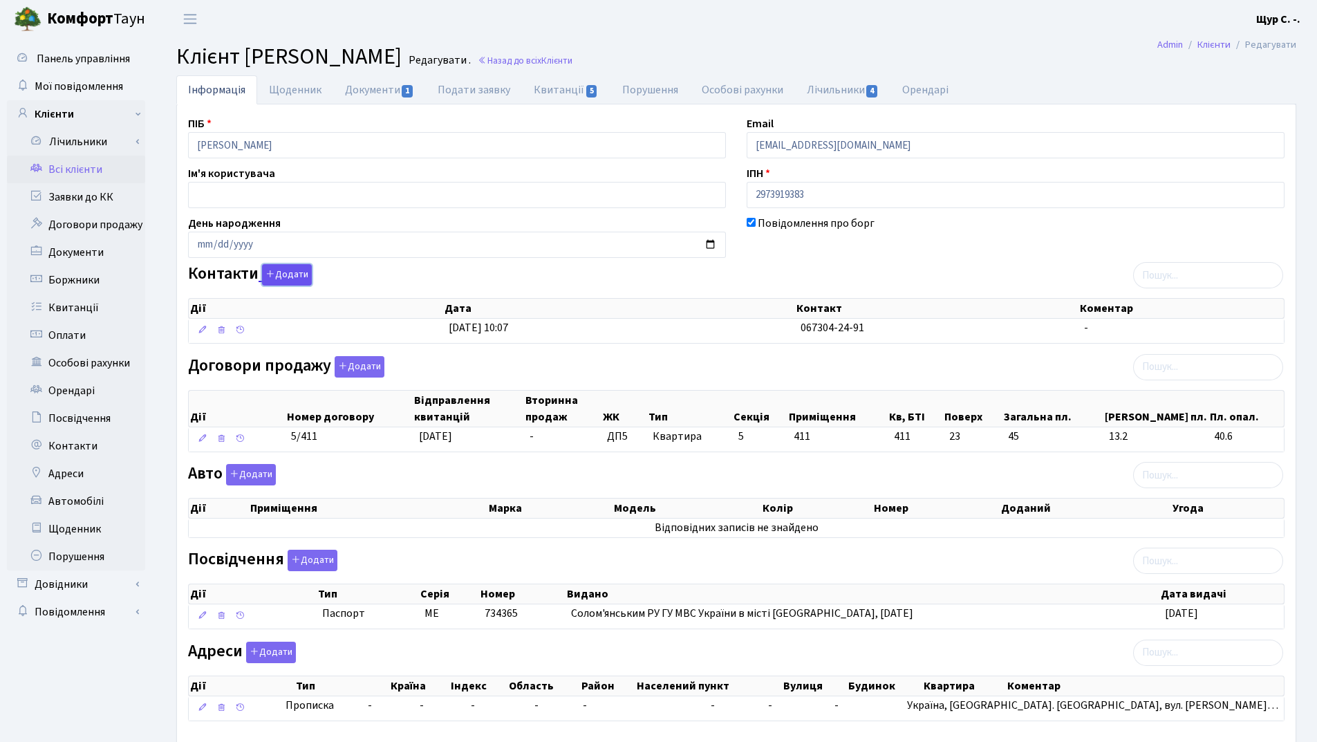
click at [291, 279] on button "Додати" at bounding box center [287, 274] width 50 height 21
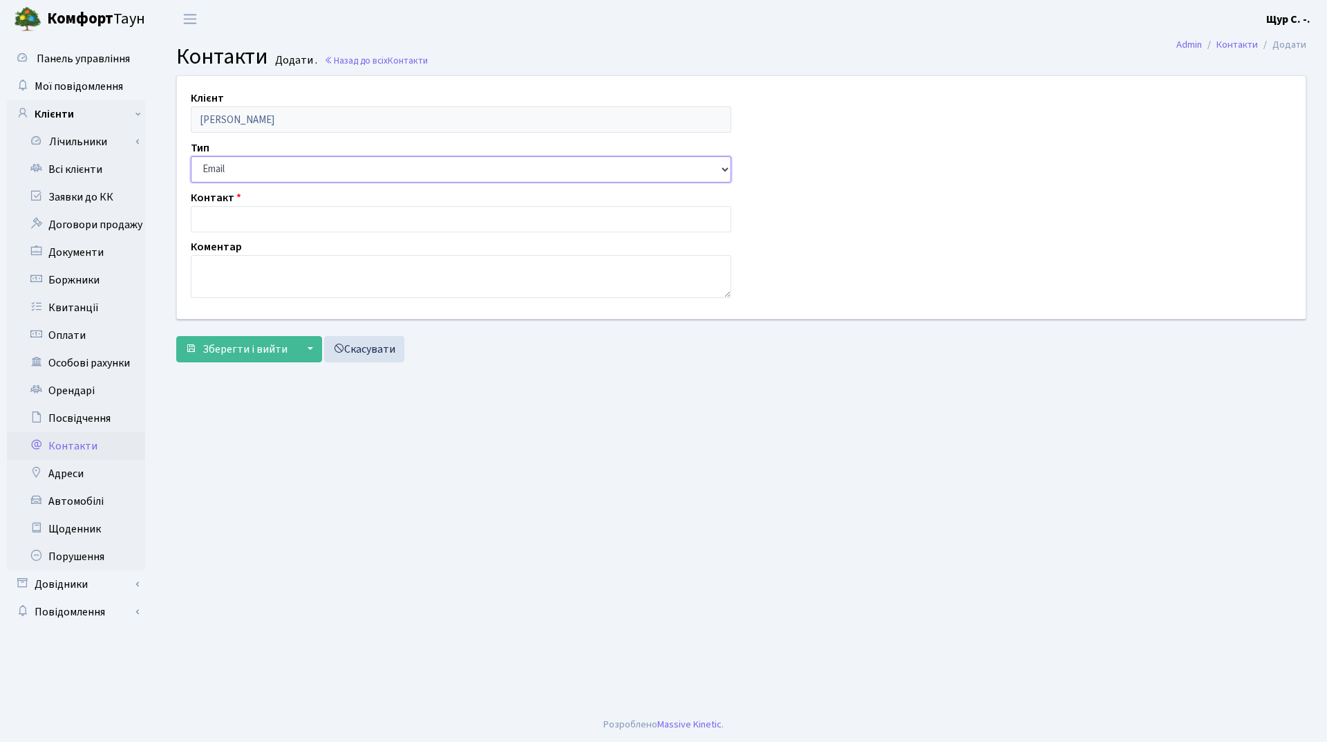
click at [272, 167] on select "Email Телефон" at bounding box center [461, 169] width 541 height 26
select select "1"
click at [191, 156] on select "Email Телефон" at bounding box center [461, 169] width 541 height 26
click at [246, 223] on input "text" at bounding box center [461, 219] width 541 height 26
type input "[PHONE_NUMBER]"
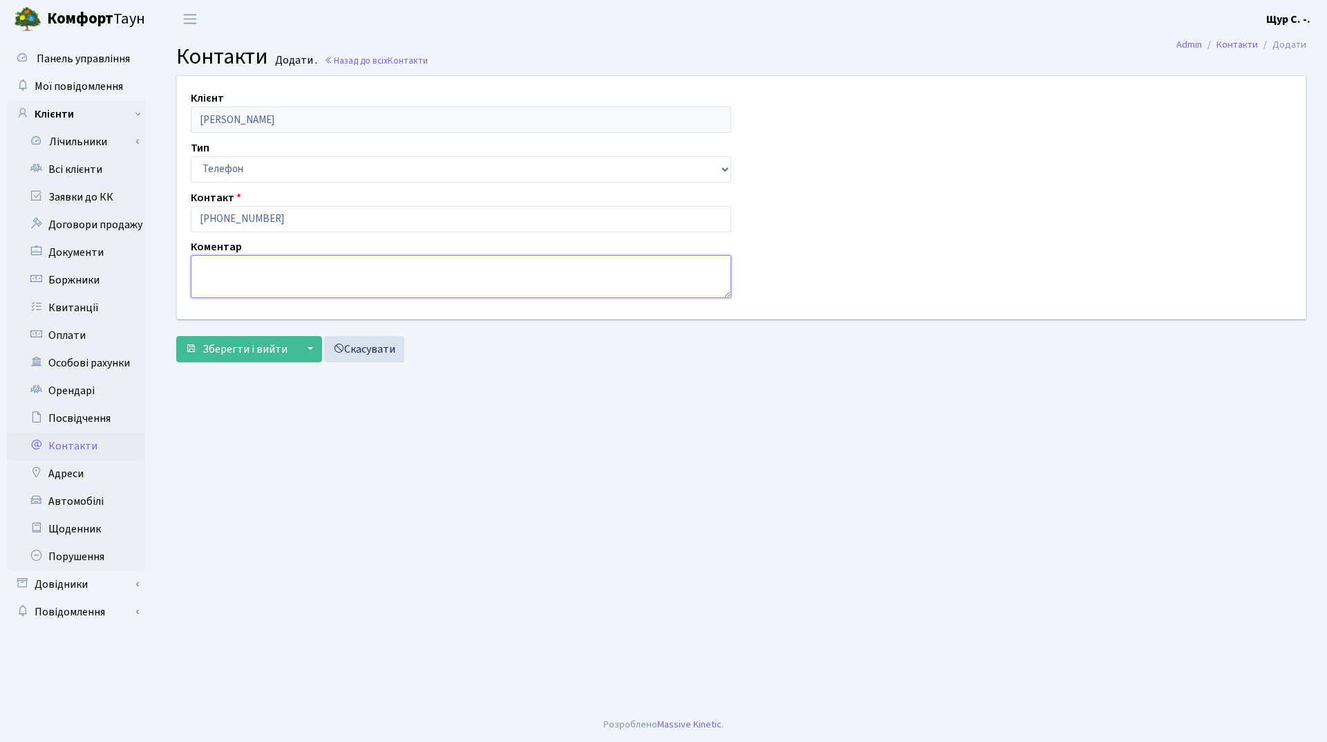
click at [219, 278] on textarea at bounding box center [461, 276] width 541 height 43
type textarea "довірена особа"
click at [221, 346] on span "Зберегти і вийти" at bounding box center [245, 349] width 85 height 15
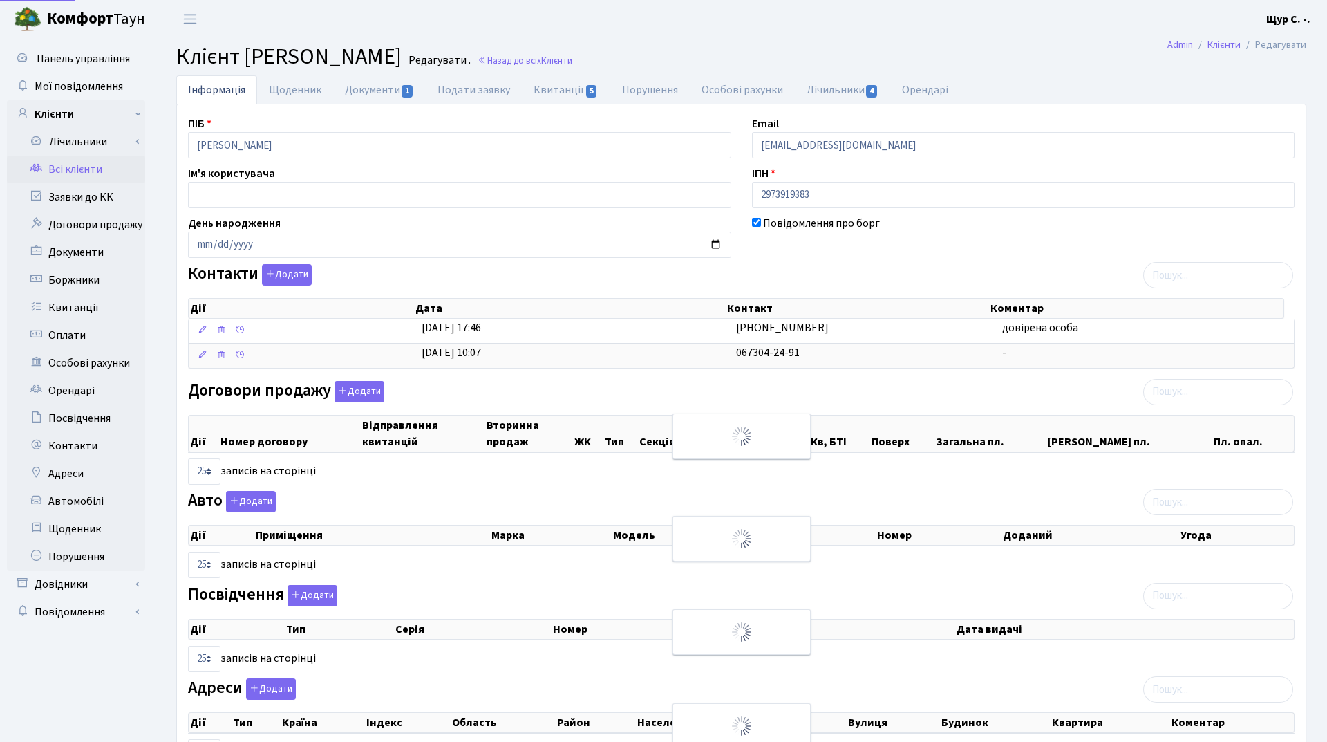
select select "25"
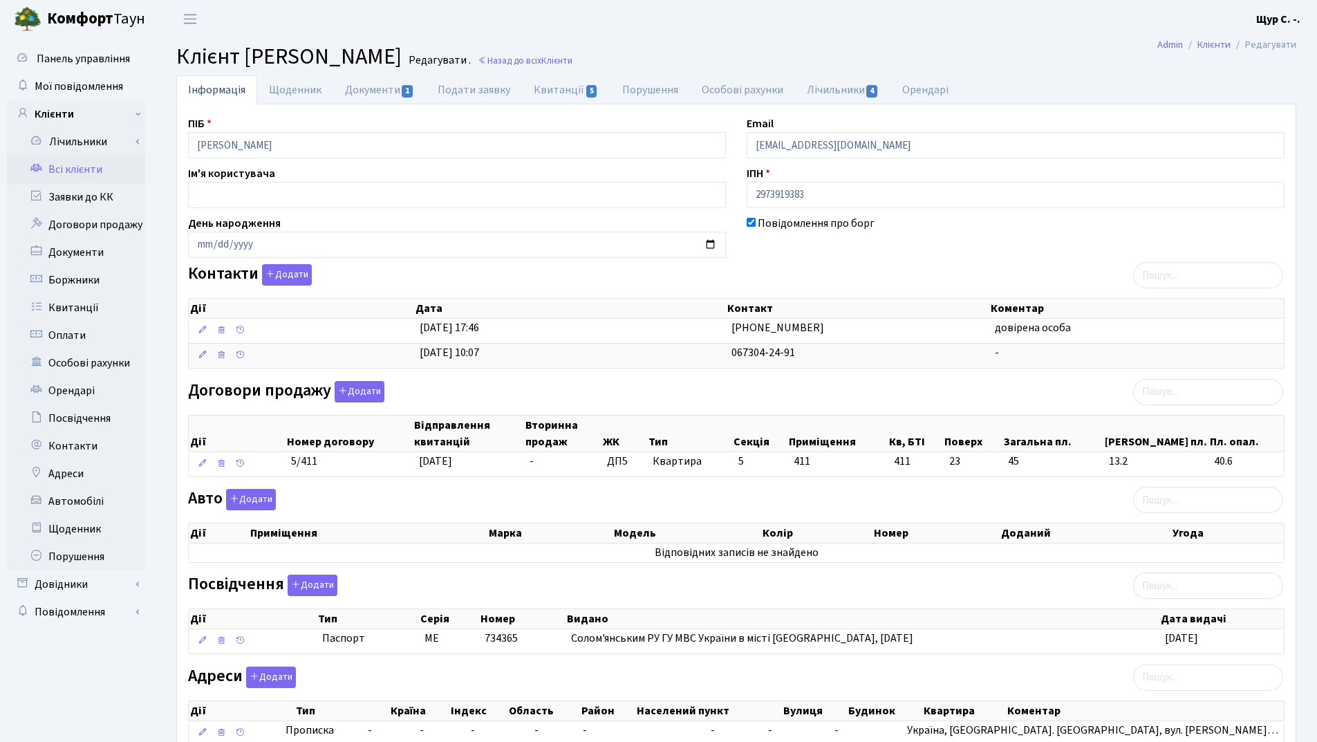
click at [79, 173] on link "Всі клієнти" at bounding box center [76, 170] width 138 height 28
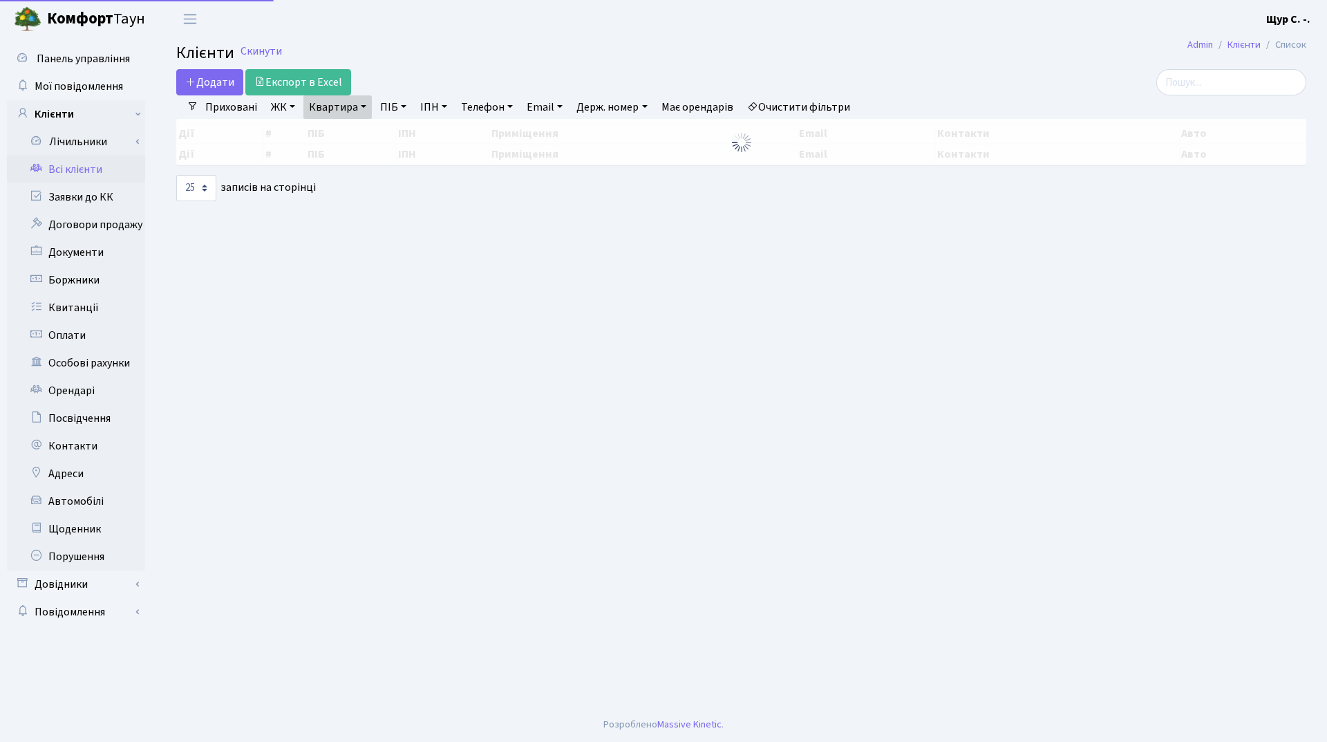
select select "25"
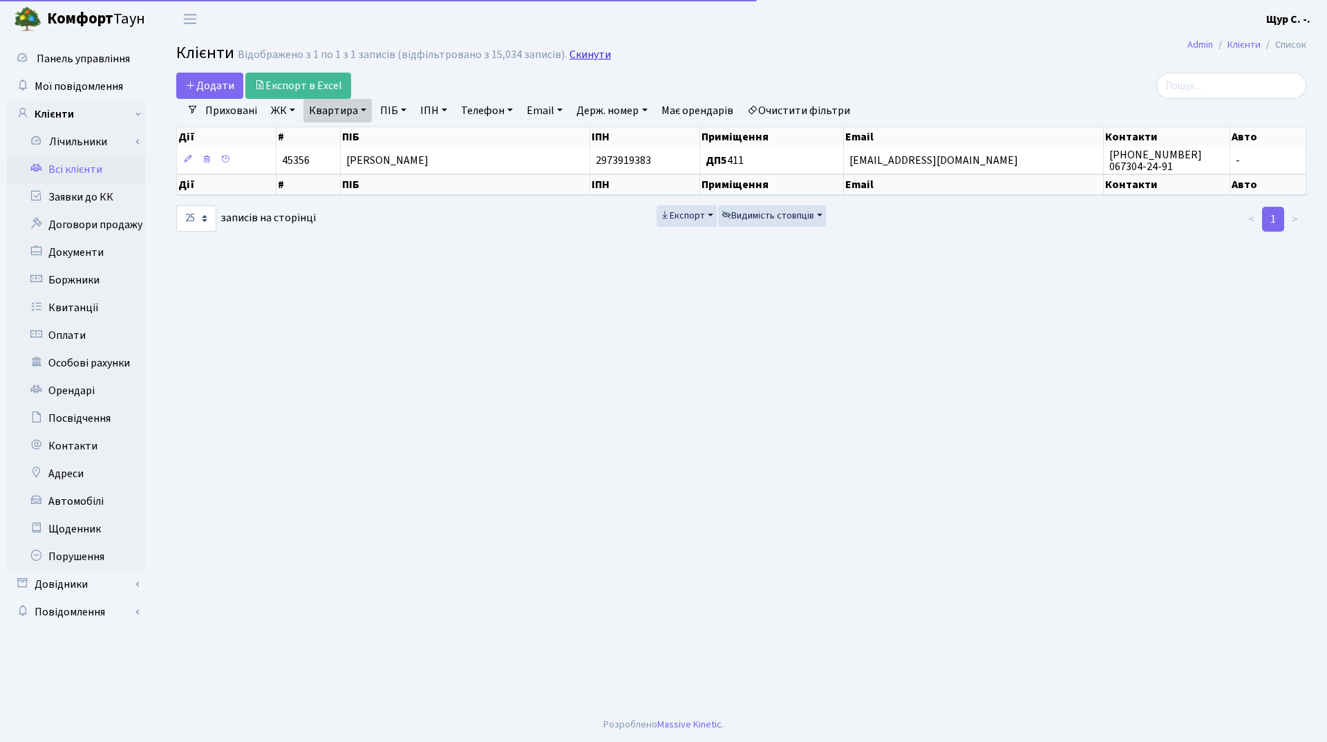
click at [577, 56] on link "Скинути" at bounding box center [590, 54] width 41 height 13
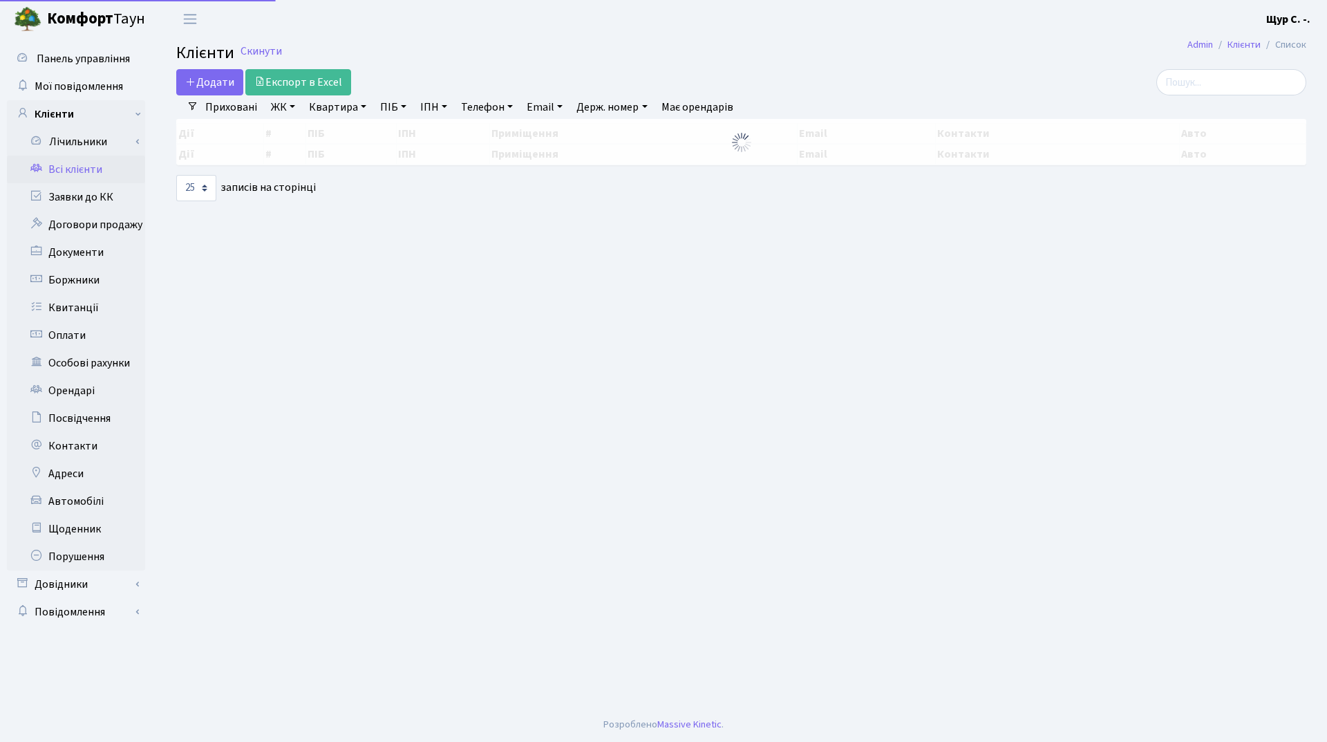
select select "25"
